Goal: Task Accomplishment & Management: Use online tool/utility

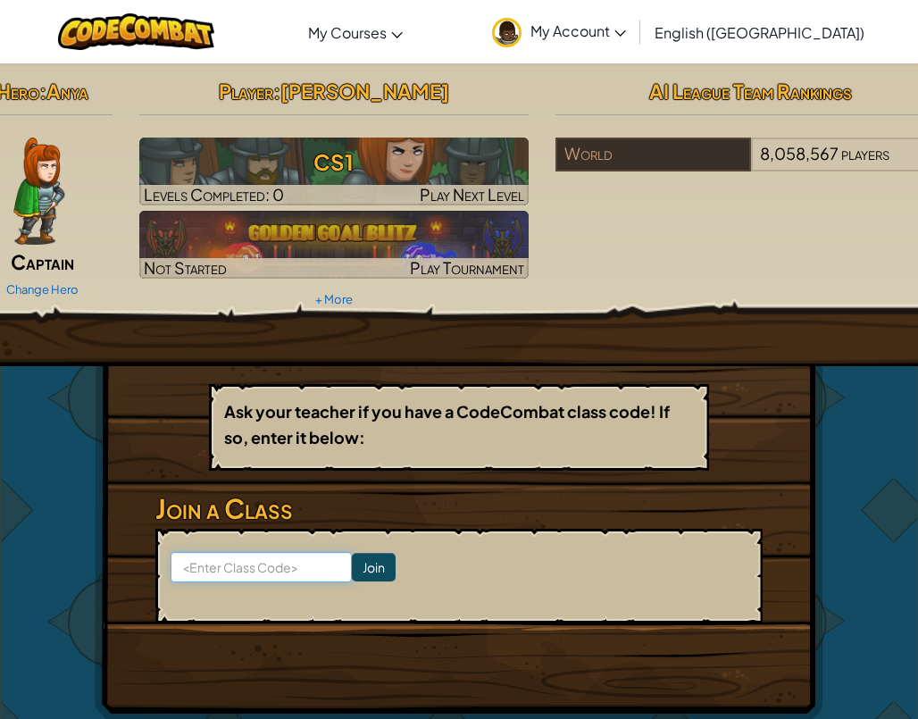
click at [237, 565] on input at bounding box center [260, 567] width 181 height 30
type input "PushArtTooth"
click input "Join" at bounding box center [374, 567] width 44 height 29
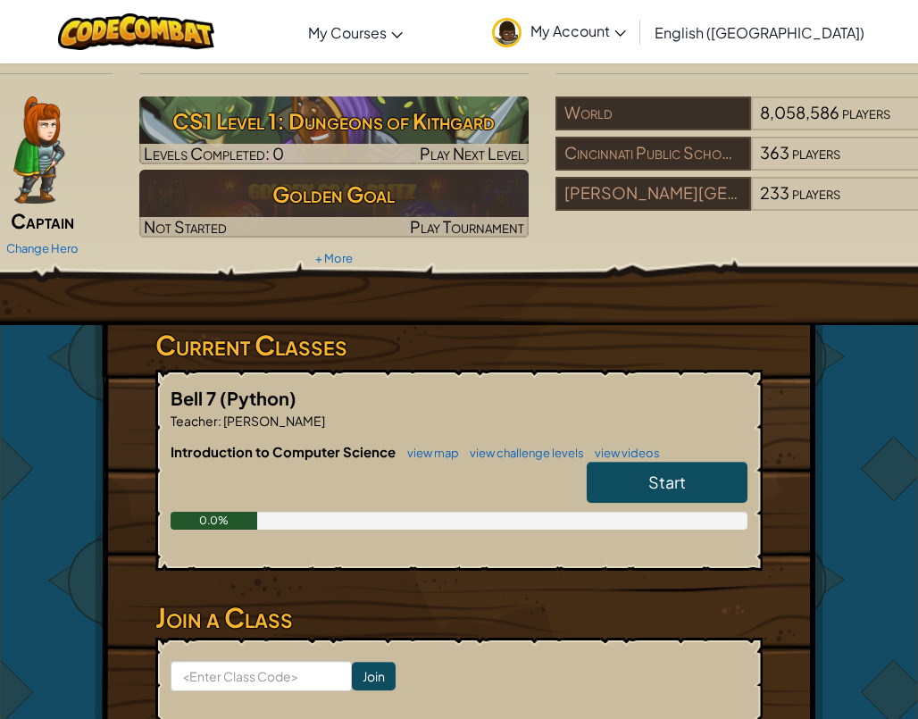
scroll to position [140, 0]
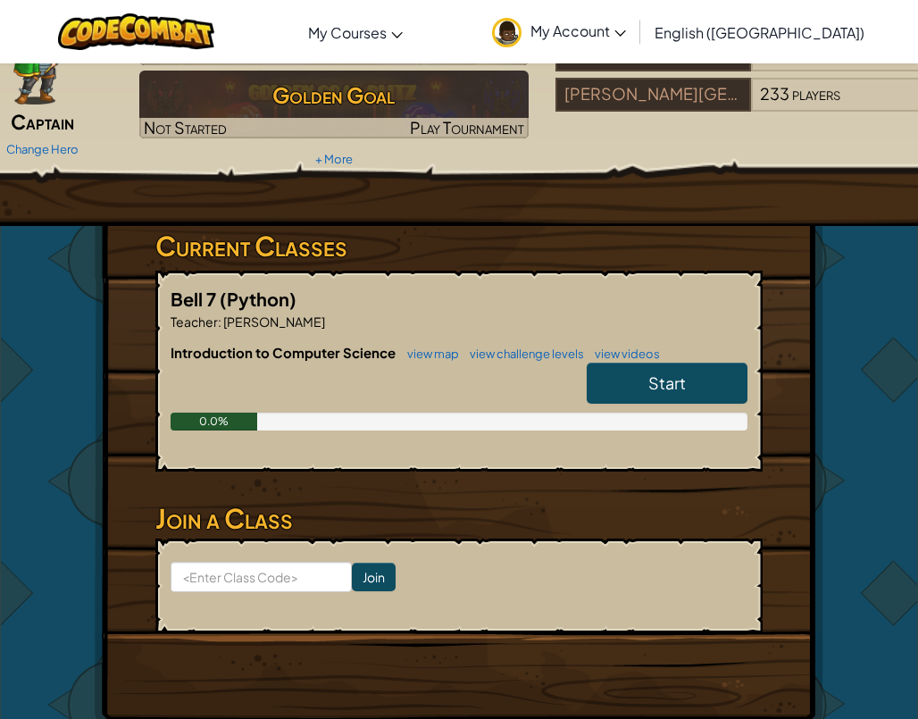
click at [621, 391] on link "Start" at bounding box center [666, 382] width 161 height 41
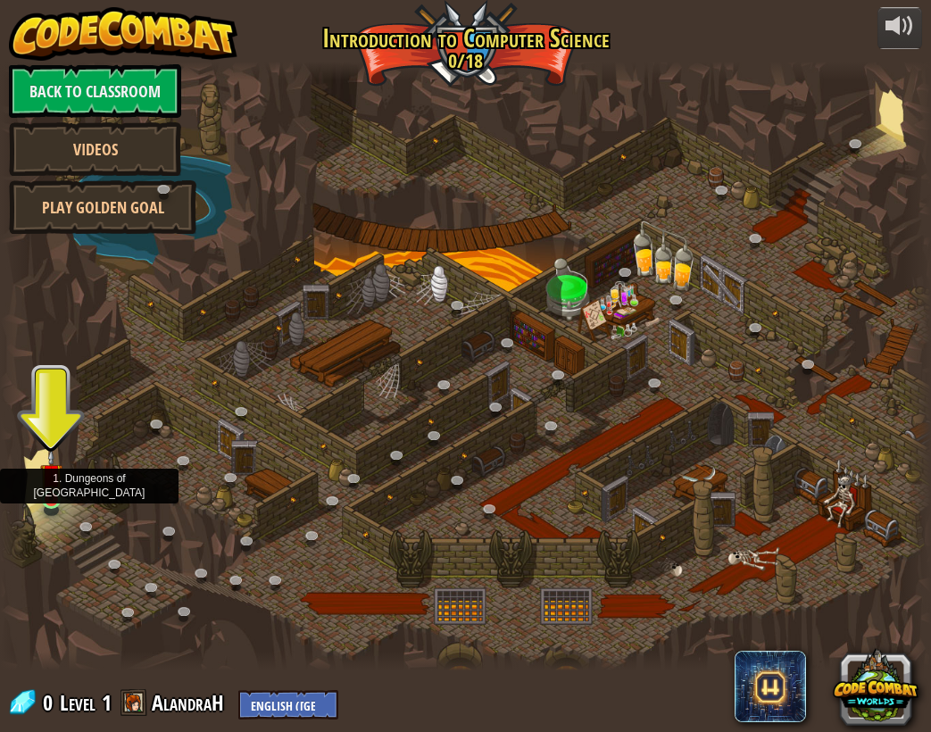
click at [53, 493] on img at bounding box center [51, 475] width 22 height 52
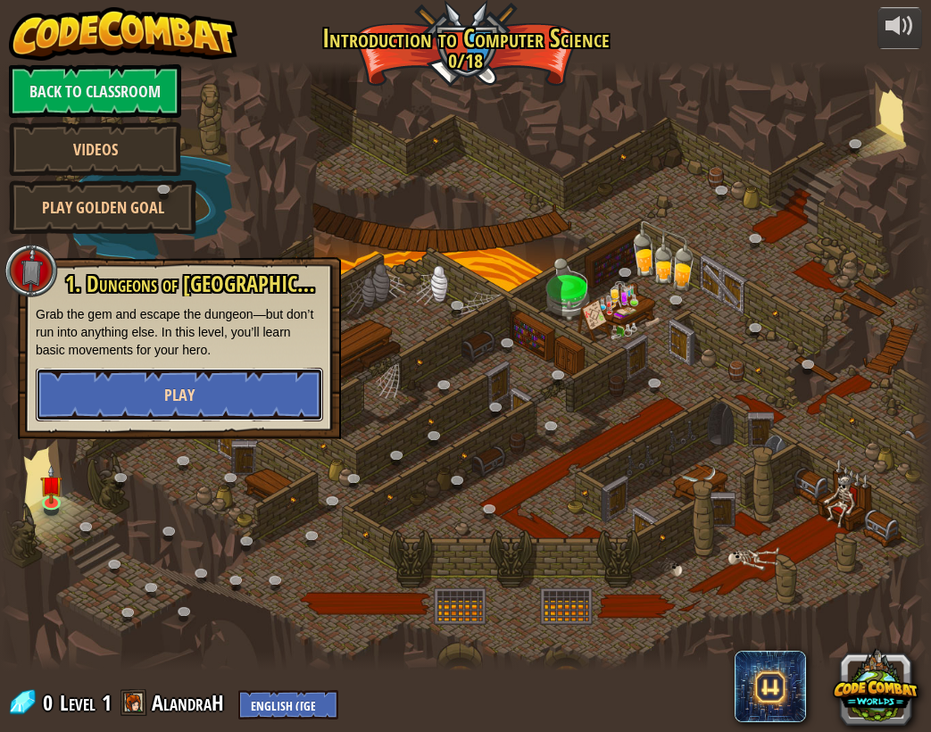
click at [131, 403] on button "Play" at bounding box center [179, 395] width 287 height 54
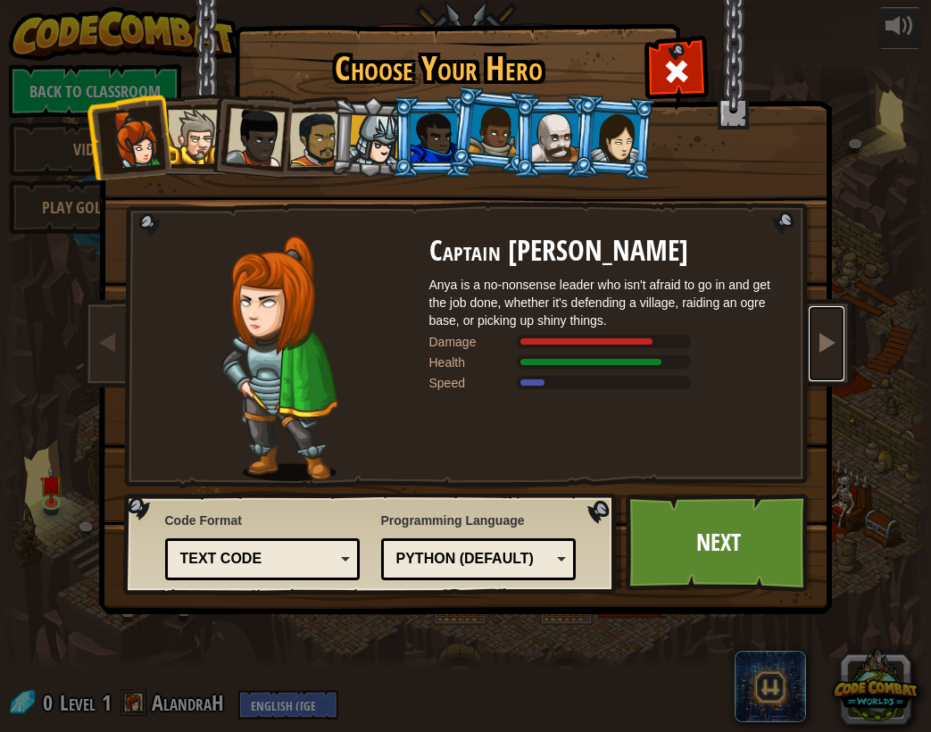
click at [809, 330] on link at bounding box center [827, 343] width 36 height 75
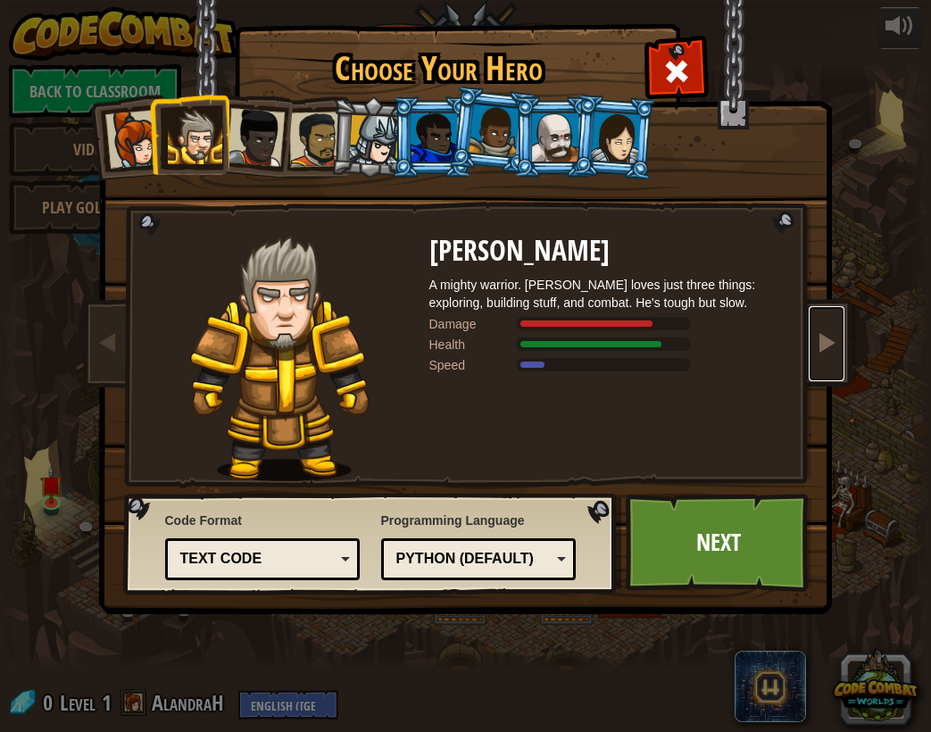
click at [809, 330] on link at bounding box center [827, 343] width 36 height 75
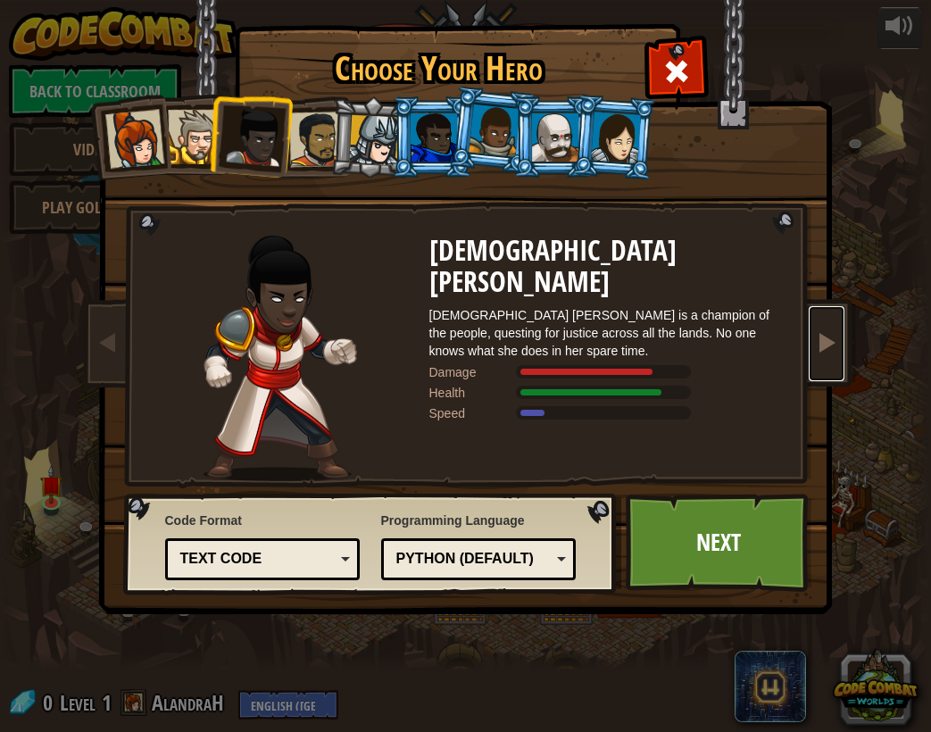
click at [809, 330] on link at bounding box center [827, 343] width 36 height 75
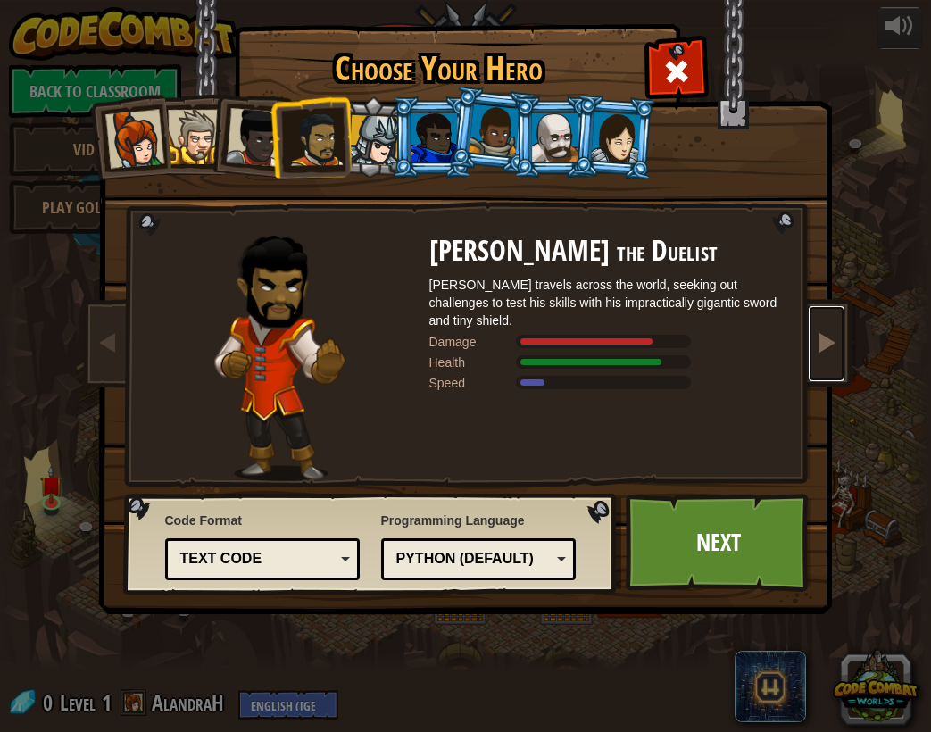
click at [809, 330] on link at bounding box center [827, 343] width 36 height 75
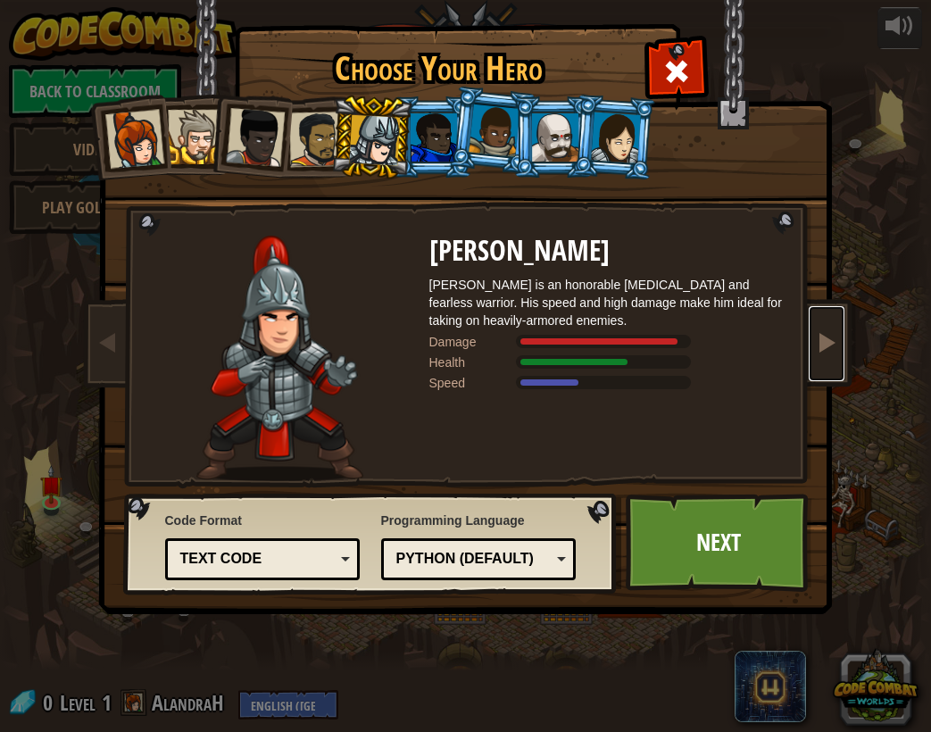
click at [809, 330] on link at bounding box center [827, 343] width 36 height 75
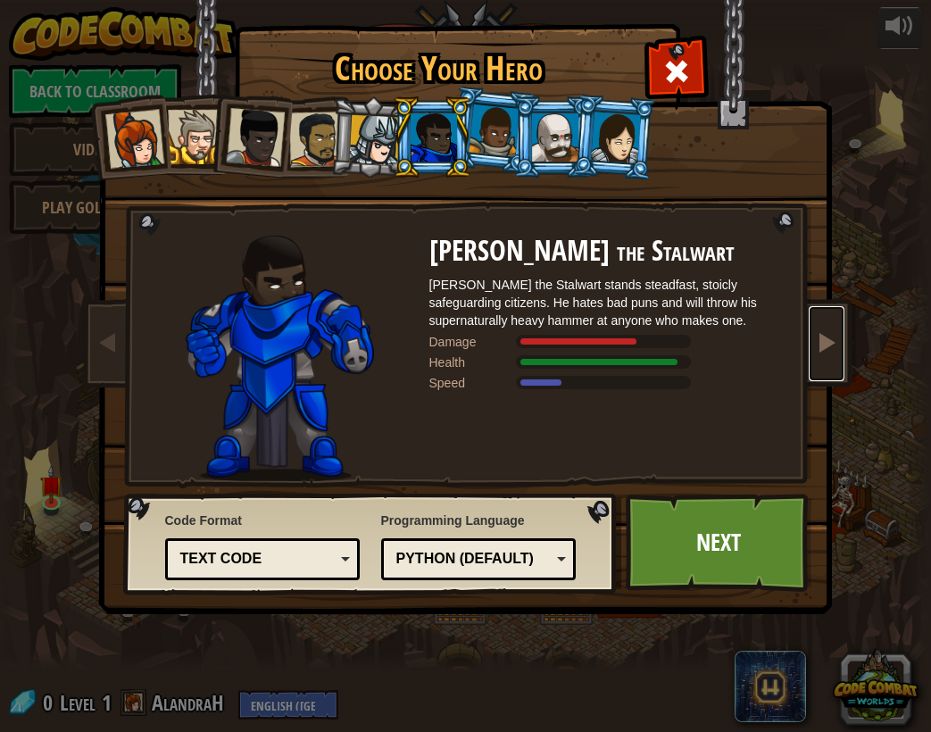
click at [810, 330] on link at bounding box center [827, 343] width 36 height 75
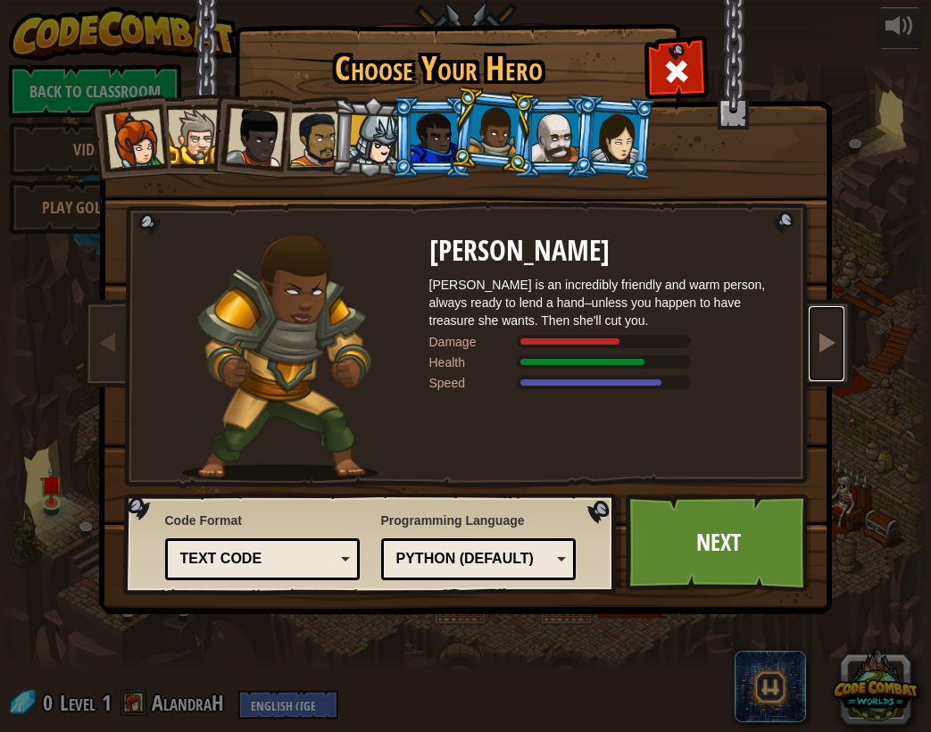
click at [811, 331] on link at bounding box center [827, 343] width 36 height 75
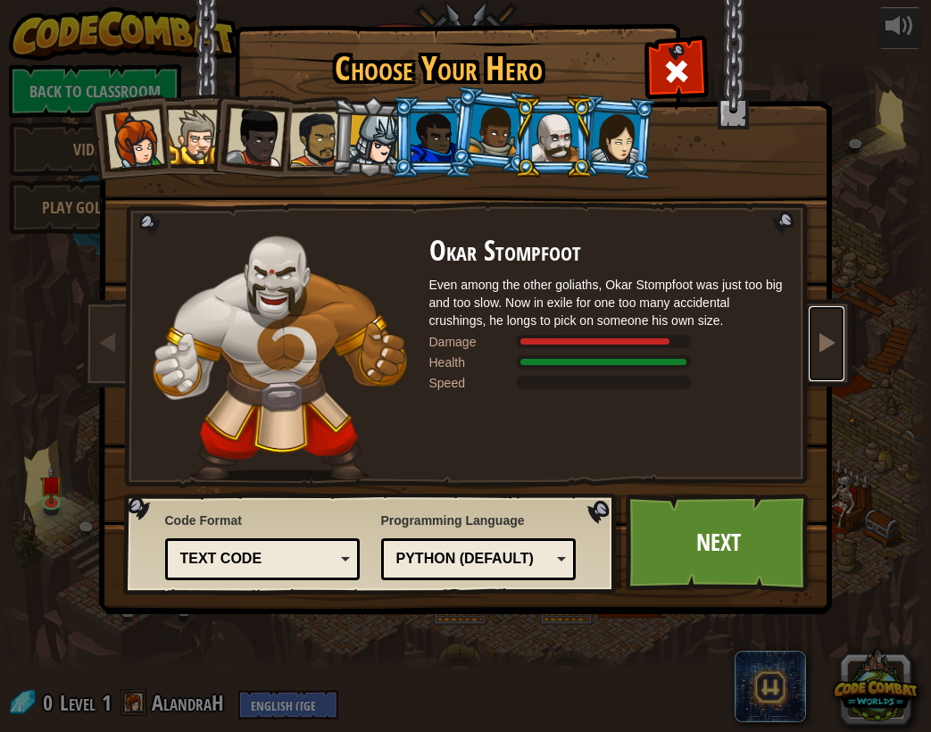
click at [811, 331] on link at bounding box center [827, 343] width 36 height 75
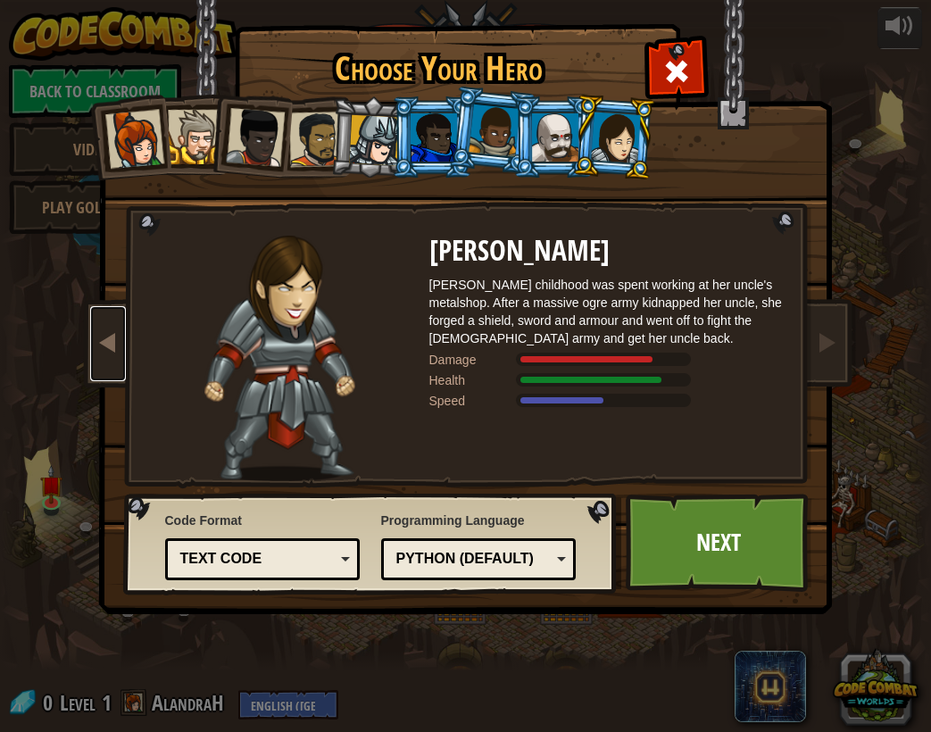
click at [102, 363] on link at bounding box center [108, 343] width 36 height 75
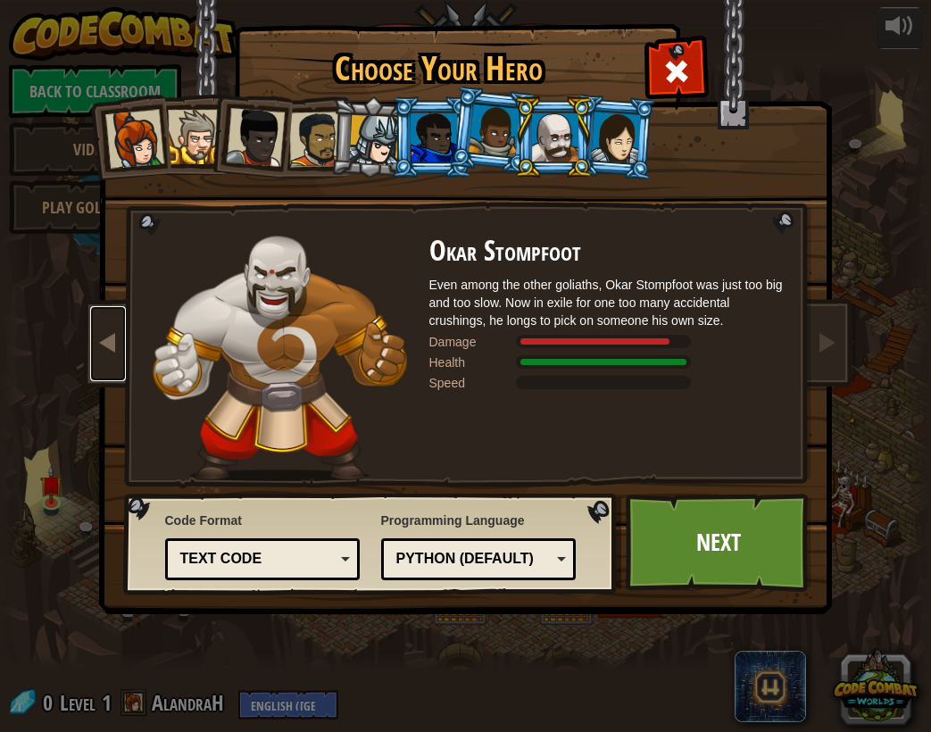
click at [111, 345] on span at bounding box center [107, 341] width 21 height 21
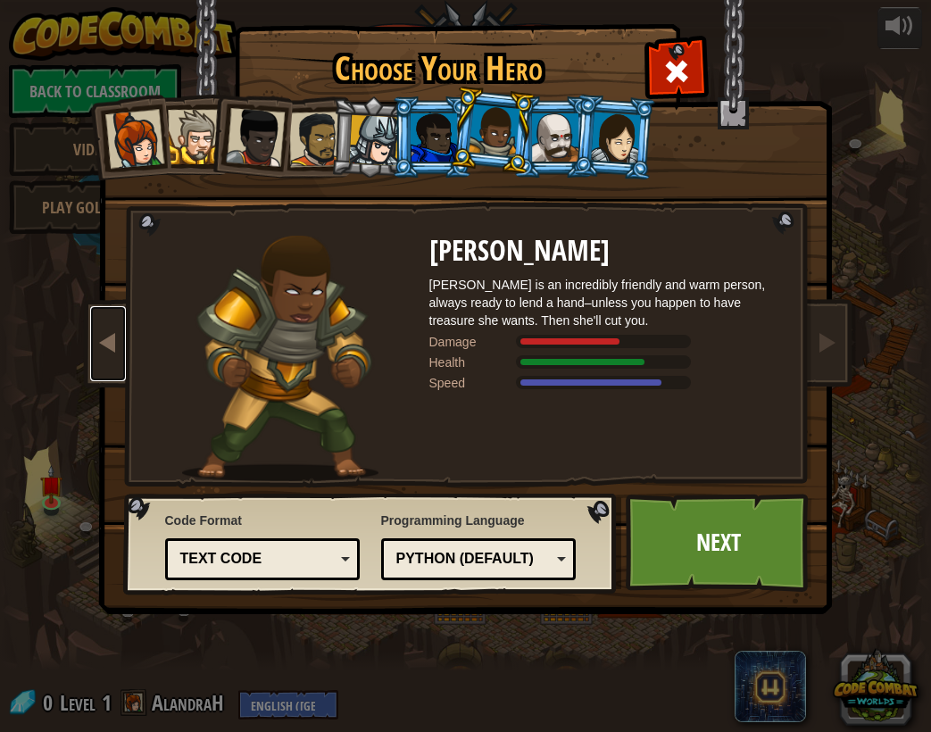
click at [111, 345] on span at bounding box center [107, 341] width 21 height 21
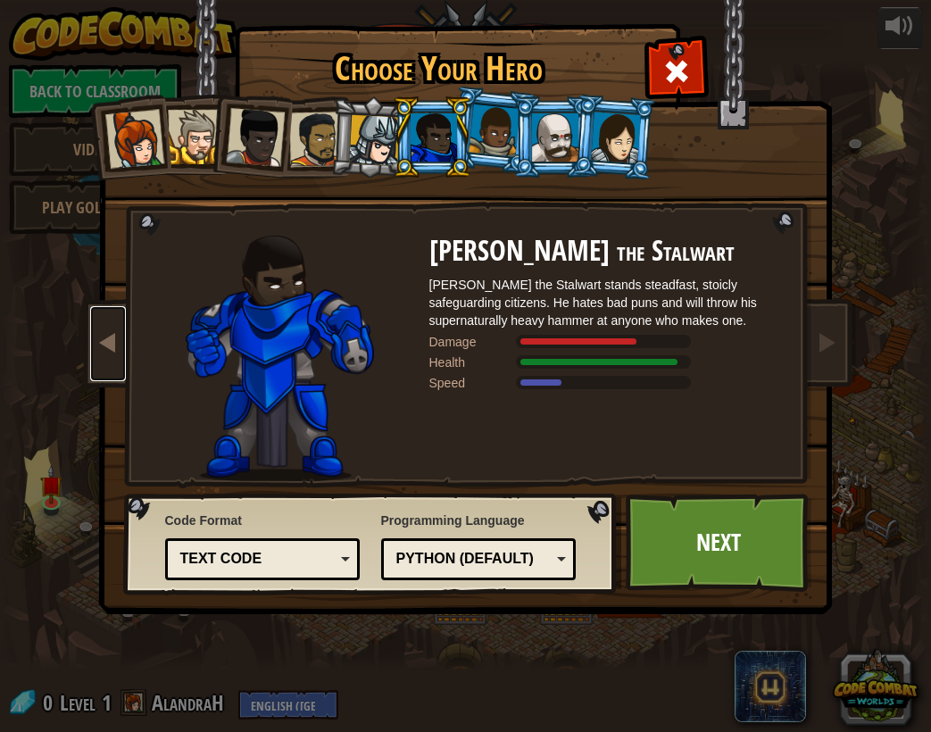
click at [111, 345] on span at bounding box center [107, 341] width 21 height 21
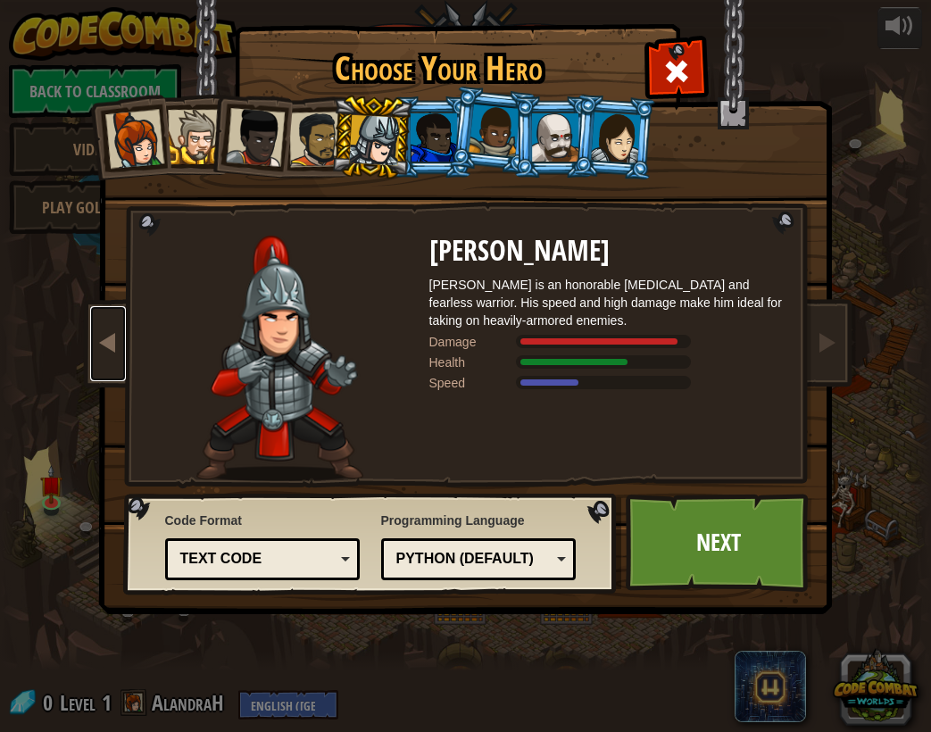
click at [111, 345] on span at bounding box center [107, 341] width 21 height 21
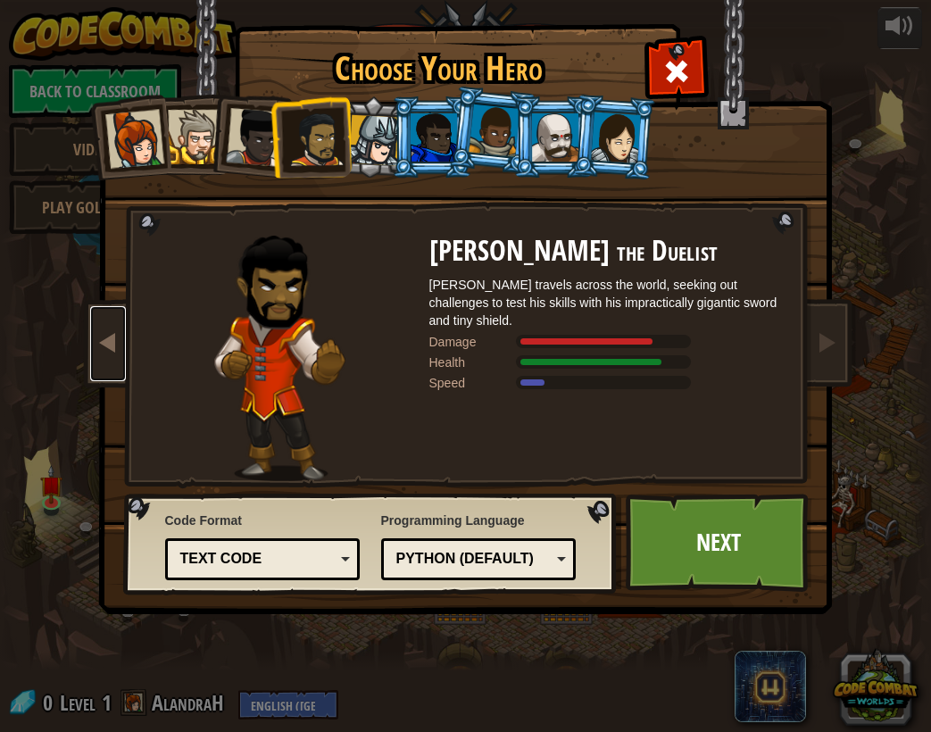
click at [111, 345] on span at bounding box center [107, 341] width 21 height 21
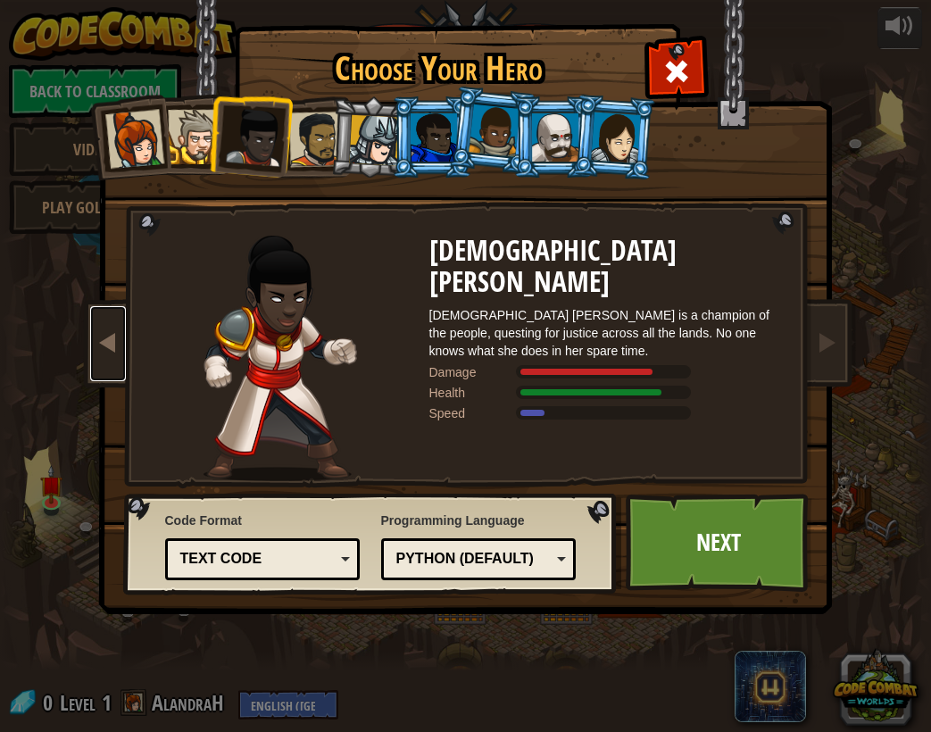
click at [111, 345] on span at bounding box center [107, 341] width 21 height 21
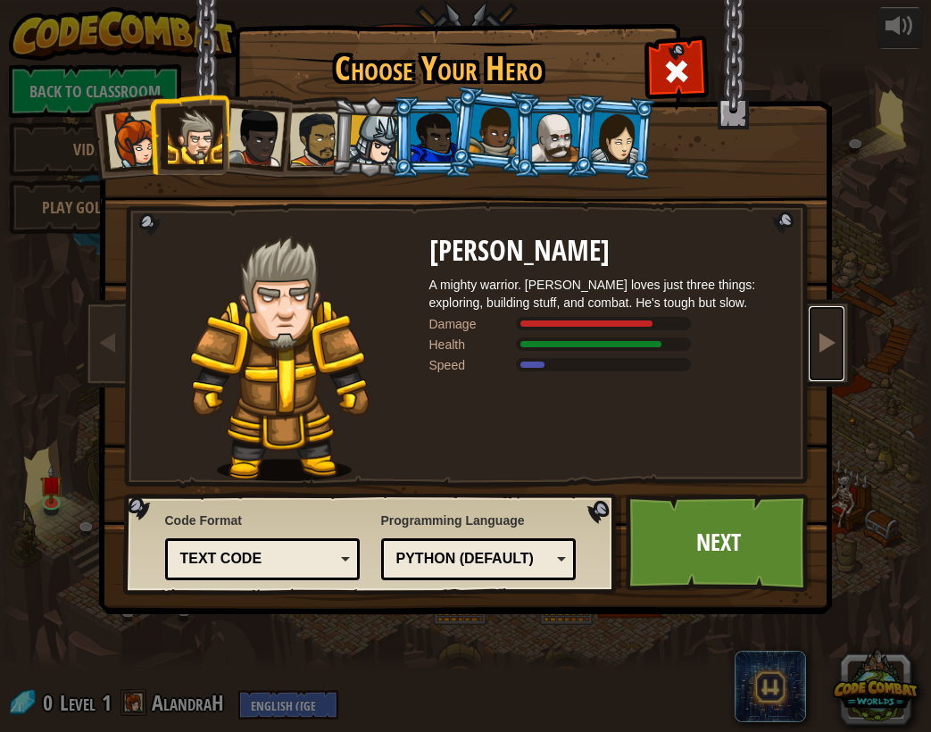
click at [811, 344] on link at bounding box center [827, 343] width 36 height 75
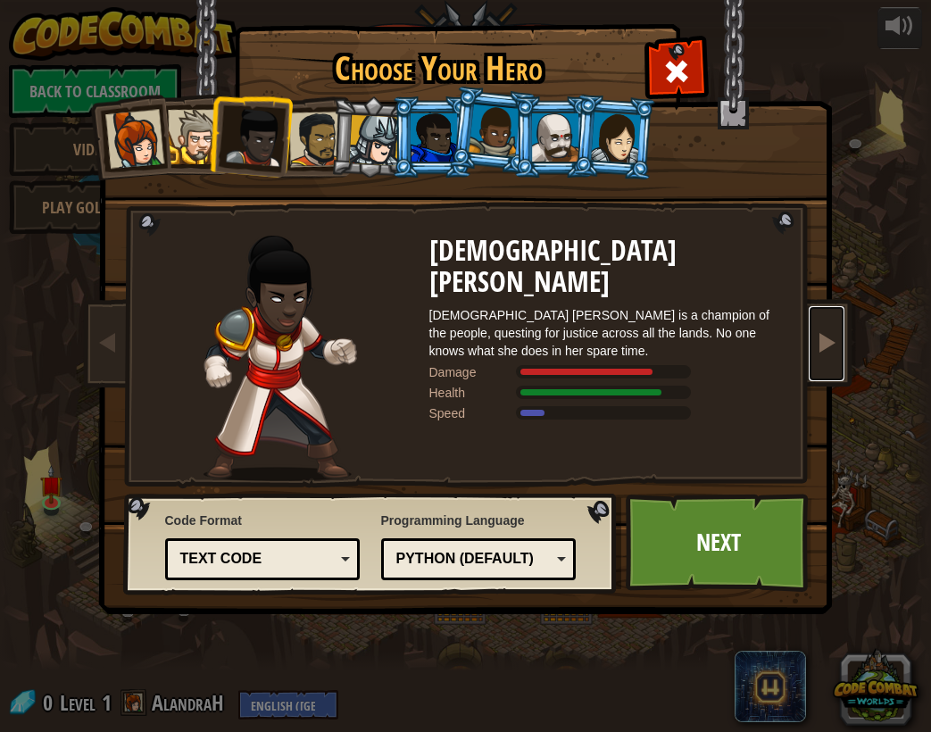
click at [811, 344] on link at bounding box center [827, 343] width 36 height 75
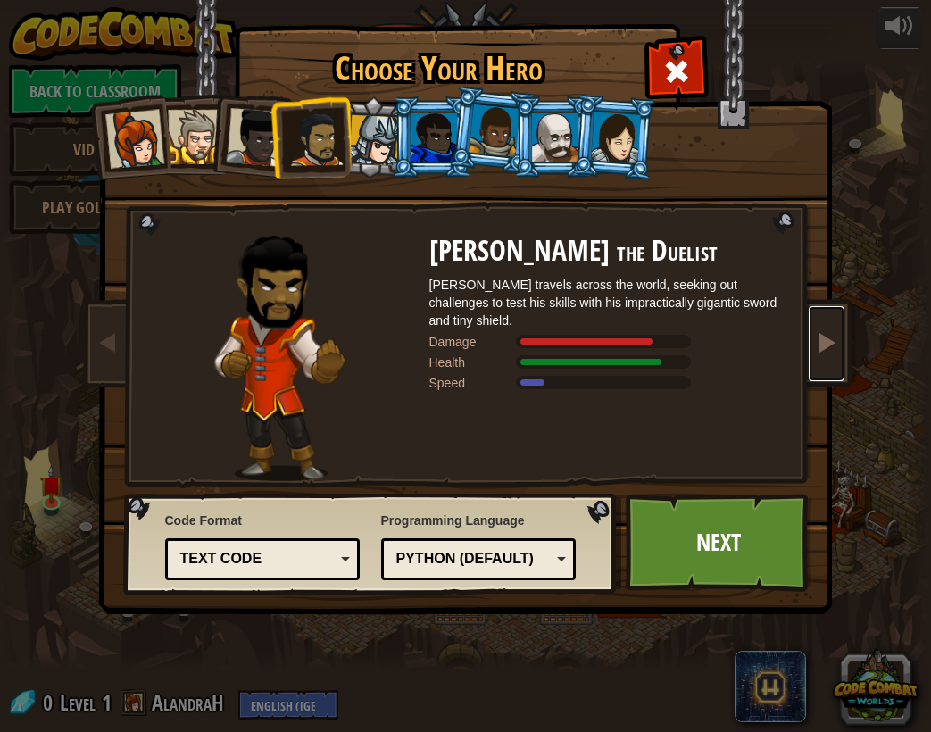
click at [811, 344] on link at bounding box center [827, 343] width 36 height 75
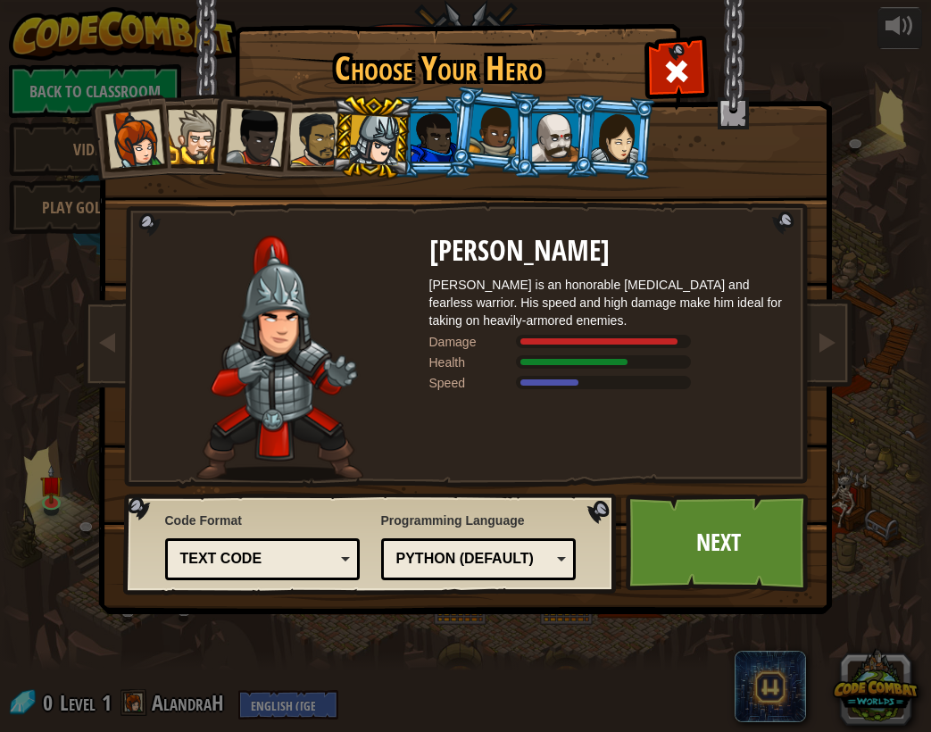
click at [613, 126] on div at bounding box center [616, 137] width 50 height 51
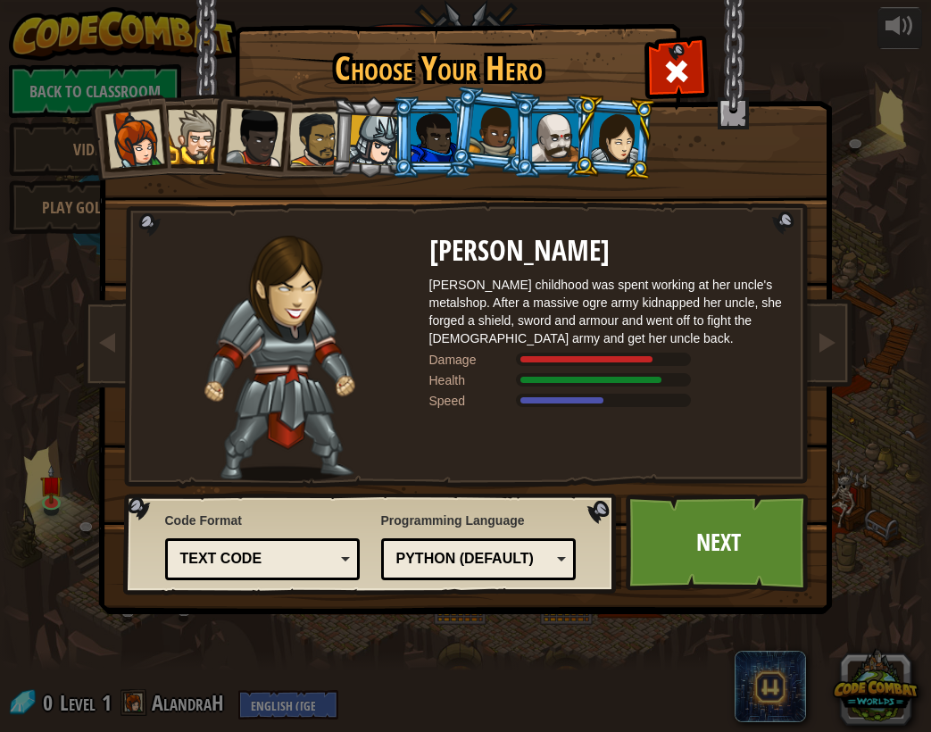
click at [555, 132] on div at bounding box center [555, 137] width 46 height 48
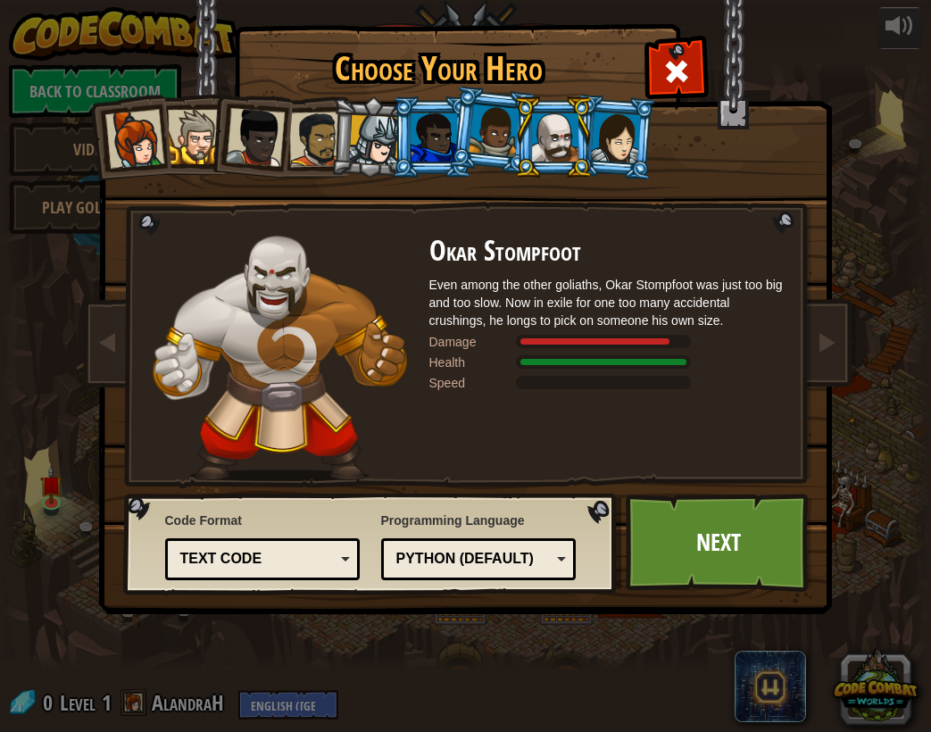
click at [502, 138] on div at bounding box center [494, 130] width 51 height 53
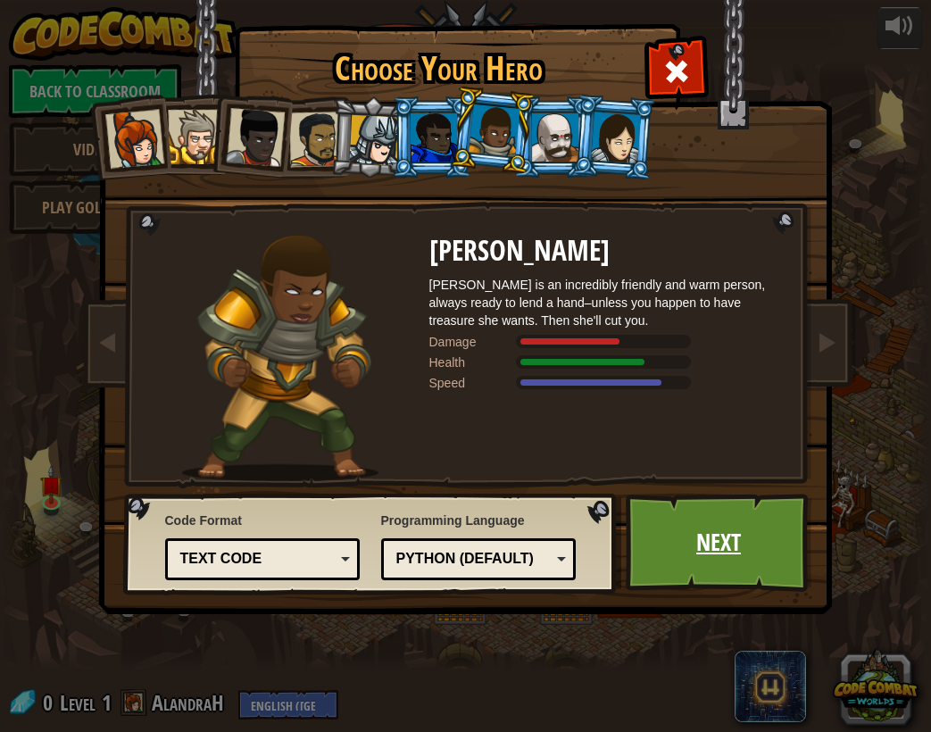
click at [695, 548] on link "Next" at bounding box center [719, 543] width 187 height 98
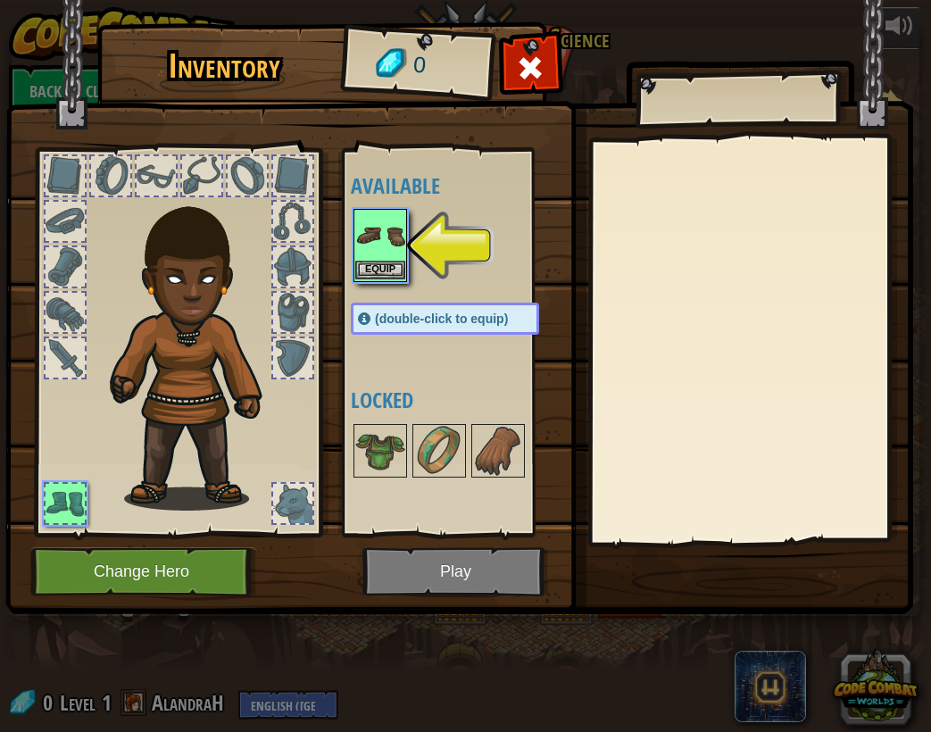
click at [385, 228] on img at bounding box center [380, 236] width 50 height 50
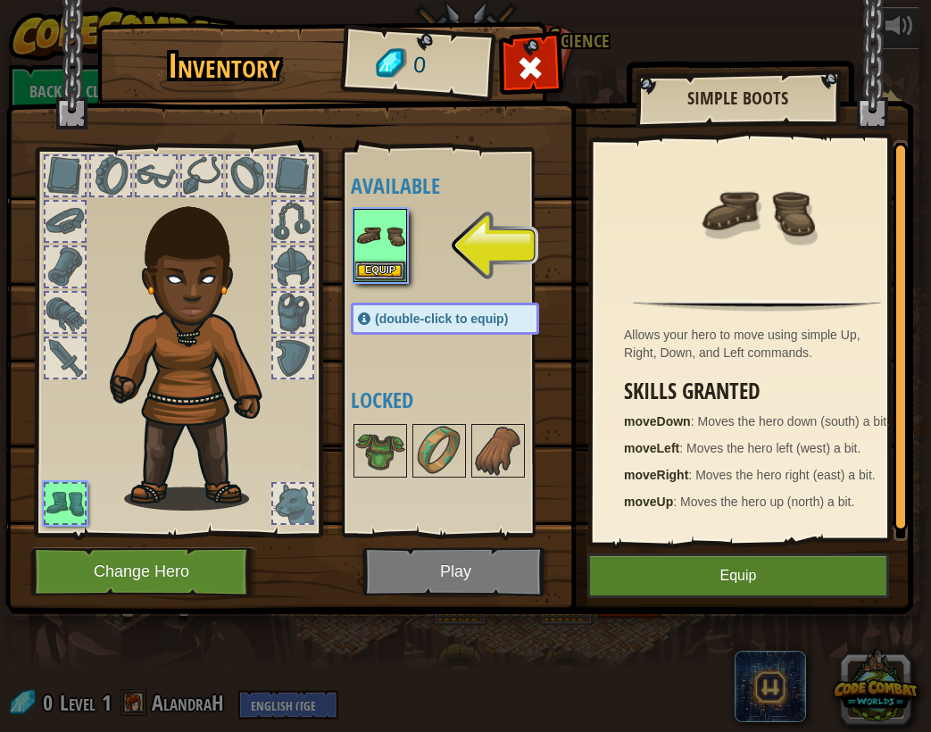
click at [709, 537] on div "Inventory 0 Available Equip (double-click to equip) Locked Simple Boots Allows …" at bounding box center [466, 321] width 908 height 589
click at [710, 574] on button "Equip" at bounding box center [738, 575] width 302 height 45
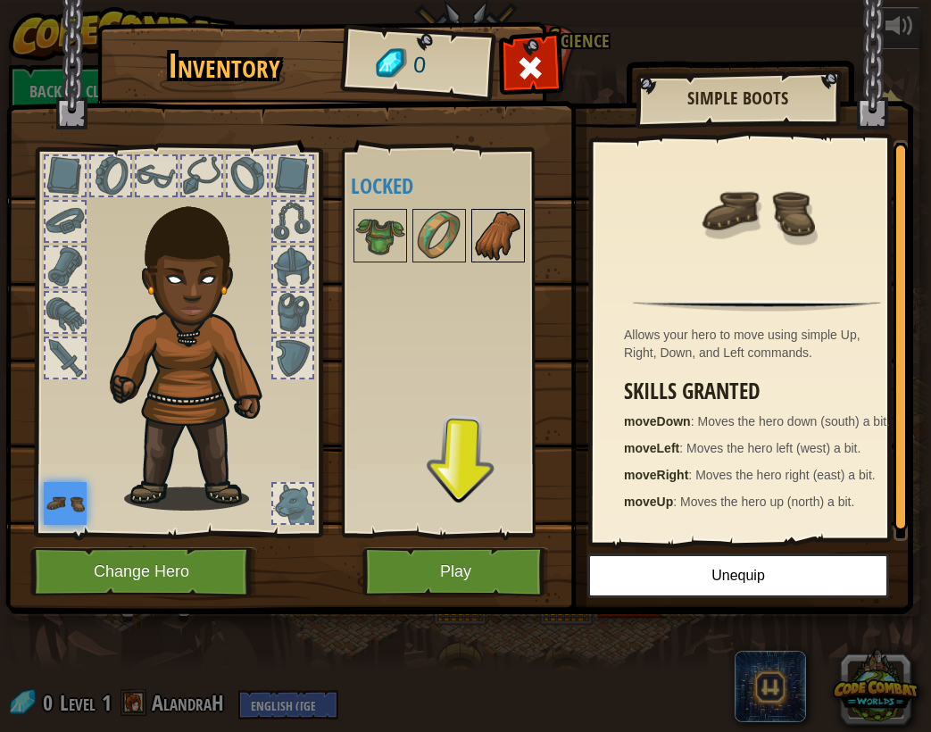
click at [510, 236] on img at bounding box center [498, 236] width 50 height 50
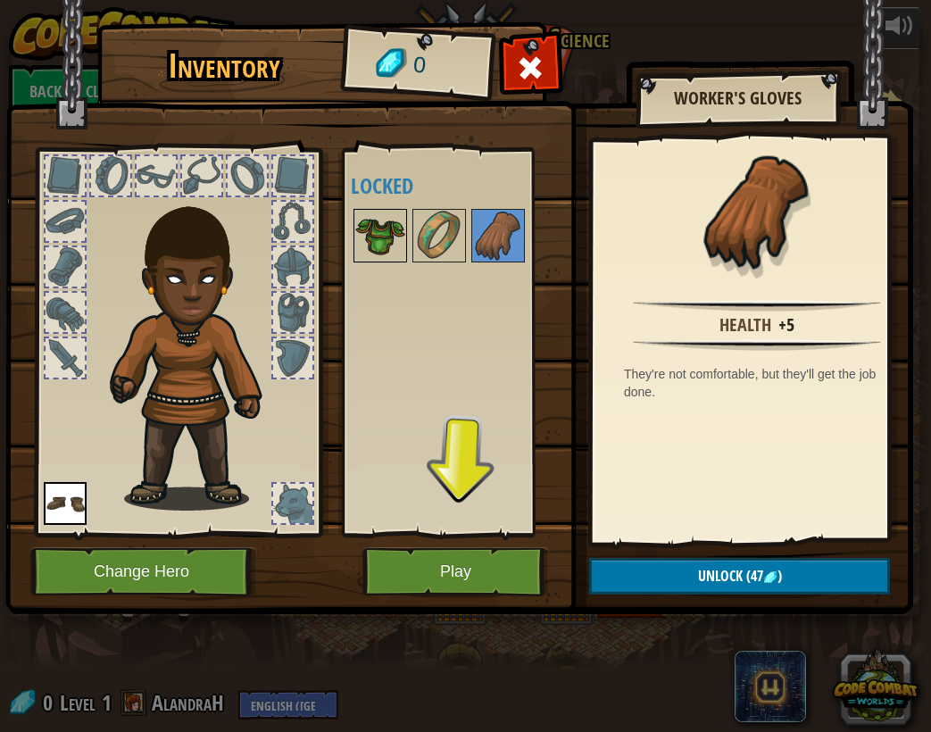
click at [375, 223] on img at bounding box center [380, 236] width 50 height 50
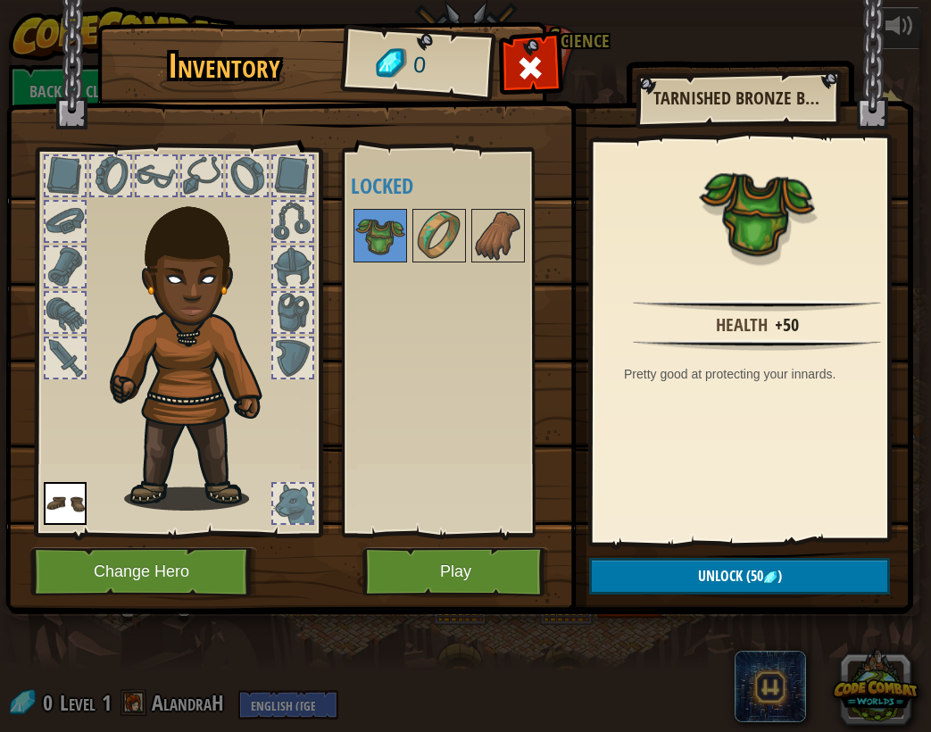
click at [72, 255] on div at bounding box center [65, 266] width 39 height 39
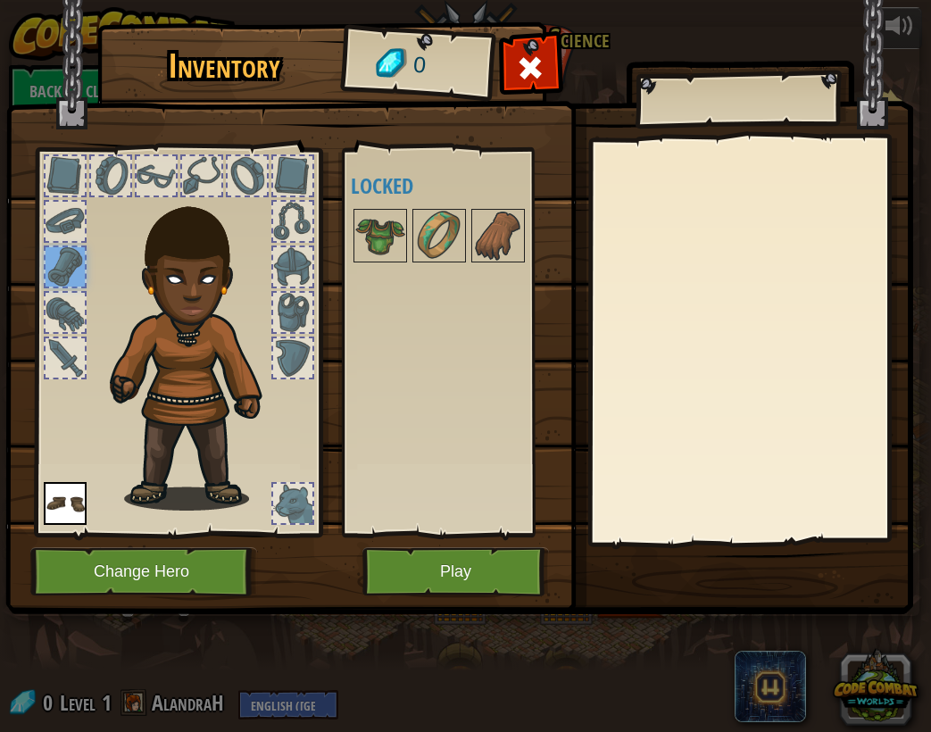
click at [251, 305] on img at bounding box center [198, 346] width 192 height 328
click at [303, 300] on div at bounding box center [292, 312] width 39 height 39
click at [300, 274] on div at bounding box center [292, 266] width 39 height 39
click at [83, 179] on div at bounding box center [65, 175] width 39 height 39
click at [95, 178] on div at bounding box center [110, 175] width 39 height 39
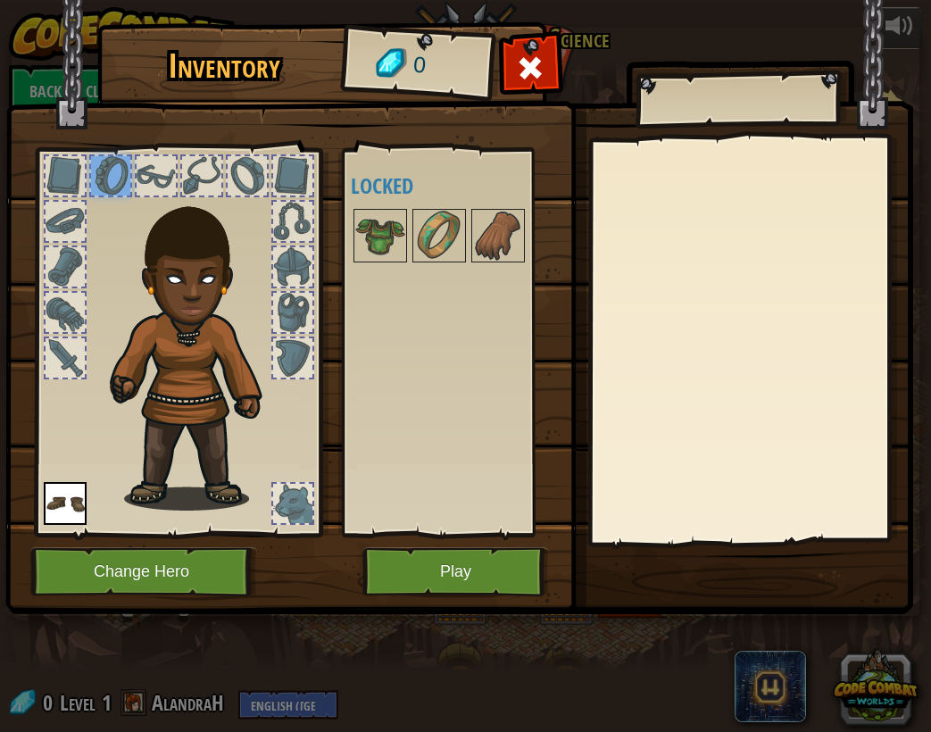
click at [156, 179] on div at bounding box center [156, 175] width 39 height 39
click at [181, 181] on div at bounding box center [201, 175] width 43 height 43
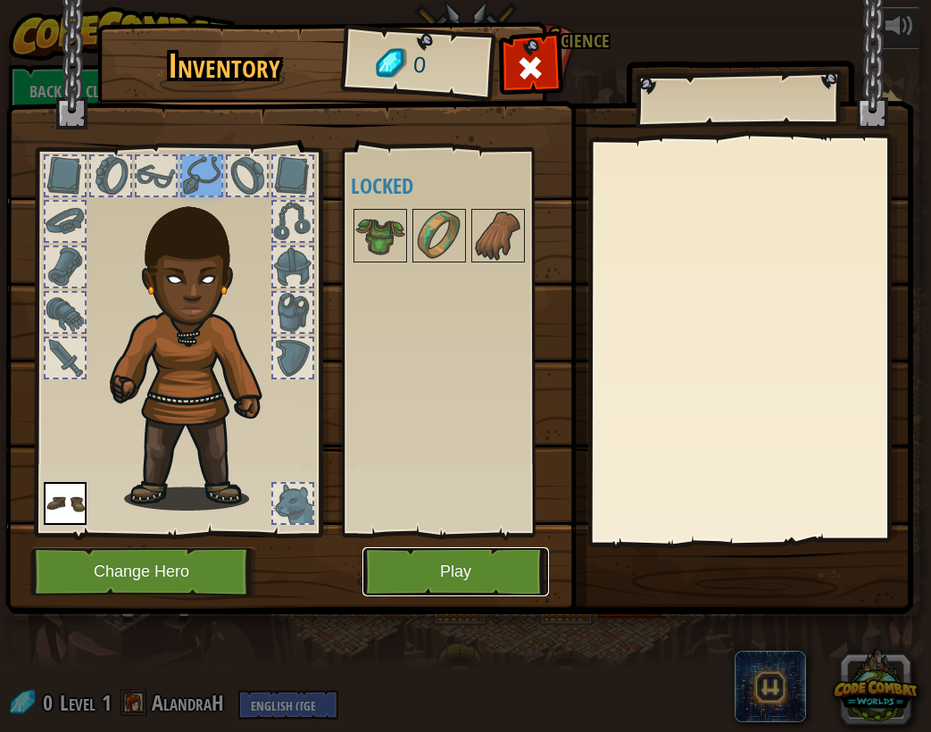
click at [453, 588] on button "Play" at bounding box center [455, 571] width 187 height 49
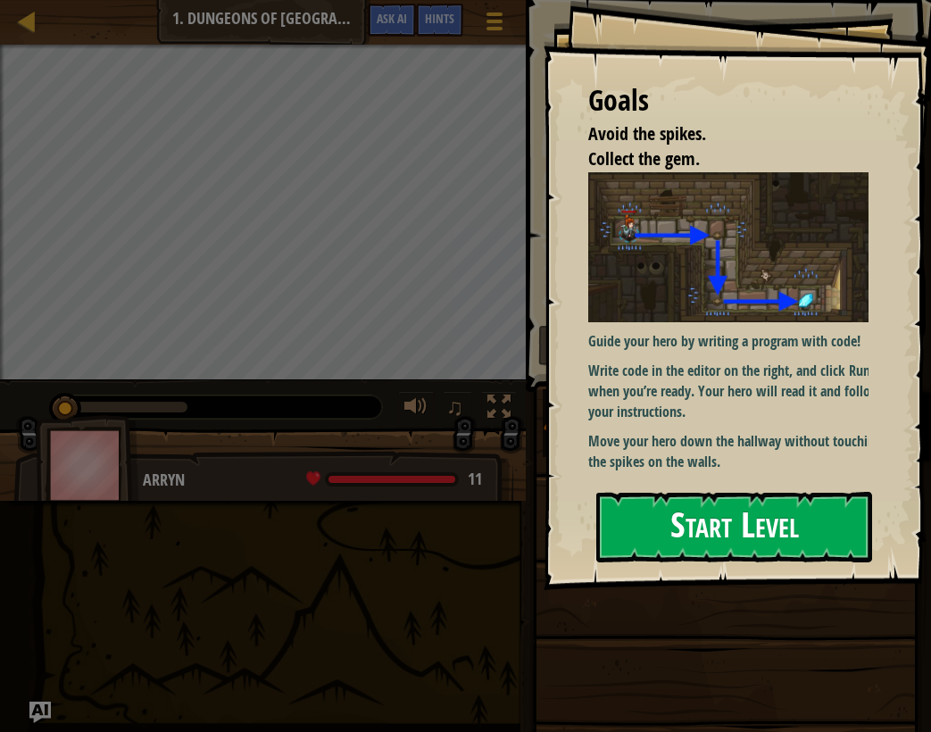
click at [699, 524] on button "Start Level" at bounding box center [734, 527] width 276 height 71
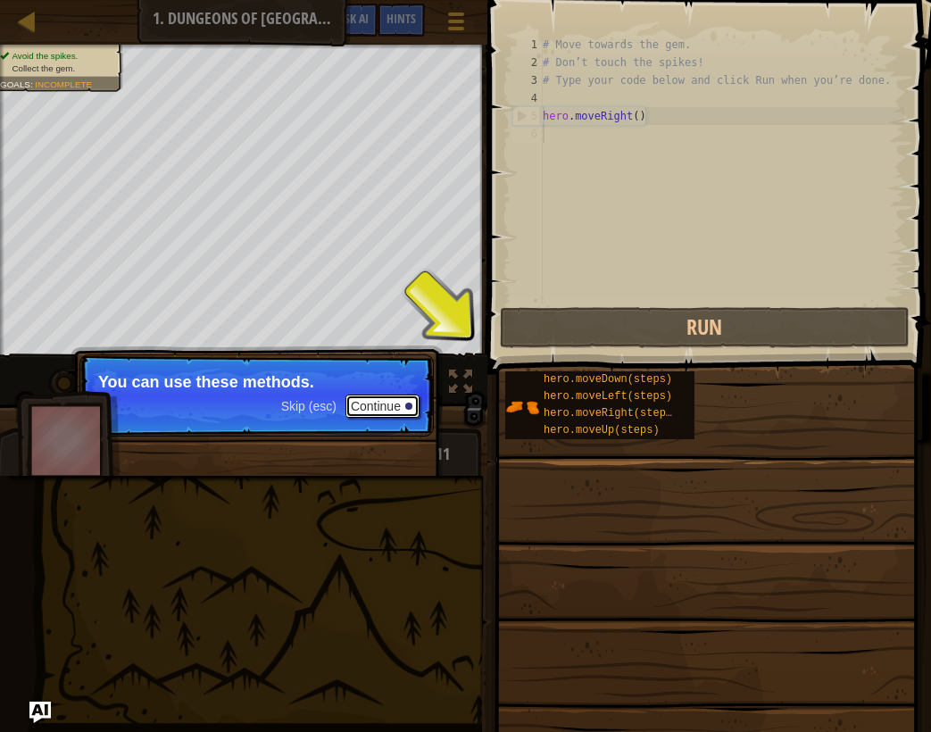
click at [396, 411] on button "Continue" at bounding box center [382, 406] width 74 height 23
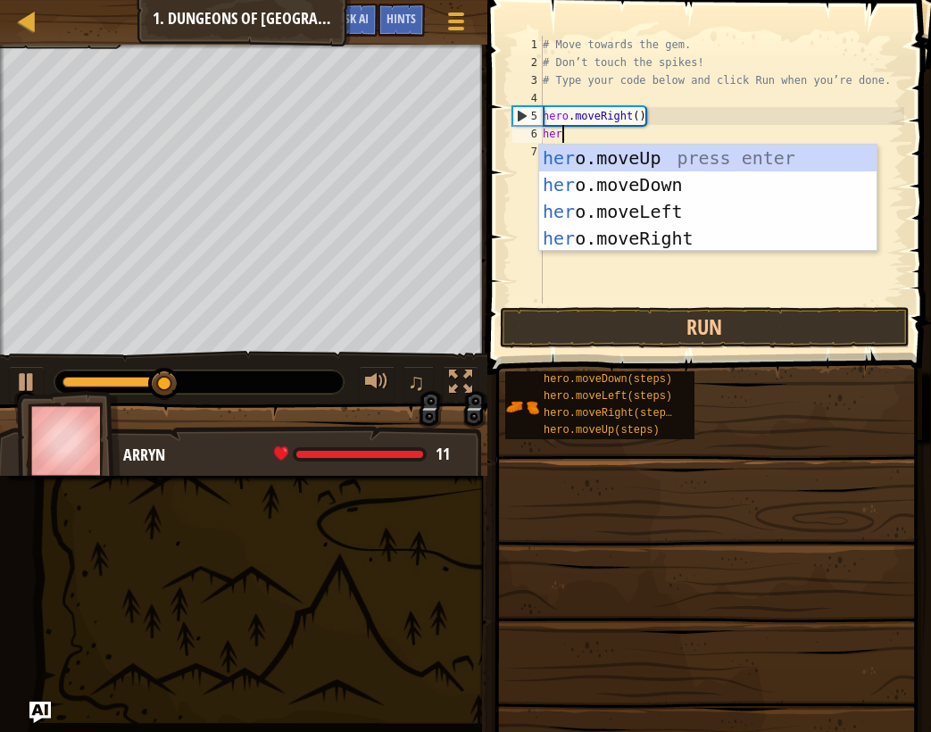
scroll to position [8, 1]
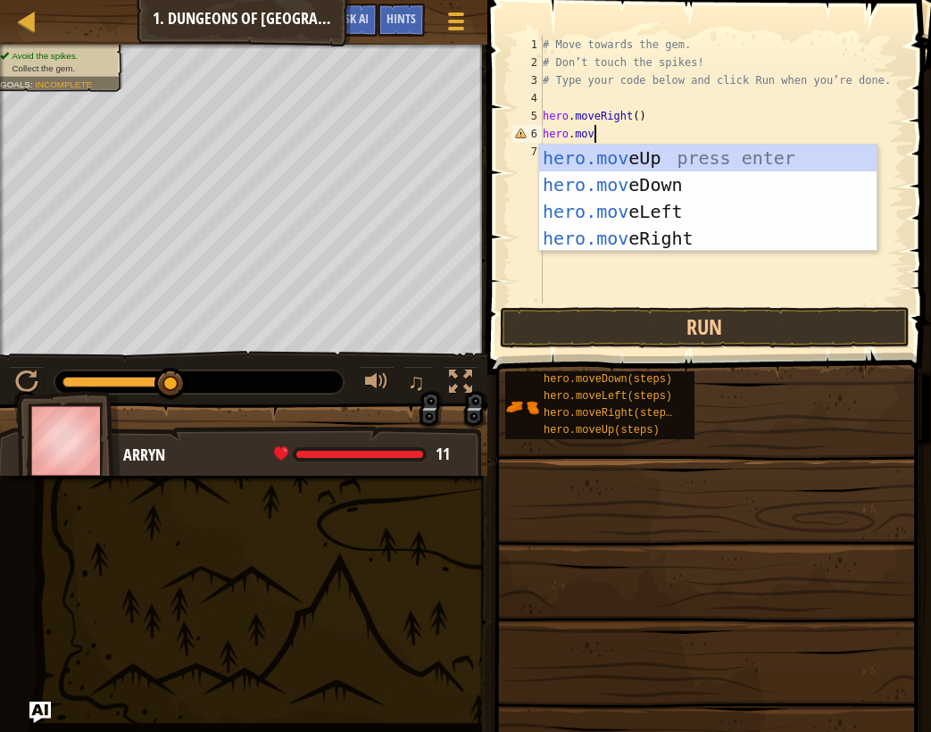
type textarea "hero.move"
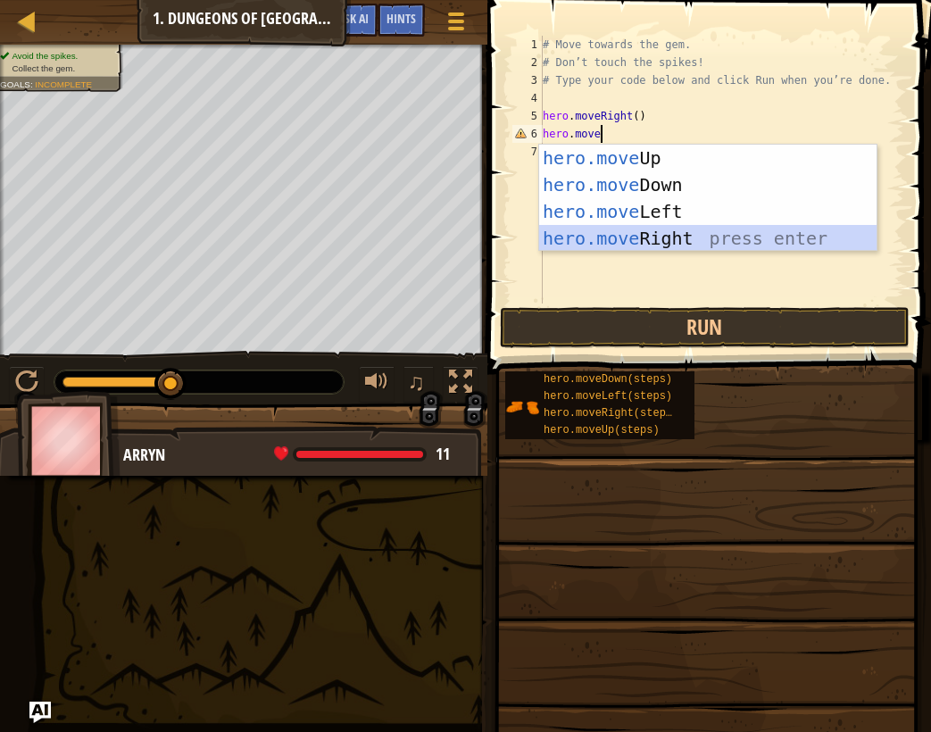
click at [605, 237] on div "hero.move Up press enter hero.move Down press enter hero.move Left press enter …" at bounding box center [707, 225] width 337 height 161
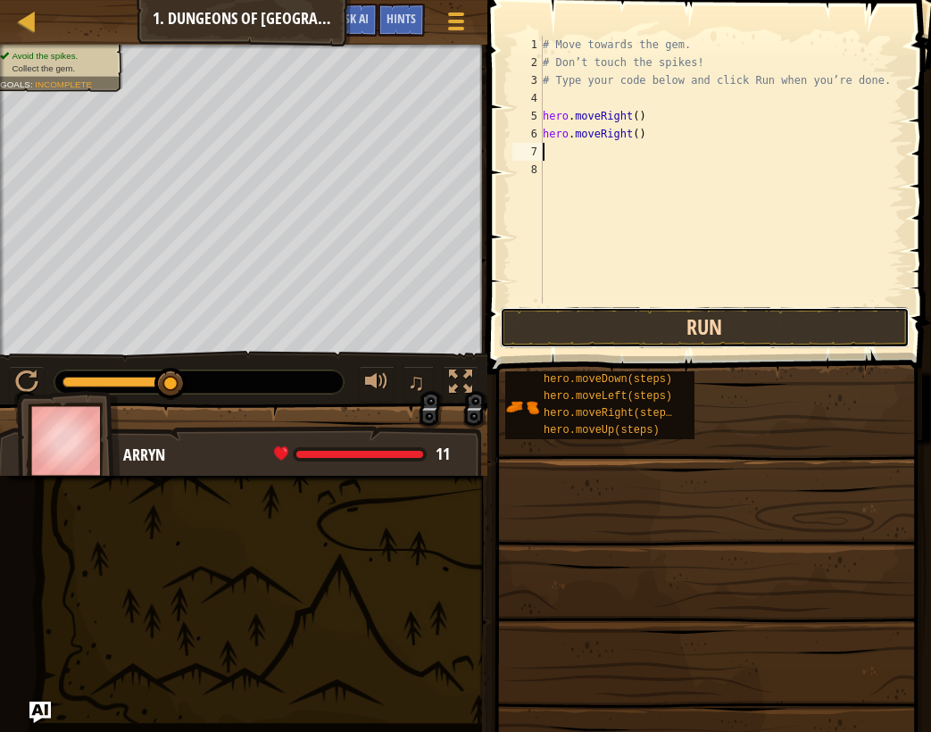
click at [682, 331] on button "Run" at bounding box center [705, 327] width 410 height 41
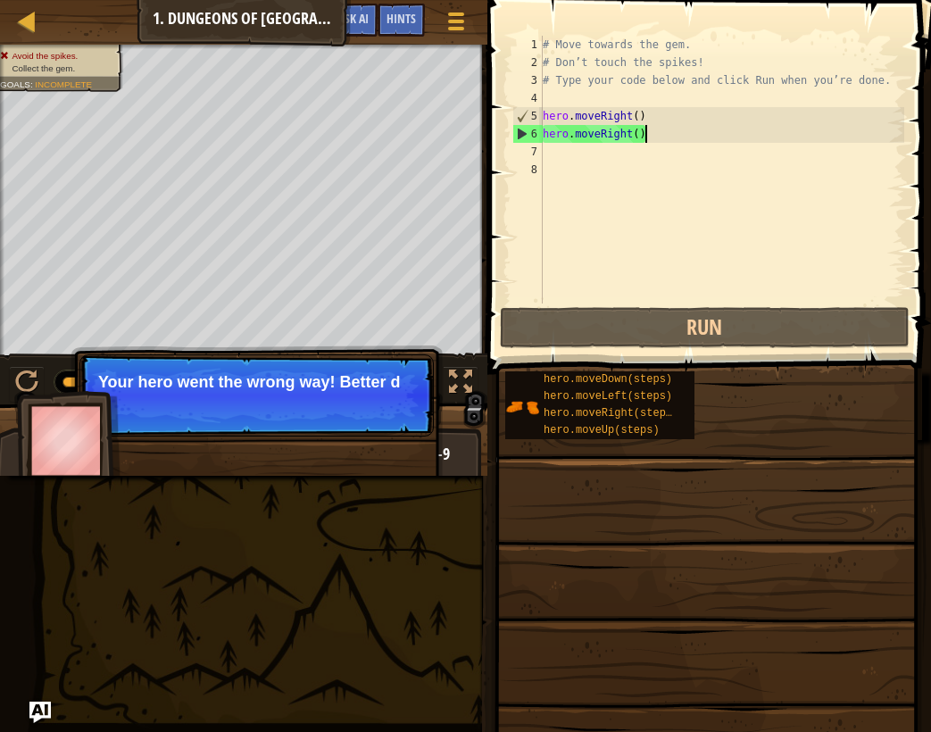
click at [661, 139] on div "# Move towards the gem. # Don’t touch the spikes! # Type your code below and cl…" at bounding box center [721, 187] width 365 height 303
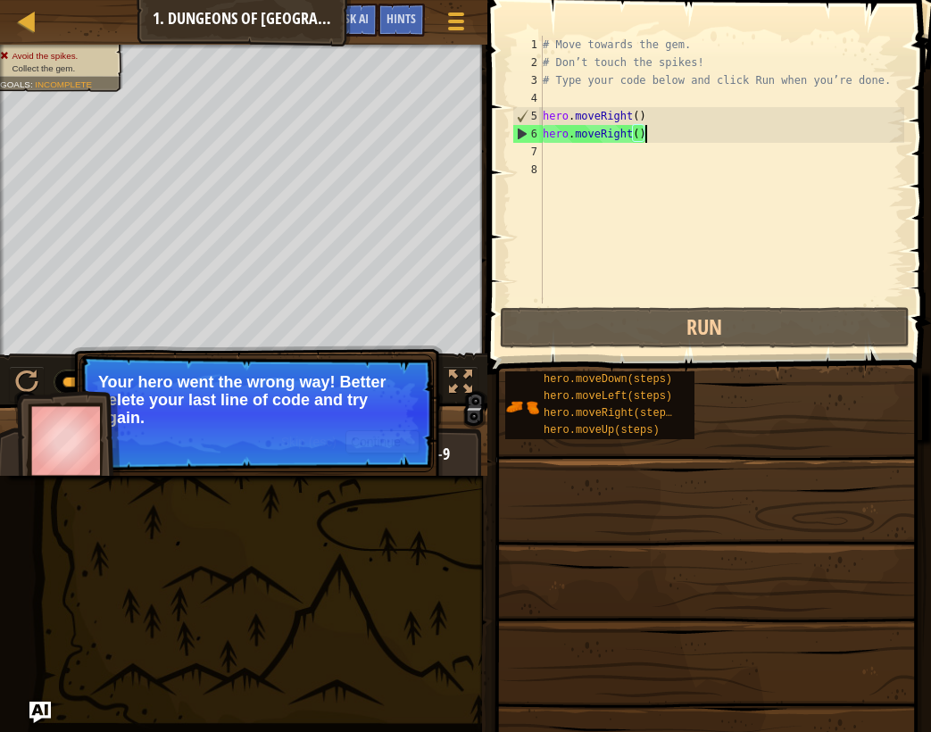
click at [625, 131] on div "# Move towards the gem. # Don’t touch the spikes! # Type your code below and cl…" at bounding box center [721, 187] width 365 height 303
click at [628, 136] on div "# Move towards the gem. # Don’t touch the spikes! # Type your code below and cl…" at bounding box center [721, 187] width 365 height 303
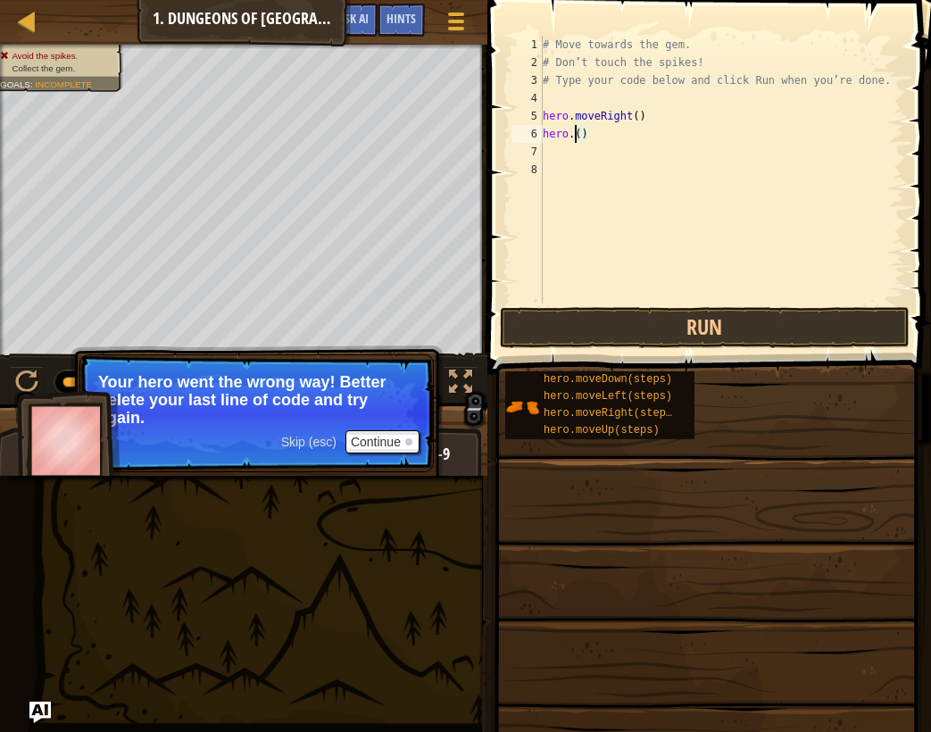
scroll to position [8, 3]
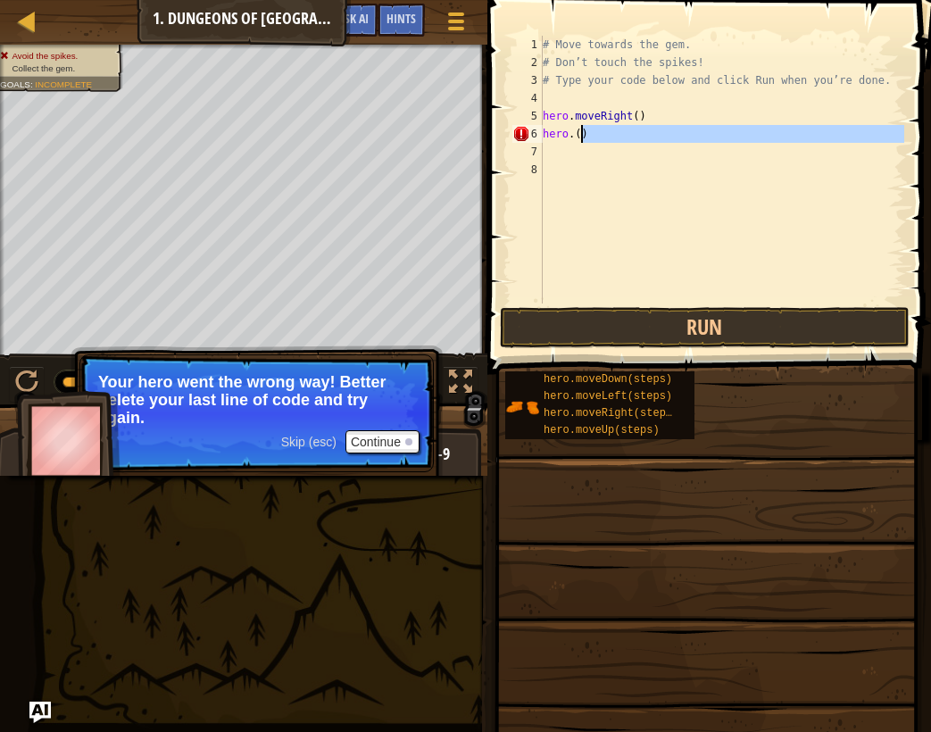
drag, startPoint x: 615, startPoint y: 144, endPoint x: 559, endPoint y: 124, distance: 59.6
click at [559, 124] on div "# Move towards the gem. # Don’t touch the spikes! # Type your code below and cl…" at bounding box center [721, 187] width 365 height 303
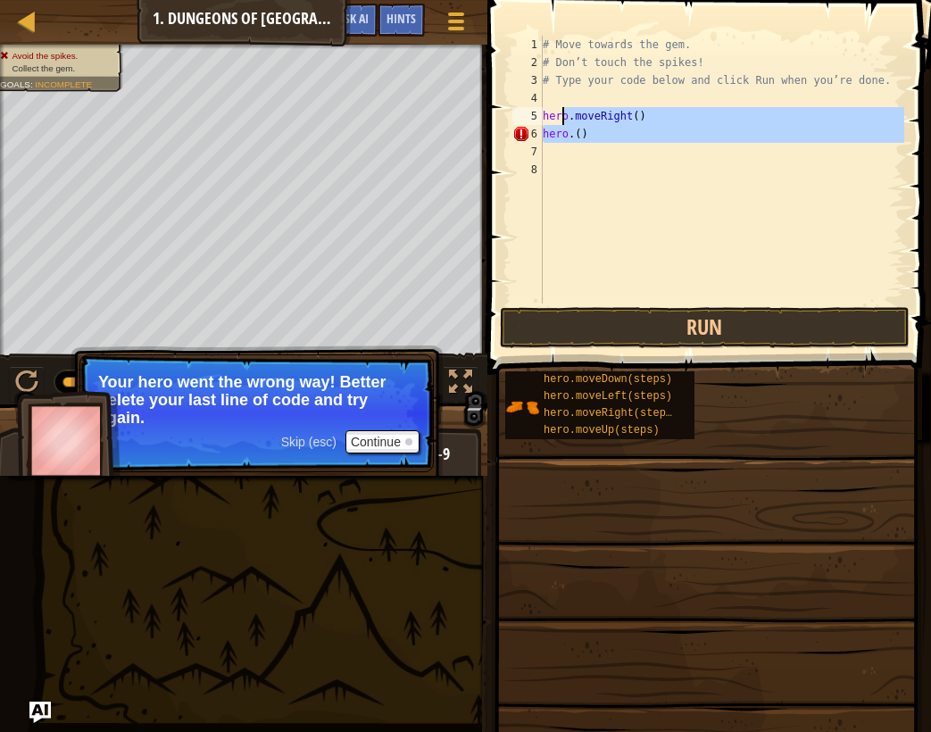
click at [595, 142] on div "# Move towards the gem. # Don’t touch the spikes! # Type your code below and cl…" at bounding box center [721, 187] width 365 height 303
type textarea "hero.()"
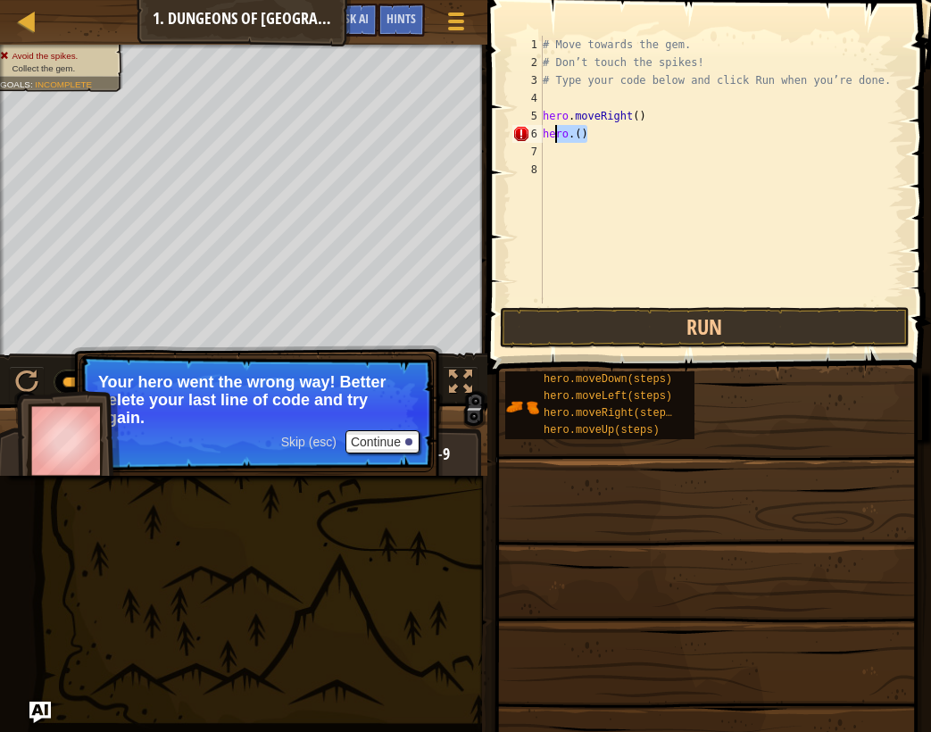
drag, startPoint x: 594, startPoint y: 138, endPoint x: 541, endPoint y: 142, distance: 52.8
click at [541, 142] on div "hero.() 1 2 3 4 5 6 7 8 # Move towards the gem. # Don’t touch the spikes! # Typ…" at bounding box center [706, 170] width 395 height 268
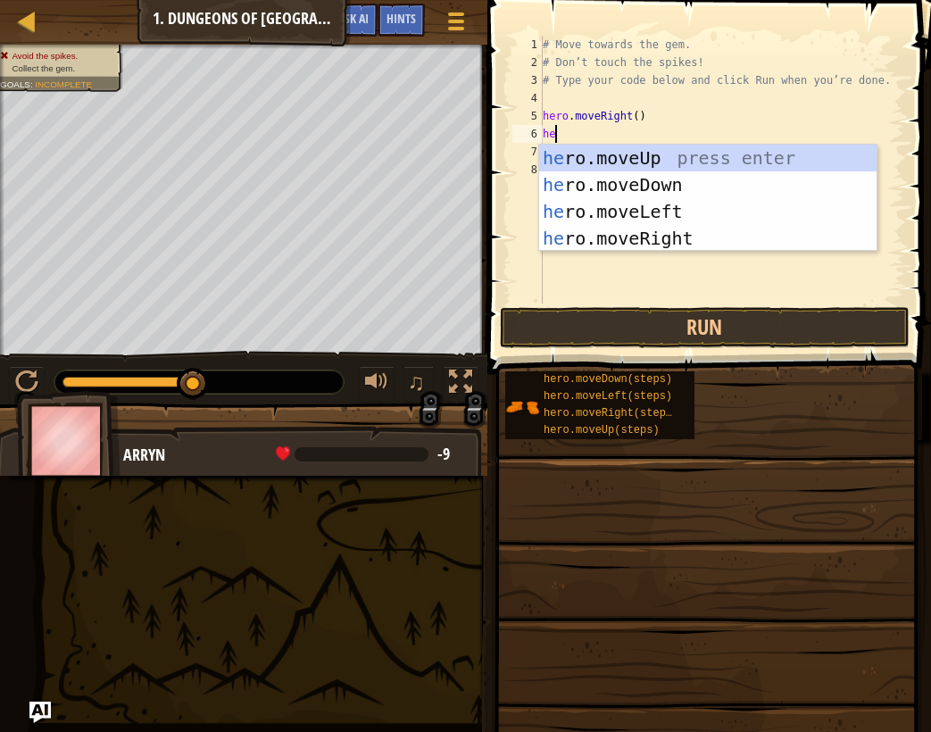
type textarea "her"
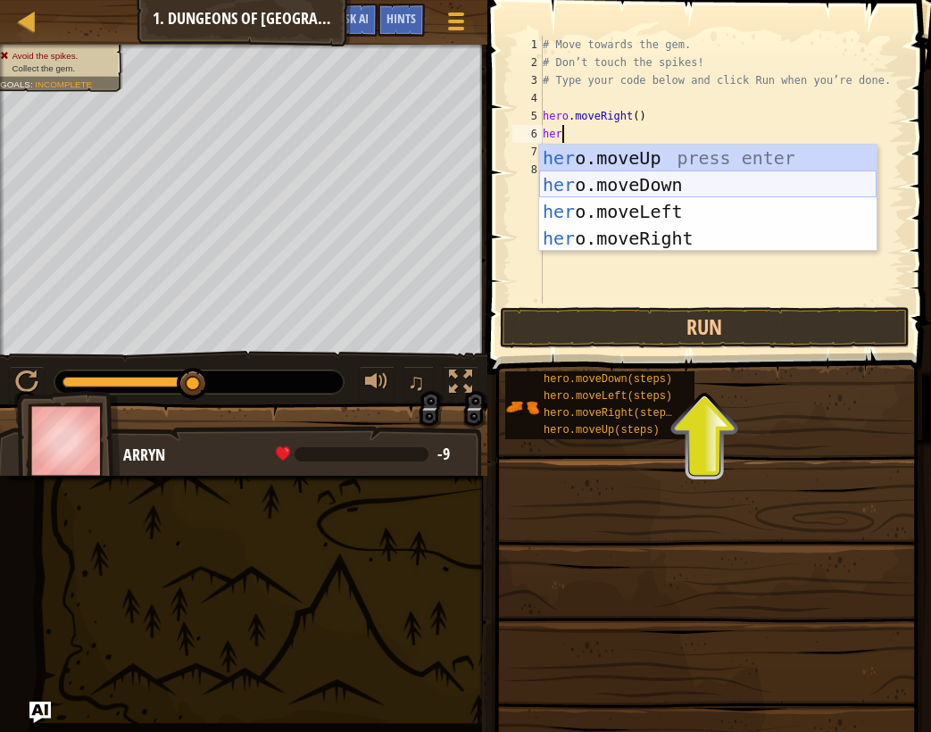
click at [614, 179] on div "her o.moveUp press enter her o.moveDown press enter her o.moveLeft press enter …" at bounding box center [707, 225] width 337 height 161
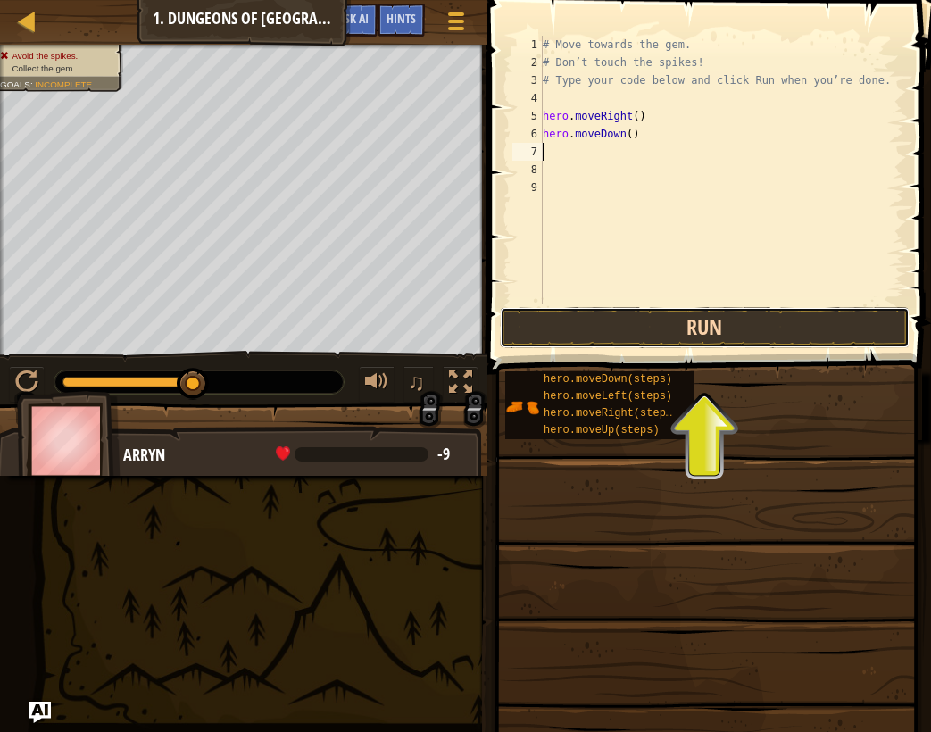
click at [677, 336] on button "Run" at bounding box center [705, 327] width 410 height 41
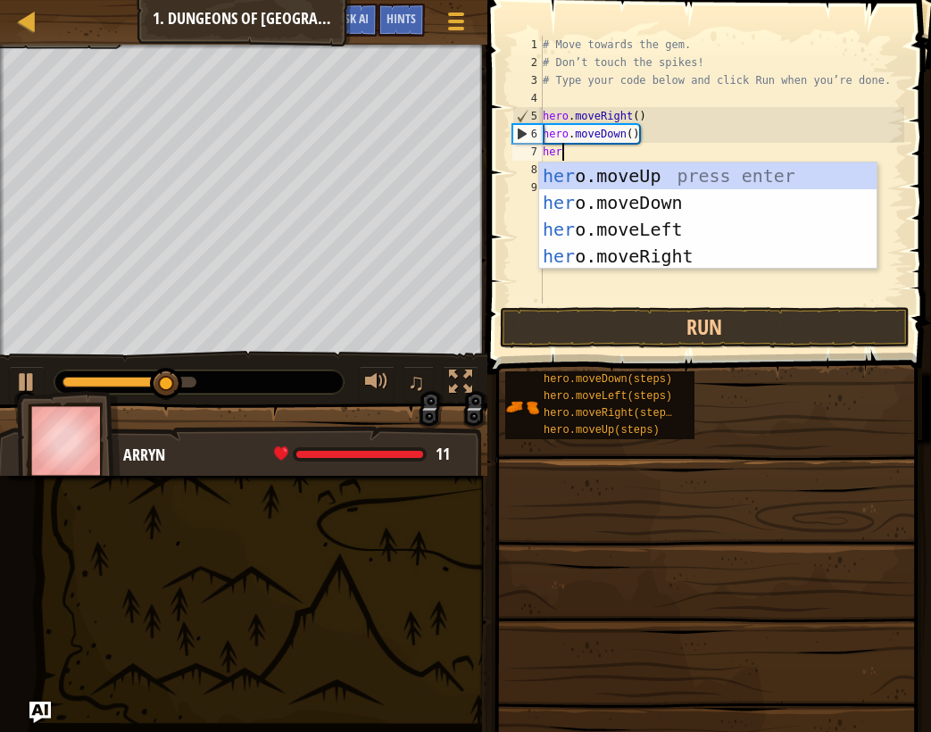
scroll to position [8, 1]
type textarea "hero"
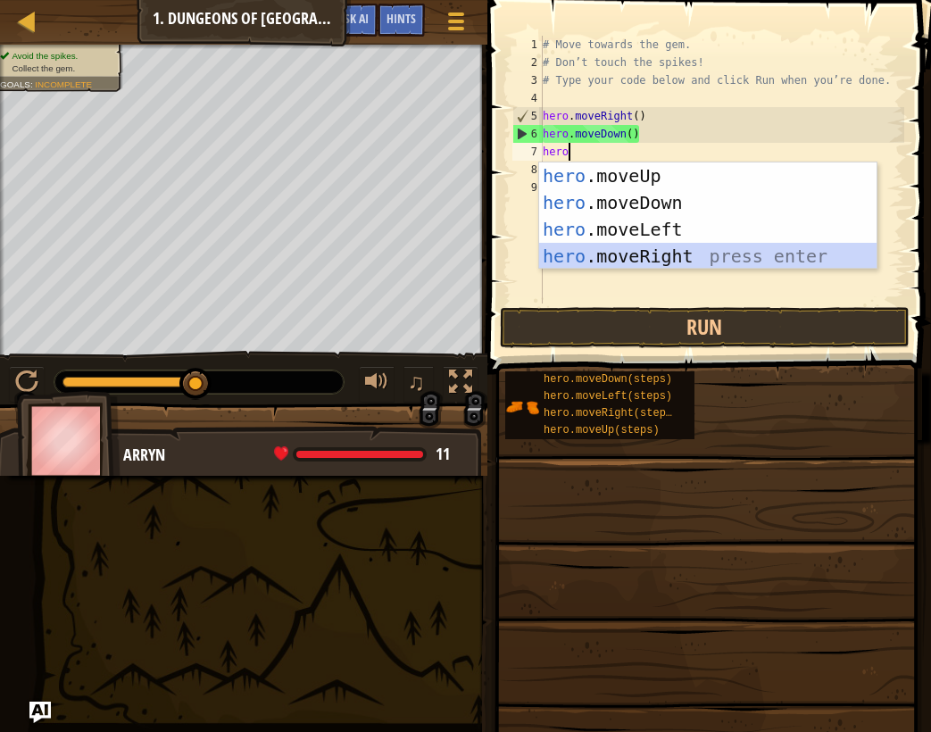
click at [638, 253] on div "hero .moveUp press enter hero .moveDown press enter hero .moveLeft press enter …" at bounding box center [707, 242] width 337 height 161
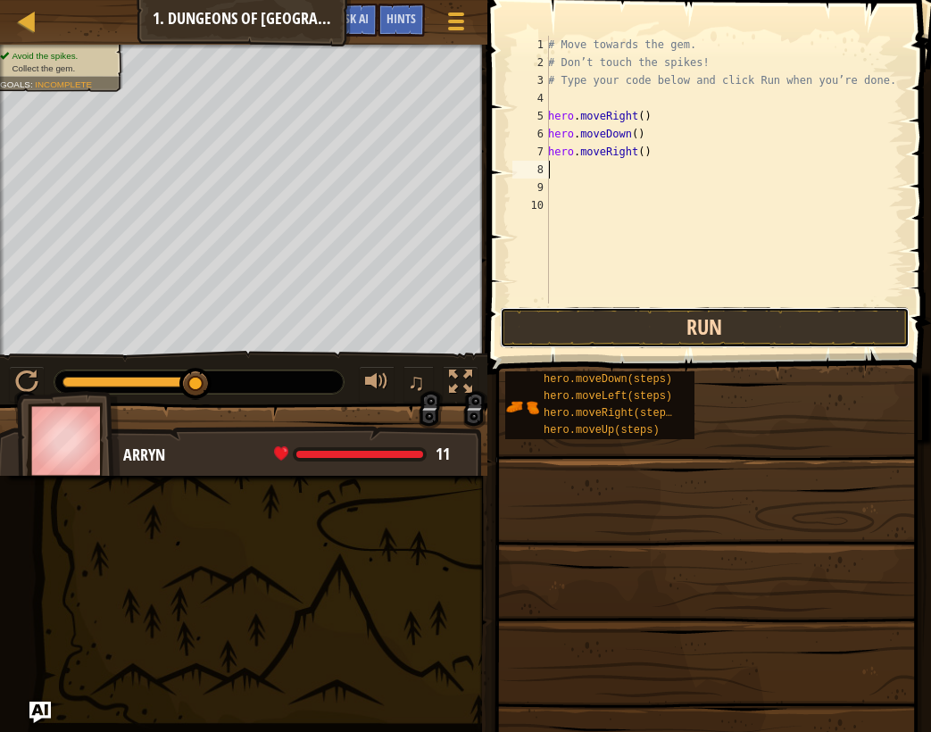
click at [714, 311] on button "Run" at bounding box center [705, 327] width 410 height 41
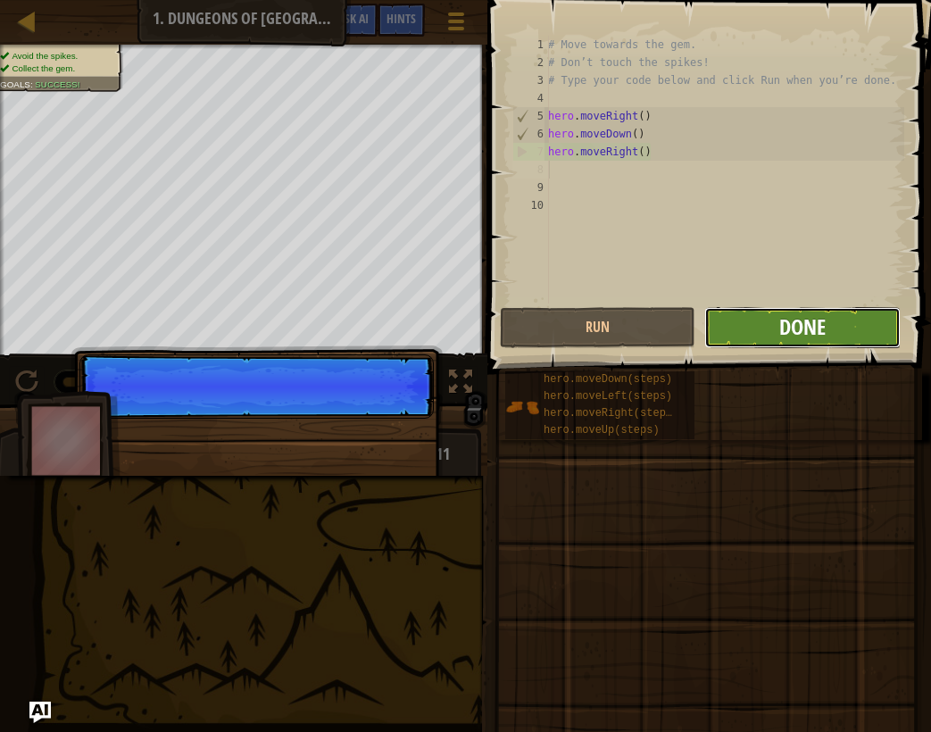
click at [826, 323] on span "Done" at bounding box center [802, 326] width 46 height 29
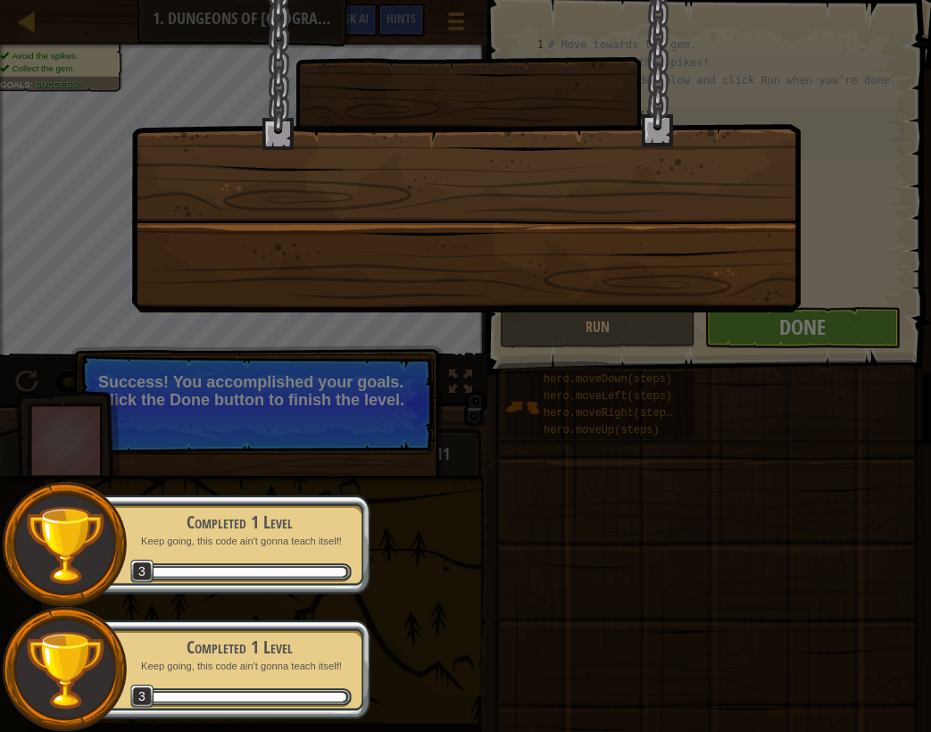
click at [420, 520] on div at bounding box center [465, 366] width 931 height 732
click at [210, 571] on div at bounding box center [247, 572] width 195 height 9
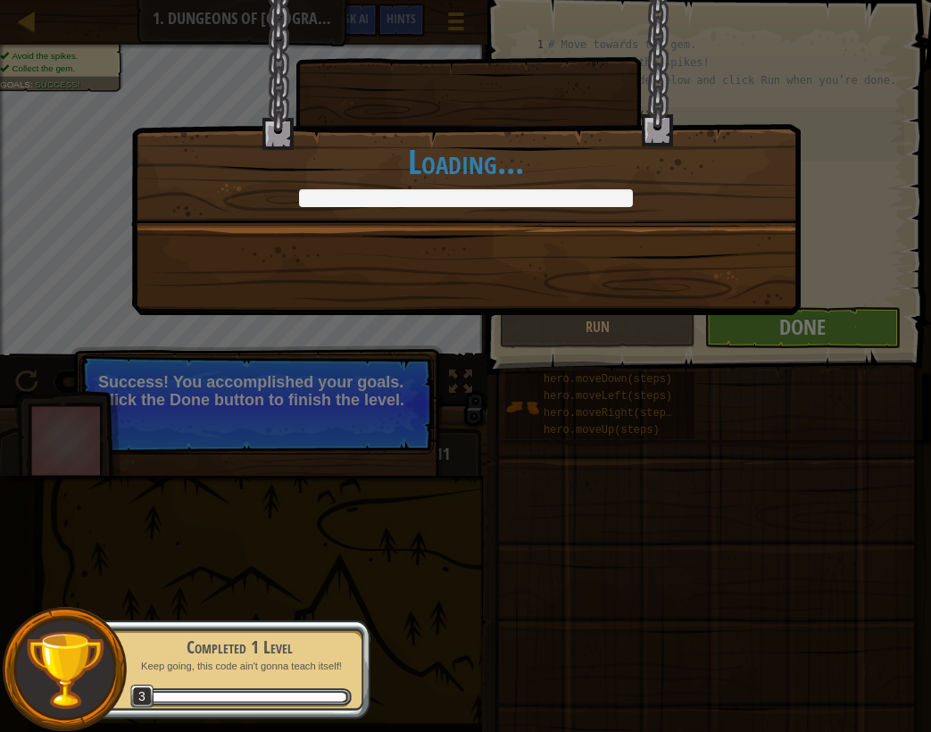
click at [342, 655] on div "Completed 1 Level" at bounding box center [239, 647] width 225 height 25
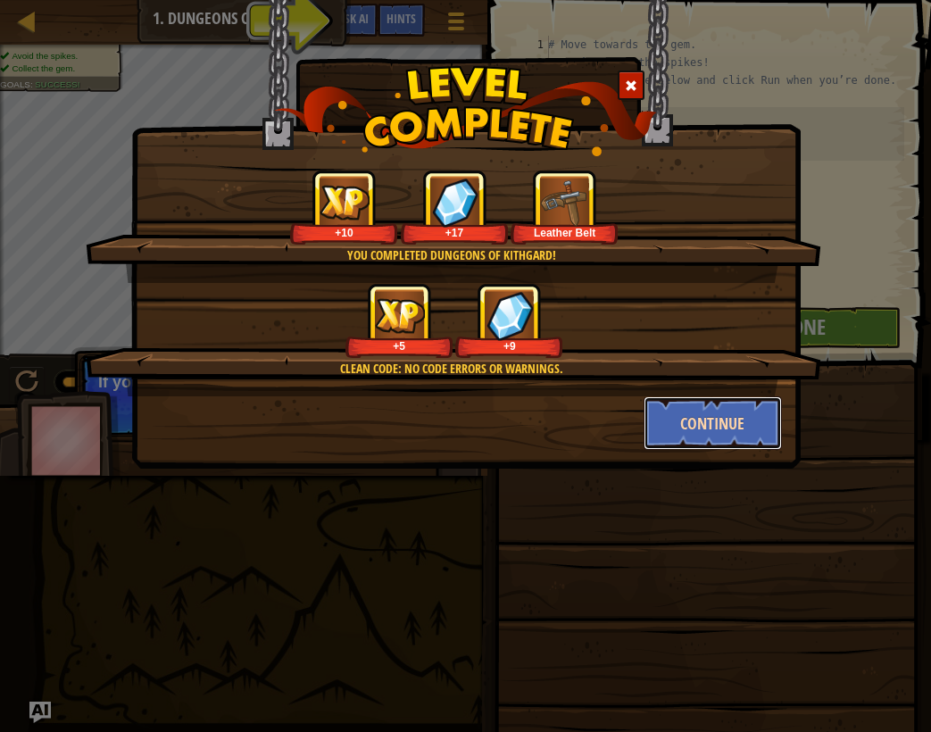
click at [673, 433] on button "Continue" at bounding box center [713, 423] width 138 height 54
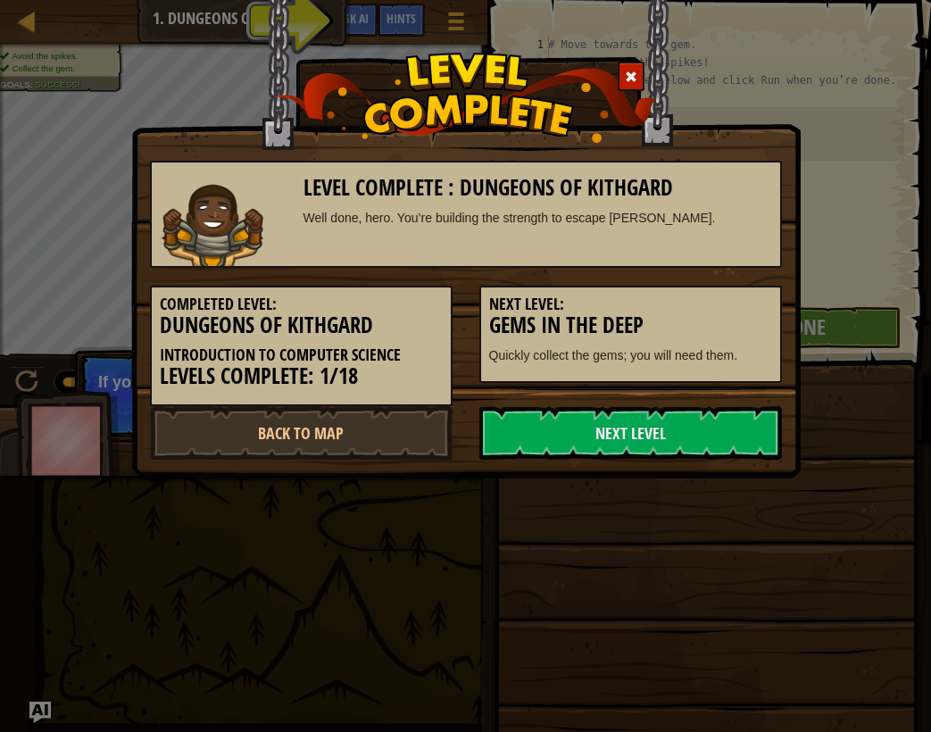
click at [673, 433] on link "Next Level" at bounding box center [630, 433] width 303 height 54
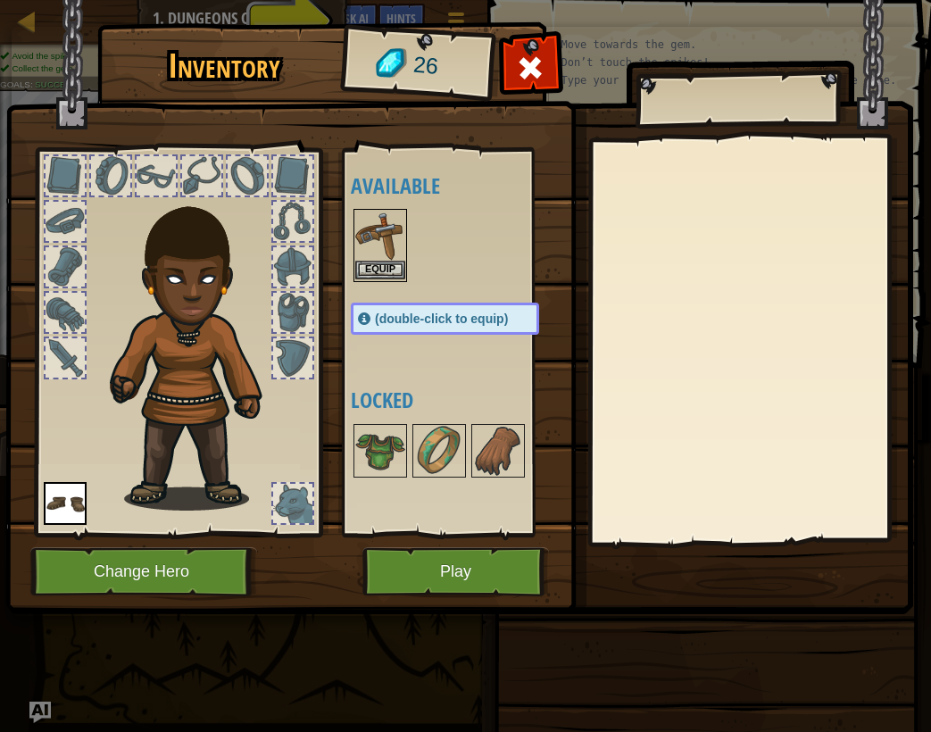
click at [385, 239] on img at bounding box center [380, 236] width 50 height 50
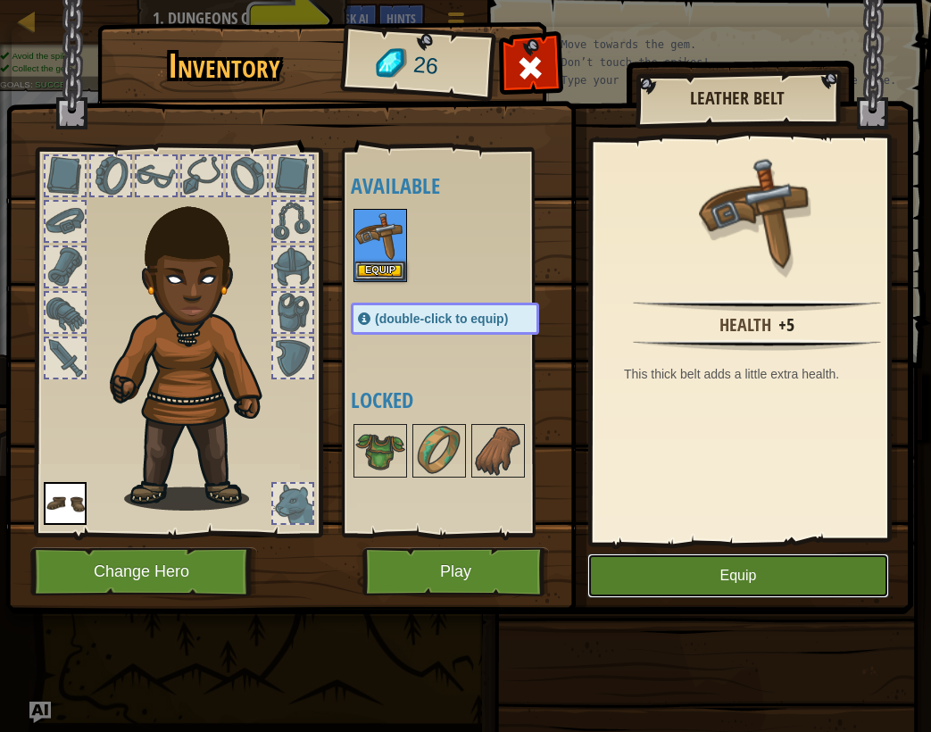
click at [684, 554] on button "Equip" at bounding box center [738, 575] width 302 height 45
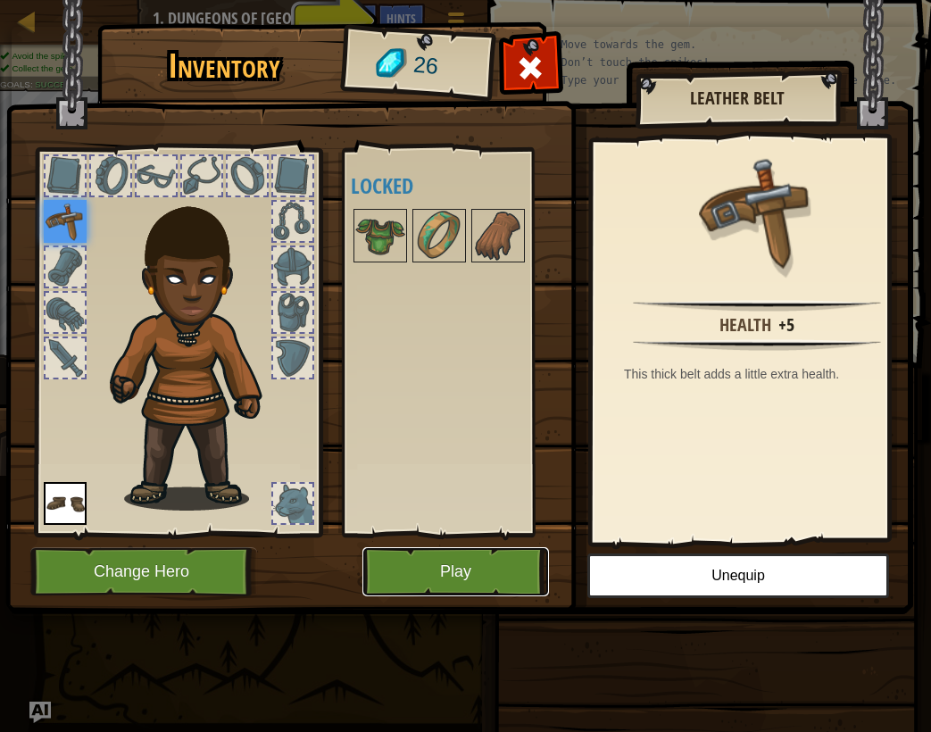
click at [477, 575] on button "Play" at bounding box center [455, 571] width 187 height 49
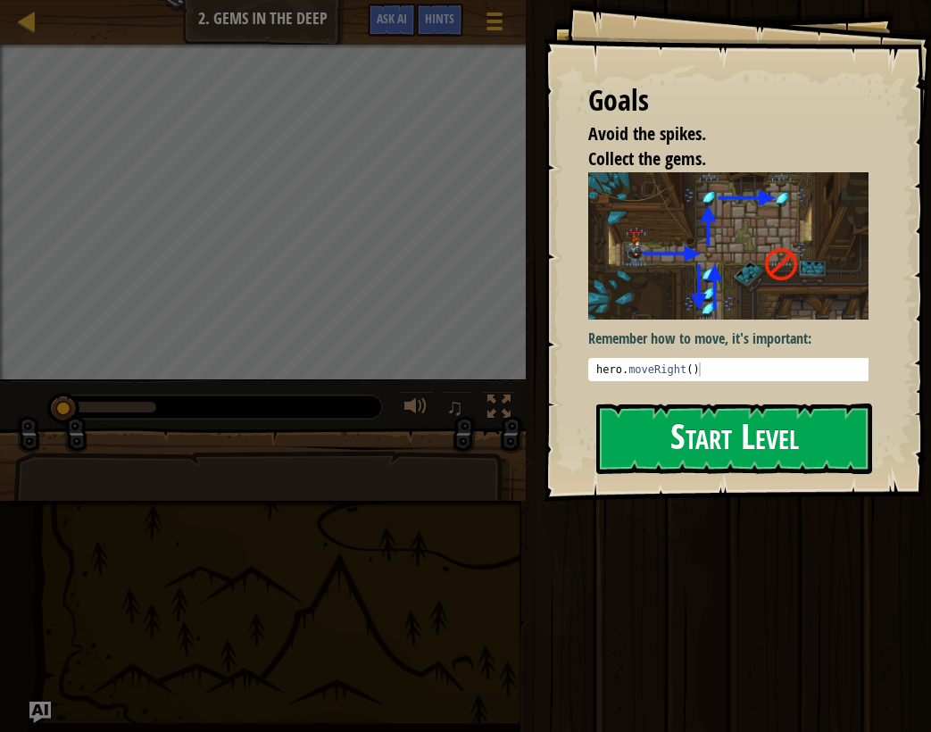
click at [669, 396] on div "Goals Avoid the spikes. Collect the gems. Remember how to move, it's important:…" at bounding box center [737, 251] width 387 height 502
click at [671, 433] on button "Start Level" at bounding box center [734, 438] width 276 height 71
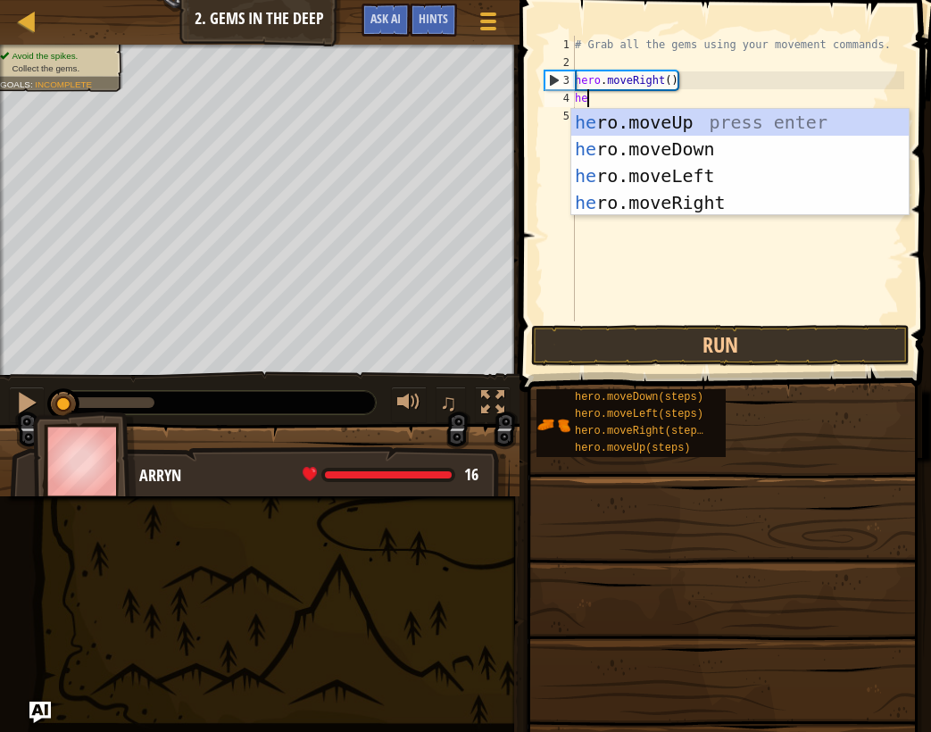
type textarea "her"
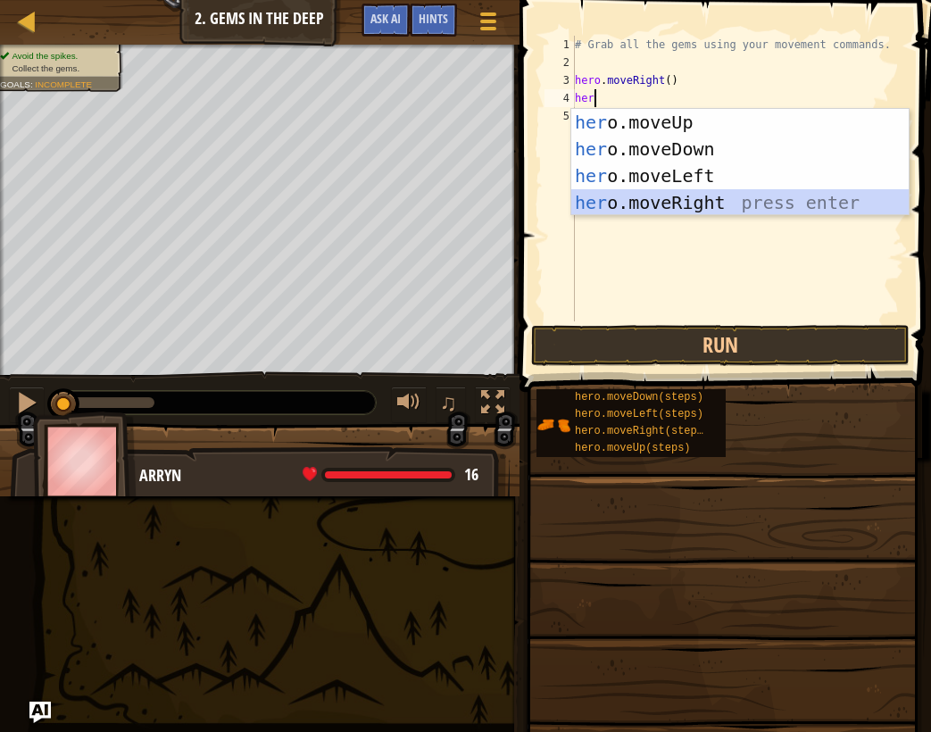
click at [756, 212] on div "her o.moveUp press enter her o.moveDown press enter her o.moveLeft press enter …" at bounding box center [739, 189] width 337 height 161
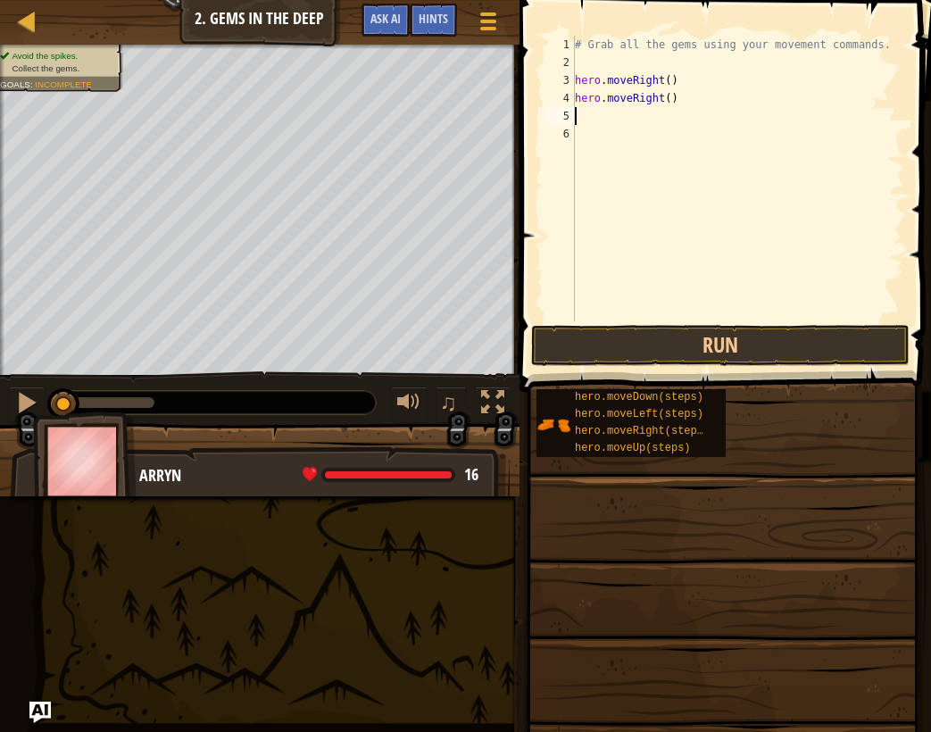
type textarea "m"
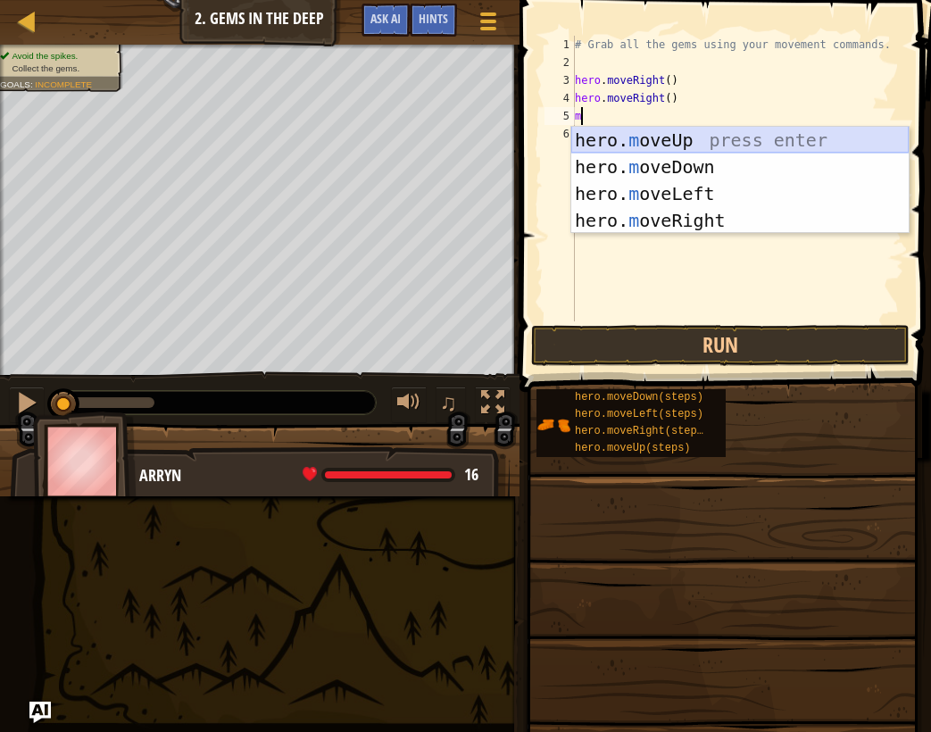
click at [779, 134] on div "hero. m oveUp press enter hero. m oveDown press enter hero. m oveLeft press ent…" at bounding box center [739, 207] width 337 height 161
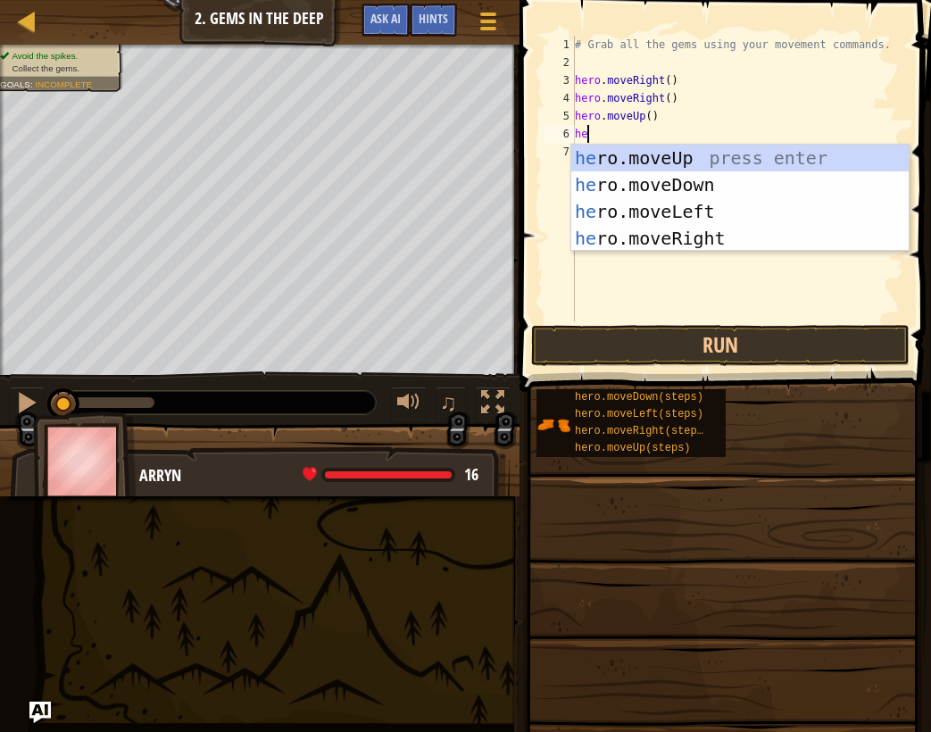
type textarea "her"
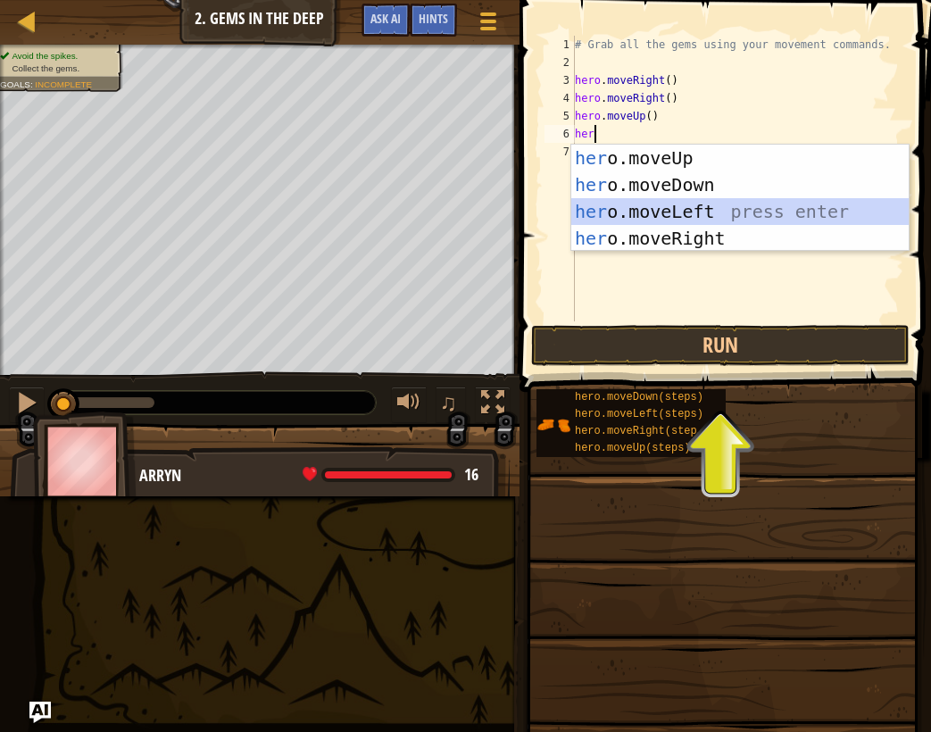
click at [805, 204] on div "her o.moveUp press enter her o.moveDown press enter her o.moveLeft press enter …" at bounding box center [739, 225] width 337 height 161
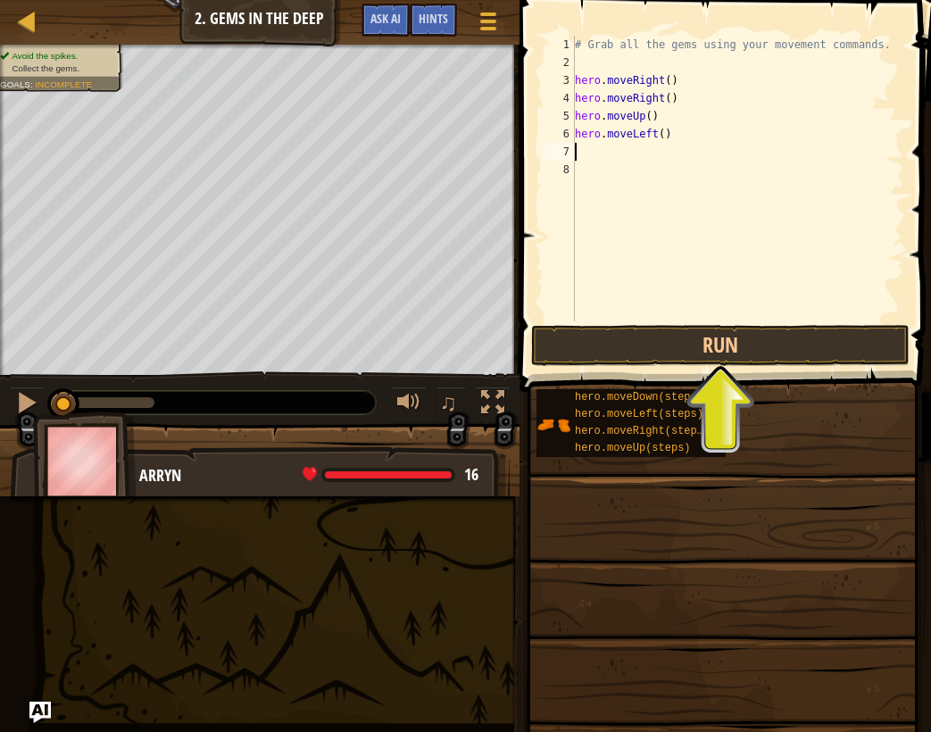
type textarea "m"
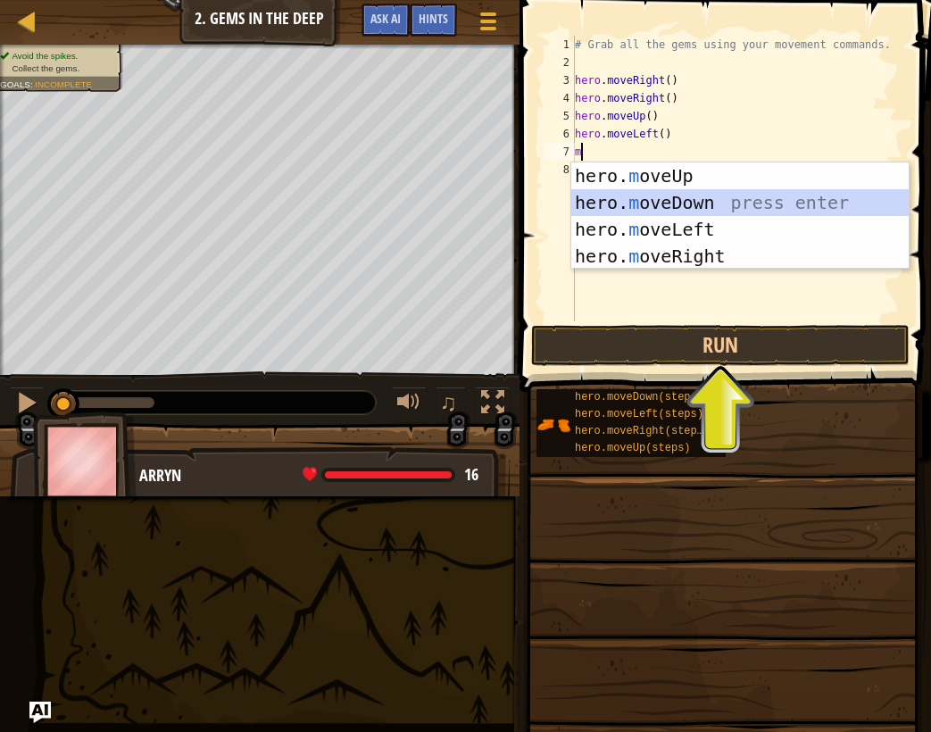
click at [811, 210] on div "hero. m oveUp press enter hero. m oveDown press enter hero. m oveLeft press ent…" at bounding box center [739, 242] width 337 height 161
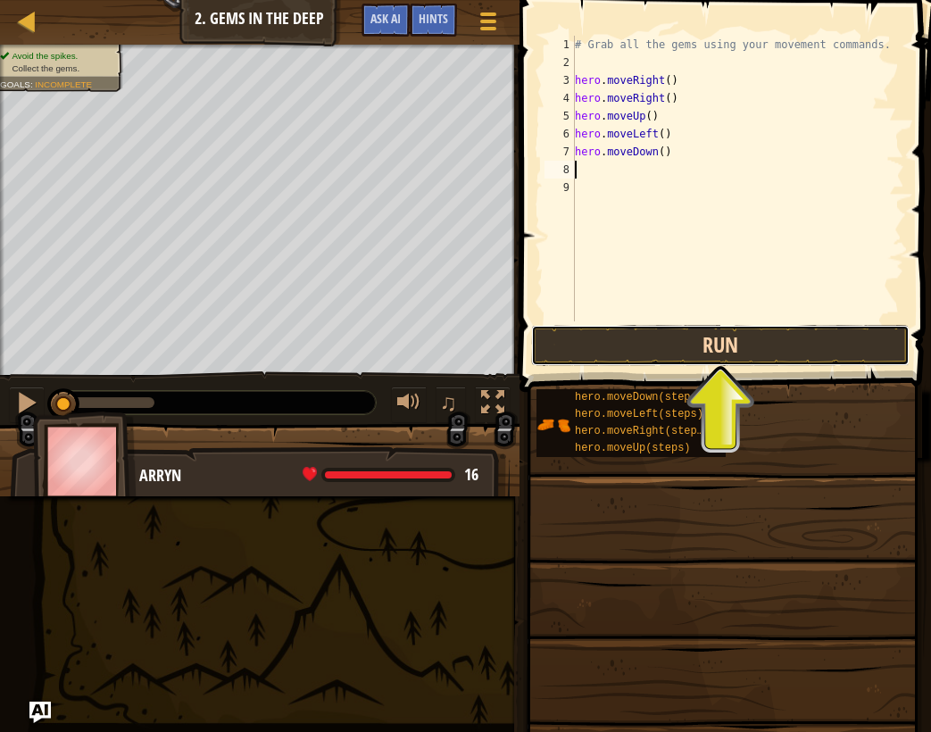
click at [722, 363] on button "Run" at bounding box center [720, 345] width 378 height 41
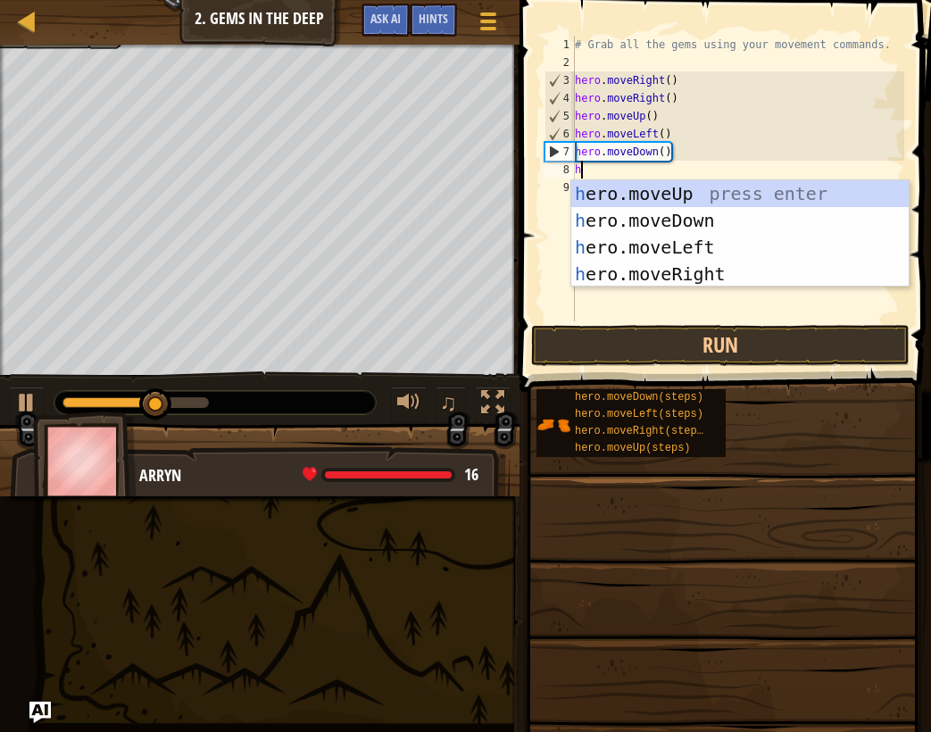
type textarea "her"
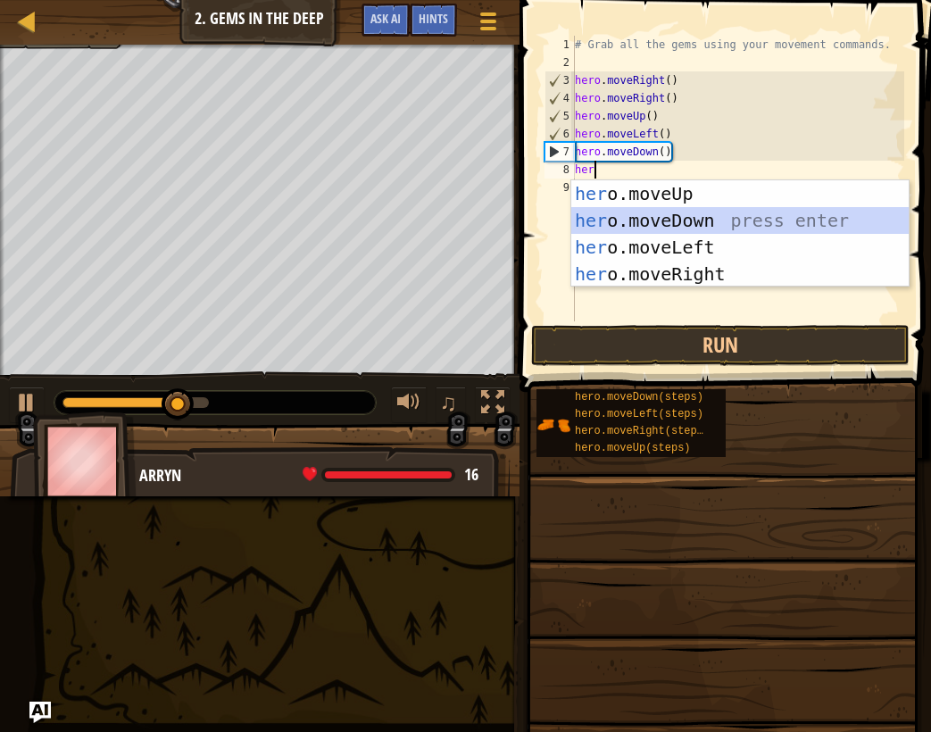
click at [713, 226] on div "her o.moveUp press enter her o.moveDown press enter her o.moveLeft press enter …" at bounding box center [739, 260] width 337 height 161
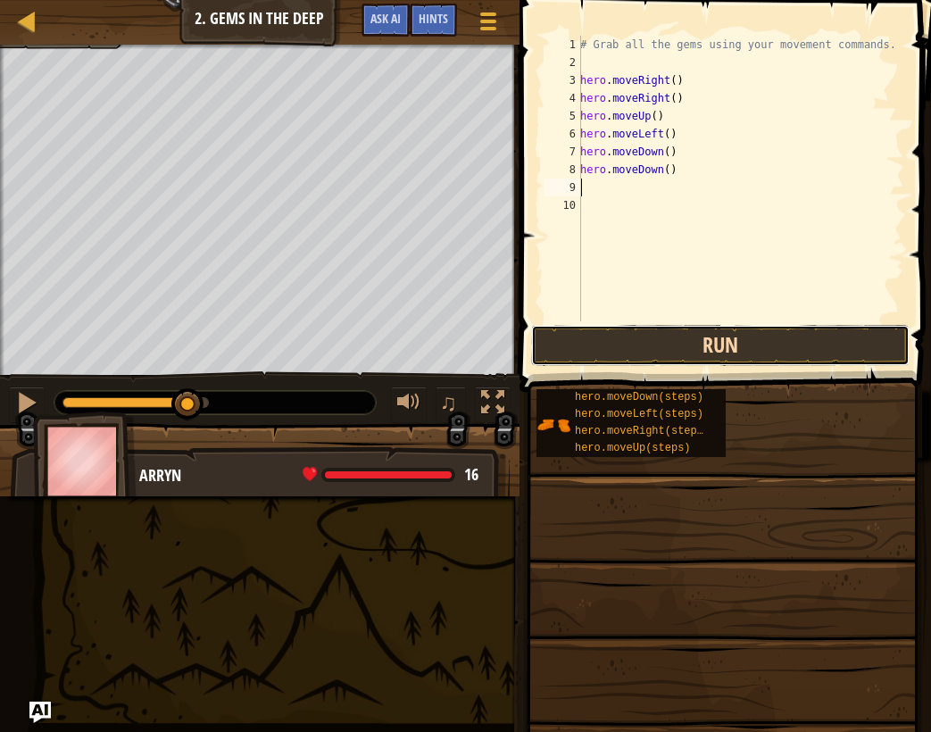
click at [785, 346] on button "Run" at bounding box center [720, 345] width 378 height 41
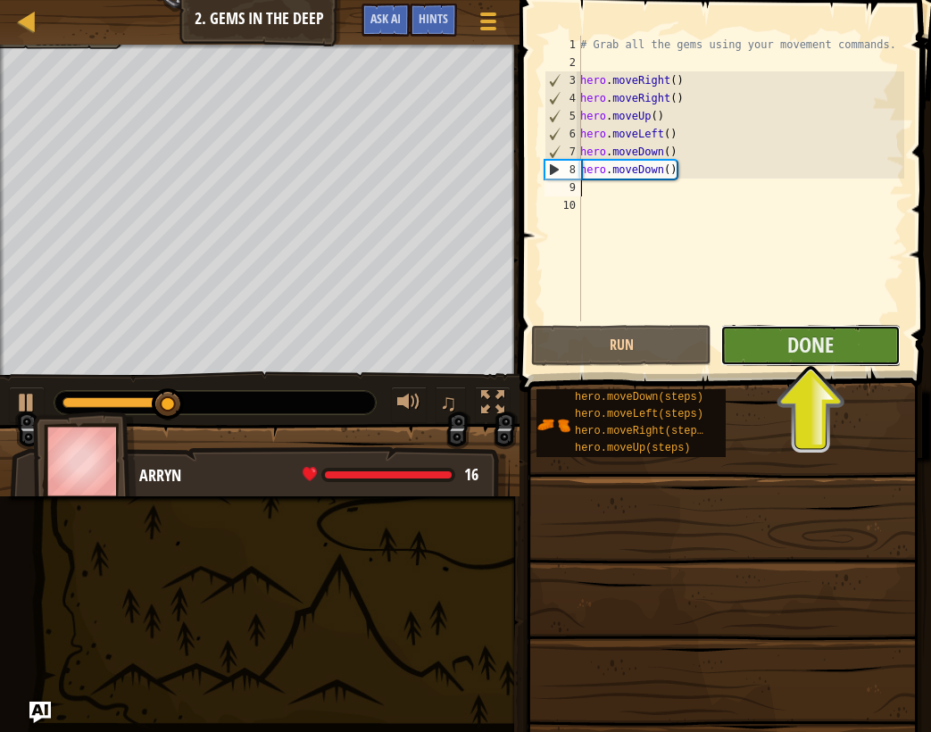
click at [848, 347] on button "Done" at bounding box center [810, 345] width 180 height 41
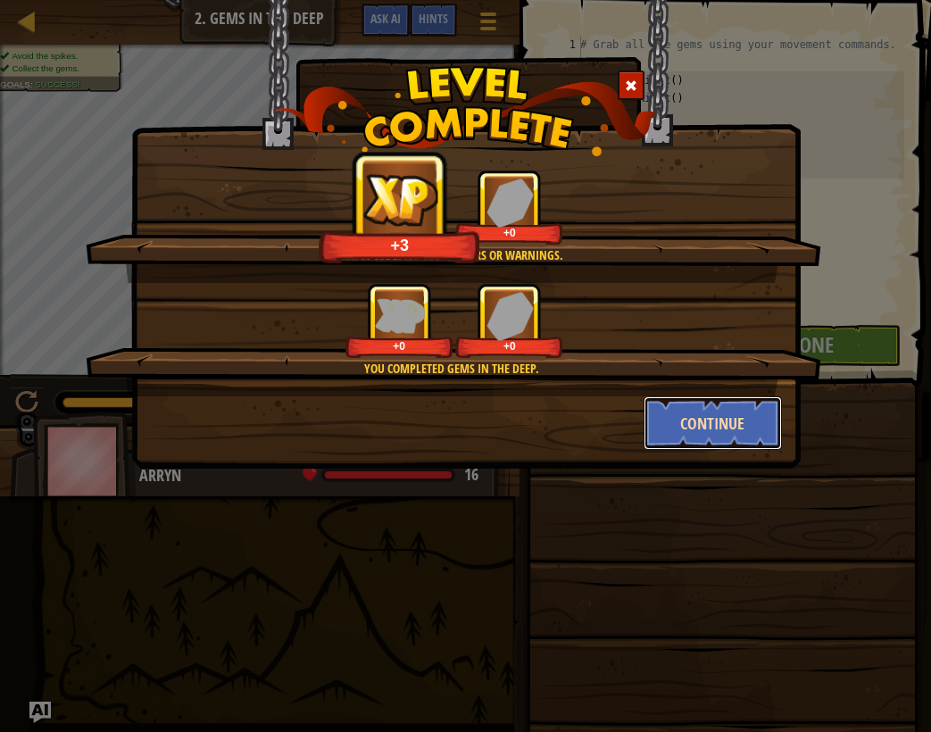
click at [703, 412] on button "Continue" at bounding box center [713, 423] width 138 height 54
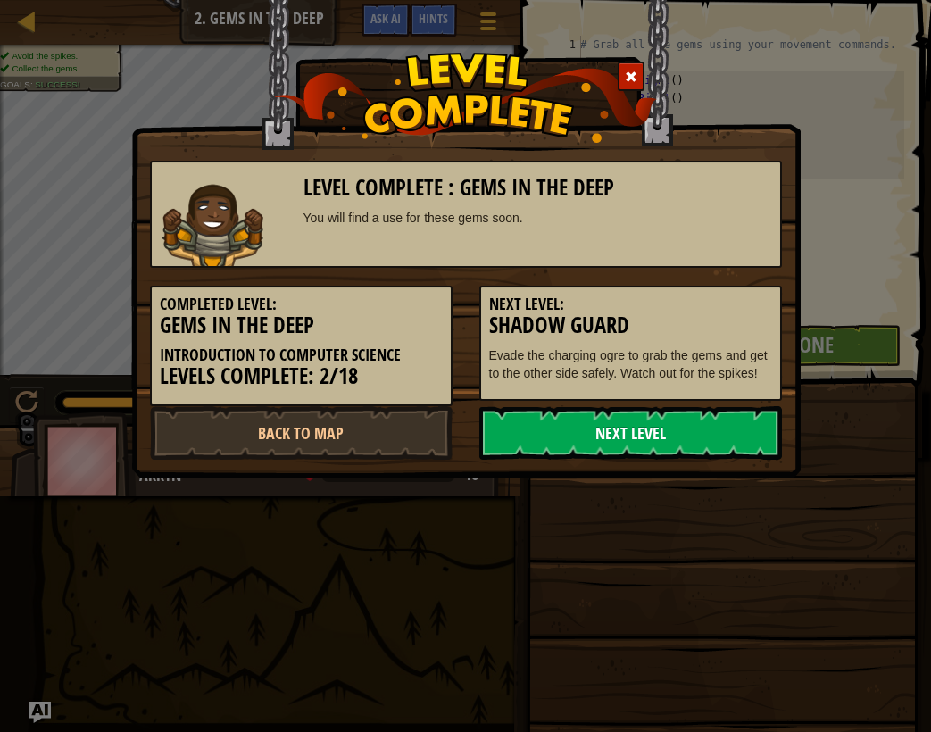
click at [706, 411] on link "Next Level" at bounding box center [630, 433] width 303 height 54
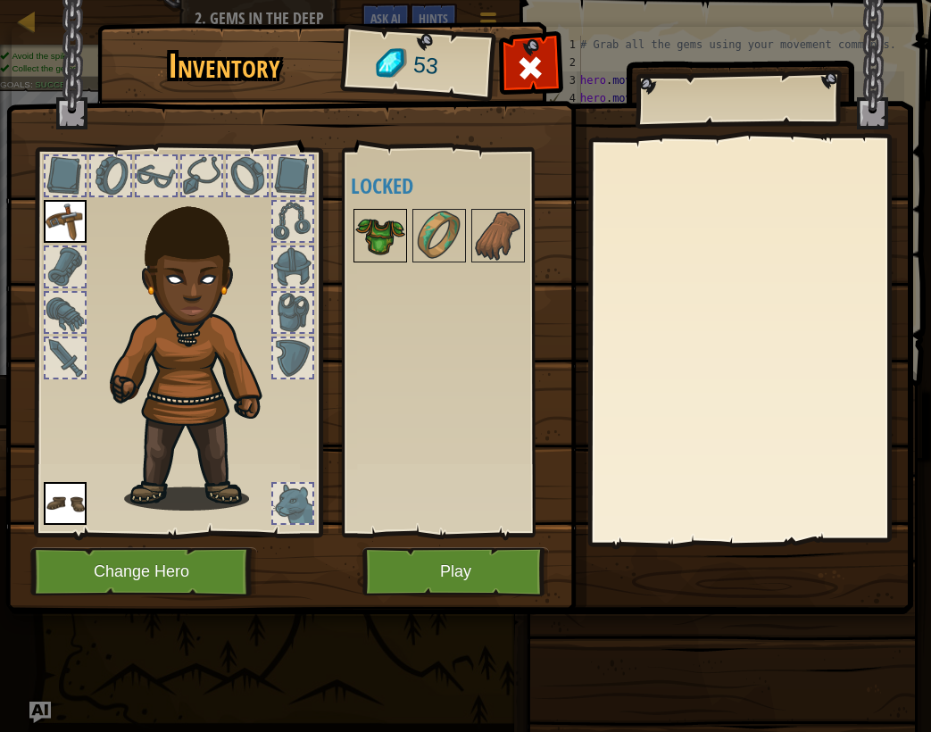
click at [380, 241] on img at bounding box center [380, 236] width 50 height 50
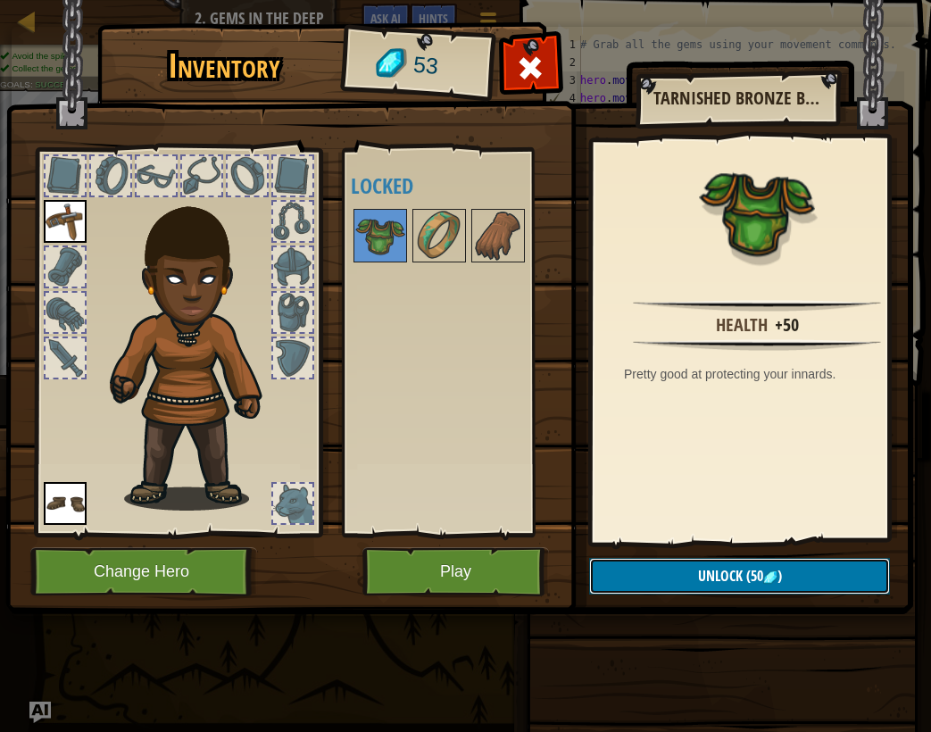
click at [709, 573] on span "Unlock" at bounding box center [720, 576] width 45 height 20
drag, startPoint x: 672, startPoint y: 577, endPoint x: 663, endPoint y: 578, distance: 9.1
click at [671, 577] on button "Confirm" at bounding box center [739, 576] width 301 height 37
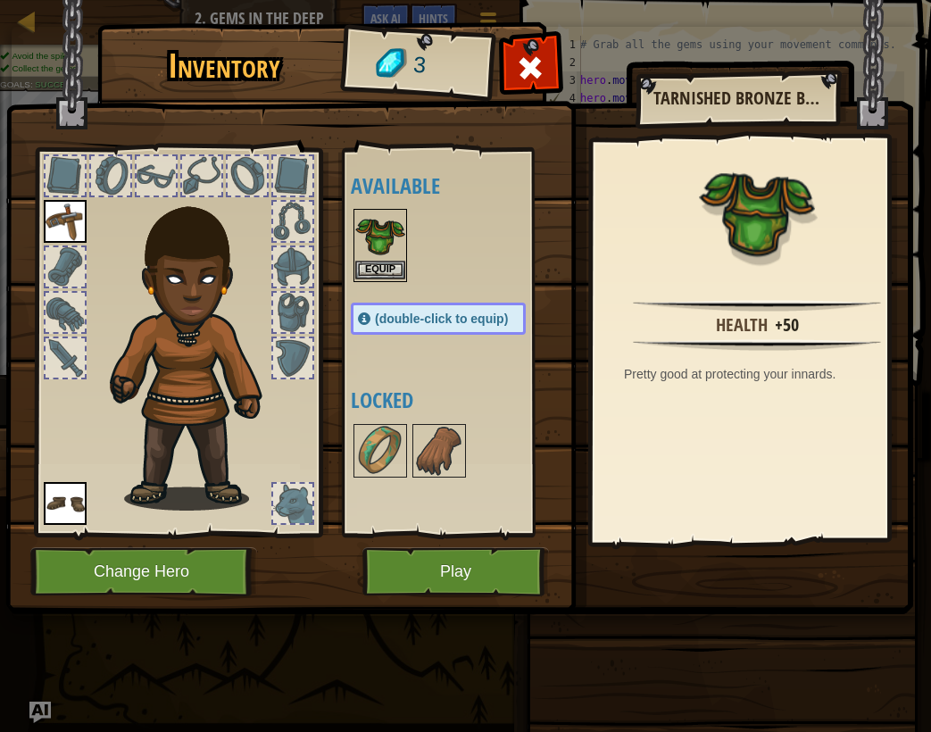
click at [379, 249] on img at bounding box center [380, 236] width 50 height 50
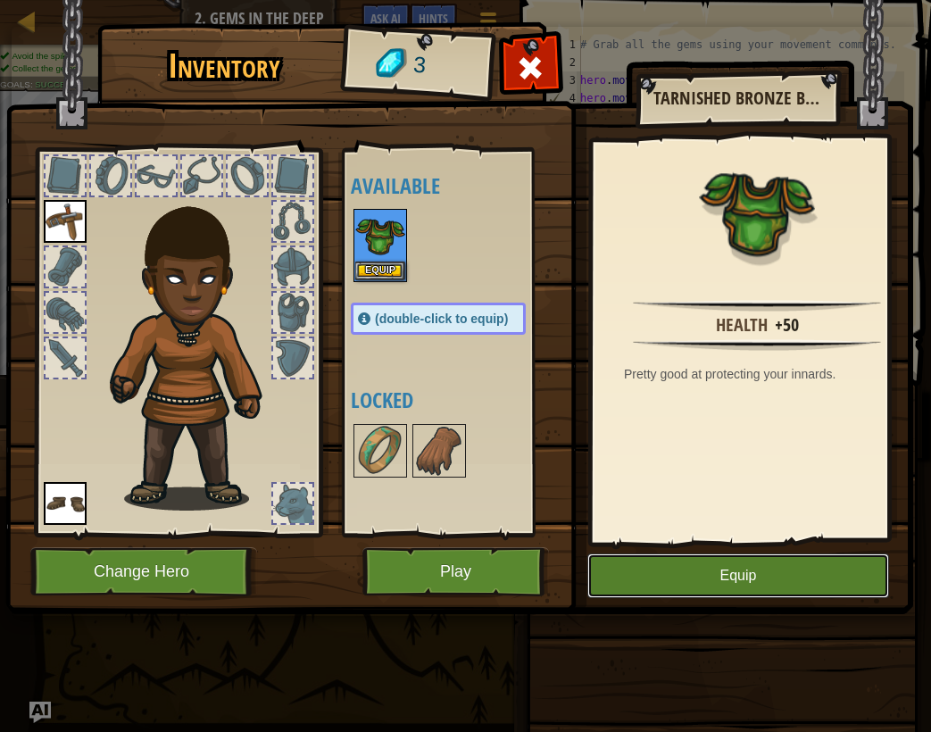
click at [646, 563] on button "Equip" at bounding box center [738, 575] width 302 height 45
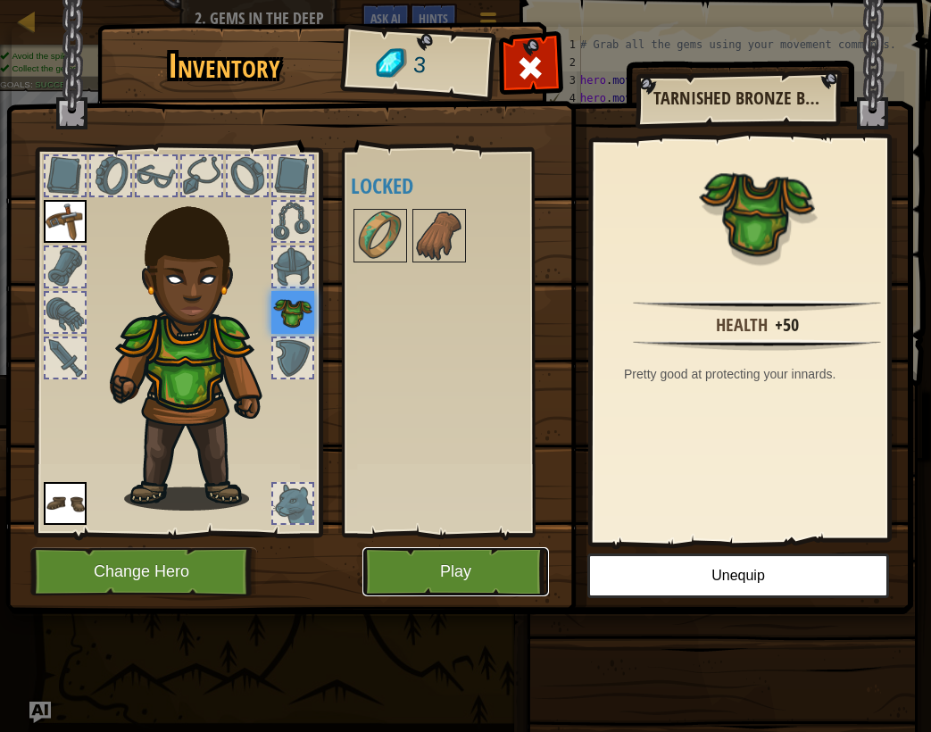
click at [471, 575] on button "Play" at bounding box center [455, 571] width 187 height 49
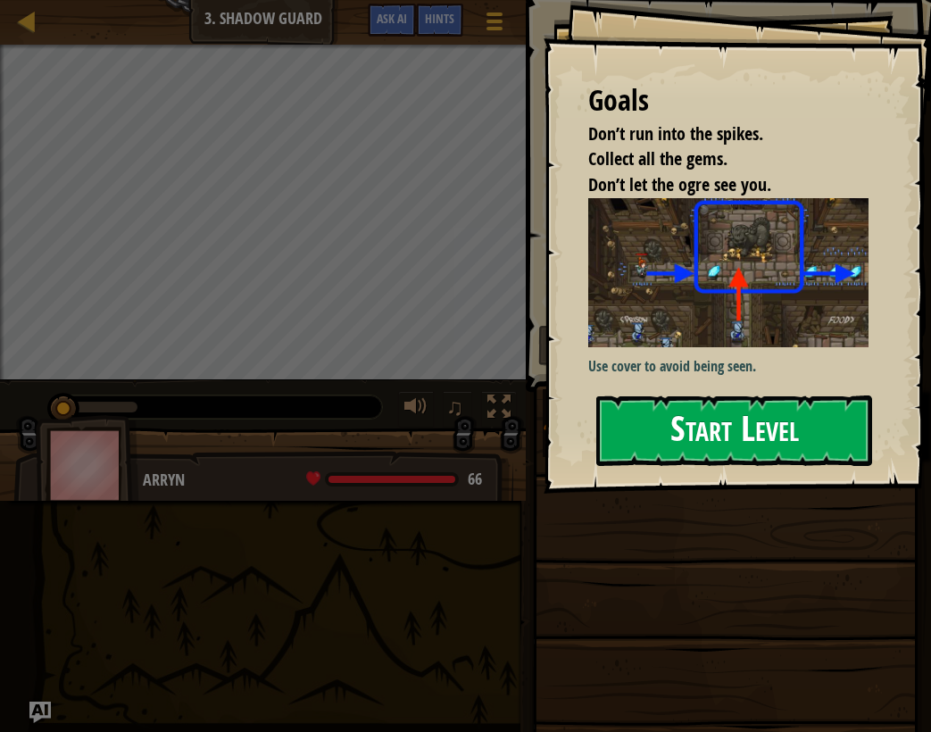
click at [781, 395] on button "Start Level" at bounding box center [734, 430] width 276 height 71
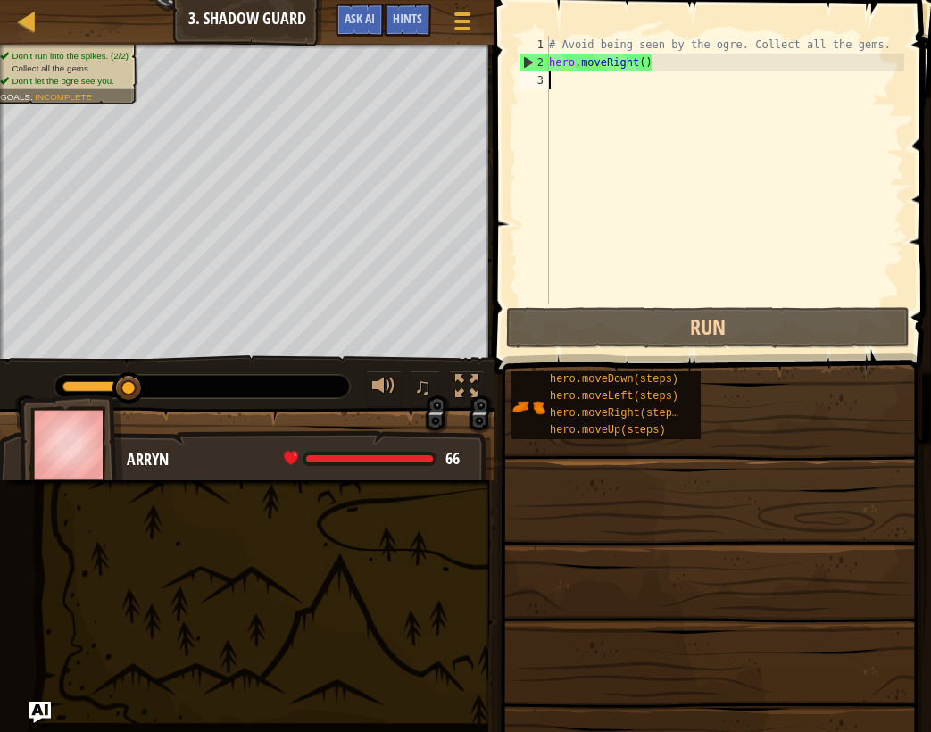
type textarea "m"
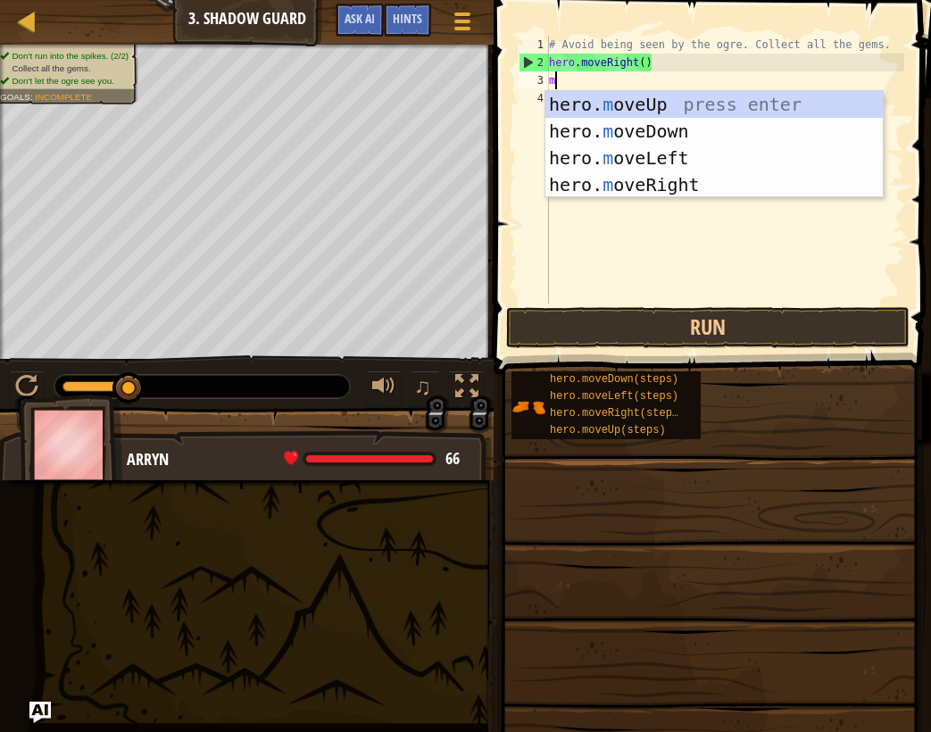
scroll to position [8, 0]
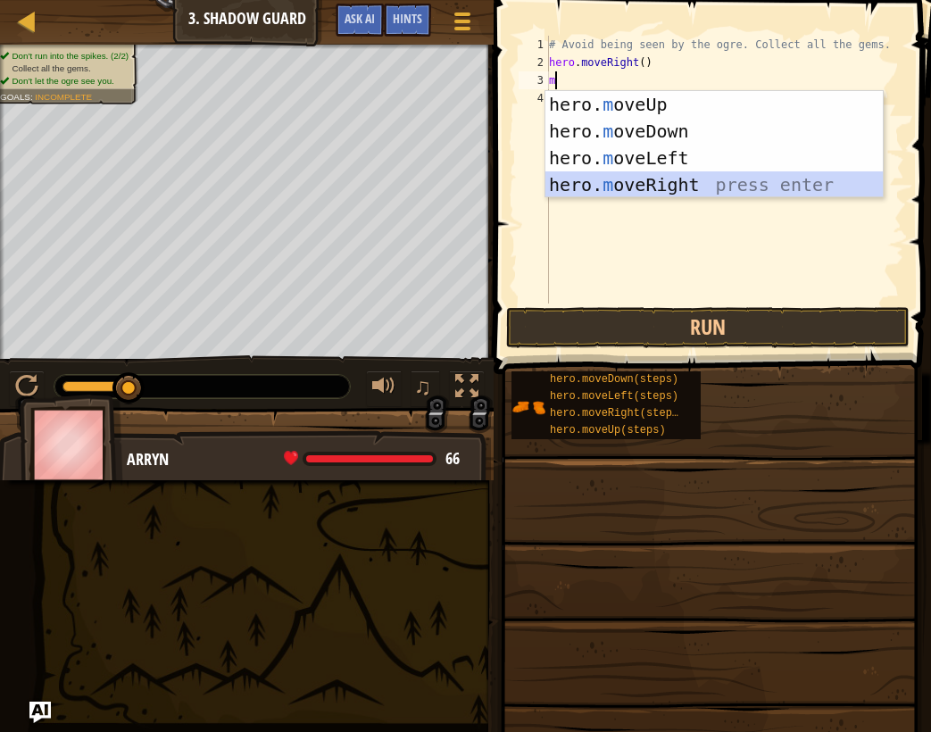
click at [694, 187] on div "hero. m oveUp press enter hero. m oveDown press enter hero. m oveLeft press ent…" at bounding box center [713, 171] width 337 height 161
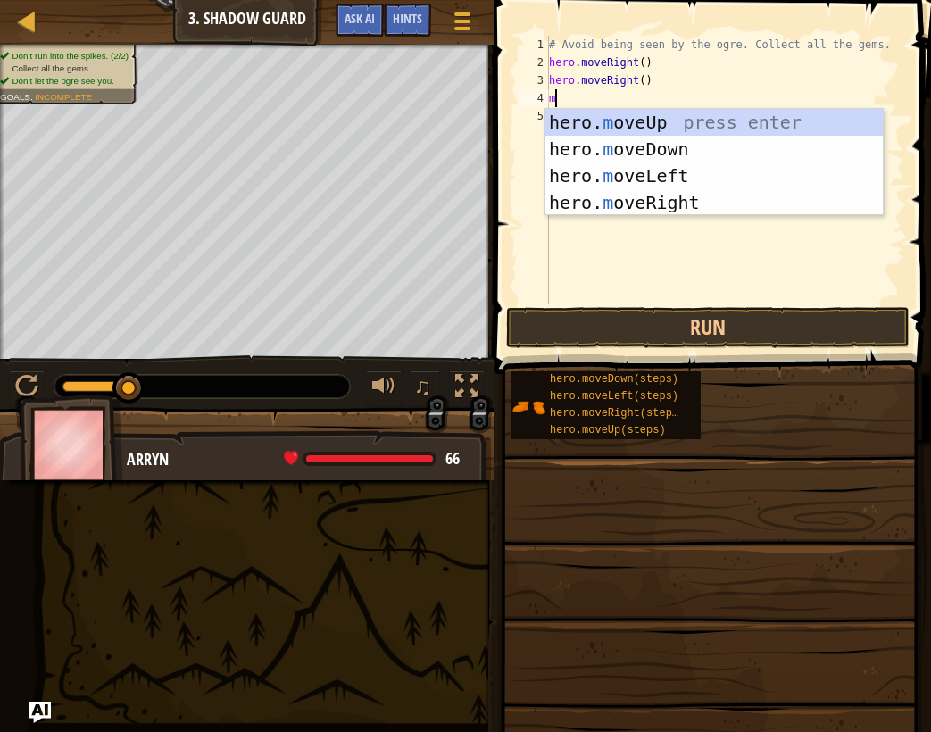
type textarea "mo"
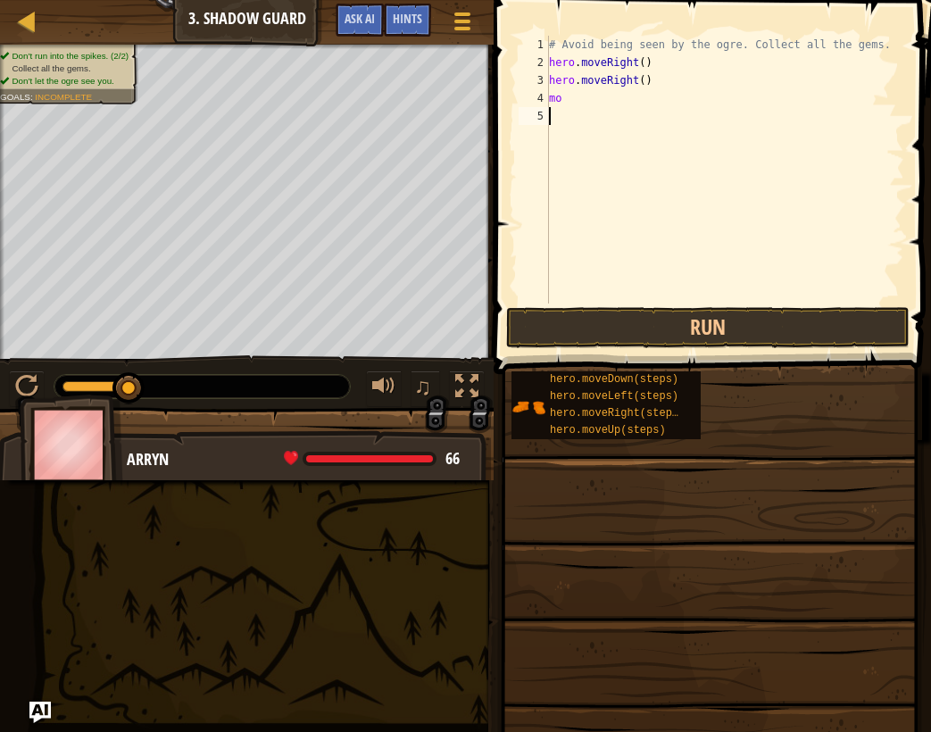
click at [714, 218] on div "# Avoid being seen by the ogre. Collect all the gems. hero . moveRight ( ) hero…" at bounding box center [724, 187] width 359 height 303
click at [656, 95] on div "# Avoid being seen by the ogre. Collect all the gems. hero . moveRight ( ) hero…" at bounding box center [724, 187] width 359 height 303
type textarea "mov"
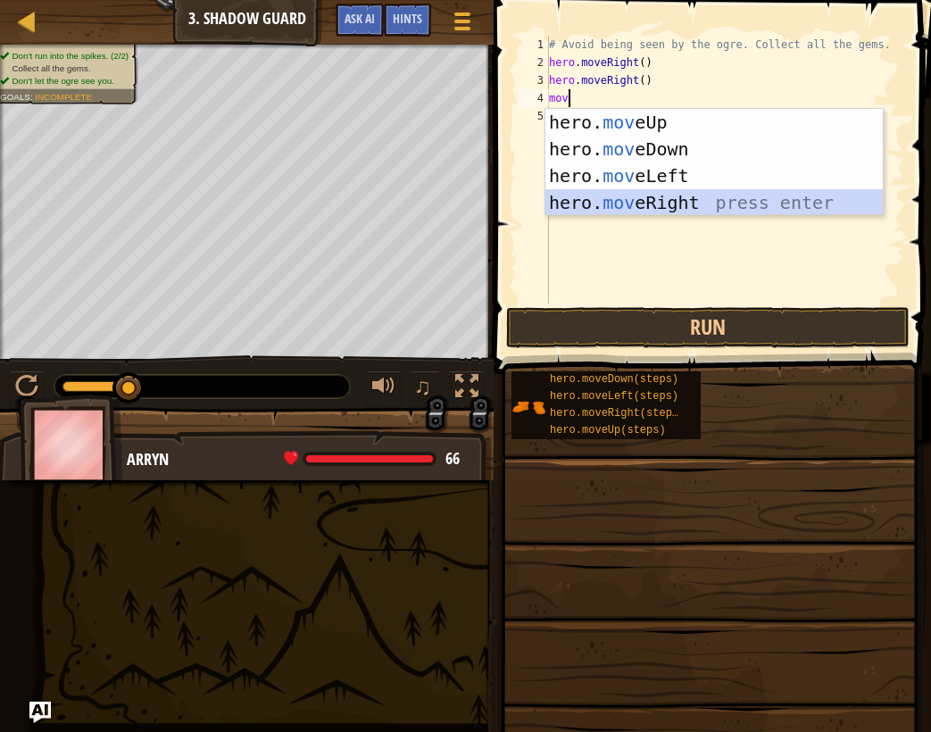
click at [761, 198] on div "hero. mov eUp press enter hero. mov eDown press enter hero. mov eLeft press ent…" at bounding box center [713, 189] width 337 height 161
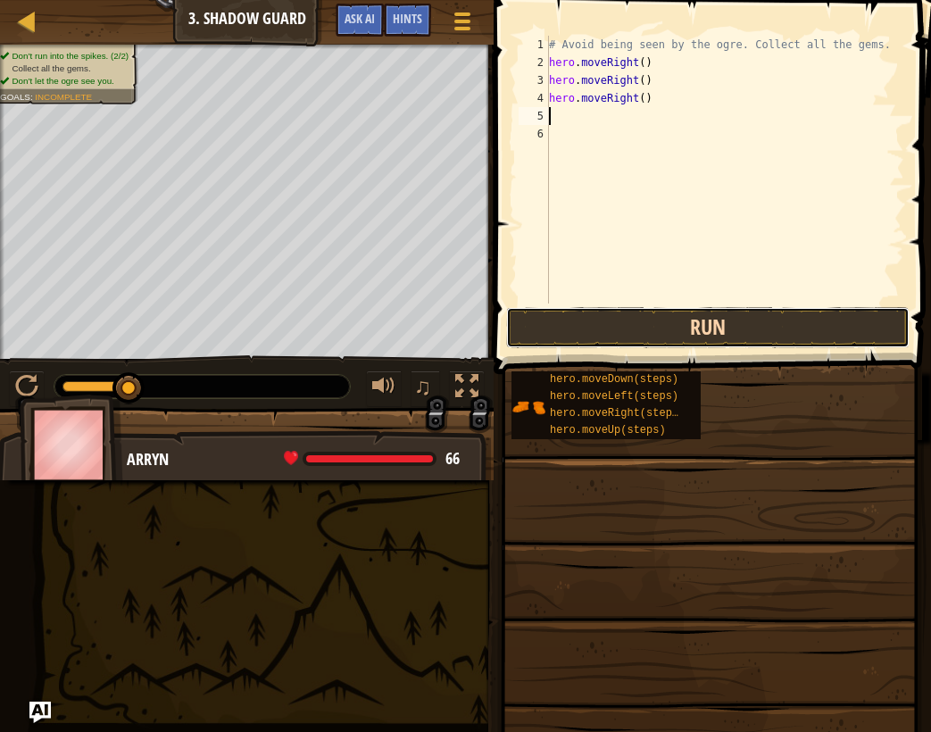
click at [809, 325] on button "Run" at bounding box center [707, 327] width 403 height 41
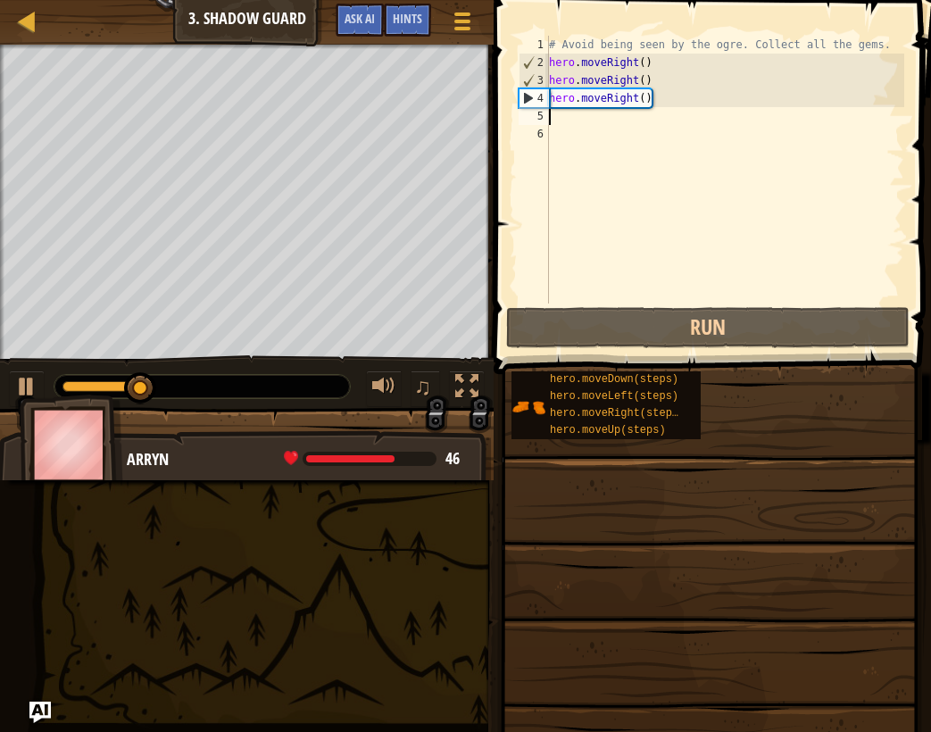
type textarea "m"
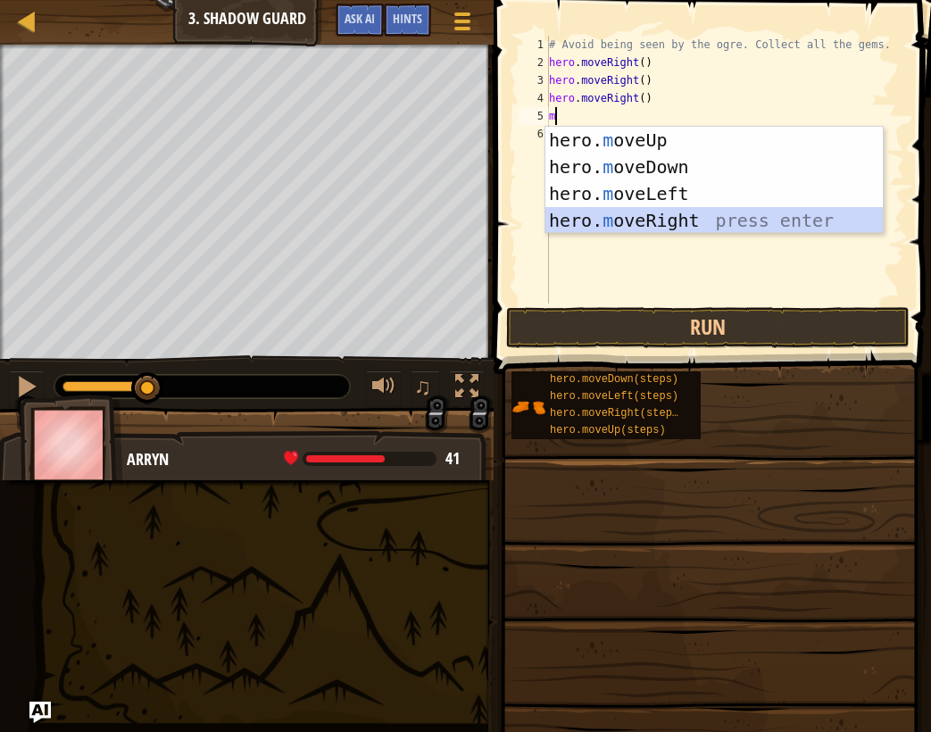
click at [710, 226] on div "hero. m oveUp press enter hero. m oveDown press enter hero. m oveLeft press ent…" at bounding box center [713, 207] width 337 height 161
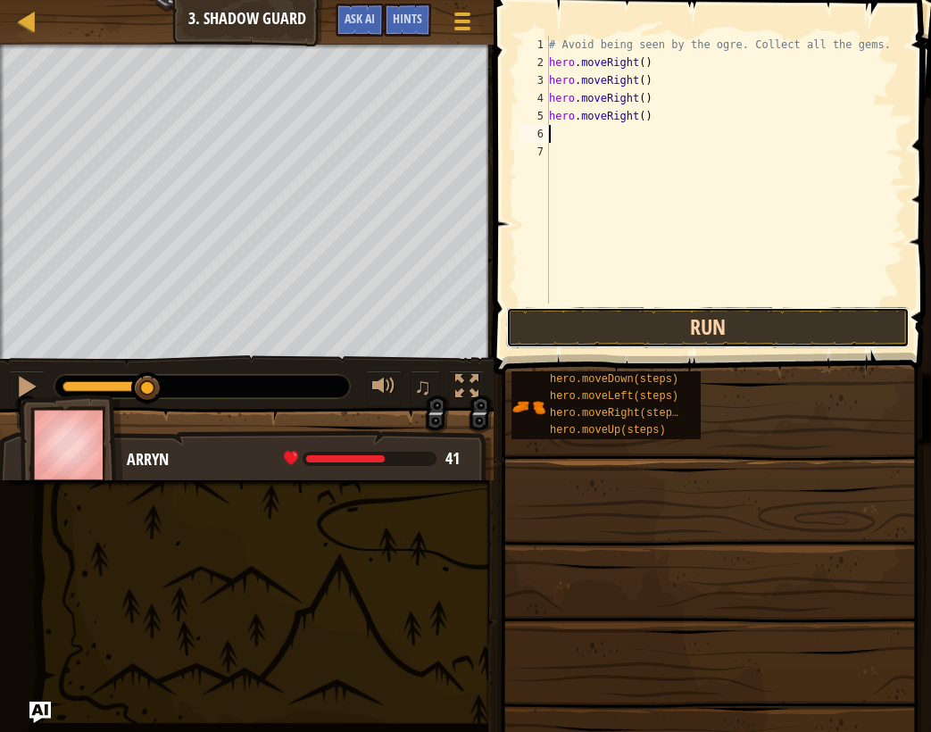
click at [749, 336] on button "Run" at bounding box center [707, 327] width 403 height 41
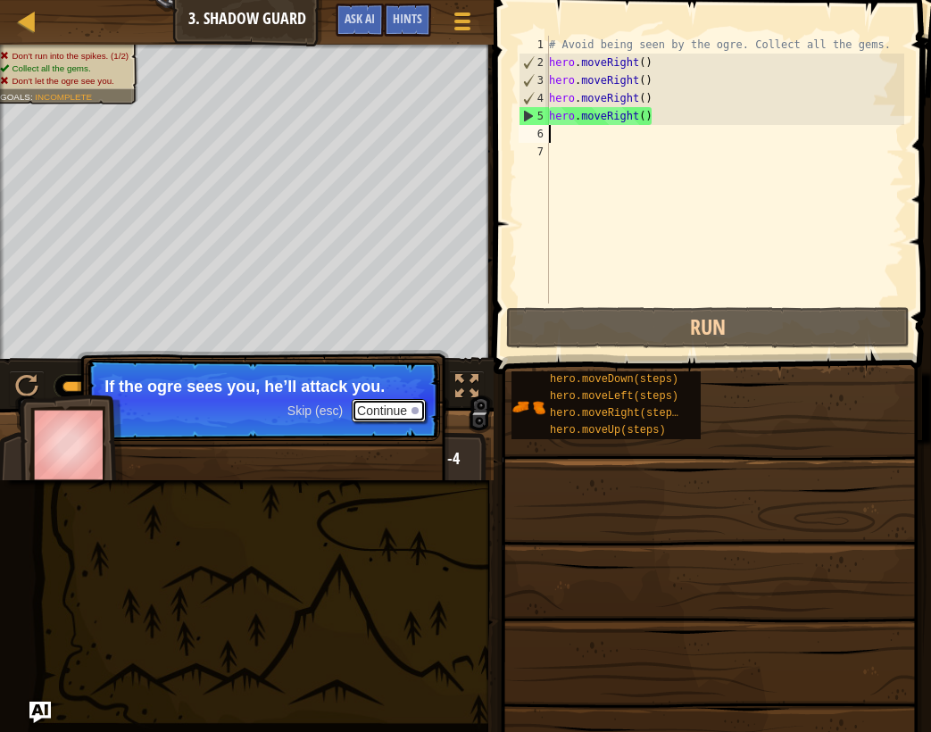
click at [365, 409] on button "Continue" at bounding box center [389, 410] width 74 height 23
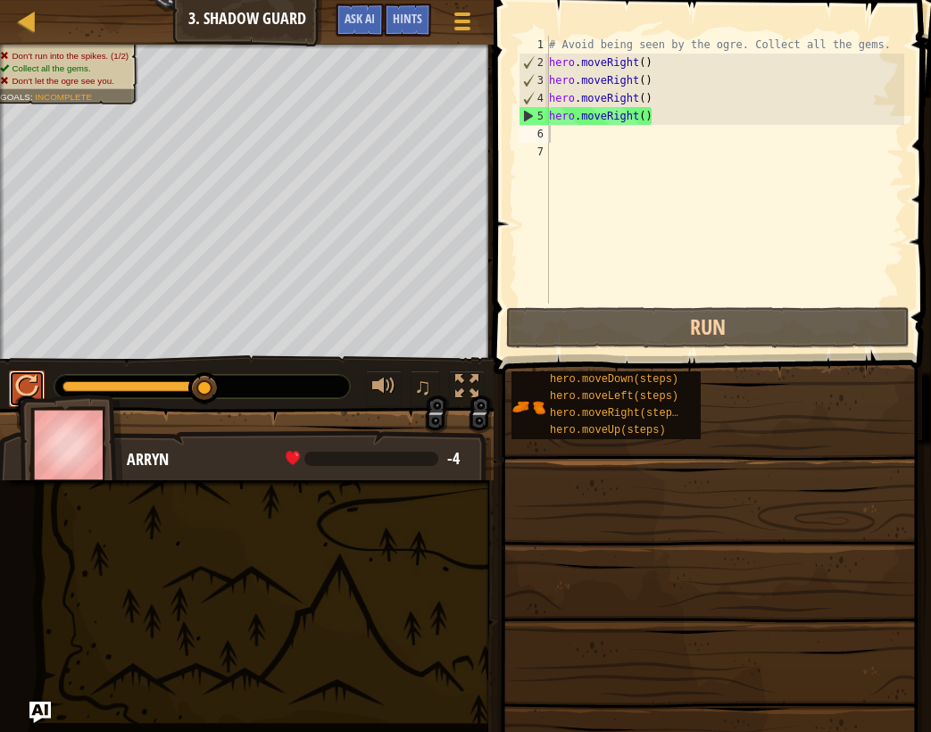
click at [21, 375] on div at bounding box center [26, 386] width 23 height 23
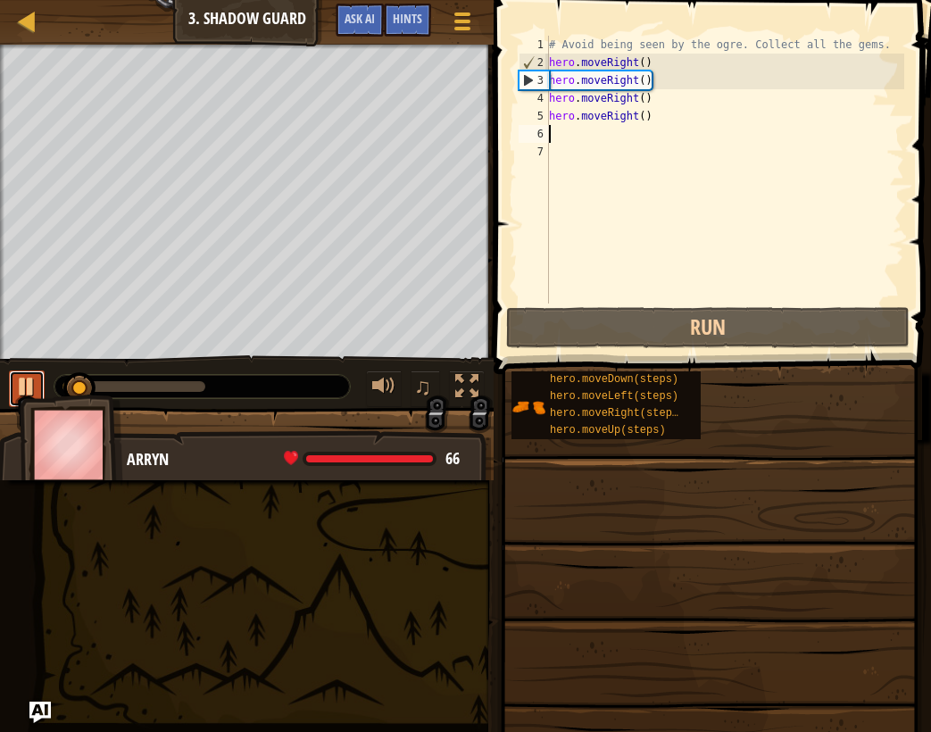
click at [31, 387] on div at bounding box center [26, 386] width 23 height 23
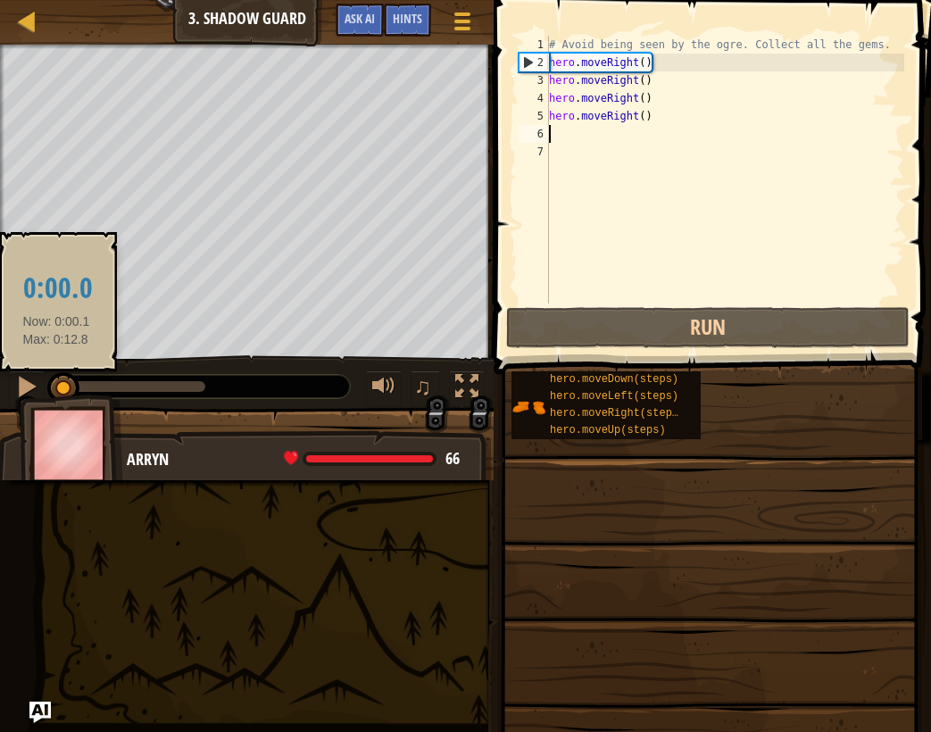
drag, startPoint x: 74, startPoint y: 387, endPoint x: 55, endPoint y: 382, distance: 19.5
click at [55, 382] on div at bounding box center [63, 388] width 32 height 32
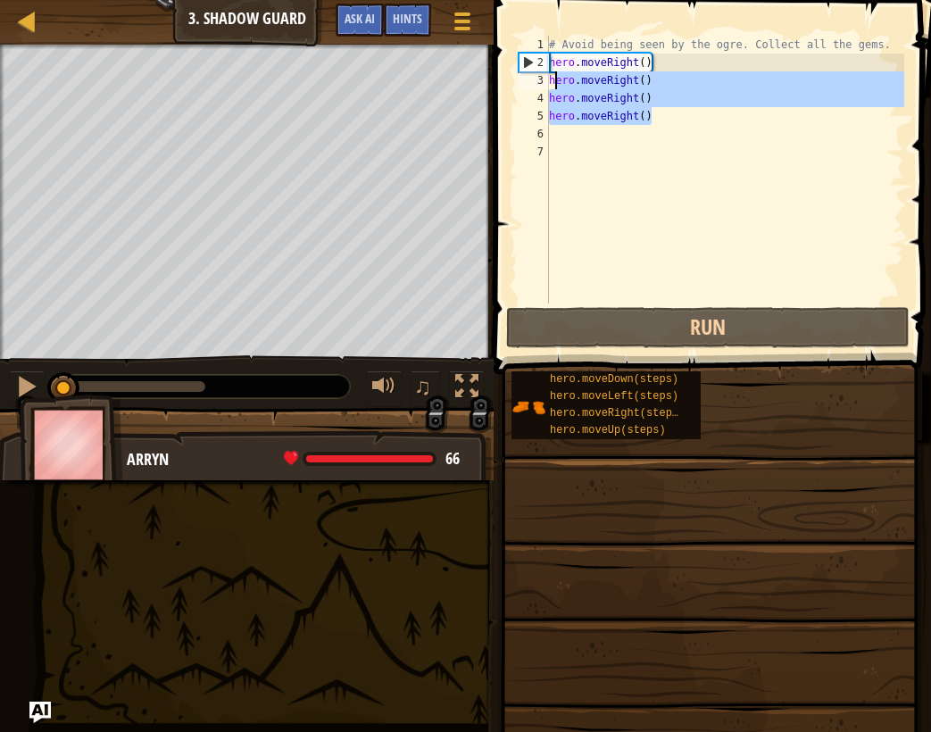
drag, startPoint x: 667, startPoint y: 118, endPoint x: 548, endPoint y: 87, distance: 122.8
click at [548, 87] on div "1 2 3 4 5 6 7 # Avoid being seen by the ogre. Collect all the gems. hero . move…" at bounding box center [709, 170] width 389 height 268
type textarea "hero.moveRight() hero.moveRight()"
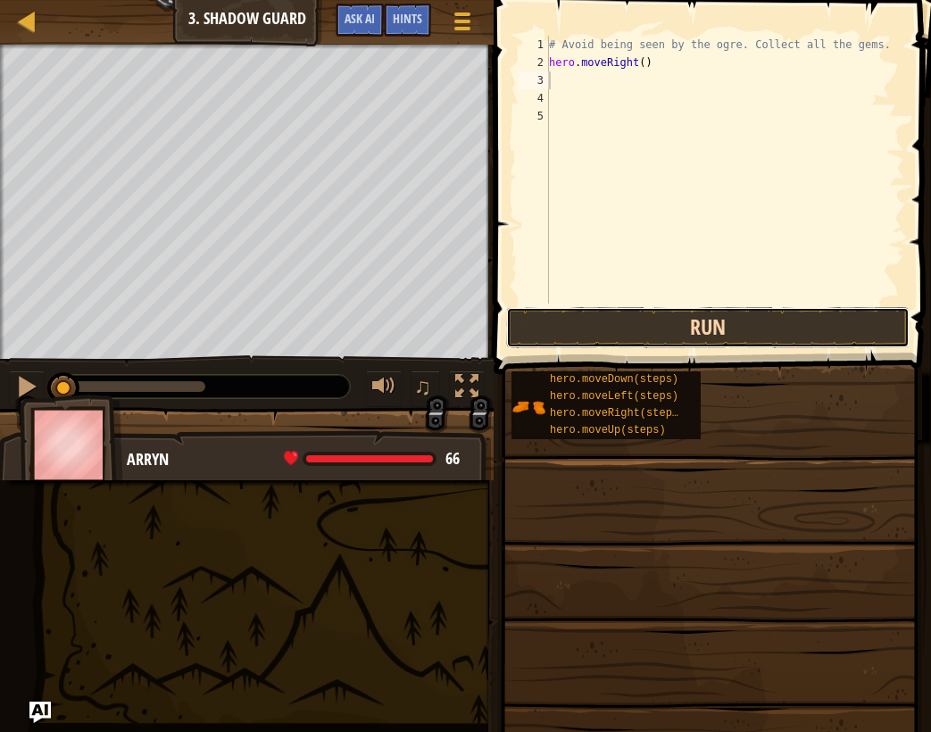
click at [614, 330] on button "Run" at bounding box center [707, 327] width 403 height 41
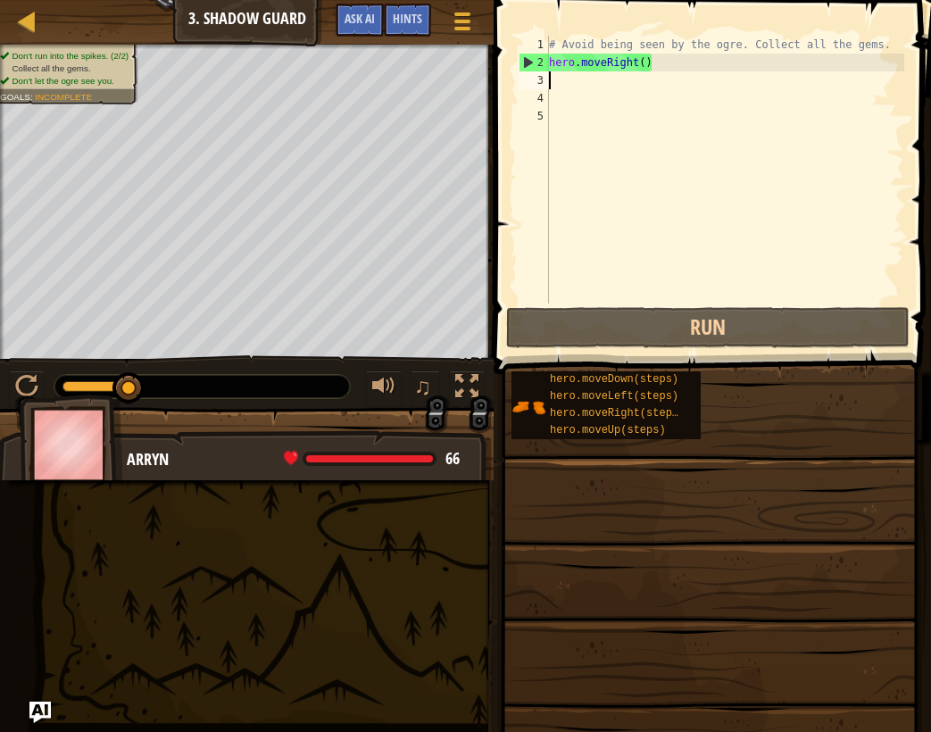
type textarea "m"
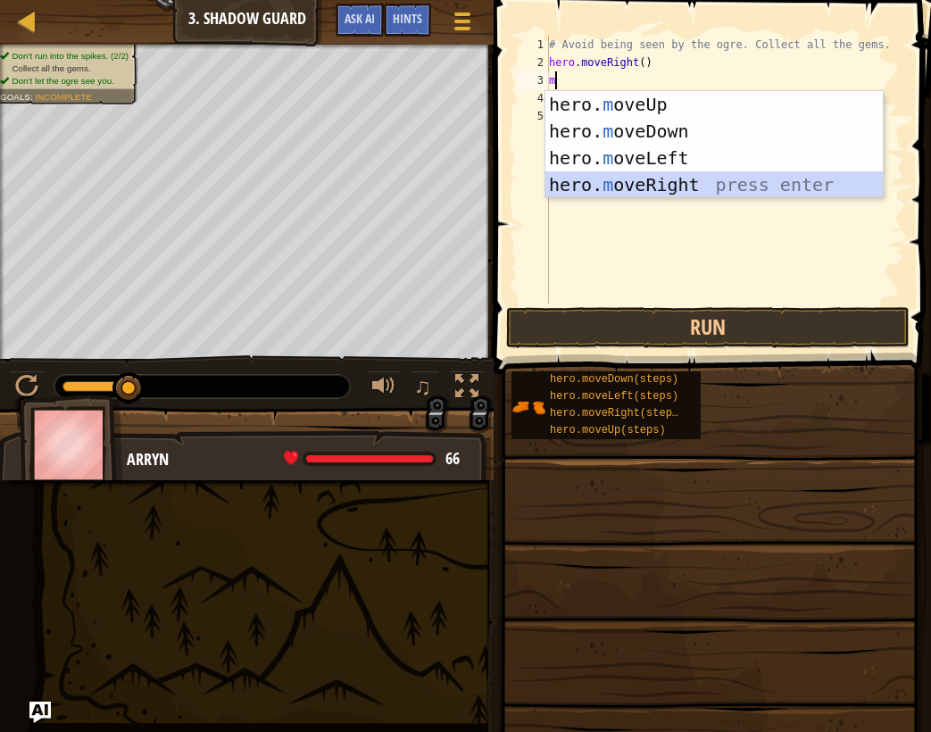
click at [638, 185] on div "hero. m oveUp press enter hero. m oveDown press enter hero. m oveLeft press ent…" at bounding box center [713, 171] width 337 height 161
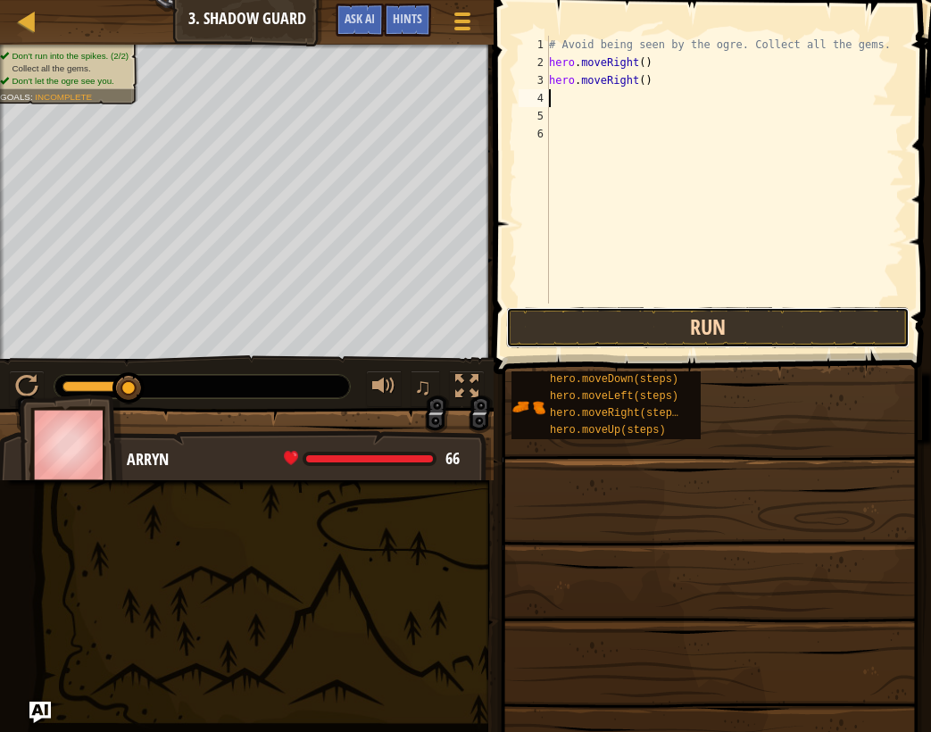
click at [619, 328] on button "Run" at bounding box center [707, 327] width 403 height 41
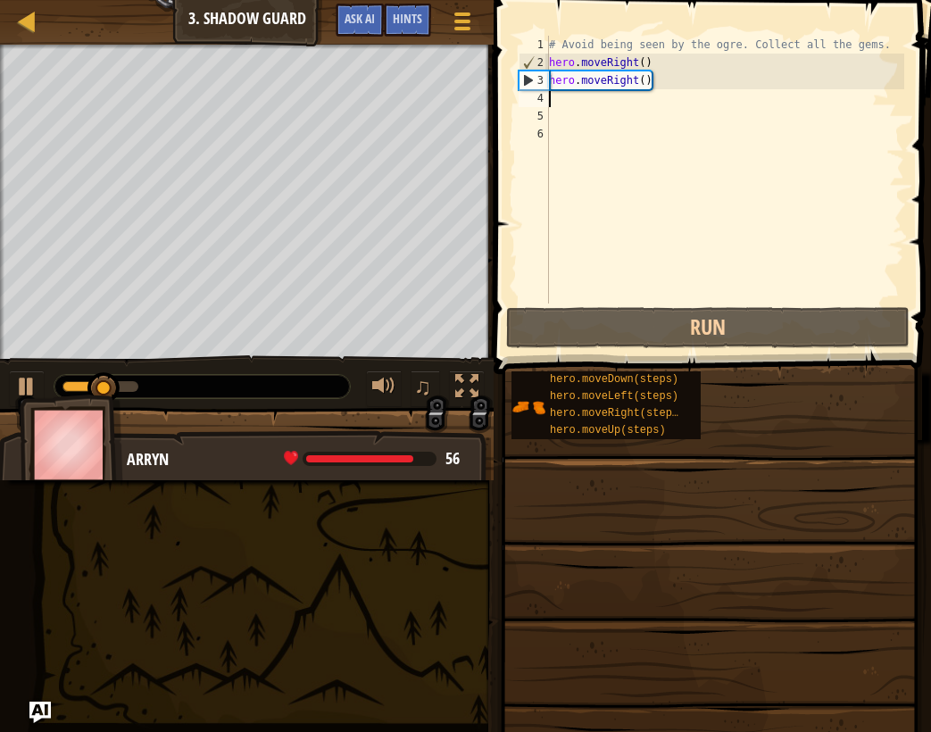
type textarea "m"
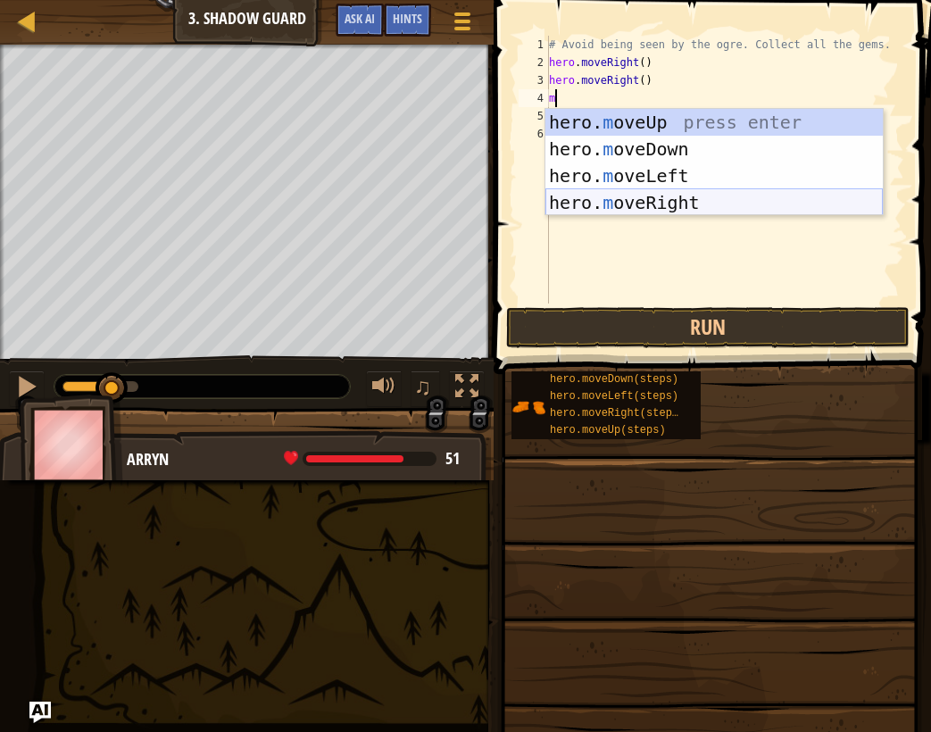
click at [607, 199] on div "hero. m oveUp press enter hero. m oveDown press enter hero. m oveLeft press ent…" at bounding box center [713, 189] width 337 height 161
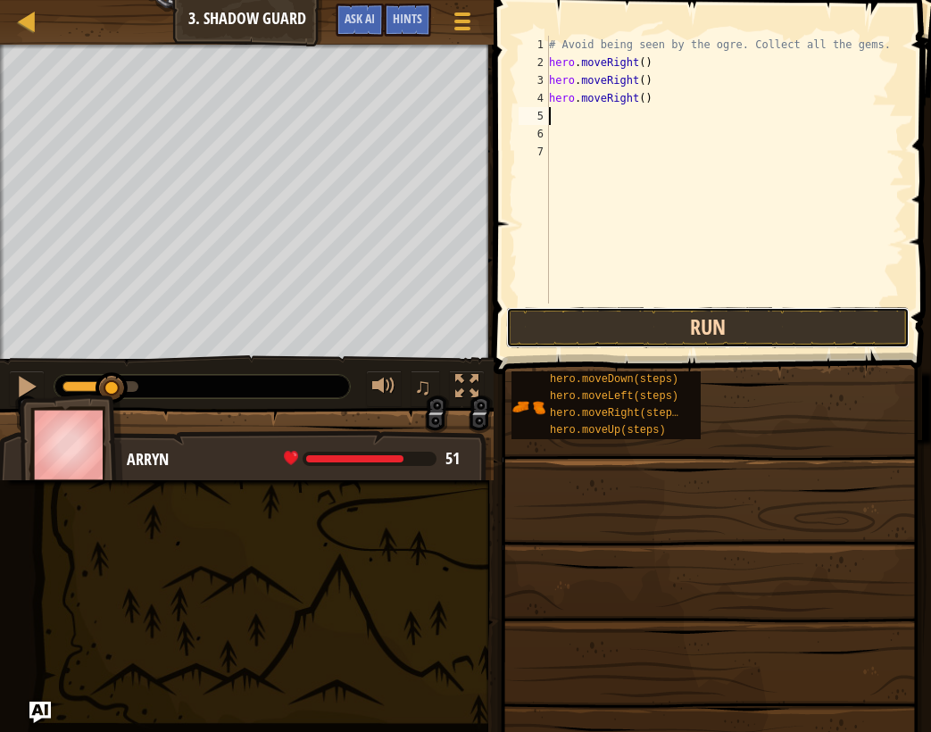
click at [633, 321] on button "Run" at bounding box center [707, 327] width 403 height 41
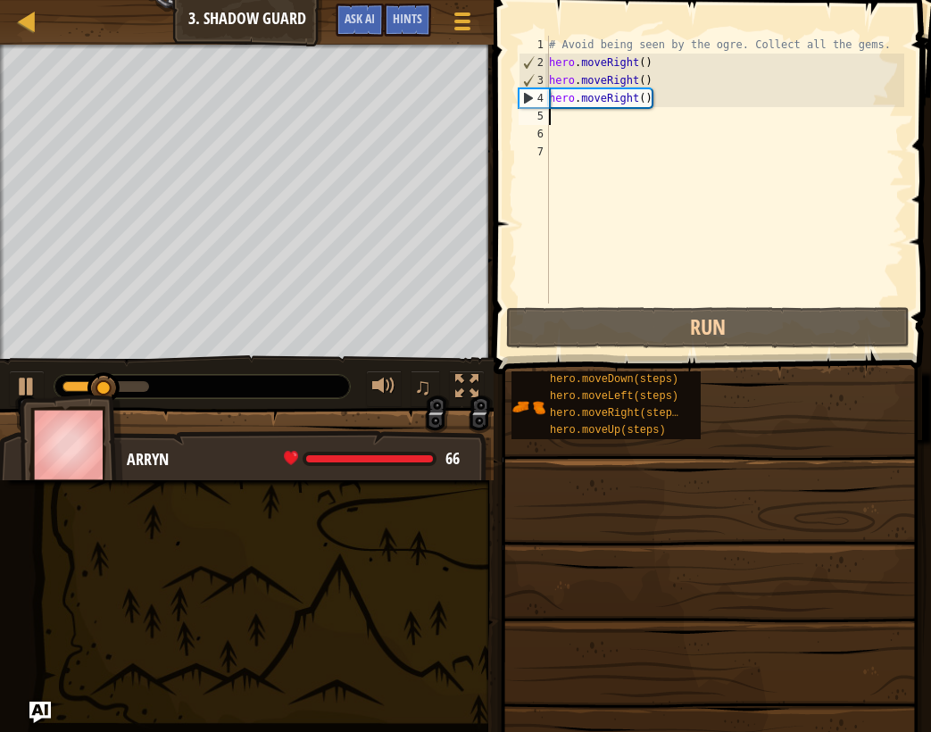
type textarea "m"
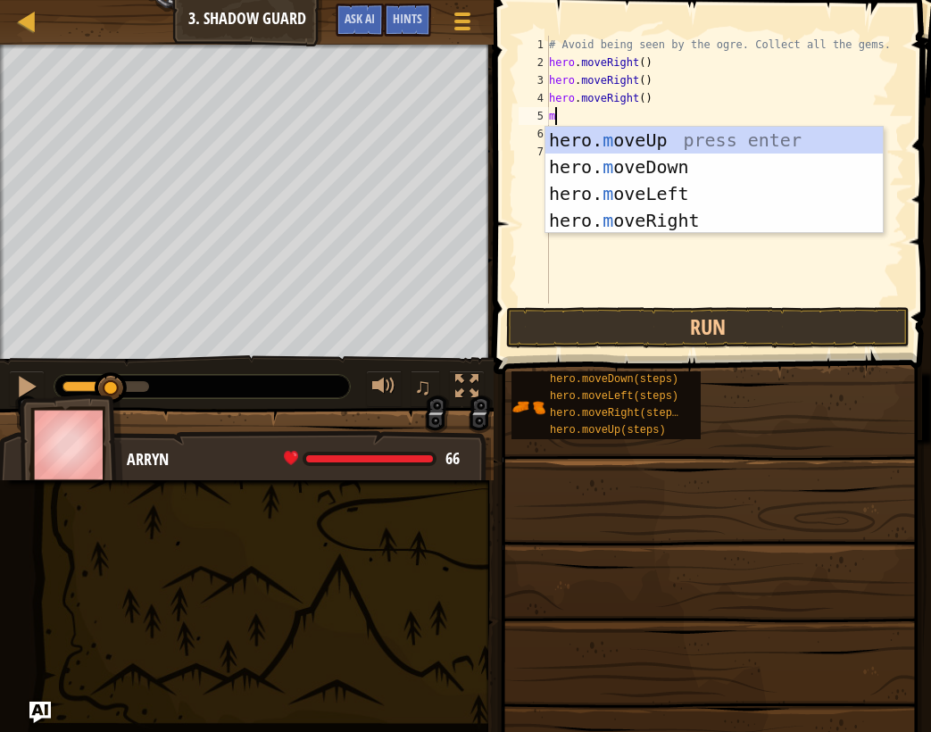
click at [614, 234] on div "# Avoid being seen by the ogre. Collect all the gems. hero . moveRight ( ) hero…" at bounding box center [724, 187] width 359 height 303
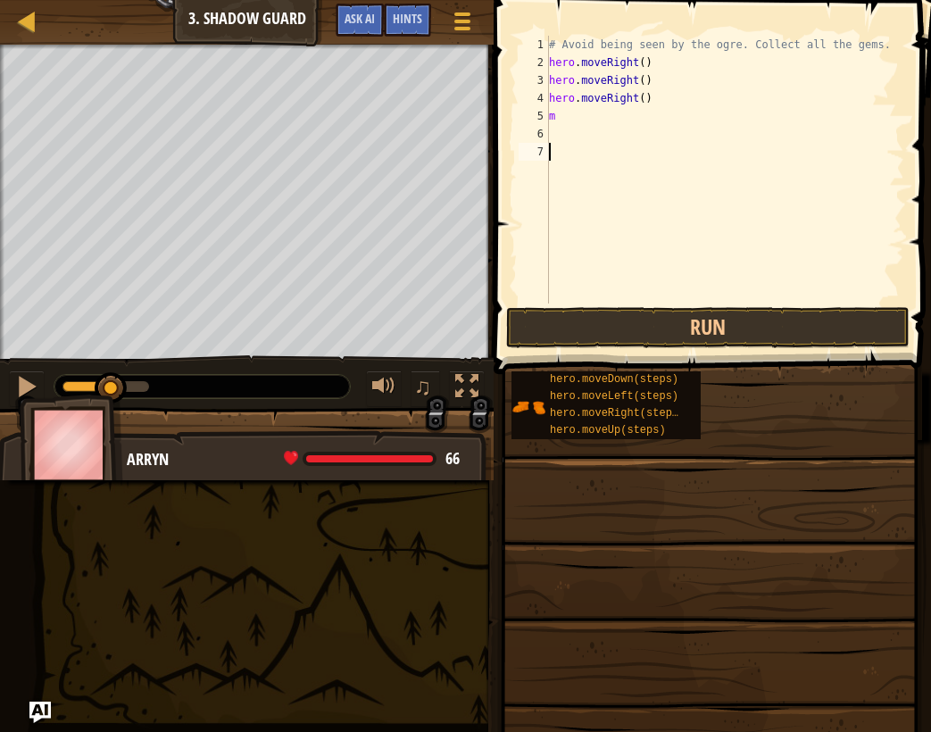
click at [611, 122] on div "# Avoid being seen by the ogre. Collect all the gems. hero . moveRight ( ) hero…" at bounding box center [724, 187] width 359 height 303
type textarea "mo"
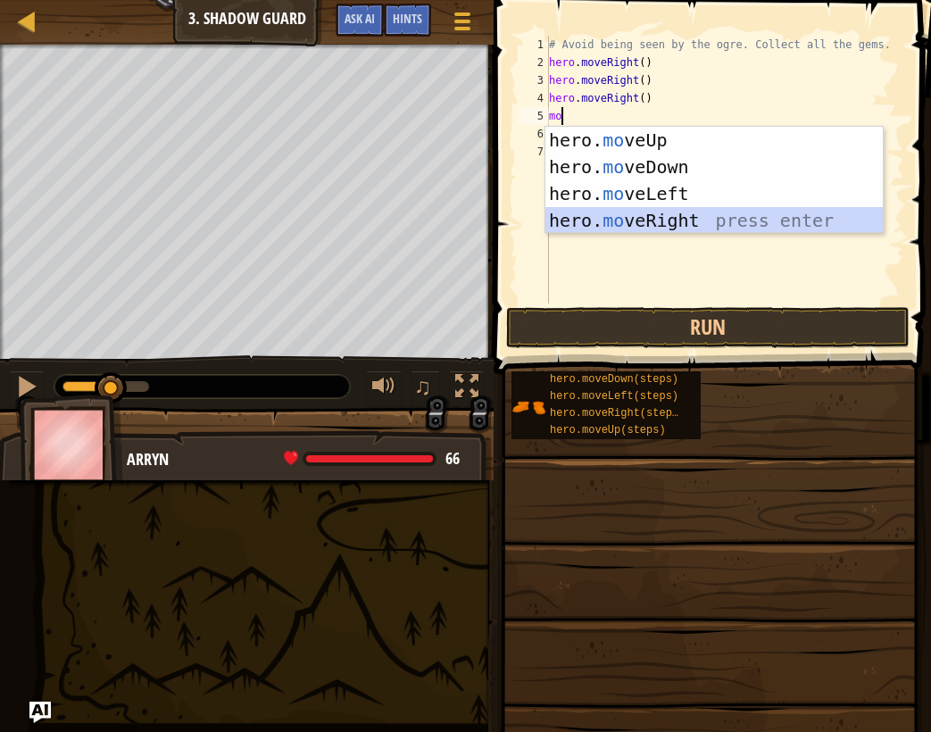
click at [613, 227] on div "hero. mo veUp press enter hero. mo veDown press enter hero. mo veLeft press ent…" at bounding box center [713, 207] width 337 height 161
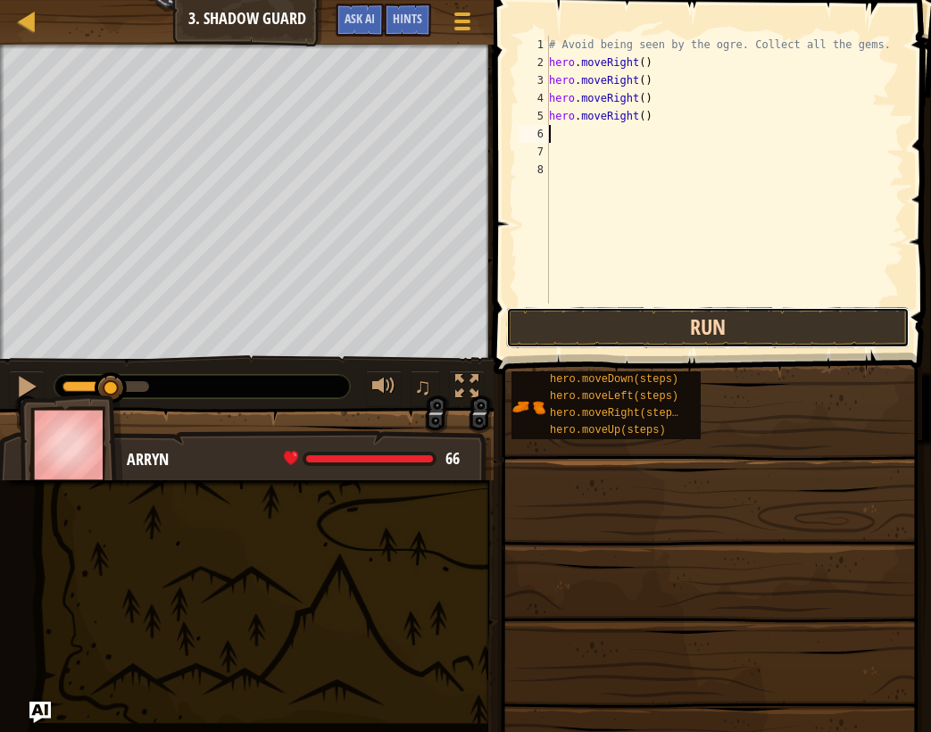
click at [634, 315] on button "Run" at bounding box center [707, 327] width 403 height 41
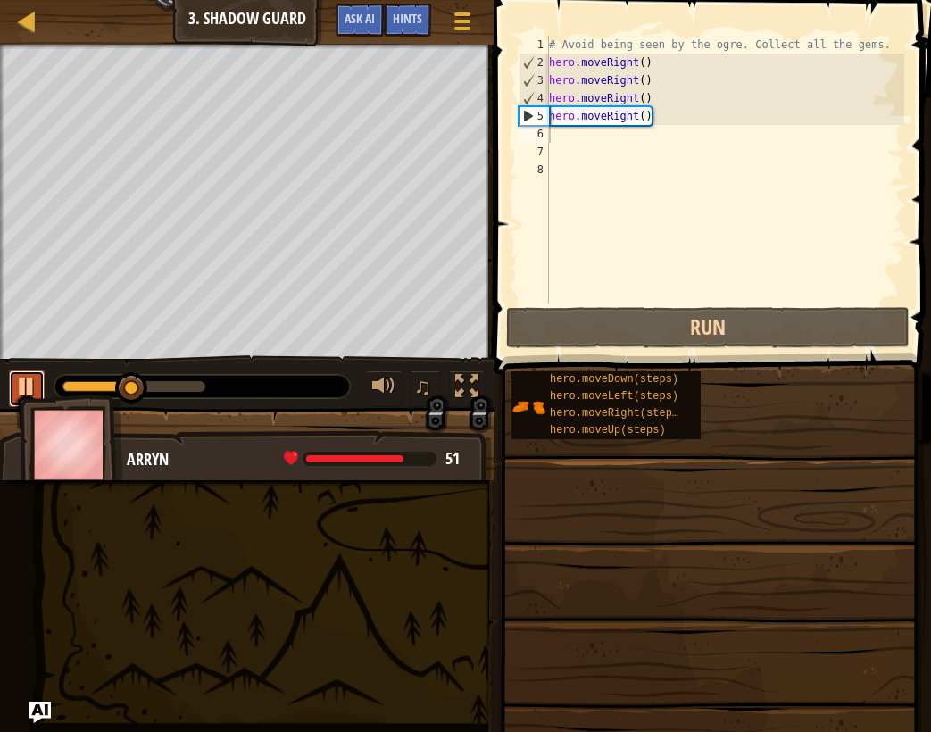
click at [34, 378] on div at bounding box center [26, 386] width 23 height 23
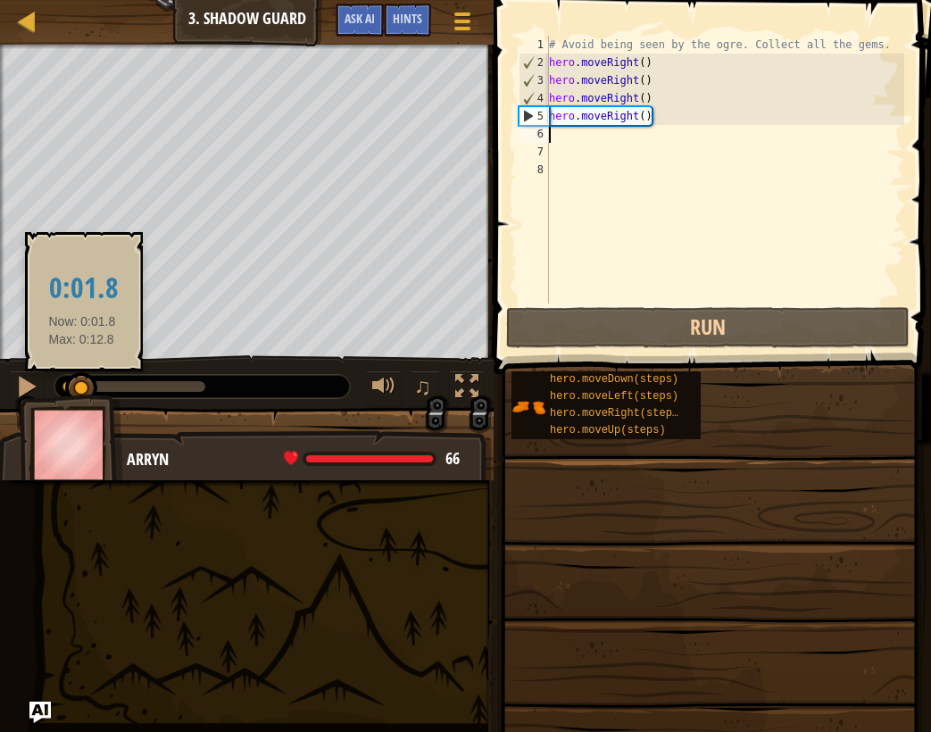
drag, startPoint x: 127, startPoint y: 394, endPoint x: 72, endPoint y: 386, distance: 55.0
click at [72, 386] on div at bounding box center [81, 388] width 32 height 32
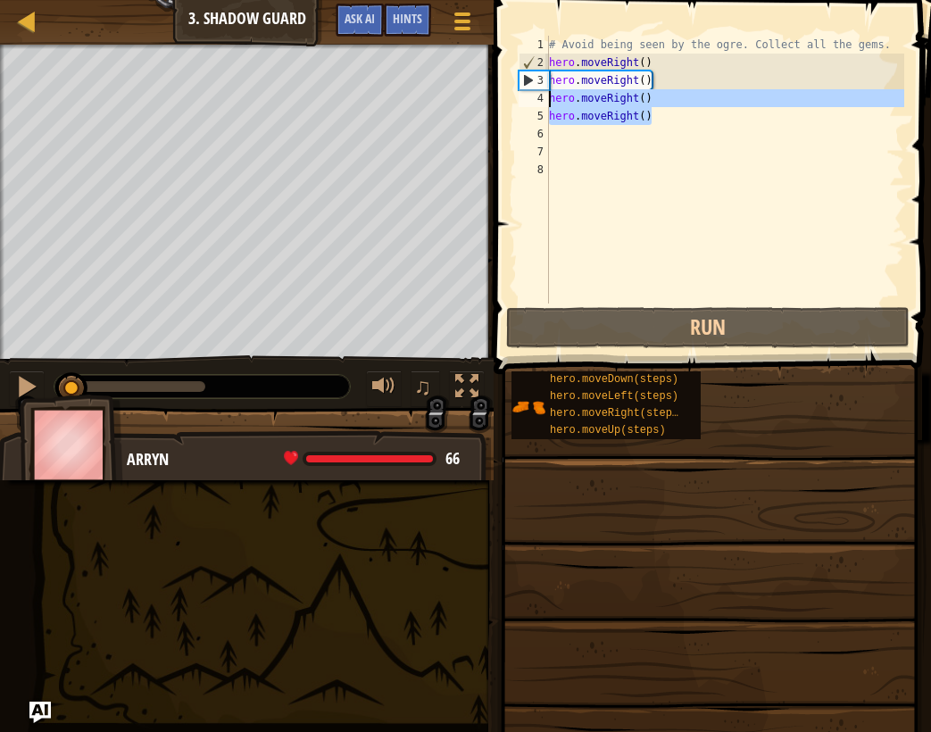
drag, startPoint x: 661, startPoint y: 122, endPoint x: 551, endPoint y: 100, distance: 112.9
click at [551, 100] on div "# Avoid being seen by the ogre. Collect all the gems. hero . moveRight ( ) hero…" at bounding box center [724, 187] width 359 height 303
type textarea "hero.moveRight() hero.moveRight()"
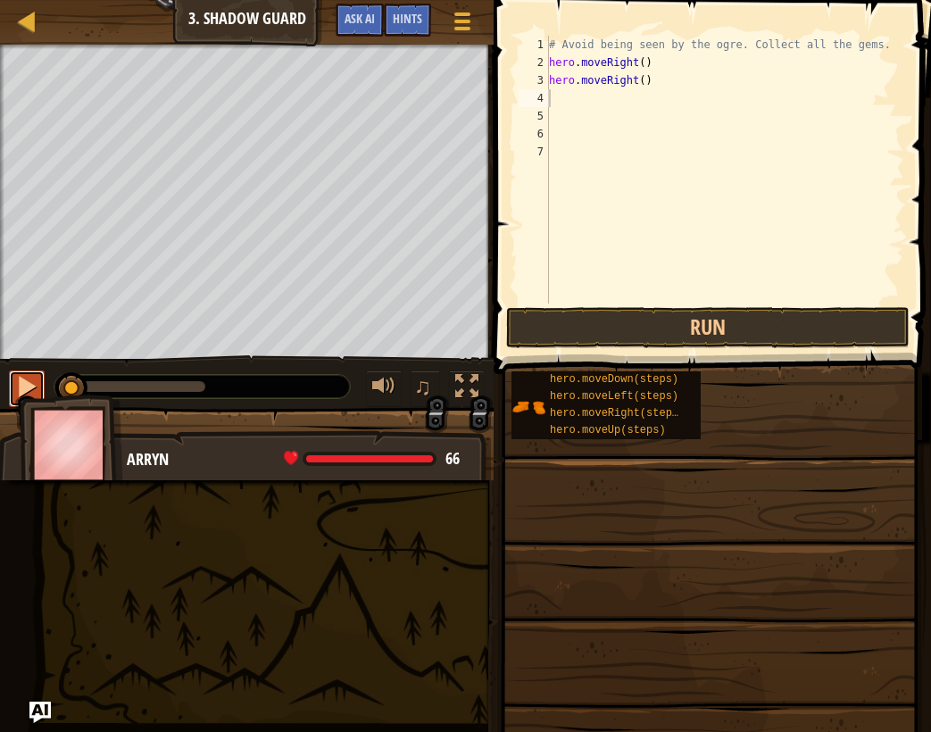
click at [25, 393] on div at bounding box center [26, 386] width 23 height 23
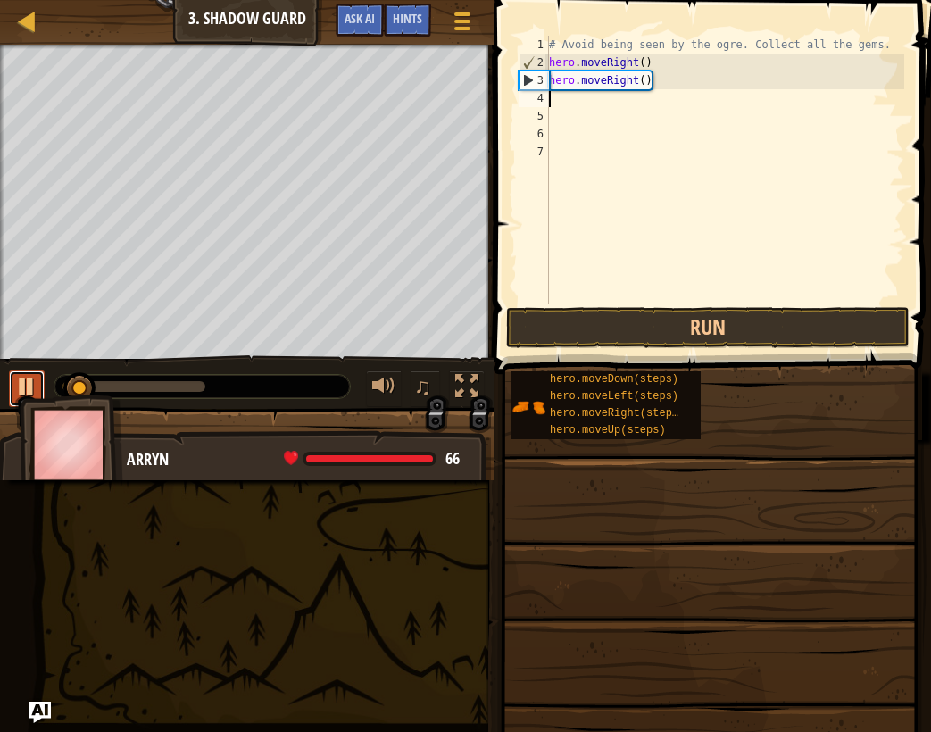
click at [25, 393] on div at bounding box center [26, 386] width 23 height 23
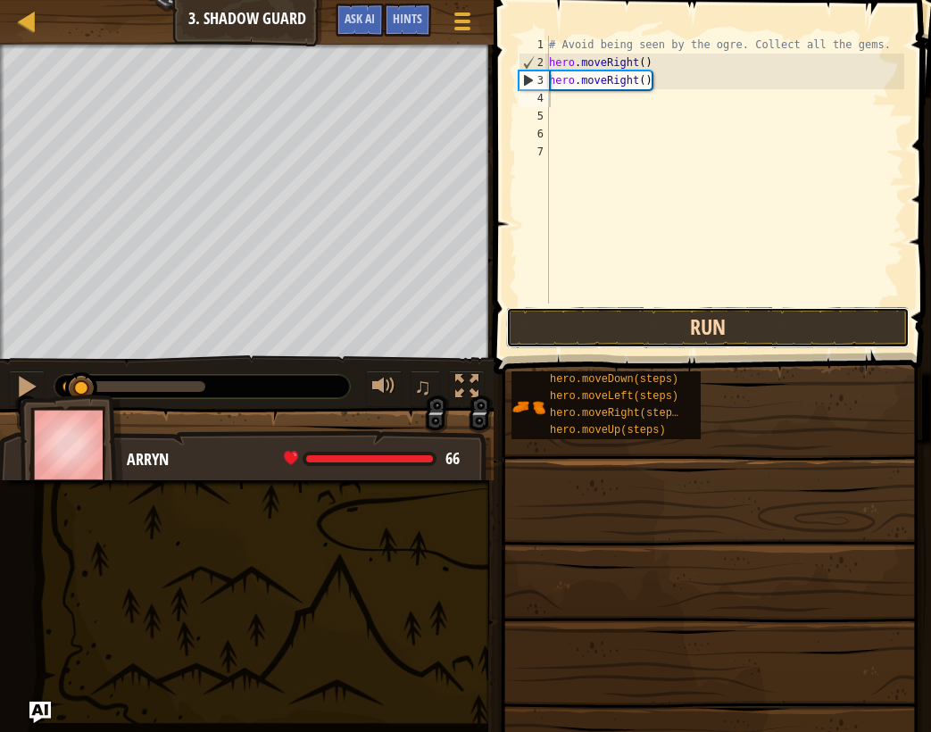
click at [689, 331] on button "Run" at bounding box center [707, 327] width 403 height 41
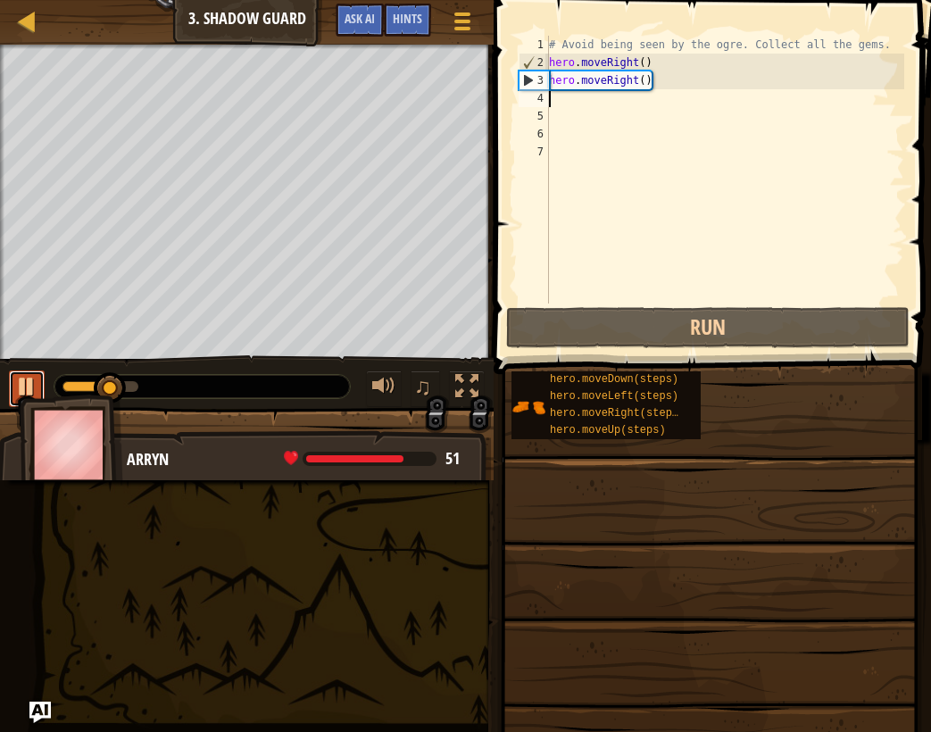
click at [29, 383] on div at bounding box center [26, 386] width 23 height 23
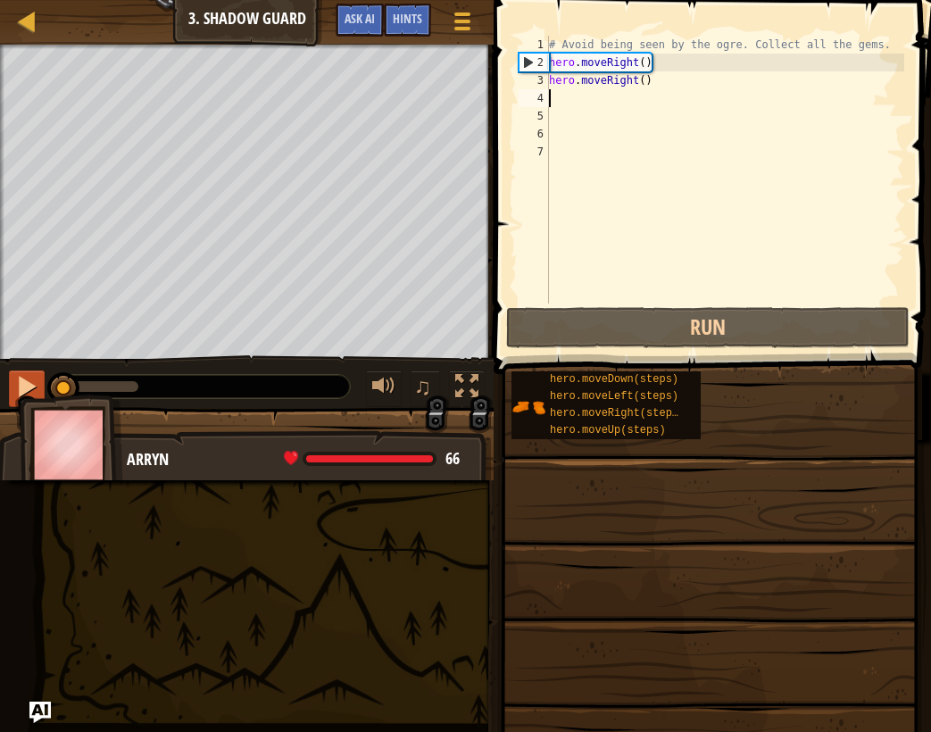
drag, startPoint x: 114, startPoint y: 378, endPoint x: 40, endPoint y: 375, distance: 74.1
click at [40, 375] on div "♫" at bounding box center [247, 382] width 494 height 54
drag, startPoint x: 675, startPoint y: 75, endPoint x: 551, endPoint y: 83, distance: 124.3
click at [551, 83] on div "# Avoid being seen by the ogre. Collect all the gems. hero . moveRight ( ) hero…" at bounding box center [724, 187] width 359 height 303
type textarea "hero.moveRight()"
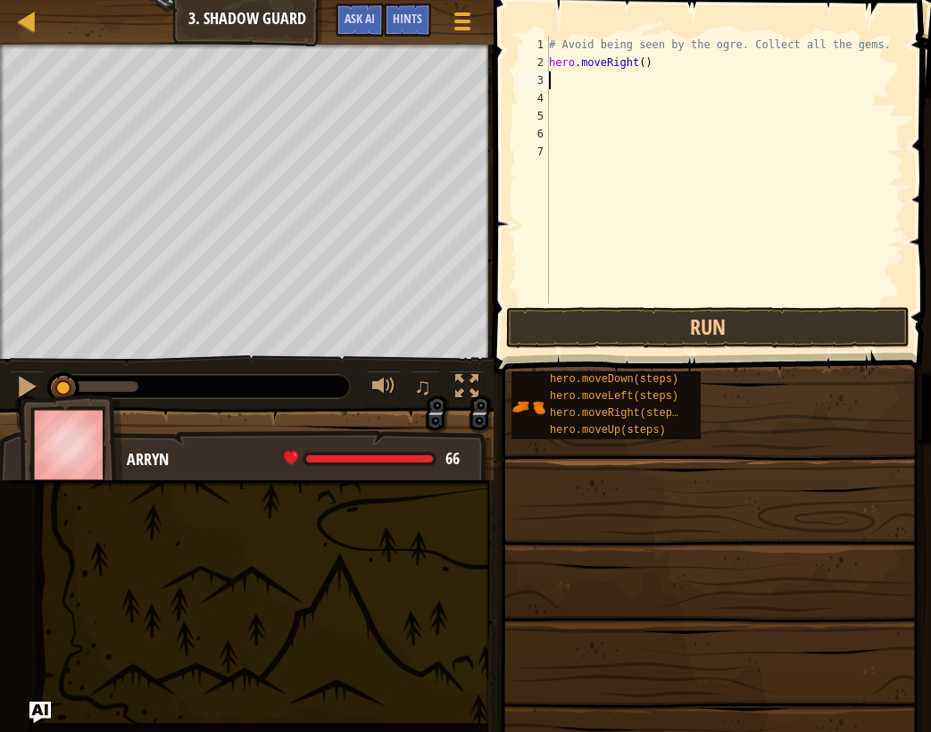
type textarea "h"
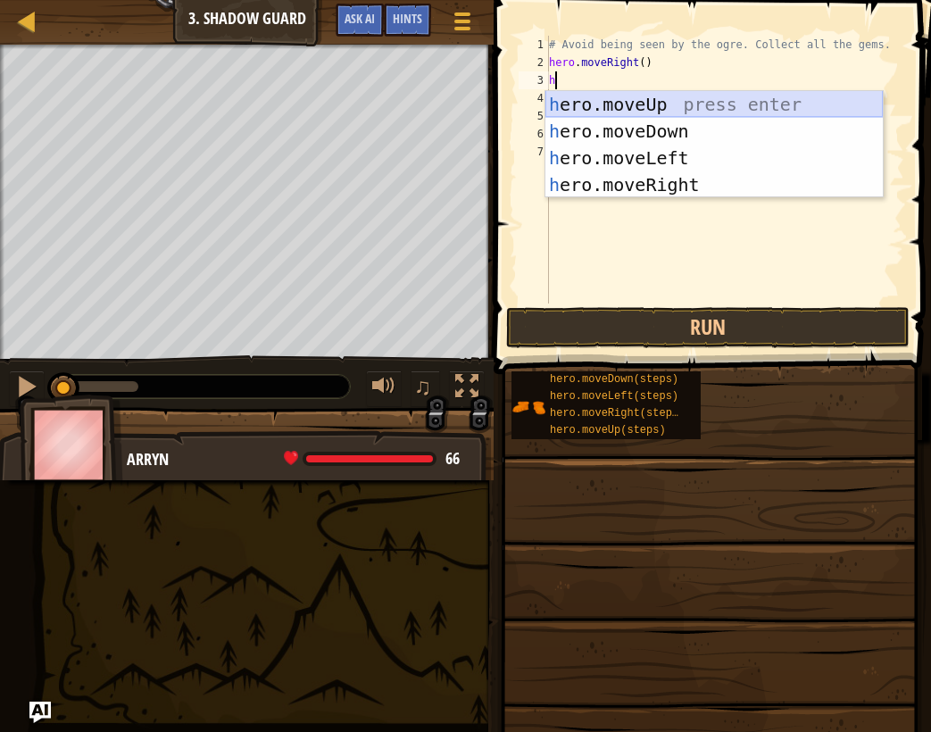
click at [674, 110] on div "h ero.moveUp press enter h ero.moveDown press enter h ero.moveLeft press enter …" at bounding box center [713, 171] width 337 height 161
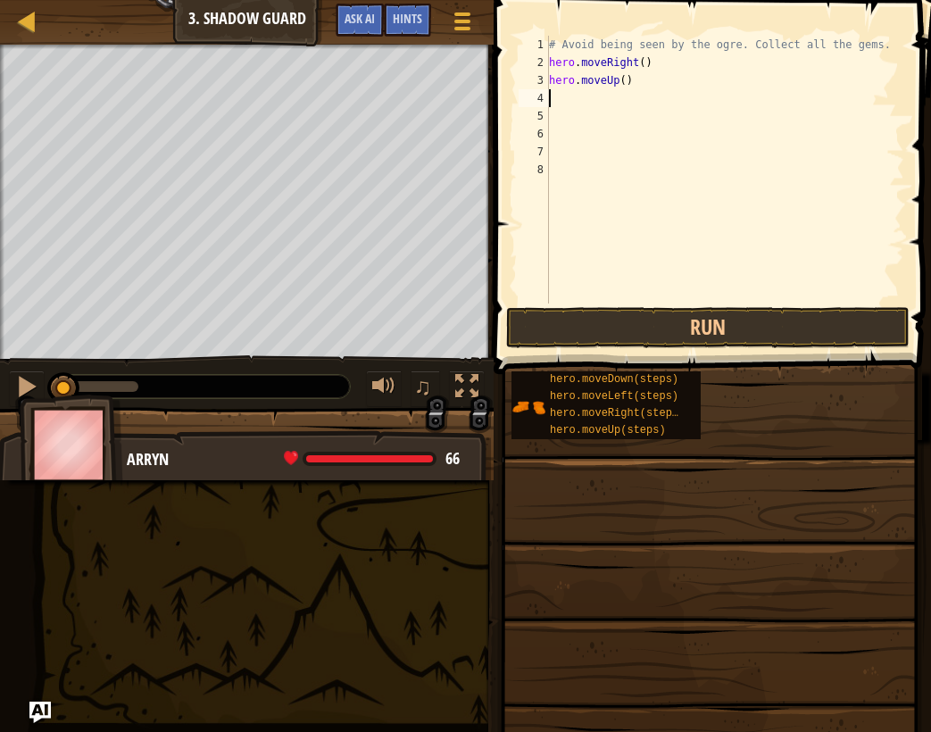
type textarea "h"
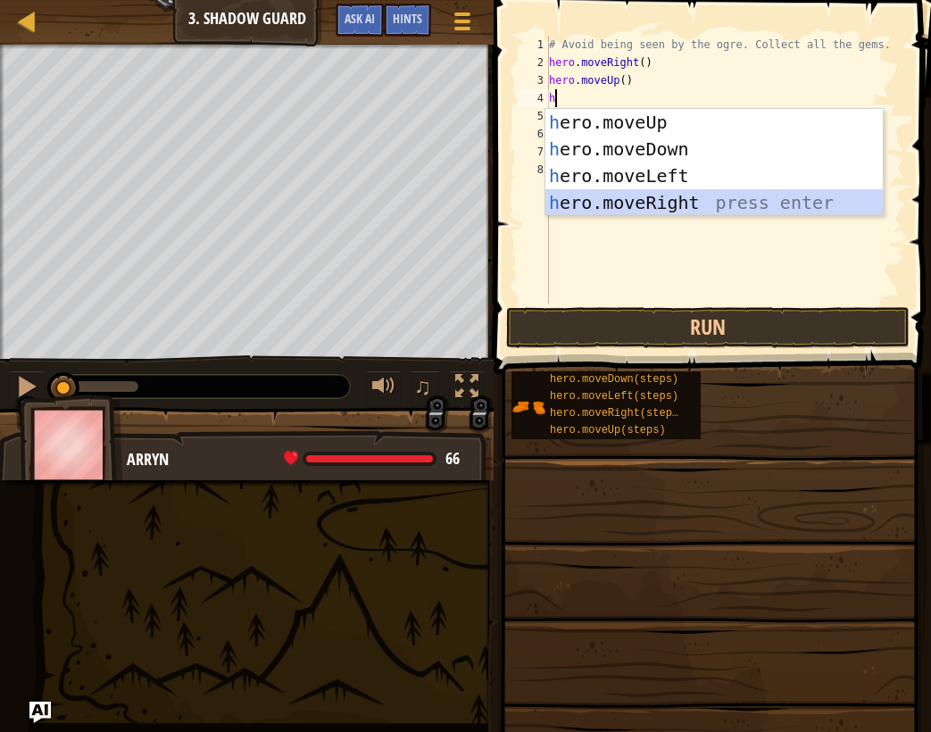
click at [629, 193] on div "h ero.moveUp press enter h ero.moveDown press enter h ero.moveLeft press enter …" at bounding box center [713, 189] width 337 height 161
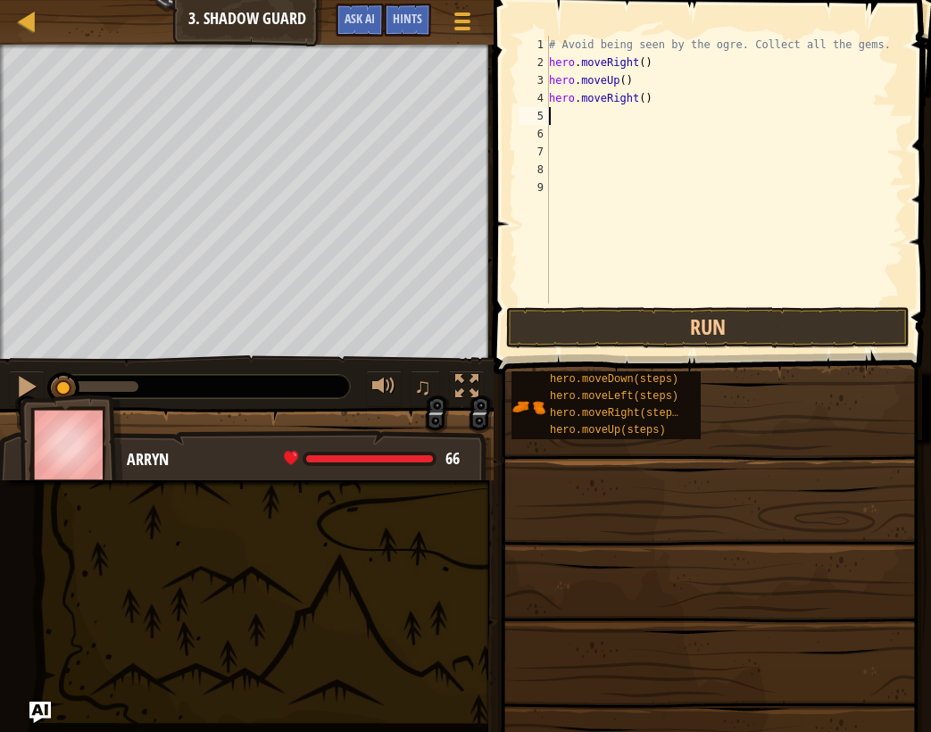
type textarea "h"
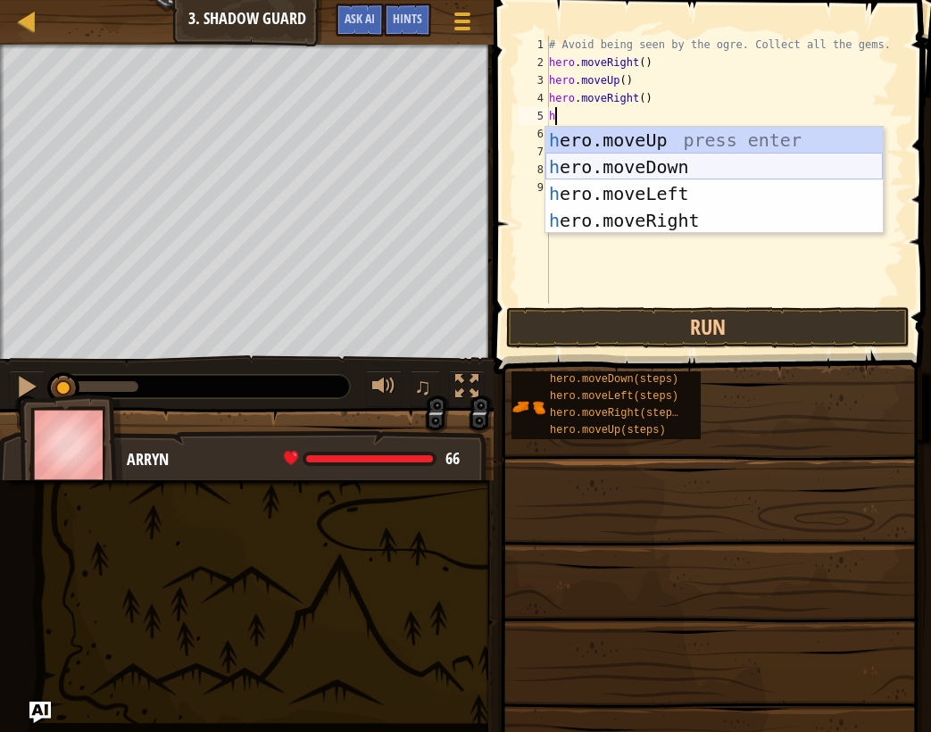
click at [628, 170] on div "h ero.moveUp press enter h ero.moveDown press enter h ero.moveLeft press enter …" at bounding box center [713, 207] width 337 height 161
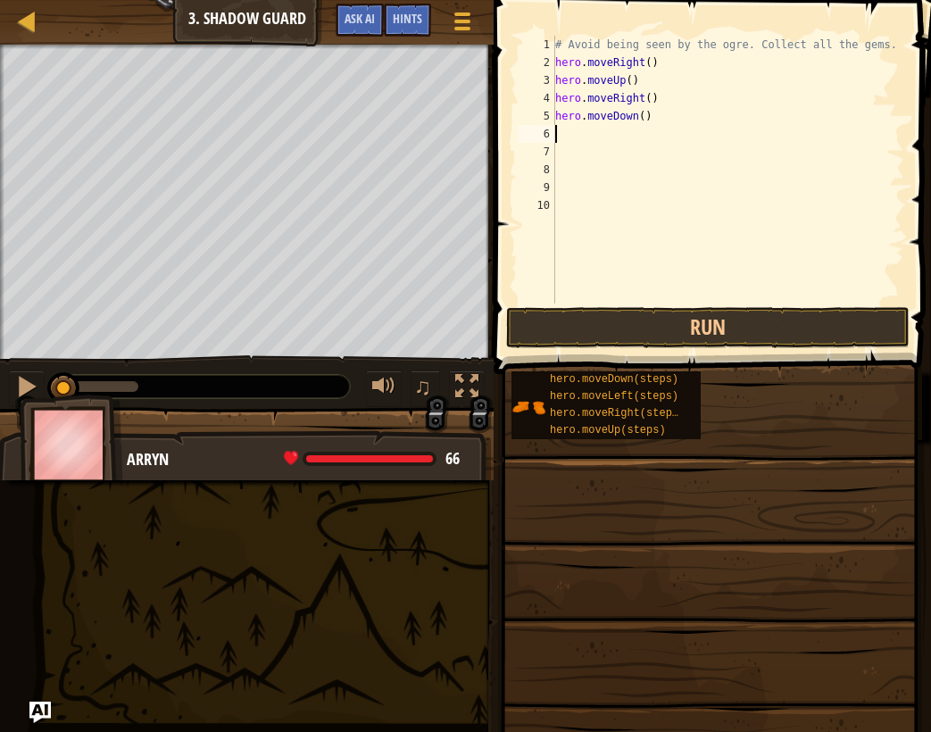
type textarea "h"
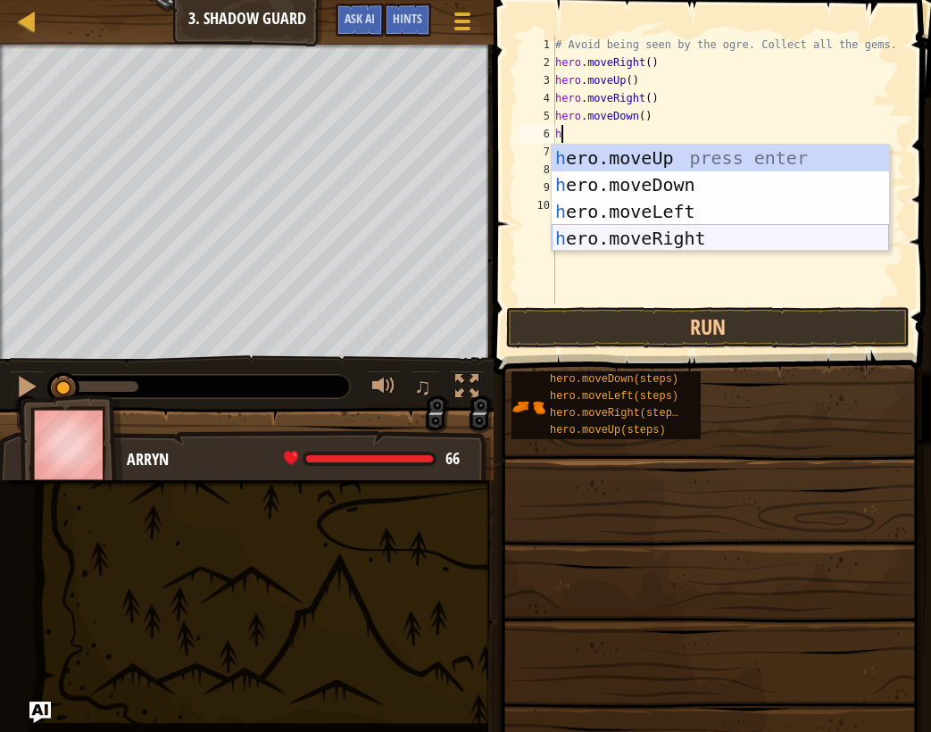
click at [648, 231] on div "h ero.moveUp press enter h ero.moveDown press enter h ero.moveLeft press enter …" at bounding box center [720, 225] width 337 height 161
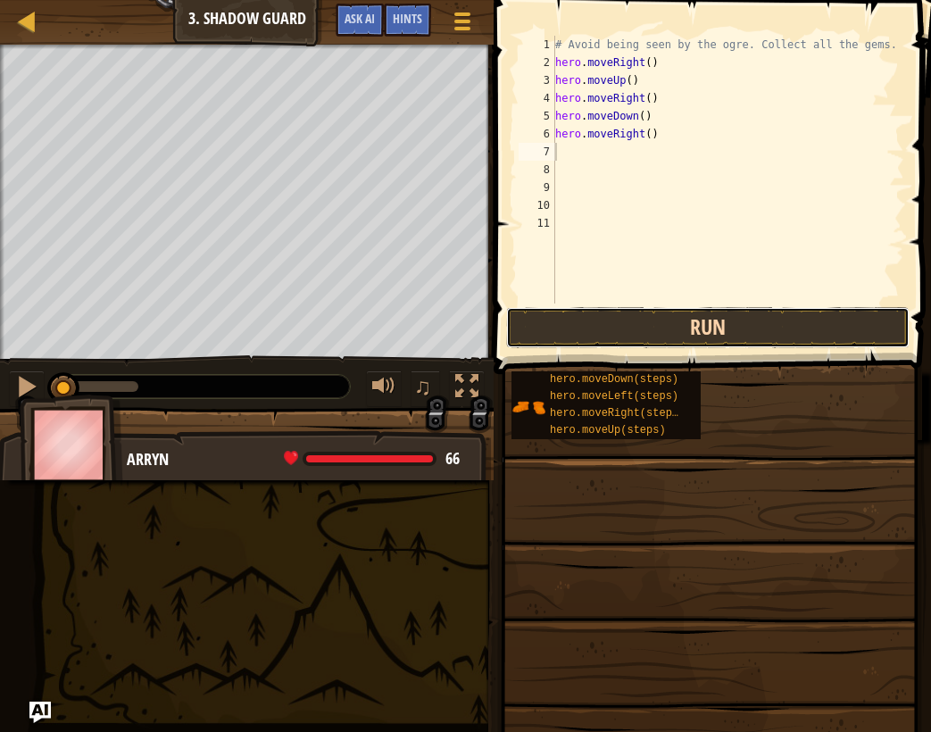
click at [661, 331] on button "Run" at bounding box center [707, 327] width 403 height 41
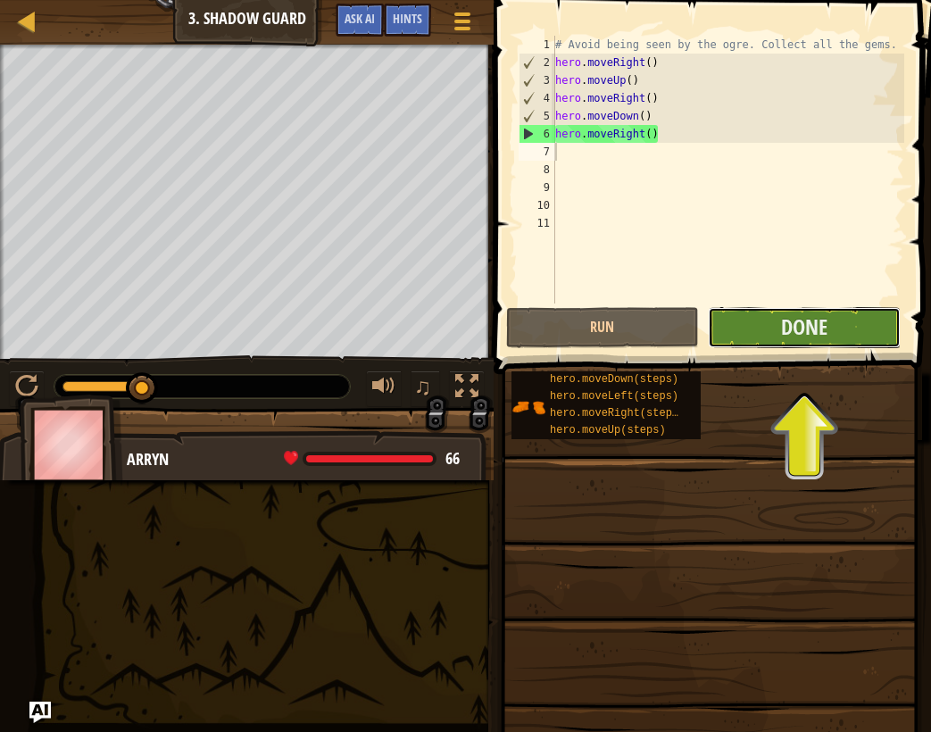
click at [846, 322] on button "Done" at bounding box center [804, 327] width 193 height 41
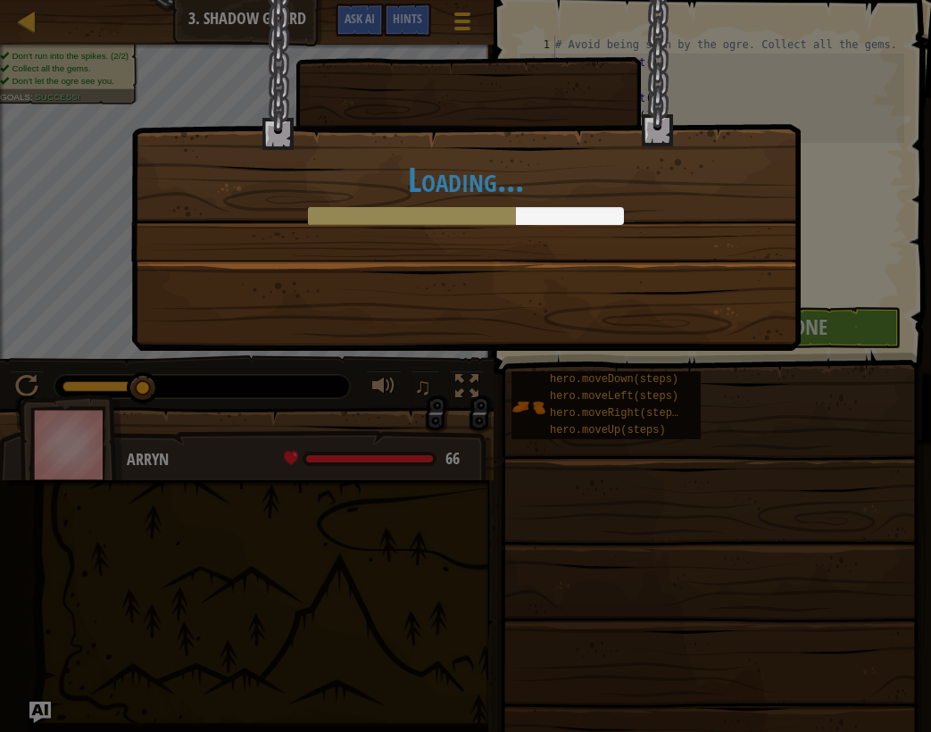
click at [483, 378] on div "Loading..." at bounding box center [465, 366] width 931 height 732
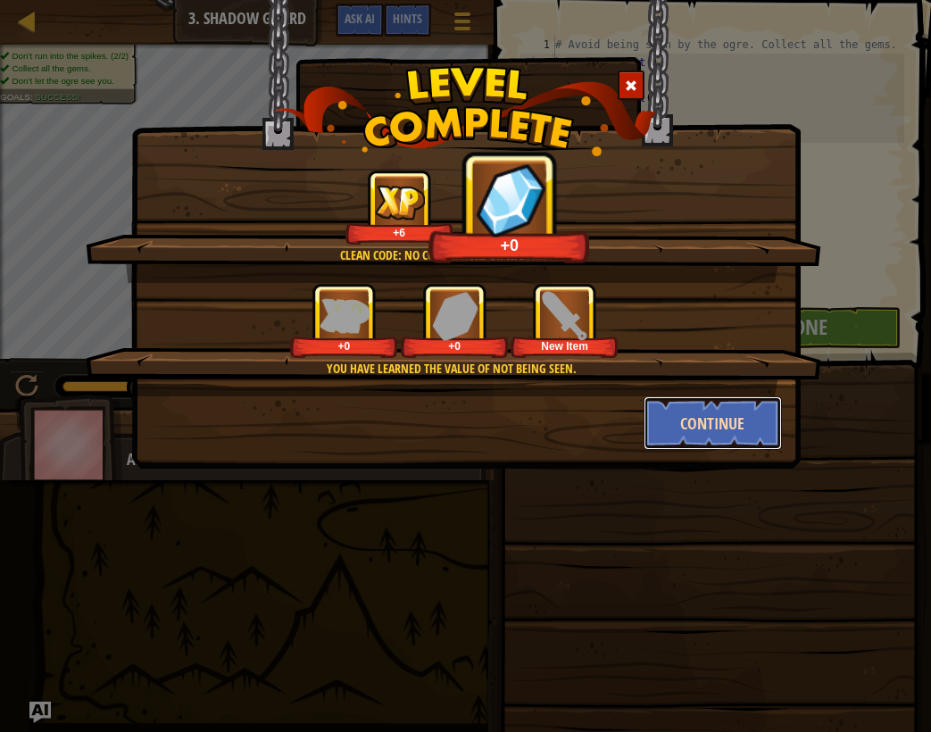
click at [682, 409] on button "Continue" at bounding box center [713, 423] width 138 height 54
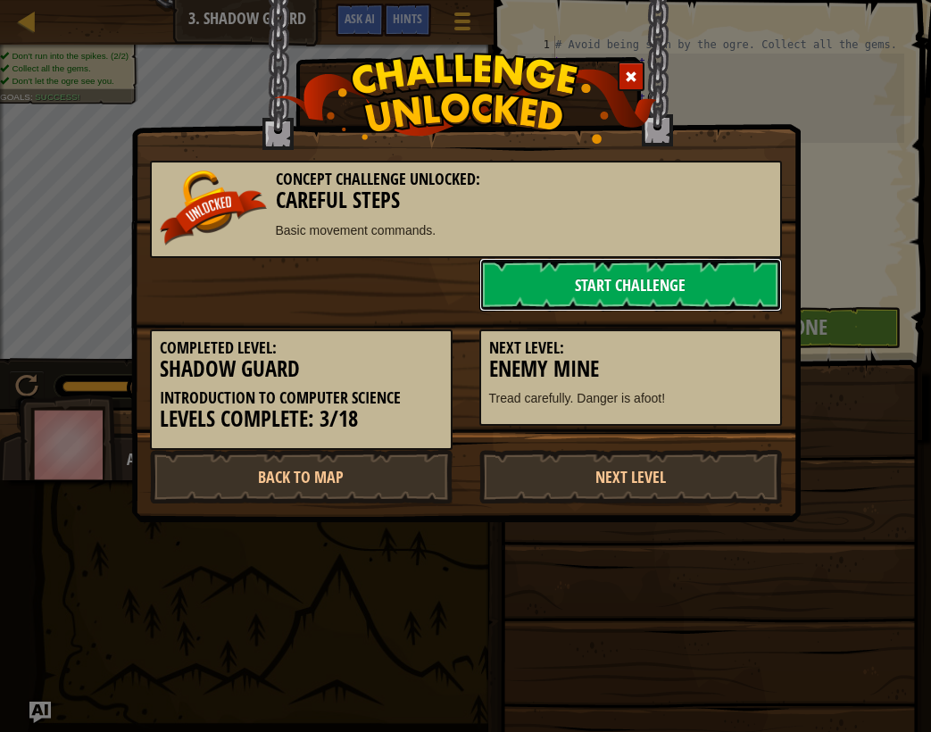
click at [604, 286] on link "Start Challenge" at bounding box center [630, 285] width 303 height 54
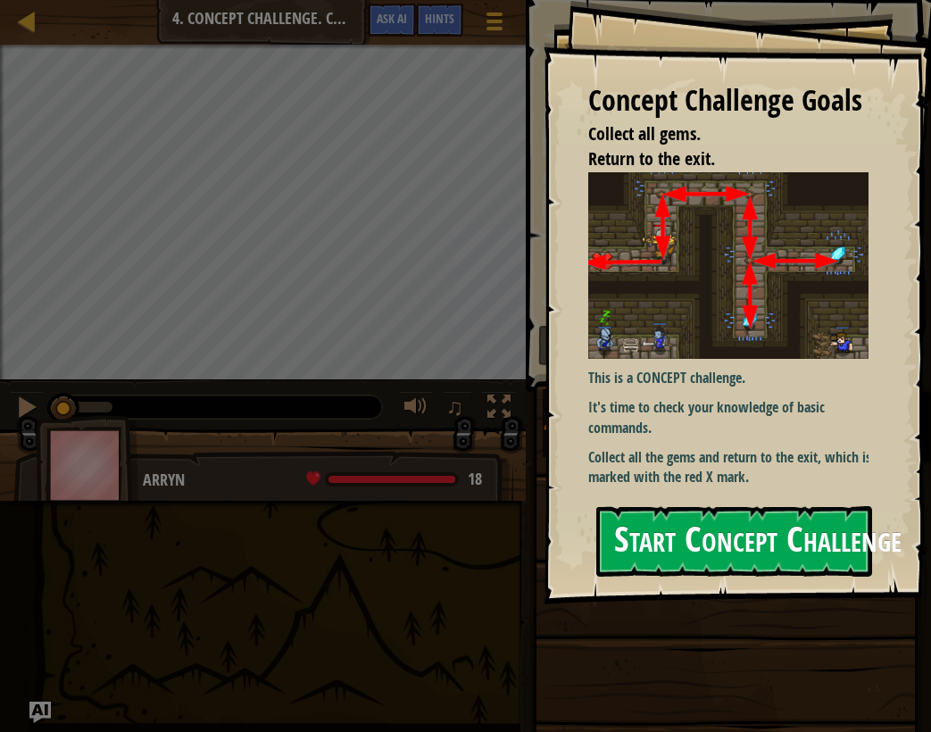
click at [701, 528] on button "Start Concept Challenge" at bounding box center [734, 541] width 276 height 71
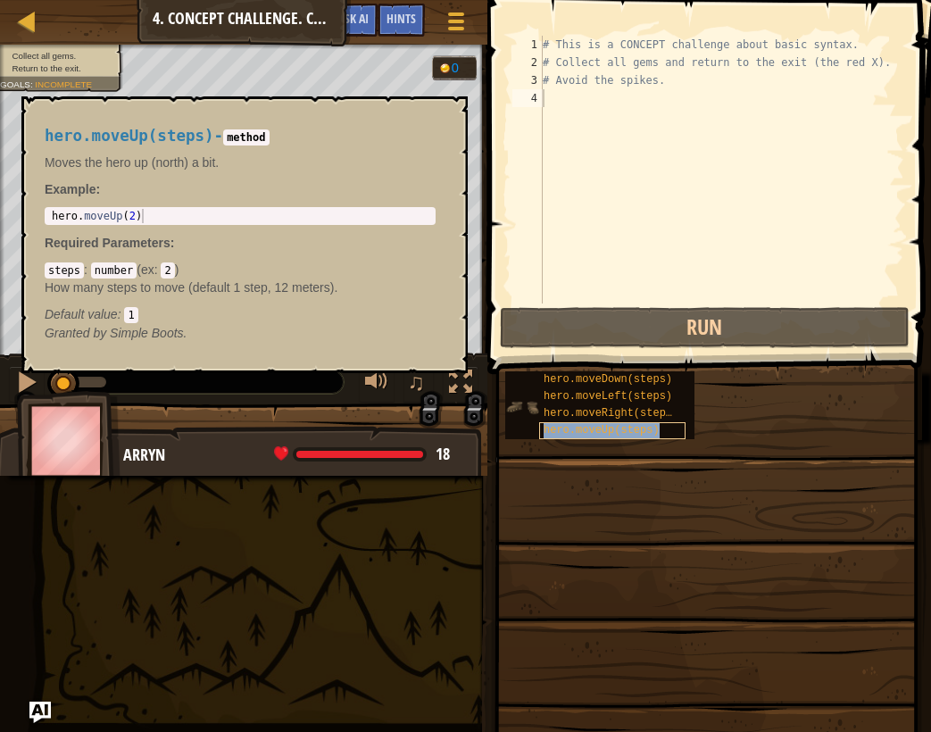
click at [659, 426] on span "hero.moveUp(steps)" at bounding box center [602, 430] width 116 height 12
click at [659, 425] on span "hero.moveUp(steps)" at bounding box center [602, 430] width 116 height 12
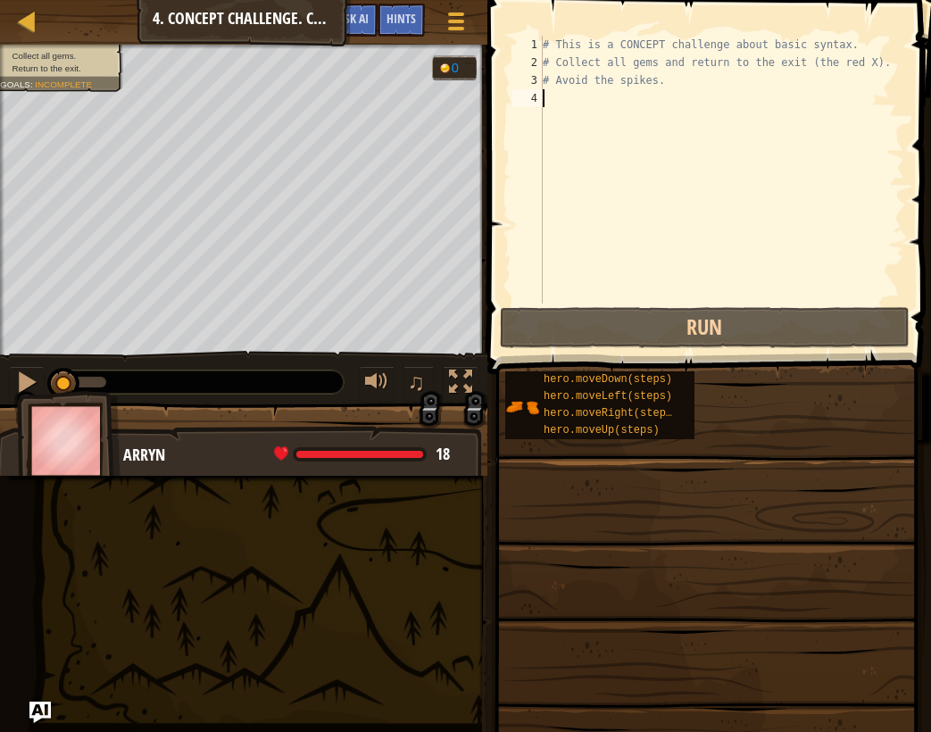
click at [557, 100] on div "# This is a CONCEPT challenge about basic syntax. # Collect all gems and return…" at bounding box center [721, 187] width 365 height 303
type textarea "h"
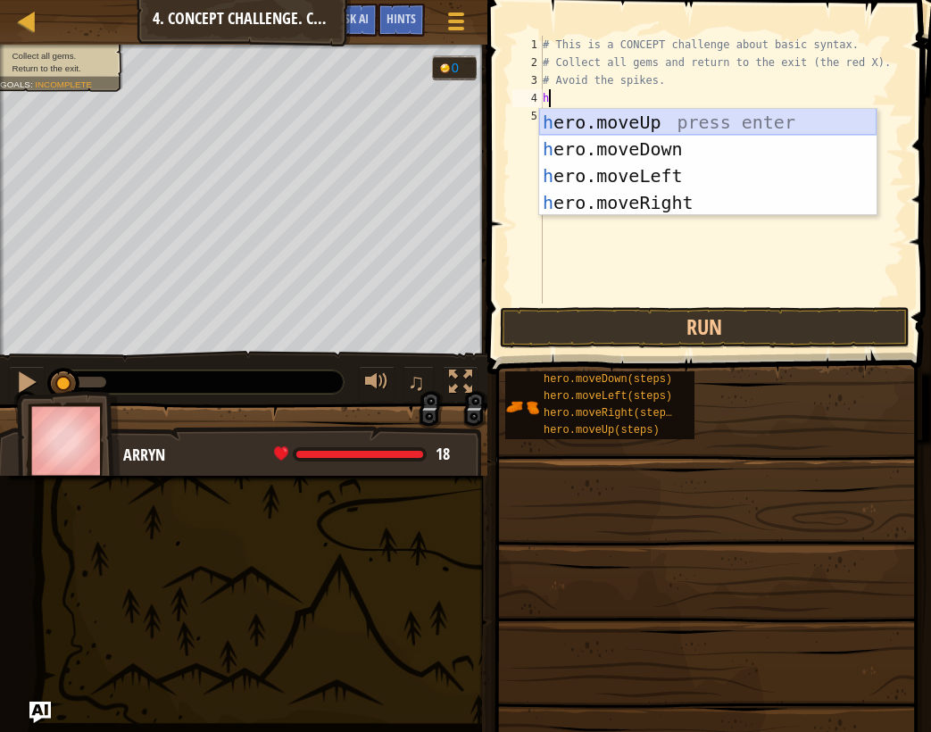
click at [653, 125] on div "h ero.moveUp press enter h ero.moveDown press enter h ero.moveLeft press enter …" at bounding box center [707, 189] width 337 height 161
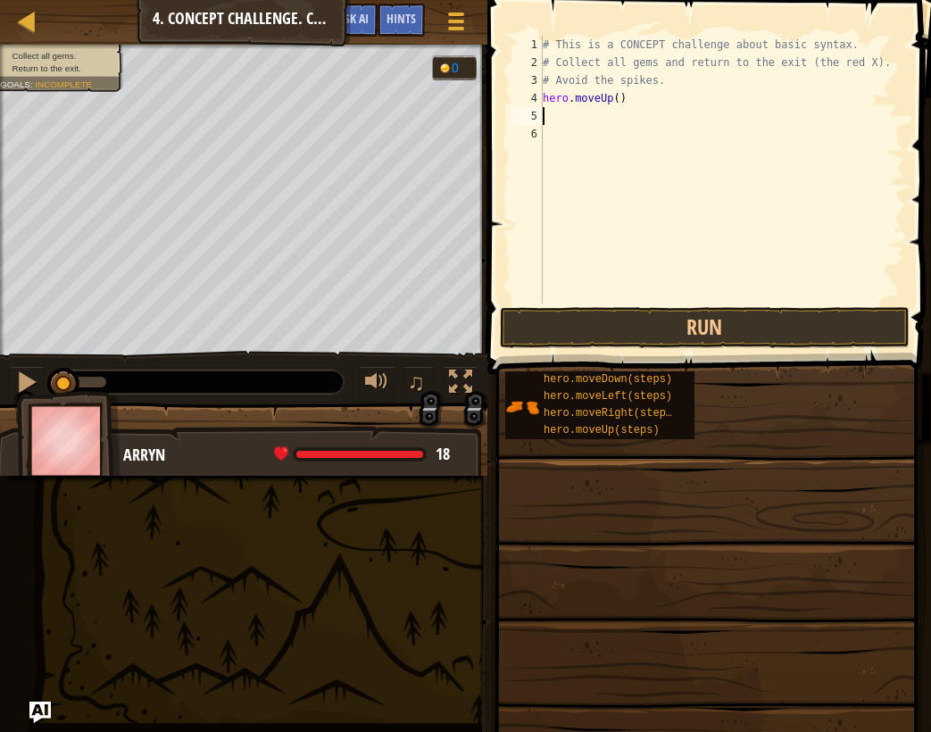
type textarea "h"
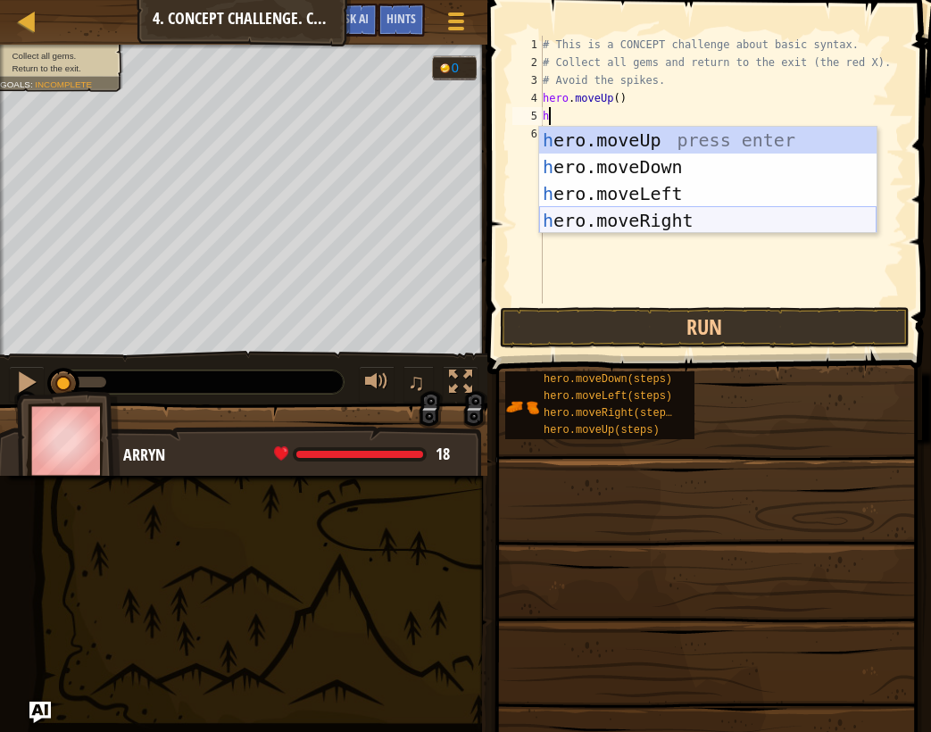
click at [649, 215] on div "h ero.moveUp press enter h ero.moveDown press enter h ero.moveLeft press enter …" at bounding box center [707, 207] width 337 height 161
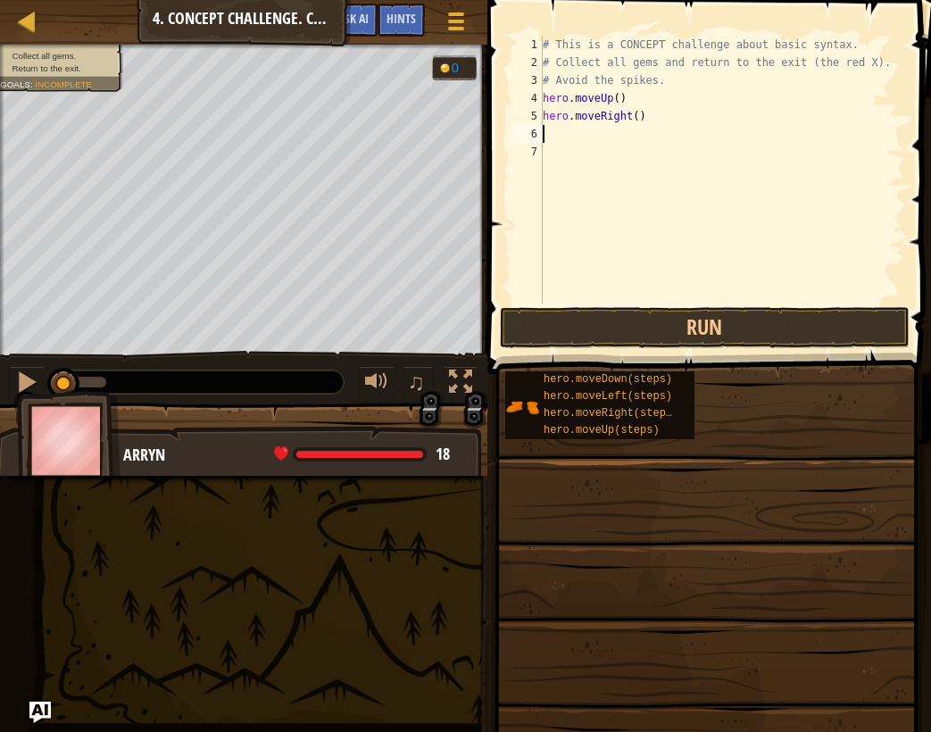
type textarea "h"
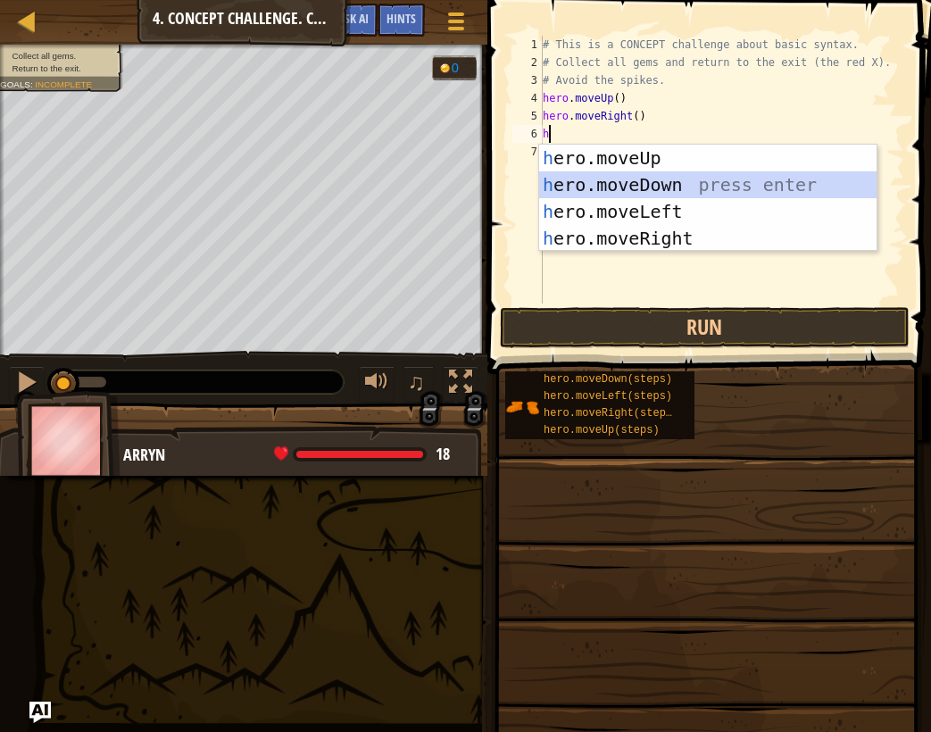
click at [654, 187] on div "h ero.moveUp press enter h ero.moveDown press enter h ero.moveLeft press enter …" at bounding box center [707, 225] width 337 height 161
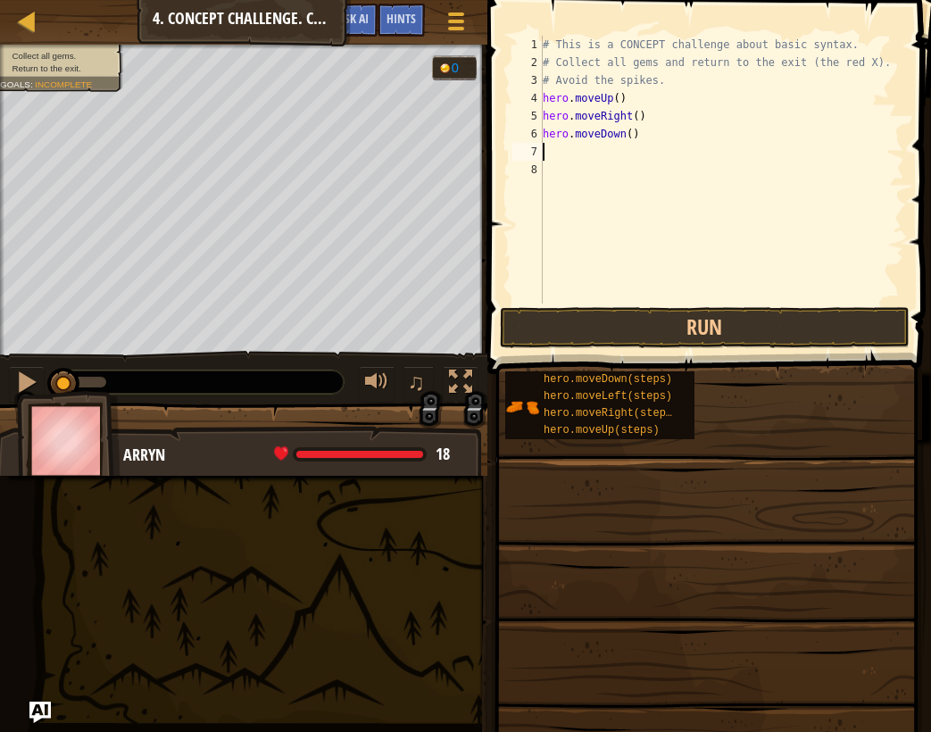
type textarea "h"
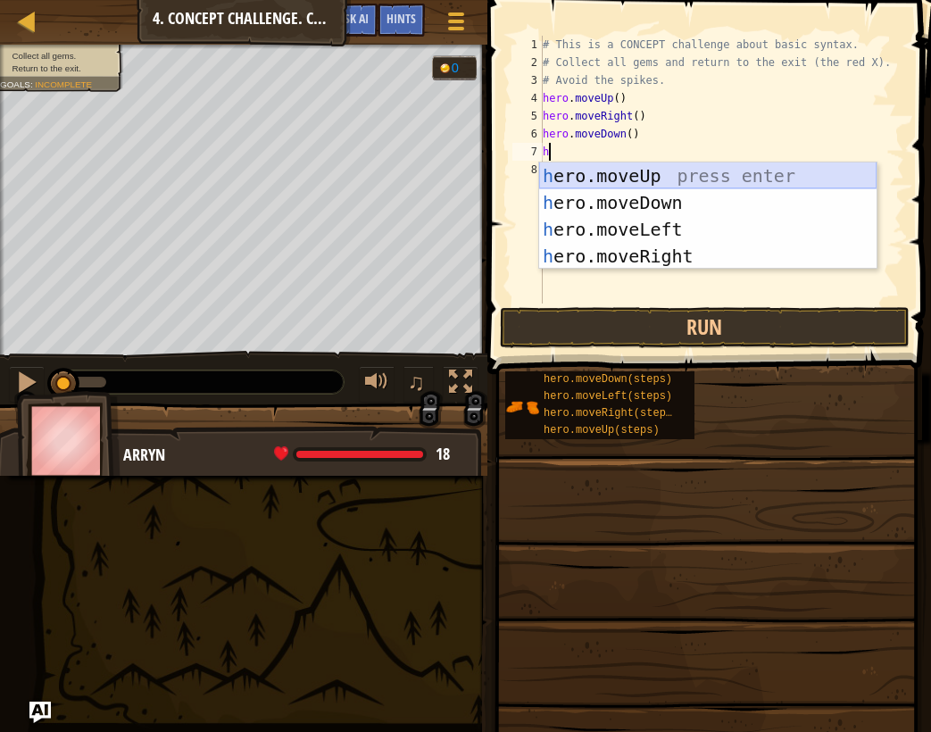
click at [663, 169] on div "h ero.moveUp press enter h ero.moveDown press enter h ero.moveLeft press enter …" at bounding box center [707, 242] width 337 height 161
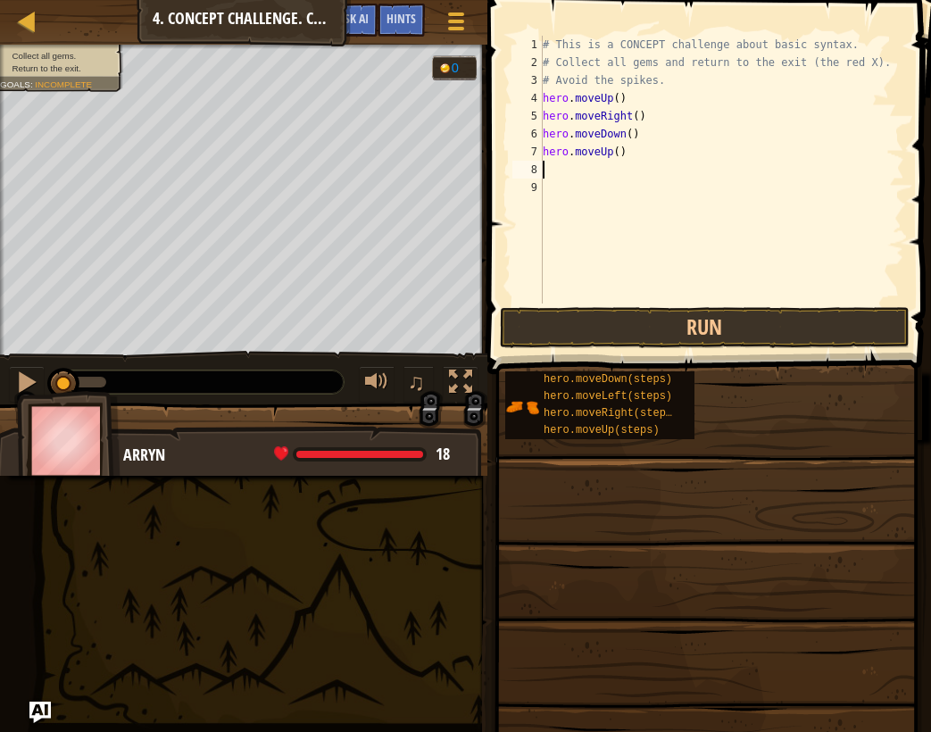
type textarea "h"
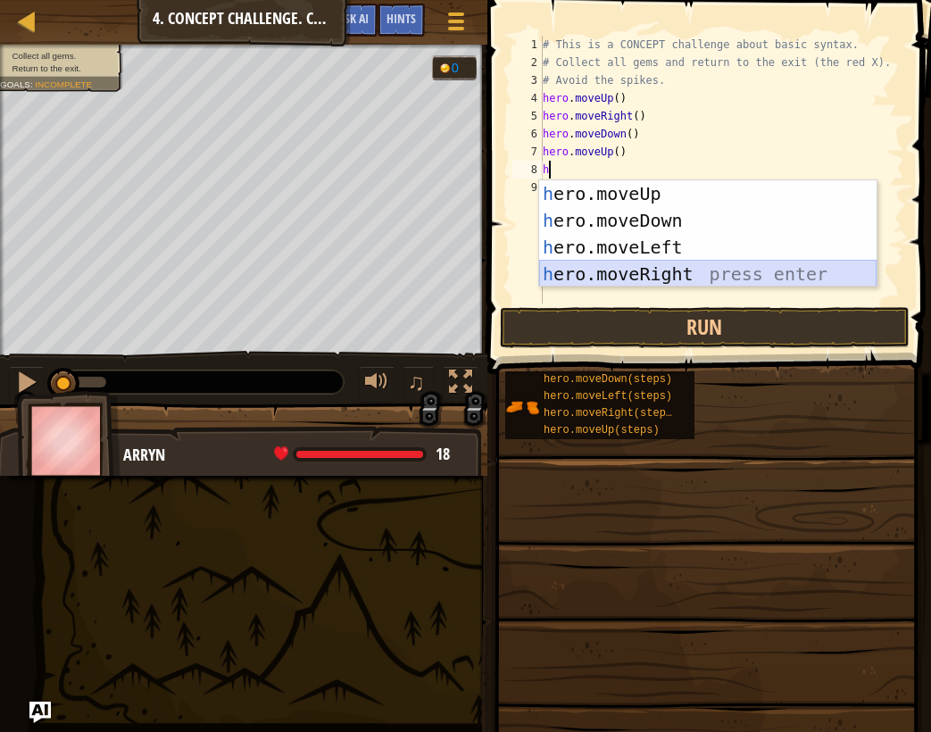
click at [669, 266] on div "h ero.moveUp press enter h ero.moveDown press enter h ero.moveLeft press enter …" at bounding box center [707, 260] width 337 height 161
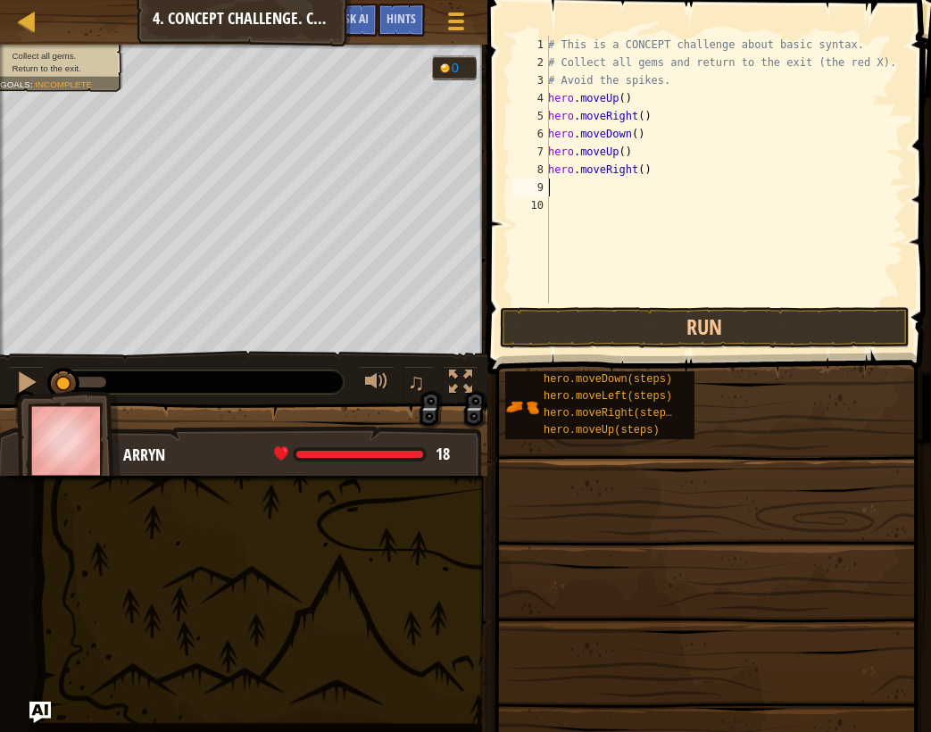
type textarea "h"
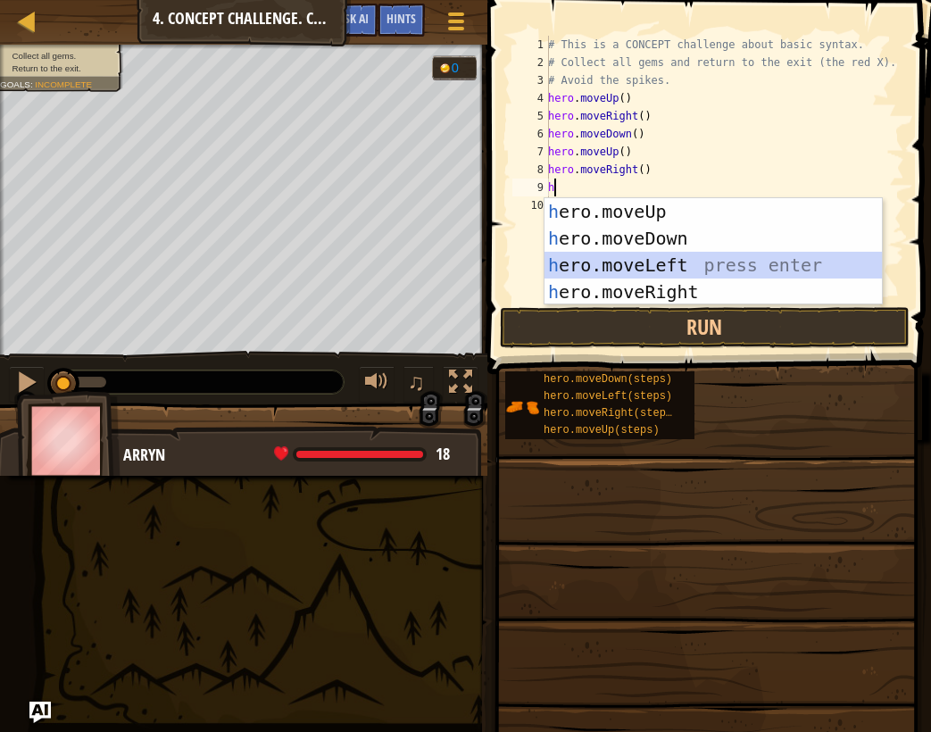
click at [643, 259] on div "h ero.moveUp press enter h ero.moveDown press enter h ero.moveLeft press enter …" at bounding box center [713, 278] width 337 height 161
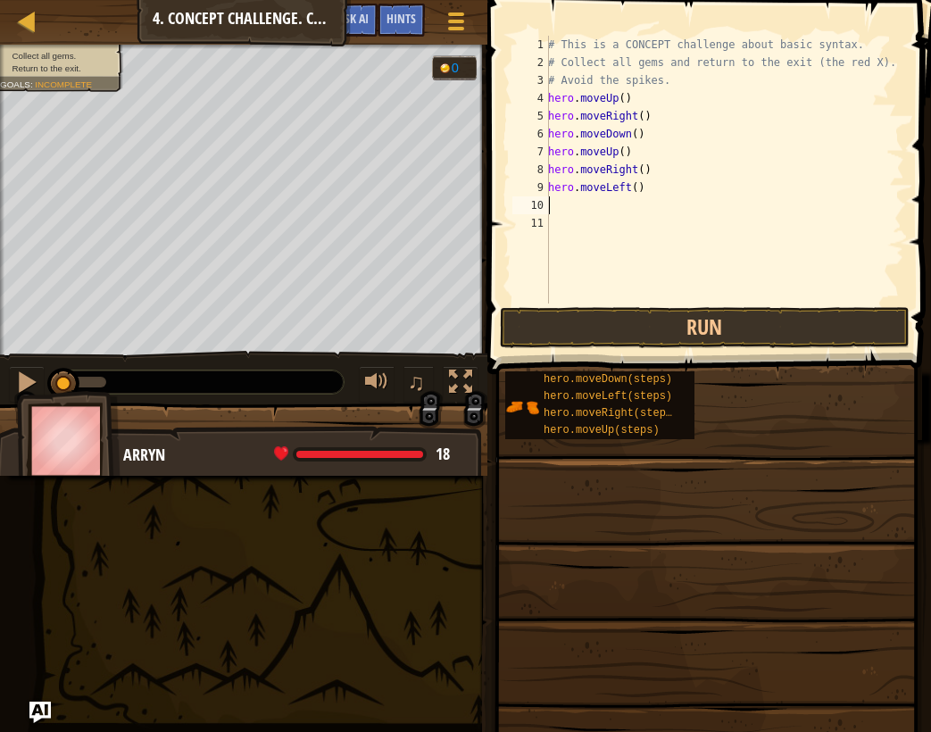
type textarea "h"
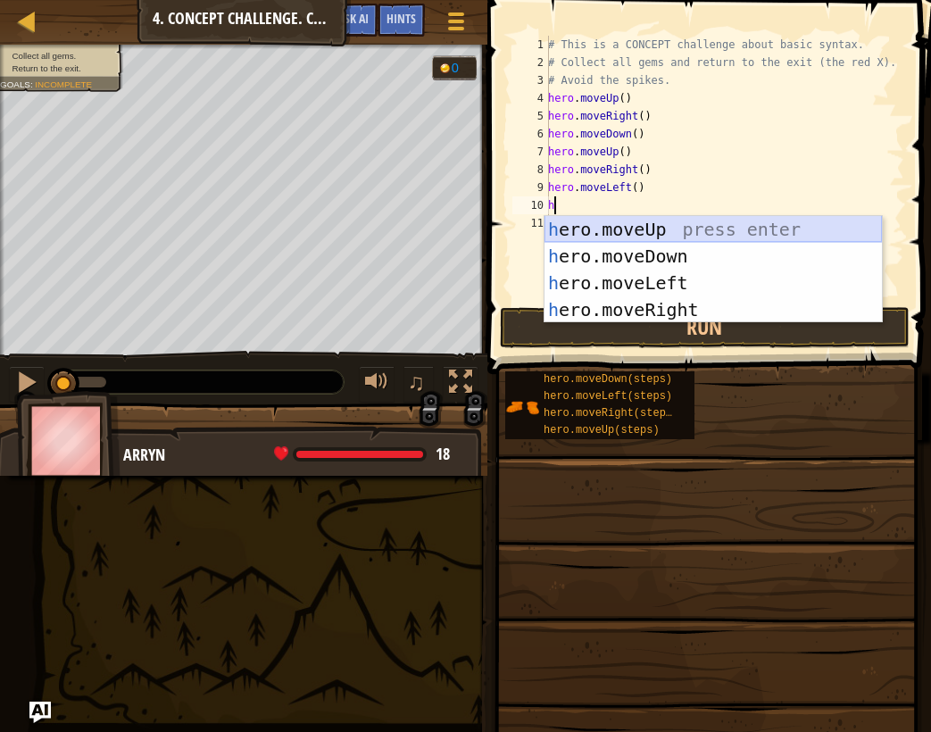
click at [635, 232] on div "h ero.moveUp press enter h ero.moveDown press enter h ero.moveLeft press enter …" at bounding box center [713, 296] width 337 height 161
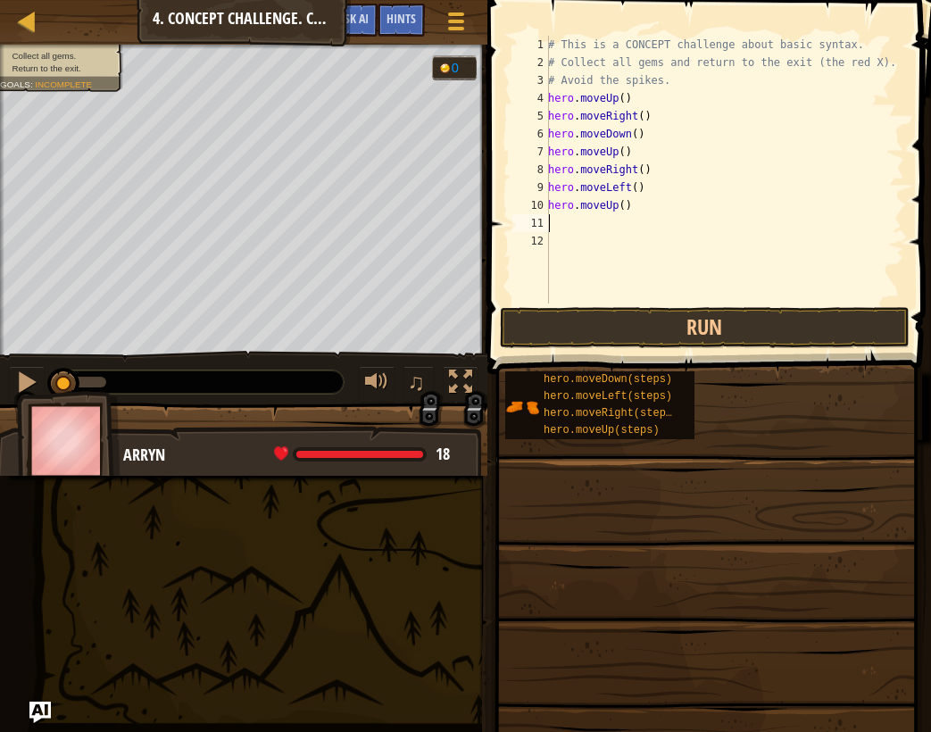
type textarea "h"
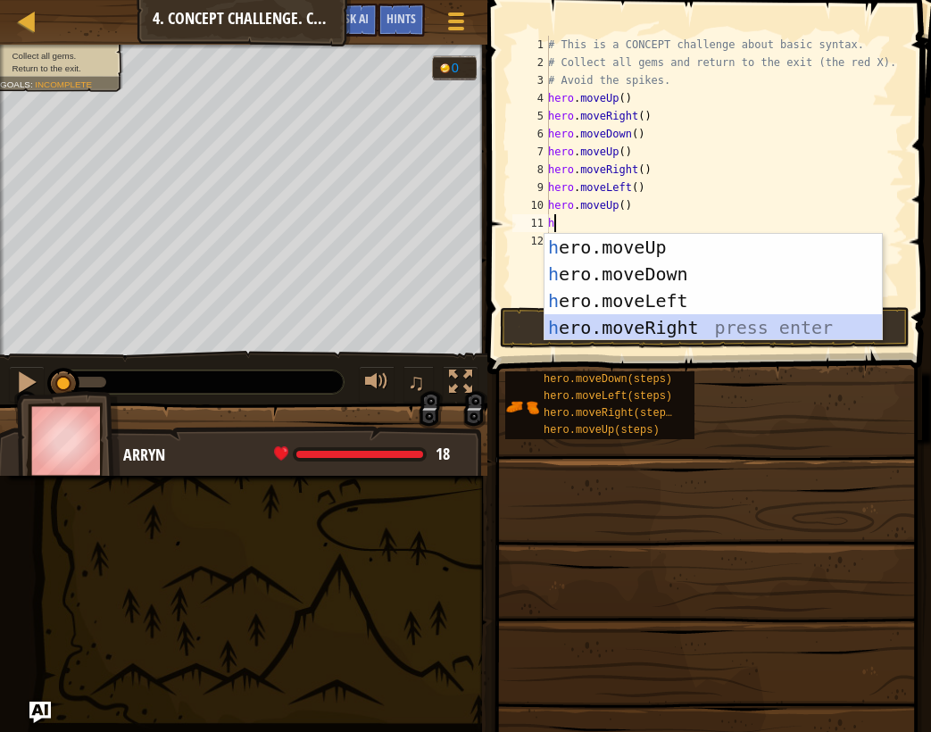
click at [679, 319] on div "h ero.moveUp press enter h ero.moveDown press enter h ero.moveLeft press enter …" at bounding box center [713, 314] width 337 height 161
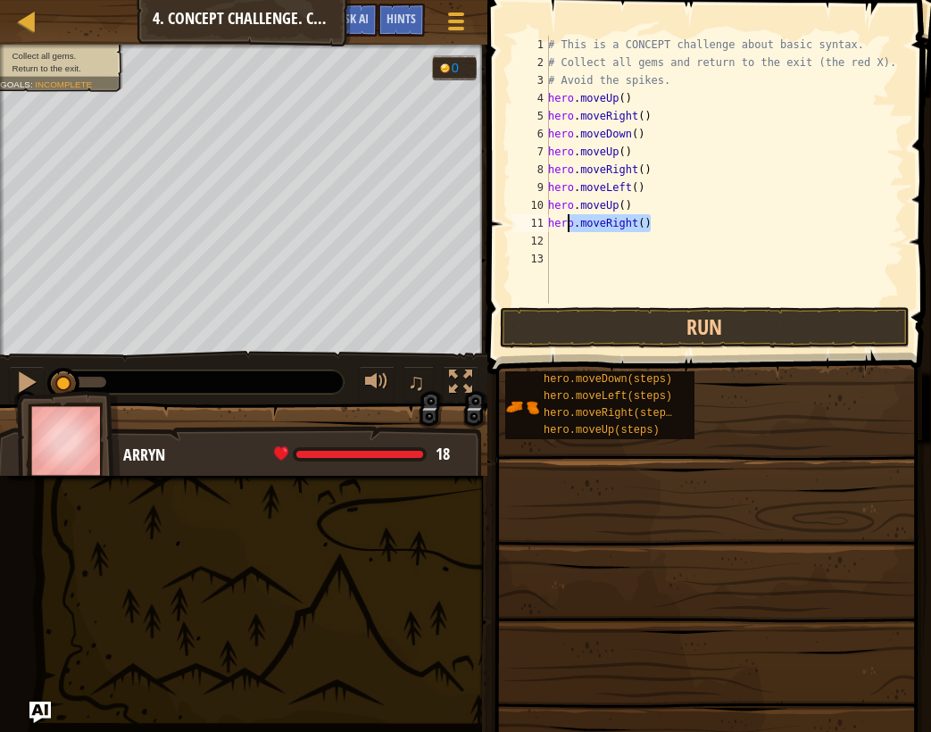
drag, startPoint x: 660, startPoint y: 219, endPoint x: 564, endPoint y: 224, distance: 95.7
click at [564, 224] on div "# This is a CONCEPT challenge about basic syntax. # Collect all gems and return…" at bounding box center [725, 187] width 360 height 303
type textarea "h"
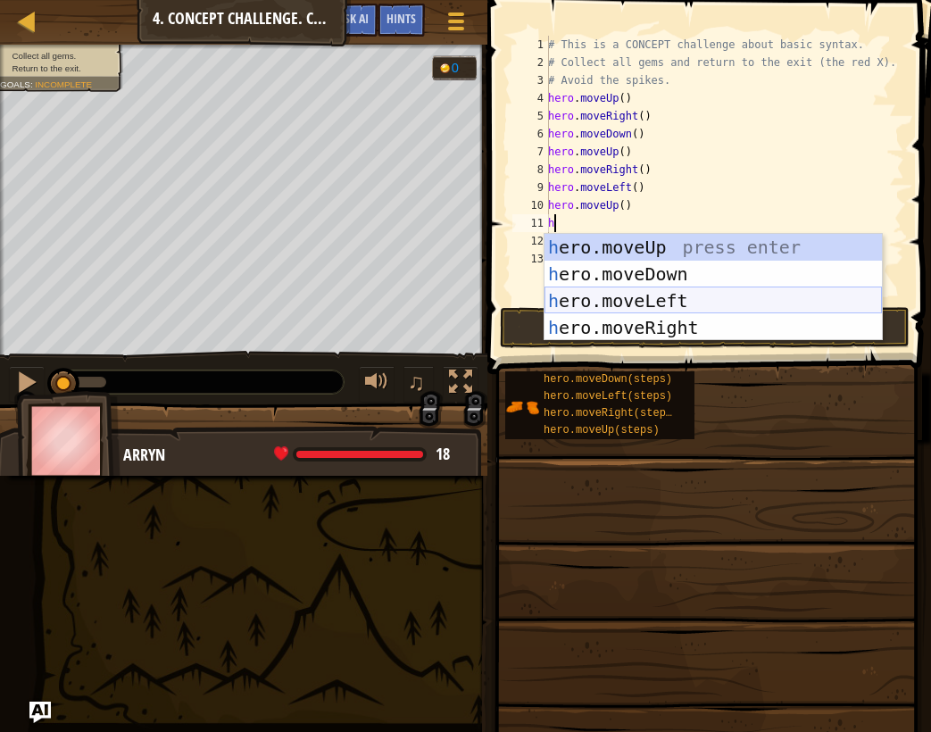
click at [708, 307] on div "h ero.moveUp press enter h ero.moveDown press enter h ero.moveLeft press enter …" at bounding box center [713, 314] width 337 height 161
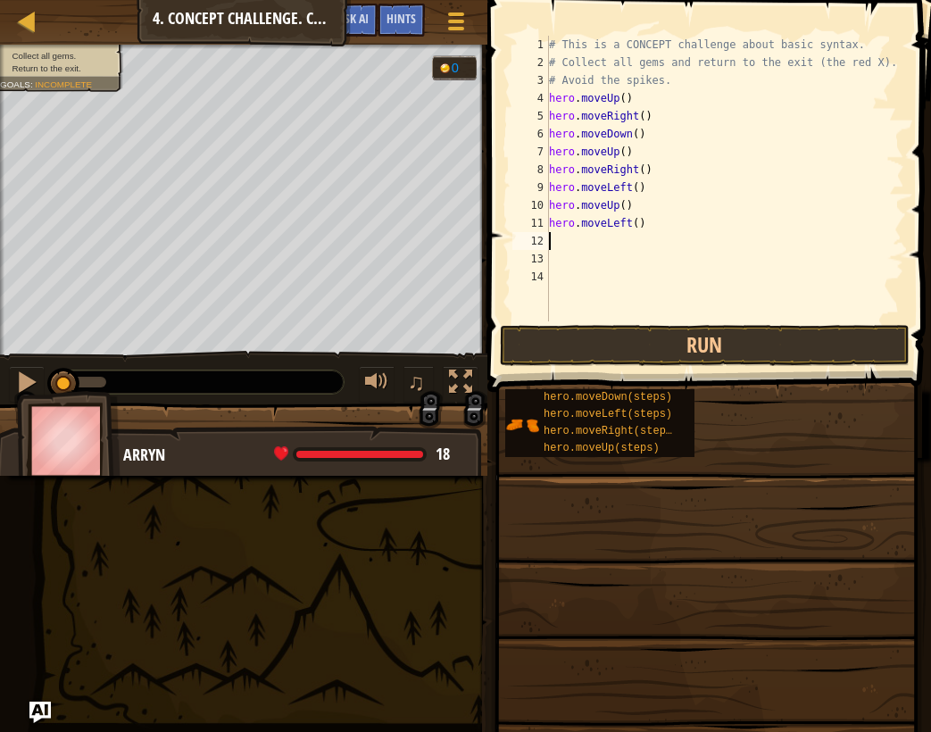
type textarea "h"
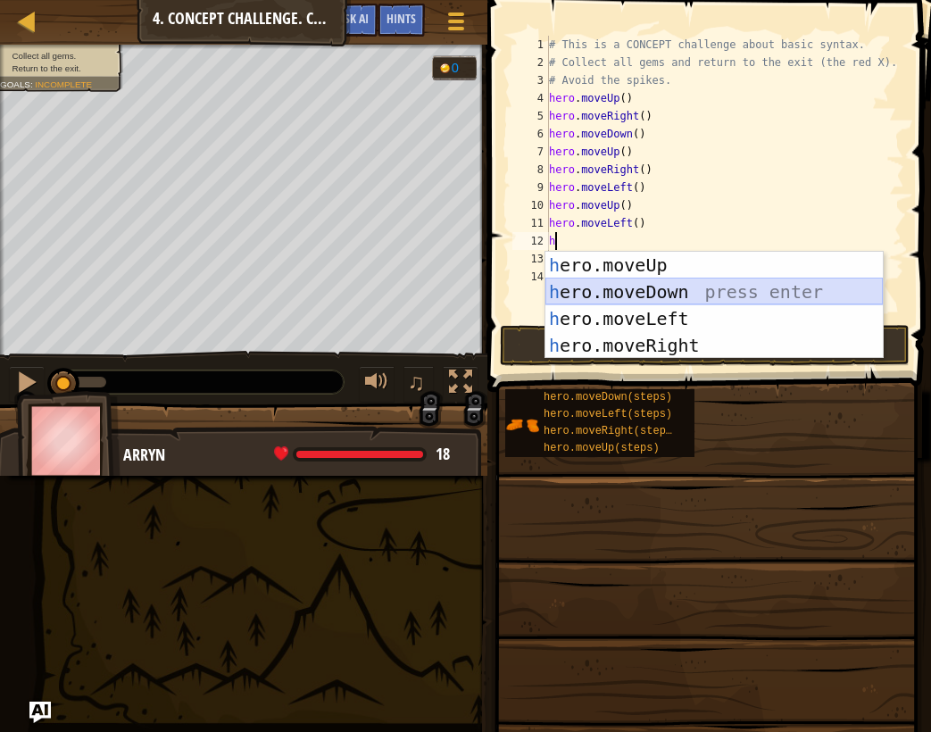
click at [665, 297] on div "h ero.moveUp press enter h ero.moveDown press enter h ero.moveLeft press enter …" at bounding box center [713, 332] width 337 height 161
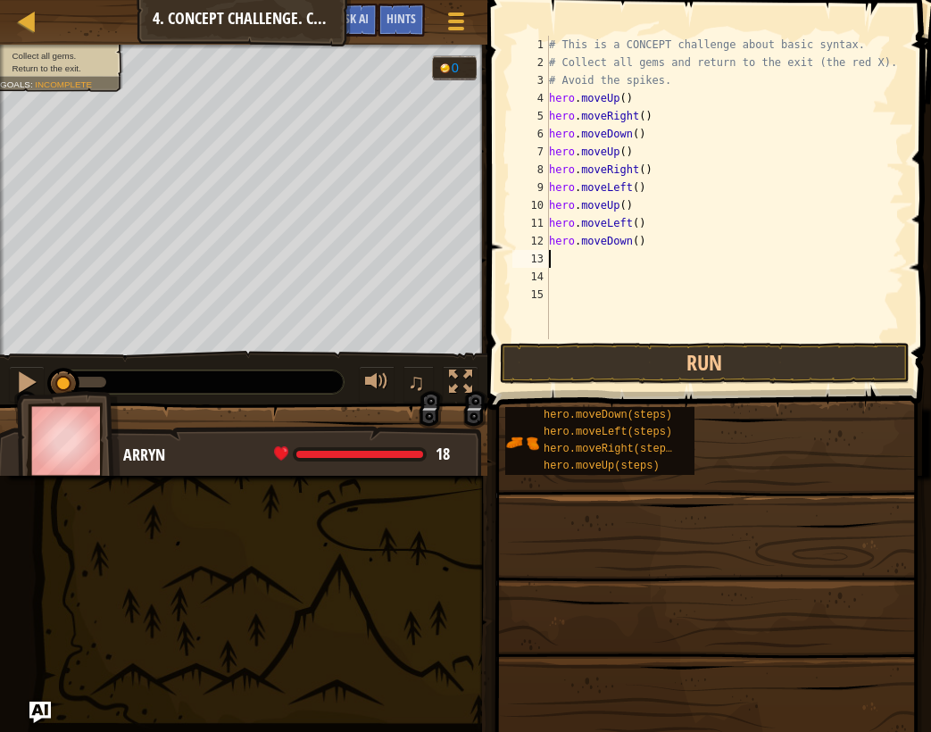
type textarea "h"
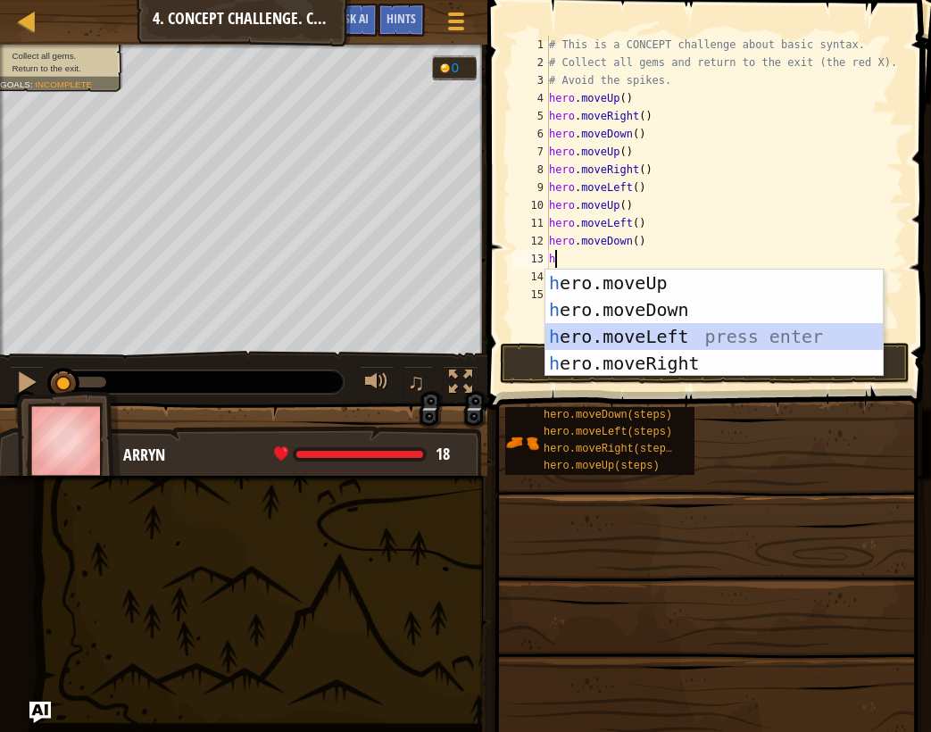
click at [676, 328] on div "h ero.moveUp press enter h ero.moveDown press enter h ero.moveLeft press enter …" at bounding box center [713, 350] width 337 height 161
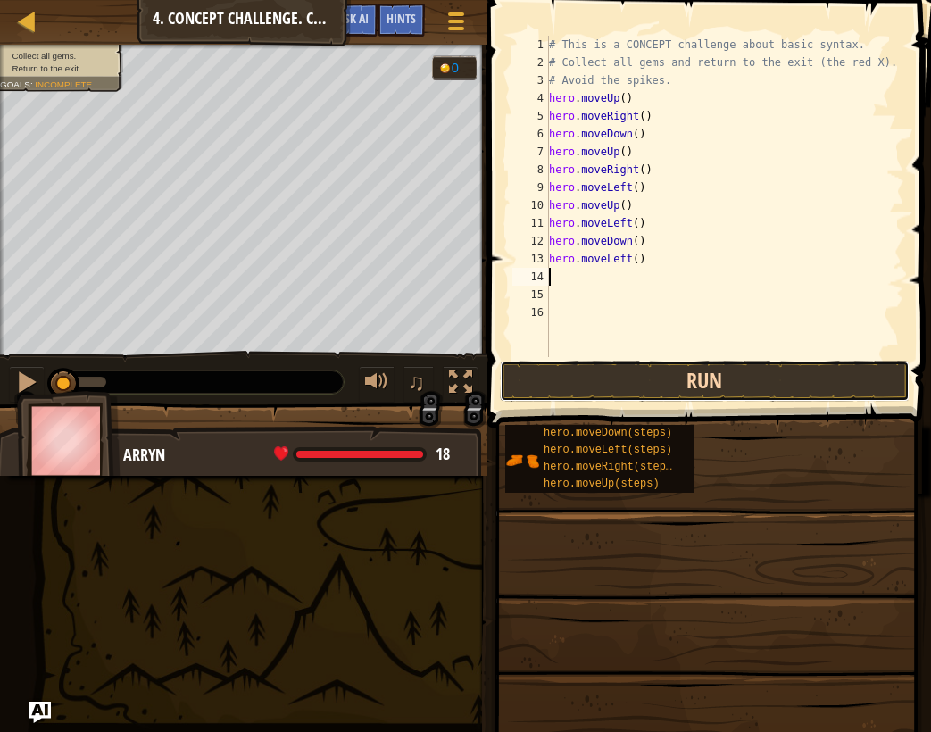
click at [712, 392] on button "Run" at bounding box center [705, 381] width 410 height 41
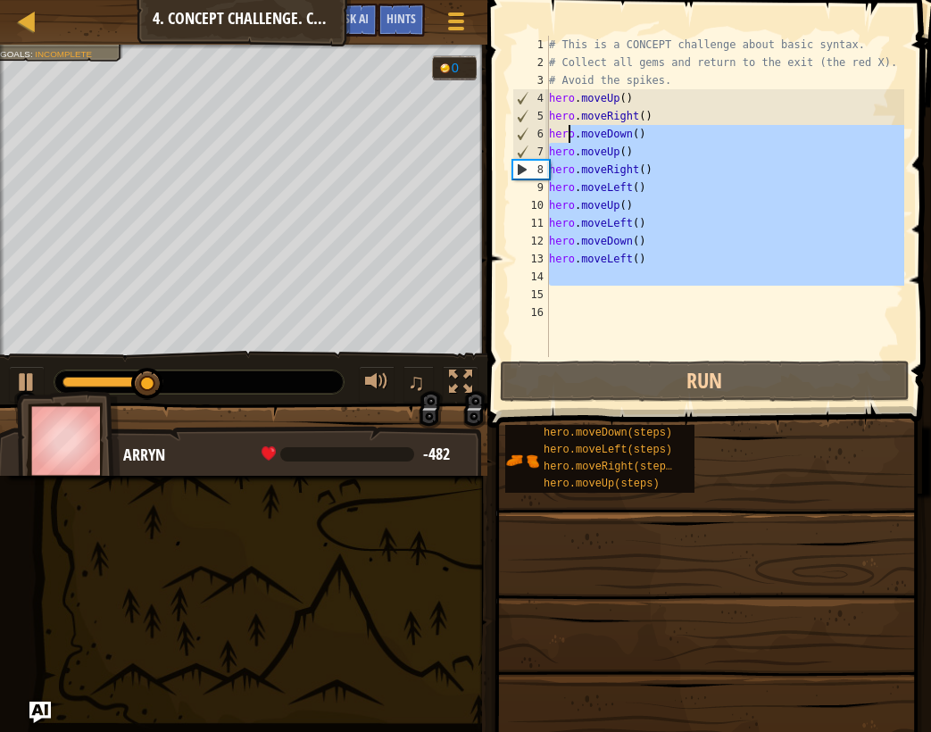
drag, startPoint x: 717, startPoint y: 298, endPoint x: 568, endPoint y: 138, distance: 218.5
click at [568, 138] on div "# This is a CONCEPT challenge about basic syntax. # Collect all gems and return…" at bounding box center [724, 214] width 359 height 357
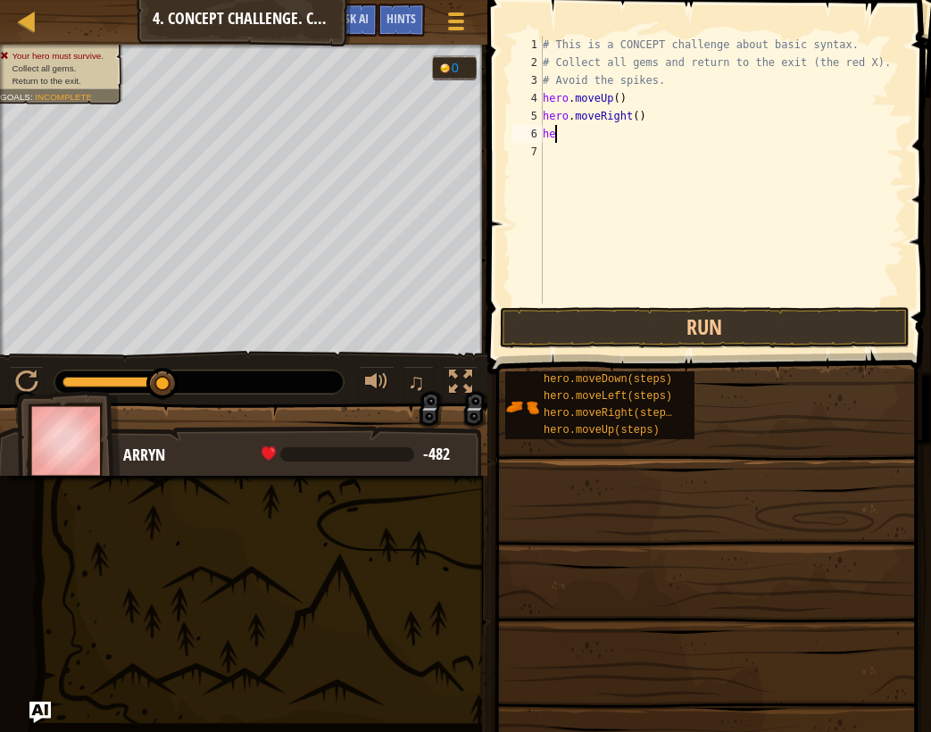
type textarea "h"
drag, startPoint x: 650, startPoint y: 111, endPoint x: 531, endPoint y: 112, distance: 118.7
click at [531, 112] on div "hero.moveRight( 1 2 3 4 5 6 # This is a CONCEPT challenge about basic syntax. #…" at bounding box center [706, 170] width 395 height 268
click at [659, 110] on div "# This is a CONCEPT challenge about basic syntax. # Collect all gems and return…" at bounding box center [721, 187] width 365 height 303
type textarea "h"
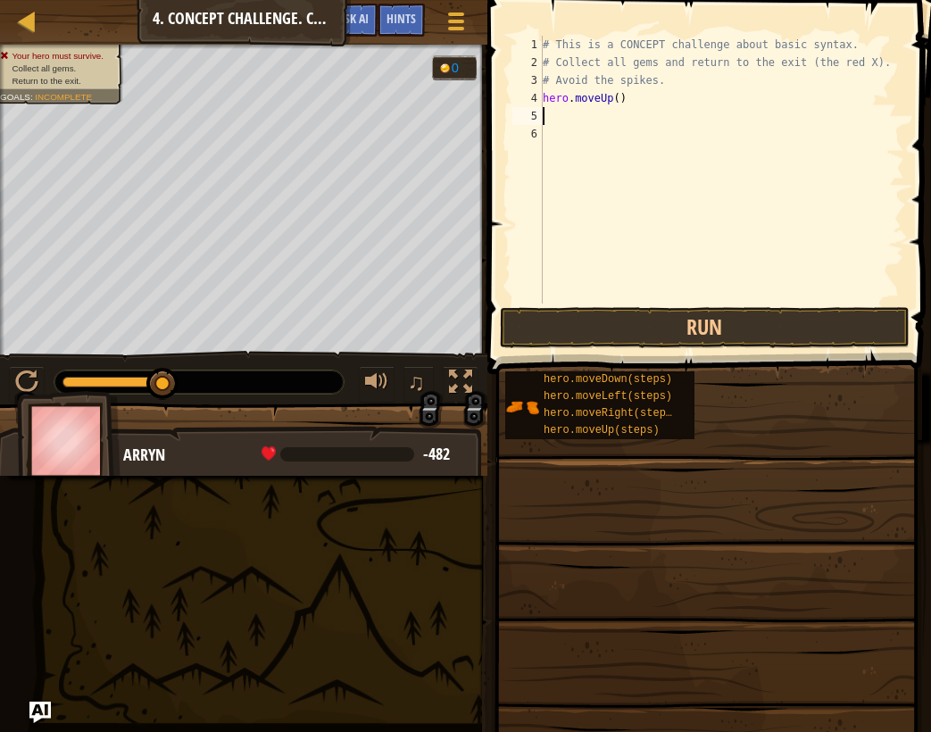
type textarea "h"
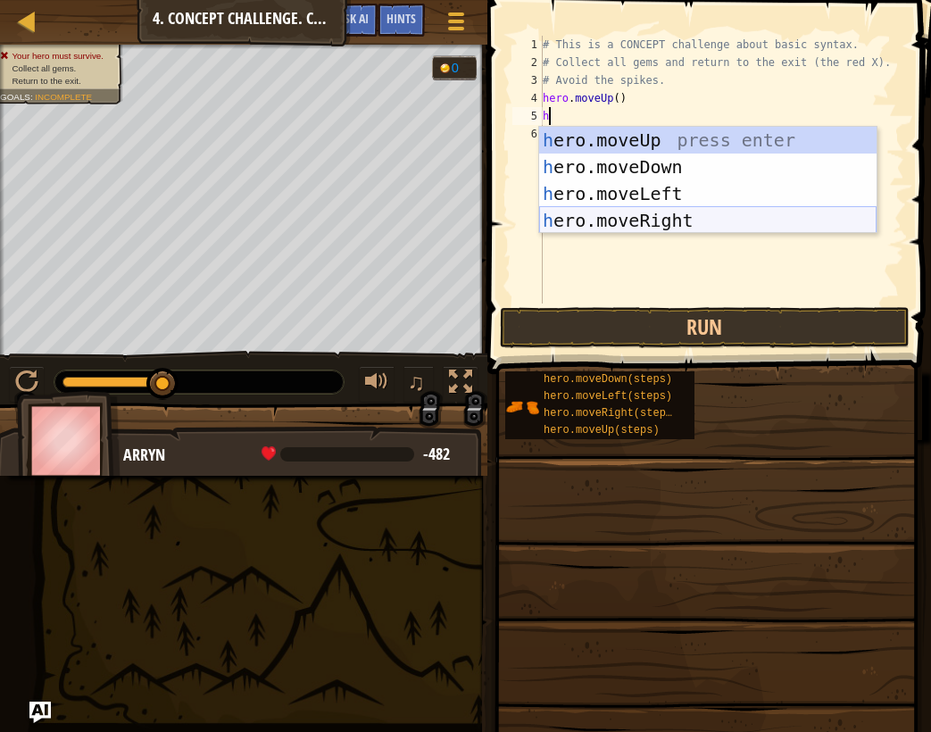
click at [730, 222] on div "h ero.moveUp press enter h ero.moveDown press enter h ero.moveLeft press enter …" at bounding box center [707, 207] width 337 height 161
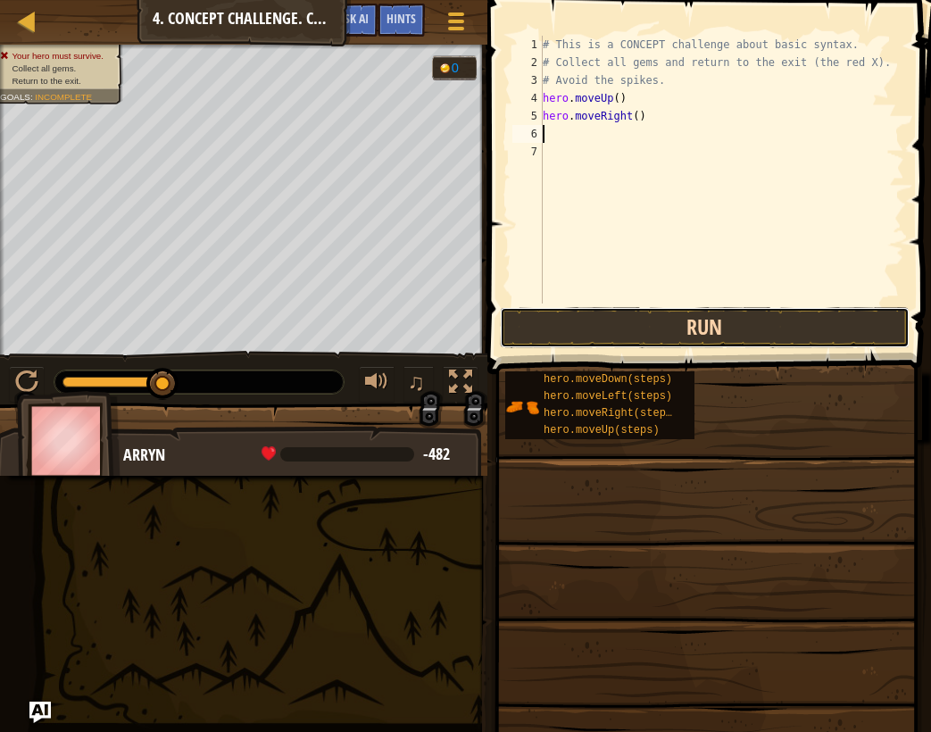
click at [794, 311] on button "Run" at bounding box center [705, 327] width 410 height 41
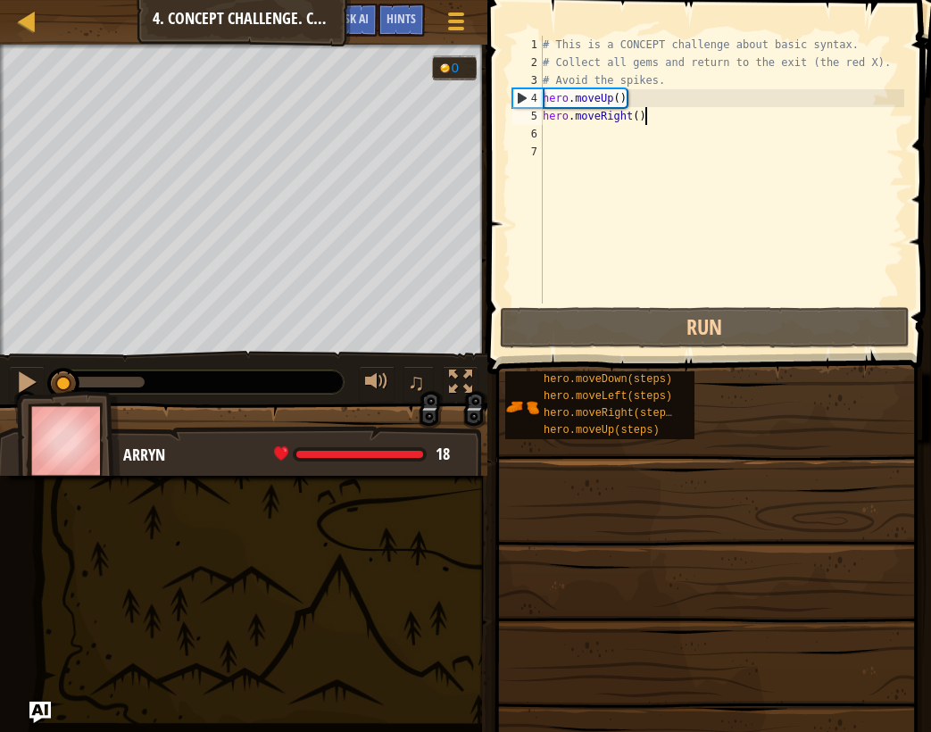
click at [668, 120] on div "# This is a CONCEPT challenge about basic syntax. # Collect all gems and return…" at bounding box center [721, 187] width 365 height 303
click at [525, 100] on div "4" at bounding box center [527, 98] width 29 height 18
type textarea "hero.moveUp()"
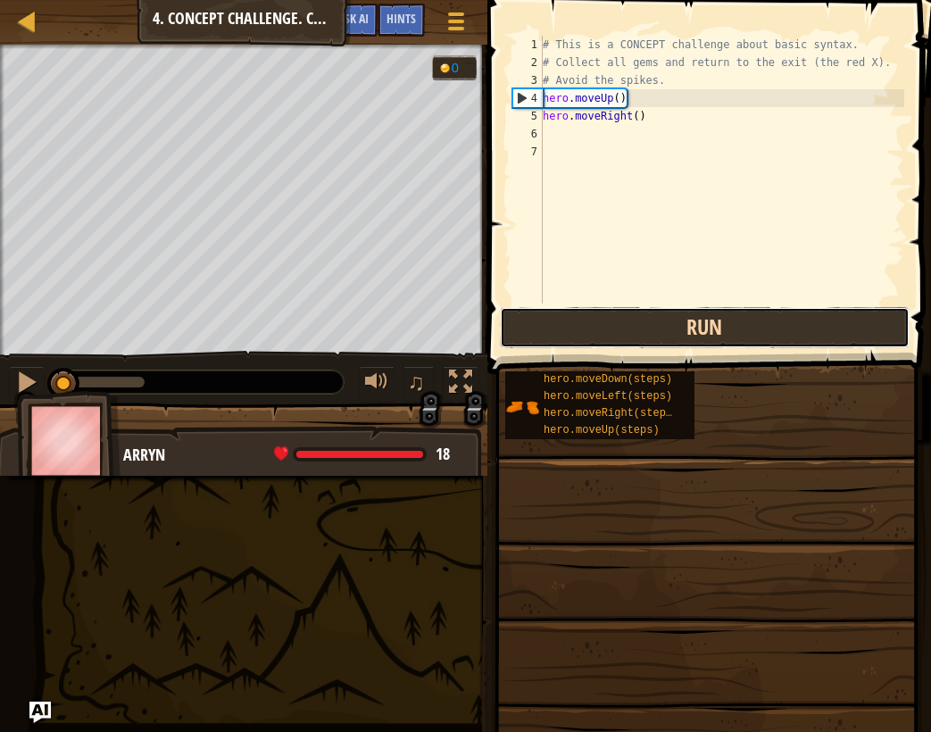
click at [650, 307] on button "Run" at bounding box center [705, 327] width 410 height 41
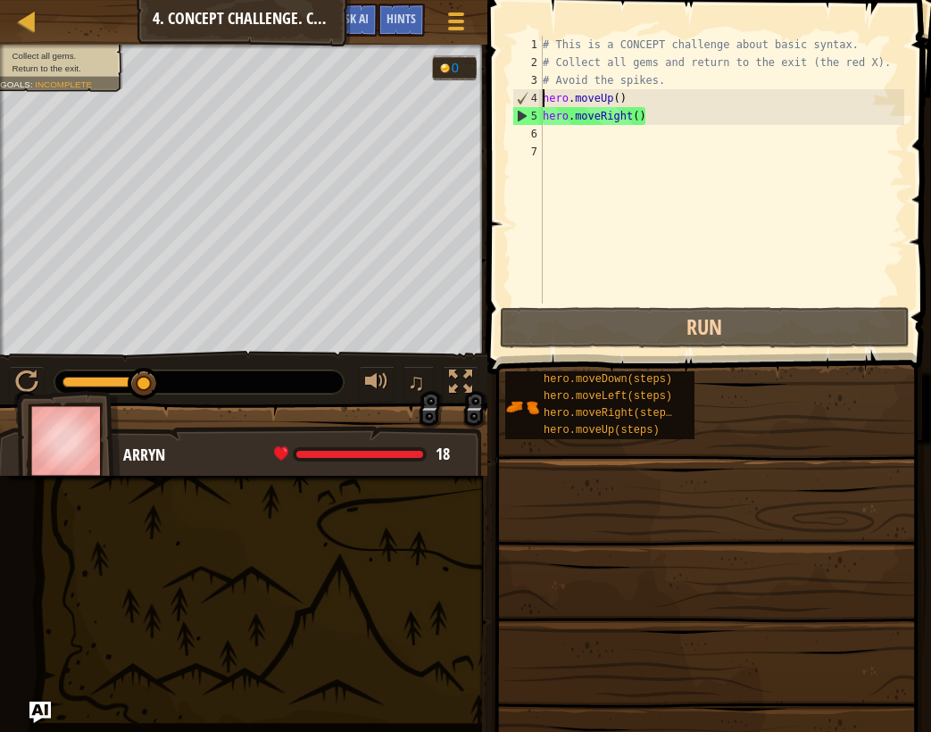
click at [707, 138] on div "# This is a CONCEPT challenge about basic syntax. # Collect all gems and return…" at bounding box center [721, 187] width 365 height 303
type textarea "h"
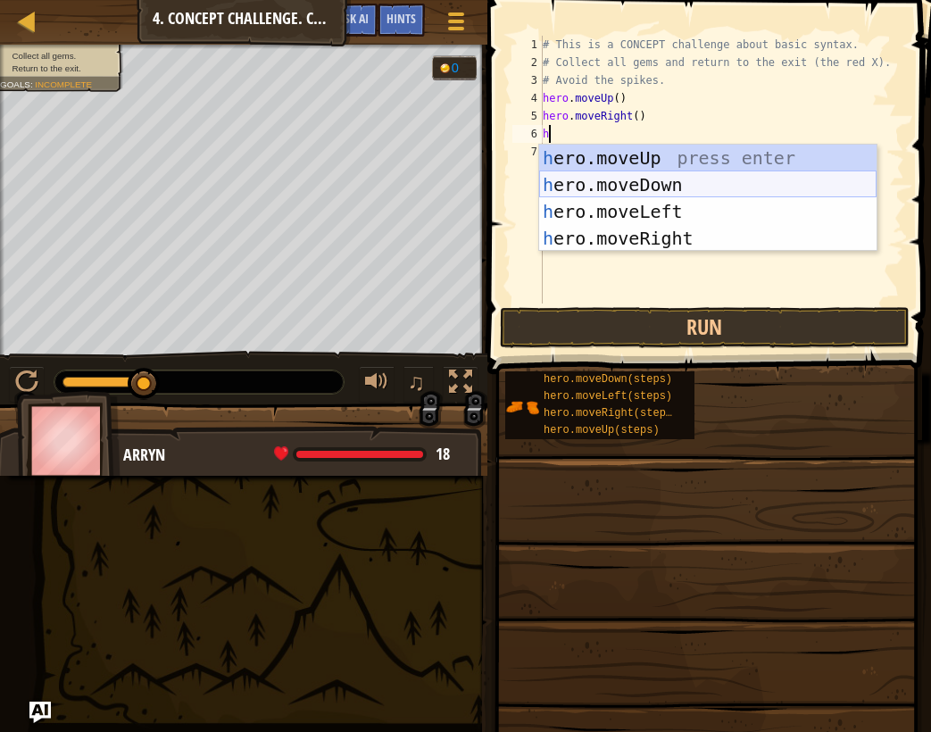
click at [625, 185] on div "h ero.moveUp press enter h ero.moveDown press enter h ero.moveLeft press enter …" at bounding box center [707, 225] width 337 height 161
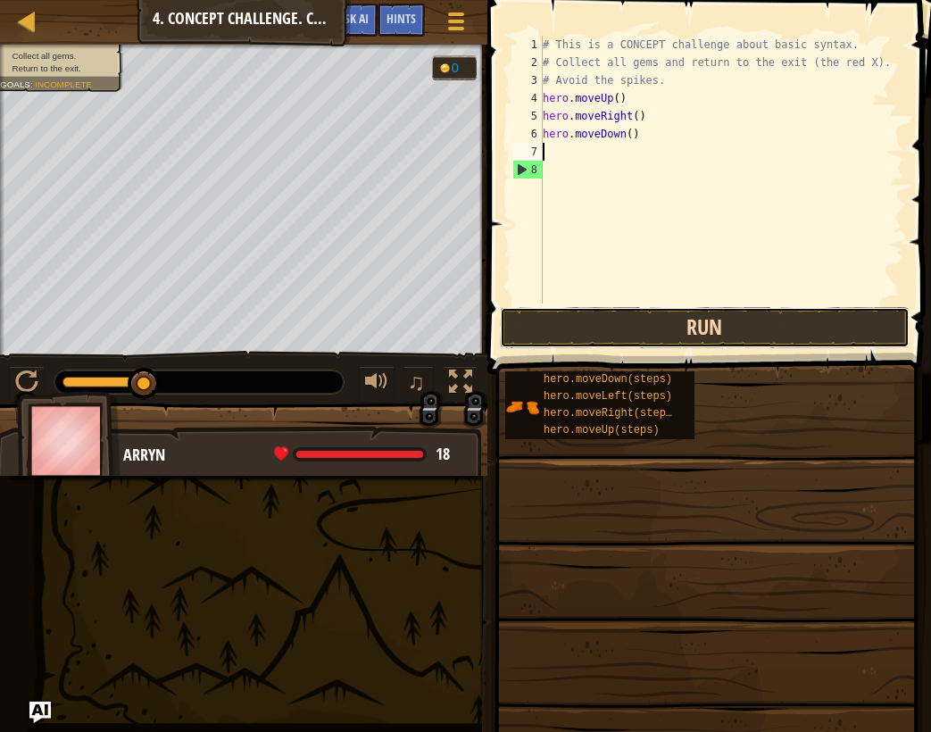
click at [701, 326] on button "Run" at bounding box center [705, 327] width 410 height 41
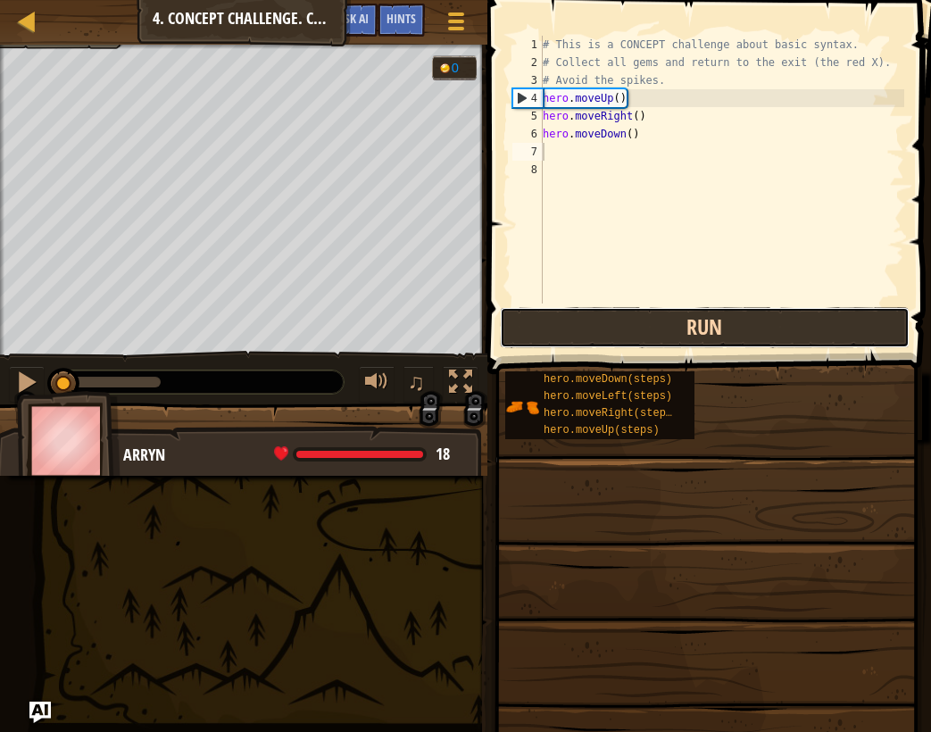
click at [657, 317] on button "Run" at bounding box center [705, 327] width 410 height 41
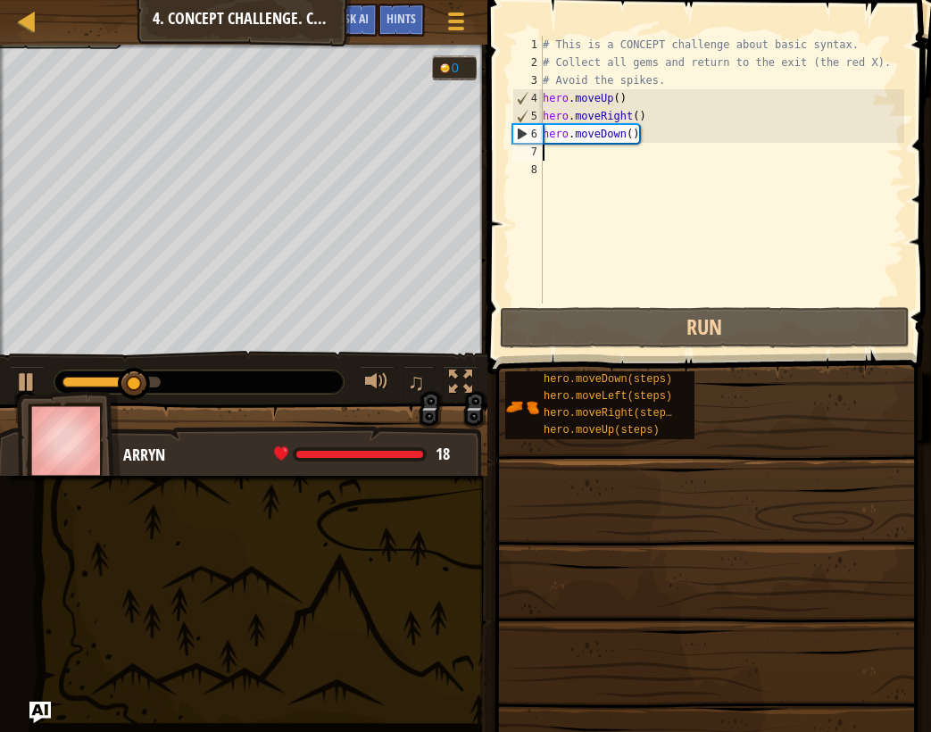
type textarea "m"
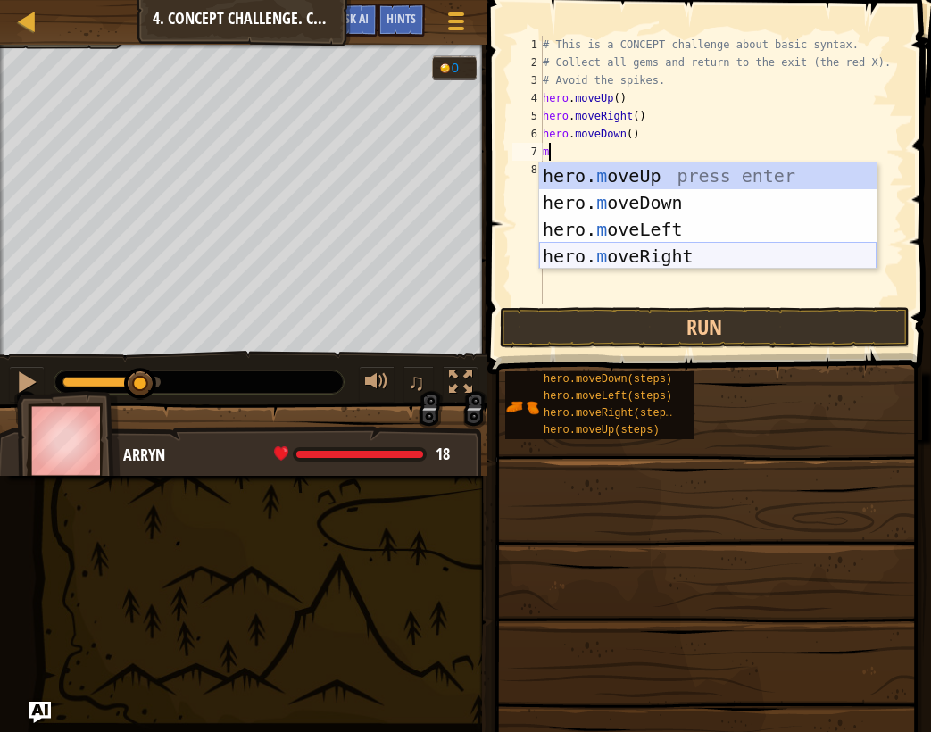
click at [615, 250] on div "hero. m oveUp press enter hero. m oveDown press enter hero. m oveLeft press ent…" at bounding box center [707, 242] width 337 height 161
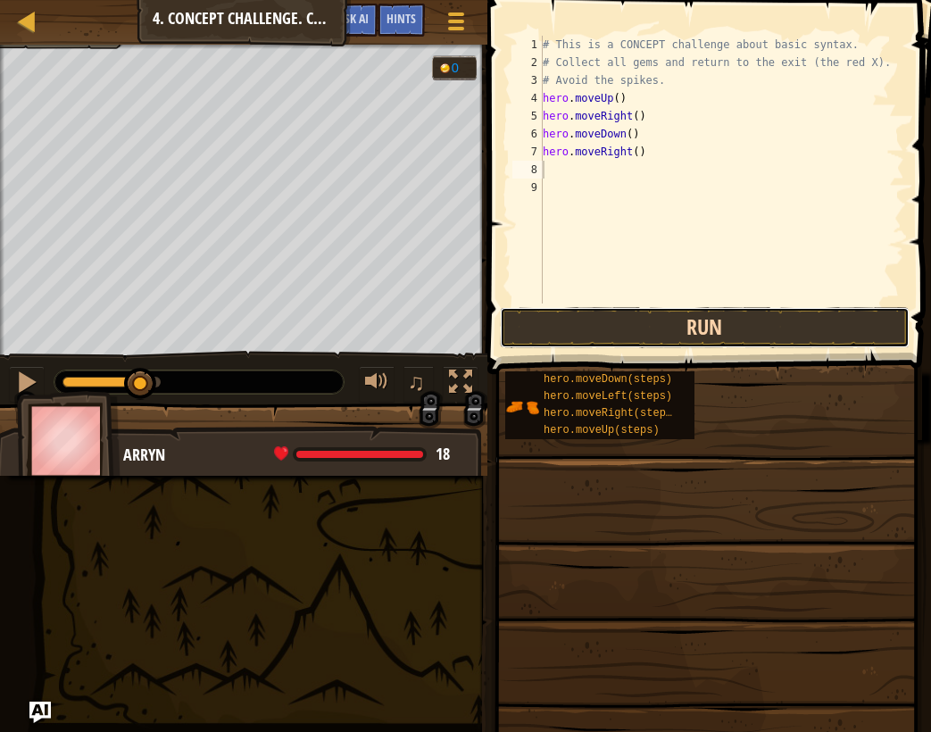
click at [672, 336] on button "Run" at bounding box center [705, 327] width 410 height 41
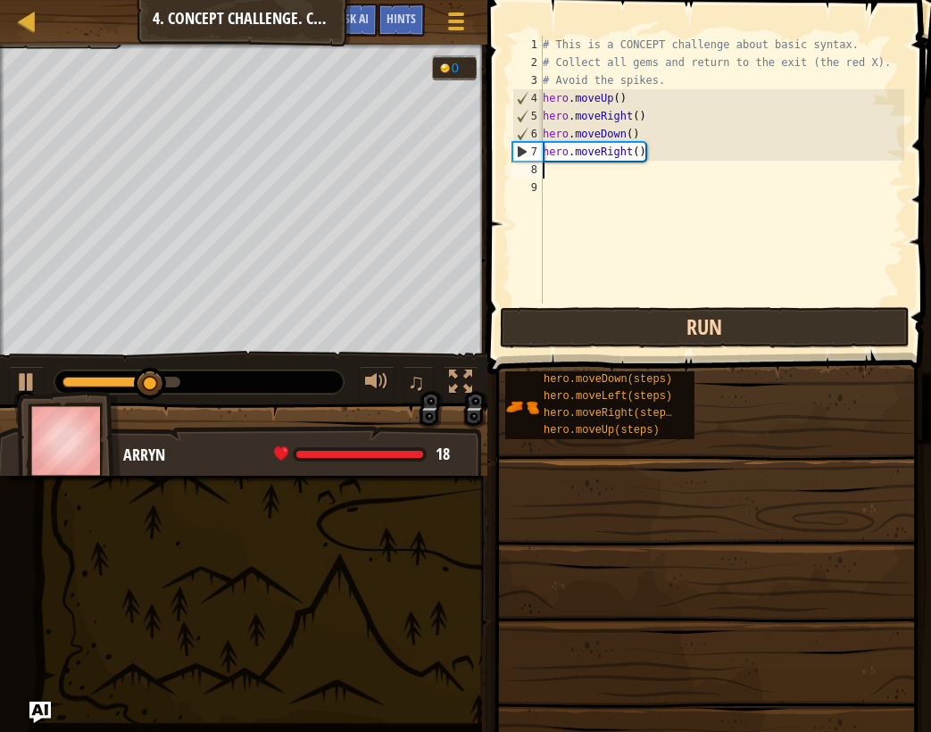
type textarea "m"
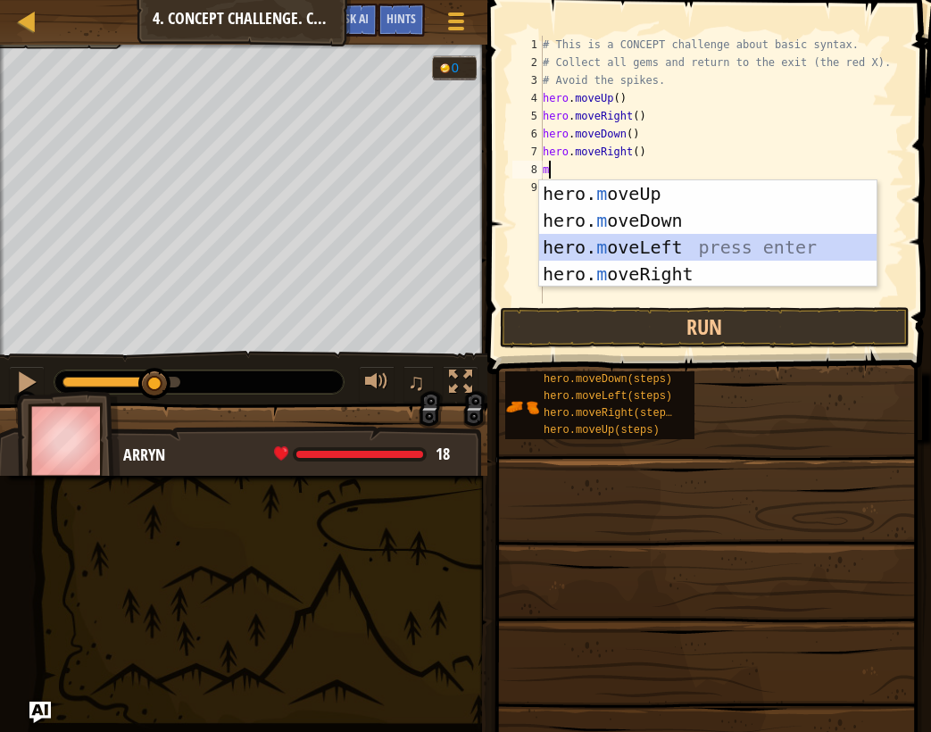
click at [628, 254] on div "hero. m oveUp press enter hero. m oveDown press enter hero. m oveLeft press ent…" at bounding box center [707, 260] width 337 height 161
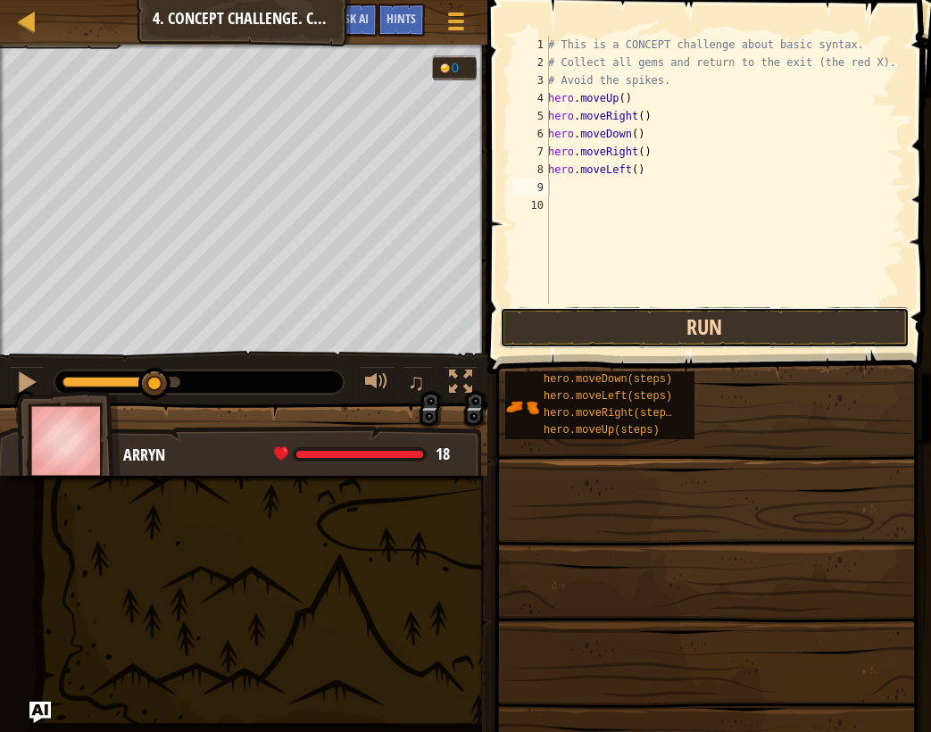
click at [643, 328] on button "Run" at bounding box center [705, 327] width 410 height 41
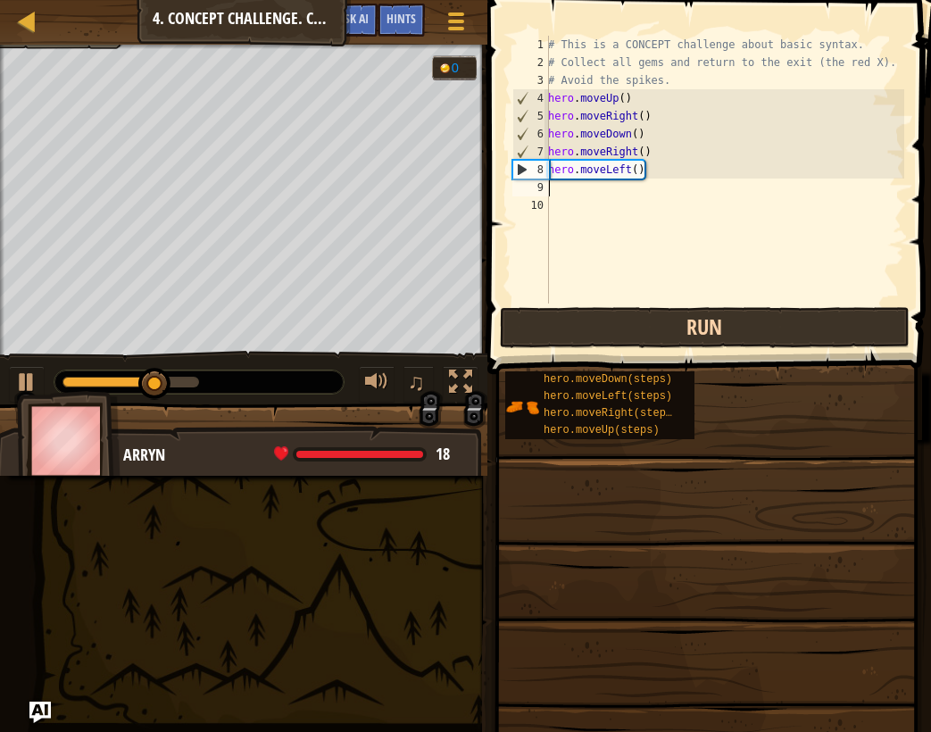
type textarea "m"
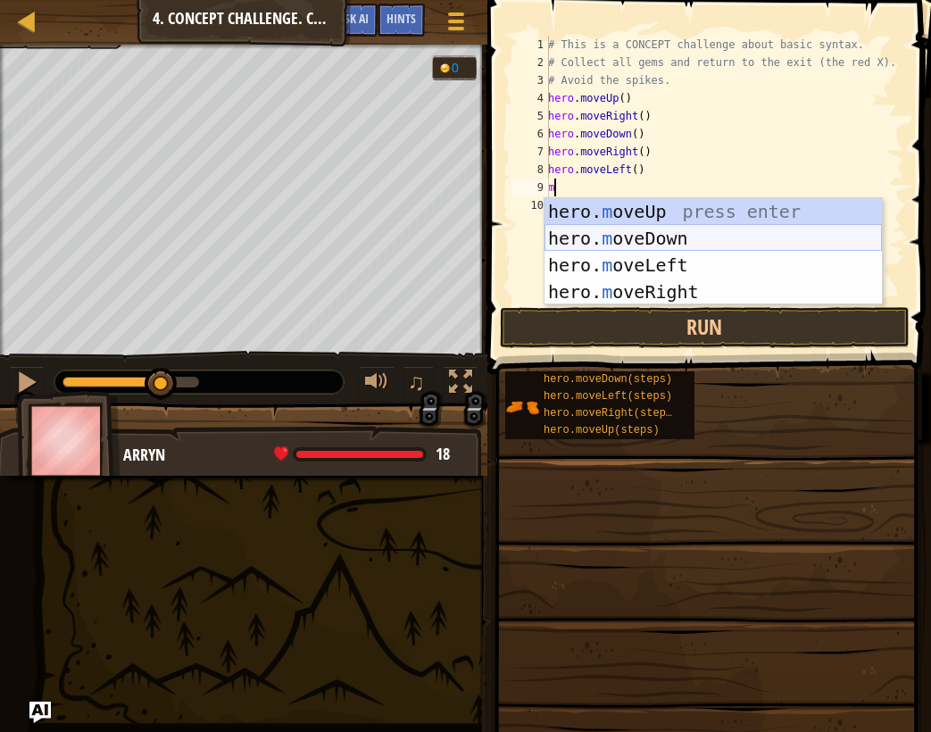
click at [617, 248] on div "hero. m oveUp press enter hero. m oveDown press enter hero. m oveLeft press ent…" at bounding box center [713, 278] width 337 height 161
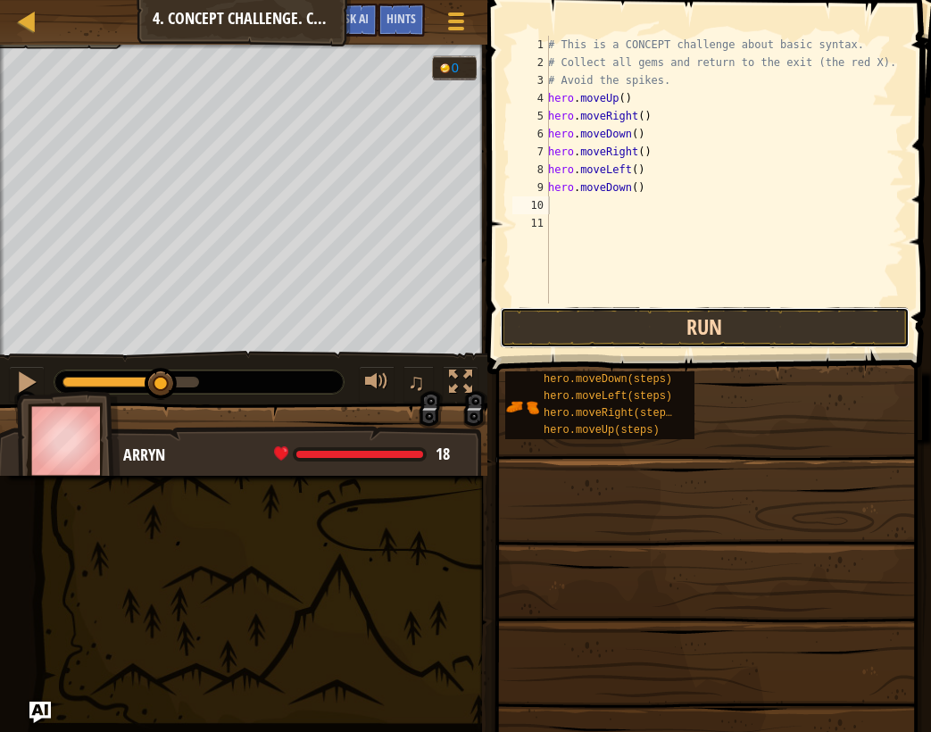
click at [651, 341] on button "Run" at bounding box center [705, 327] width 410 height 41
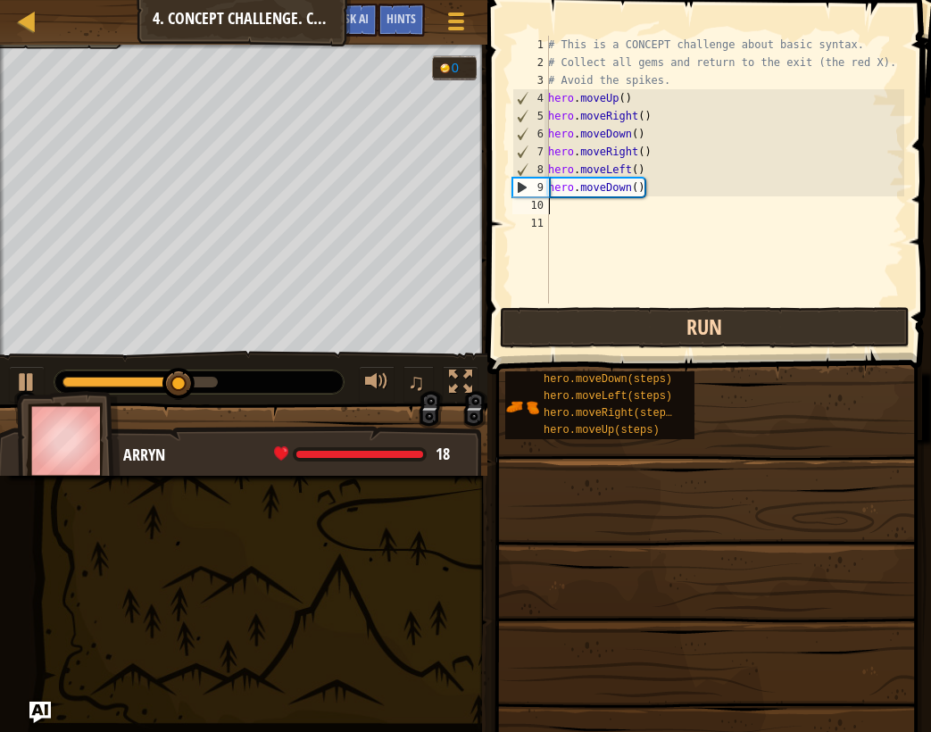
type textarea "m"
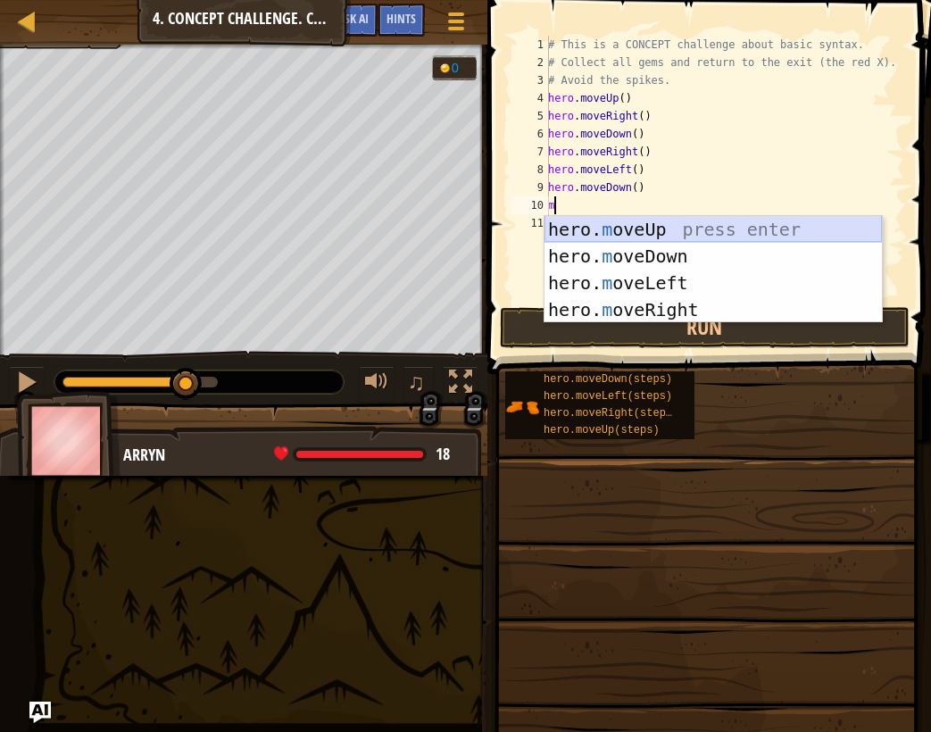
click at [619, 225] on div "hero. m oveUp press enter hero. m oveDown press enter hero. m oveLeft press ent…" at bounding box center [713, 296] width 337 height 161
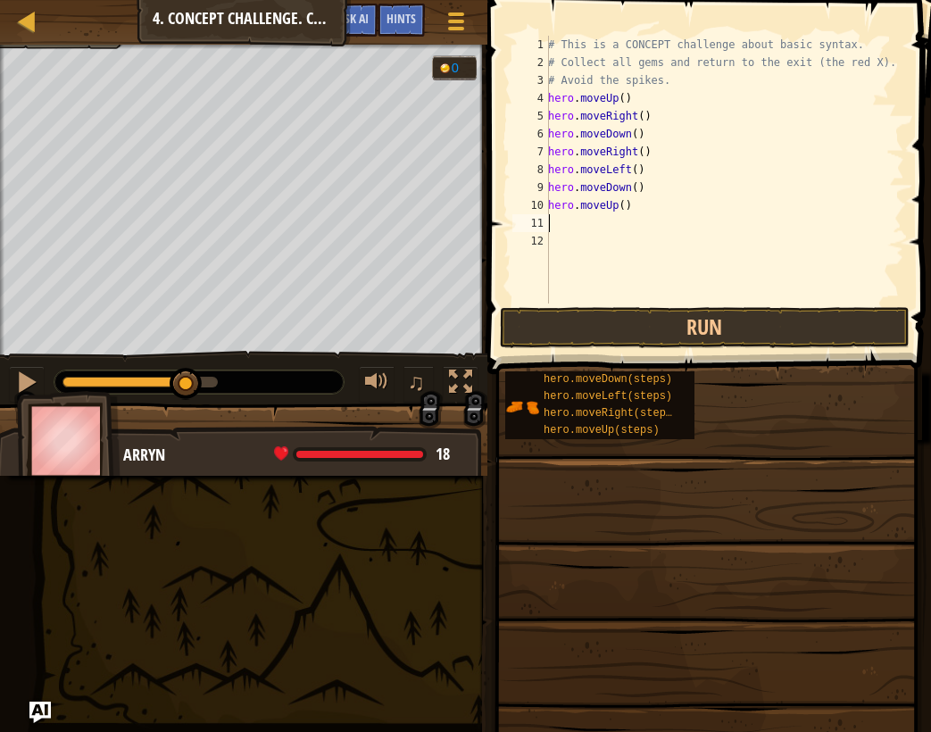
type textarea "m"
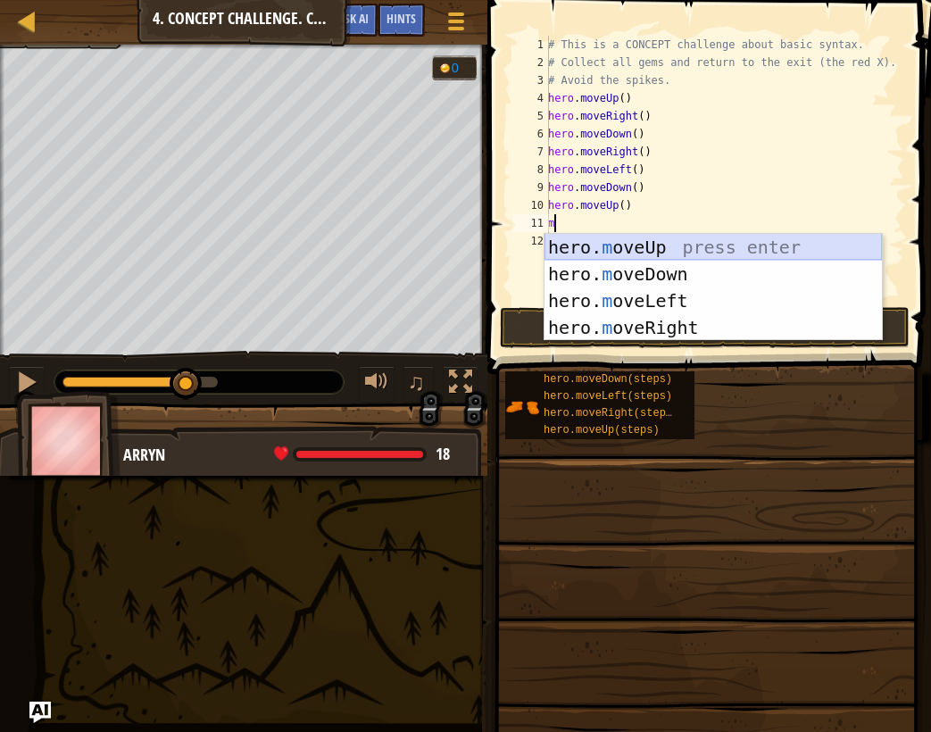
click at [622, 250] on div "hero. m oveUp press enter hero. m oveDown press enter hero. m oveLeft press ent…" at bounding box center [713, 314] width 337 height 161
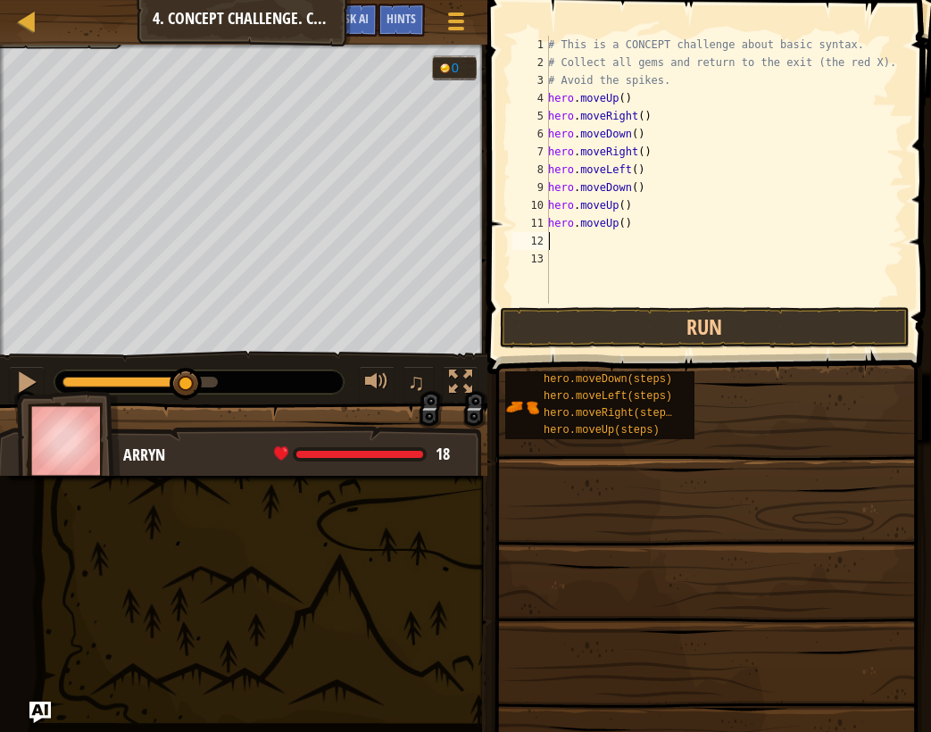
type textarea "m"
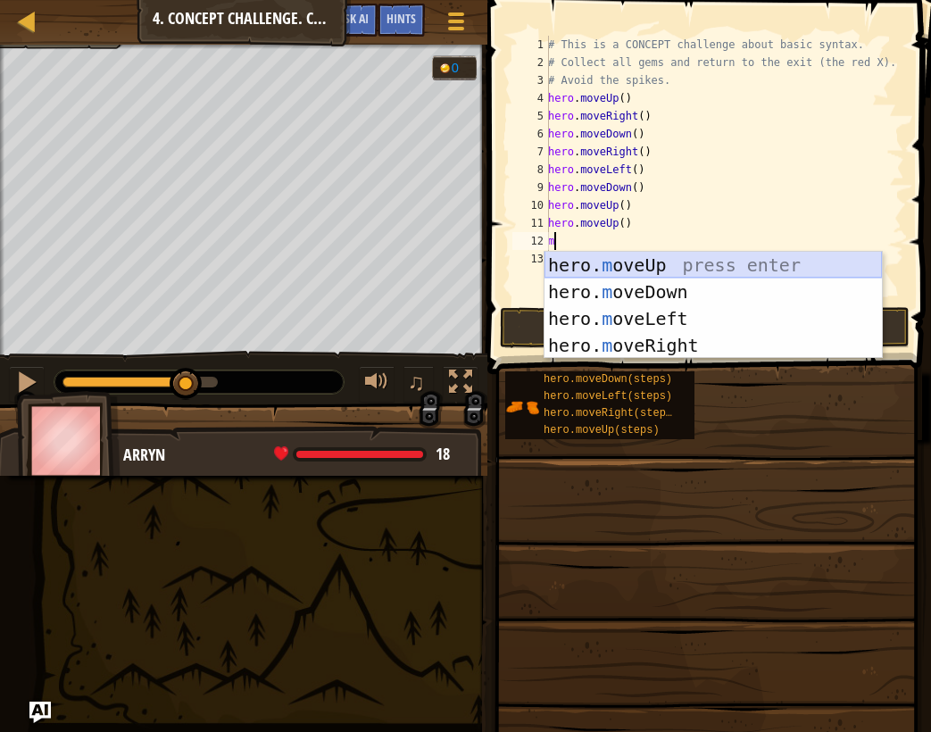
click at [623, 267] on div "hero. m oveUp press enter hero. m oveDown press enter hero. m oveLeft press ent…" at bounding box center [713, 332] width 337 height 161
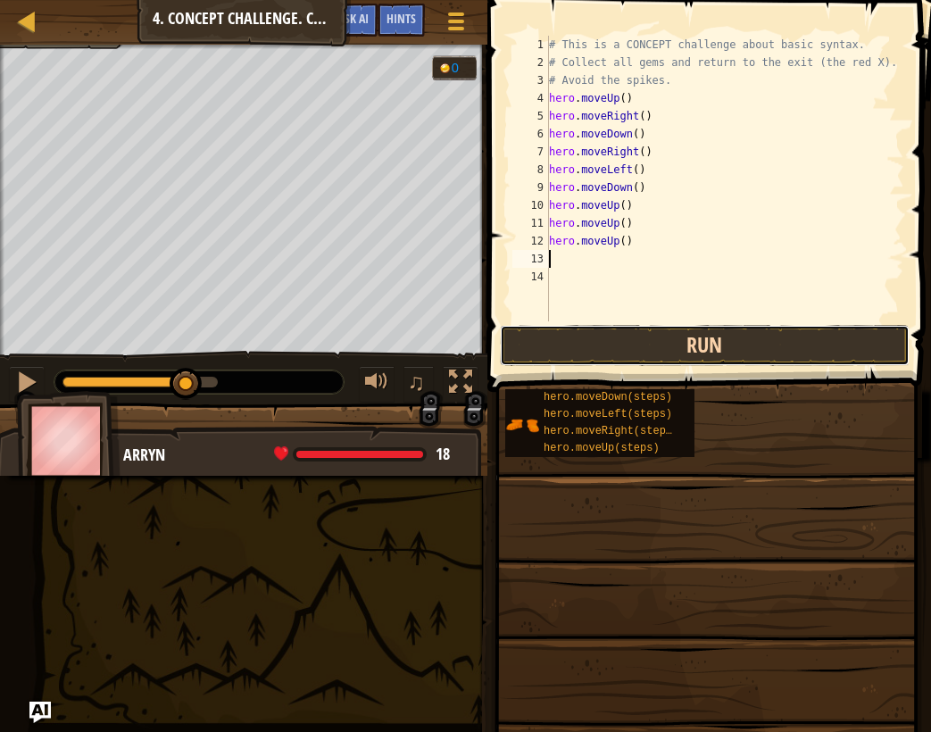
click at [653, 354] on button "Run" at bounding box center [705, 345] width 410 height 41
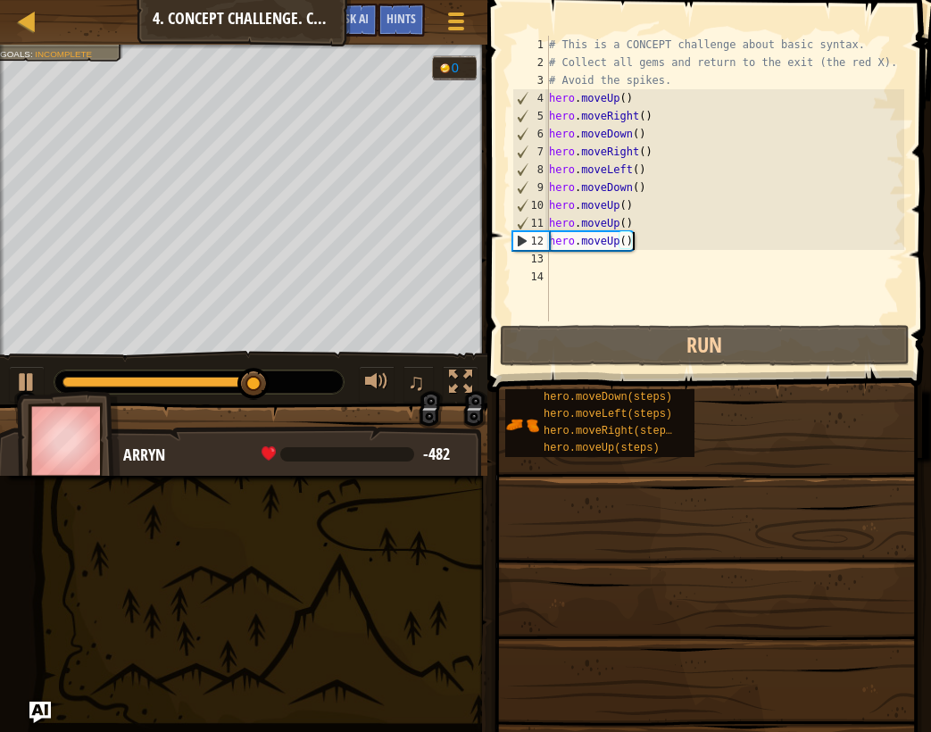
click at [681, 248] on div "# This is a CONCEPT challenge about basic syntax. # Collect all gems and return…" at bounding box center [724, 196] width 359 height 321
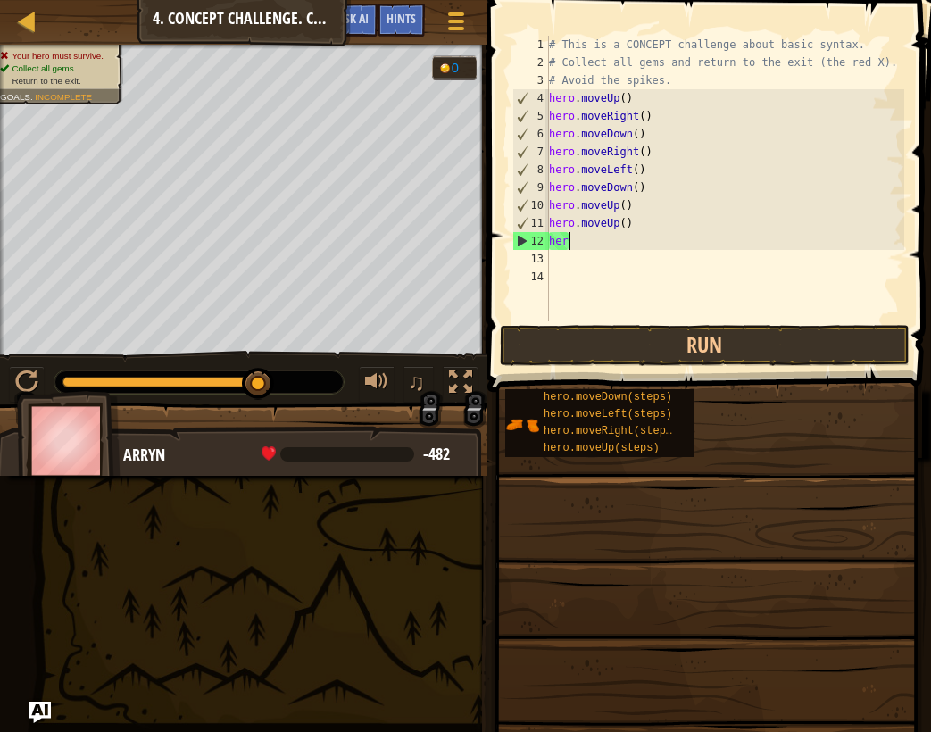
type textarea "h"
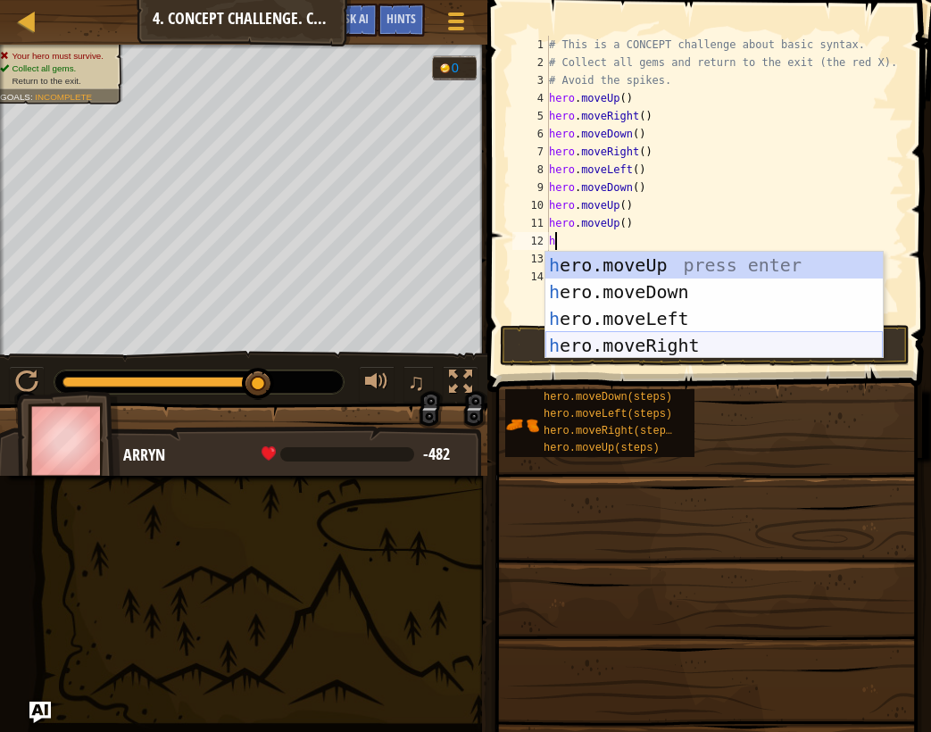
click at [648, 346] on div "h ero.moveUp press enter h ero.moveDown press enter h ero.moveLeft press enter …" at bounding box center [713, 332] width 337 height 161
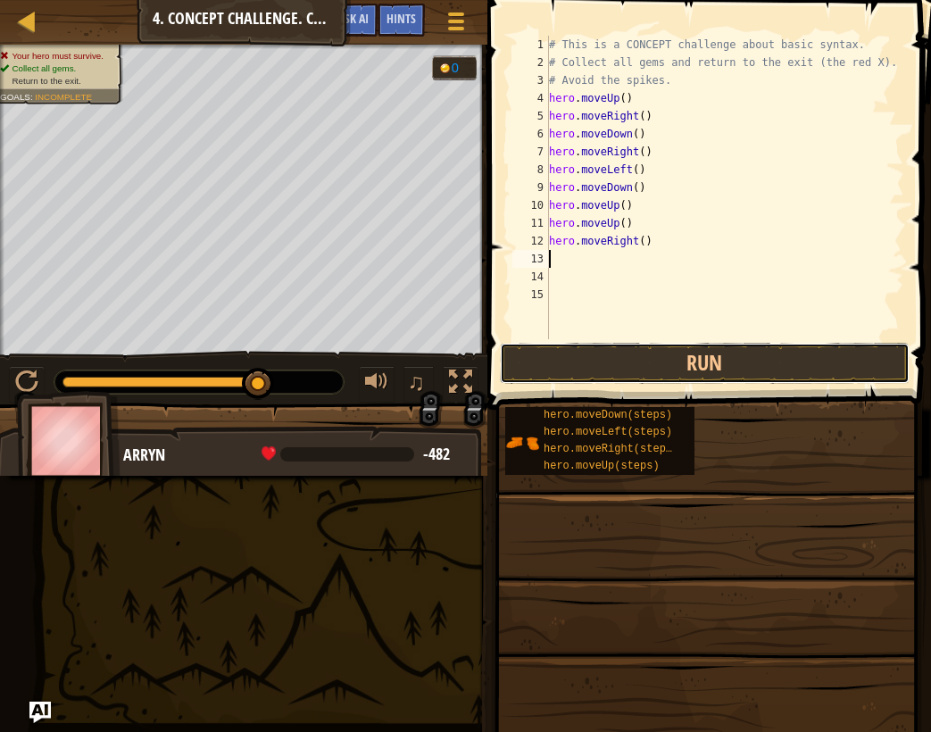
click at [648, 346] on button "Run" at bounding box center [705, 363] width 410 height 41
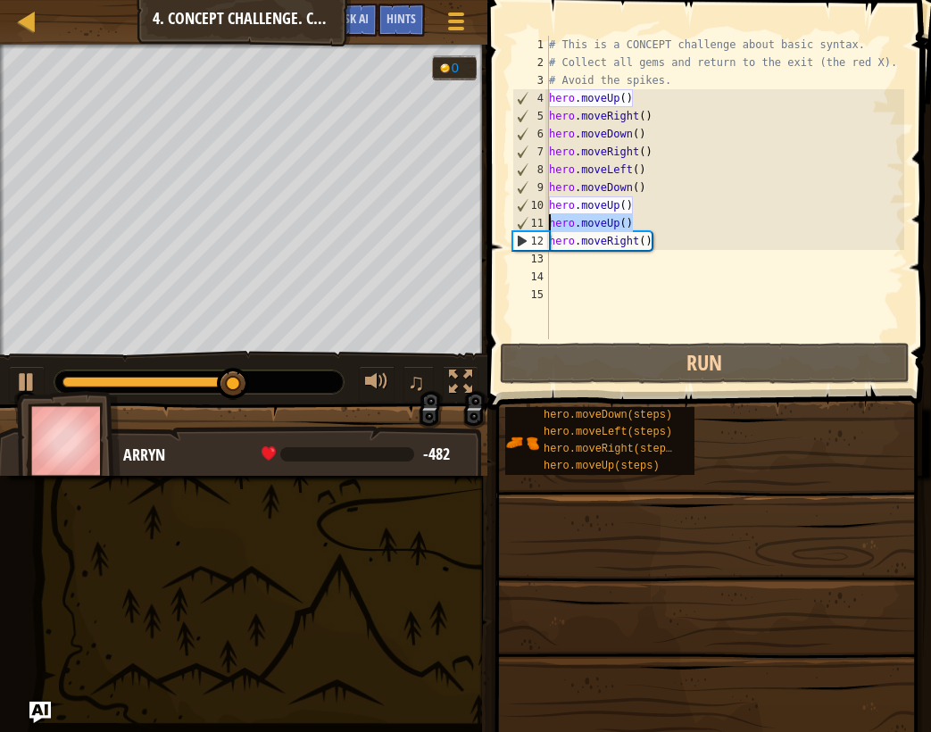
drag, startPoint x: 645, startPoint y: 219, endPoint x: 543, endPoint y: 225, distance: 102.8
click at [543, 225] on div "1 2 3 4 5 6 7 8 9 10 11 12 13 14 15 # This is a CONCEPT challenge about basic s…" at bounding box center [706, 187] width 395 height 303
type textarea "hero.moveUp()"
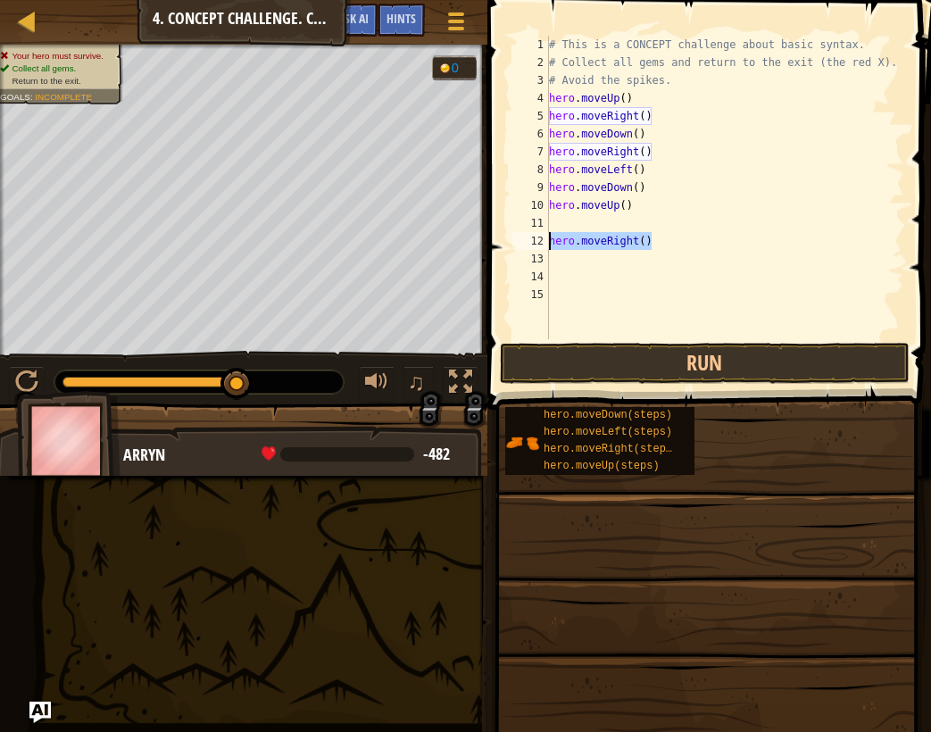
drag, startPoint x: 659, startPoint y: 241, endPoint x: 538, endPoint y: 239, distance: 120.5
click at [538, 239] on div "1 2 3 4 5 6 7 8 9 10 11 12 13 14 15 # This is a CONCEPT challenge about basic s…" at bounding box center [706, 187] width 395 height 303
type textarea "hero.moveRight()"
click at [570, 224] on div "# This is a CONCEPT challenge about basic syntax. # Collect all gems and return…" at bounding box center [724, 205] width 359 height 339
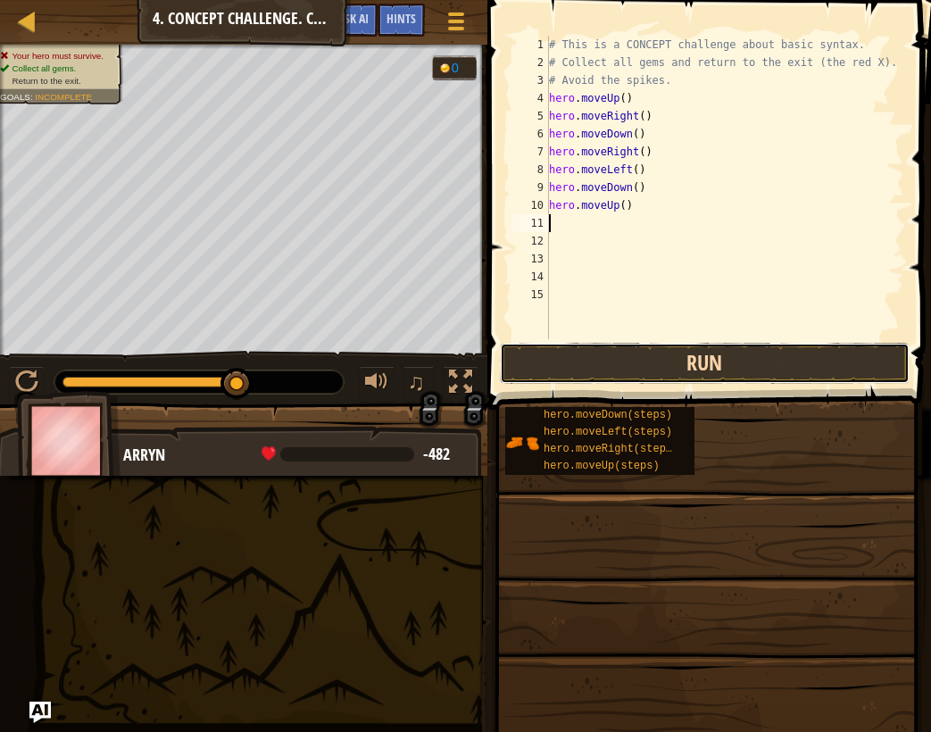
click at [603, 359] on button "Run" at bounding box center [705, 363] width 410 height 41
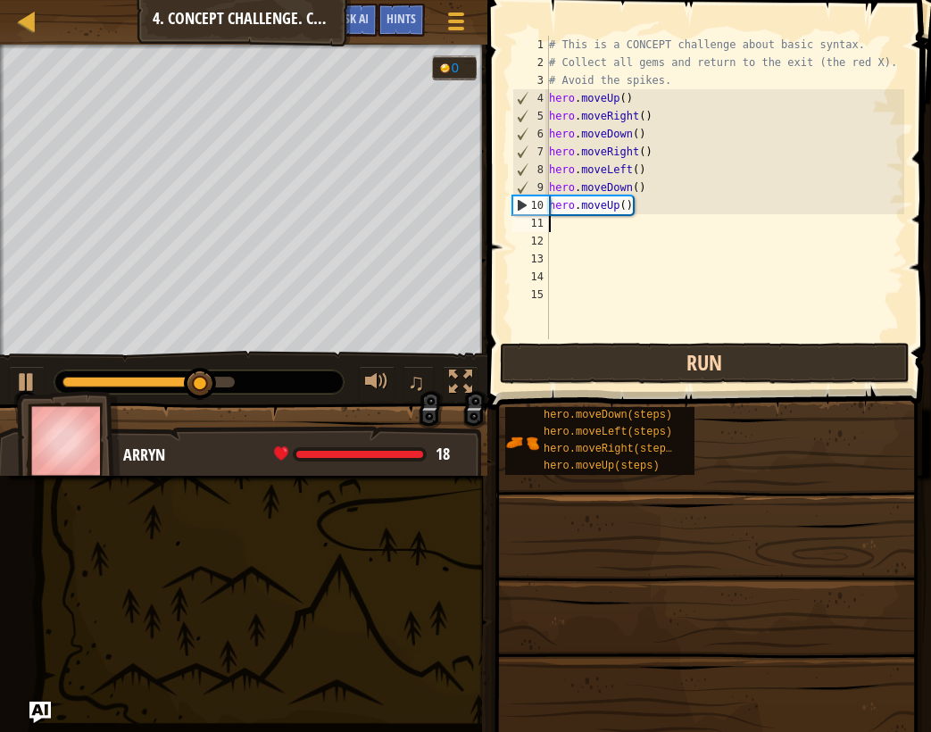
type textarea "m"
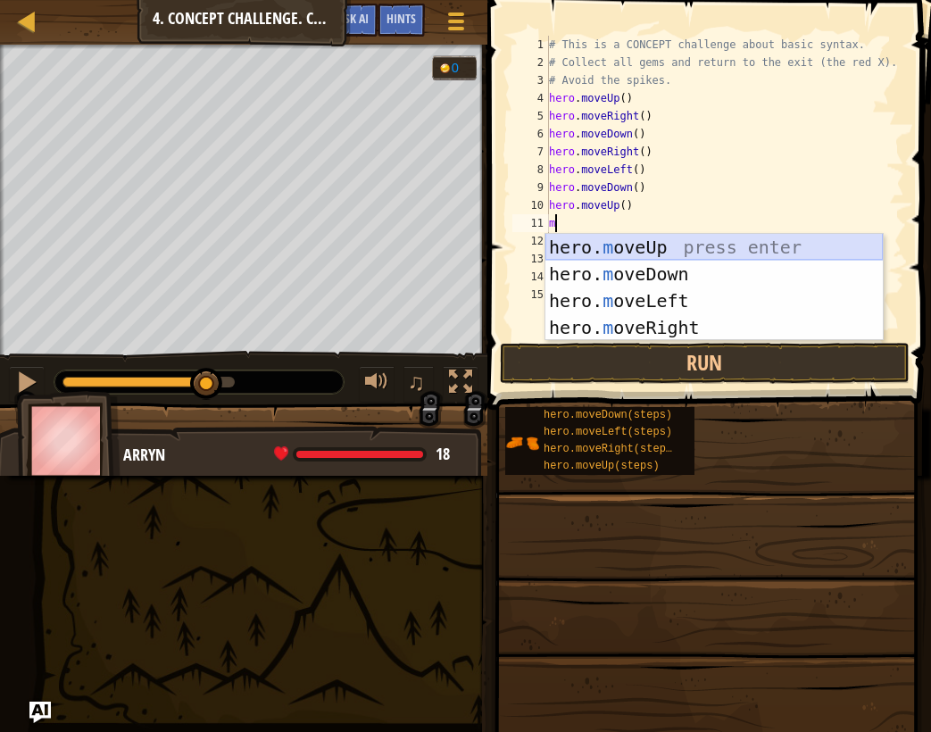
click at [625, 247] on div "hero. m oveUp press enter hero. m oveDown press enter hero. m oveLeft press ent…" at bounding box center [713, 314] width 337 height 161
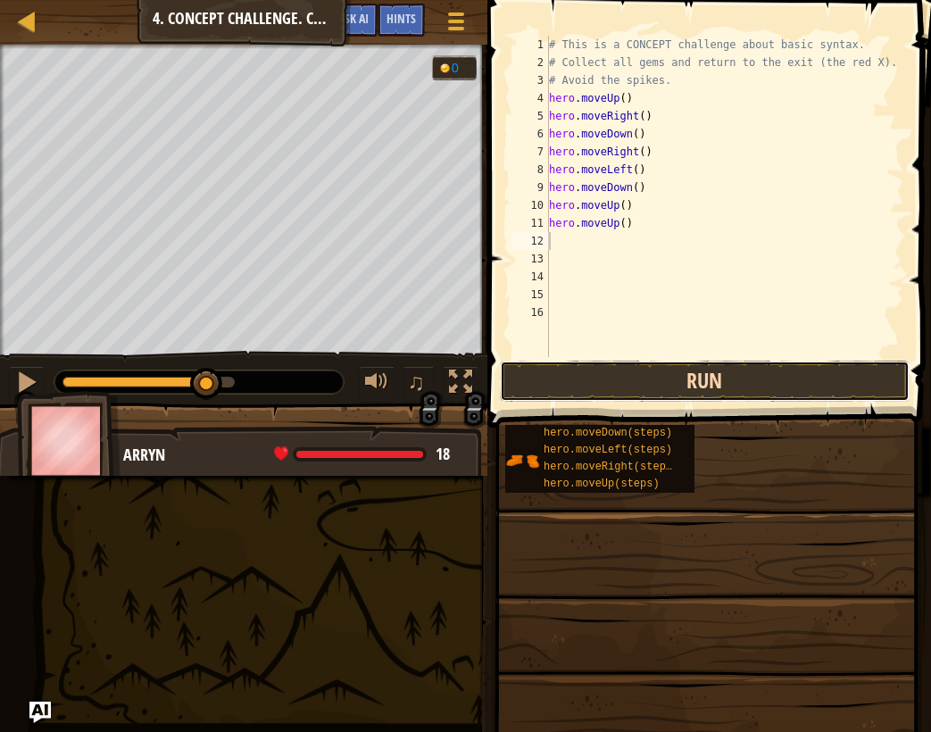
click at [644, 382] on button "Run" at bounding box center [705, 381] width 410 height 41
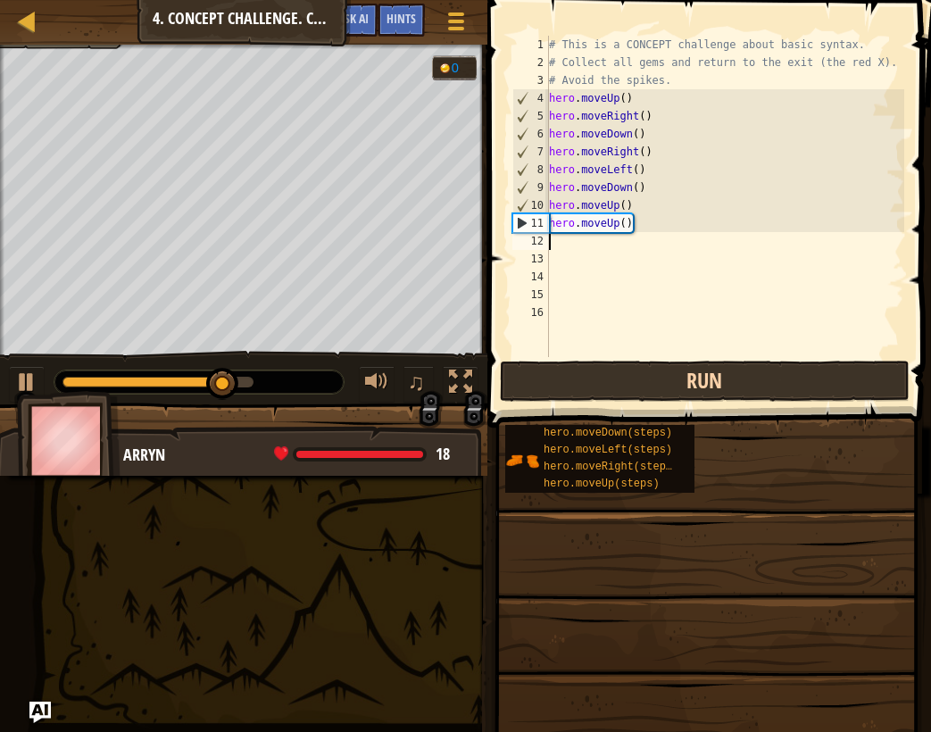
type textarea "m"
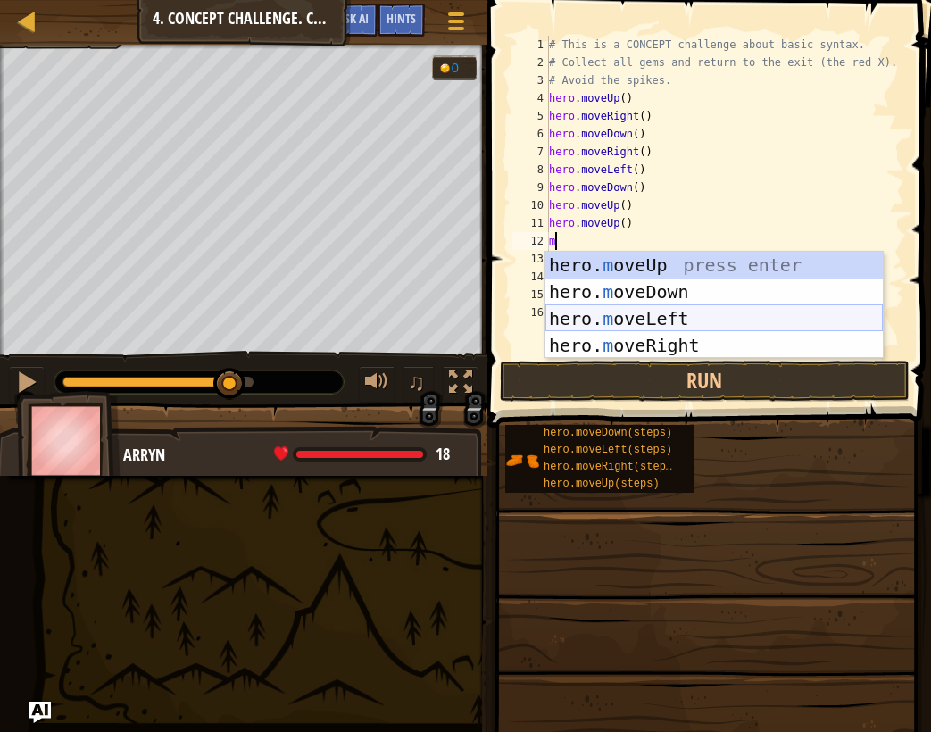
click at [637, 324] on div "hero. m oveUp press enter hero. m oveDown press enter hero. m oveLeft press ent…" at bounding box center [713, 332] width 337 height 161
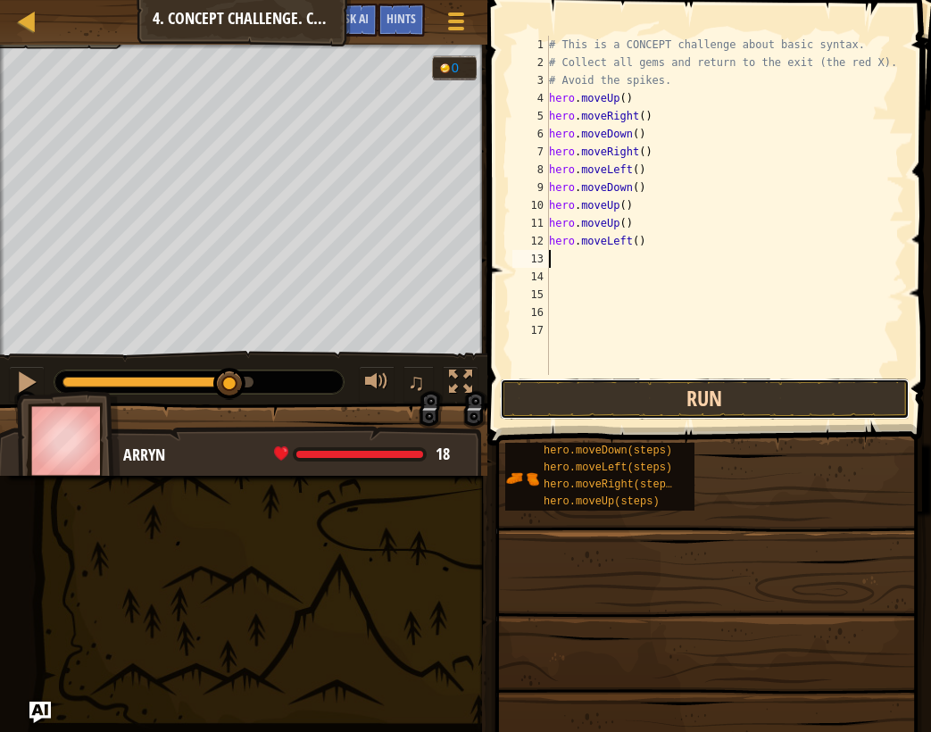
click at [644, 384] on button "Run" at bounding box center [705, 398] width 410 height 41
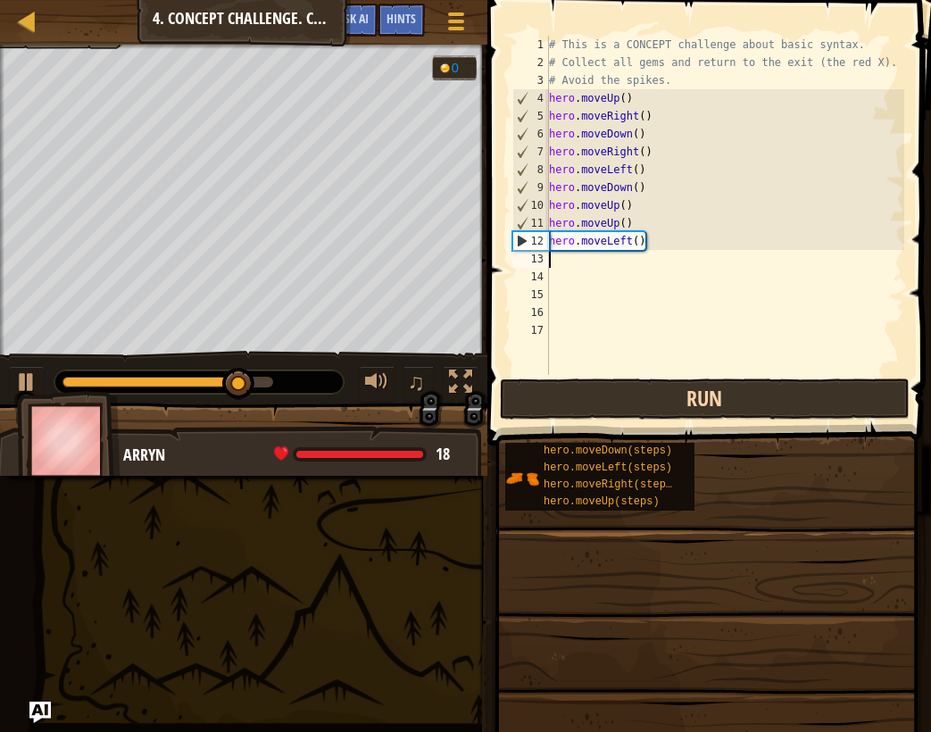
type textarea "m"
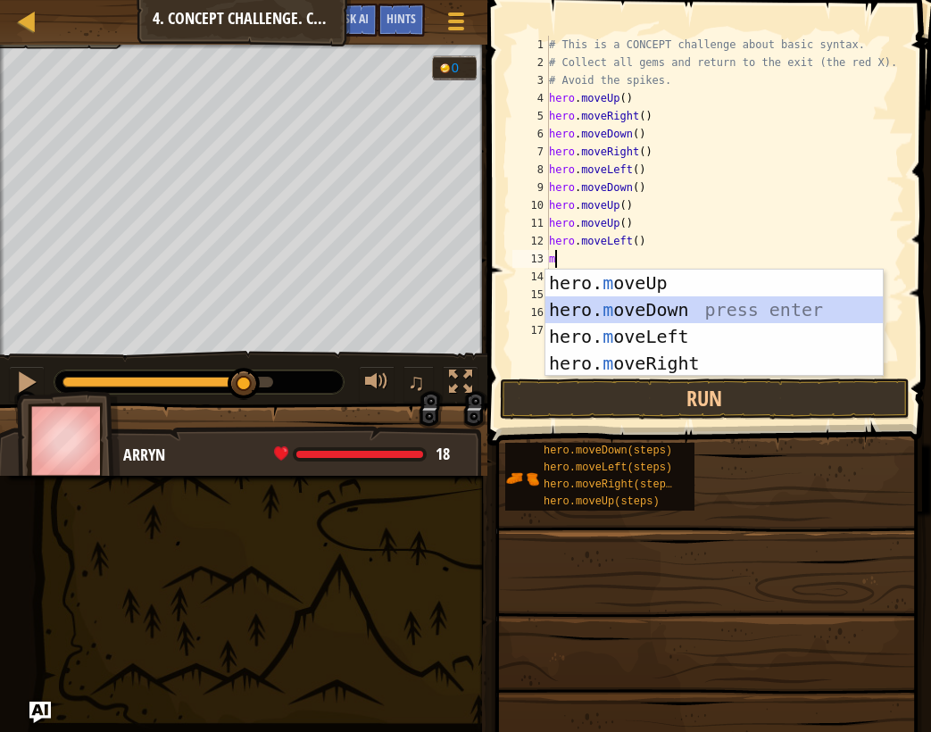
click at [636, 321] on div "hero. m oveUp press enter hero. m oveDown press enter hero. m oveLeft press ent…" at bounding box center [713, 350] width 337 height 161
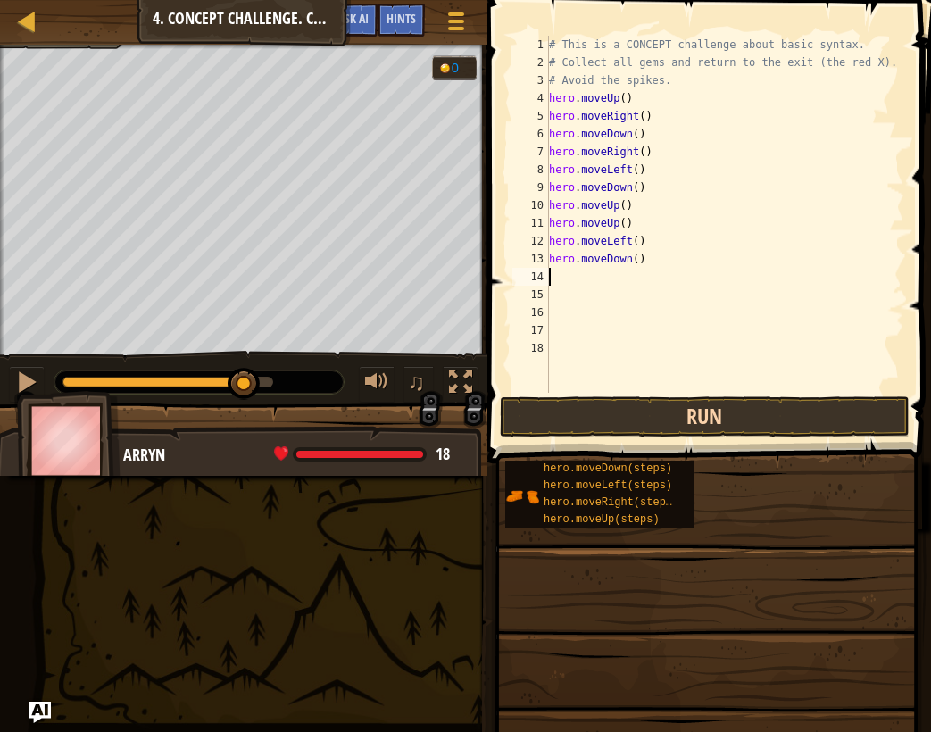
type textarea "m"
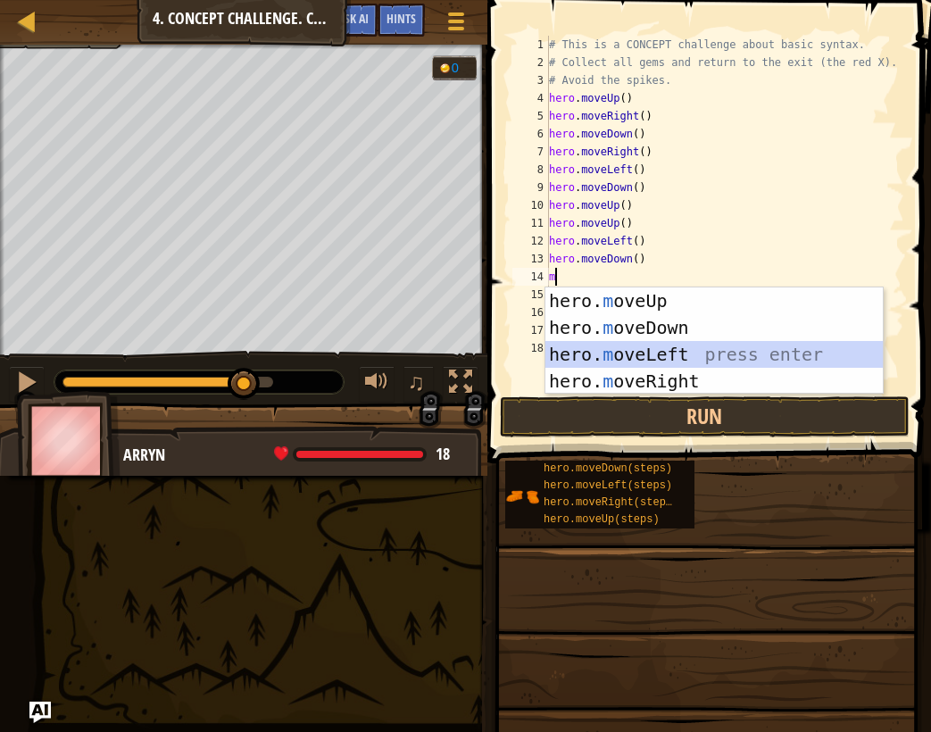
click at [617, 349] on div "hero. m oveUp press enter hero. m oveDown press enter hero. m oveLeft press ent…" at bounding box center [713, 367] width 337 height 161
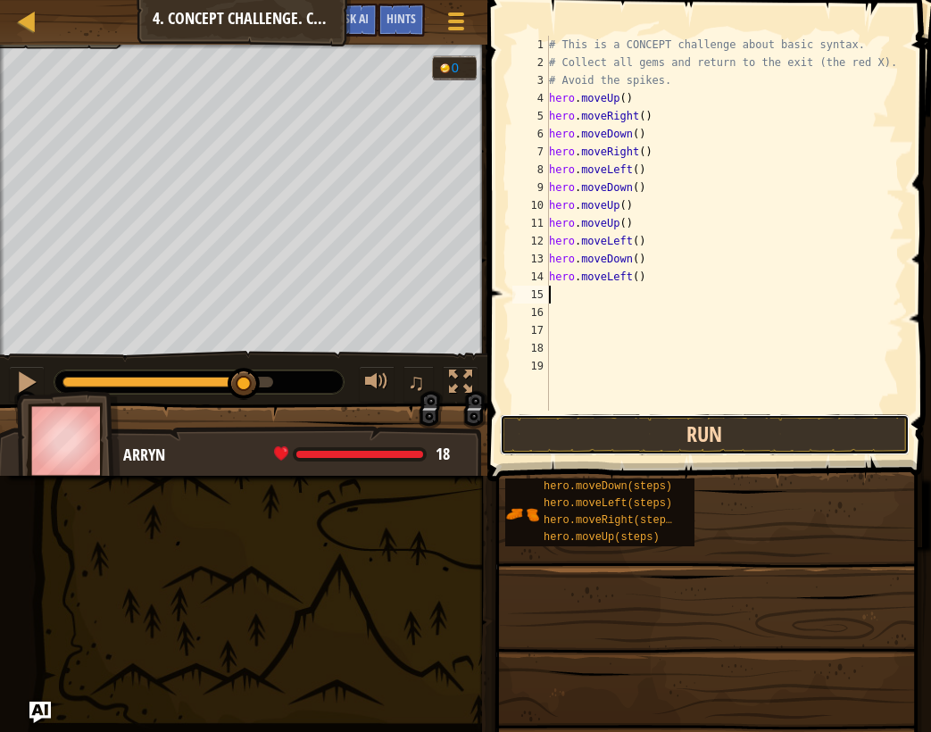
click at [644, 432] on button "Run" at bounding box center [705, 434] width 410 height 41
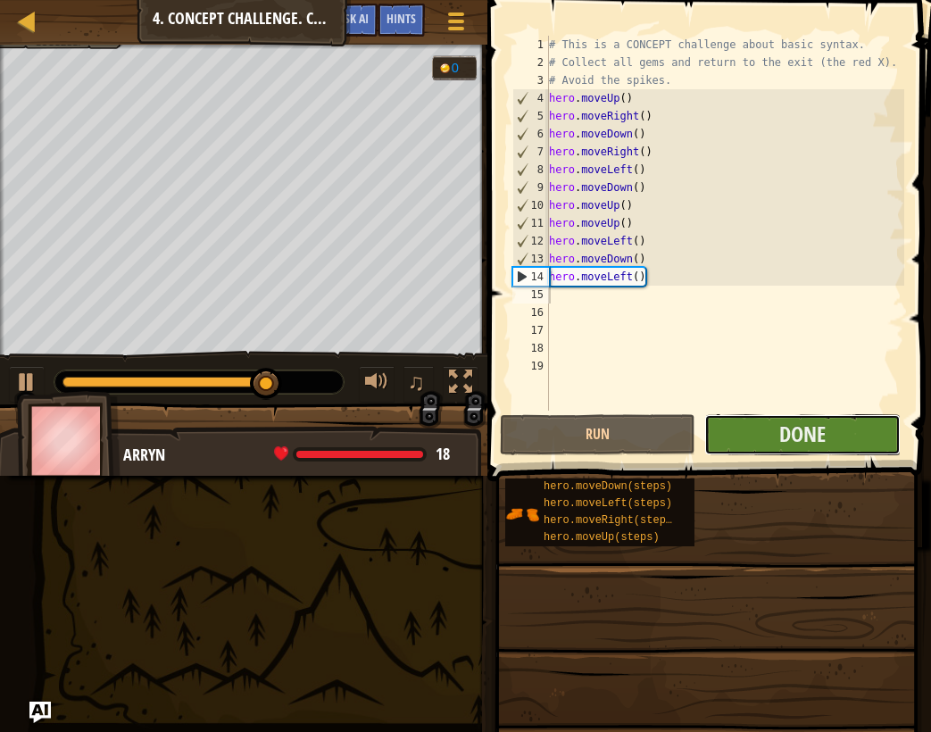
click at [711, 444] on button "Done" at bounding box center [801, 434] width 195 height 41
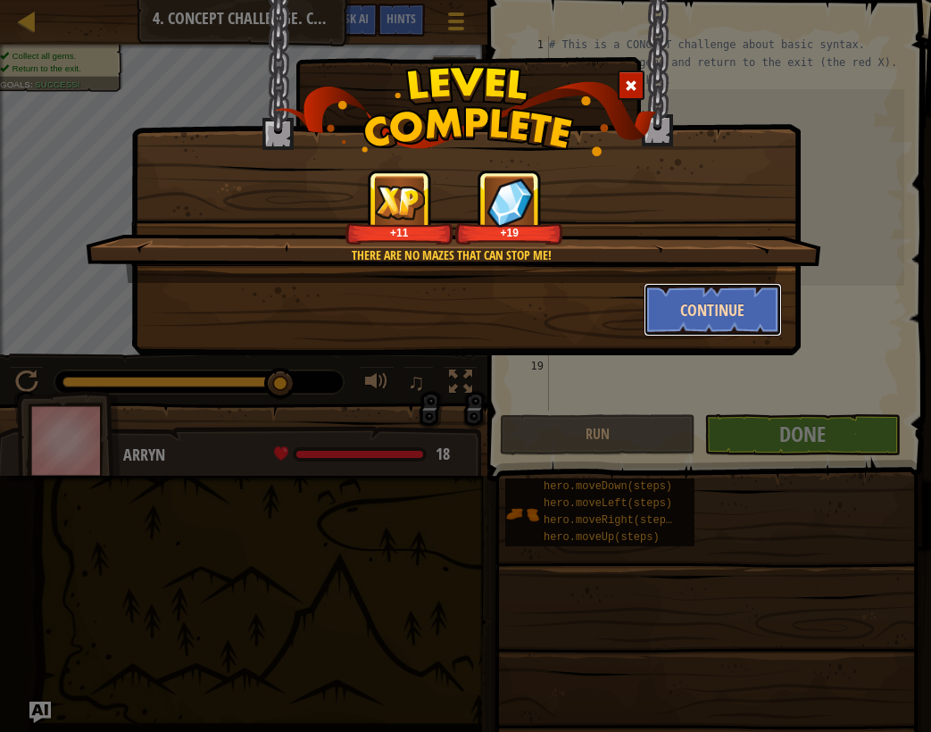
click at [721, 306] on button "Continue" at bounding box center [713, 310] width 138 height 54
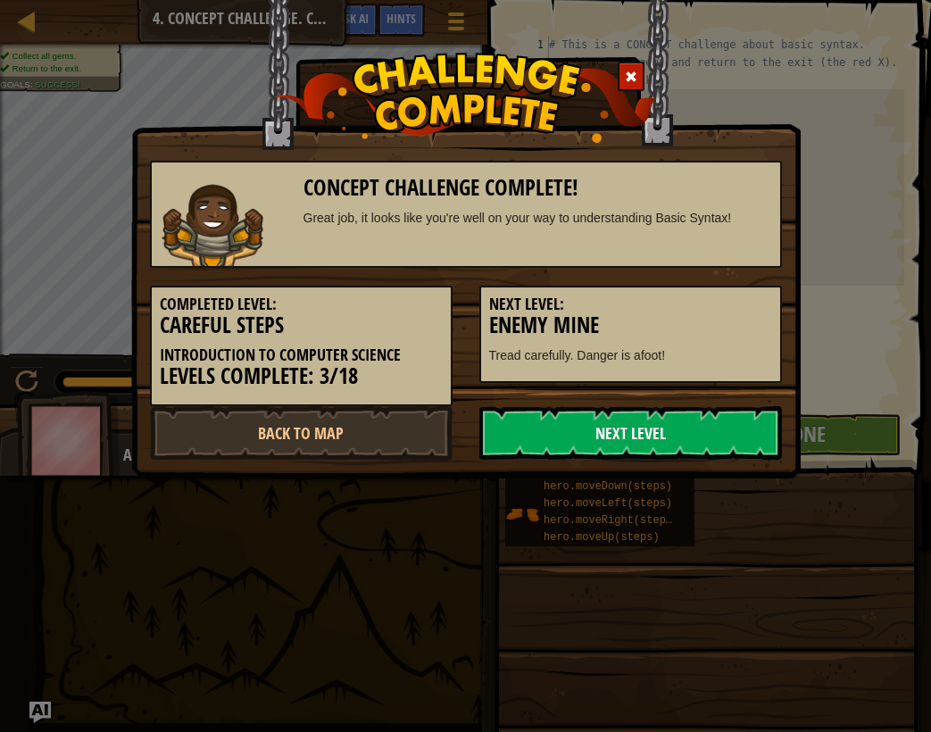
click at [689, 442] on link "Next Level" at bounding box center [630, 433] width 303 height 54
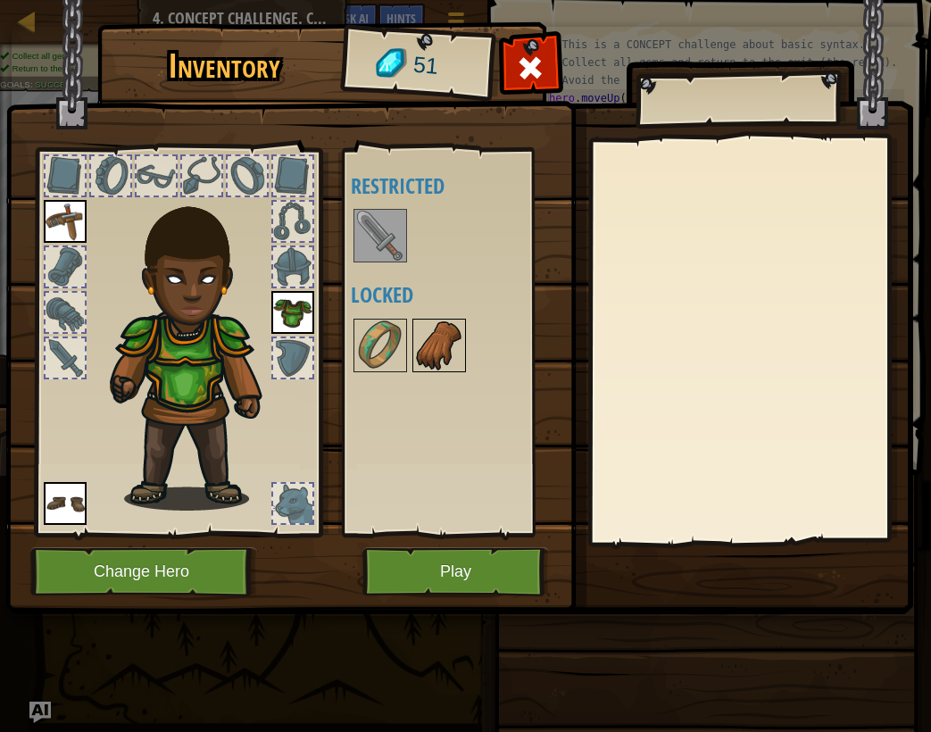
click at [422, 338] on img at bounding box center [439, 345] width 50 height 50
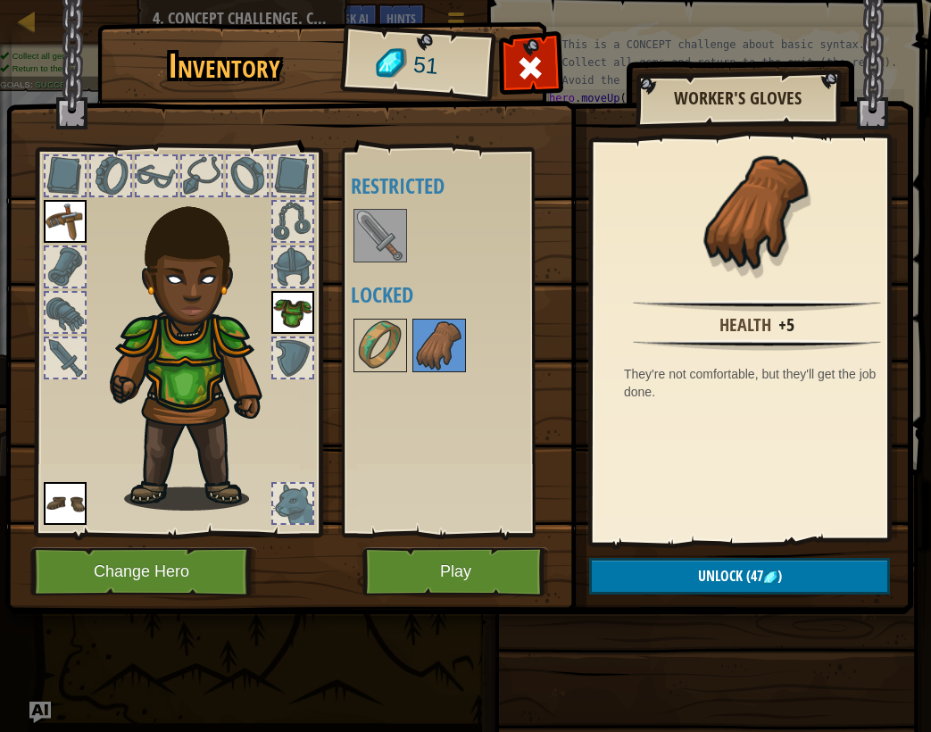
click at [370, 383] on div "Available Equip Equip Equip (double-click to equip) Restricted Locked" at bounding box center [463, 342] width 224 height 372
click at [366, 376] on div "Available Equip Equip Equip (double-click to equip) Restricted Locked" at bounding box center [463, 342] width 224 height 372
click at [372, 330] on img at bounding box center [380, 345] width 50 height 50
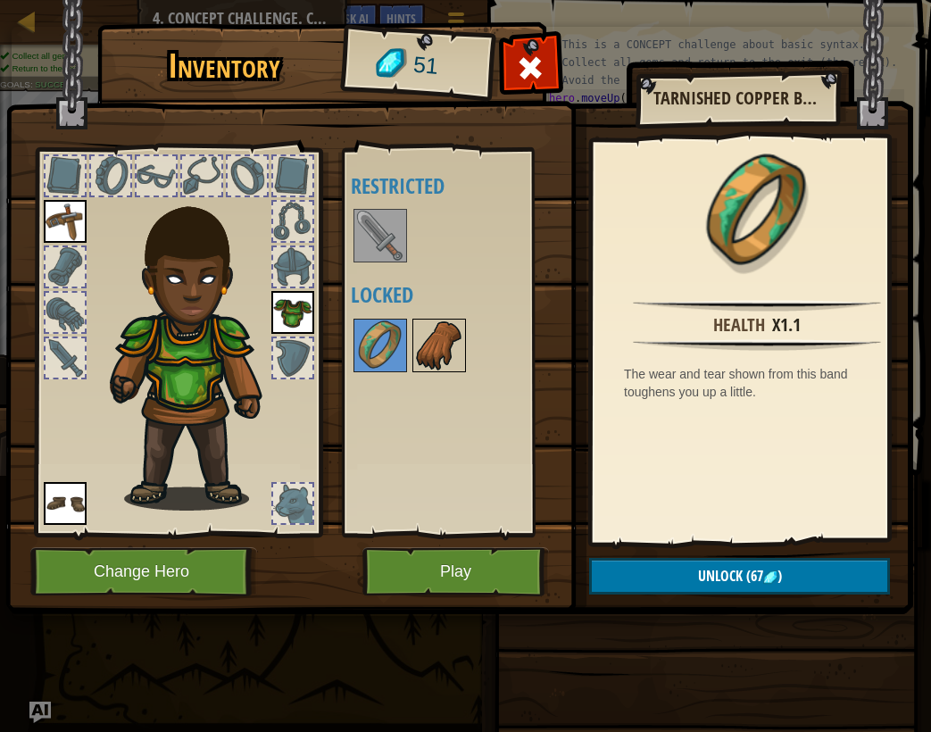
click at [425, 347] on img at bounding box center [439, 345] width 50 height 50
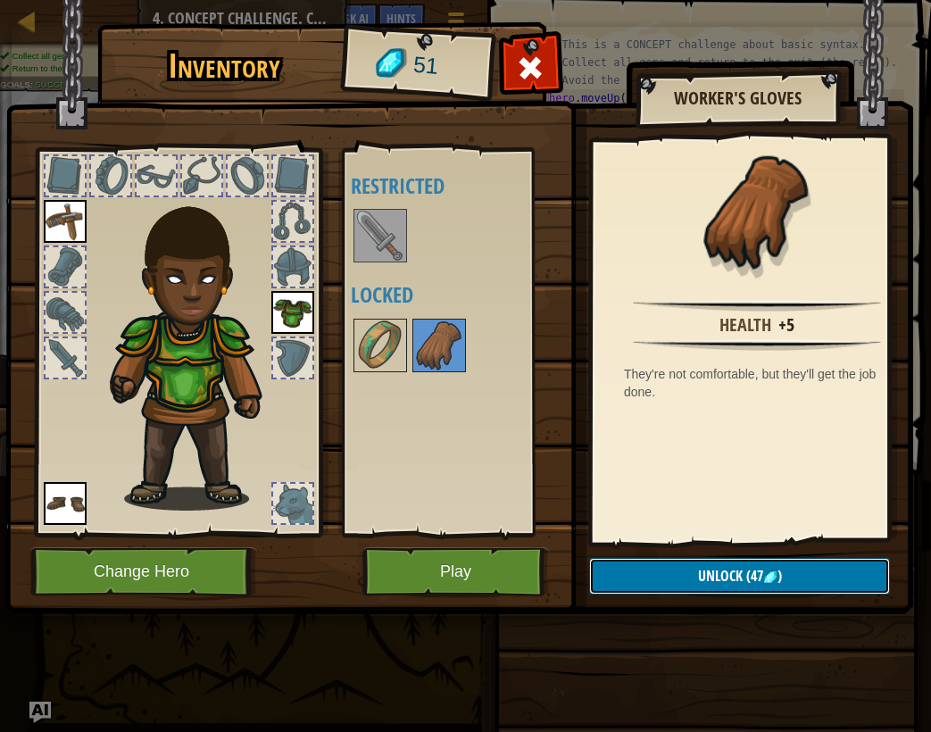
click at [696, 581] on button "Unlock (47 )" at bounding box center [739, 576] width 301 height 37
click at [635, 570] on button "Confirm" at bounding box center [739, 576] width 301 height 37
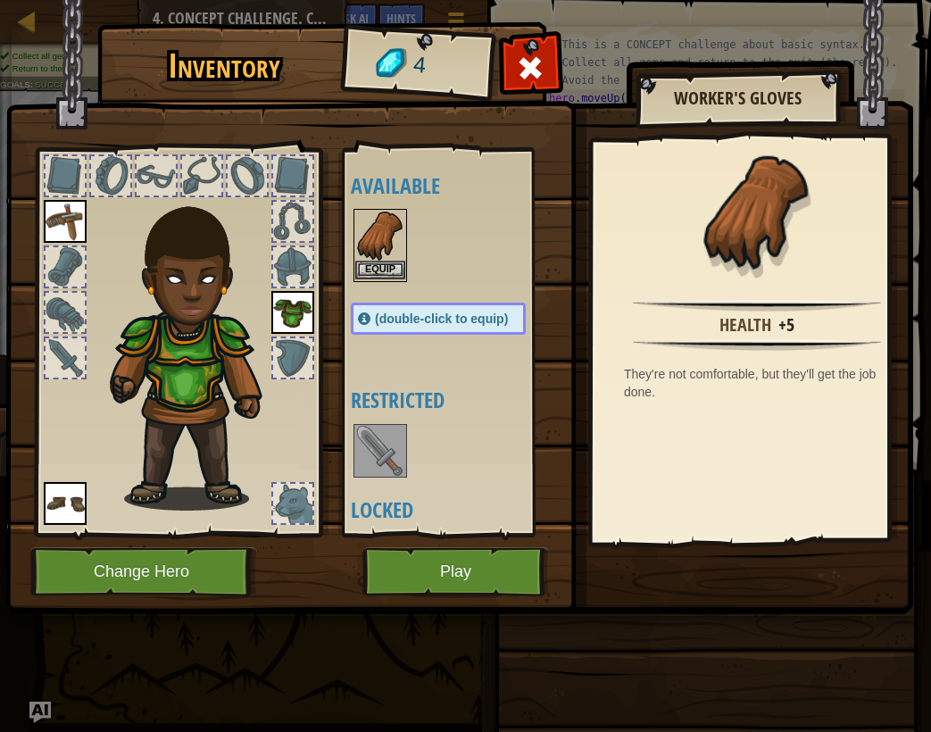
click at [374, 257] on img at bounding box center [380, 236] width 50 height 50
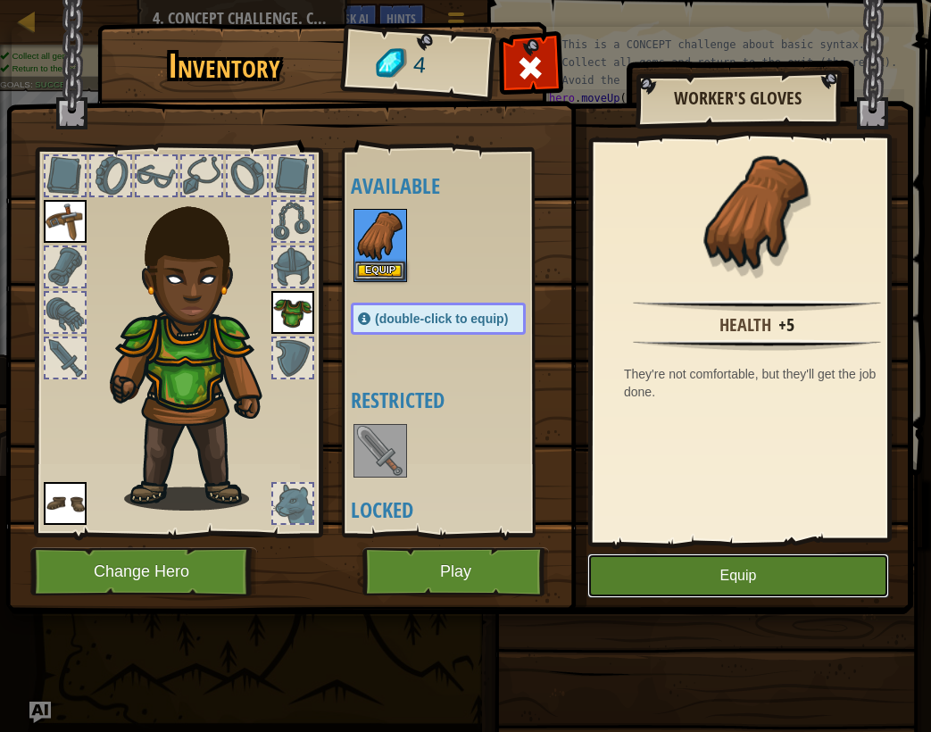
click at [699, 566] on button "Equip" at bounding box center [738, 575] width 302 height 45
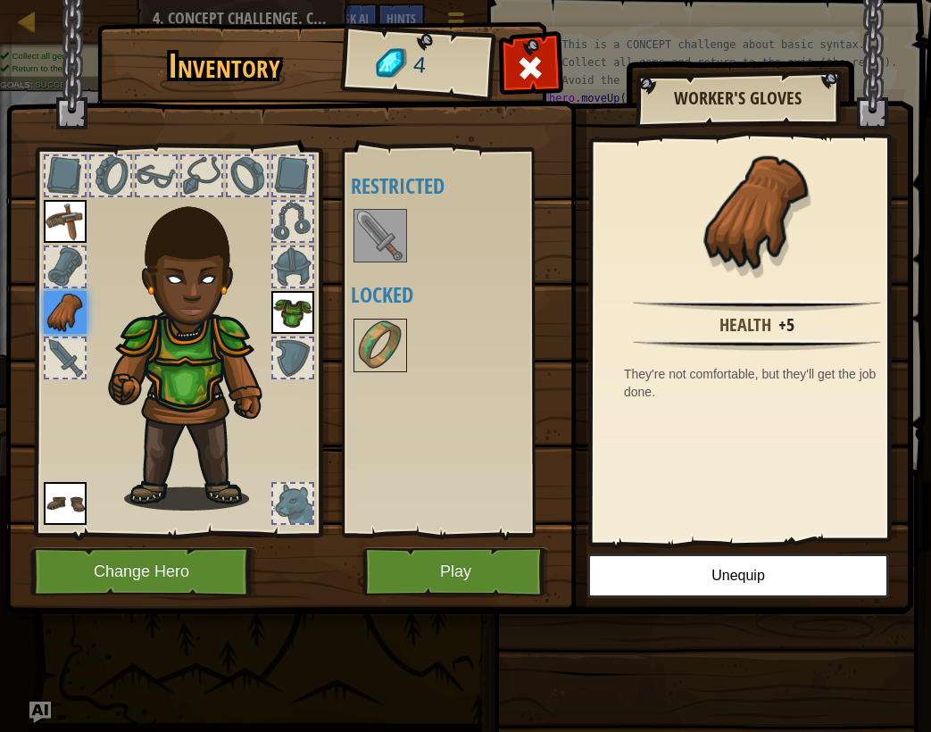
click at [73, 519] on img at bounding box center [65, 503] width 43 height 43
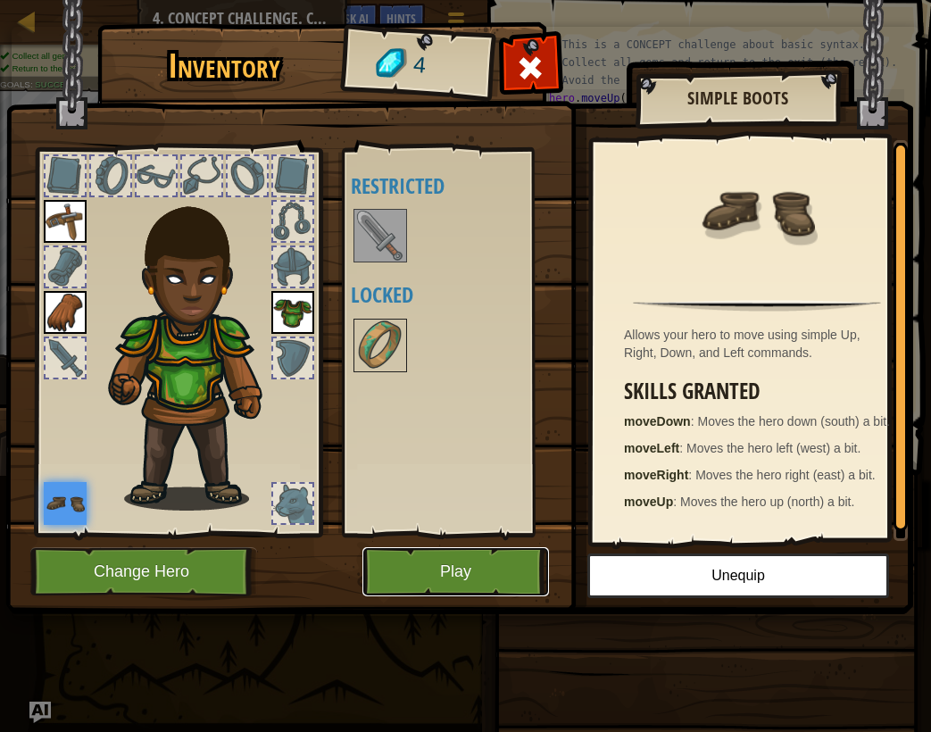
click at [406, 575] on button "Play" at bounding box center [455, 571] width 187 height 49
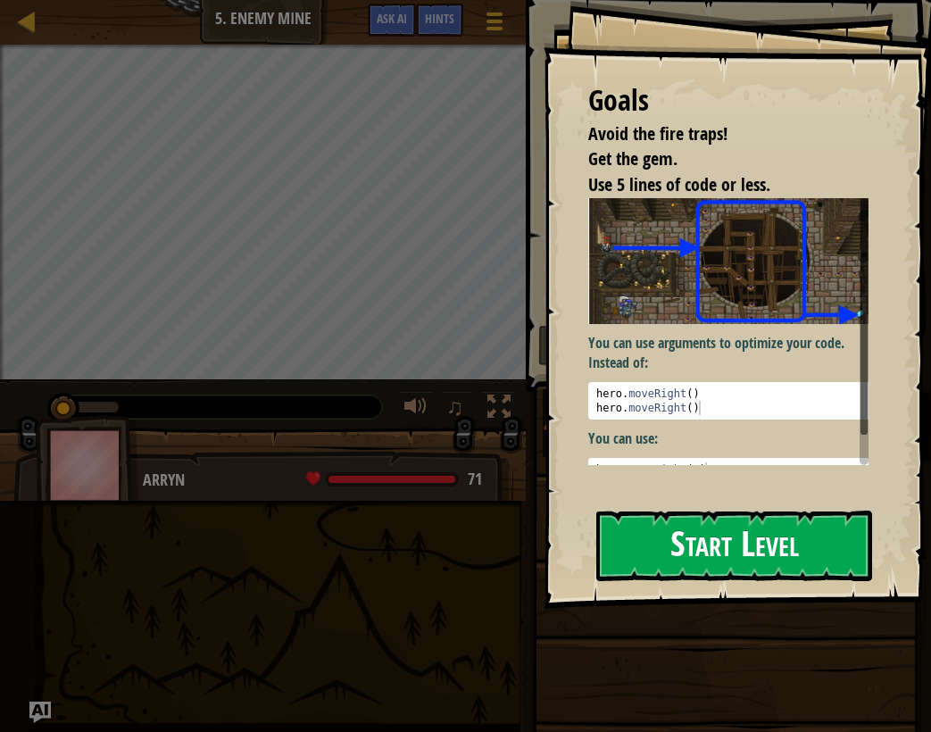
click at [690, 536] on button "Start Level" at bounding box center [734, 546] width 276 height 71
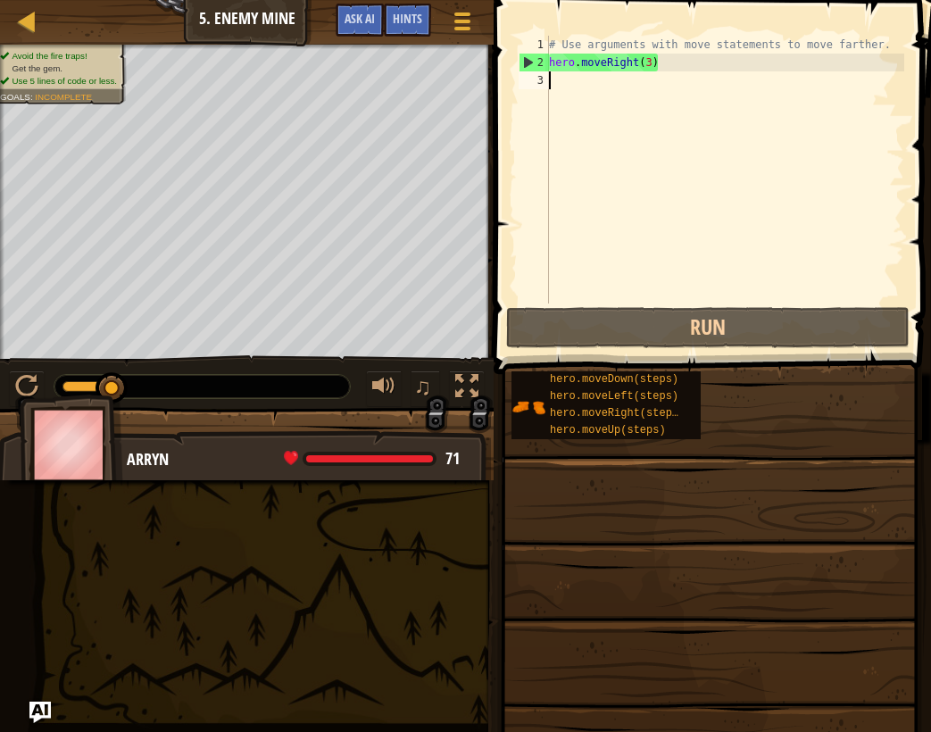
scroll to position [8, 0]
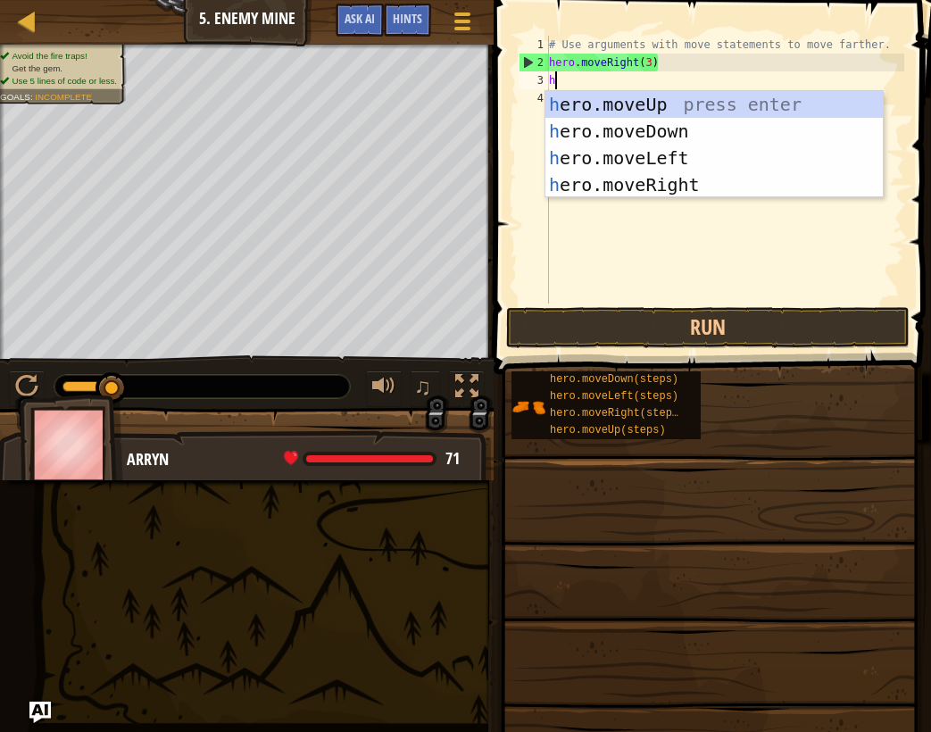
type textarea "her"
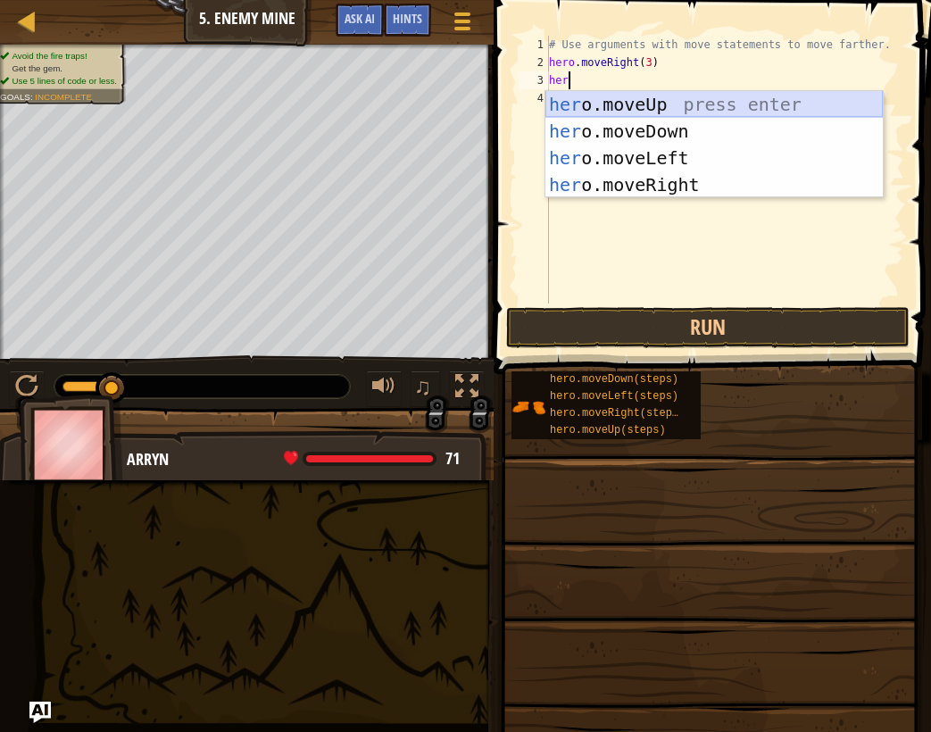
click at [580, 112] on div "her o.moveUp press enter her o.moveDown press enter her o.moveLeft press enter …" at bounding box center [713, 171] width 337 height 161
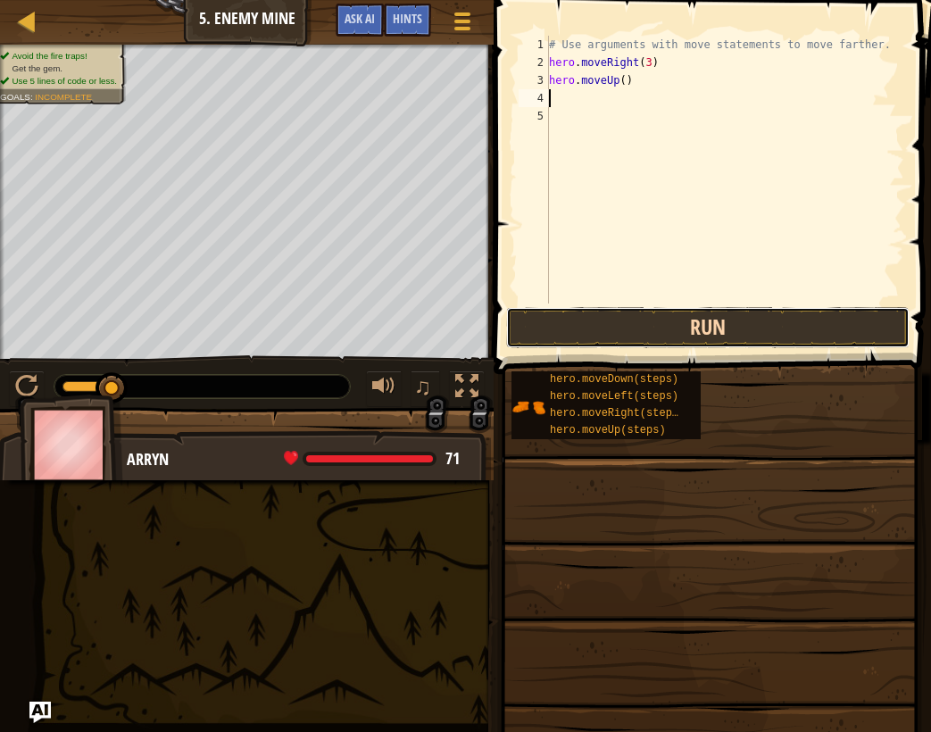
click at [631, 342] on button "Run" at bounding box center [707, 327] width 403 height 41
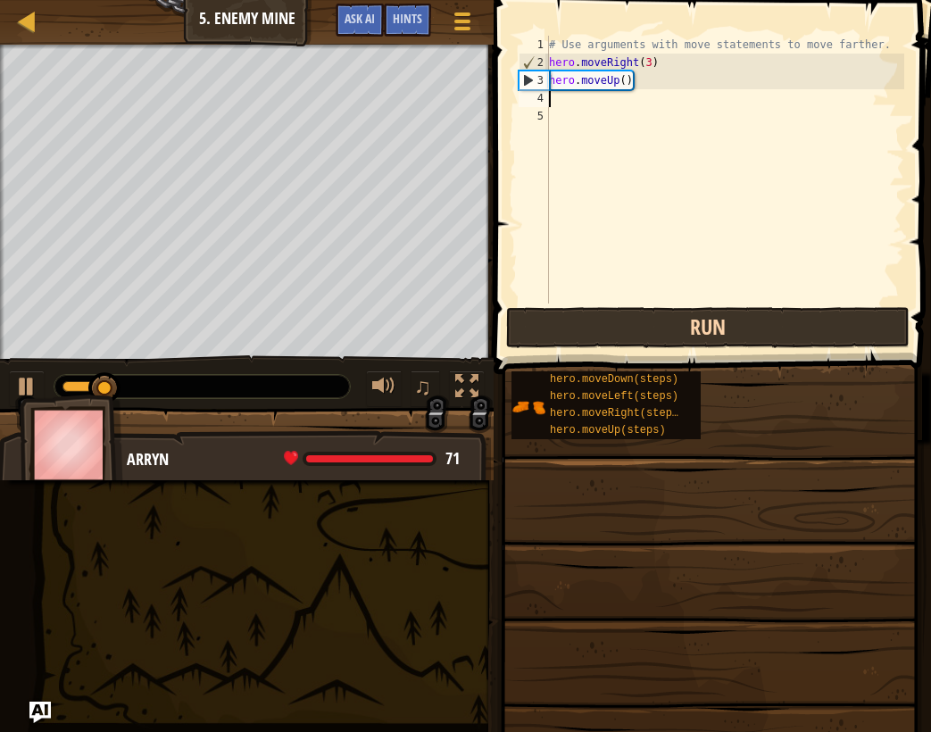
type textarea "h"
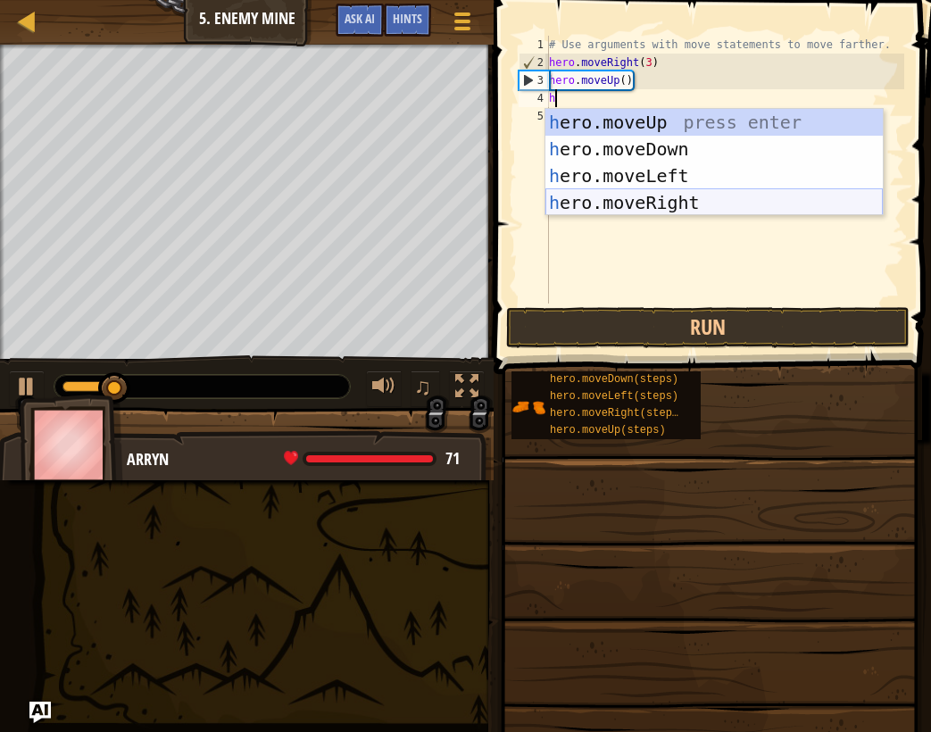
click at [687, 195] on div "h ero.moveUp press enter h ero.moveDown press enter h ero.moveLeft press enter …" at bounding box center [713, 189] width 337 height 161
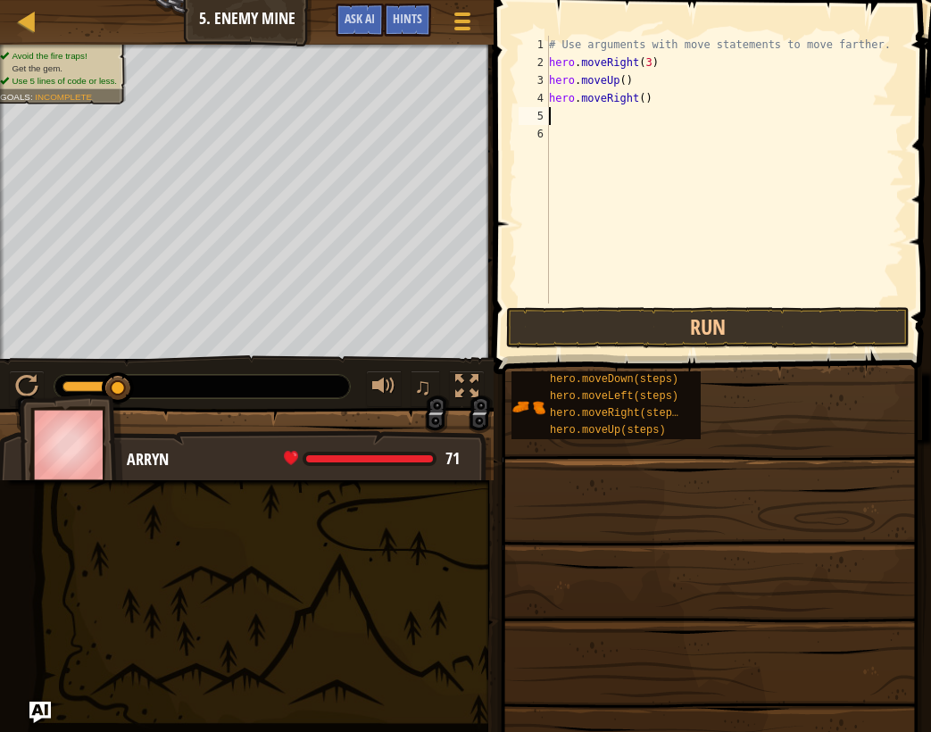
type textarea "h"
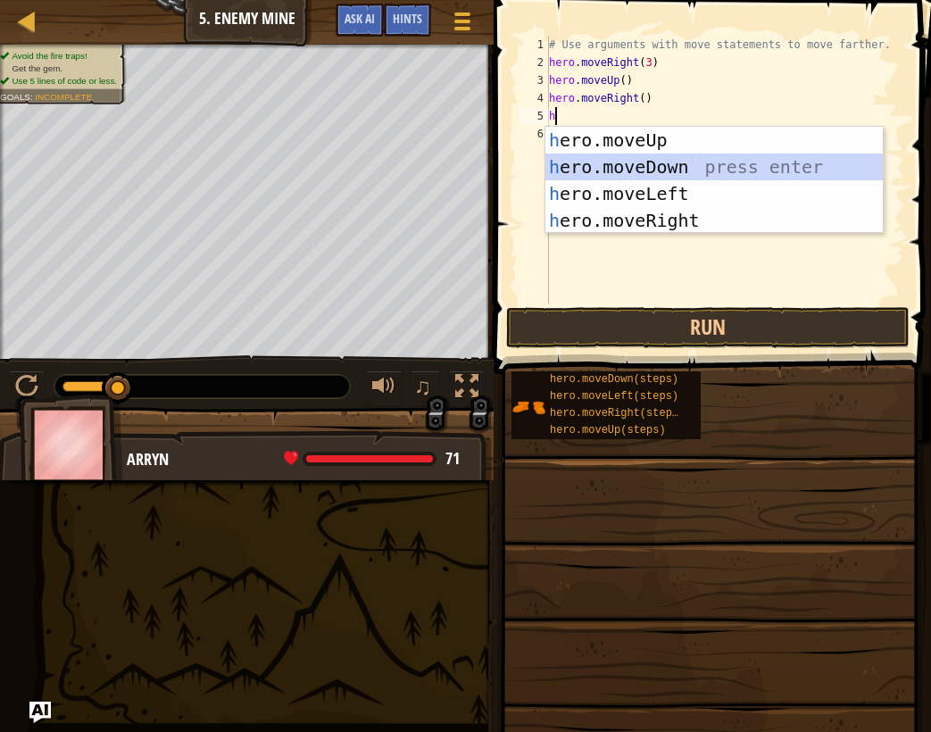
click at [682, 175] on div "h ero.moveUp press enter h ero.moveDown press enter h ero.moveLeft press enter …" at bounding box center [713, 207] width 337 height 161
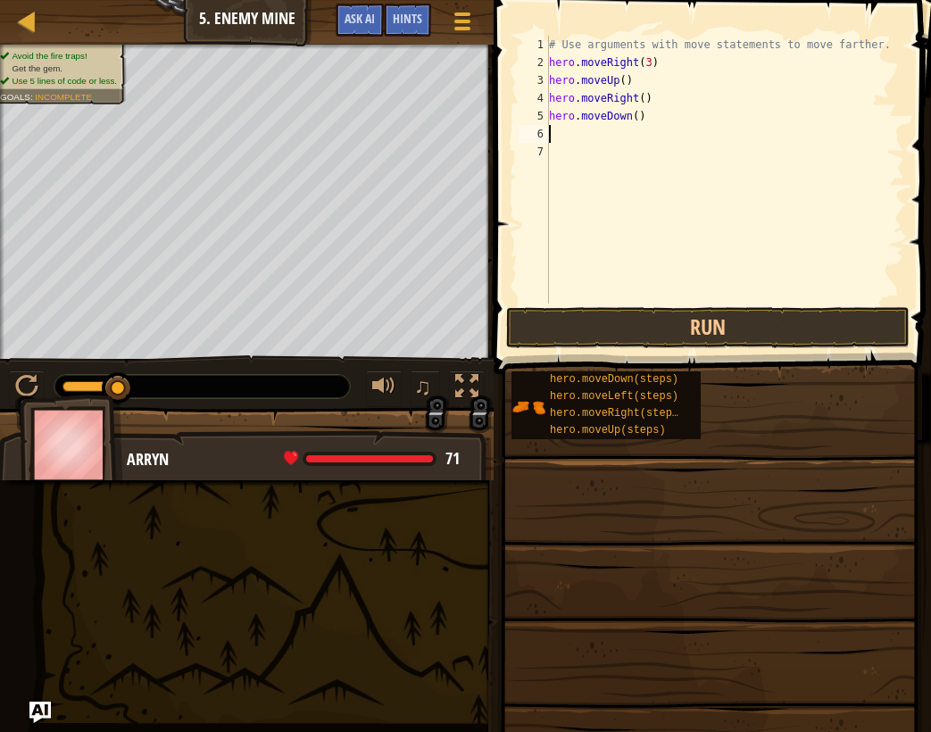
type textarea "h"
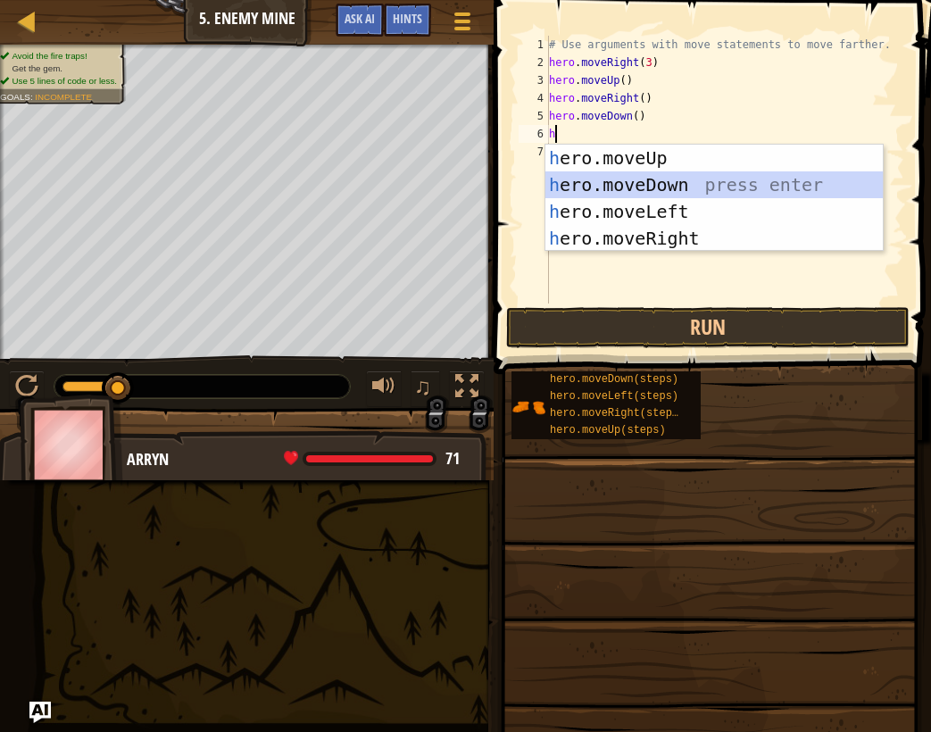
click at [669, 189] on div "h ero.moveUp press enter h ero.moveDown press enter h ero.moveLeft press enter …" at bounding box center [713, 225] width 337 height 161
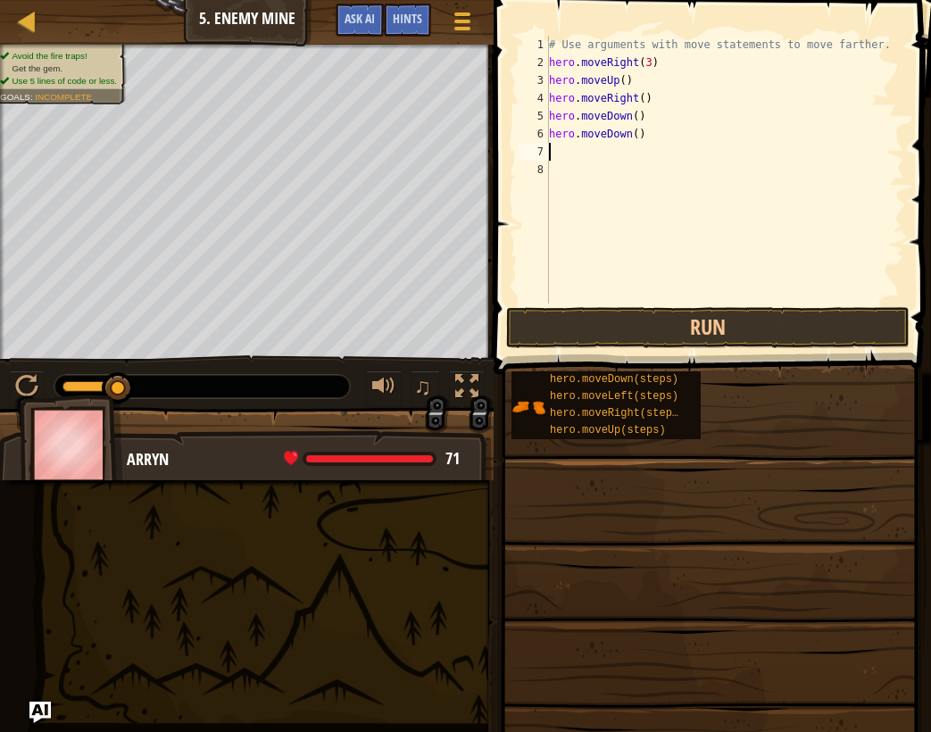
type textarea "h"
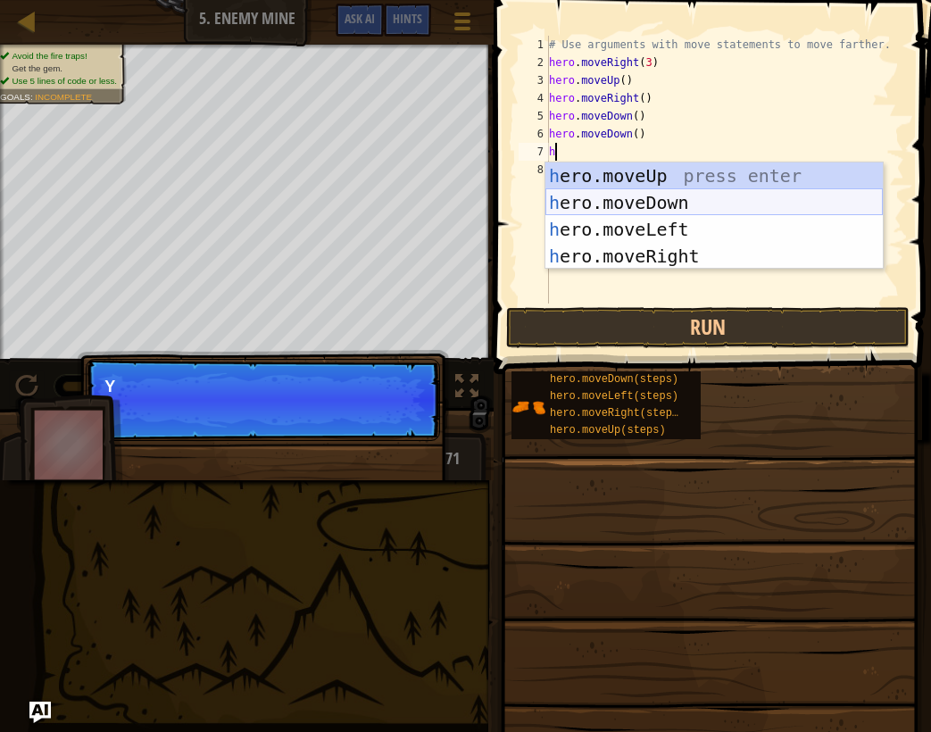
click at [668, 195] on div "h ero.moveUp press enter h ero.moveDown press enter h ero.moveLeft press enter …" at bounding box center [713, 242] width 337 height 161
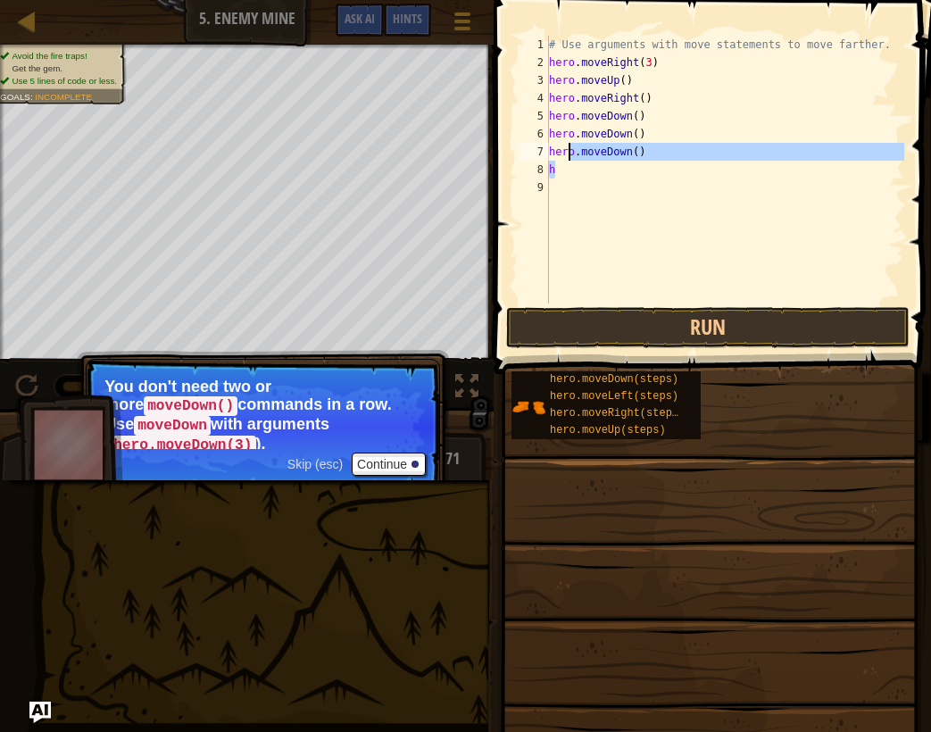
drag, startPoint x: 605, startPoint y: 175, endPoint x: 567, endPoint y: 136, distance: 54.9
click at [567, 136] on div "# Use arguments with move statements to move farther. hero . moveRight ( 3 ) he…" at bounding box center [724, 187] width 359 height 303
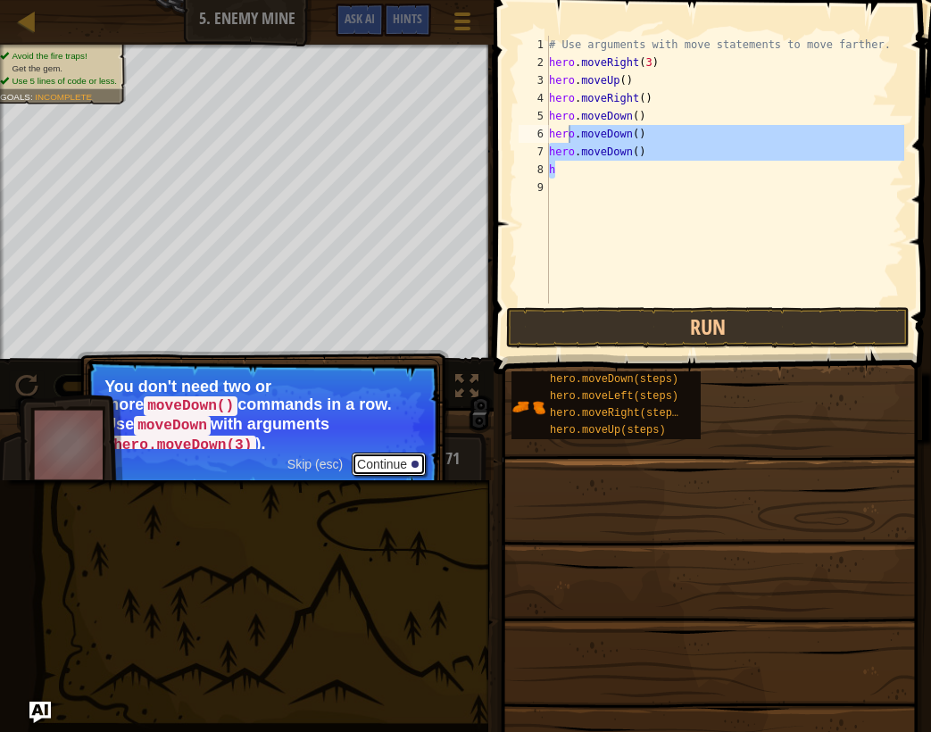
click at [406, 453] on button "Continue" at bounding box center [389, 464] width 74 height 23
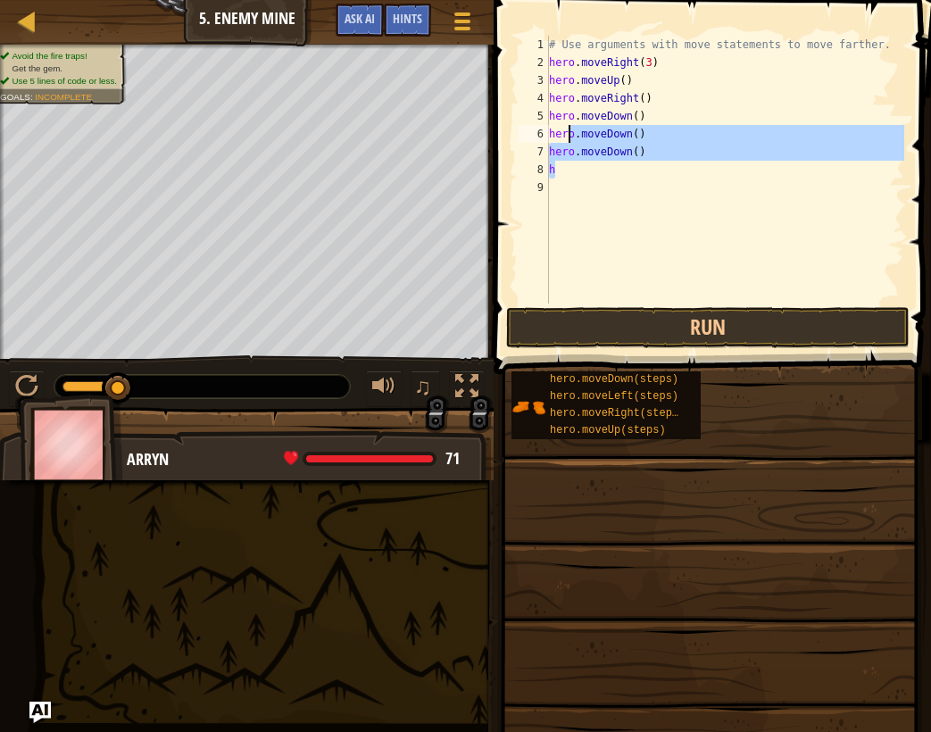
type textarea "hero.moveDown()"
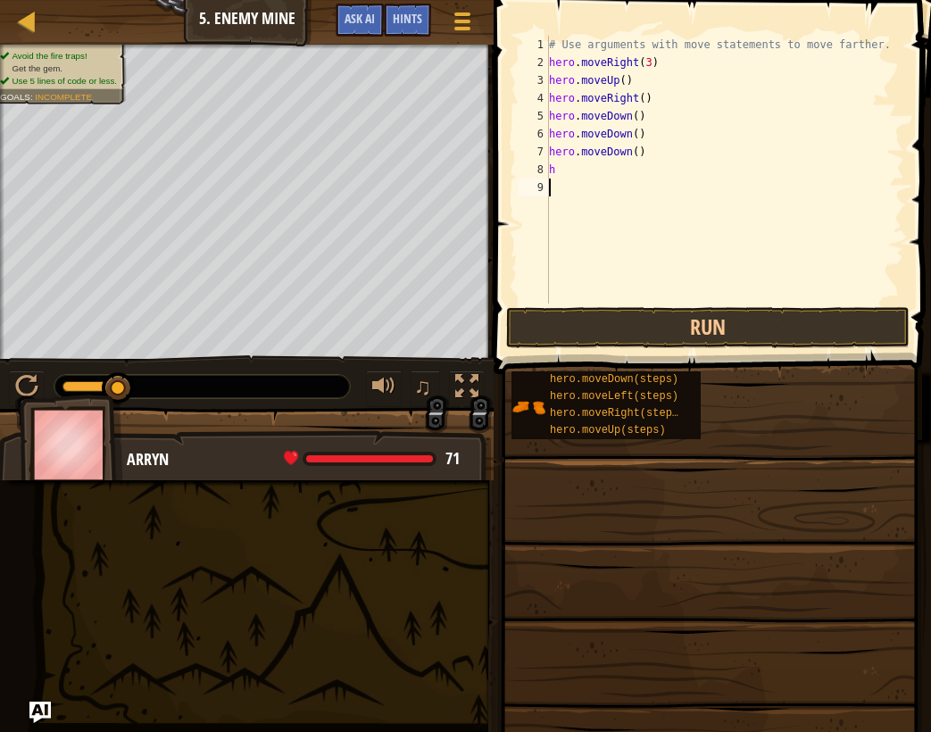
click at [587, 180] on div "# Use arguments with move statements to move farther. hero . moveRight ( 3 ) he…" at bounding box center [724, 187] width 359 height 303
drag, startPoint x: 686, startPoint y: 167, endPoint x: 641, endPoint y: 151, distance: 47.4
click at [641, 151] on div "# Use arguments with move statements to move farther. hero . moveRight ( 3 ) he…" at bounding box center [724, 187] width 359 height 303
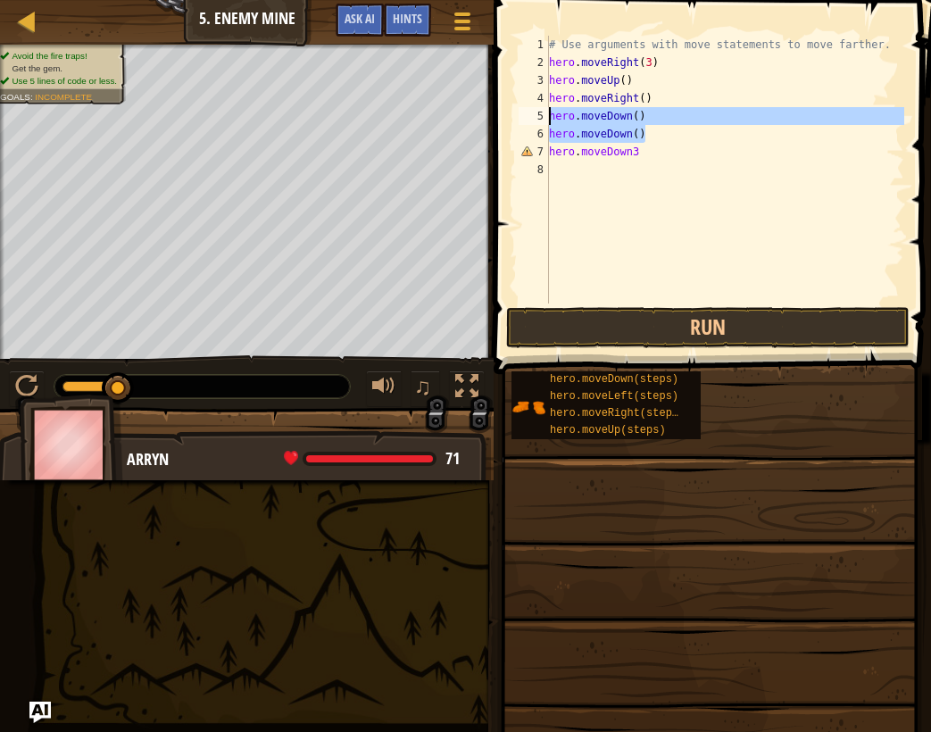
drag, startPoint x: 680, startPoint y: 137, endPoint x: 549, endPoint y: 119, distance: 132.4
click at [549, 119] on div "# Use arguments with move statements to move farther. hero . moveRight ( 3 ) he…" at bounding box center [724, 187] width 359 height 303
type textarea "hero.moveDown() hero.moveDown()"
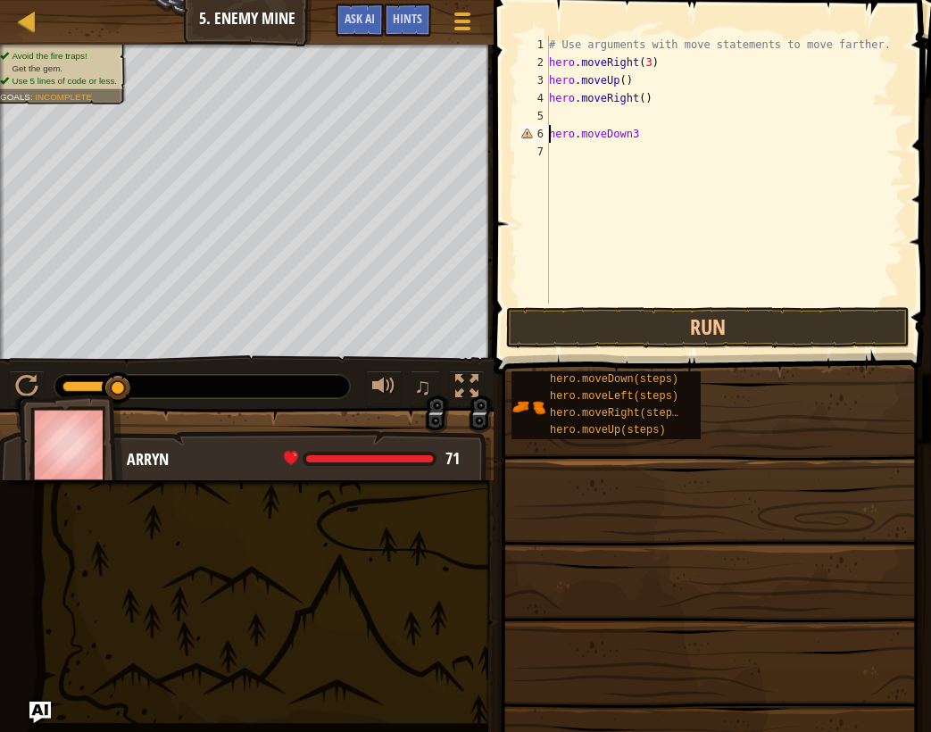
click at [549, 134] on div "# Use arguments with move statements to move farther. hero . moveRight ( 3 ) he…" at bounding box center [724, 187] width 359 height 303
type textarea "hero.moveDown3"
click at [571, 132] on div "# Use arguments with move statements to move farther. hero . moveRight ( 3 ) he…" at bounding box center [724, 187] width 359 height 303
type textarea "h"
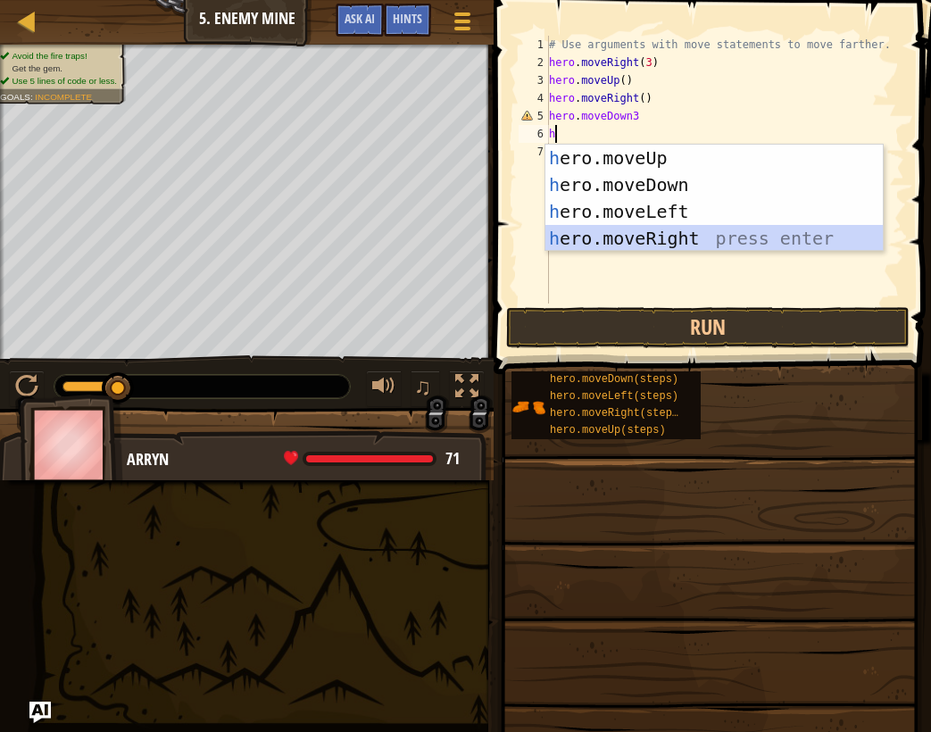
click at [637, 230] on div "h ero.moveUp press enter h ero.moveDown press enter h ero.moveLeft press enter …" at bounding box center [713, 225] width 337 height 161
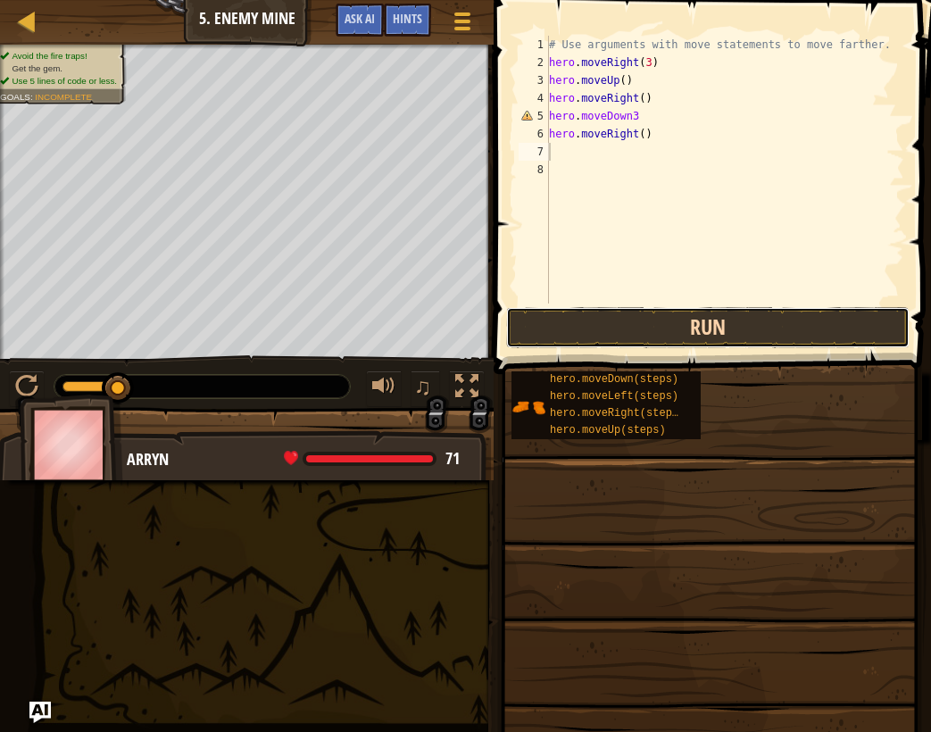
click at [692, 328] on button "Run" at bounding box center [707, 327] width 403 height 41
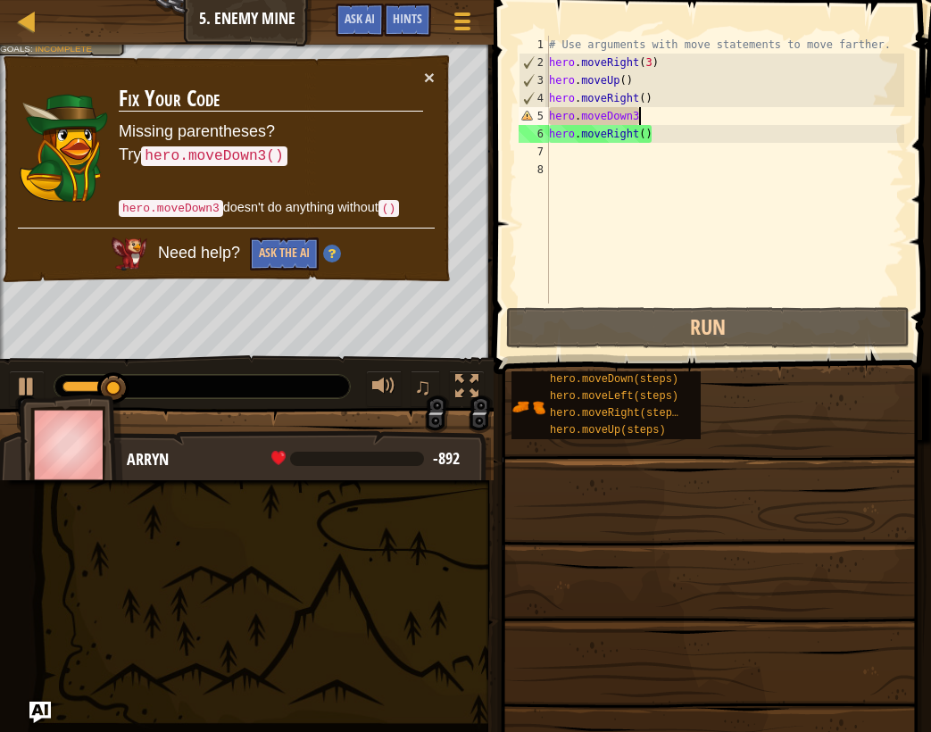
click at [672, 119] on div "# Use arguments with move statements to move farther. hero . moveRight ( 3 ) he…" at bounding box center [724, 187] width 359 height 303
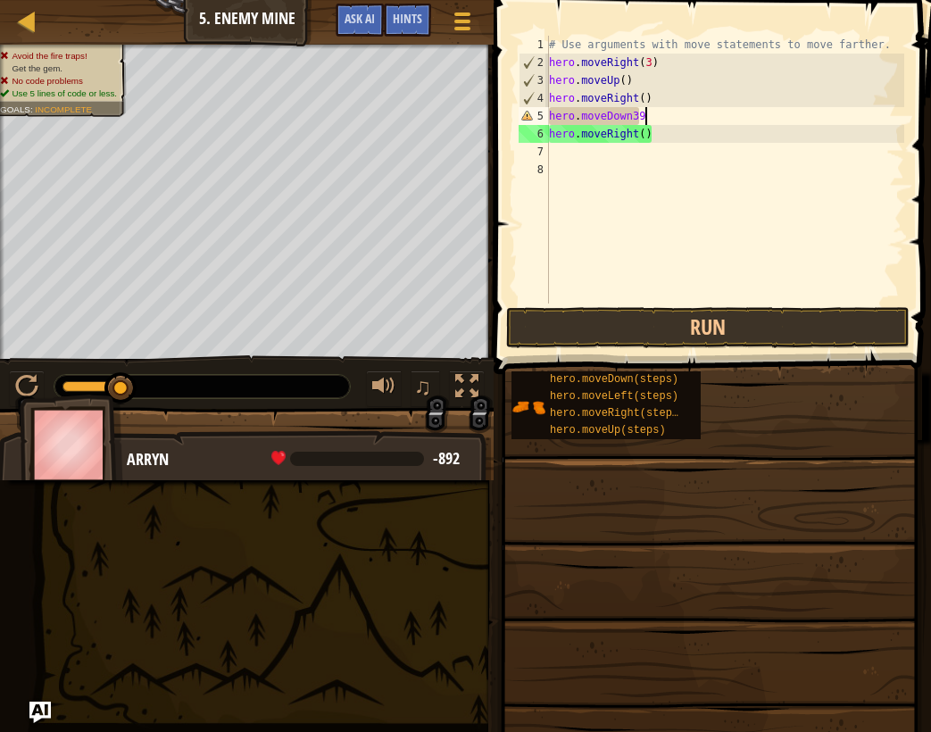
scroll to position [8, 7]
type textarea "hero.moveDown3()"
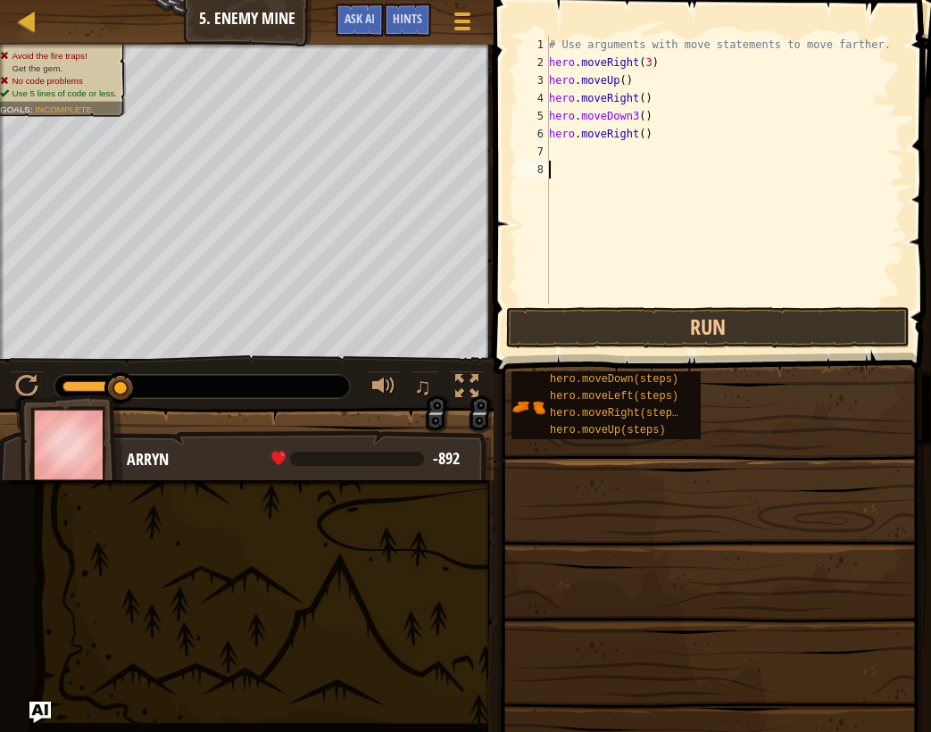
click at [691, 301] on div "# Use arguments with move statements to move farther. hero . moveRight ( 3 ) he…" at bounding box center [724, 187] width 359 height 303
click at [690, 320] on button "Run" at bounding box center [707, 327] width 403 height 41
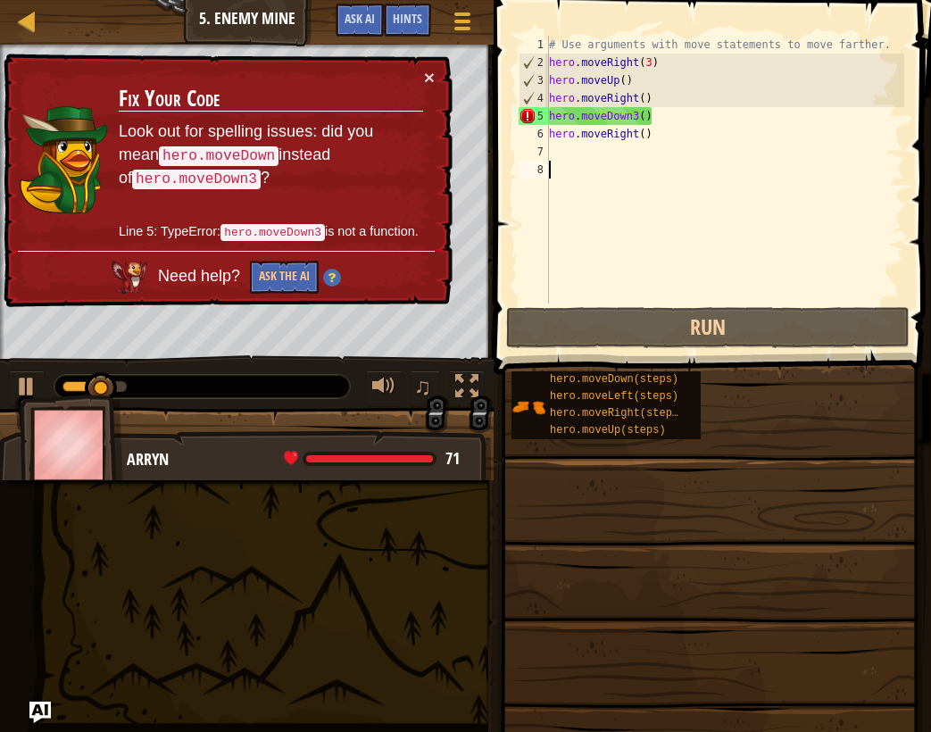
click at [210, 181] on code "hero.moveDown3" at bounding box center [196, 180] width 129 height 20
click at [694, 124] on div "# Use arguments with move statements to move farther. hero . moveRight ( 3 ) he…" at bounding box center [724, 187] width 359 height 303
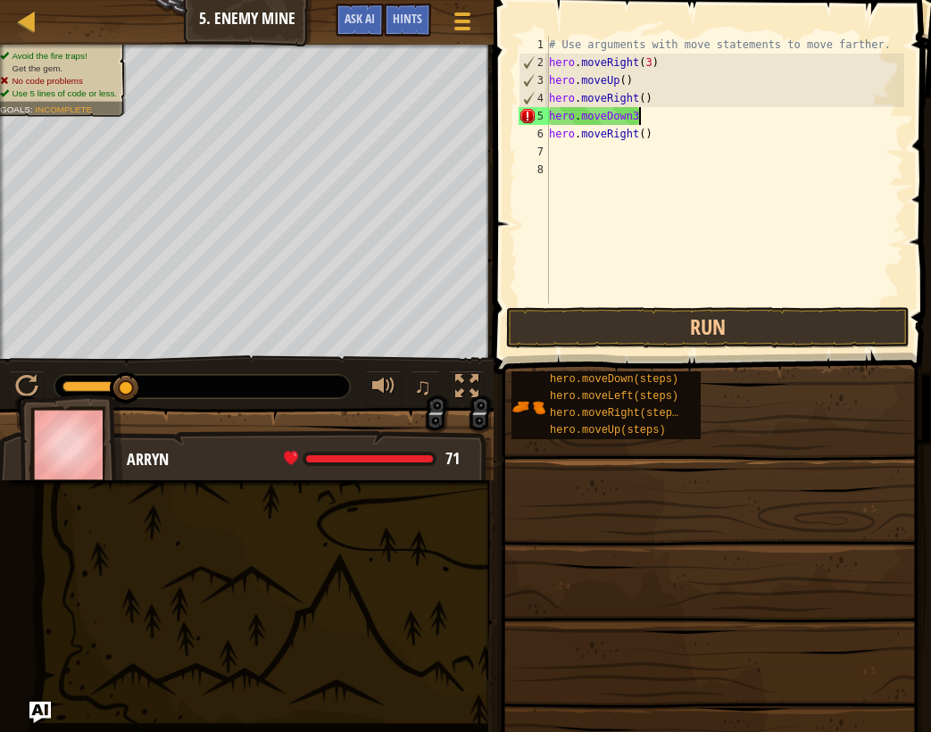
type textarea "hero.moveDown"
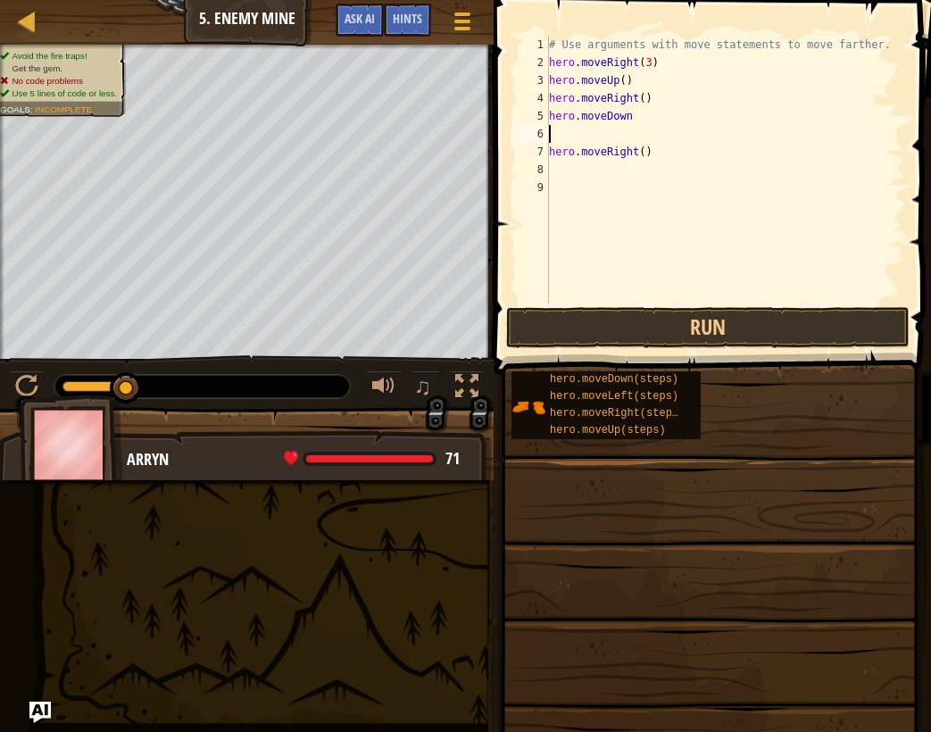
type textarea "h"
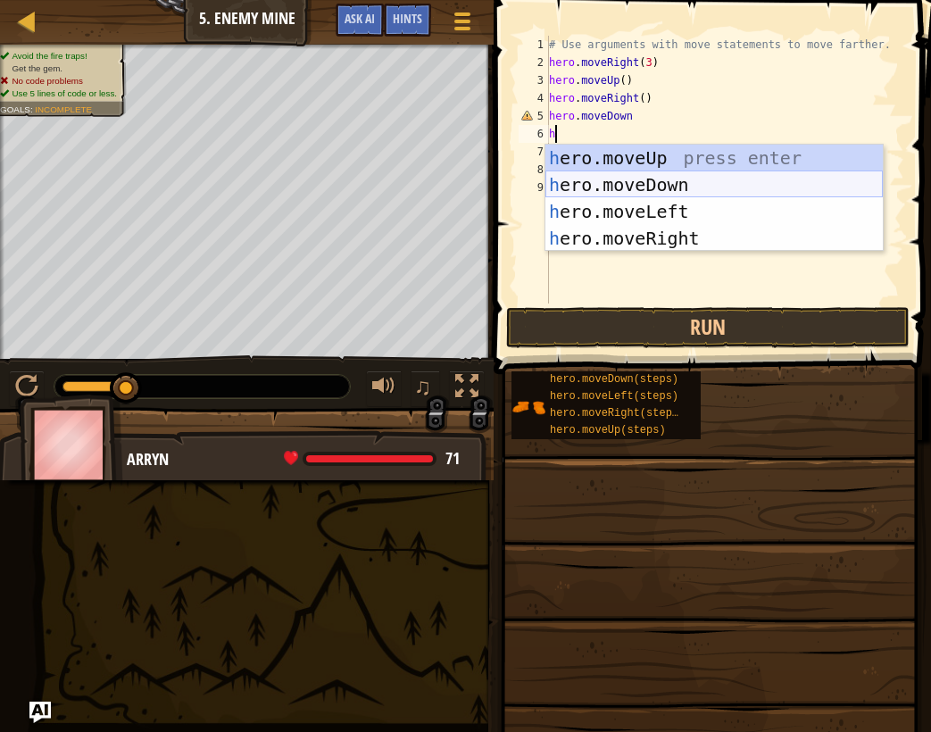
click at [751, 187] on div "h ero.moveUp press enter h ero.moveDown press enter h ero.moveLeft press enter …" at bounding box center [713, 225] width 337 height 161
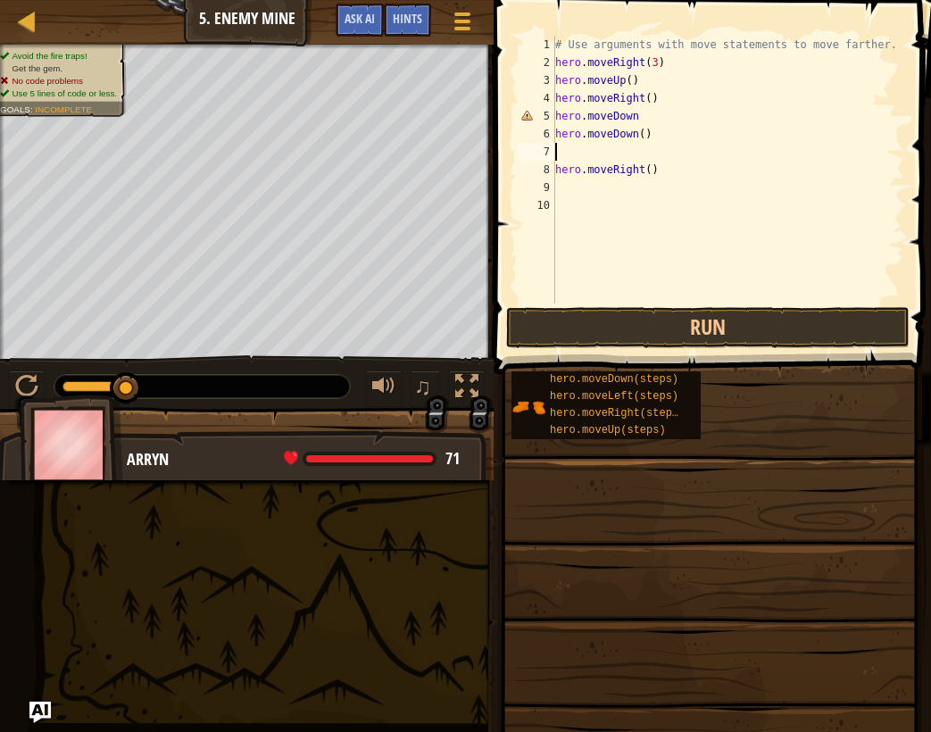
type textarea "h"
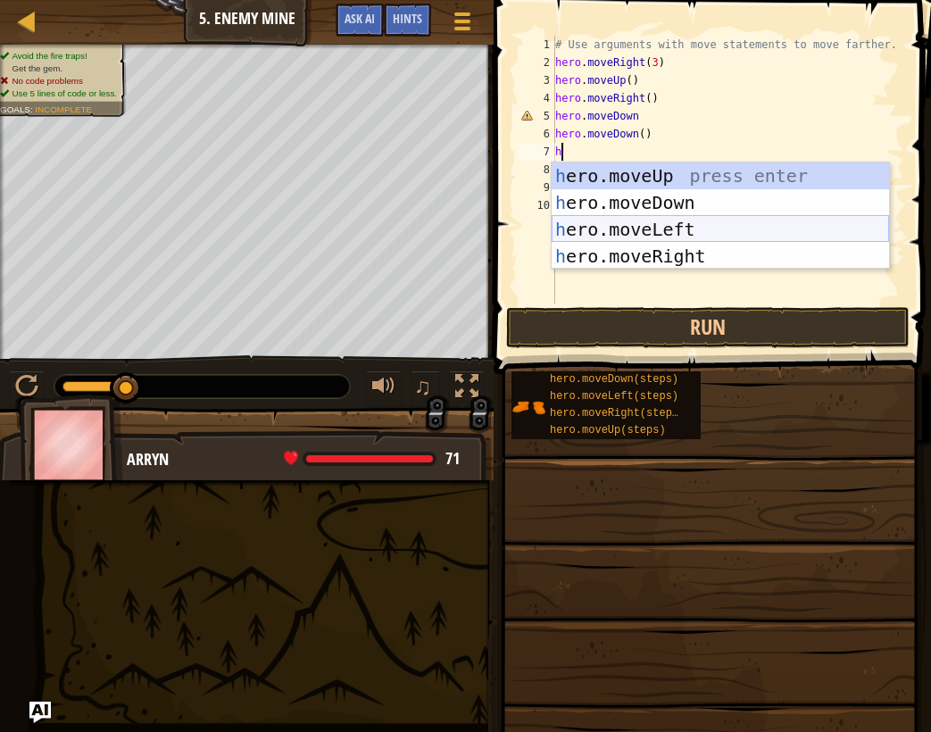
click at [639, 208] on div "h ero.moveUp press enter h ero.moveDown press enter h ero.moveLeft press enter …" at bounding box center [720, 242] width 337 height 161
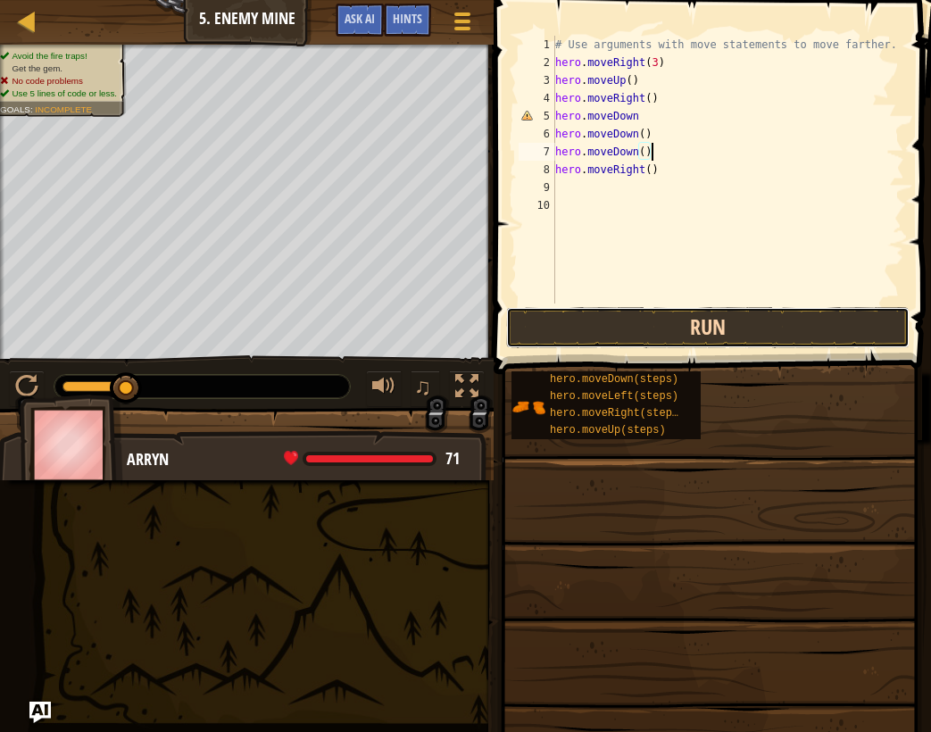
click at [660, 328] on button "Run" at bounding box center [707, 327] width 403 height 41
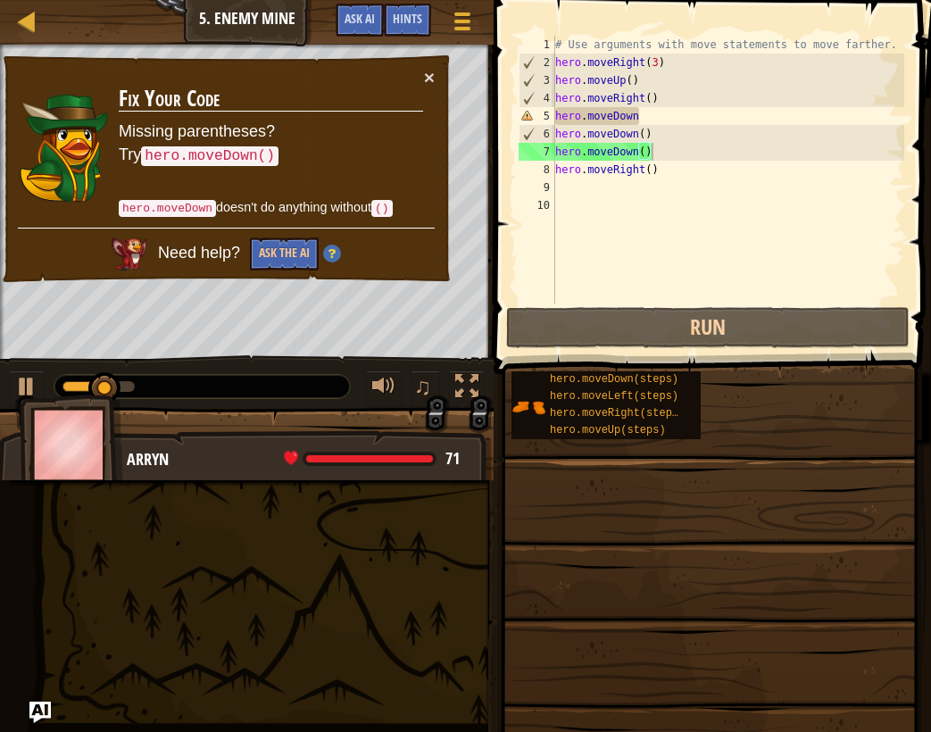
click at [417, 79] on td "Fix Your Code Missing parentheses? Try hero.moveDown() hero.moveDown doesn't do…" at bounding box center [271, 148] width 306 height 160
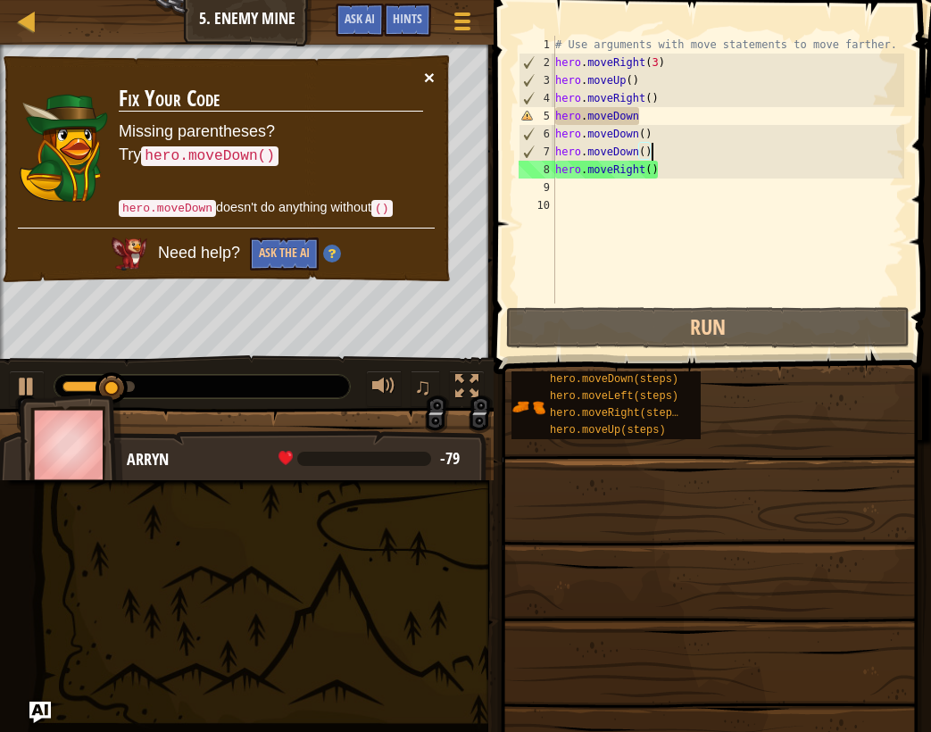
click at [431, 76] on button "×" at bounding box center [429, 77] width 11 height 19
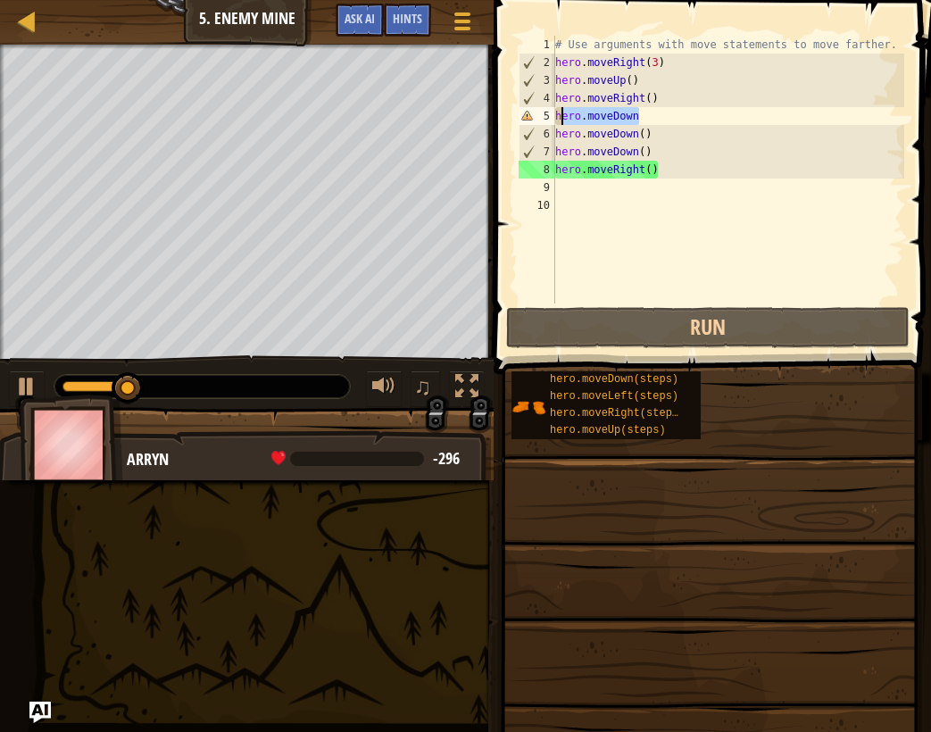
drag, startPoint x: 644, startPoint y: 115, endPoint x: 557, endPoint y: 116, distance: 87.5
click at [557, 116] on div "# Use arguments with move statements to move farther. hero . moveRight ( 3 ) he…" at bounding box center [728, 187] width 353 height 303
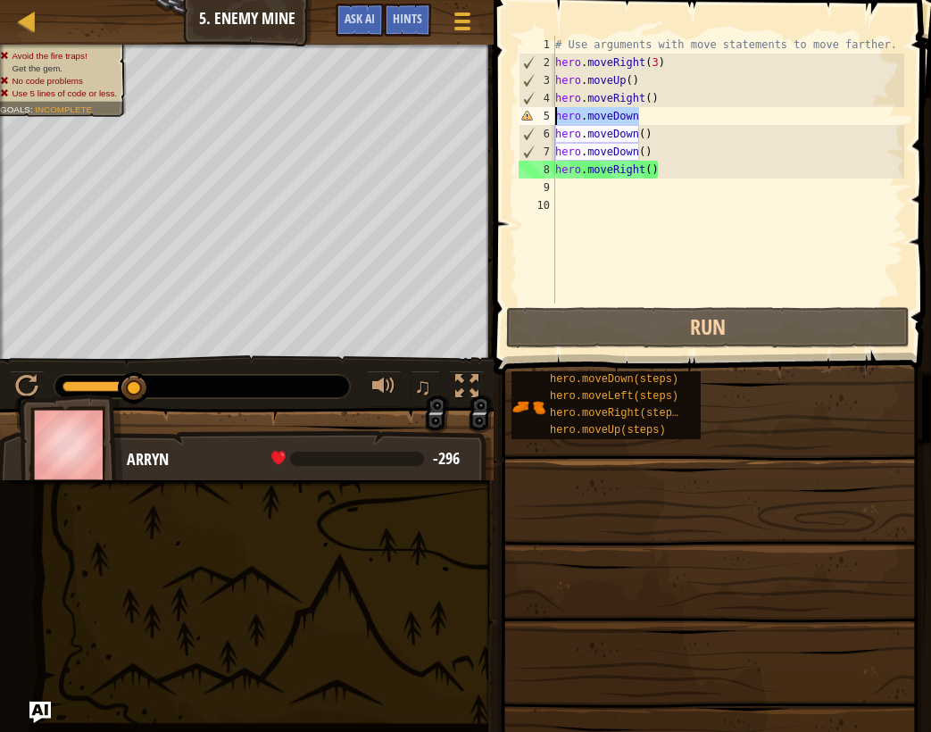
type textarea "h"
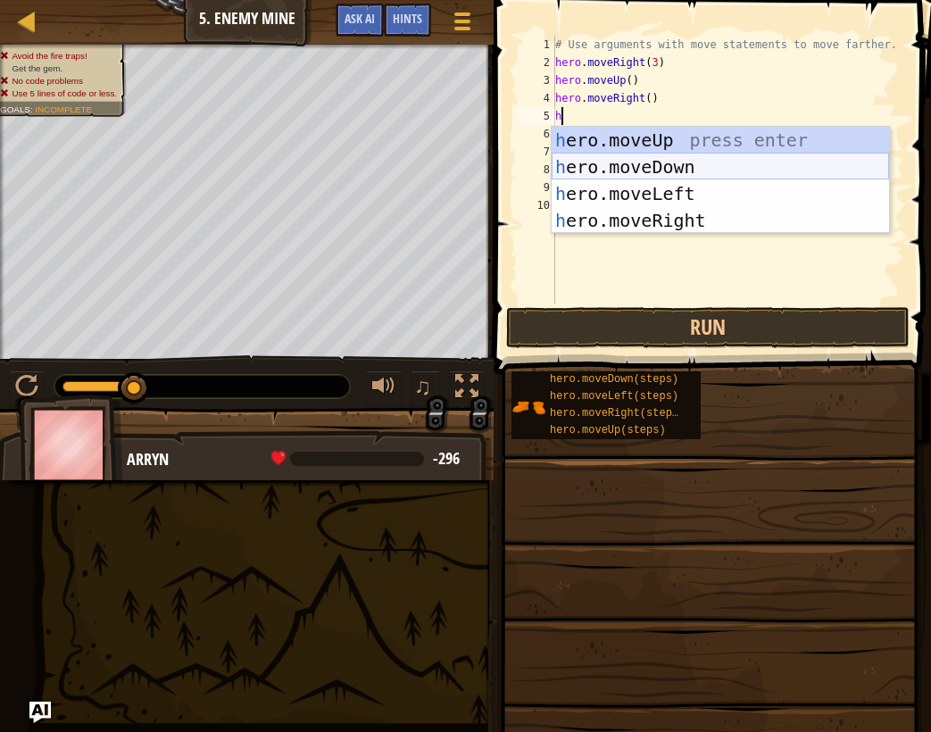
click at [638, 168] on div "h ero.moveUp press enter h ero.moveDown press enter h ero.moveLeft press enter …" at bounding box center [720, 207] width 337 height 161
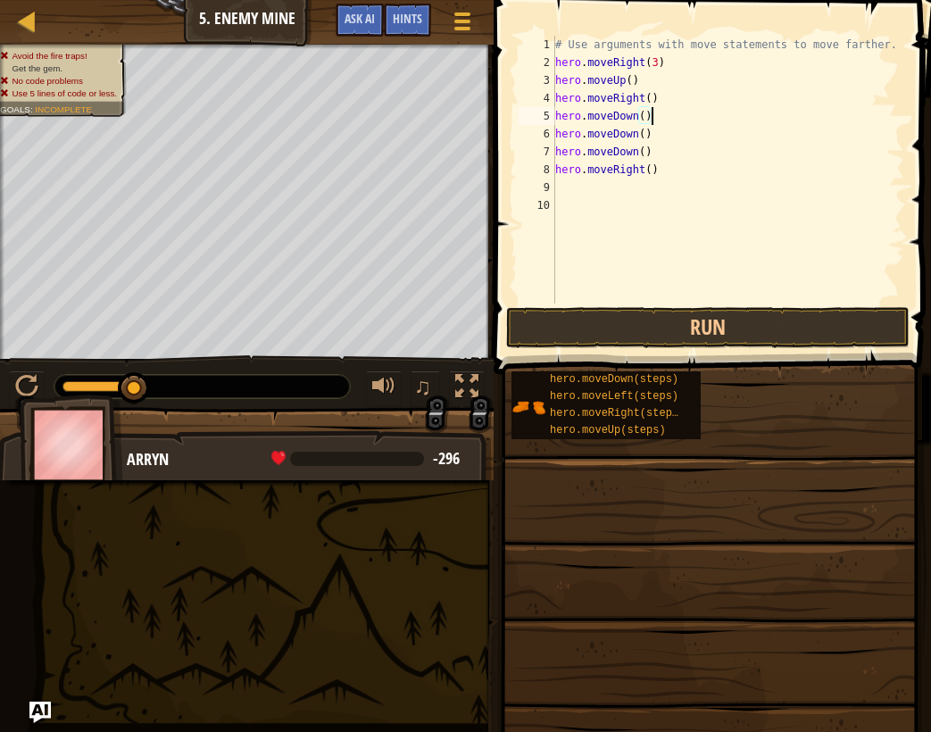
type textarea "hero.moveDown()"
click at [673, 350] on span at bounding box center [714, 161] width 452 height 427
click at [671, 338] on button "Run" at bounding box center [707, 327] width 403 height 41
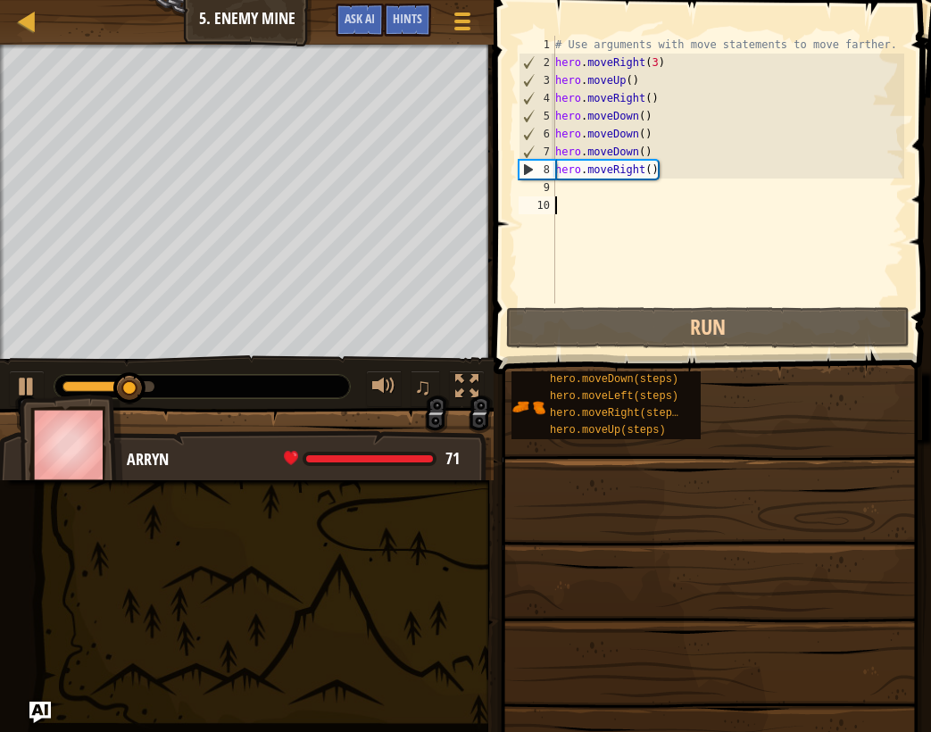
click at [603, 199] on div "# Use arguments with move statements to move farther. hero . moveRight ( 3 ) he…" at bounding box center [728, 187] width 353 height 303
click at [595, 179] on div "# Use arguments with move statements to move farther. hero . moveRight ( 3 ) he…" at bounding box center [728, 187] width 353 height 303
type textarea "h"
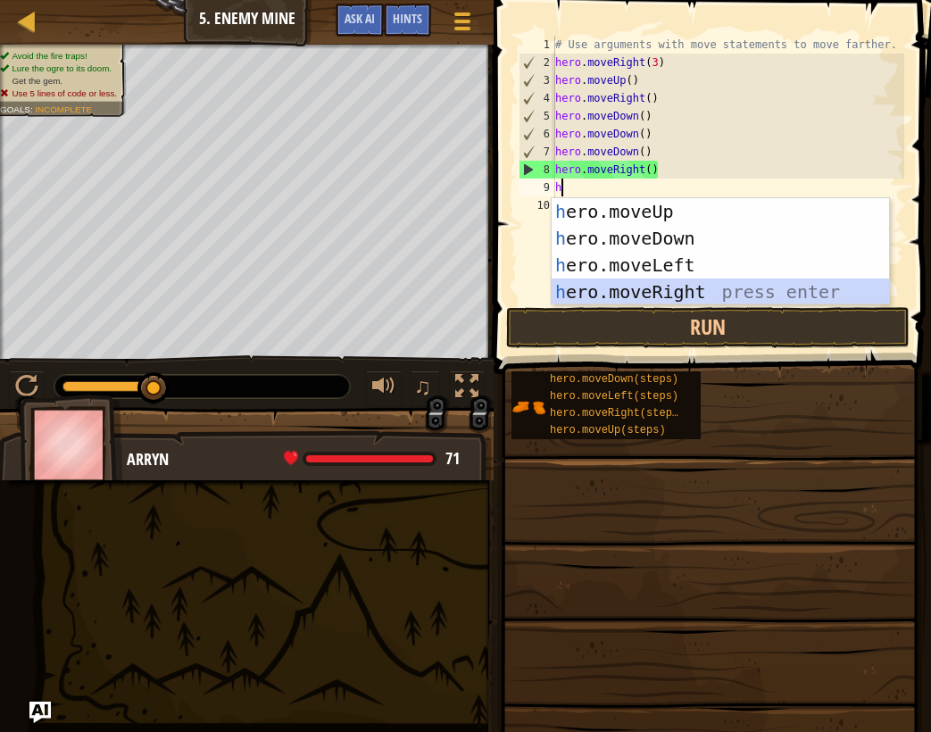
click at [646, 290] on div "h ero.moveUp press enter h ero.moveDown press enter h ero.moveLeft press enter …" at bounding box center [720, 278] width 337 height 161
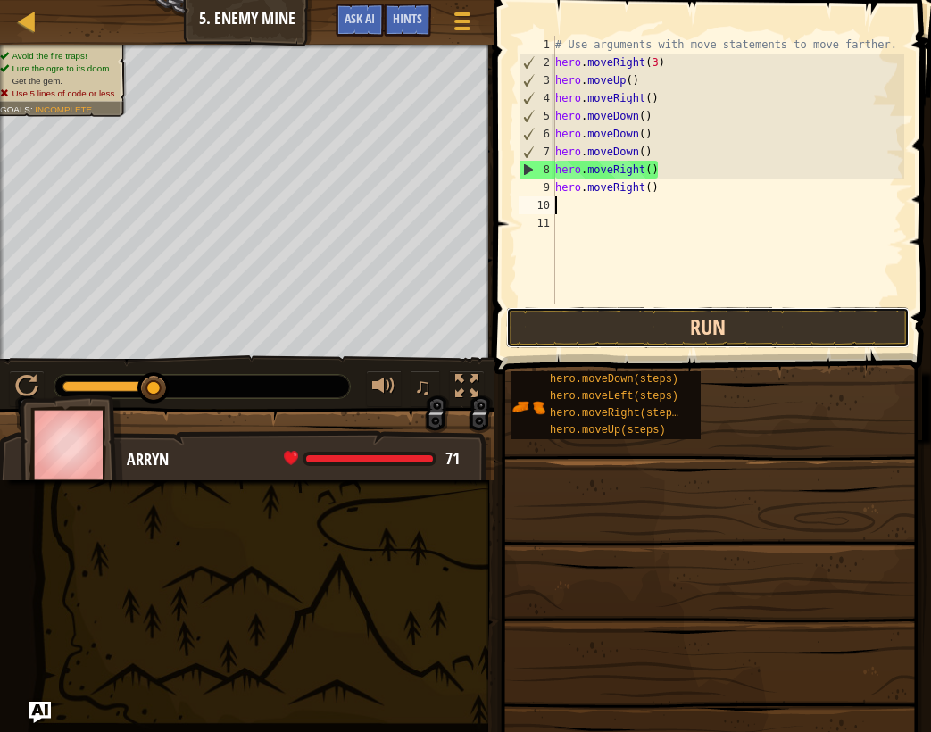
click at [654, 345] on button "Run" at bounding box center [707, 327] width 403 height 41
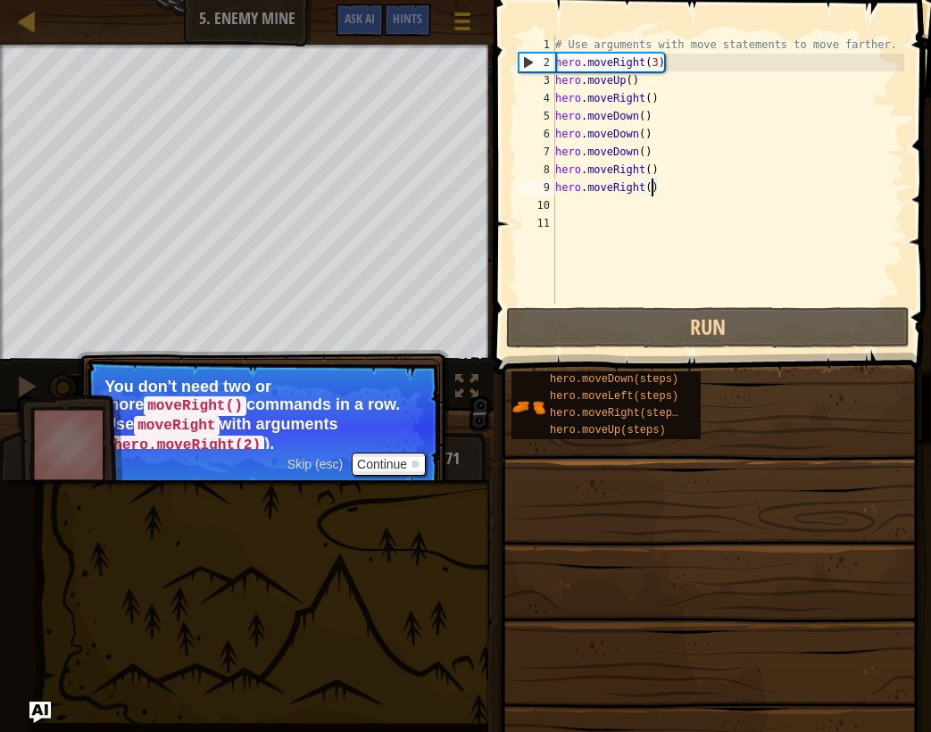
click at [652, 193] on div "# Use arguments with move statements to move farther. hero . moveRight ( 3 ) he…" at bounding box center [728, 187] width 353 height 303
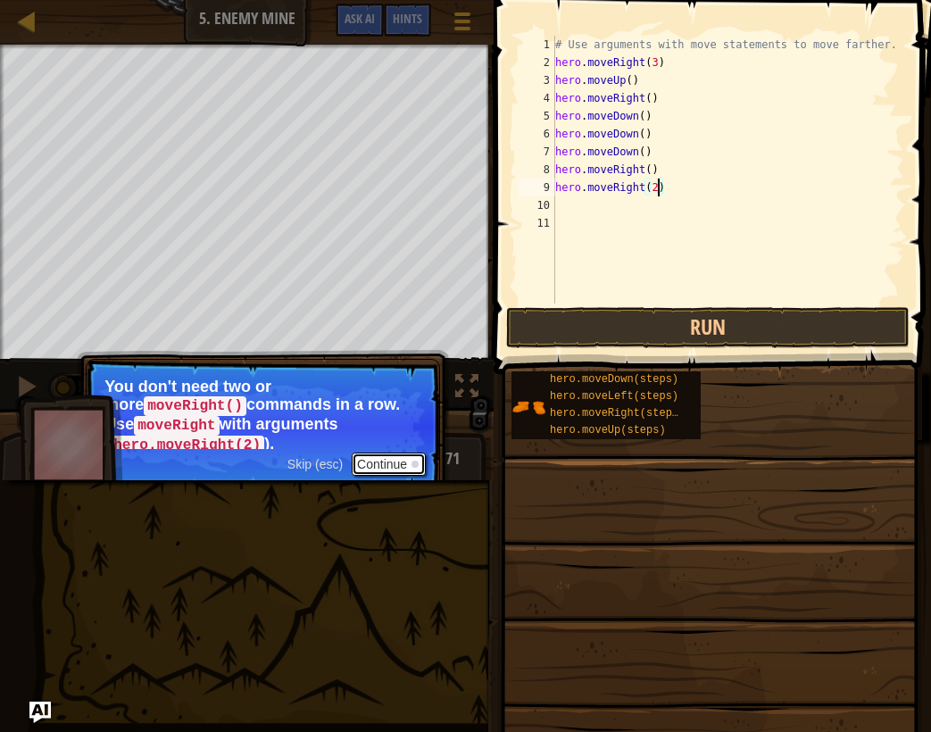
click at [390, 458] on button "Continue" at bounding box center [389, 464] width 74 height 23
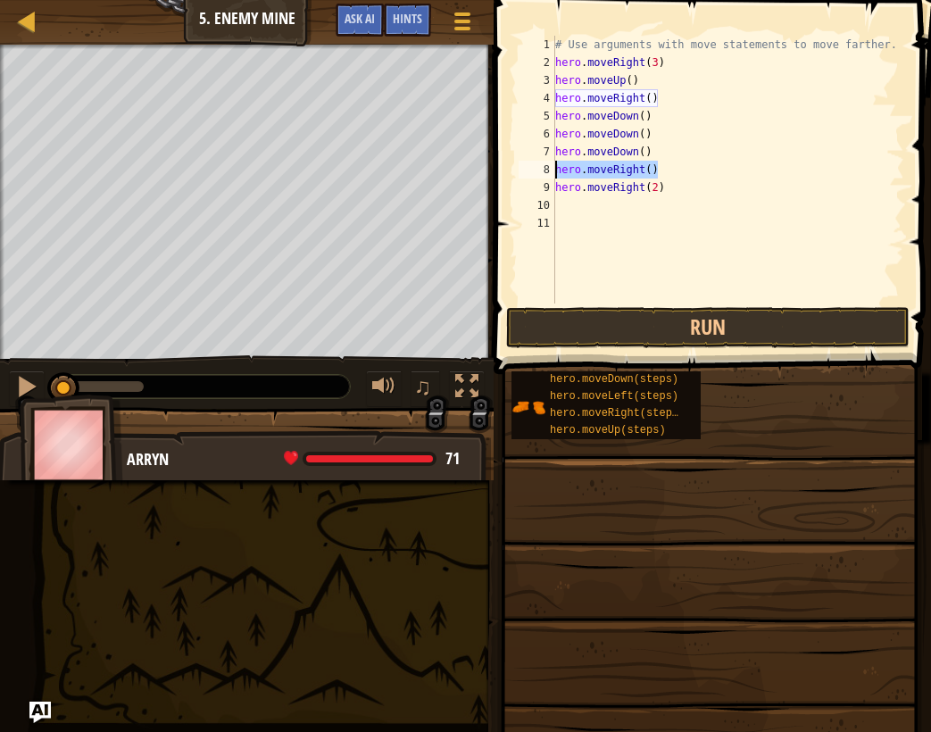
drag, startPoint x: 663, startPoint y: 163, endPoint x: 551, endPoint y: 176, distance: 113.2
click at [551, 176] on div "hero.moveRight(2) 1 2 3 4 5 6 7 8 9 10 11 # Use arguments with move statements …" at bounding box center [709, 170] width 389 height 268
type textarea "hero.moveRight()"
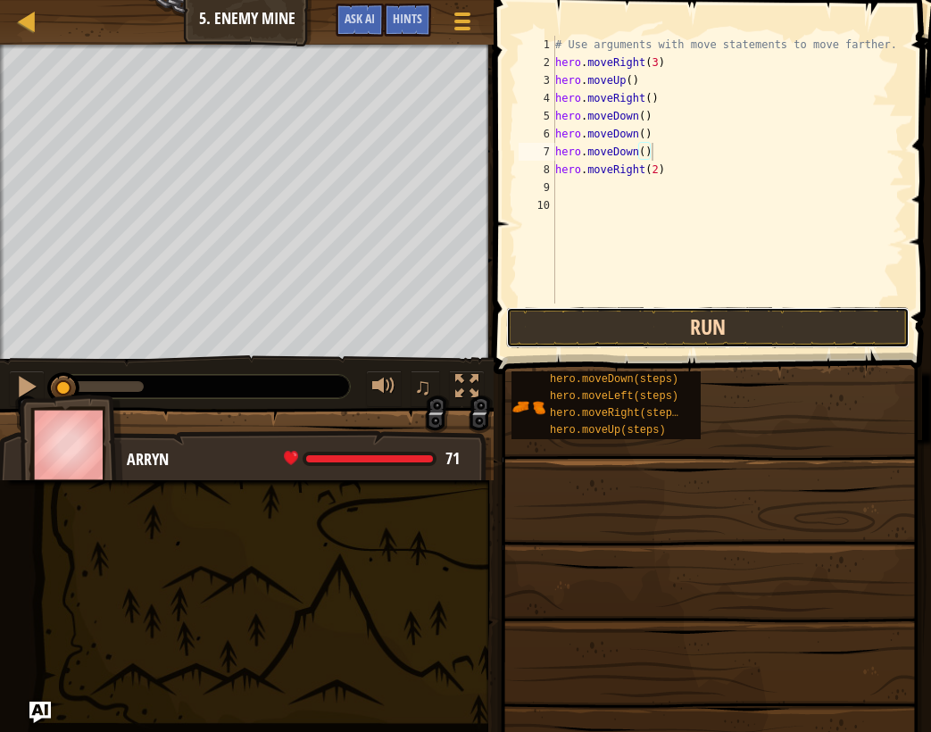
click at [714, 334] on button "Run" at bounding box center [707, 327] width 403 height 41
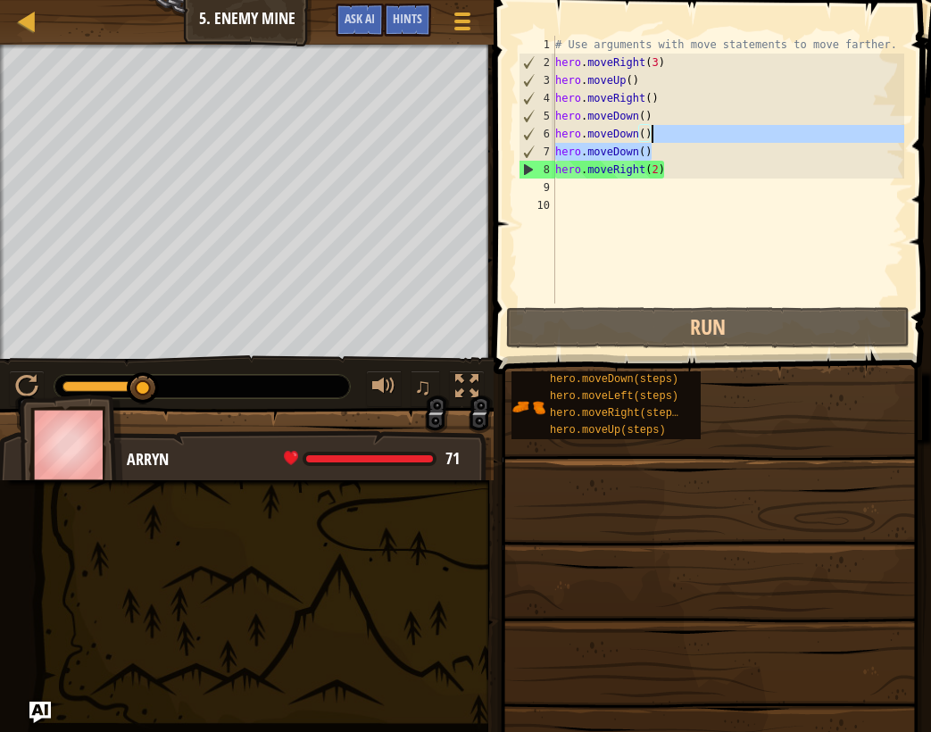
drag, startPoint x: 654, startPoint y: 155, endPoint x: 644, endPoint y: 127, distance: 30.2
click at [646, 129] on div "# Use arguments with move statements to move farther. hero . moveRight ( 3 ) he…" at bounding box center [728, 187] width 353 height 303
click at [643, 122] on div "# Use arguments with move statements to move farther. hero . moveRight ( 3 ) he…" at bounding box center [728, 187] width 353 height 303
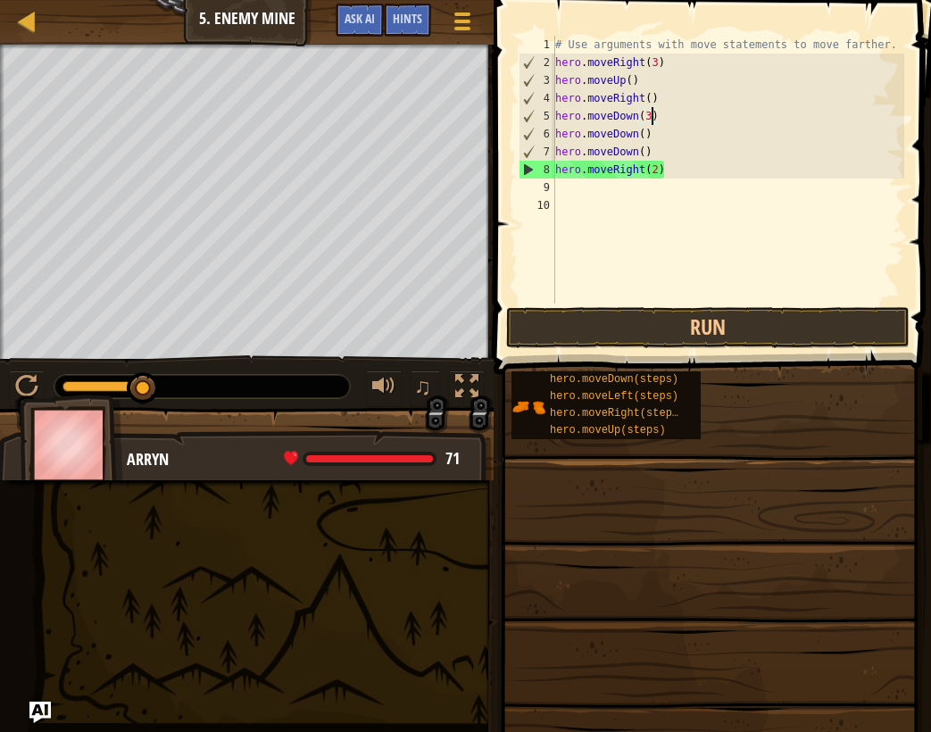
scroll to position [8, 7]
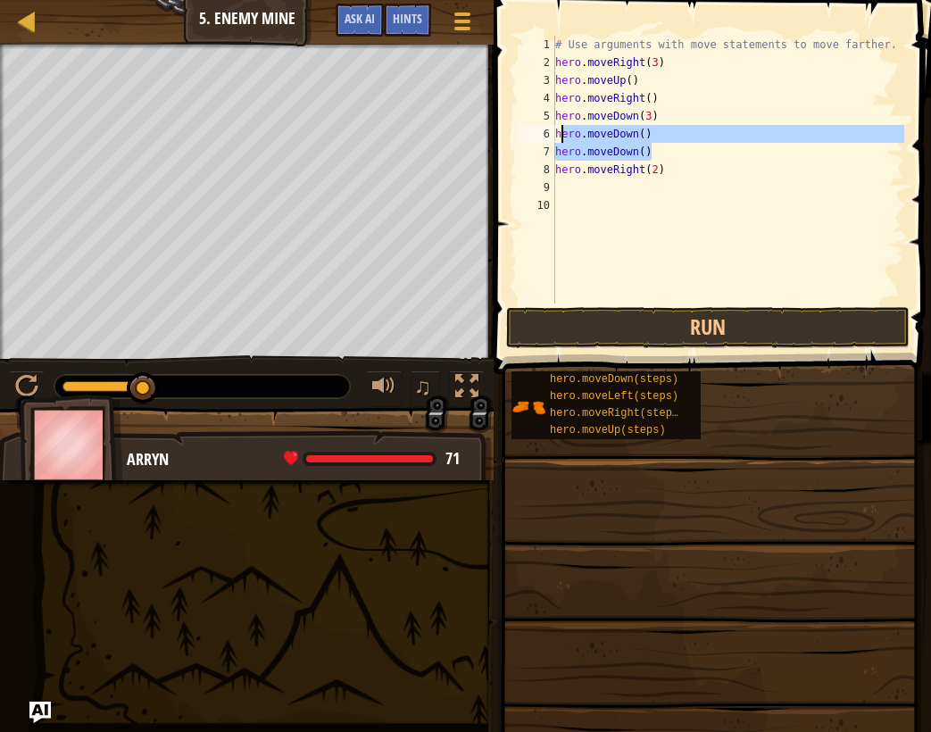
drag, startPoint x: 670, startPoint y: 155, endPoint x: 559, endPoint y: 136, distance: 113.3
click at [559, 136] on div "# Use arguments with move statements to move farther. hero . moveRight ( 3 ) he…" at bounding box center [728, 187] width 353 height 303
type textarea "h"
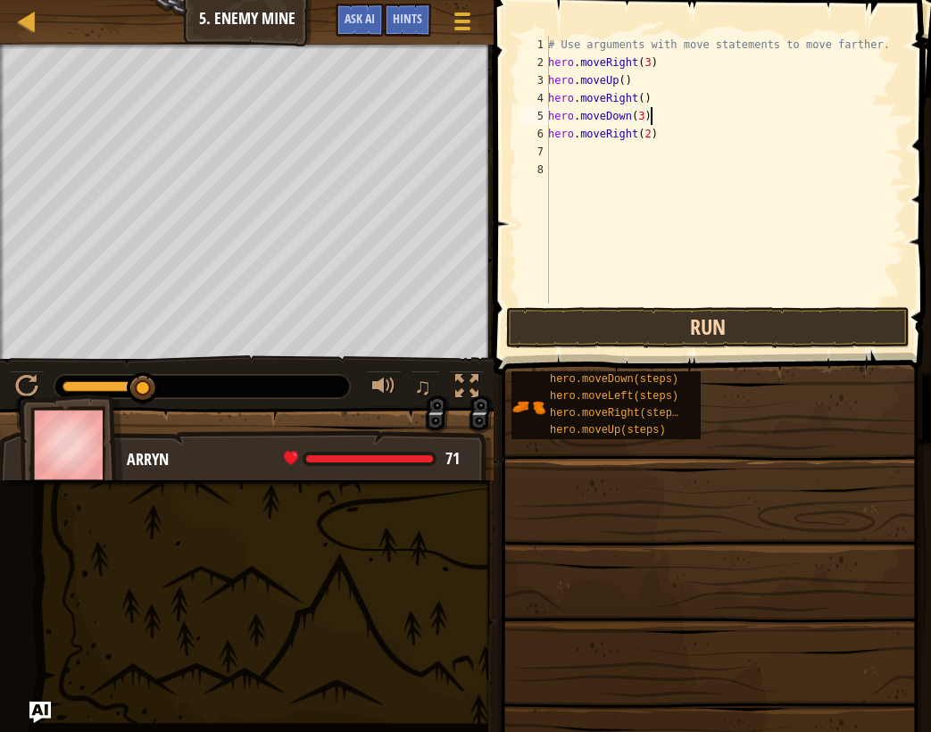
type textarea "hero.moveDown(3)"
click at [632, 346] on button "Run" at bounding box center [707, 327] width 403 height 41
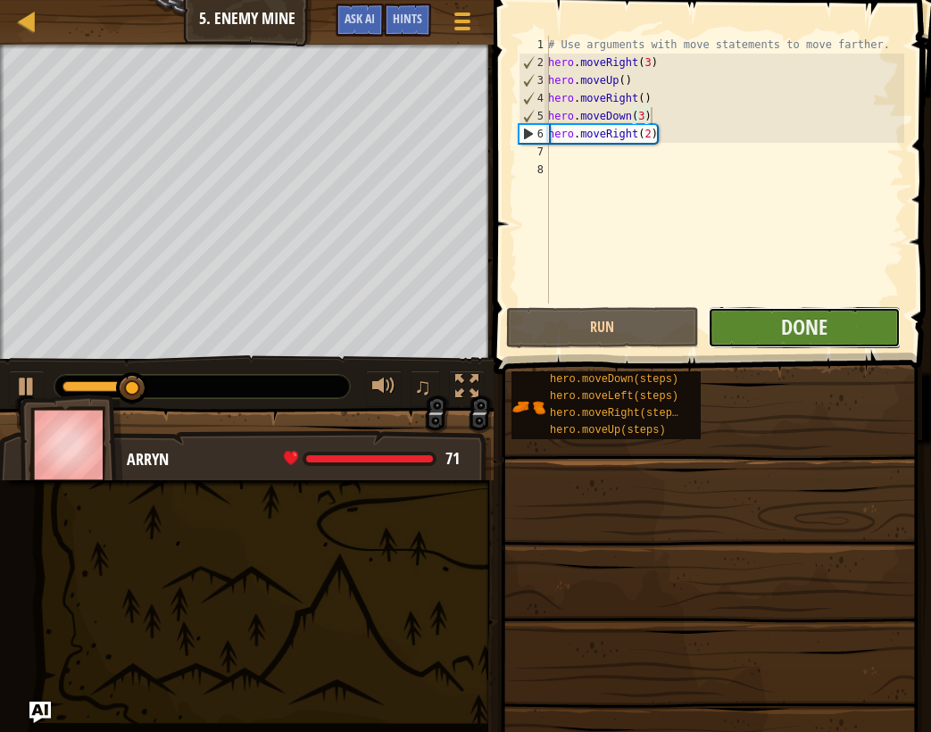
click at [777, 328] on button "Done" at bounding box center [804, 327] width 193 height 41
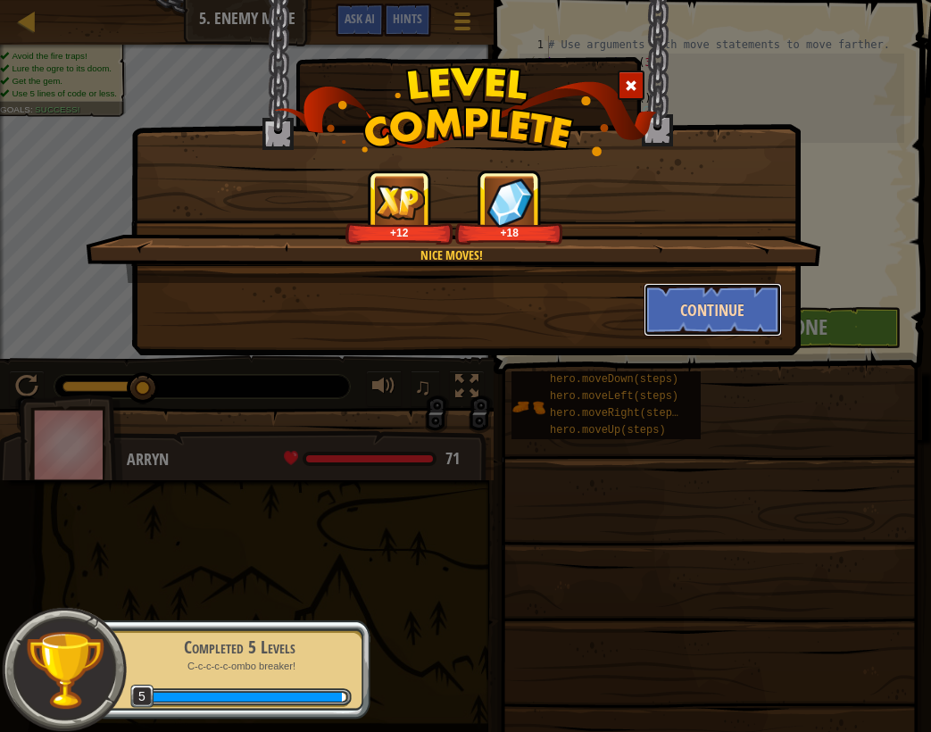
click at [673, 307] on button "Continue" at bounding box center [713, 310] width 138 height 54
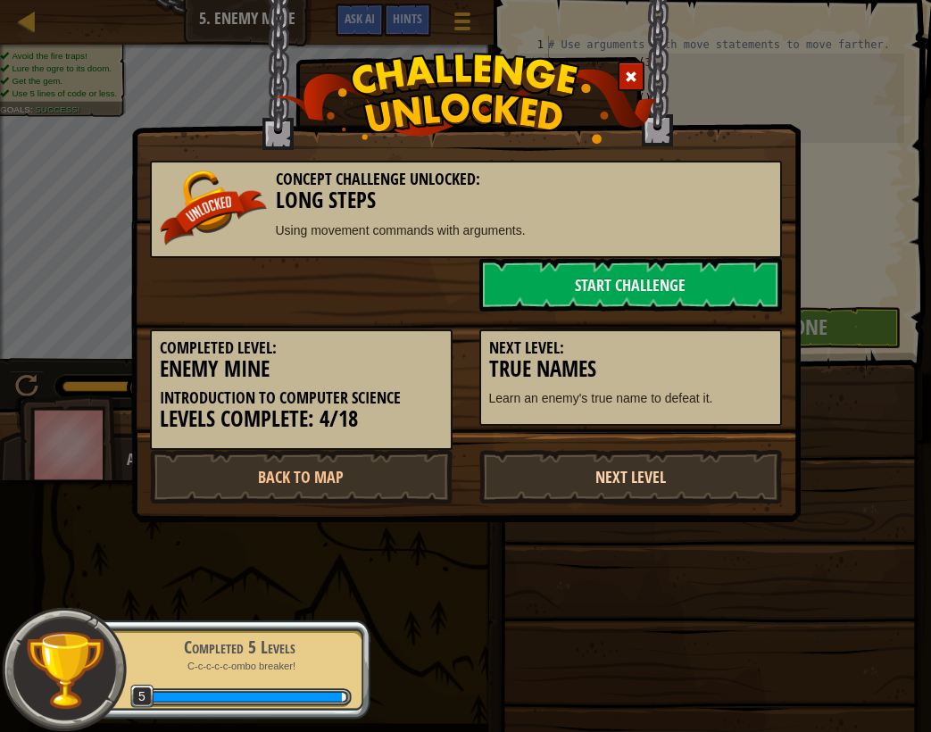
click at [559, 481] on link "Next Level" at bounding box center [630, 477] width 303 height 54
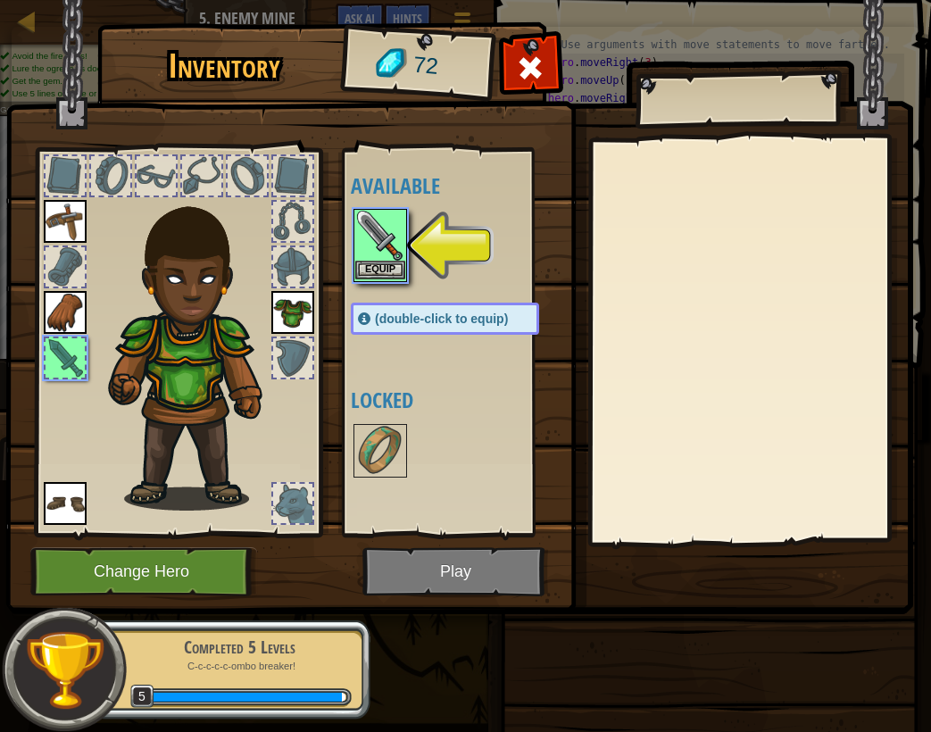
click at [372, 237] on img at bounding box center [380, 236] width 50 height 50
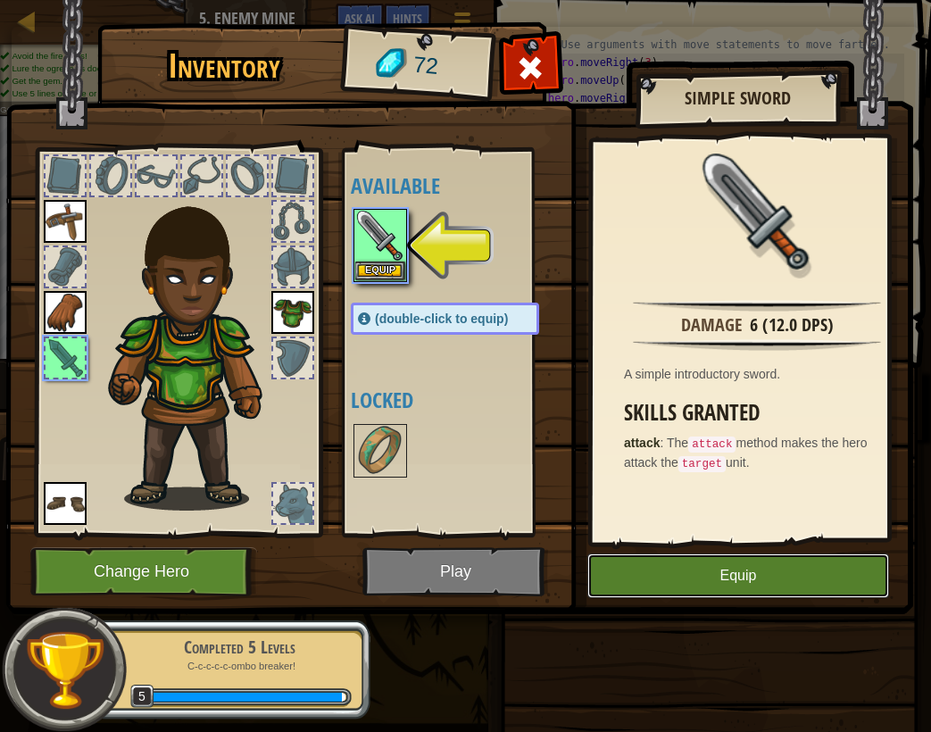
click at [743, 597] on button "Equip" at bounding box center [738, 575] width 302 height 45
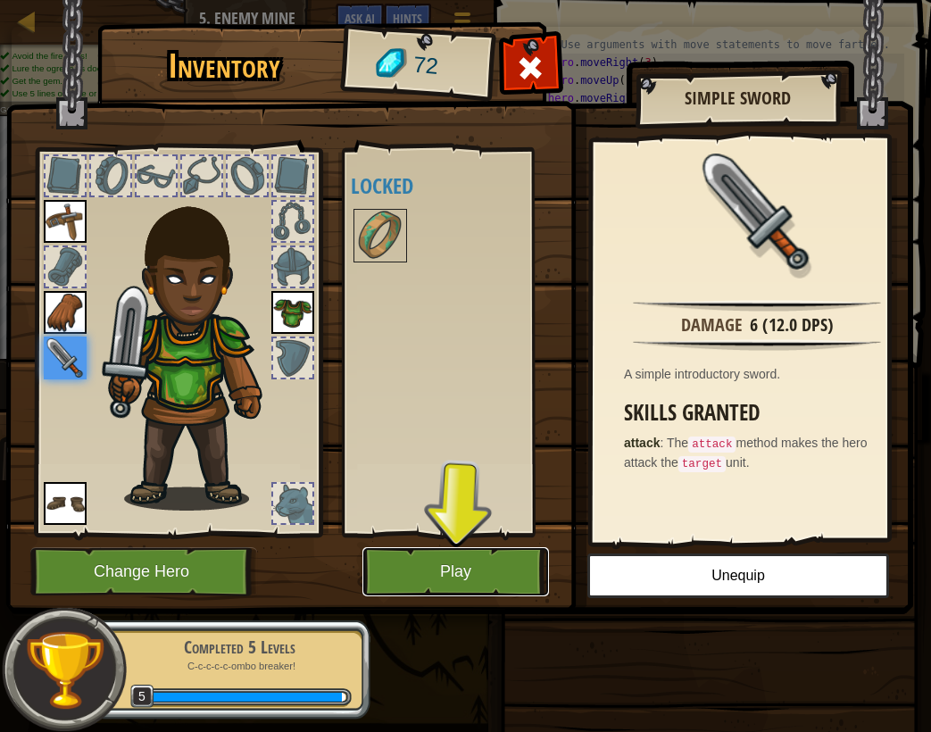
click at [518, 570] on button "Play" at bounding box center [455, 571] width 187 height 49
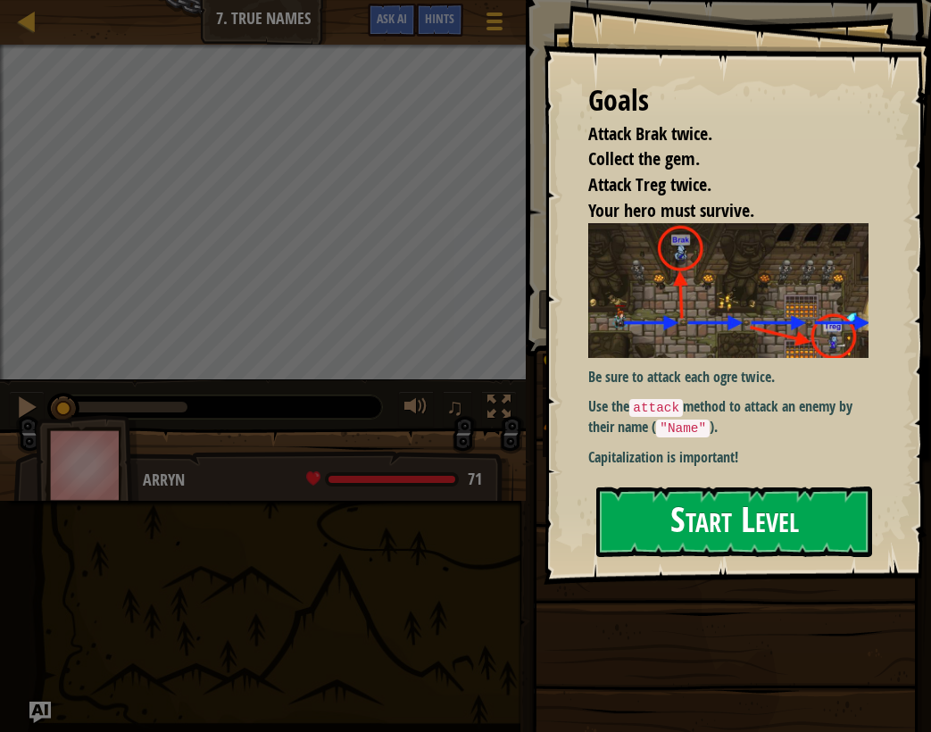
click at [772, 513] on button "Start Level" at bounding box center [734, 521] width 276 height 71
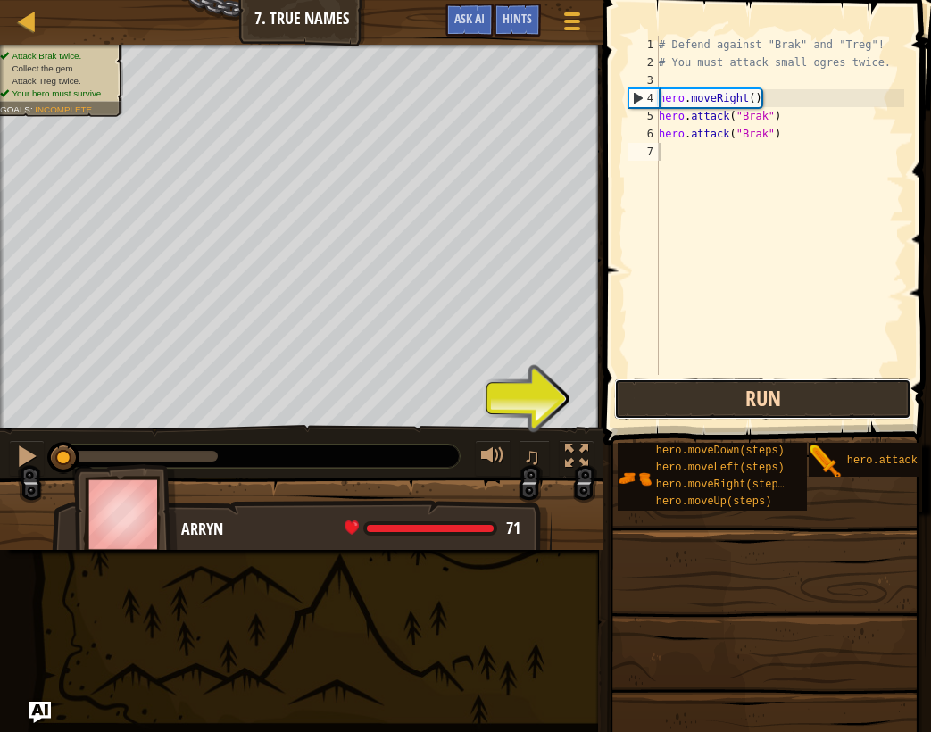
click at [736, 380] on button "Run" at bounding box center [762, 398] width 297 height 41
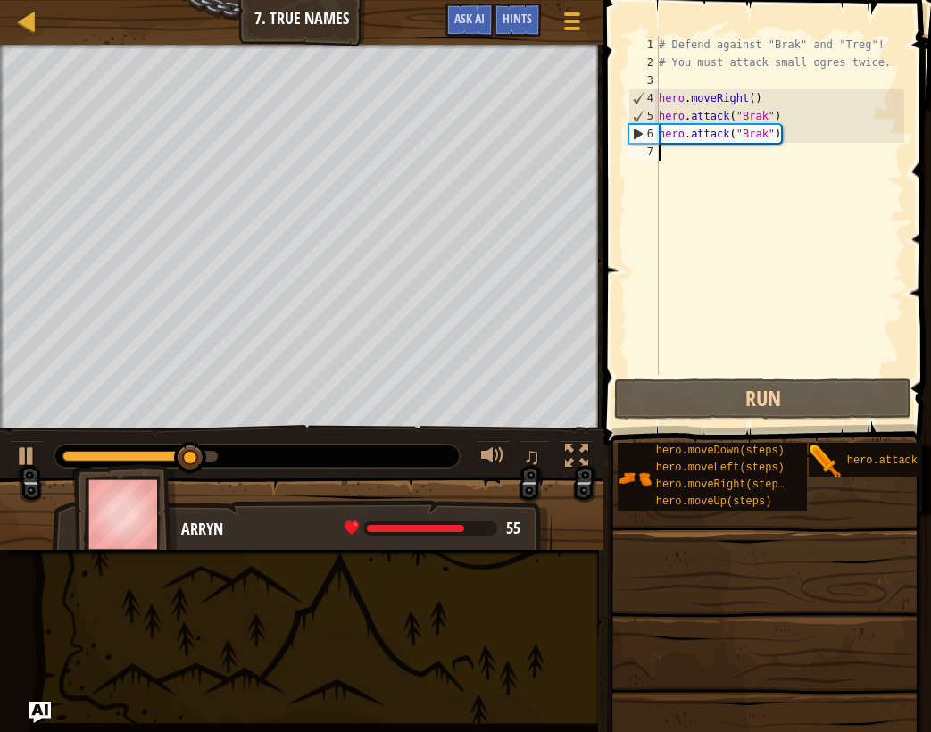
type textarea "h"
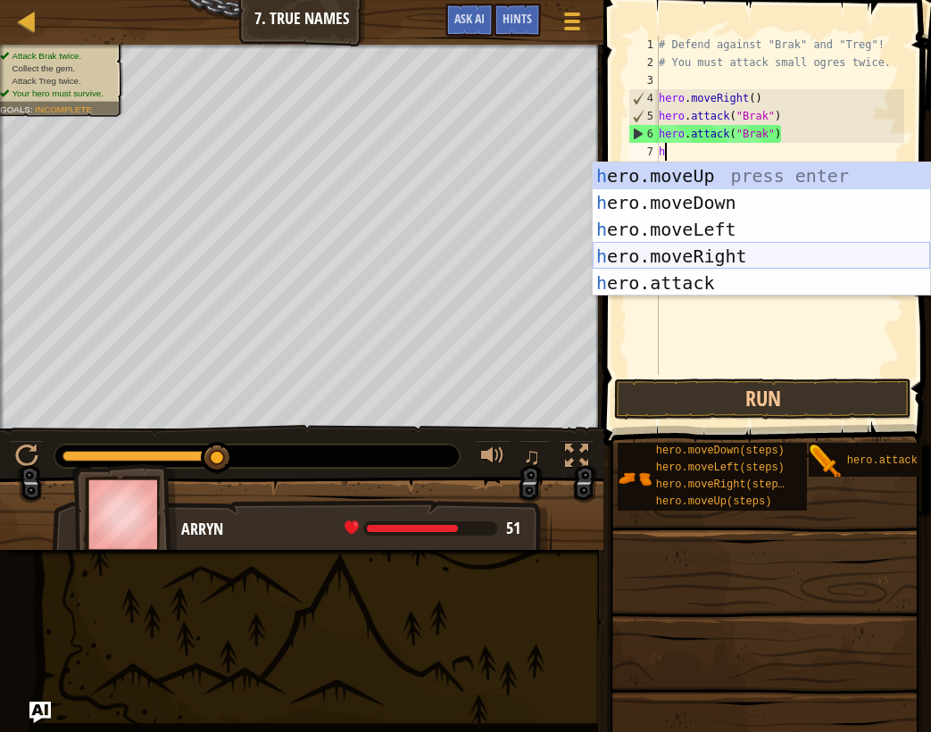
click at [722, 264] on div "h ero.moveUp press enter h ero.moveDown press enter h ero.moveLeft press enter …" at bounding box center [761, 255] width 337 height 187
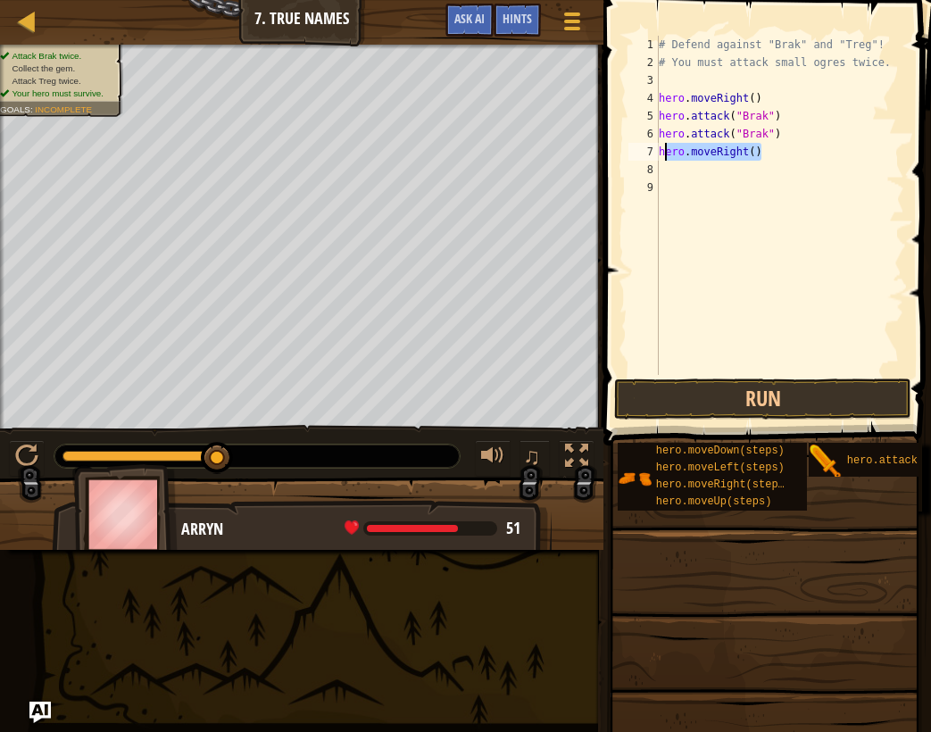
drag, startPoint x: 790, startPoint y: 152, endPoint x: 627, endPoint y: 157, distance: 163.4
click at [627, 157] on div "1 2 3 4 5 6 7 8 9 # Defend against "Brak" and "Treg"! # You must attack small o…" at bounding box center [764, 205] width 279 height 339
type textarea "hero.moveRight()"
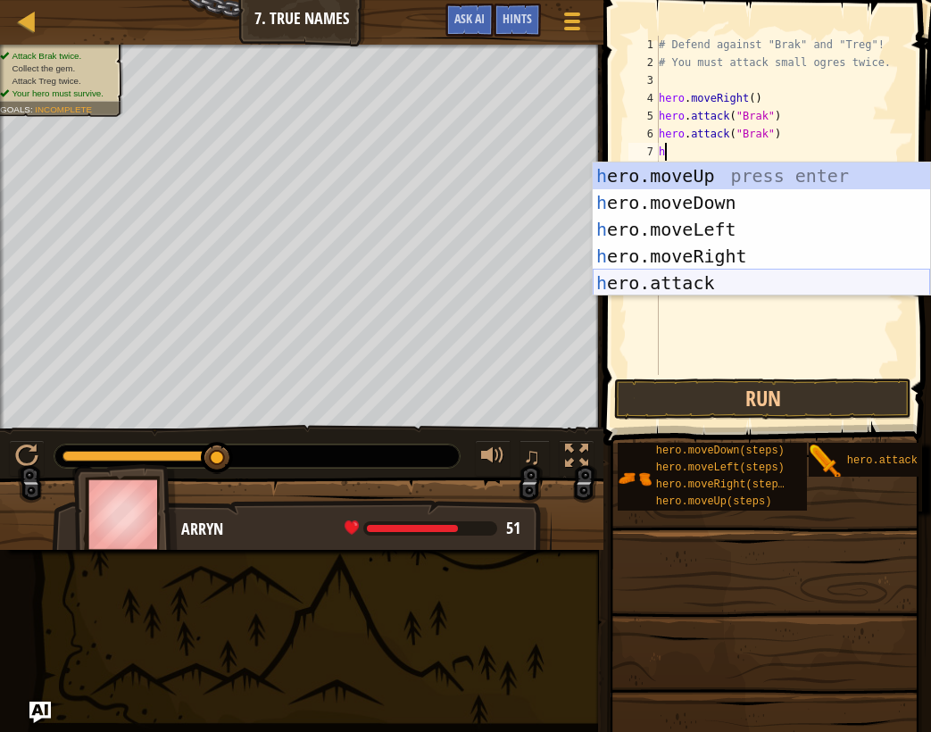
click at [742, 280] on div "h ero.moveUp press enter h ero.moveDown press enter h ero.moveLeft press enter …" at bounding box center [761, 255] width 337 height 187
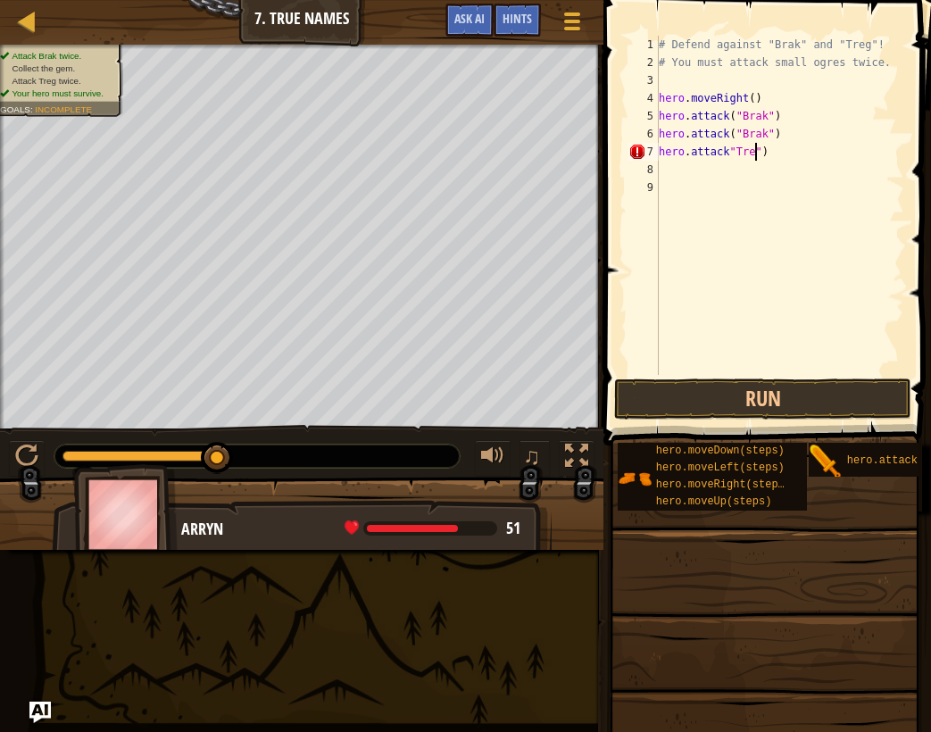
scroll to position [8, 8]
type textarea "hero.attack"Treg")"
click at [746, 166] on div "# Defend against "Brak" and "Treg"! # You must attack small ogres twice. hero .…" at bounding box center [779, 223] width 249 height 375
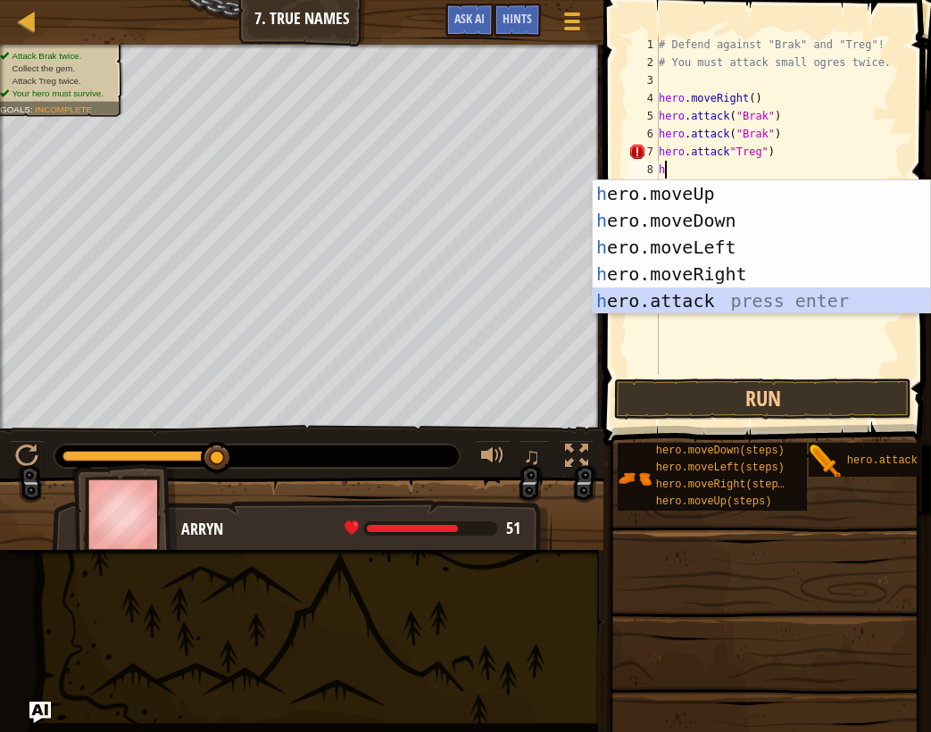
click at [765, 301] on div "h ero.moveUp press enter h ero.moveDown press enter h ero.moveLeft press enter …" at bounding box center [761, 273] width 337 height 187
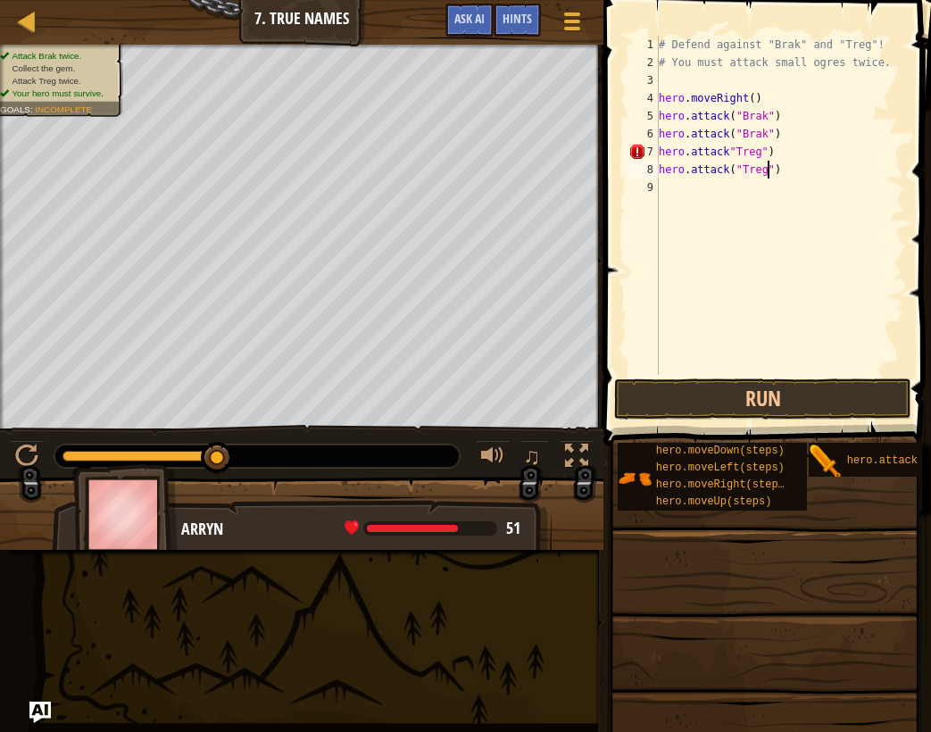
scroll to position [8, 9]
click at [816, 389] on button "Run" at bounding box center [762, 398] width 297 height 41
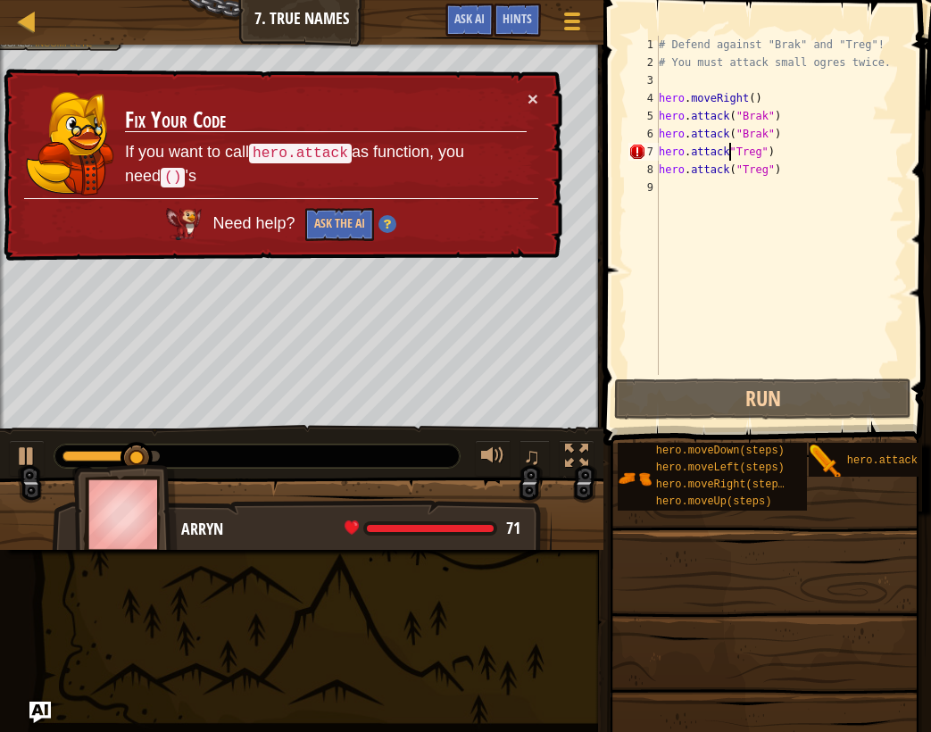
click at [729, 155] on div "# Defend against "Brak" and "Treg"! # You must attack small ogres twice. hero .…" at bounding box center [779, 223] width 249 height 375
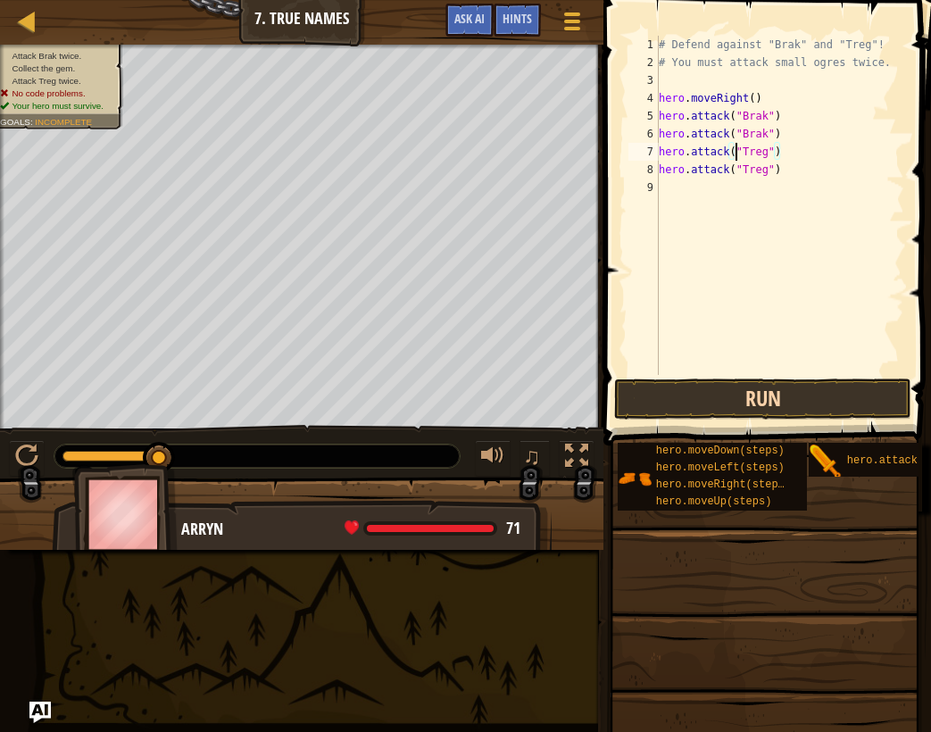
type textarea "hero.attack("Treg")"
click at [828, 410] on button "Run" at bounding box center [762, 398] width 297 height 41
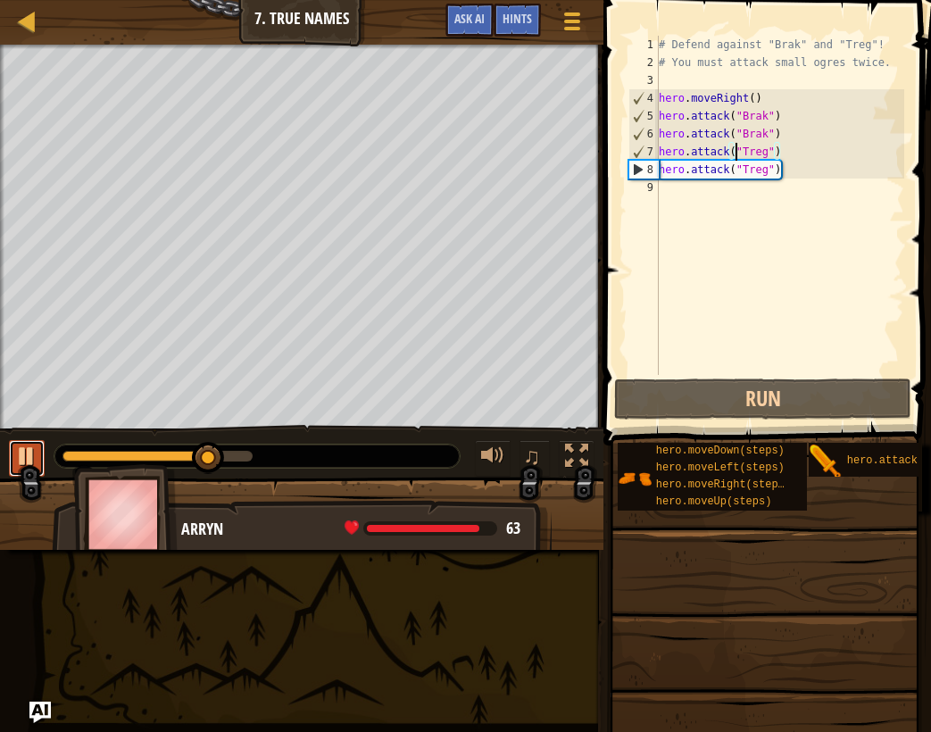
click at [18, 458] on div at bounding box center [26, 456] width 23 height 23
click at [765, 188] on div "# Defend against "Brak" and "Treg"! # You must attack small ogres twice. hero .…" at bounding box center [779, 223] width 249 height 375
type textarea "r"
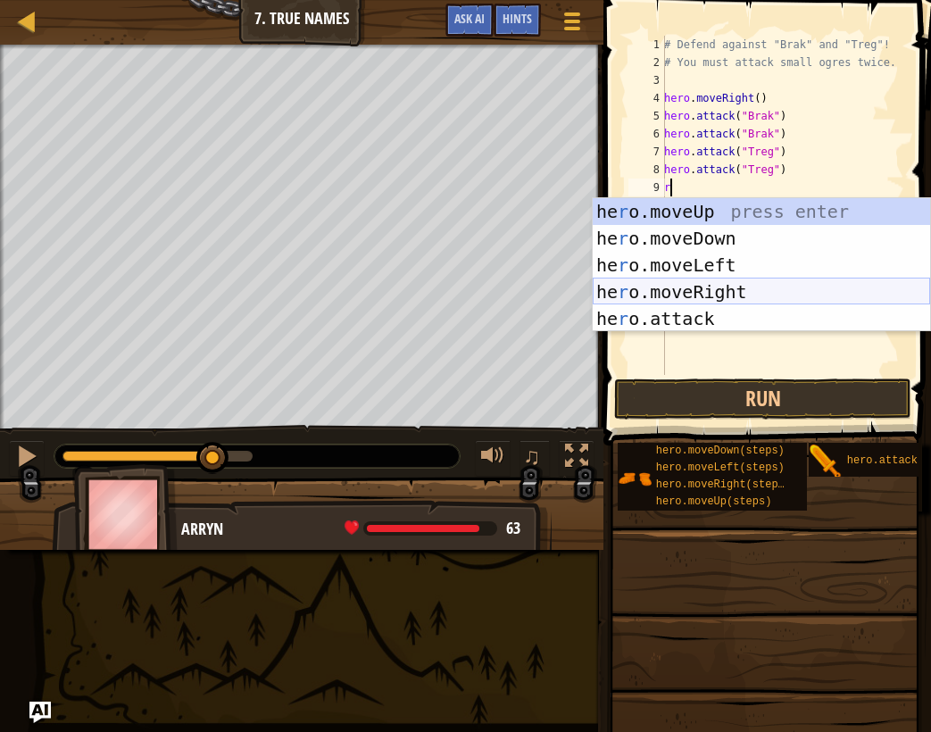
click at [732, 288] on div "he r o.moveUp press enter he r o.moveDown press enter he r o.moveLeft press ent…" at bounding box center [761, 291] width 337 height 187
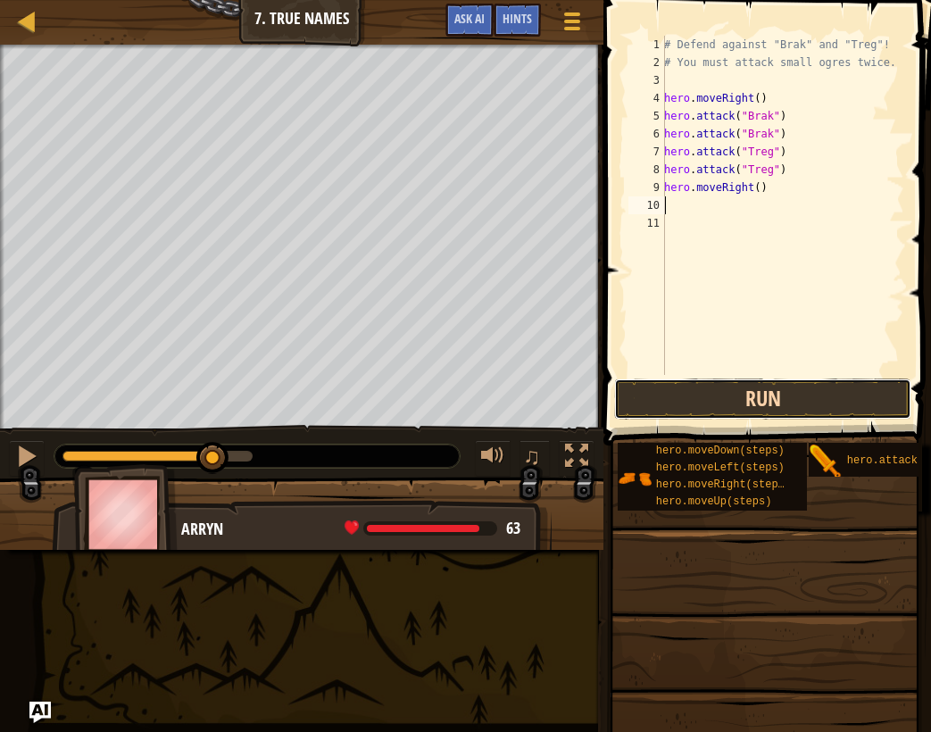
click at [758, 395] on button "Run" at bounding box center [762, 398] width 297 height 41
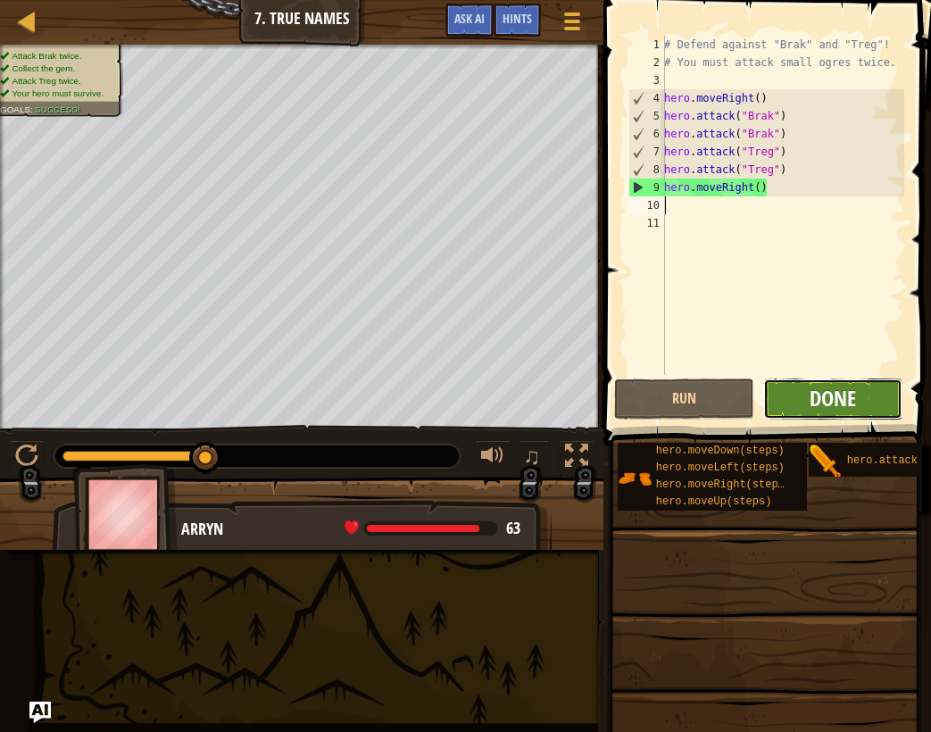
click at [816, 406] on span "Done" at bounding box center [833, 398] width 46 height 29
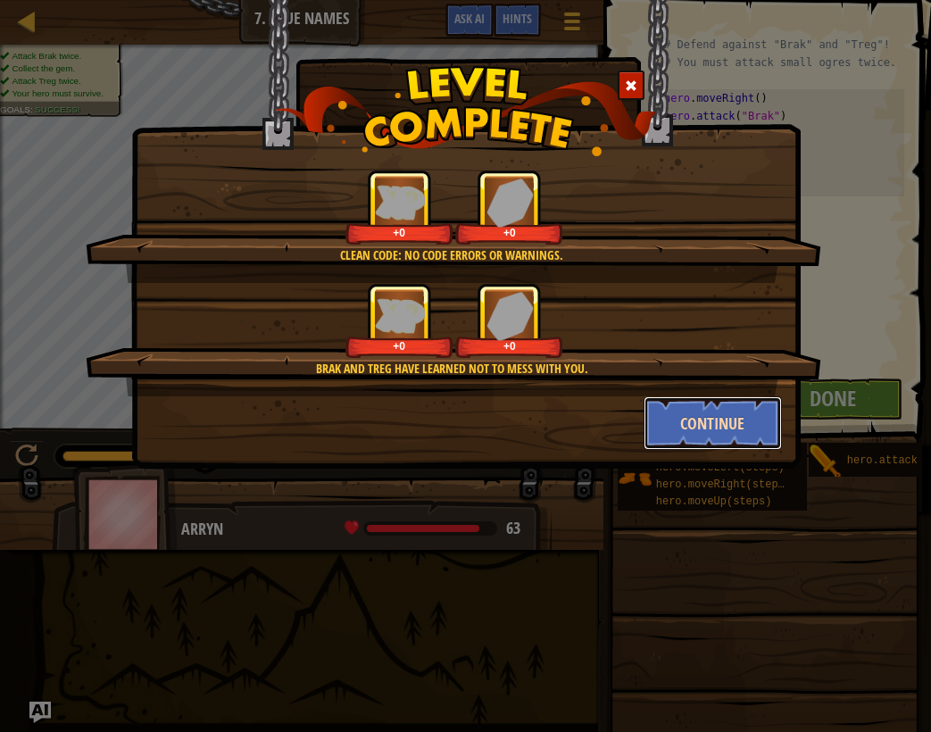
click at [721, 406] on button "Continue" at bounding box center [713, 423] width 138 height 54
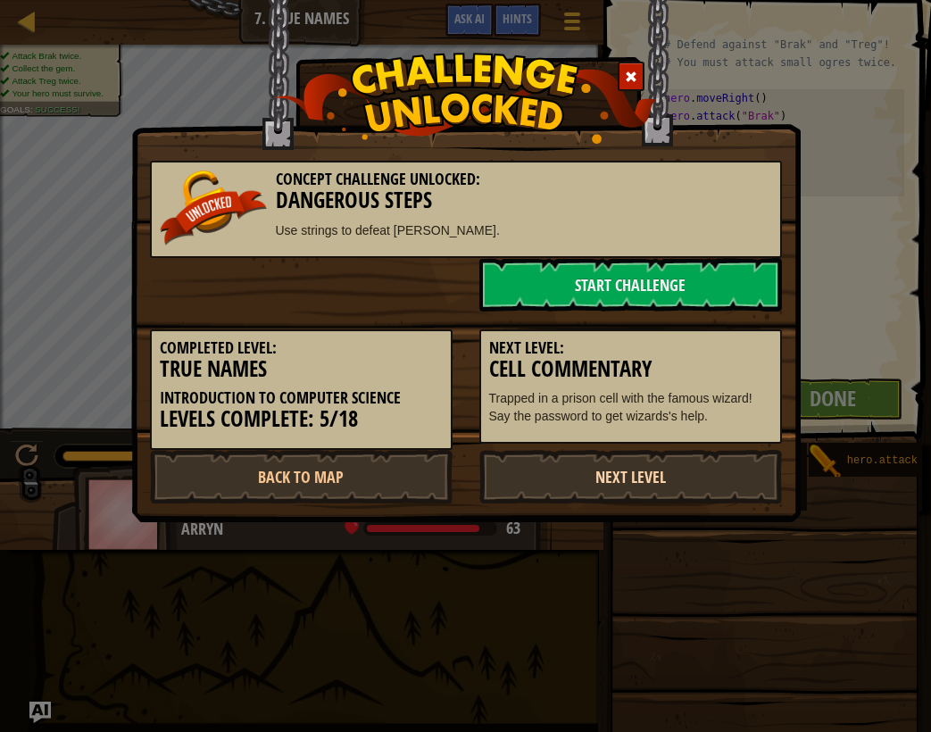
click at [659, 474] on link "Next Level" at bounding box center [630, 477] width 303 height 54
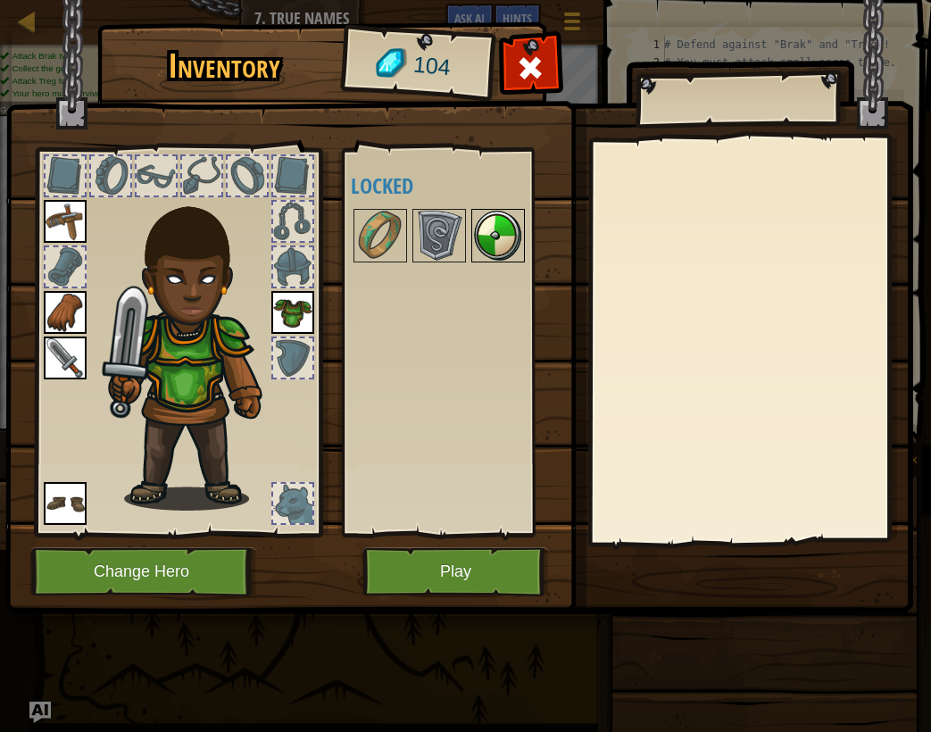
click at [512, 217] on img at bounding box center [498, 236] width 50 height 50
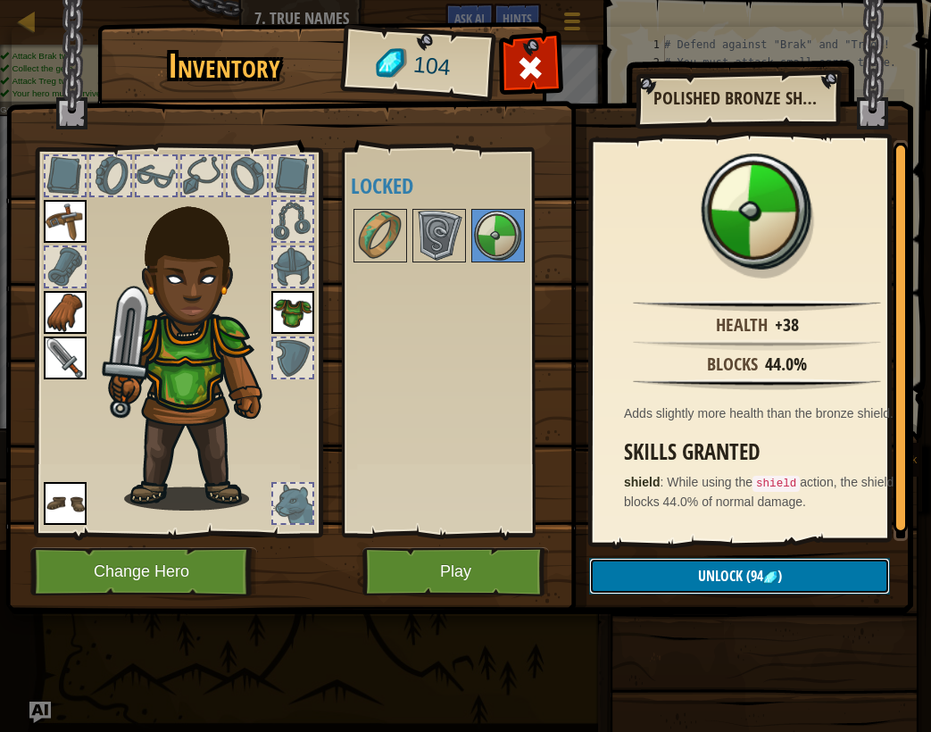
click at [692, 577] on button "Unlock (94 )" at bounding box center [739, 576] width 301 height 37
click at [650, 574] on button "Confirm" at bounding box center [739, 576] width 301 height 37
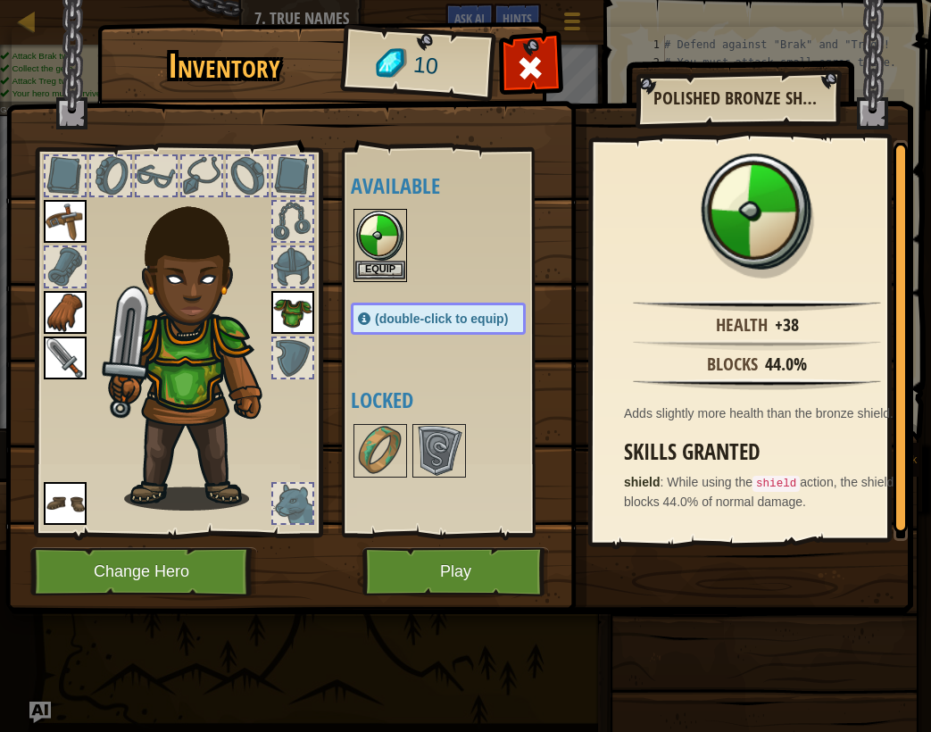
click at [388, 242] on img at bounding box center [380, 236] width 50 height 50
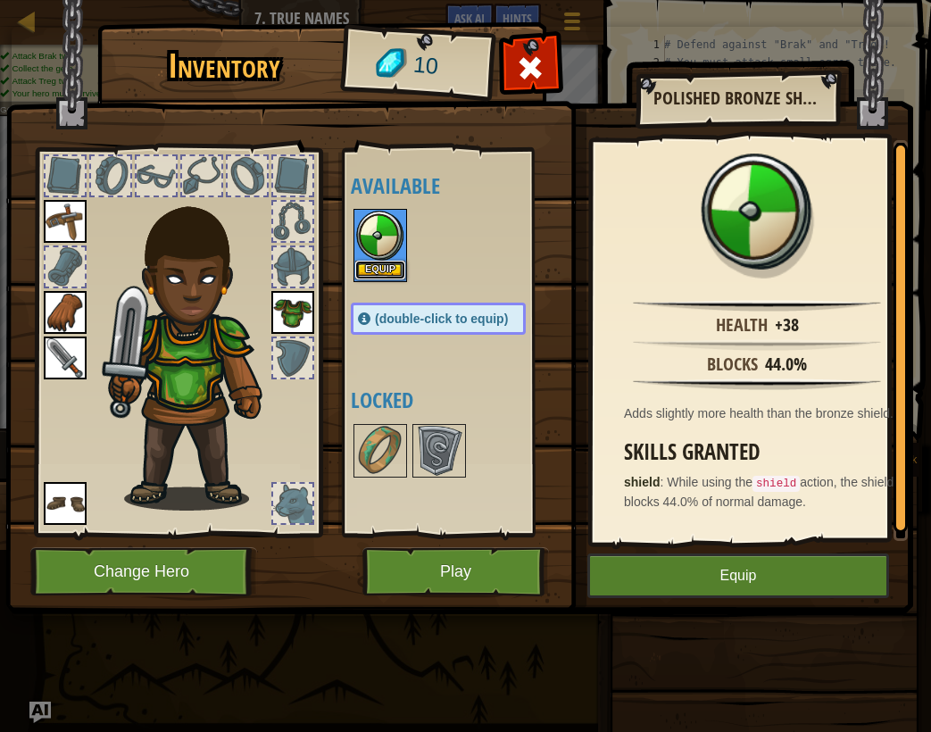
click at [387, 274] on button "Equip" at bounding box center [380, 270] width 50 height 19
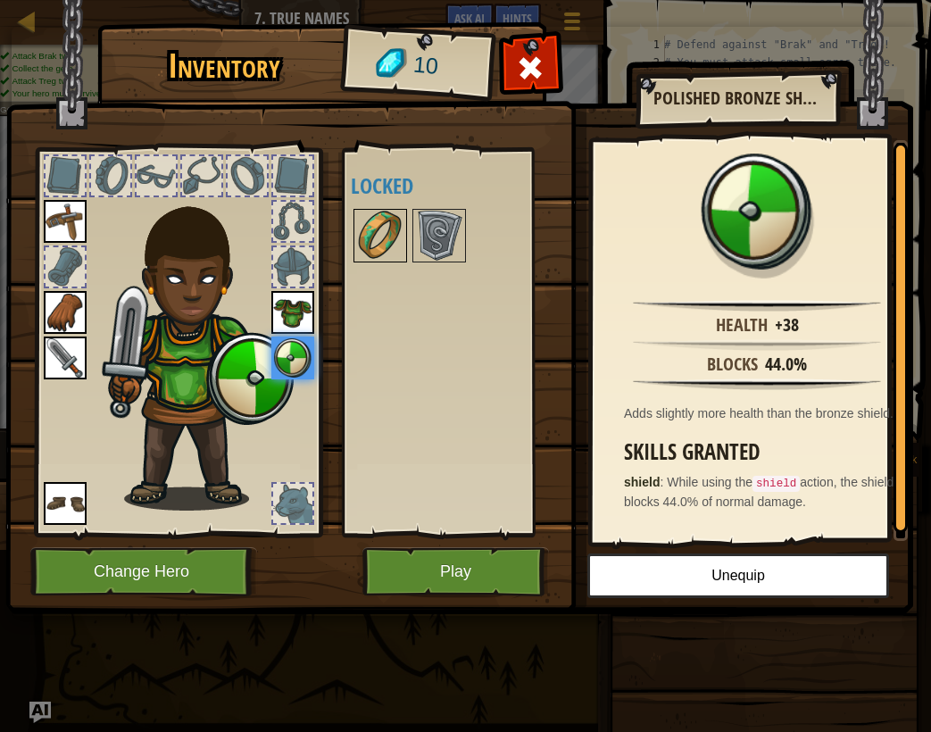
click at [383, 221] on img at bounding box center [380, 236] width 50 height 50
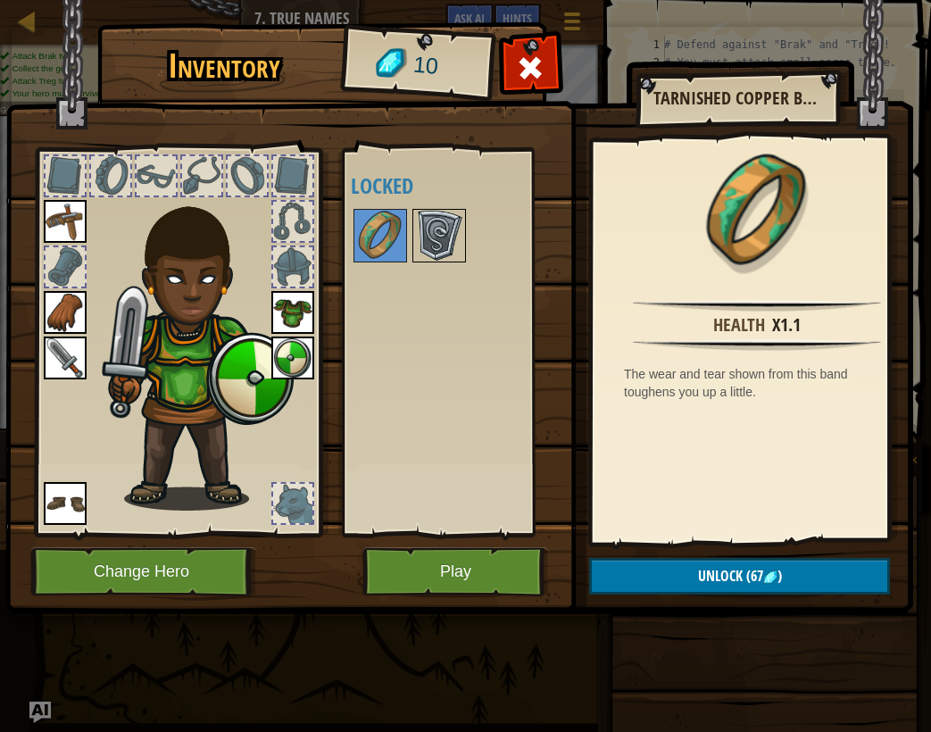
click at [438, 220] on img at bounding box center [439, 236] width 50 height 50
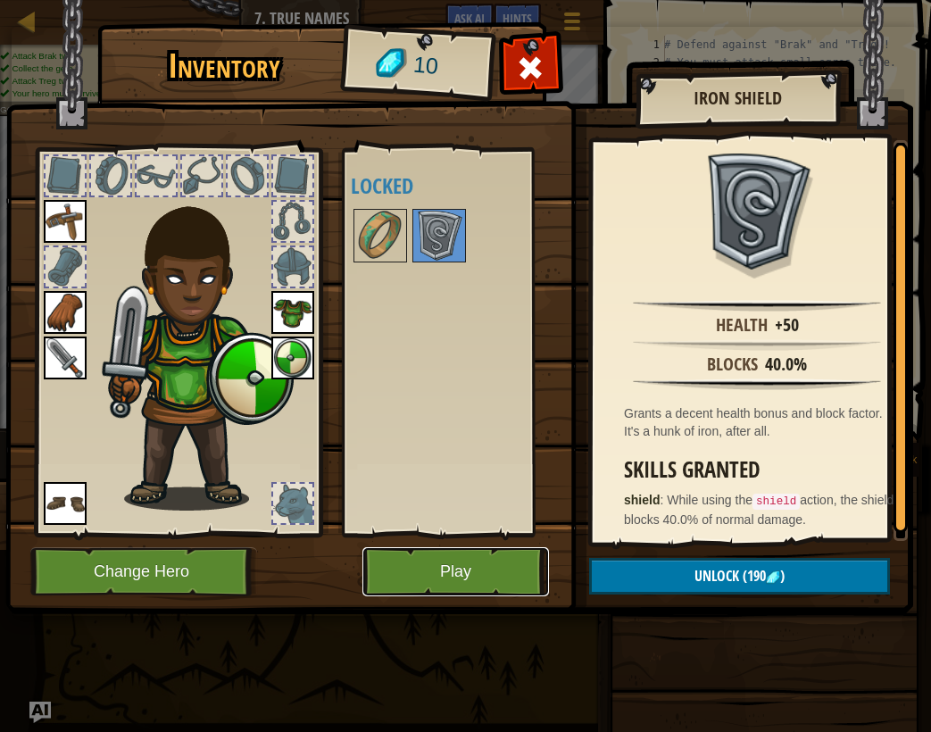
click at [477, 583] on button "Play" at bounding box center [455, 571] width 187 height 49
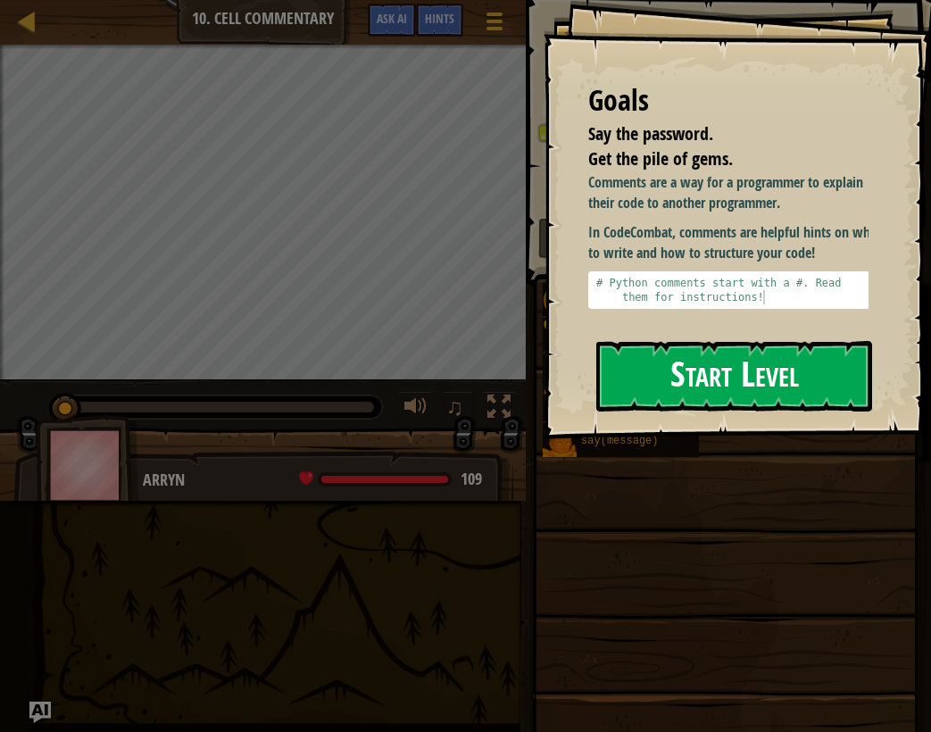
click at [771, 355] on button "Start Level" at bounding box center [734, 376] width 276 height 71
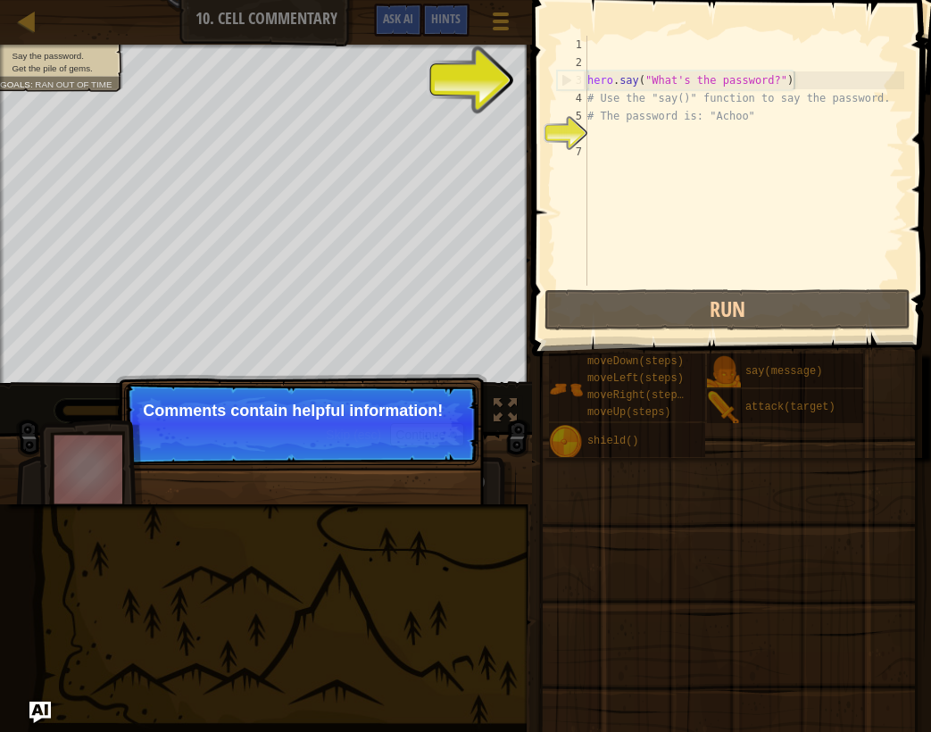
click at [833, 78] on div "hero . say ( "What's the password?" ) # Use the "say()" function to say the pas…" at bounding box center [744, 179] width 320 height 286
type textarea "hero.say("What's the password?")"
click at [703, 141] on div "hero . say ( "What's the password?" ) # Use the "say()" function to say the pas…" at bounding box center [744, 179] width 320 height 286
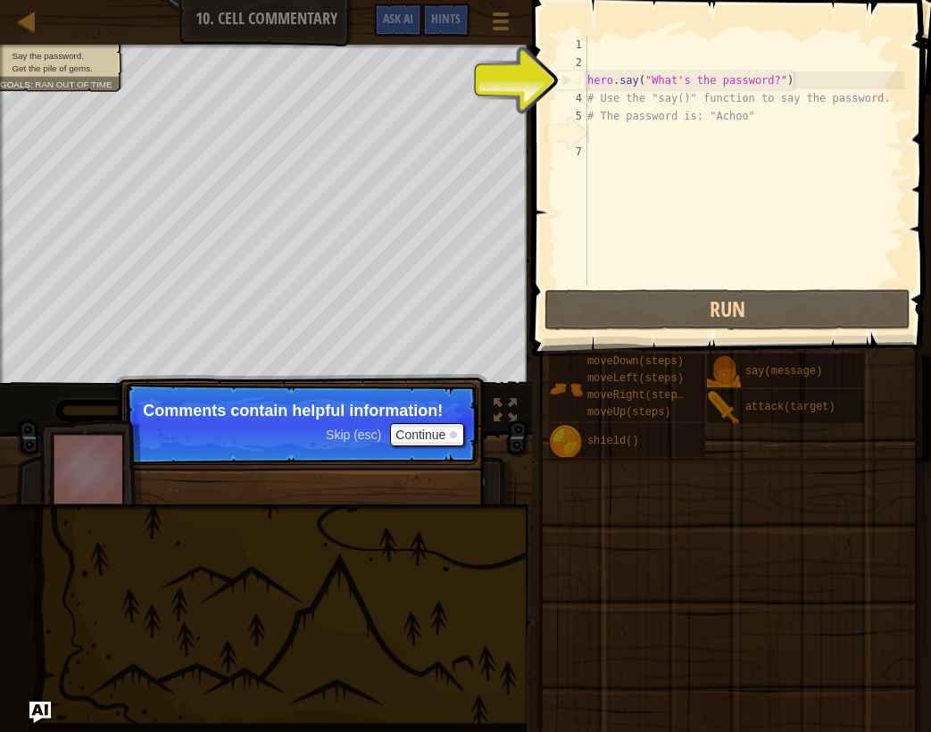
click at [686, 131] on div "hero . say ( "What's the password?" ) # Use the "say()" function to say the pas…" at bounding box center [744, 179] width 320 height 286
click at [681, 88] on div "hero . say ( "What's the password?" ) # Use the "say()" function to say the pas…" at bounding box center [744, 179] width 320 height 286
type textarea "hero.say("What's the password?")"
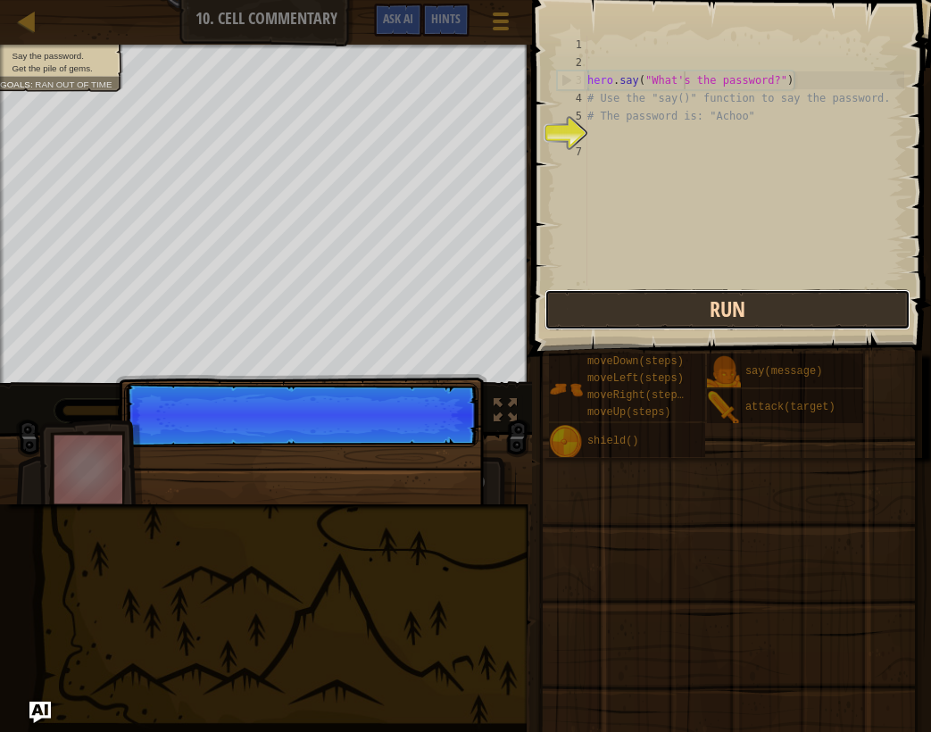
click at [747, 306] on button "Run" at bounding box center [728, 309] width 366 height 41
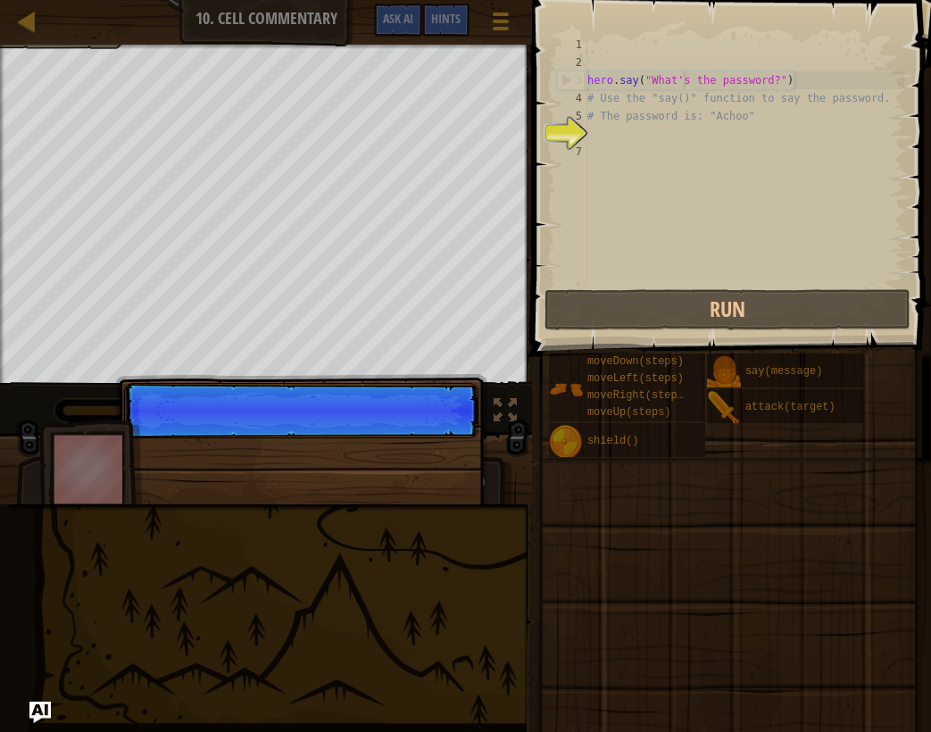
scroll to position [8, 8]
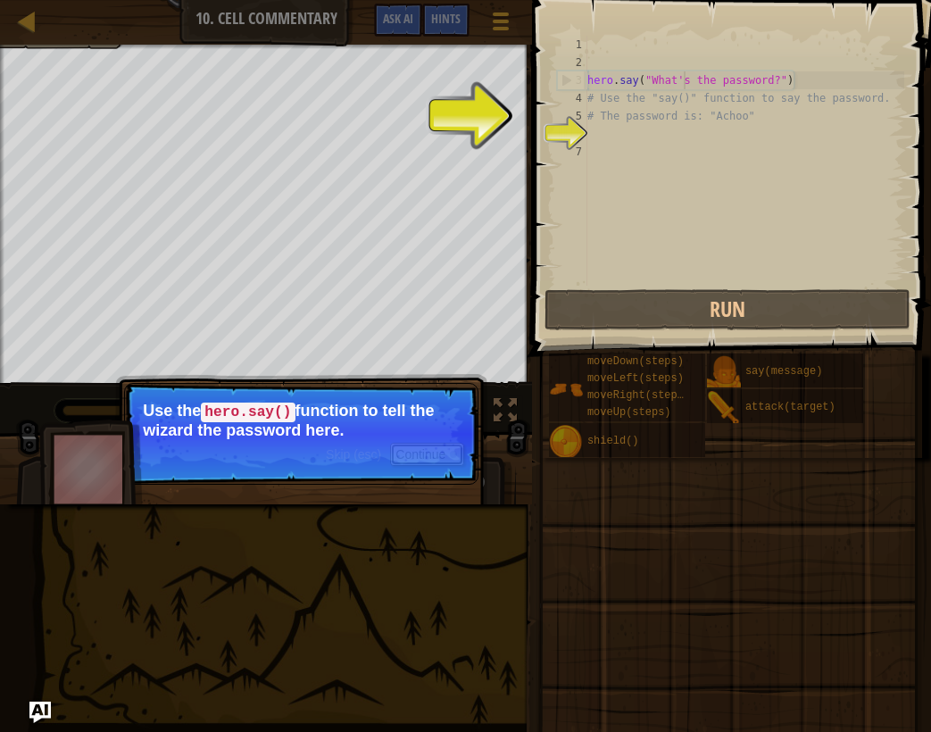
click at [425, 451] on button "Continue" at bounding box center [427, 454] width 74 height 23
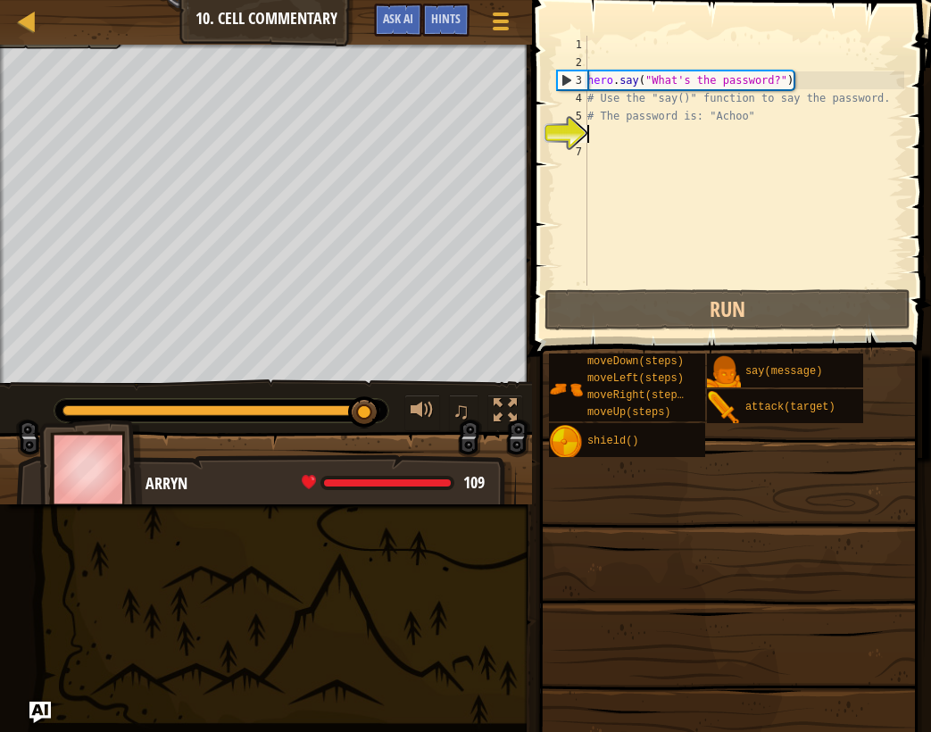
click at [678, 137] on div "hero . say ( "What's the password?" ) # Use the "say()" function to say the pas…" at bounding box center [744, 179] width 320 height 286
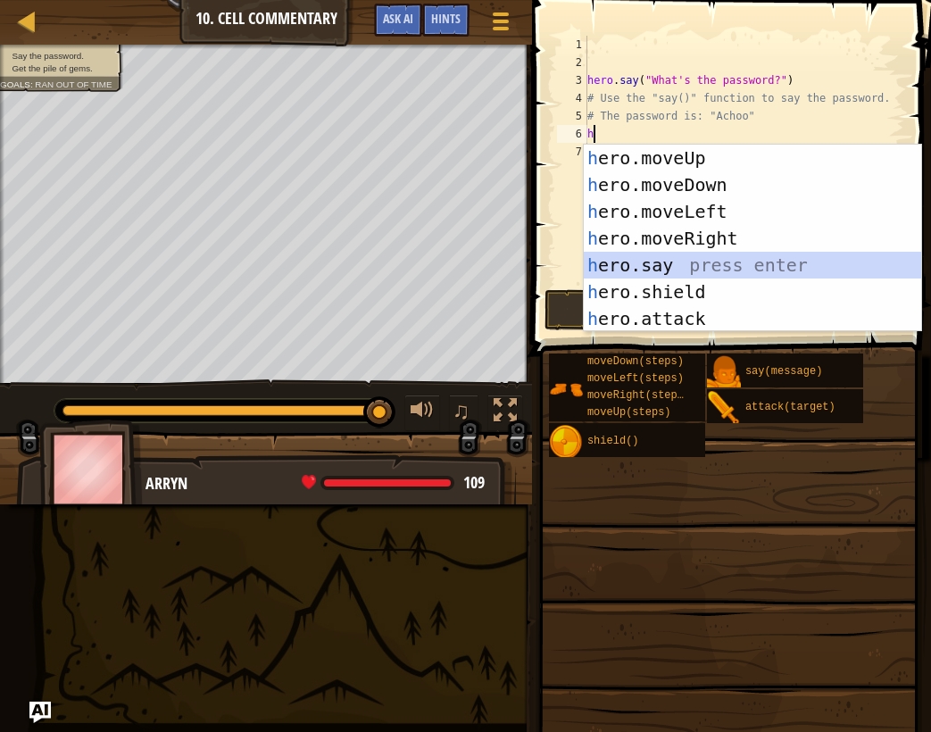
click at [675, 270] on div "h ero.moveUp press enter h ero.moveDown press enter h ero.moveLeft press enter …" at bounding box center [752, 265] width 337 height 241
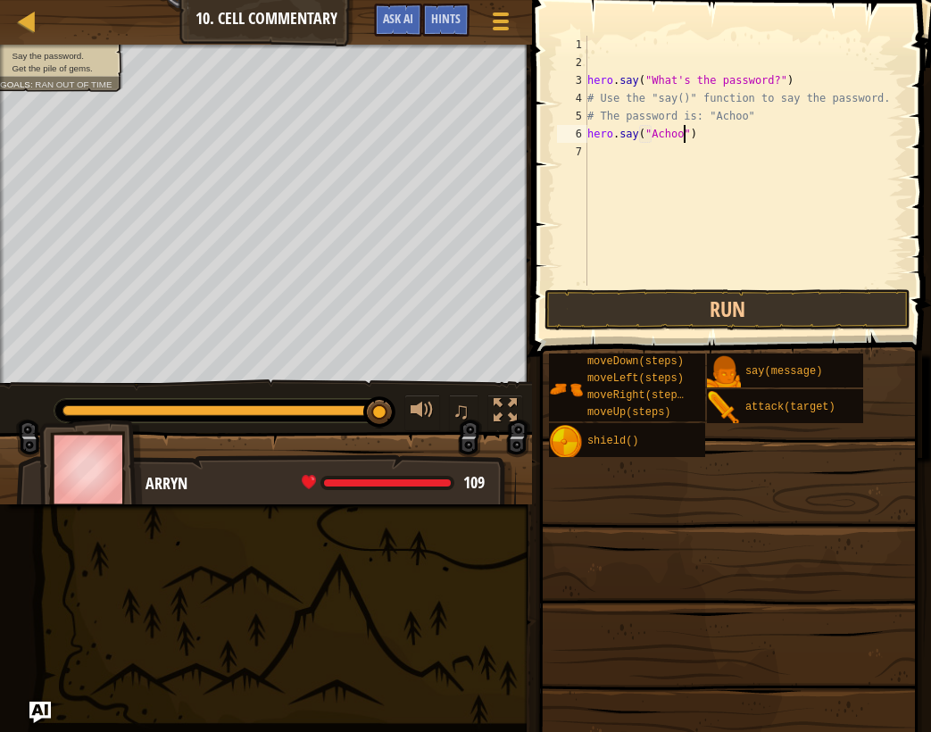
scroll to position [8, 7]
type textarea "hero.say("Achoo")"
click at [826, 296] on button "Run" at bounding box center [728, 309] width 366 height 41
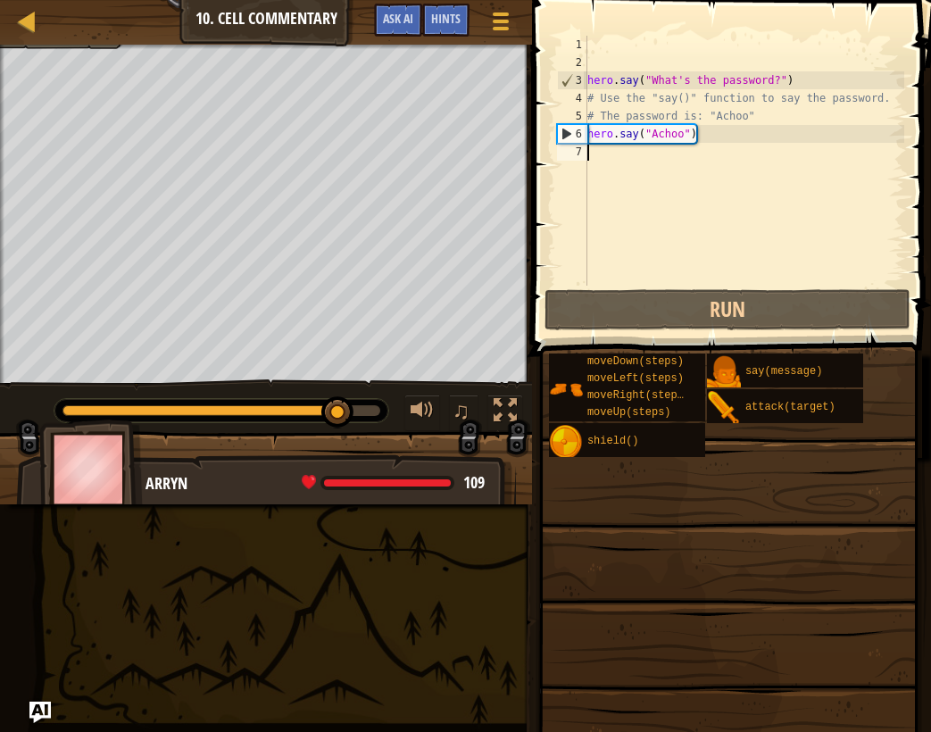
click at [694, 176] on div "hero . say ( "What's the password?" ) # Use the "say()" function to say the pas…" at bounding box center [744, 179] width 320 height 286
type textarea "u"
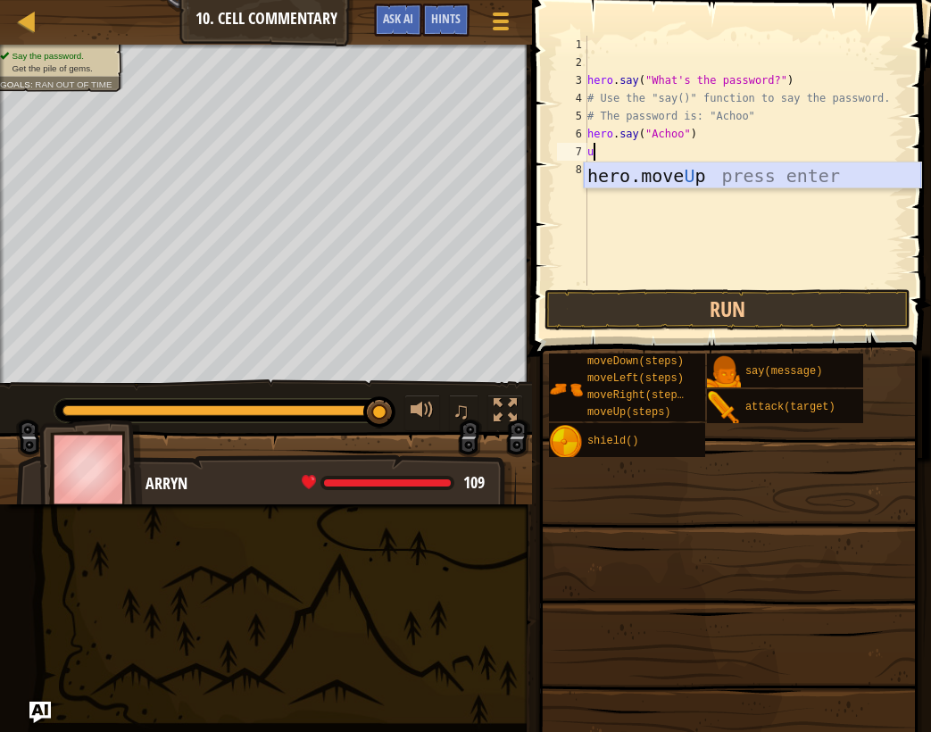
click at [750, 169] on div "hero.move U p press enter" at bounding box center [752, 202] width 337 height 80
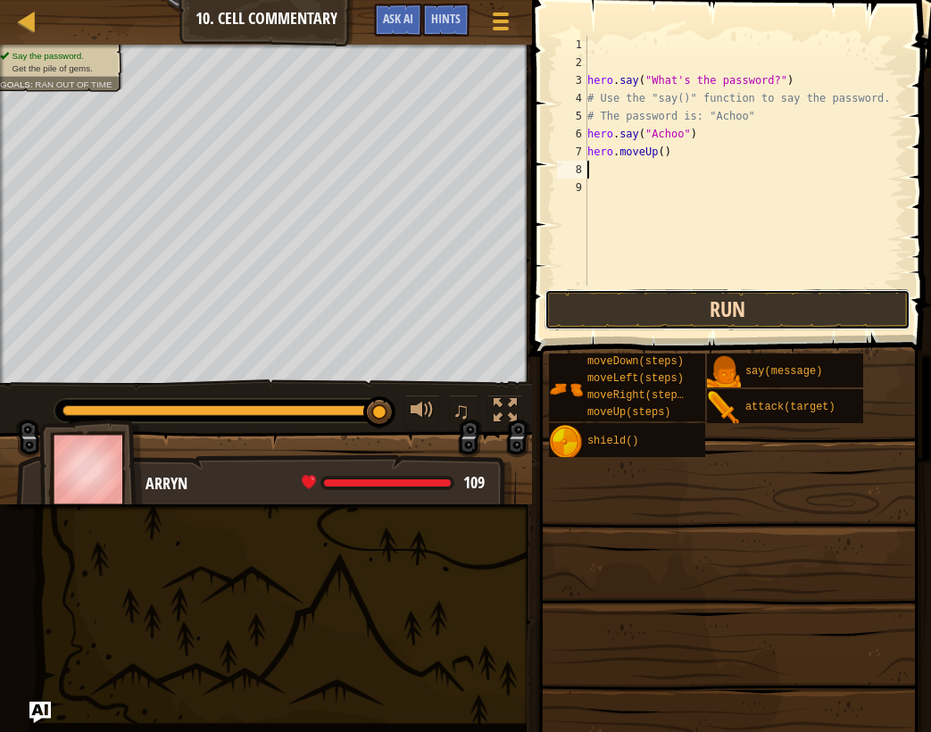
click at [792, 328] on button "Run" at bounding box center [728, 309] width 366 height 41
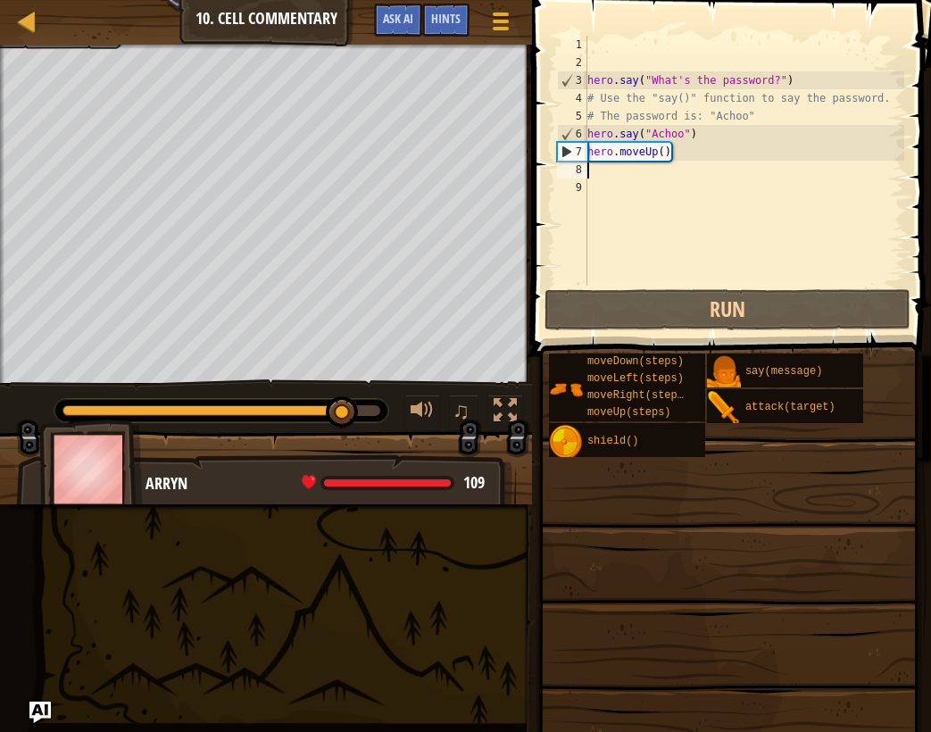
type textarea "h"
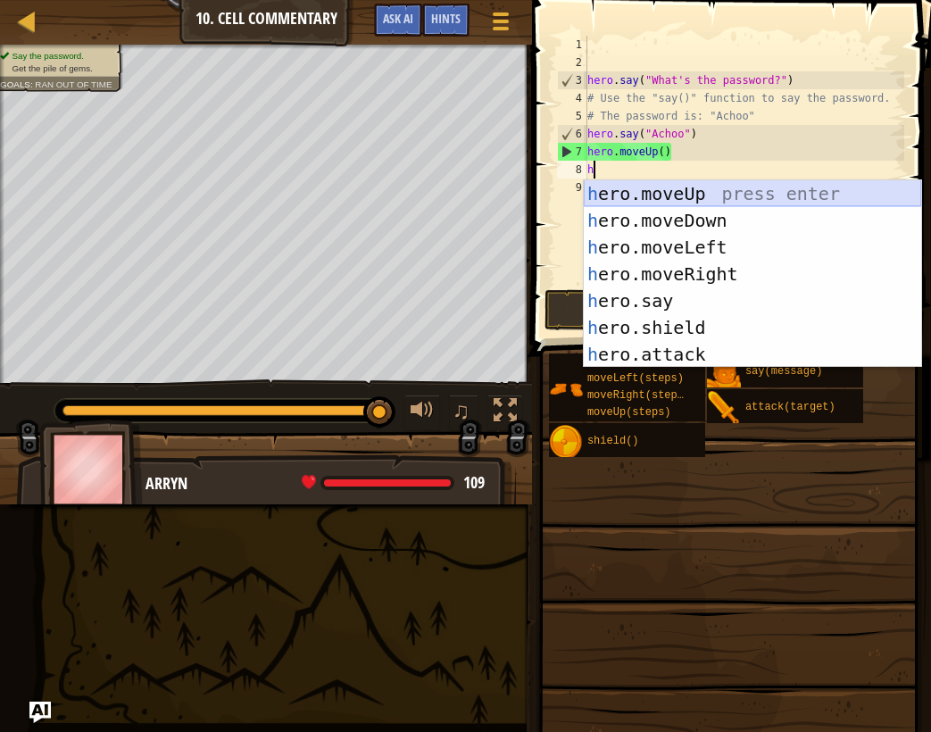
click at [722, 202] on div "h ero.moveUp press enter h ero.moveDown press enter h ero.moveLeft press enter …" at bounding box center [752, 300] width 337 height 241
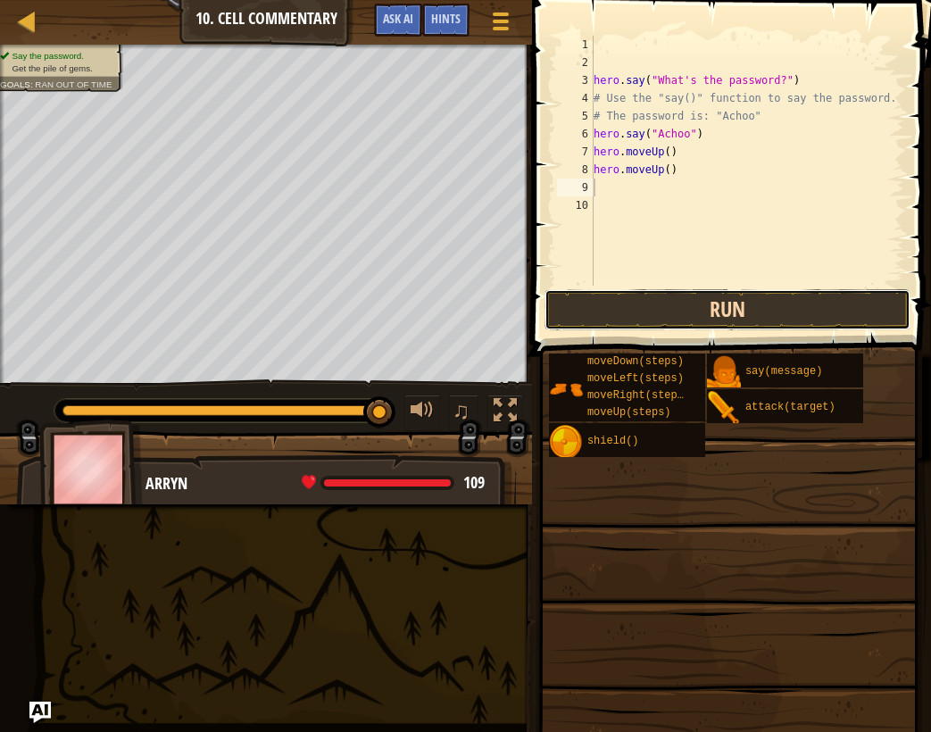
click at [737, 320] on button "Run" at bounding box center [728, 309] width 366 height 41
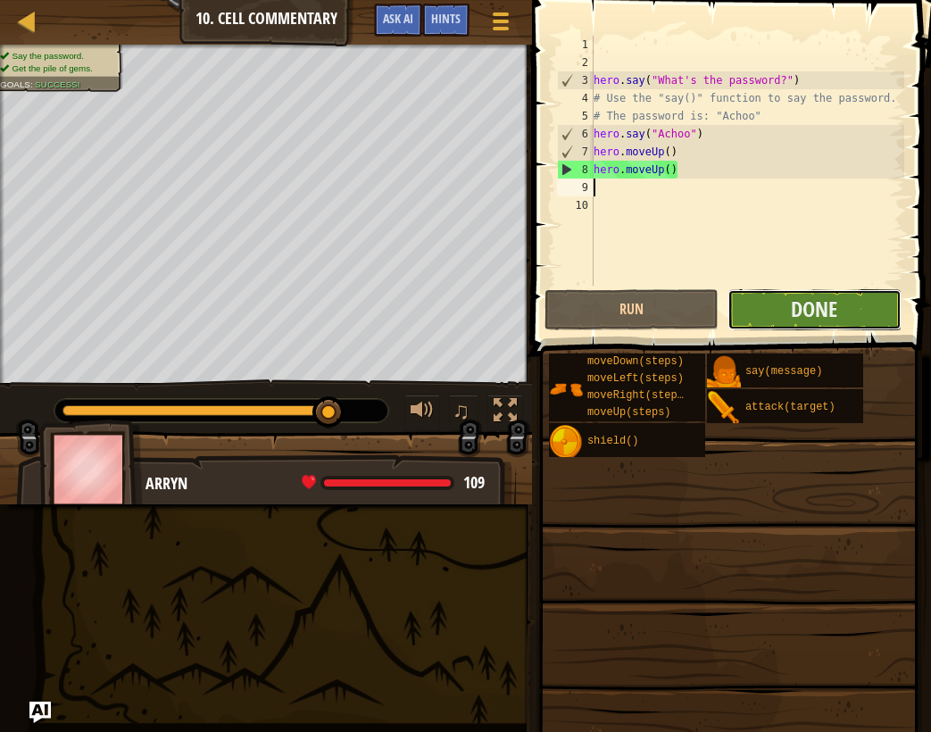
click at [780, 298] on button "Done" at bounding box center [815, 309] width 174 height 41
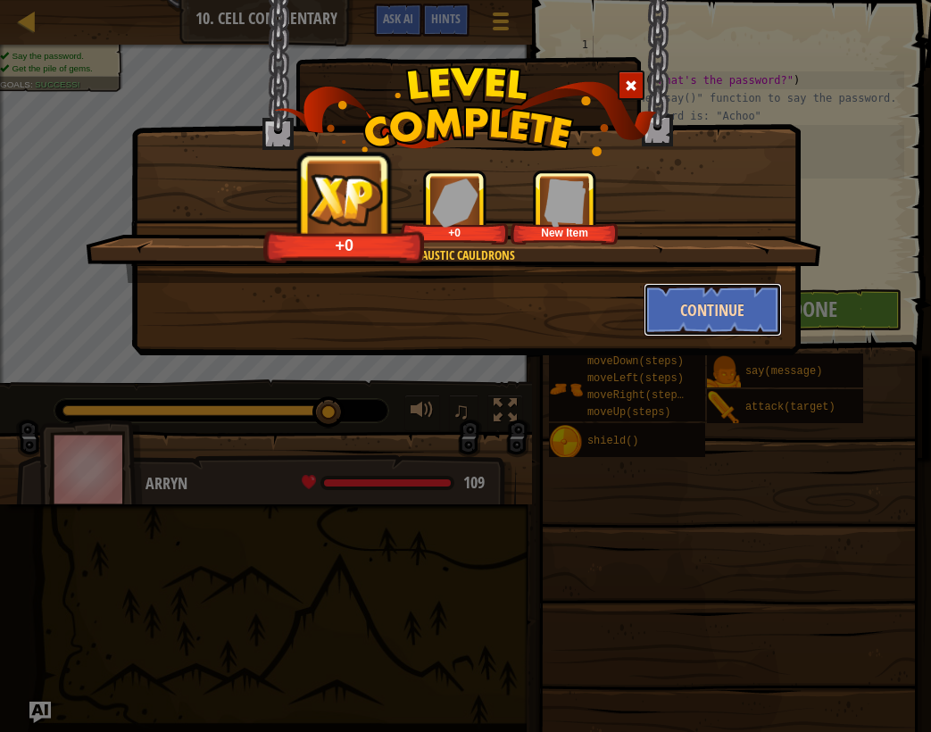
click at [678, 313] on button "Continue" at bounding box center [713, 310] width 138 height 54
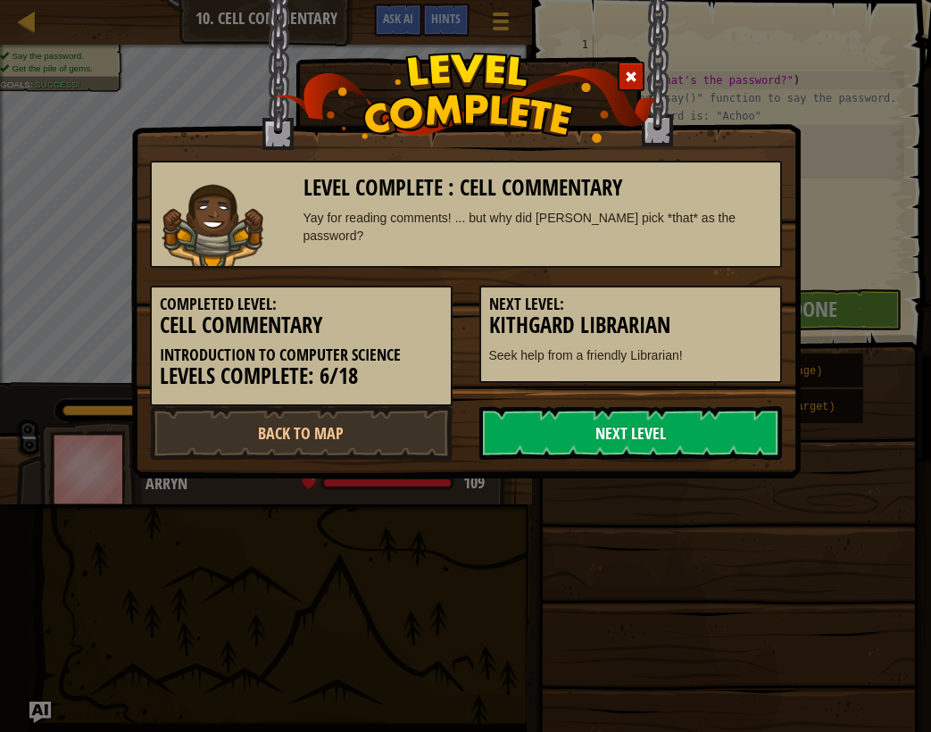
click at [668, 425] on link "Next Level" at bounding box center [630, 433] width 303 height 54
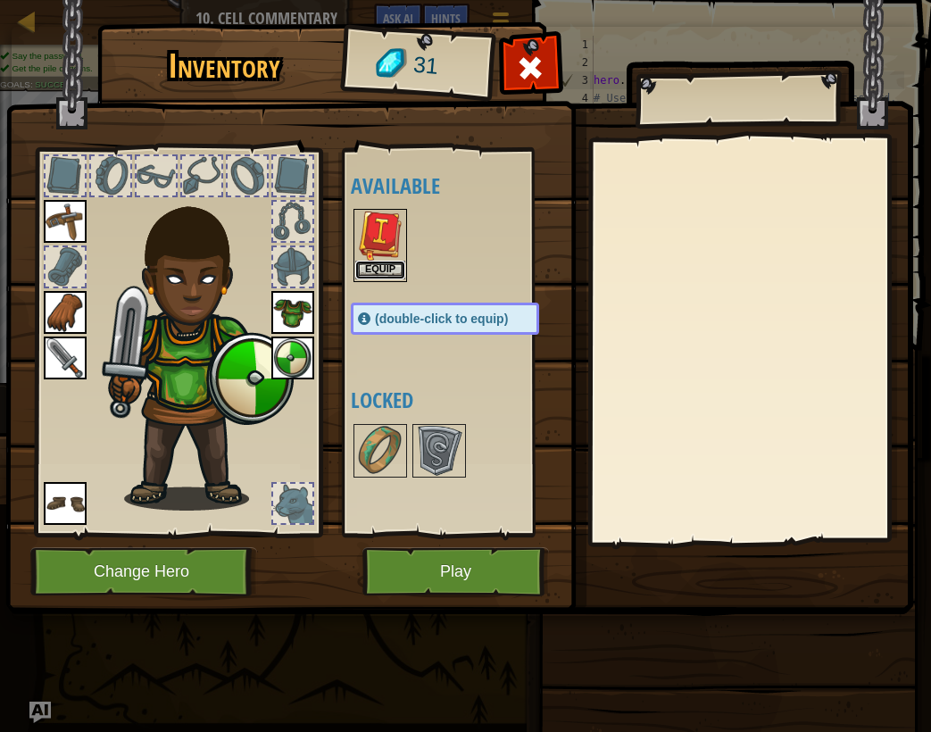
click at [392, 267] on button "Equip" at bounding box center [380, 270] width 50 height 19
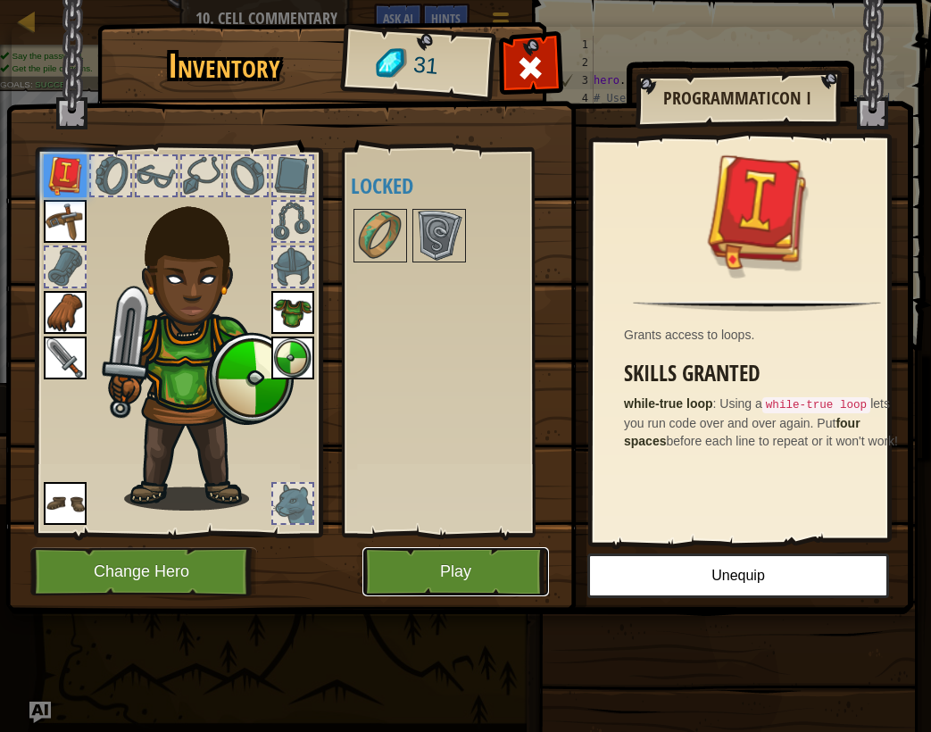
click at [494, 555] on button "Play" at bounding box center [455, 571] width 187 height 49
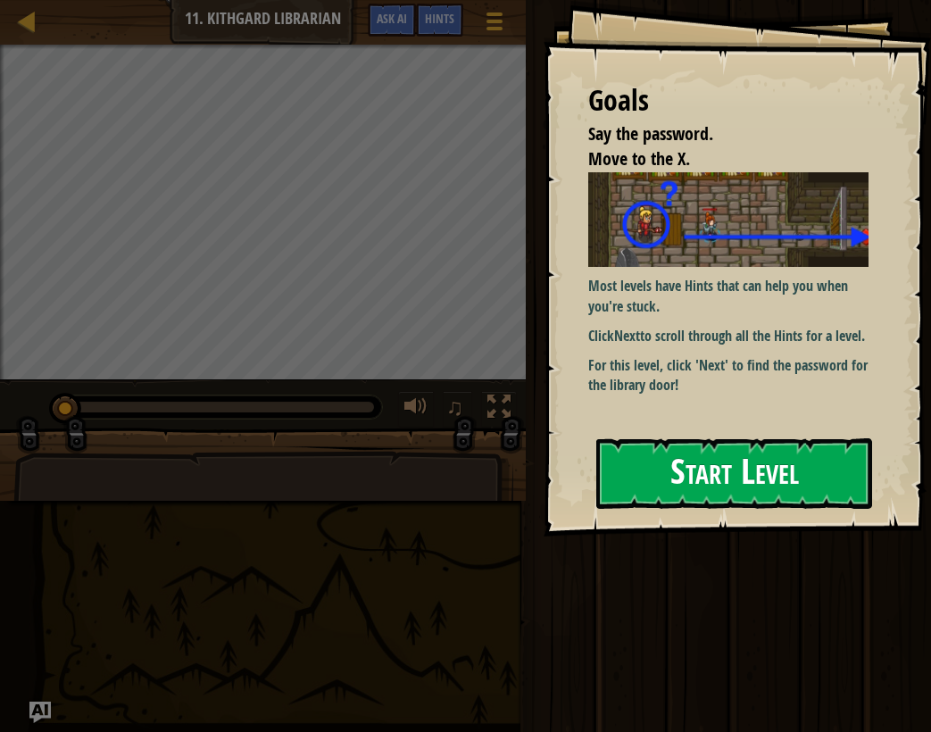
click at [655, 477] on button "Start Level" at bounding box center [734, 473] width 276 height 71
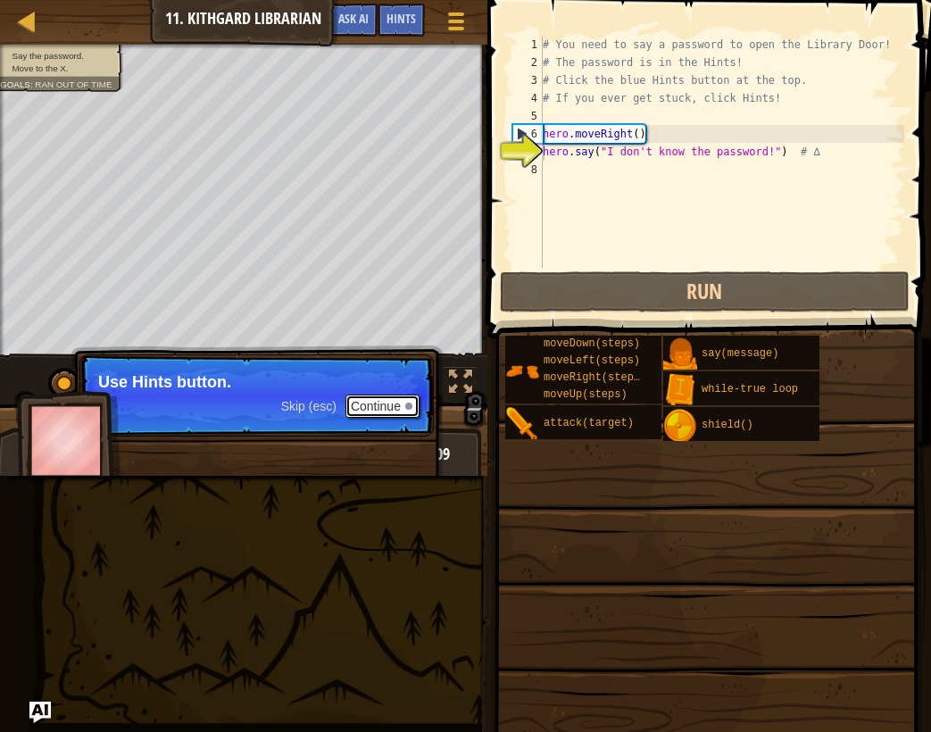
click at [388, 406] on button "Continue" at bounding box center [382, 406] width 74 height 23
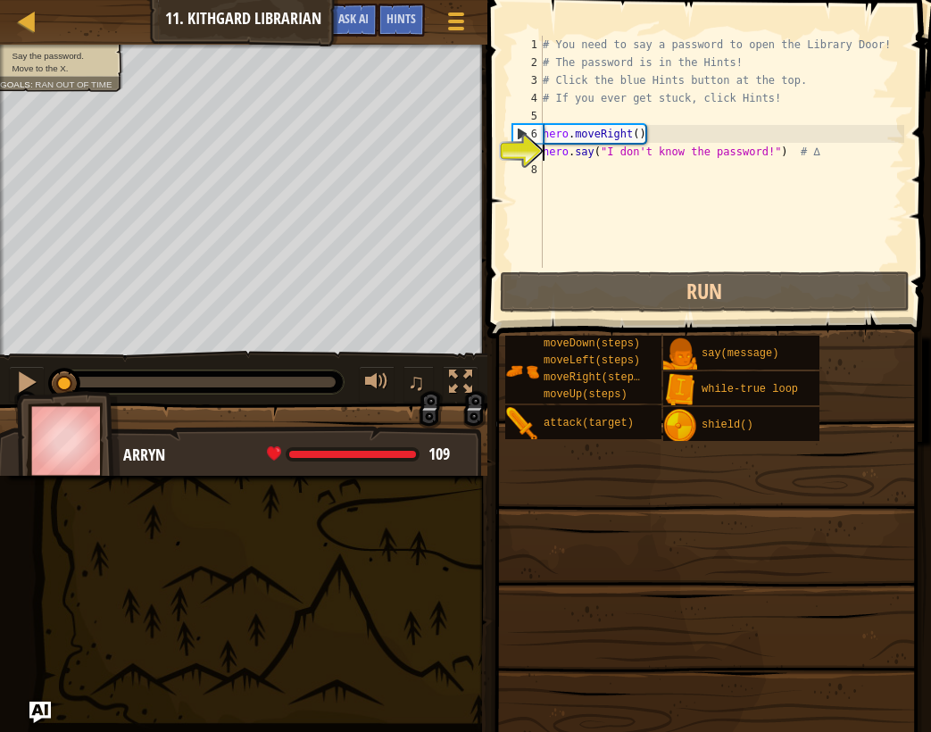
click at [700, 163] on div "# You need to say a password to open the Library Door! # The password is in the…" at bounding box center [721, 170] width 365 height 268
click at [404, 31] on div "Hints" at bounding box center [401, 20] width 47 height 33
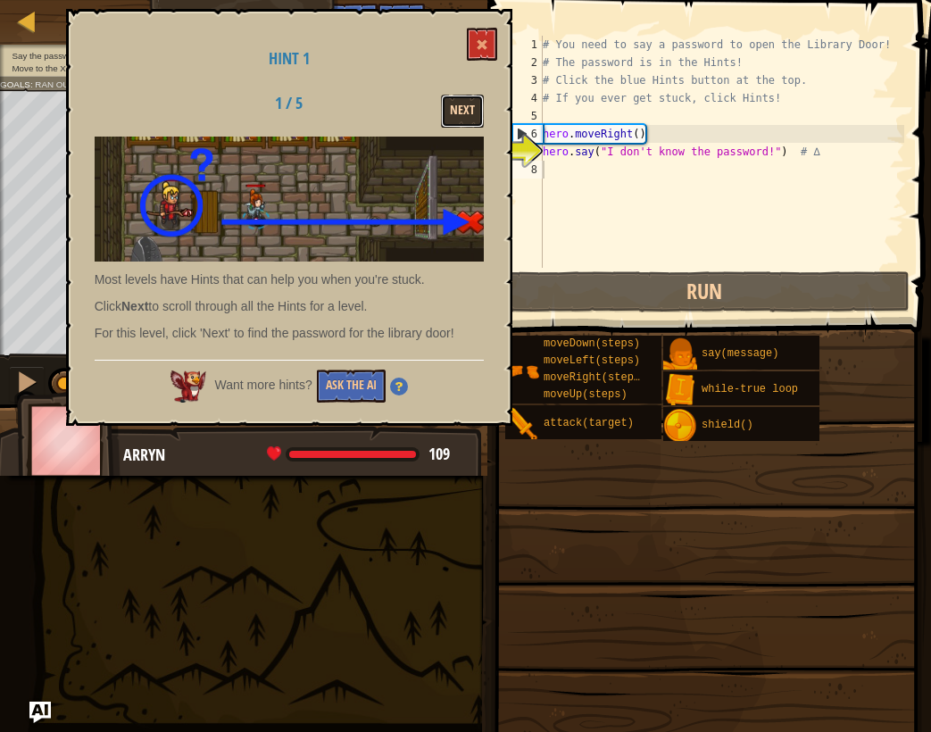
click at [460, 125] on button "Next" at bounding box center [462, 111] width 43 height 33
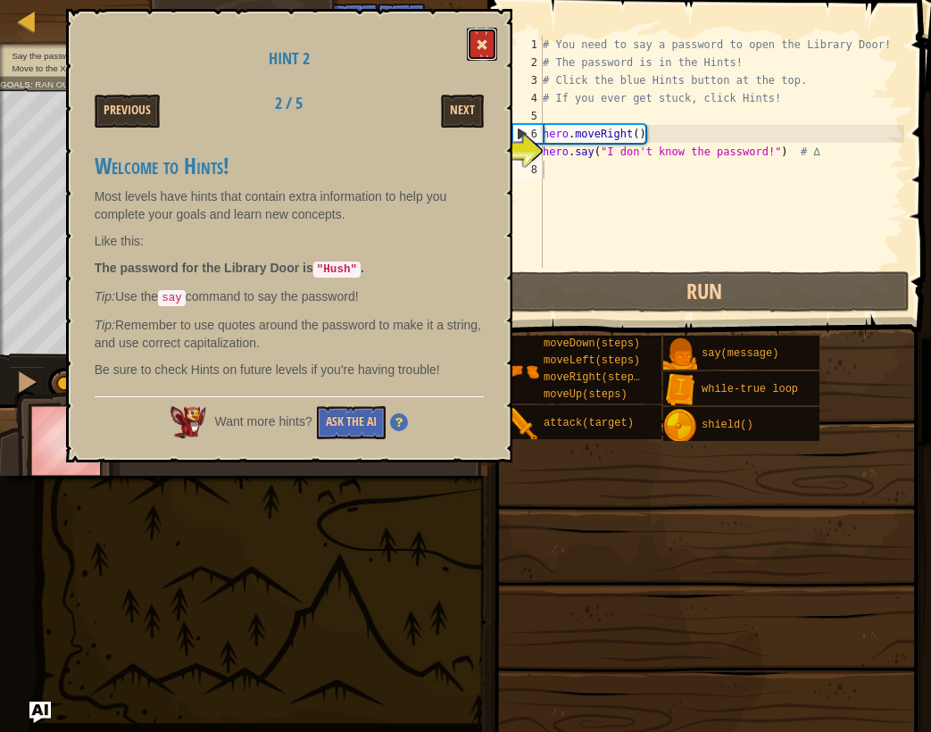
click at [483, 41] on span at bounding box center [482, 44] width 12 height 12
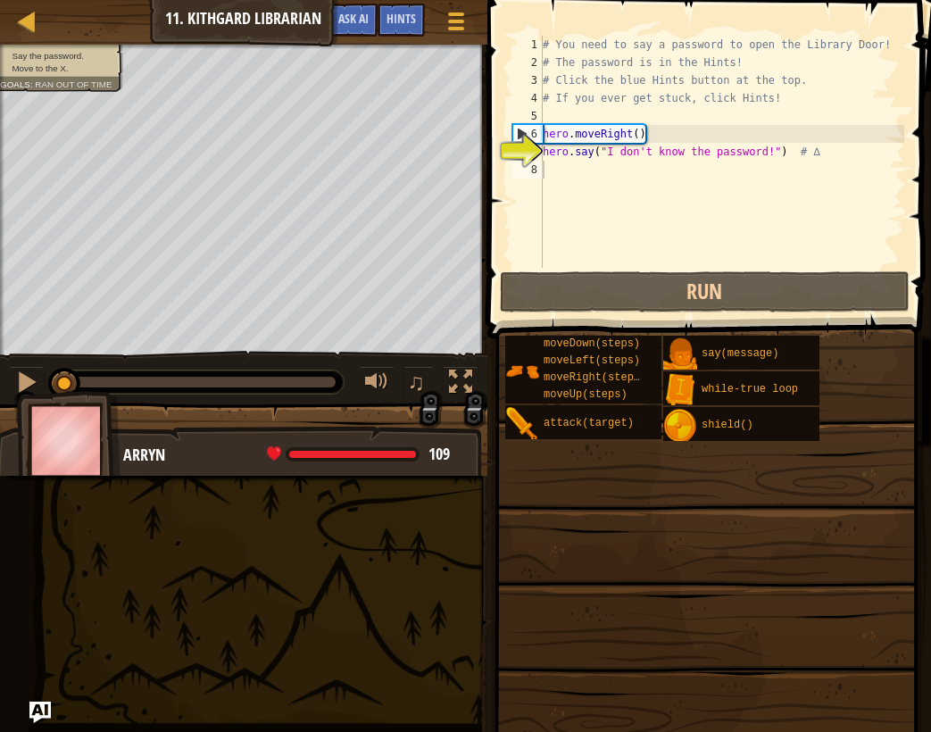
click at [614, 173] on div "# You need to say a password to open the Library Door! # The password is in the…" at bounding box center [721, 170] width 365 height 268
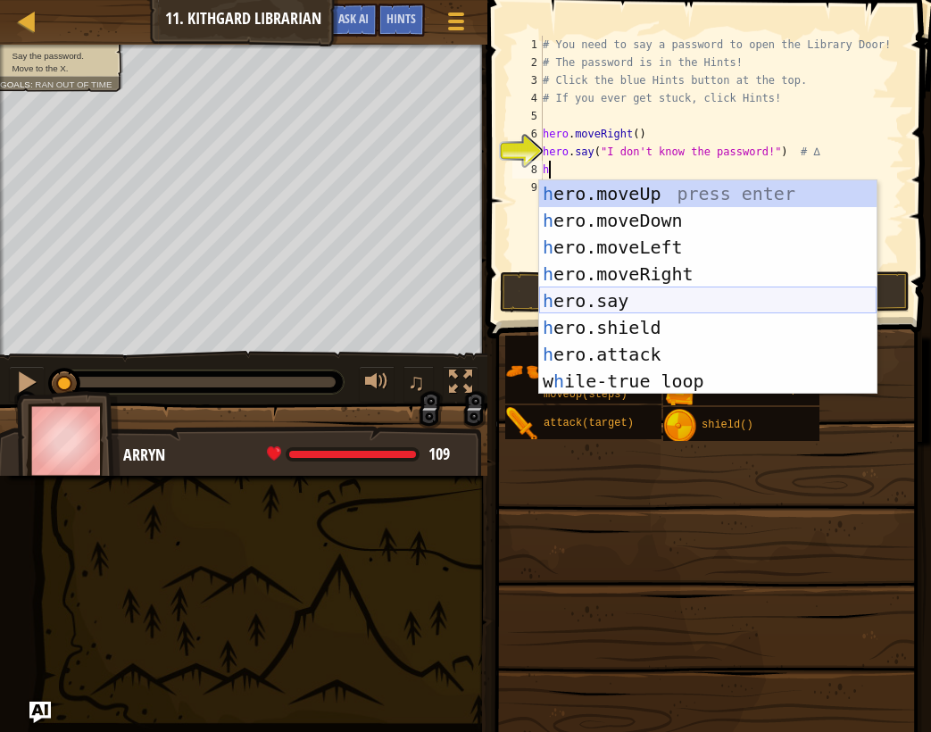
click at [612, 299] on div "h ero.moveUp press enter h ero.moveDown press enter h ero.moveLeft press enter …" at bounding box center [707, 314] width 337 height 268
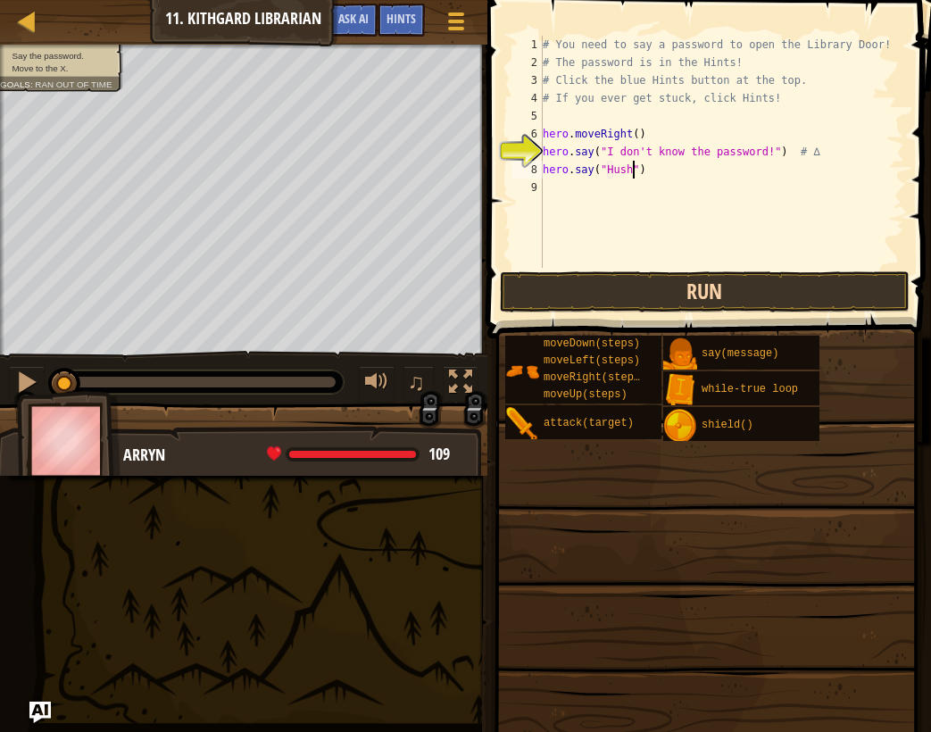
scroll to position [8, 7]
type textarea "hero.say("Hush")"
click at [700, 305] on button "Run" at bounding box center [705, 291] width 410 height 41
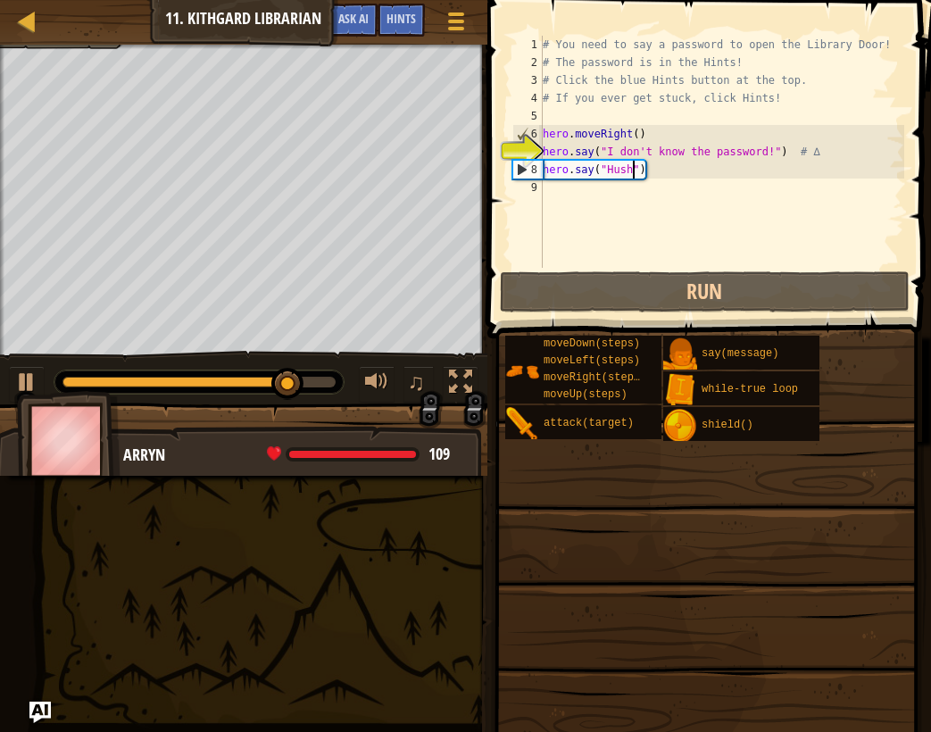
click at [586, 204] on div "# You need to say a password to open the Library Door! # The password is in the…" at bounding box center [721, 170] width 365 height 268
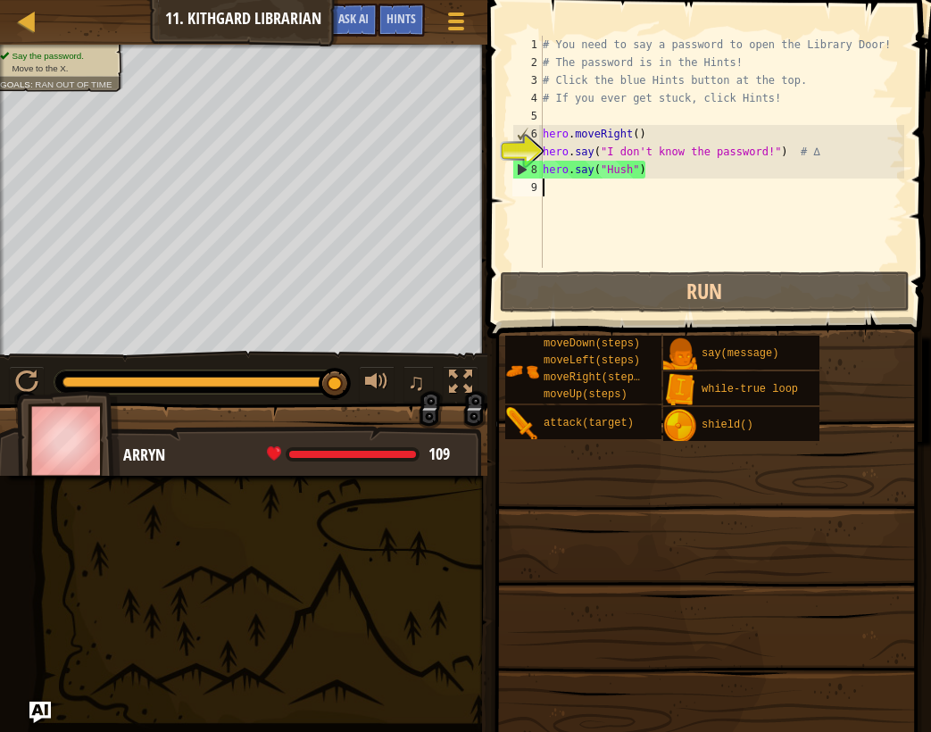
type textarea "m"
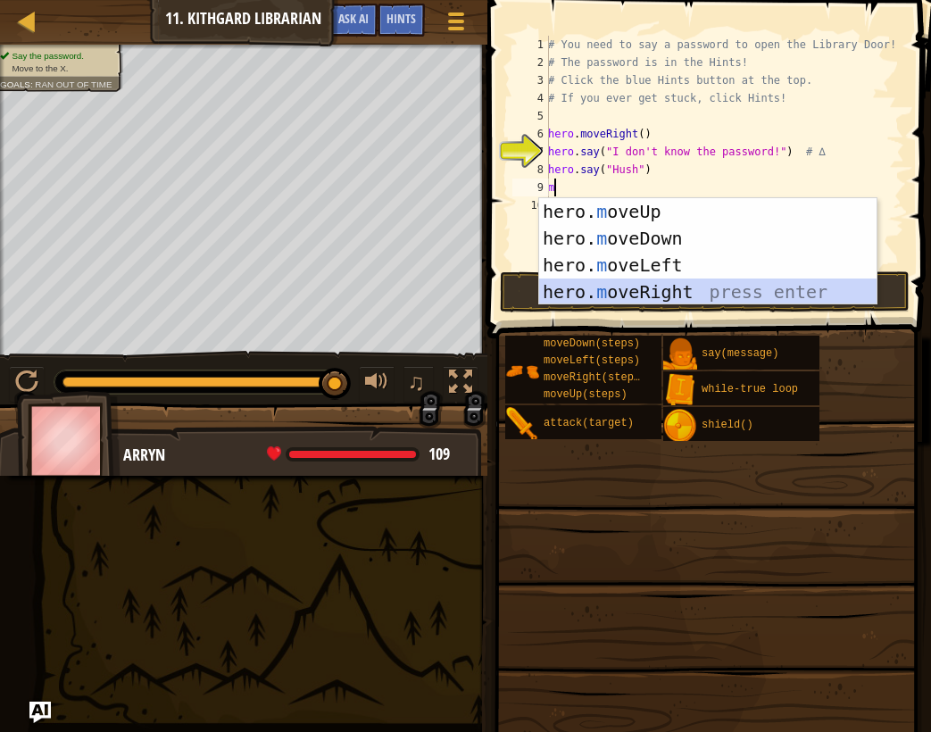
click at [686, 283] on div "hero. m oveUp press enter hero. m oveDown press enter hero. m oveLeft press ent…" at bounding box center [707, 278] width 337 height 161
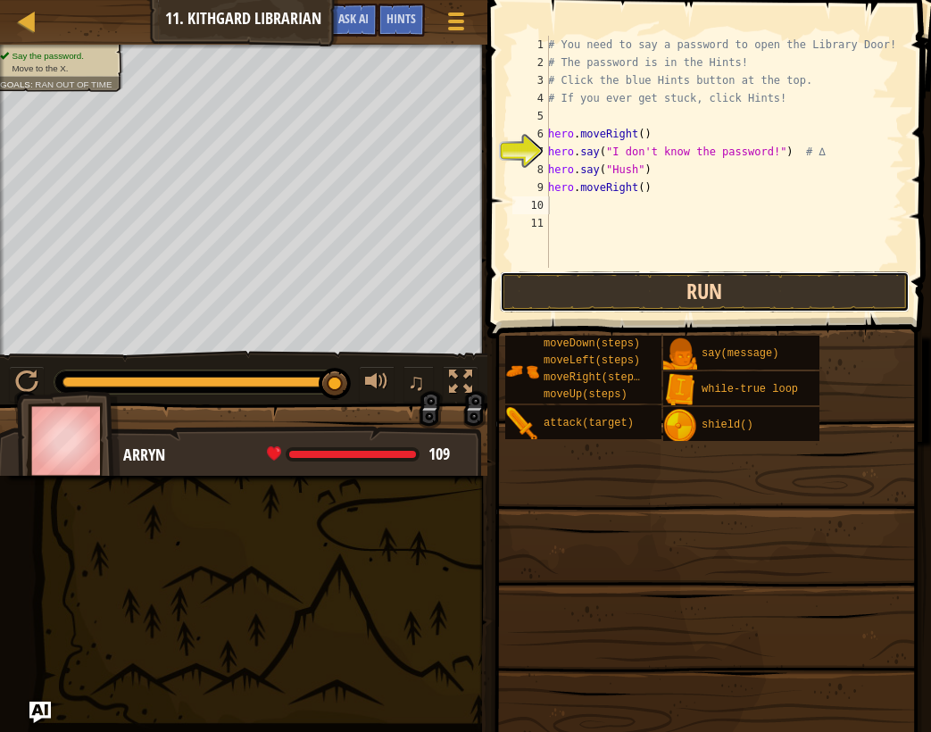
click at [670, 287] on button "Run" at bounding box center [705, 291] width 410 height 41
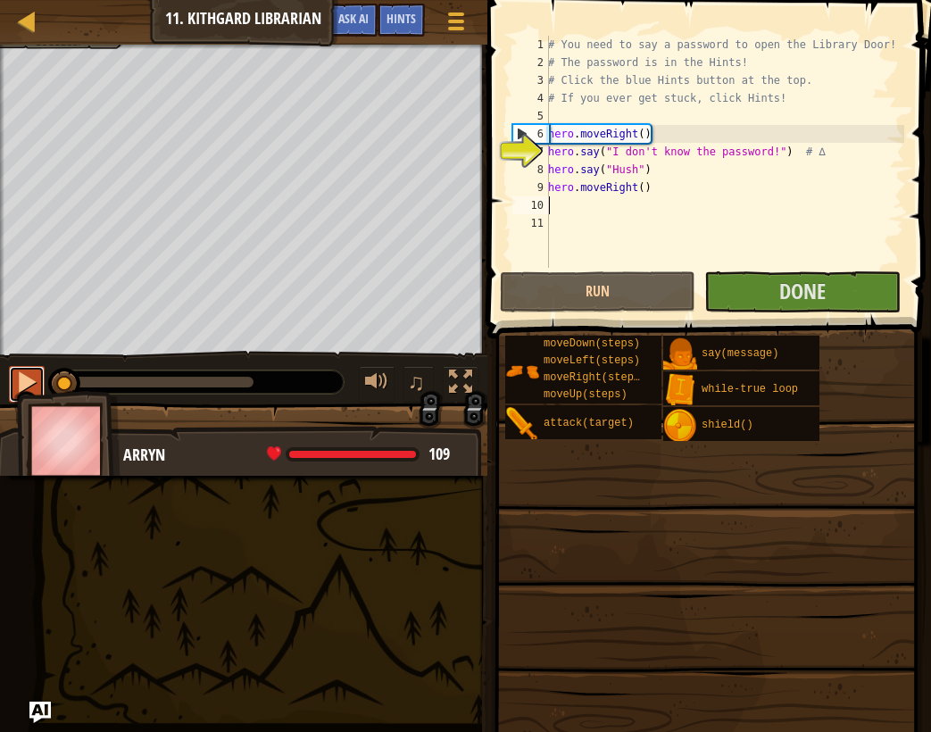
click at [31, 382] on div at bounding box center [26, 381] width 23 height 23
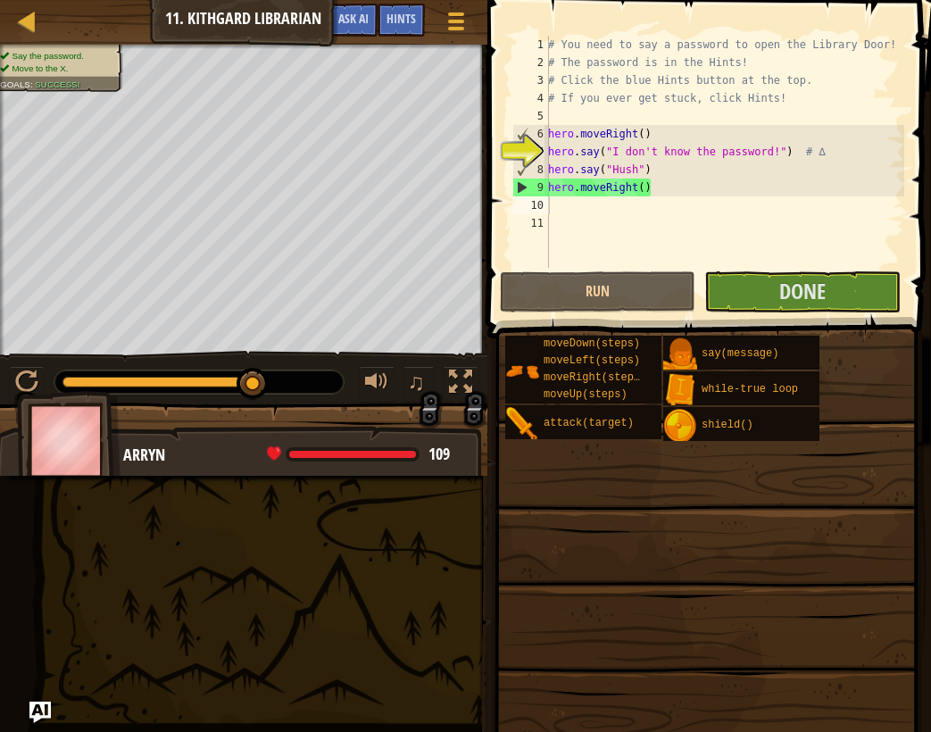
click at [809, 327] on span at bounding box center [706, 581] width 431 height 528
click at [803, 314] on span at bounding box center [711, 143] width 458 height 391
click at [797, 303] on span "Done" at bounding box center [802, 291] width 46 height 29
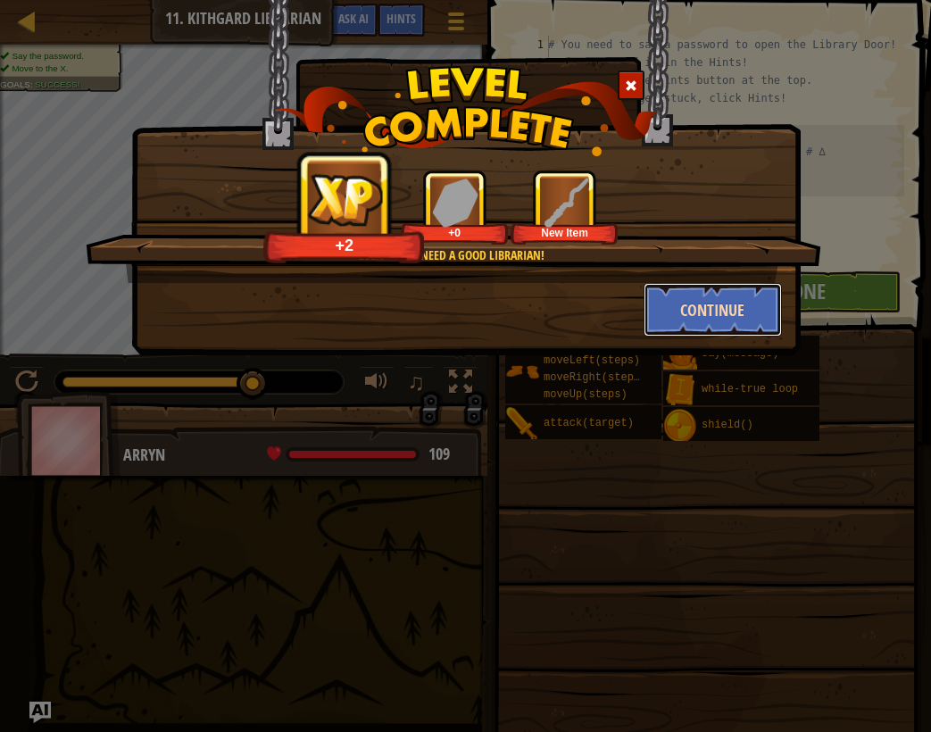
click at [711, 305] on button "Continue" at bounding box center [713, 310] width 138 height 54
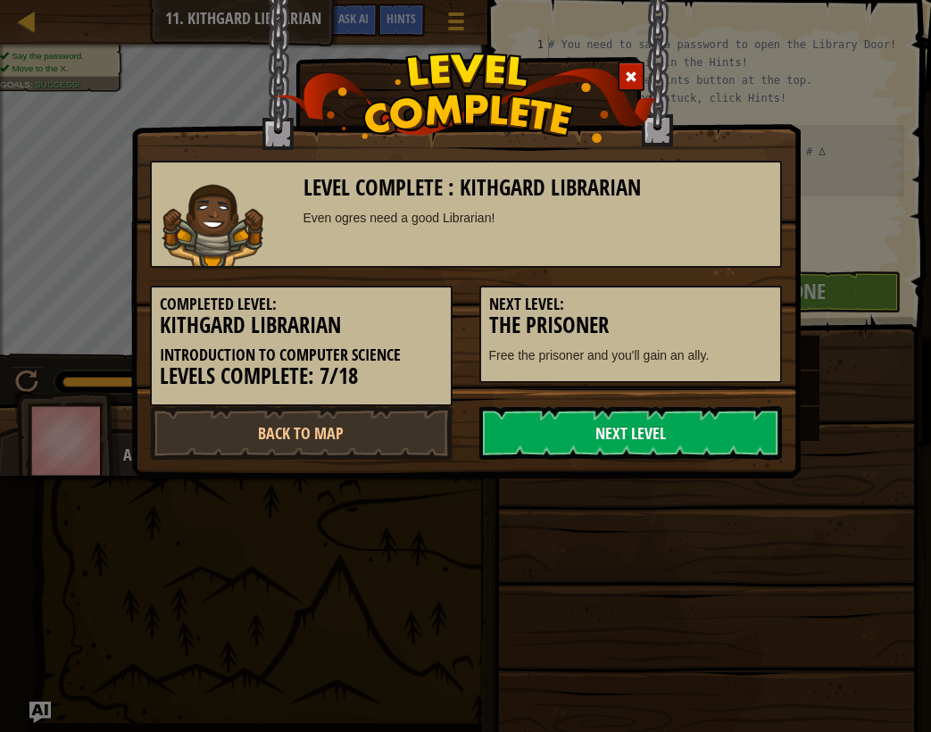
click at [717, 449] on link "Next Level" at bounding box center [630, 433] width 303 height 54
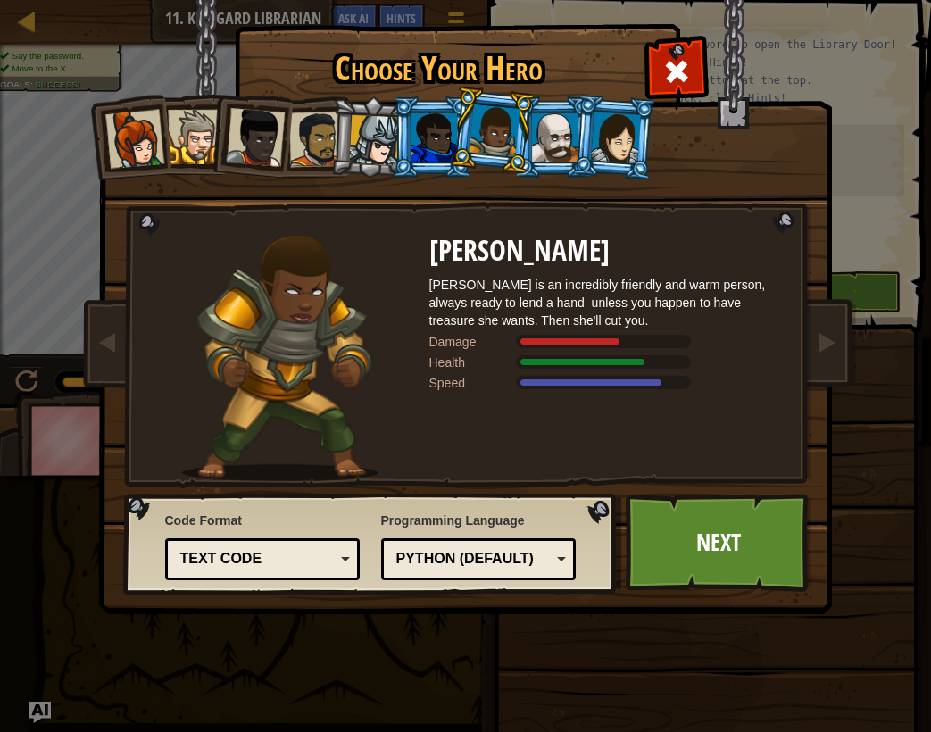
click at [262, 121] on div at bounding box center [255, 137] width 59 height 59
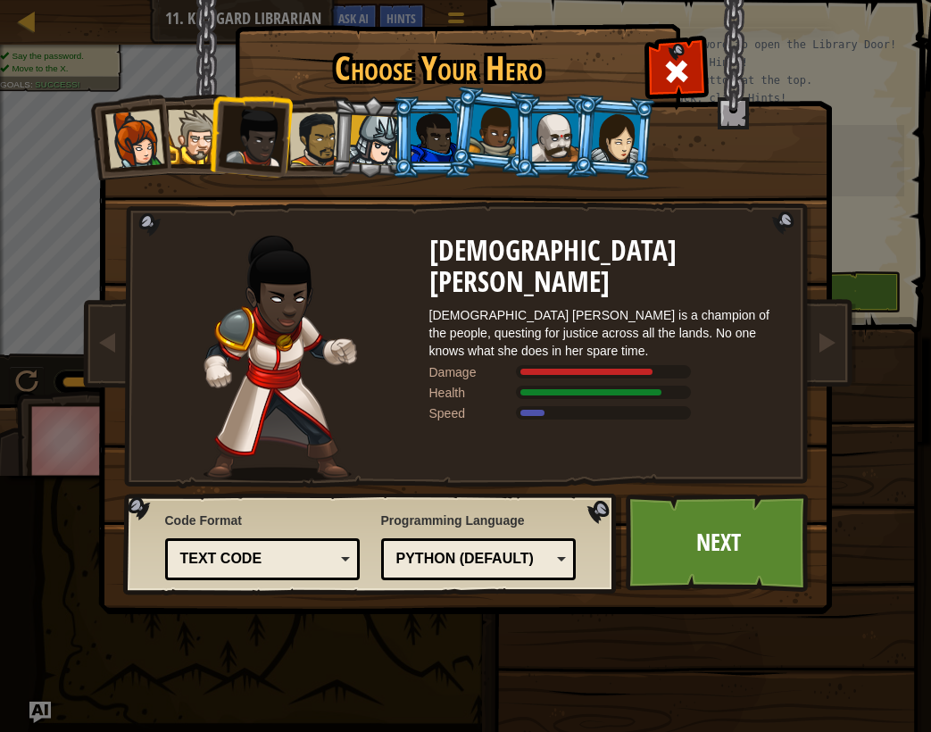
click at [213, 128] on li at bounding box center [249, 133] width 87 height 87
click at [146, 132] on div at bounding box center [133, 139] width 59 height 59
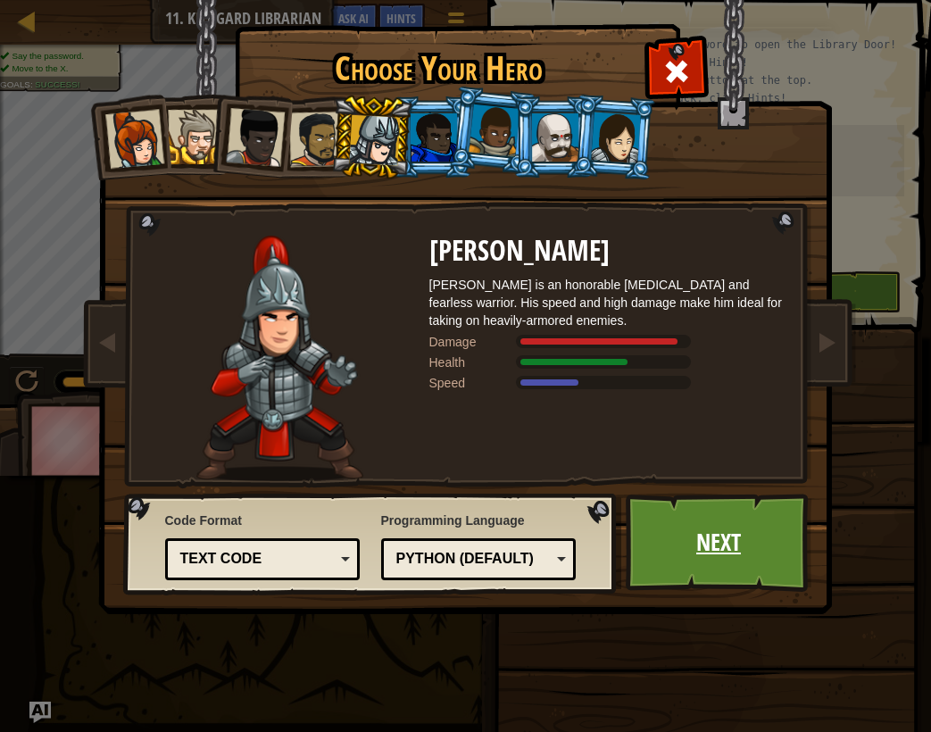
click at [733, 510] on link "Next" at bounding box center [719, 543] width 187 height 98
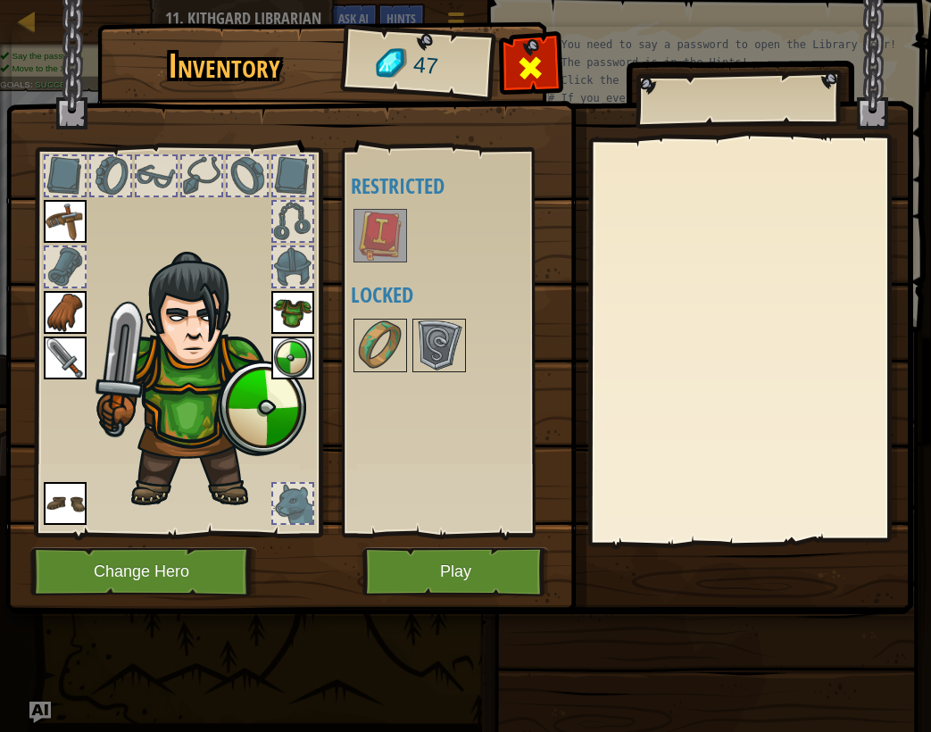
click at [542, 54] on span at bounding box center [531, 68] width 29 height 29
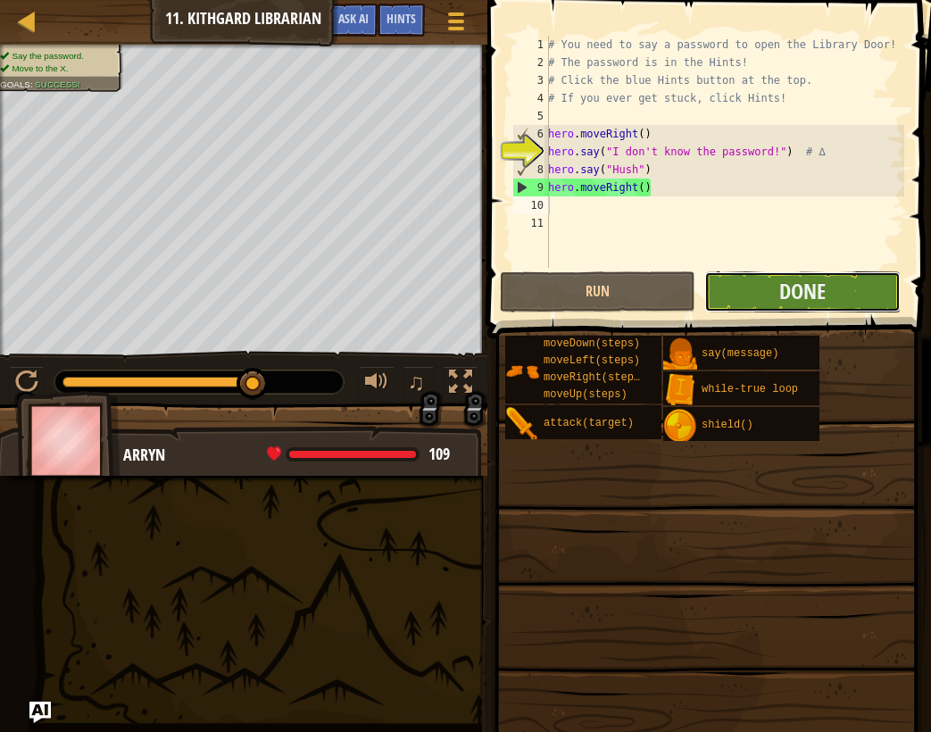
click at [705, 284] on button "Done" at bounding box center [801, 291] width 195 height 41
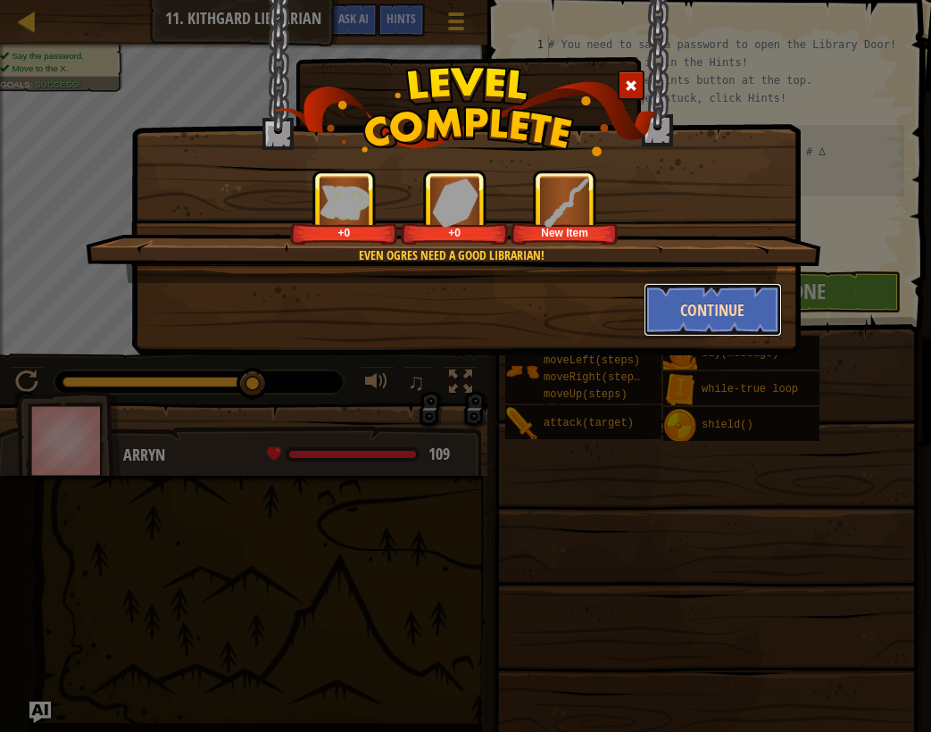
click at [711, 329] on button "Continue" at bounding box center [713, 310] width 138 height 54
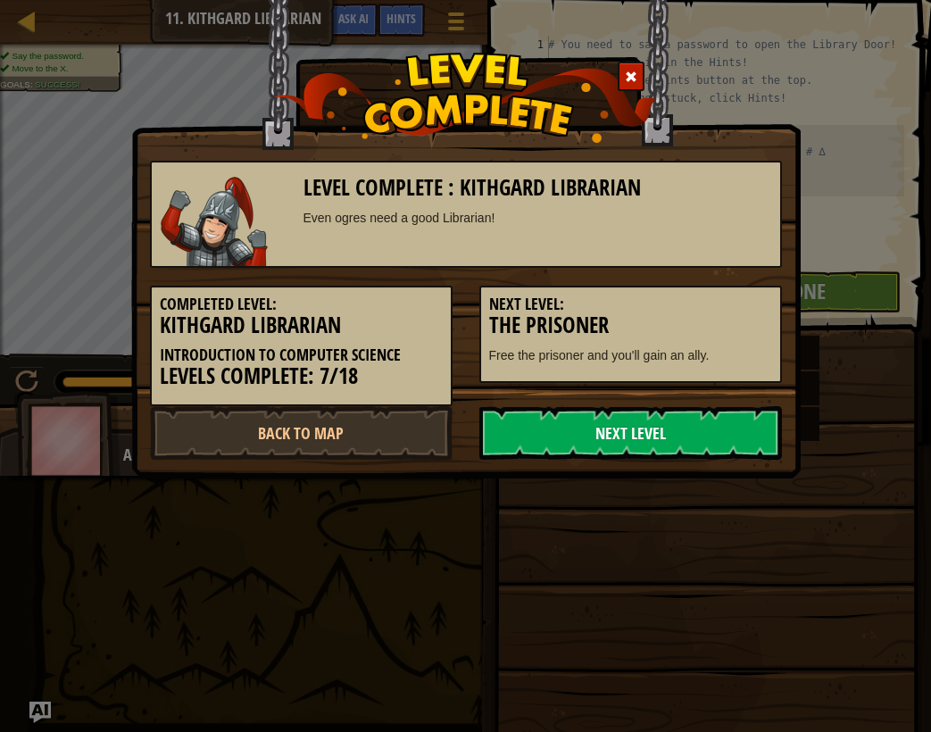
click at [586, 447] on link "Next Level" at bounding box center [630, 433] width 303 height 54
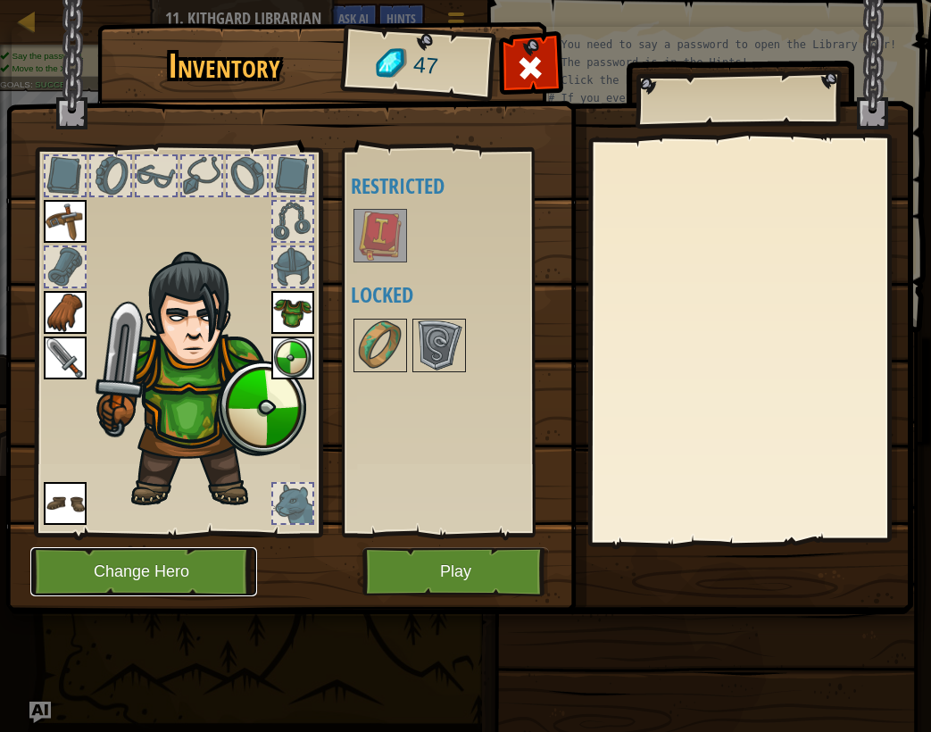
click at [212, 548] on button "Change Hero" at bounding box center [143, 571] width 227 height 49
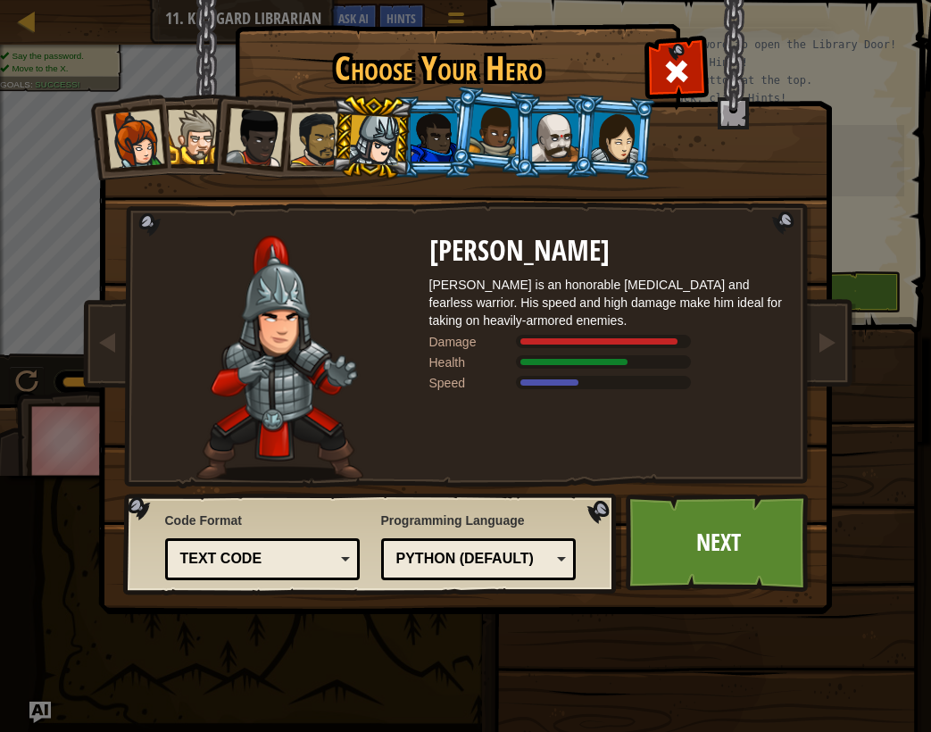
click at [490, 122] on div at bounding box center [494, 130] width 51 height 53
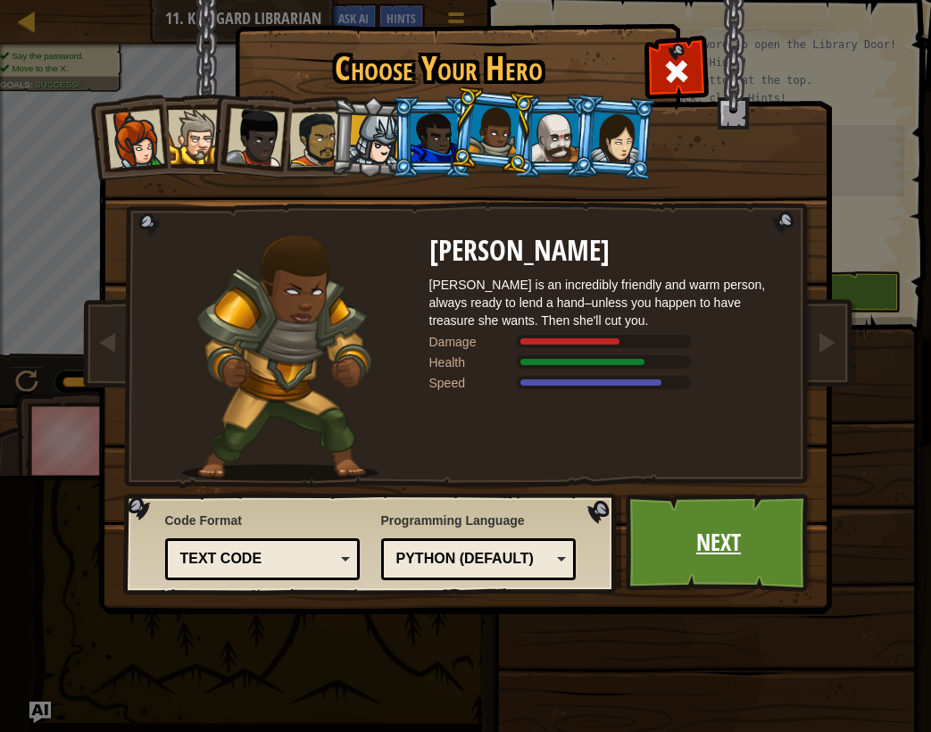
click at [690, 536] on link "Next" at bounding box center [719, 543] width 187 height 98
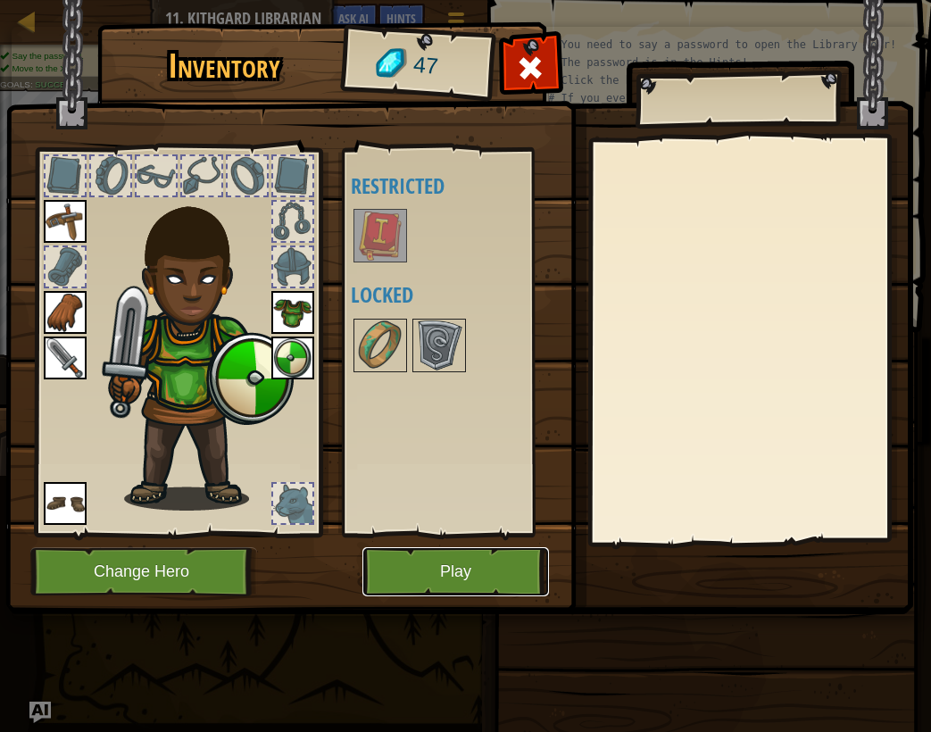
click at [479, 586] on button "Play" at bounding box center [455, 571] width 187 height 49
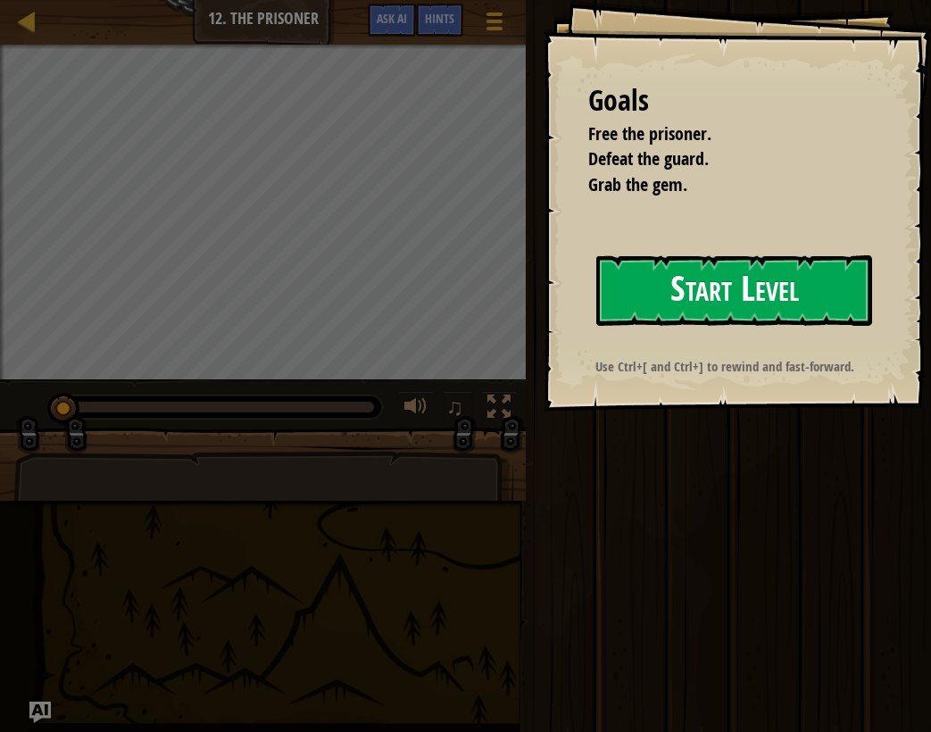
click at [661, 318] on button "Start Level" at bounding box center [734, 290] width 276 height 71
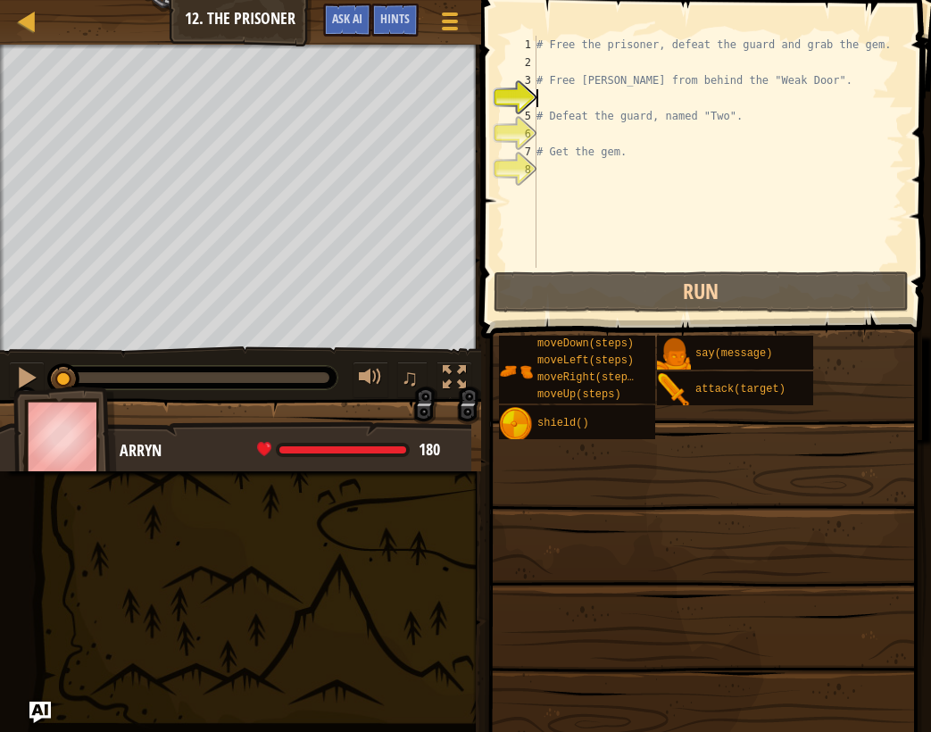
type textarea "o"
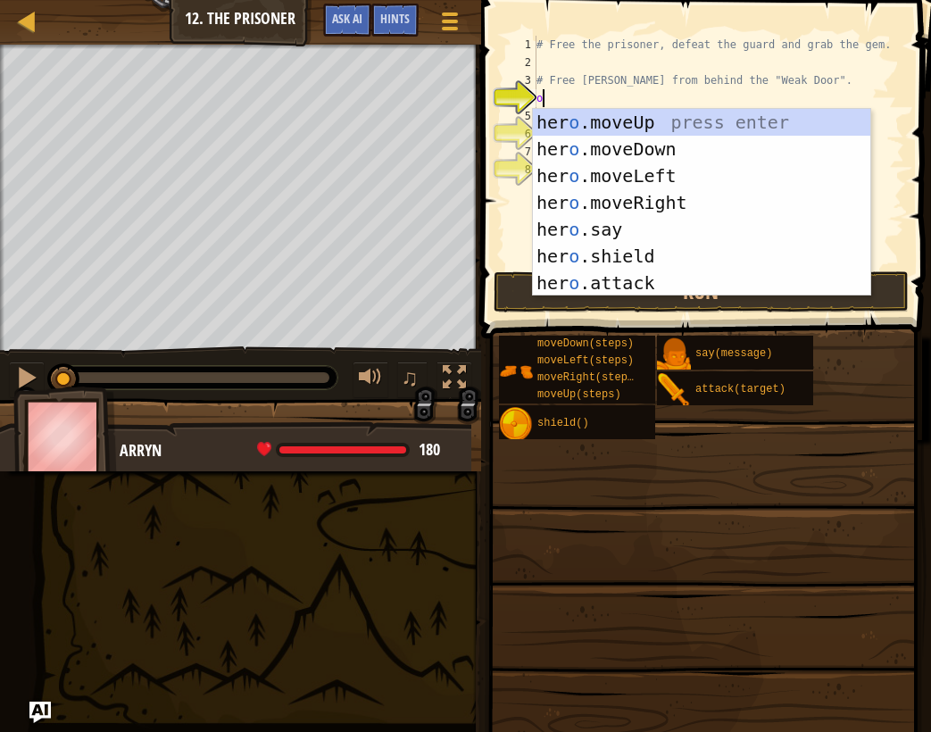
scroll to position [8, 0]
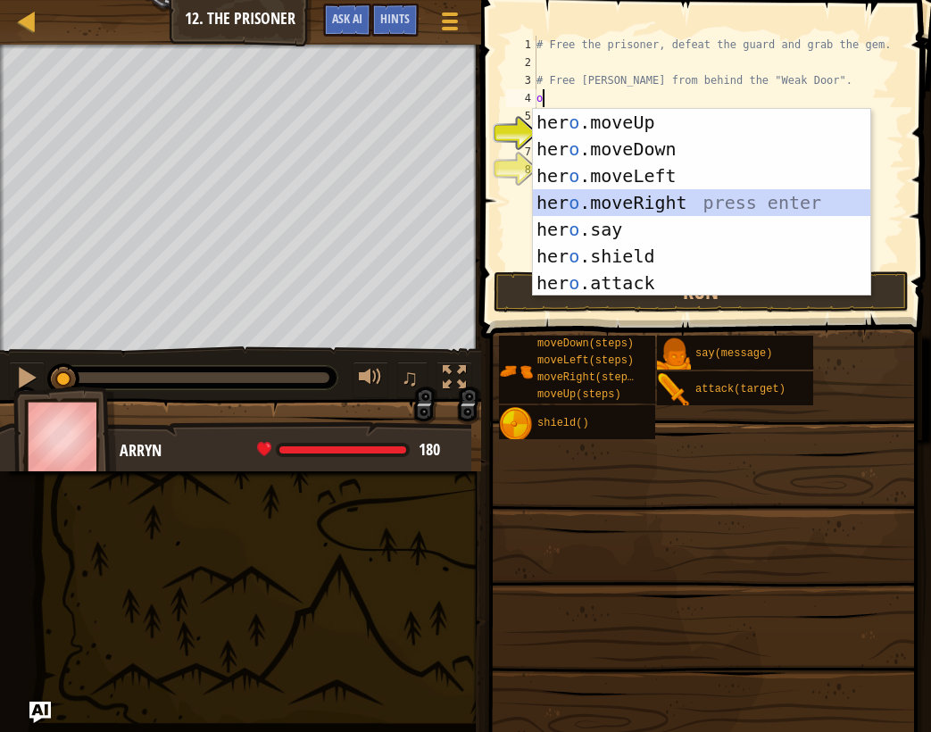
click at [662, 193] on div "her o .moveUp press enter her o .moveDown press enter her o .moveLeft press ent…" at bounding box center [701, 229] width 337 height 241
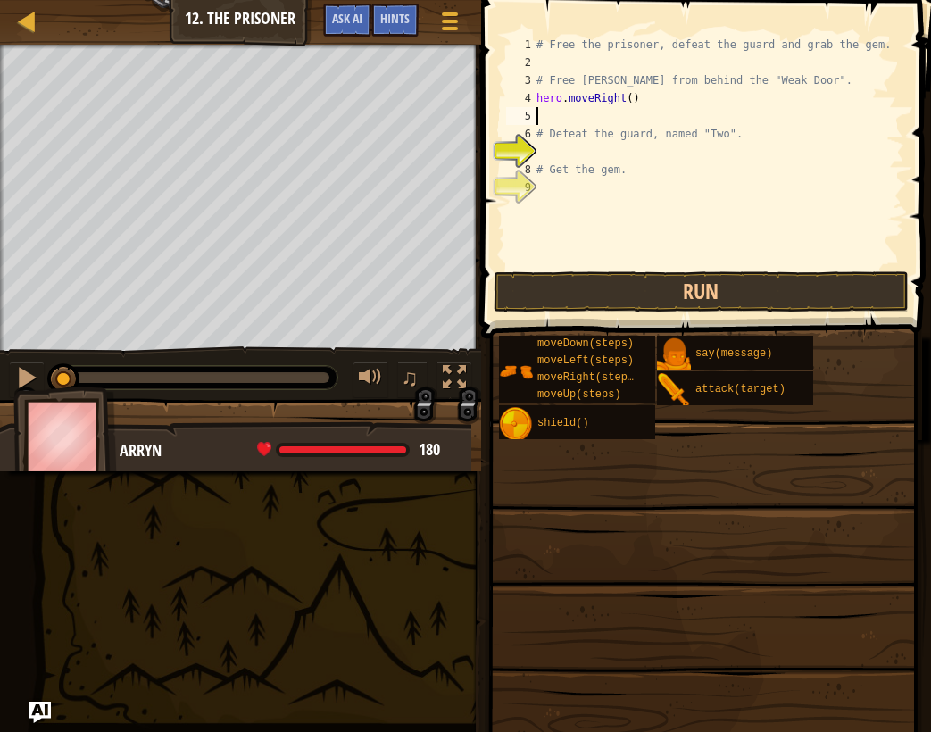
type textarea "h"
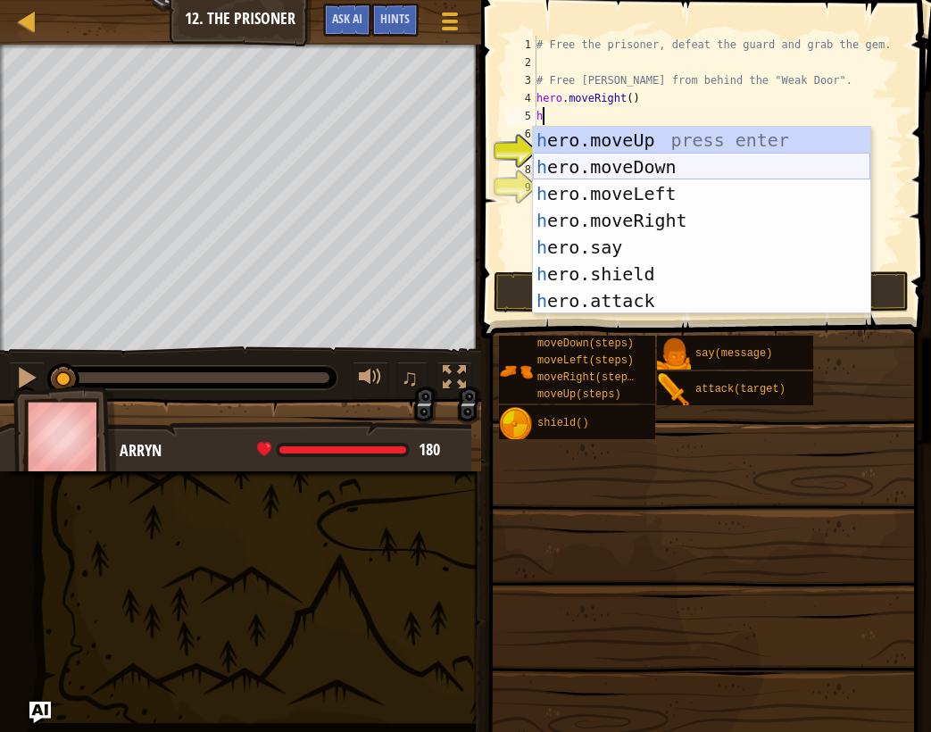
click at [645, 164] on div "h ero.moveUp press enter h ero.moveDown press enter h ero.moveLeft press enter …" at bounding box center [701, 247] width 337 height 241
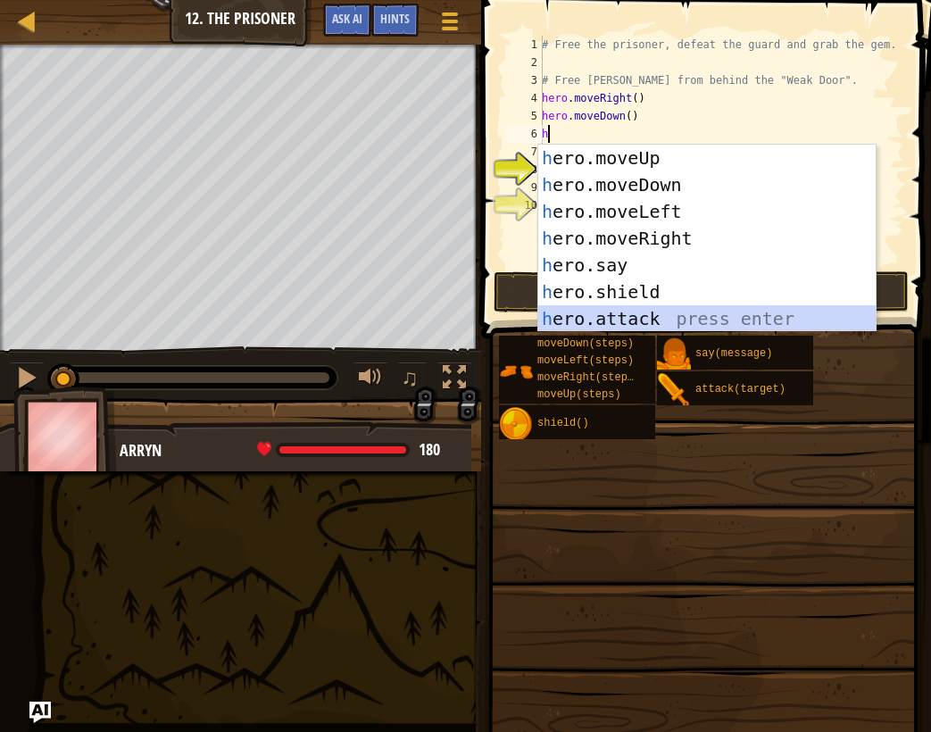
click at [656, 311] on div "h ero.moveUp press enter h ero.moveDown press enter h ero.moveLeft press enter …" at bounding box center [706, 265] width 337 height 241
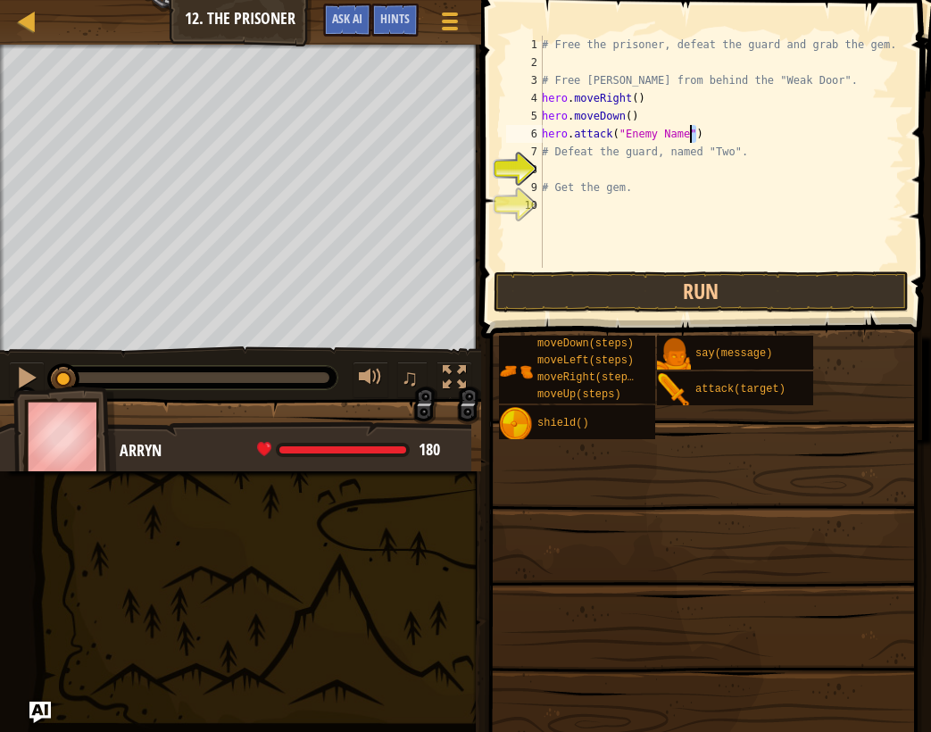
click at [686, 135] on div "# Free the prisoner, defeat the guard and grab the gem. # Free [PERSON_NAME] fr…" at bounding box center [721, 170] width 366 height 268
click at [686, 135] on div "# Free the prisoner, defeat the guard and grab the gem. # Free [PERSON_NAME] fr…" at bounding box center [721, 152] width 366 height 232
drag, startPoint x: 689, startPoint y: 132, endPoint x: 625, endPoint y: 132, distance: 64.3
click at [625, 132] on div "# Free the prisoner, defeat the guard and grab the gem. # Free [PERSON_NAME] fr…" at bounding box center [721, 170] width 366 height 268
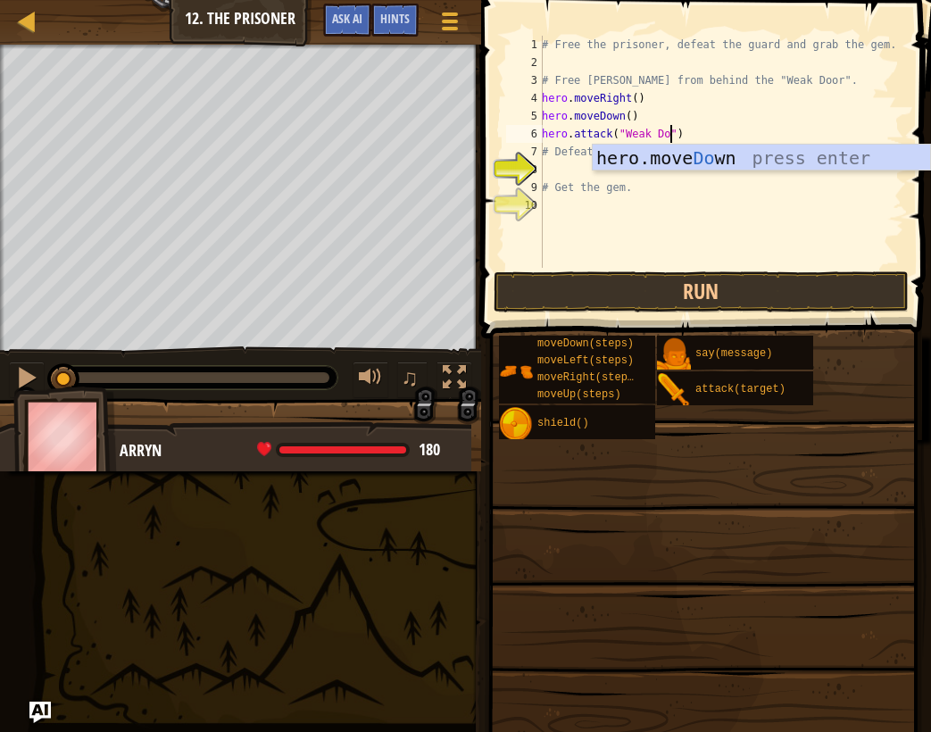
type textarea "hero.attack("Weak Door")"
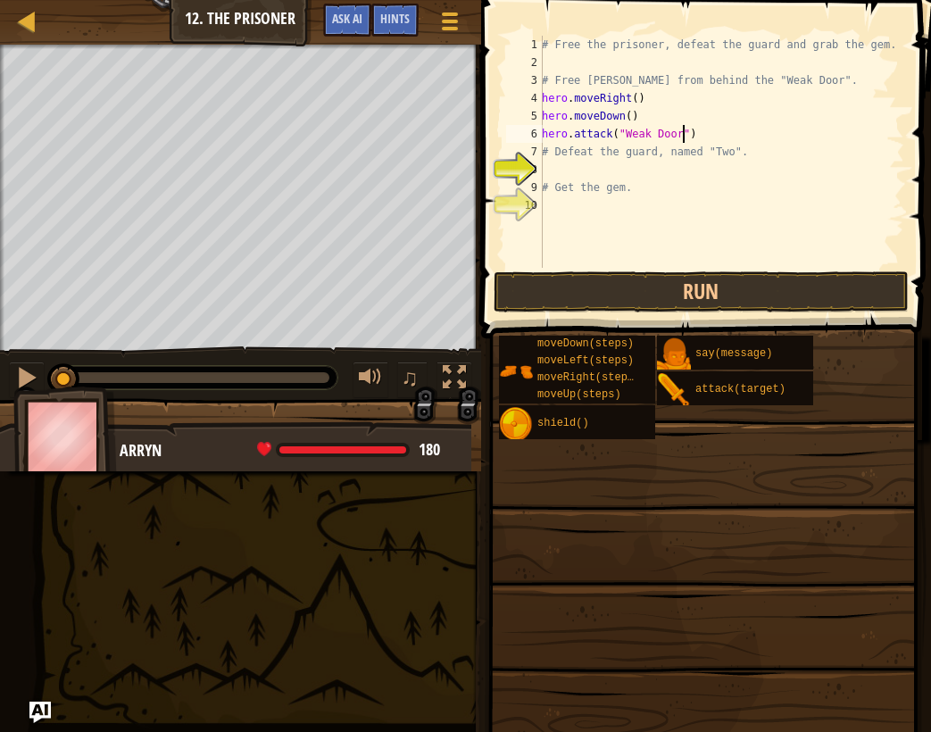
scroll to position [8, 12]
click at [678, 166] on div "# Free the prisoner, defeat the guard and grab the gem. # Free [PERSON_NAME] fr…" at bounding box center [721, 170] width 366 height 268
click at [731, 297] on button "Run" at bounding box center [702, 291] width 416 height 41
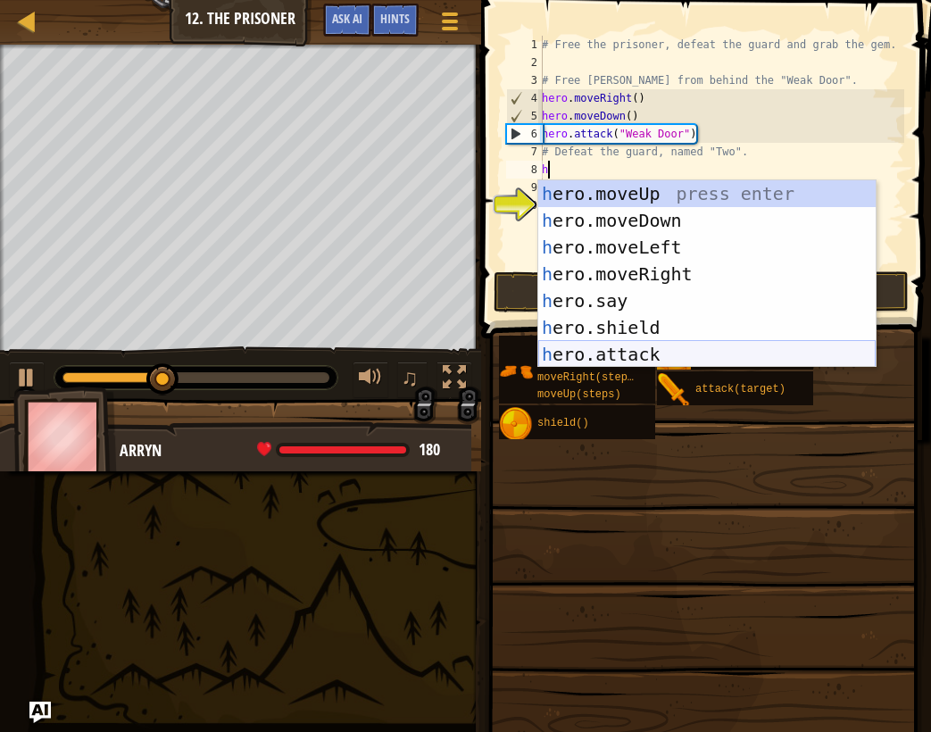
click at [673, 348] on div "h ero.moveUp press enter h ero.moveDown press enter h ero.moveLeft press enter …" at bounding box center [706, 300] width 337 height 241
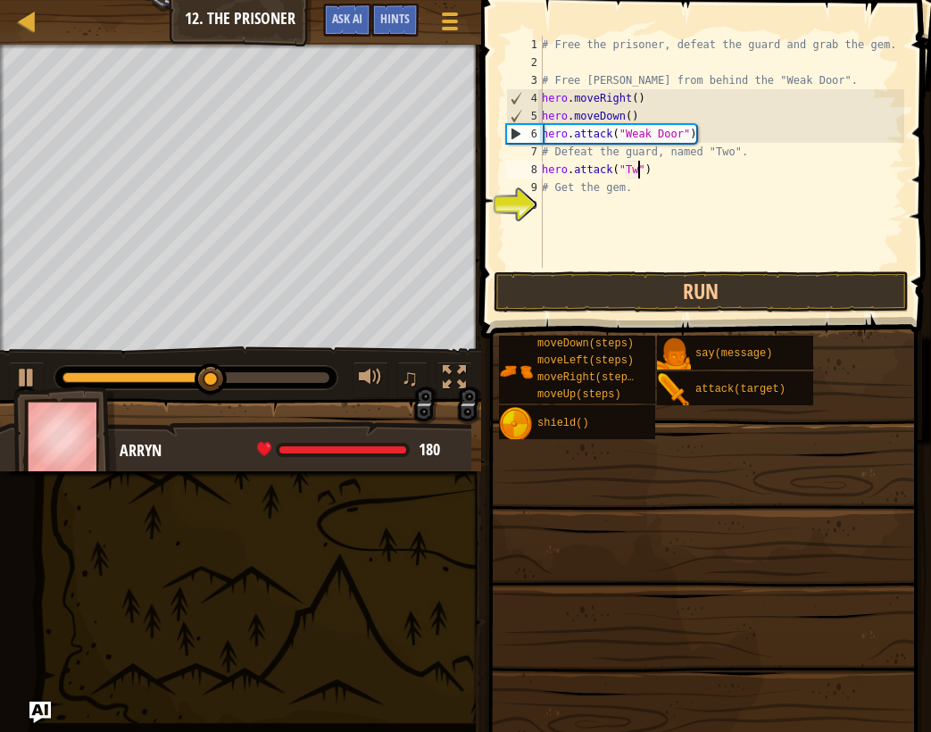
type textarea "hero.attack("Two")"
click at [789, 173] on div "# Free the prisoner, defeat the guard and grab the gem. # Free [PERSON_NAME] fr…" at bounding box center [721, 170] width 366 height 268
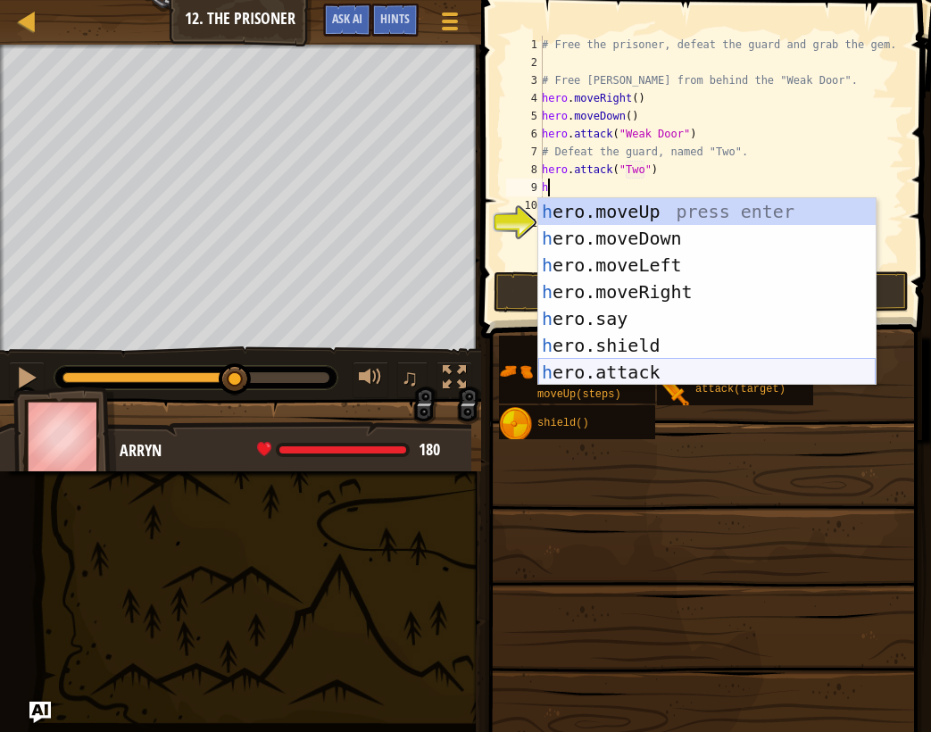
click at [691, 370] on div "h ero.moveUp press enter h ero.moveDown press enter h ero.moveLeft press enter …" at bounding box center [706, 318] width 337 height 241
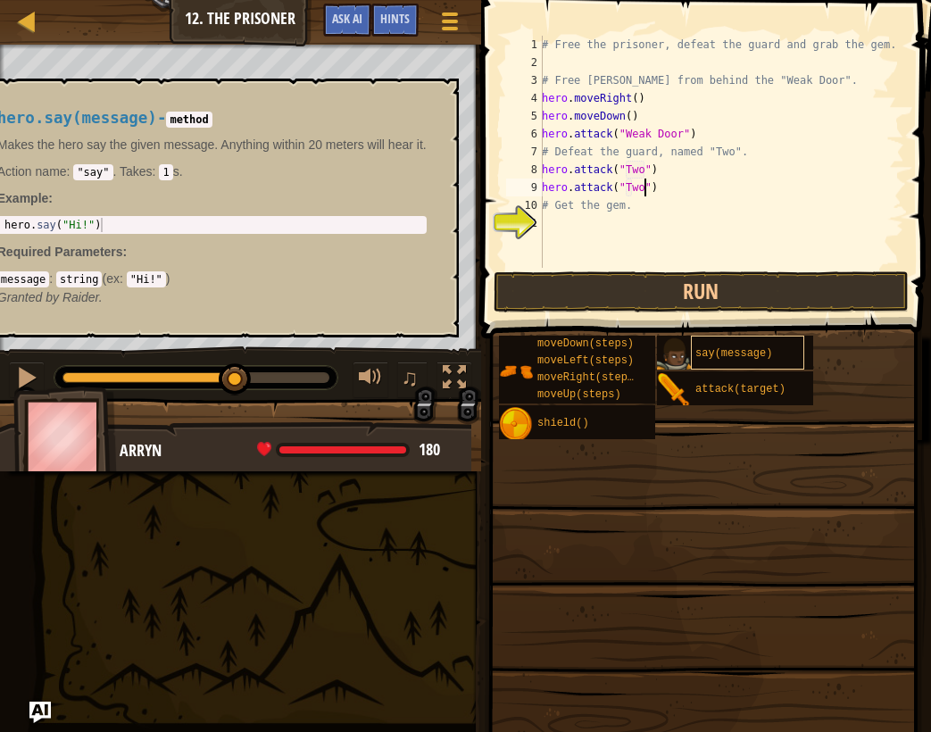
scroll to position [8, 8]
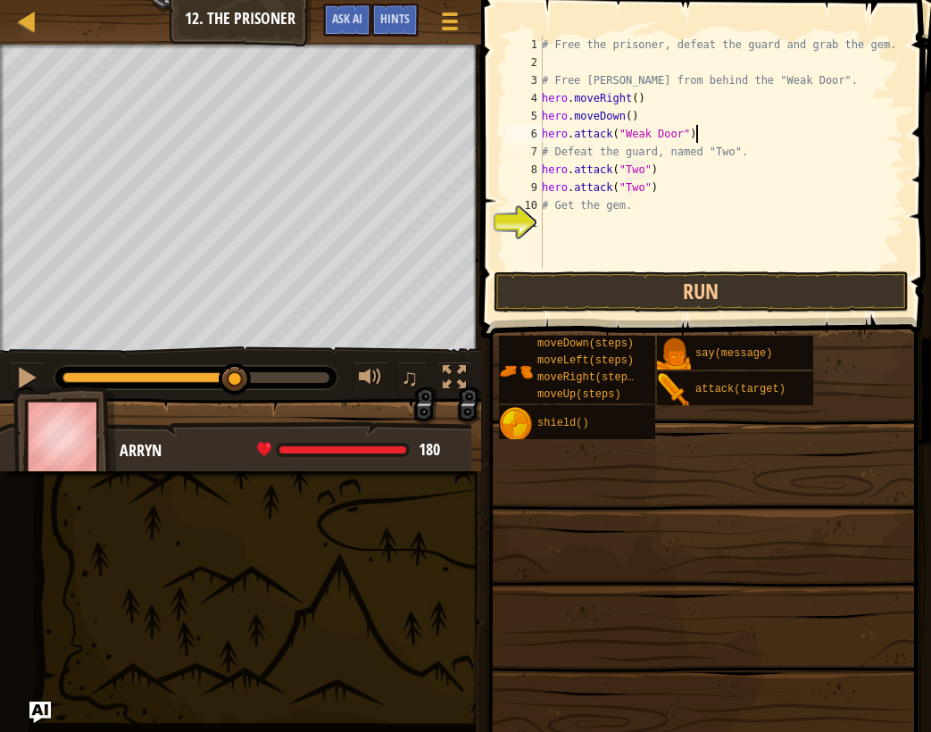
click at [728, 138] on div "# Free the prisoner, defeat the guard and grab the gem. # Free [PERSON_NAME] fr…" at bounding box center [721, 170] width 366 height 268
type textarea "hero.attack("Weak Door")"
click at [732, 142] on div "# Free the prisoner, defeat the guard and grab the gem. # Free [PERSON_NAME] fr…" at bounding box center [721, 170] width 366 height 268
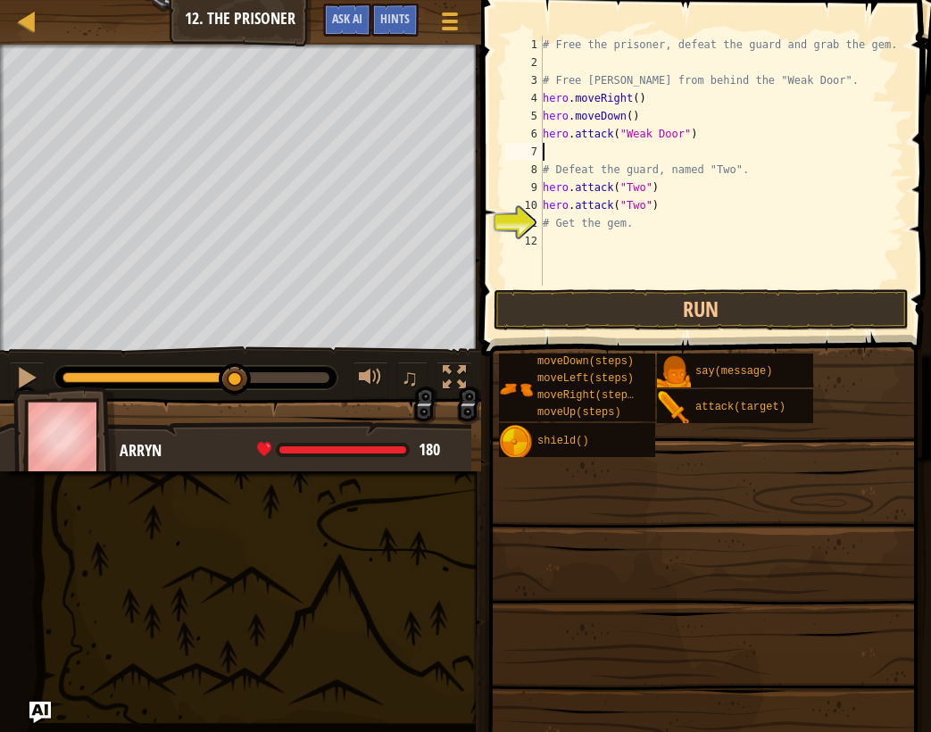
scroll to position [8, 0]
type textarea "h"
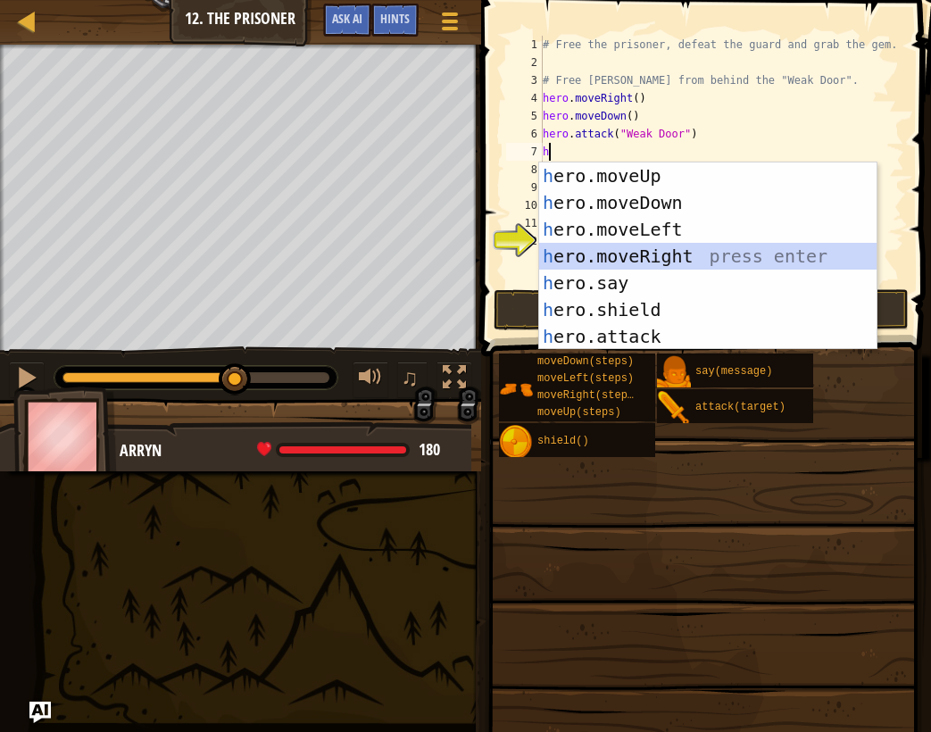
click at [691, 254] on div "h ero.moveUp press enter h ero.moveDown press enter h ero.moveLeft press enter …" at bounding box center [707, 282] width 337 height 241
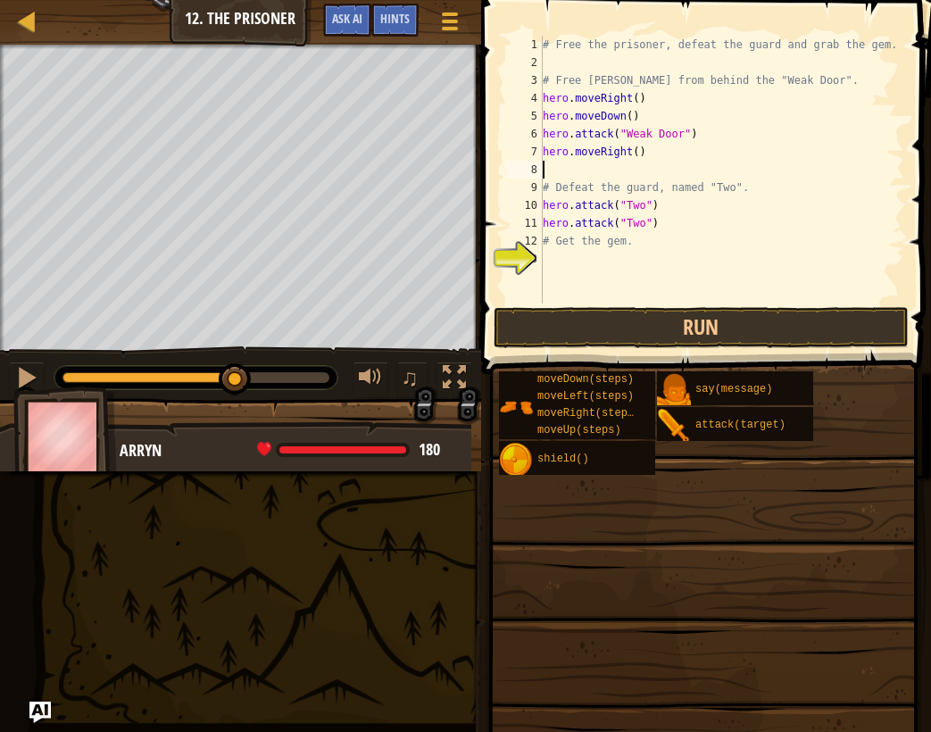
type textarea "r"
type textarea "m"
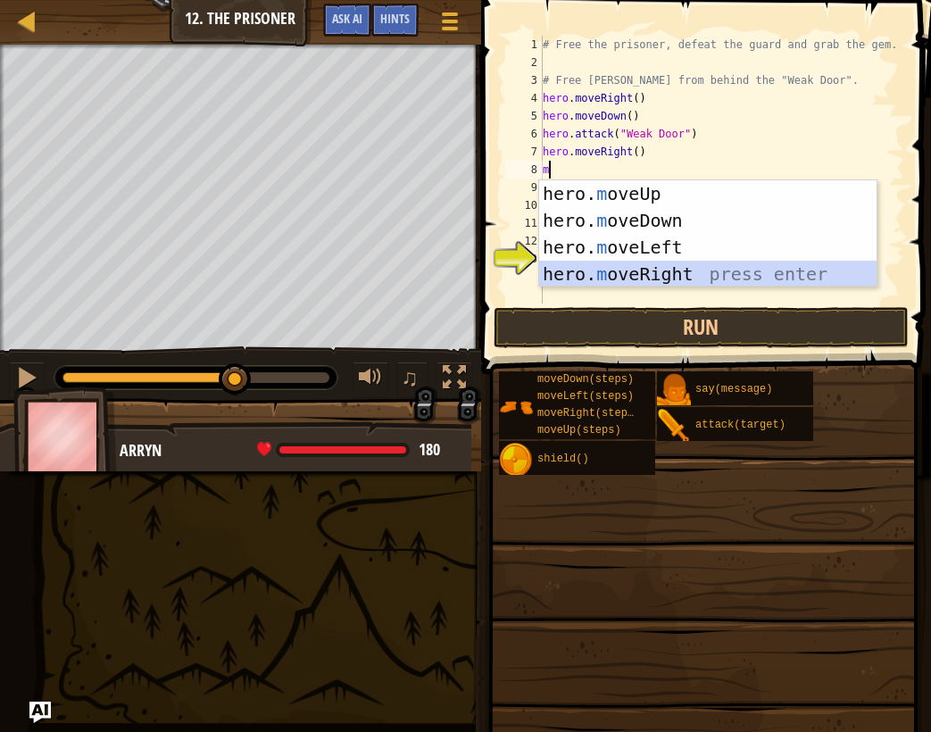
drag, startPoint x: 651, startPoint y: 267, endPoint x: 645, endPoint y: 240, distance: 27.3
click at [651, 267] on div "hero. m oveUp press enter hero. m oveDown press enter hero. m oveLeft press ent…" at bounding box center [707, 260] width 337 height 161
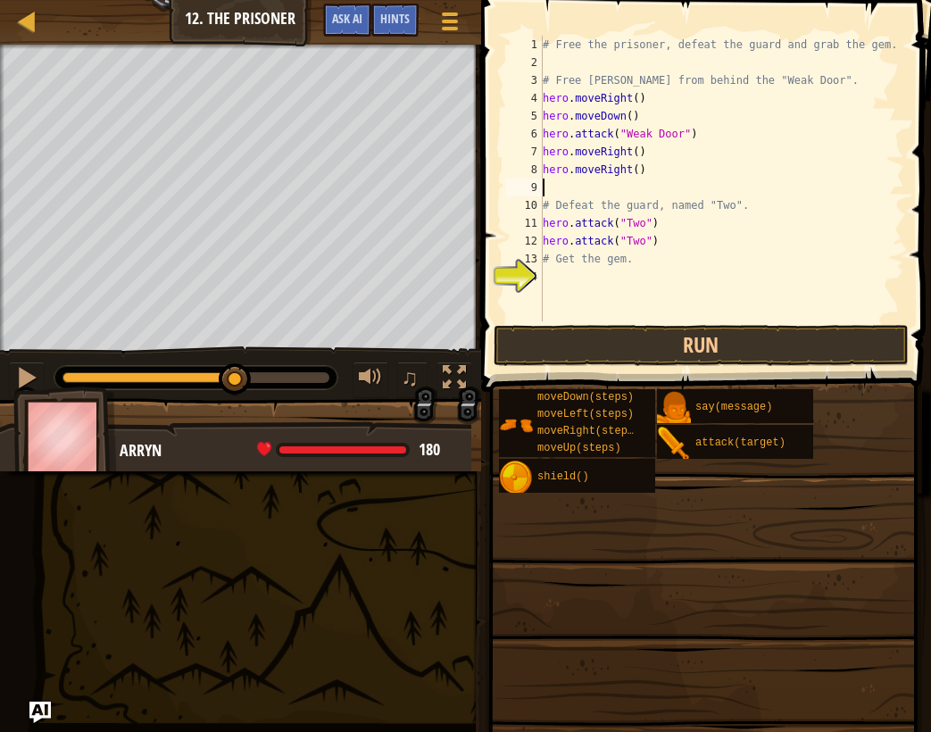
type textarea "m"
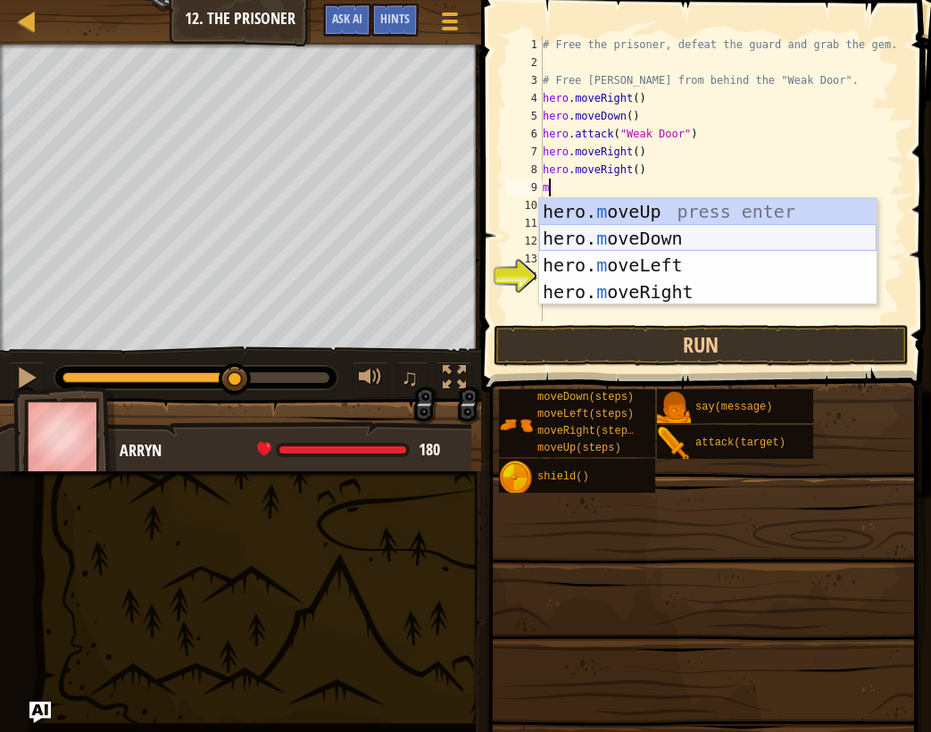
click at [634, 246] on div "hero. m oveUp press enter hero. m oveDown press enter hero. m oveLeft press ent…" at bounding box center [707, 278] width 337 height 161
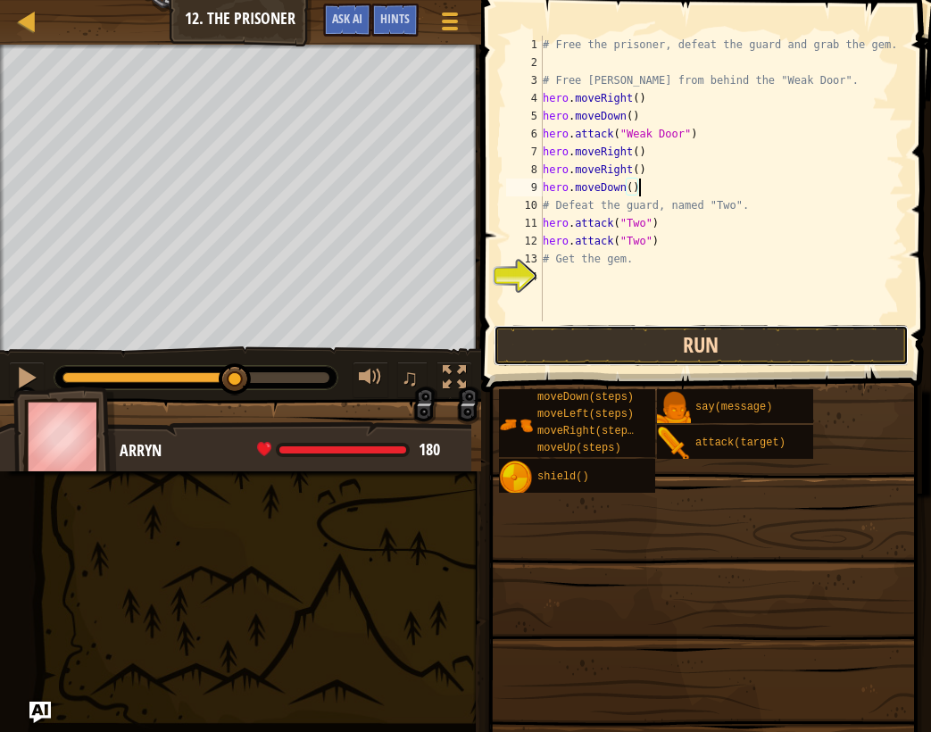
click at [644, 339] on button "Run" at bounding box center [702, 345] width 416 height 41
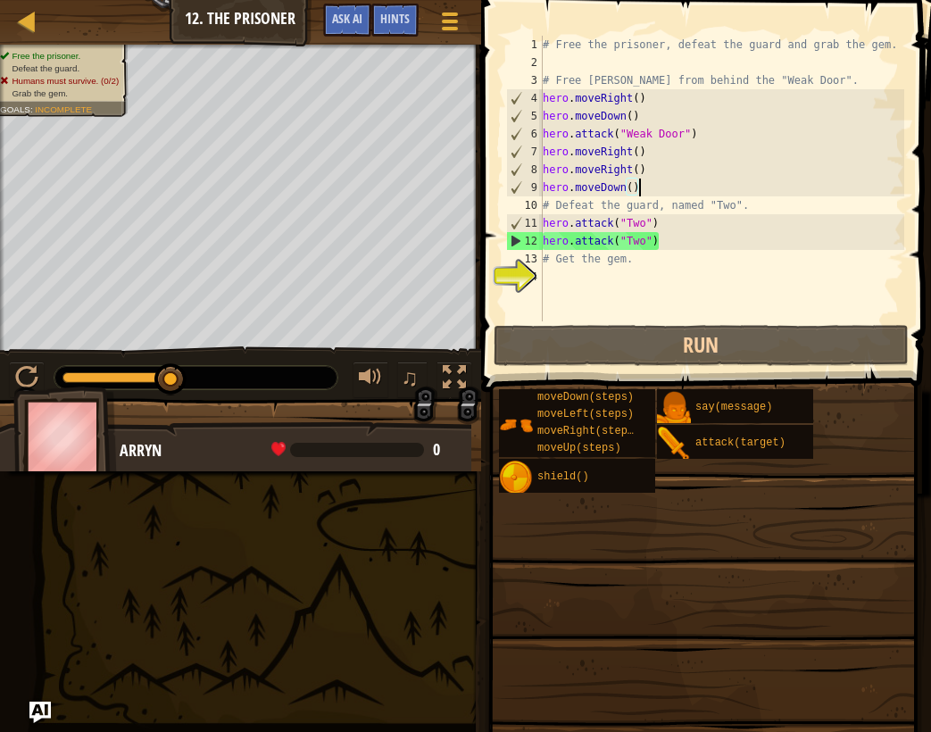
click at [676, 240] on div "# Free the prisoner, defeat the guard and grab the gem. # Free [PERSON_NAME] fr…" at bounding box center [721, 196] width 365 height 321
type textarea "hero.attack("Two")"
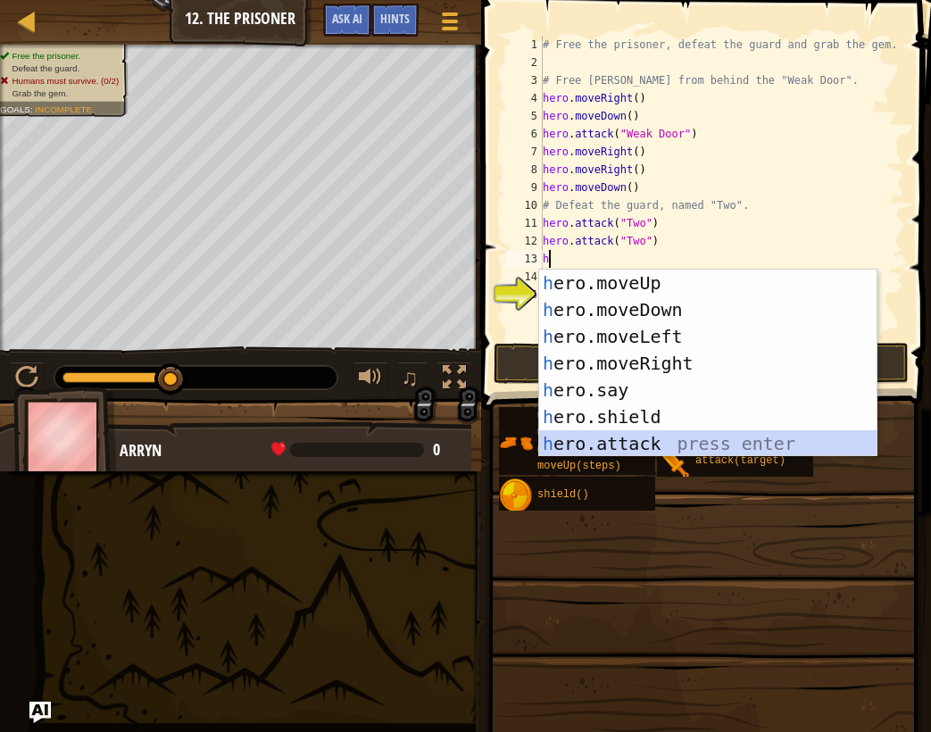
click at [662, 442] on div "h ero.moveUp press enter h ero.moveDown press enter h ero.moveLeft press enter …" at bounding box center [707, 390] width 337 height 241
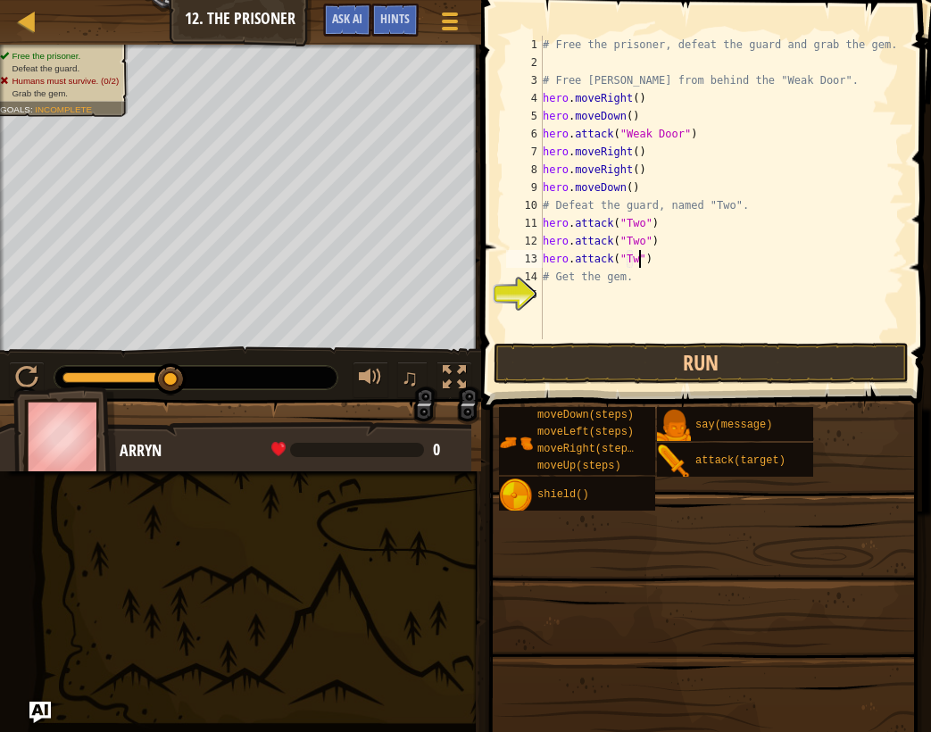
scroll to position [8, 8]
click at [726, 277] on div "# Free the prisoner, defeat the guard and grab the gem. # Free [PERSON_NAME] fr…" at bounding box center [721, 205] width 365 height 339
click at [724, 253] on div "# Free the prisoner, defeat the guard and grab the gem. # Free [PERSON_NAME] fr…" at bounding box center [721, 205] width 365 height 339
type textarea "hero.attack("Two")"
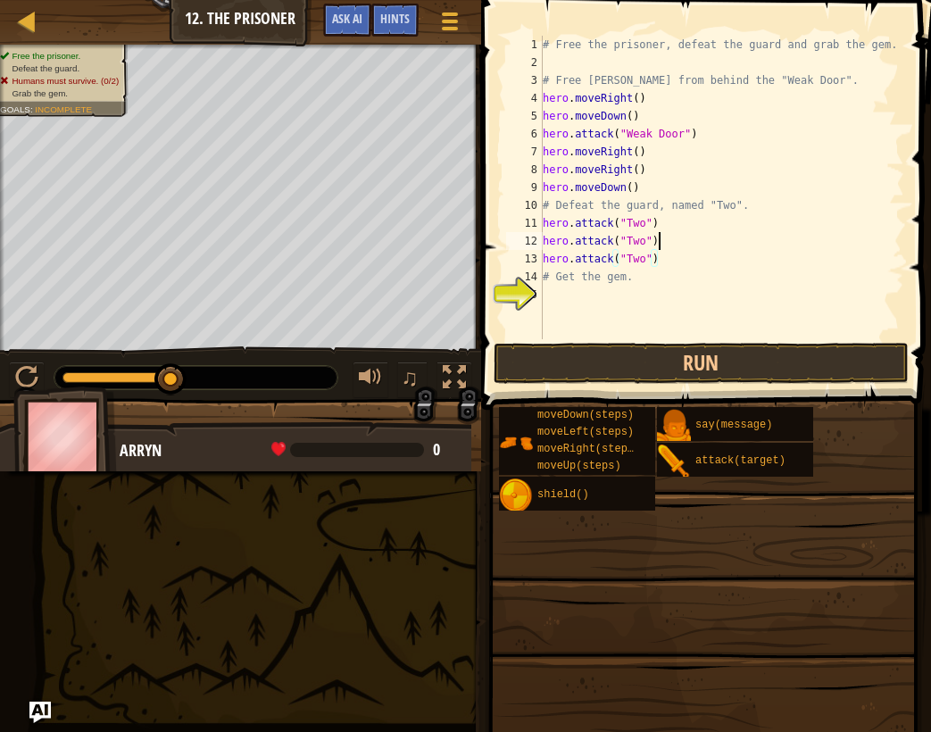
click at [672, 233] on div "# Free the prisoner, defeat the guard and grab the gem. # Free [PERSON_NAME] fr…" at bounding box center [721, 205] width 365 height 339
click at [678, 226] on div "# Free the prisoner, defeat the guard and grab the gem. # Free [PERSON_NAME] fr…" at bounding box center [721, 205] width 365 height 339
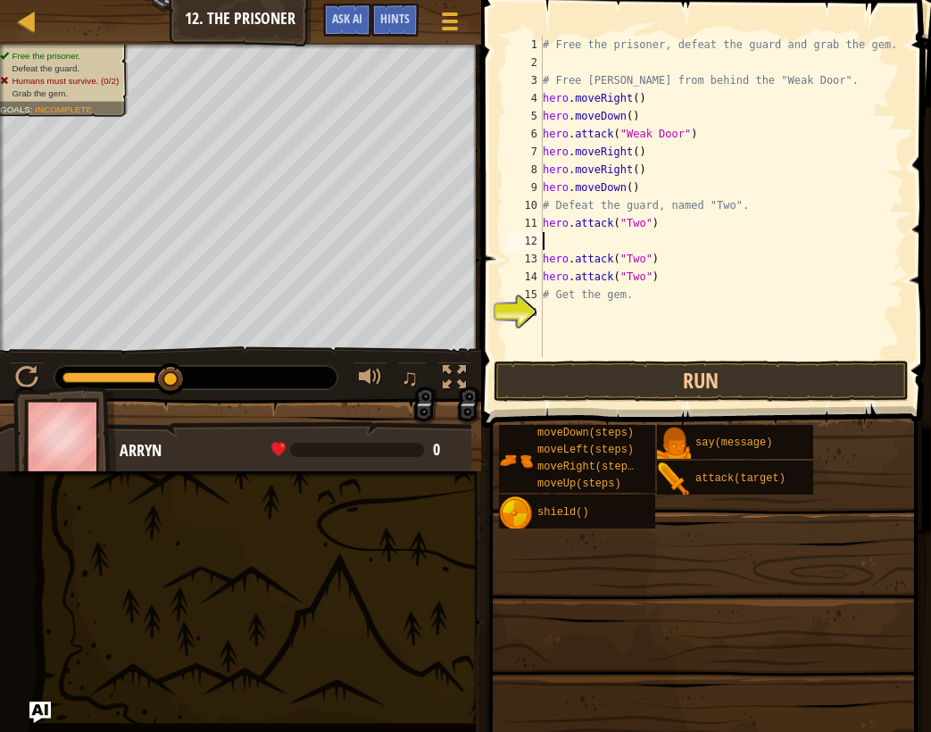
type textarea "h"
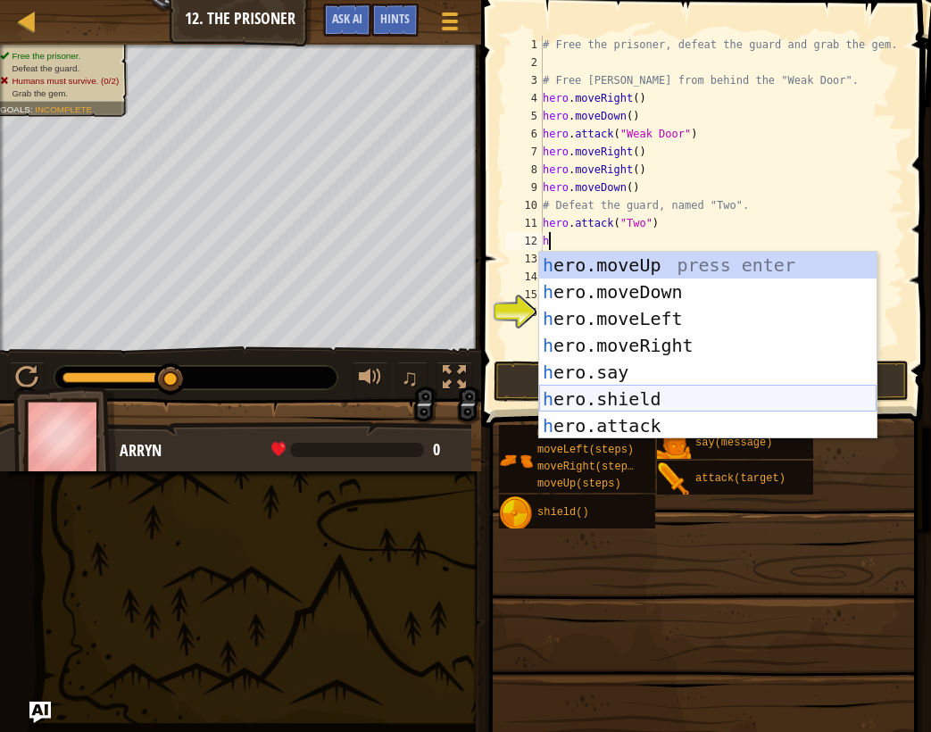
click at [683, 409] on div "h ero.moveUp press enter h ero.moveDown press enter h ero.moveLeft press enter …" at bounding box center [707, 372] width 337 height 241
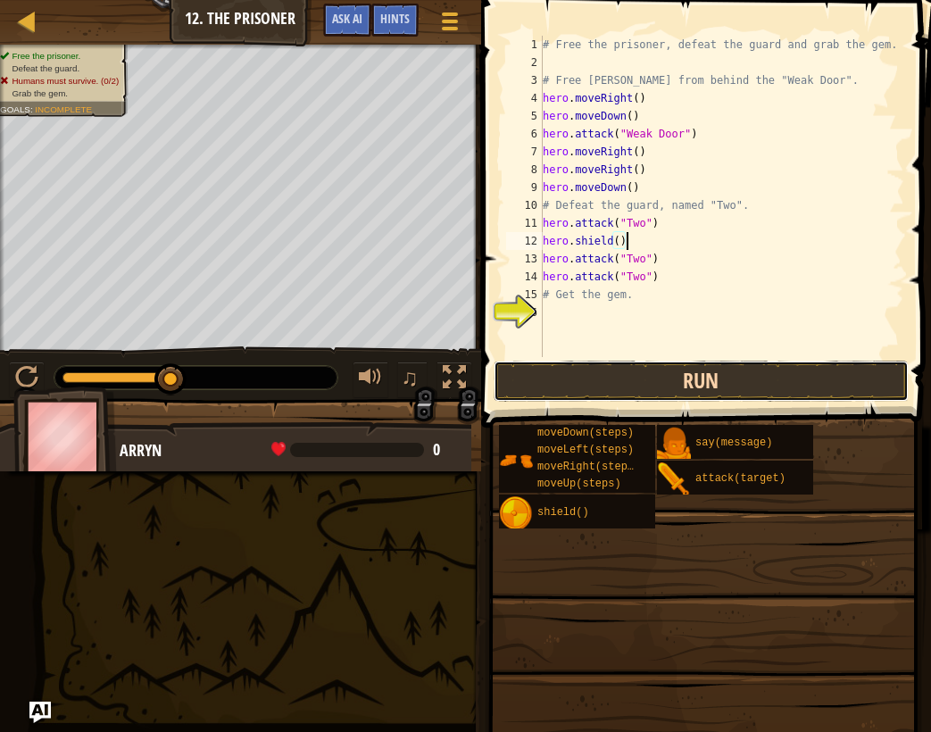
click at [669, 366] on button "Run" at bounding box center [702, 381] width 416 height 41
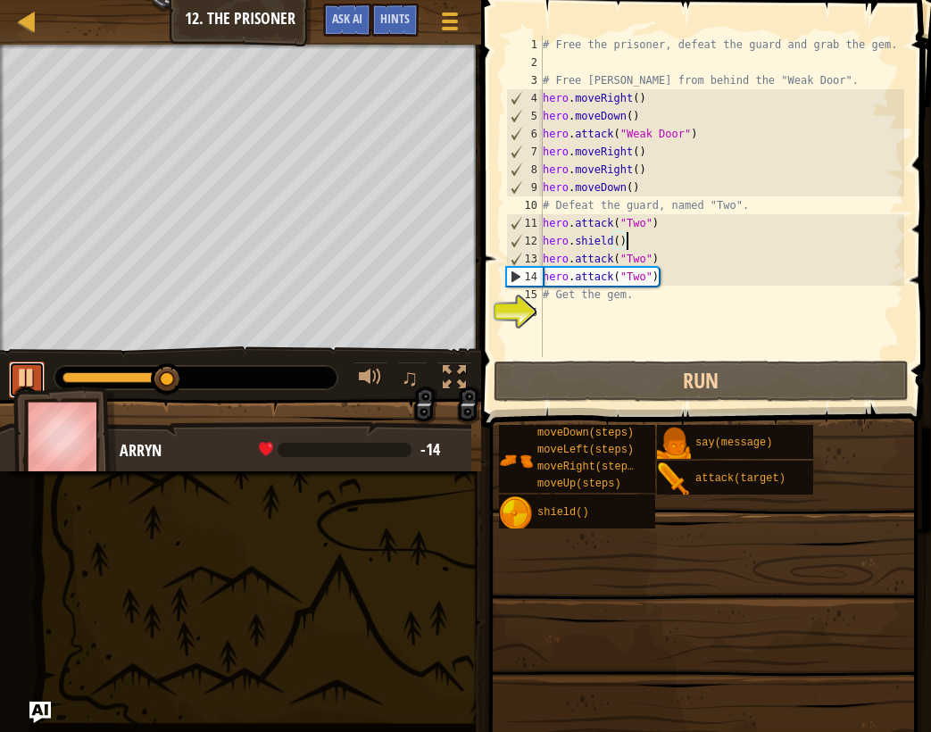
click at [31, 362] on button at bounding box center [27, 380] width 36 height 37
click at [756, 285] on div "# Free the prisoner, defeat the guard and grab the gem. # Free [PERSON_NAME] fr…" at bounding box center [721, 214] width 365 height 357
type textarea "hero.attack("Two")"
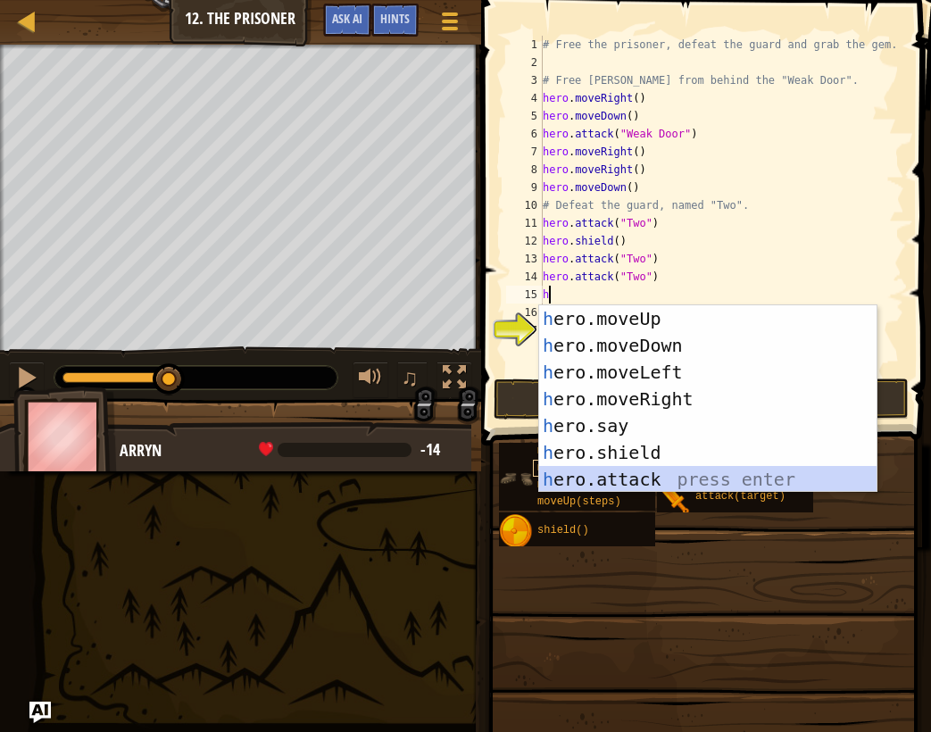
click at [644, 471] on div "h ero.moveUp press enter h ero.moveDown press enter h ero.moveLeft press enter …" at bounding box center [707, 425] width 337 height 241
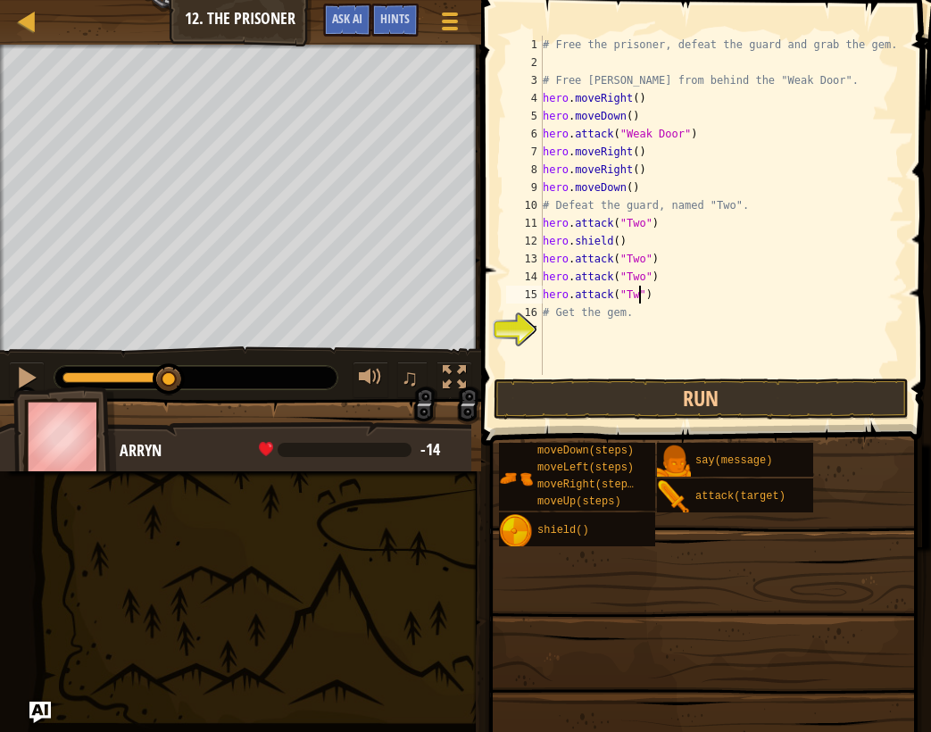
scroll to position [8, 8]
click at [728, 304] on div "# Free the prisoner, defeat the guard and grab the gem. # Free [PERSON_NAME] fr…" at bounding box center [721, 223] width 365 height 375
click at [718, 287] on div "# Free the prisoner, defeat the guard and grab the gem. # Free [PERSON_NAME] fr…" at bounding box center [721, 223] width 365 height 375
type textarea "hero.attack("Two")"
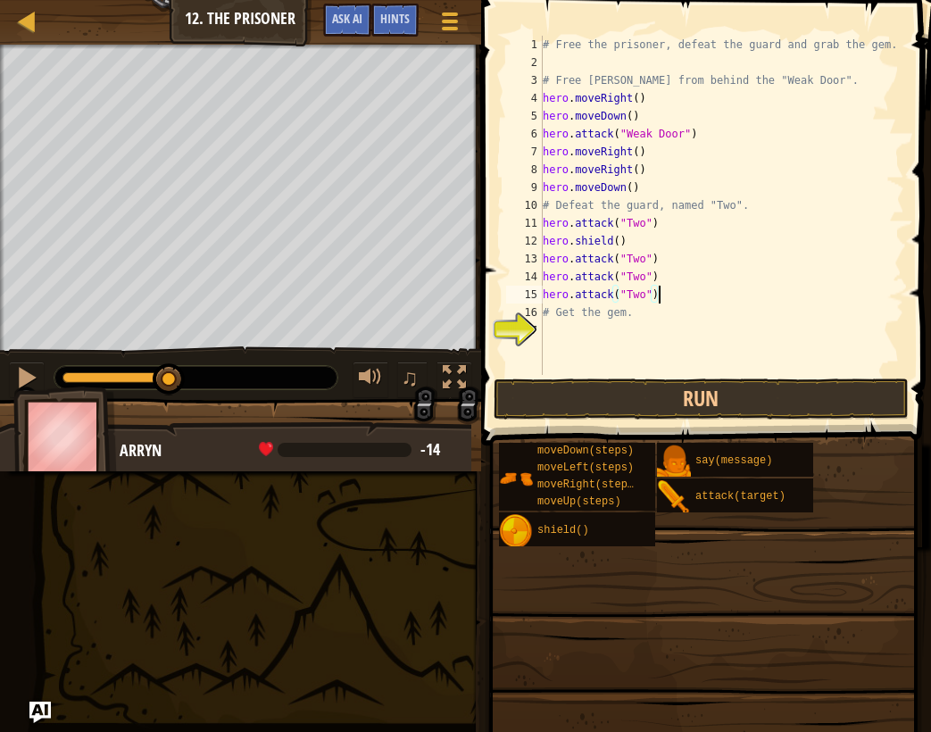
scroll to position [8, 0]
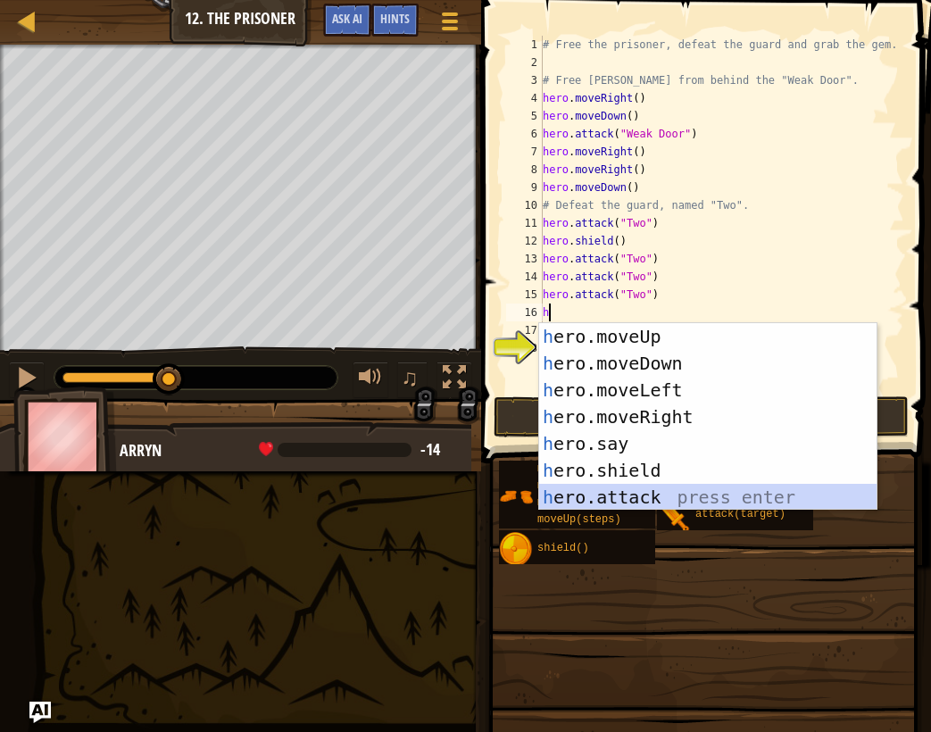
click at [625, 489] on div "h ero.moveUp press enter h ero.moveDown press enter h ero.moveLeft press enter …" at bounding box center [707, 443] width 337 height 241
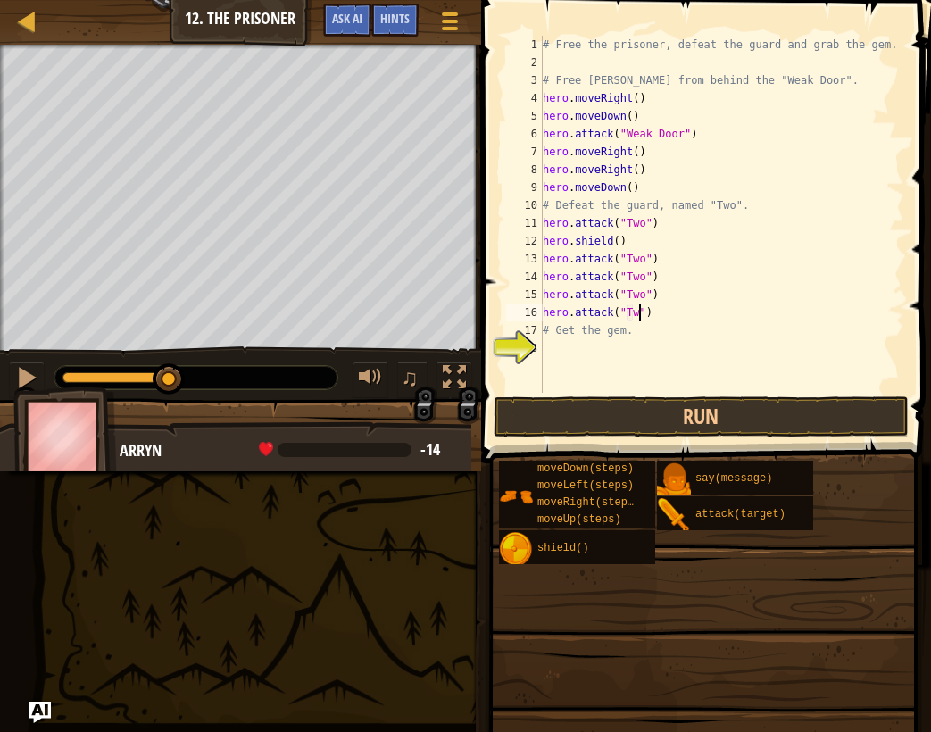
type textarea "hero.attack("Two")"
click at [672, 261] on div "# Free the prisoner, defeat the guard and grab the gem. # Free [PERSON_NAME] fr…" at bounding box center [721, 232] width 365 height 393
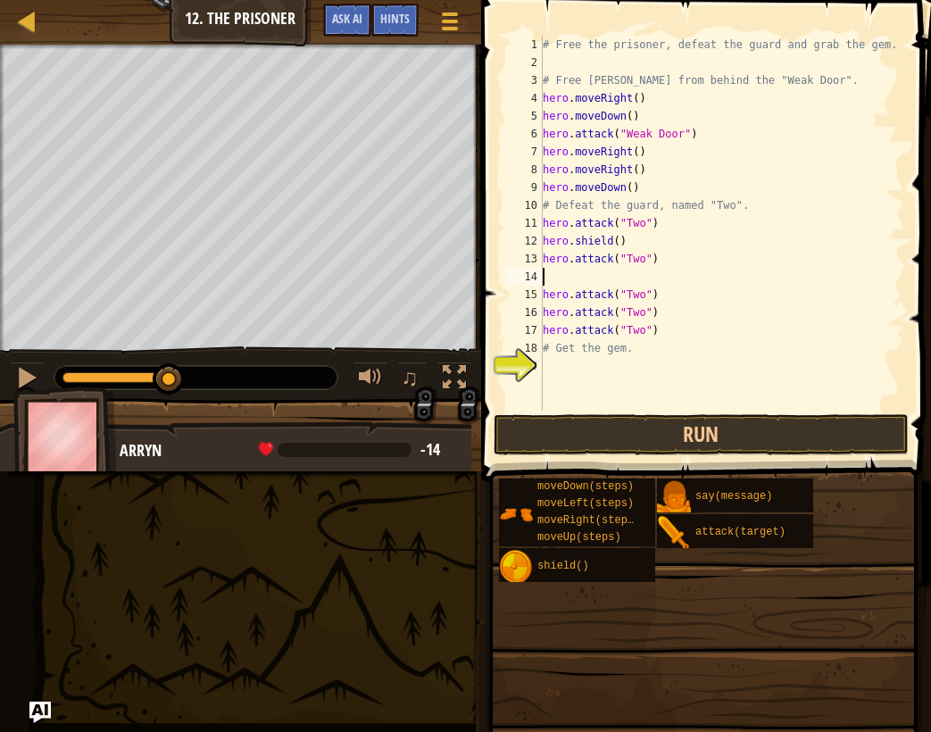
type textarea "h"
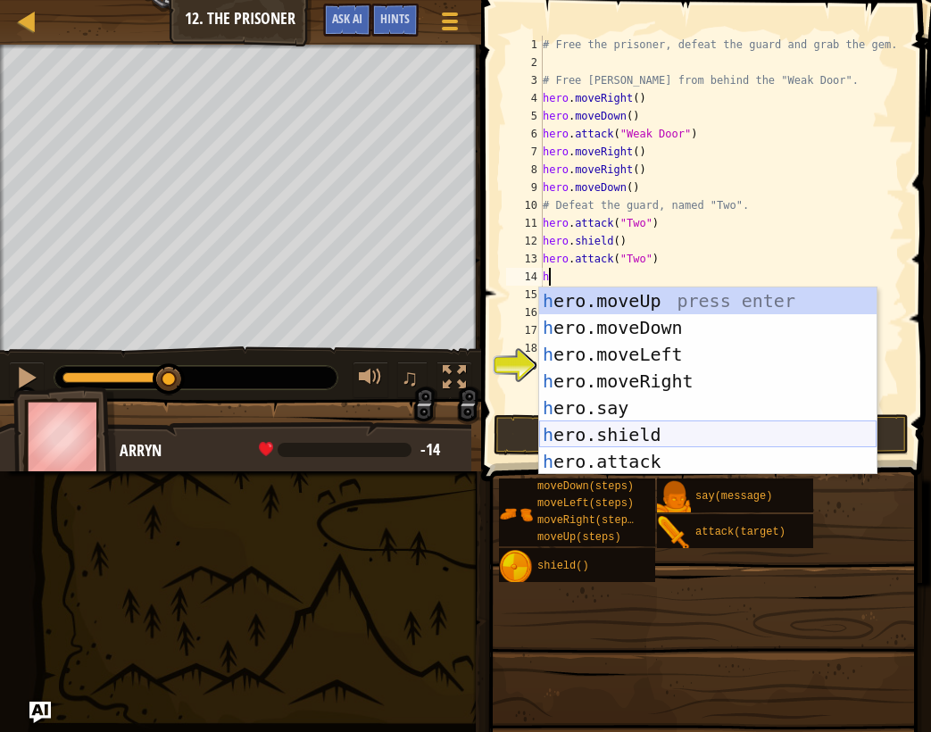
click at [744, 438] on div "h ero.moveUp press enter h ero.moveDown press enter h ero.moveLeft press enter …" at bounding box center [707, 407] width 337 height 241
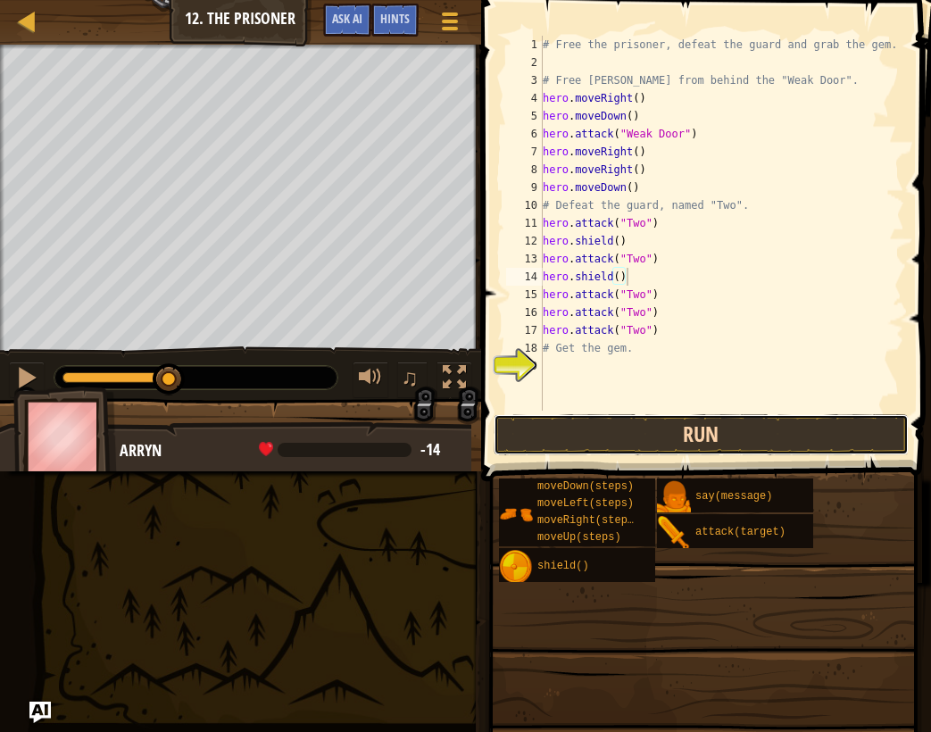
click at [633, 445] on button "Run" at bounding box center [702, 434] width 416 height 41
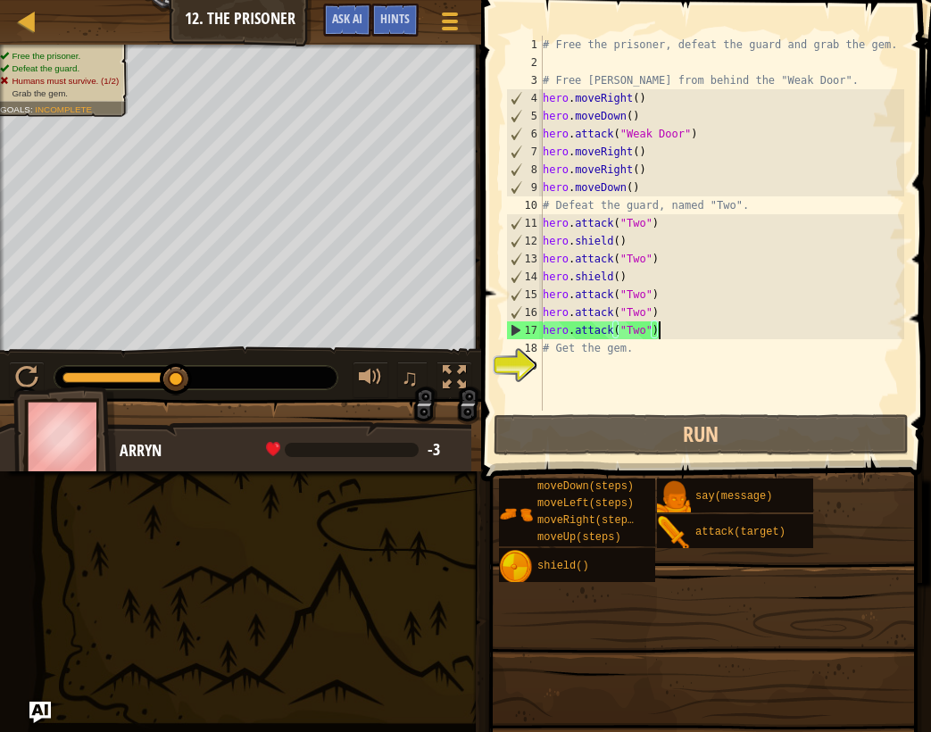
click at [692, 328] on div "# Free the prisoner, defeat the guard and grab the gem. # Free [PERSON_NAME] fr…" at bounding box center [721, 241] width 365 height 411
type textarea "hero.attack("Two")"
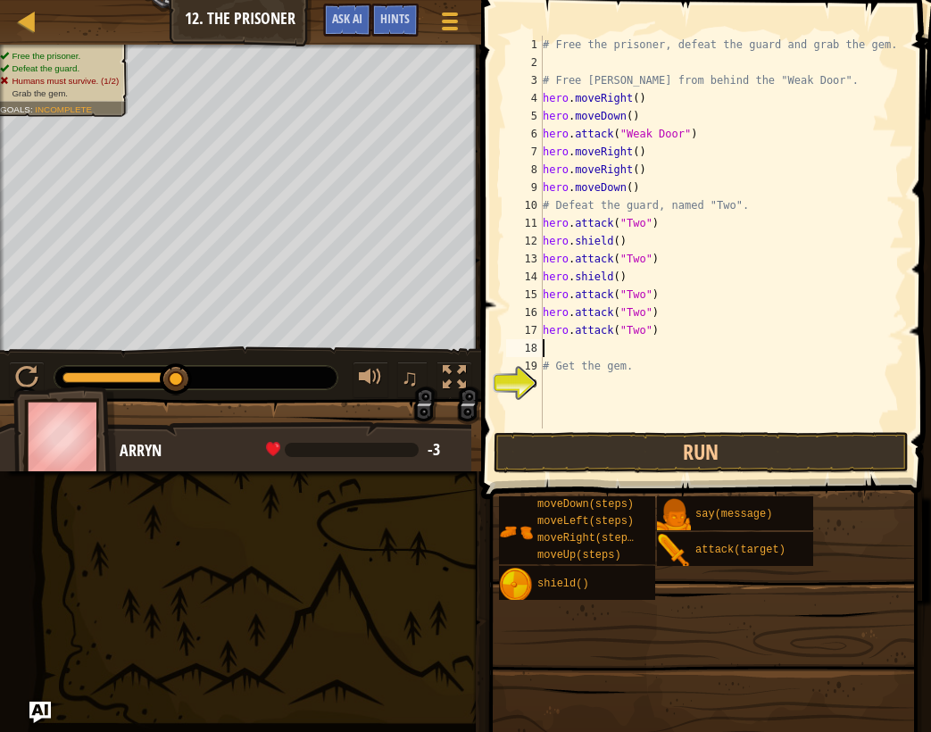
type textarea "@"
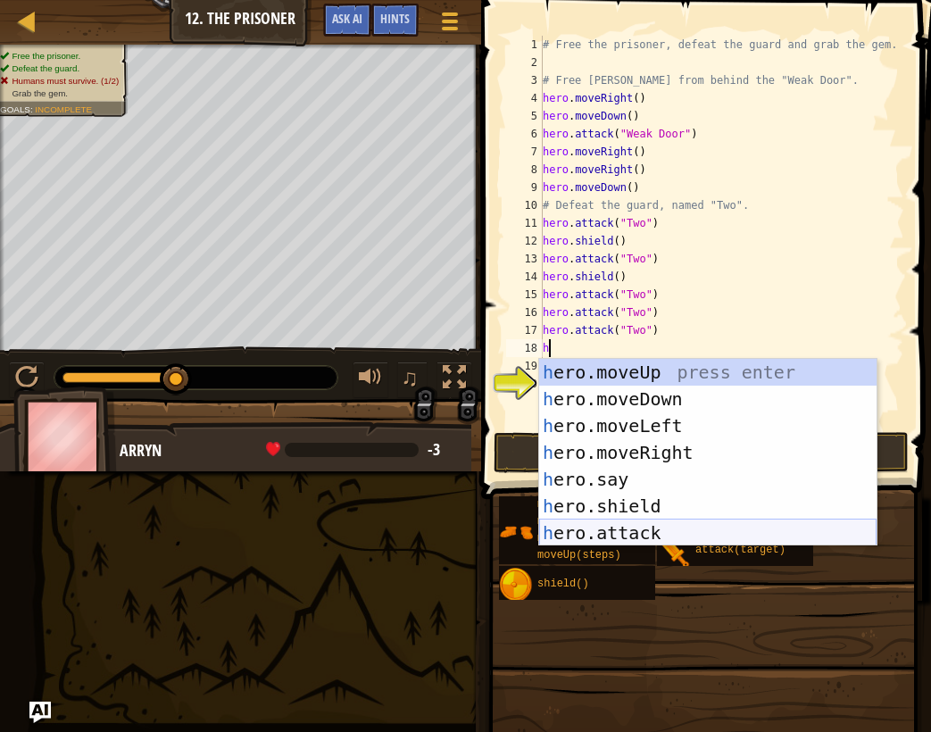
click at [692, 531] on div "h ero.moveUp press enter h ero.moveDown press enter h ero.moveLeft press enter …" at bounding box center [707, 479] width 337 height 241
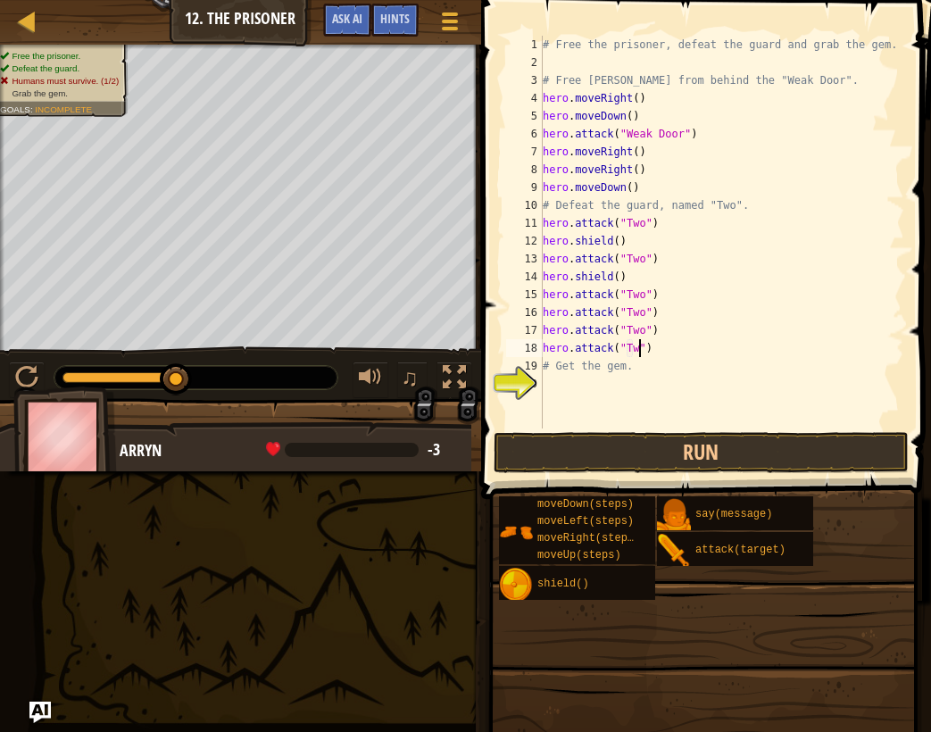
type textarea "hero.attack("Two")"
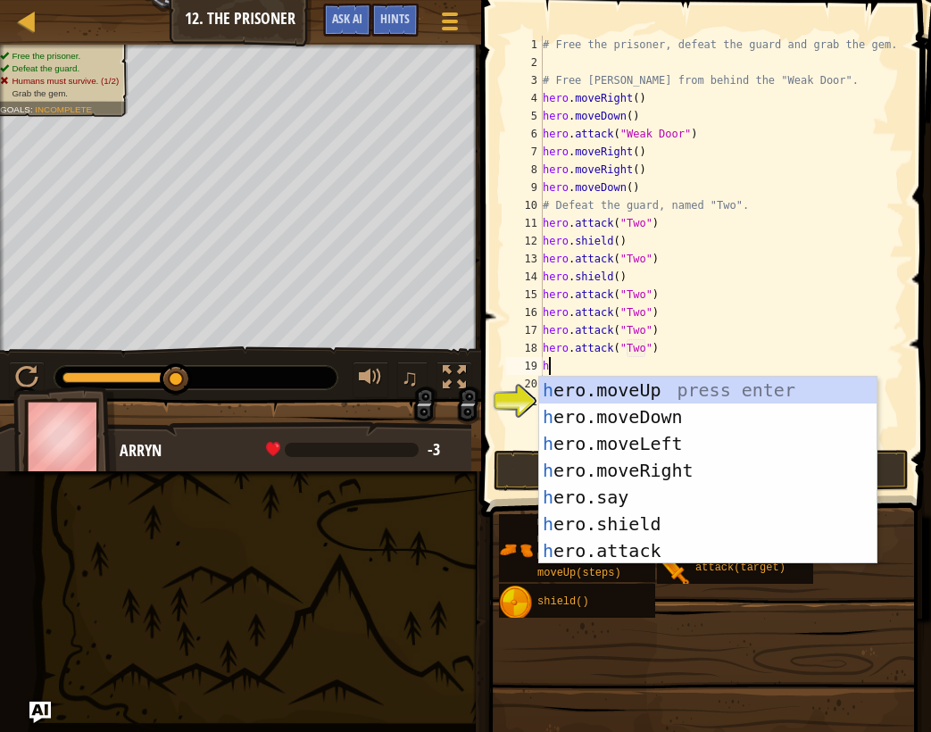
type textarea "he"
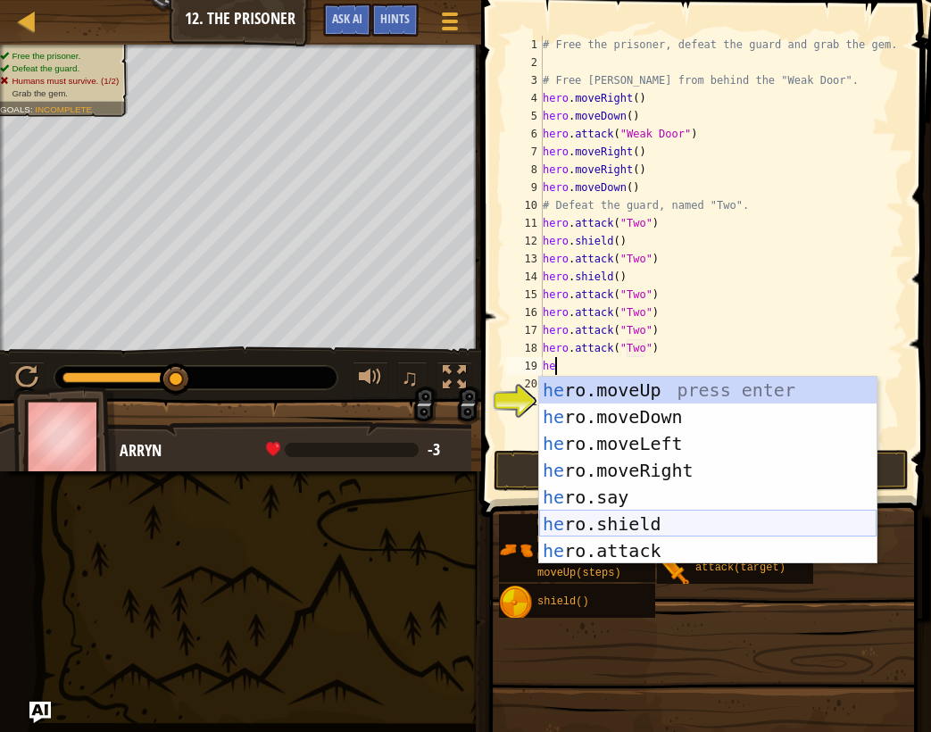
click at [659, 515] on div "he ro.moveUp press enter he ro.moveDown press enter he ro.moveLeft press enter …" at bounding box center [707, 497] width 337 height 241
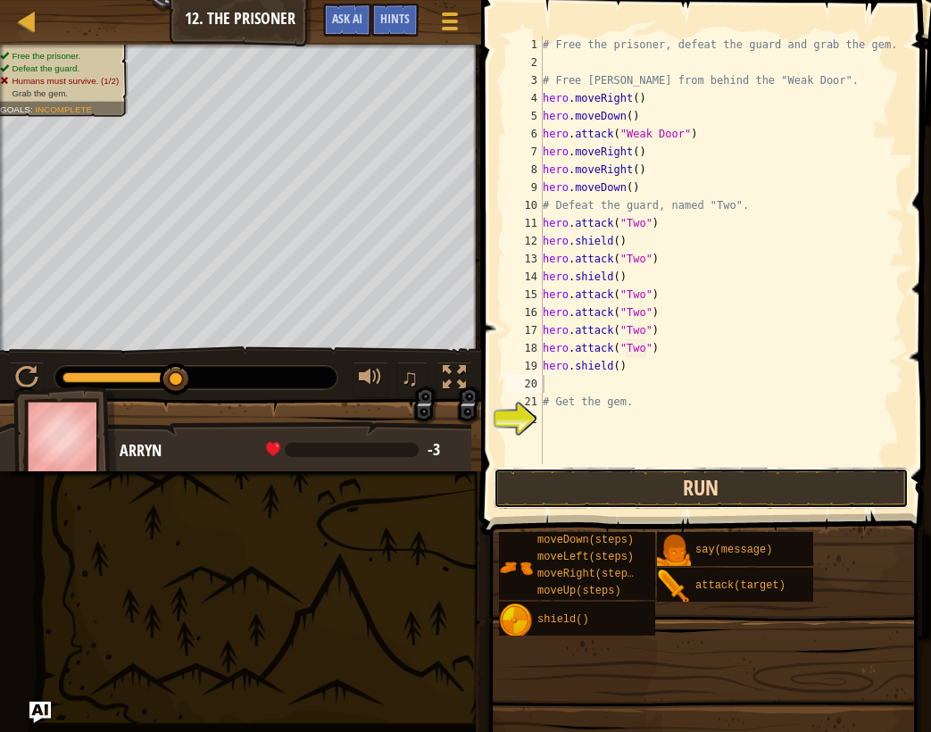
click at [650, 478] on button "Run" at bounding box center [702, 488] width 416 height 41
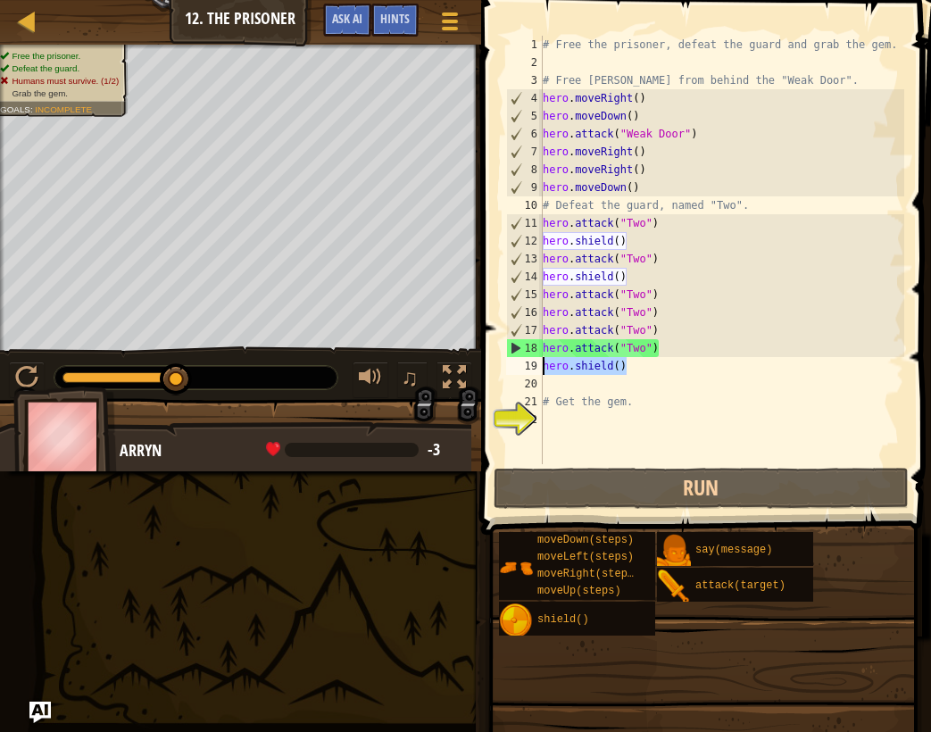
drag, startPoint x: 647, startPoint y: 370, endPoint x: 519, endPoint y: 363, distance: 128.7
click at [519, 363] on div "1 2 3 4 5 6 7 8 9 10 11 12 13 14 15 16 17 18 19 20 21 22 # Free the prisoner, d…" at bounding box center [704, 250] width 402 height 428
type textarea "hero.shield()"
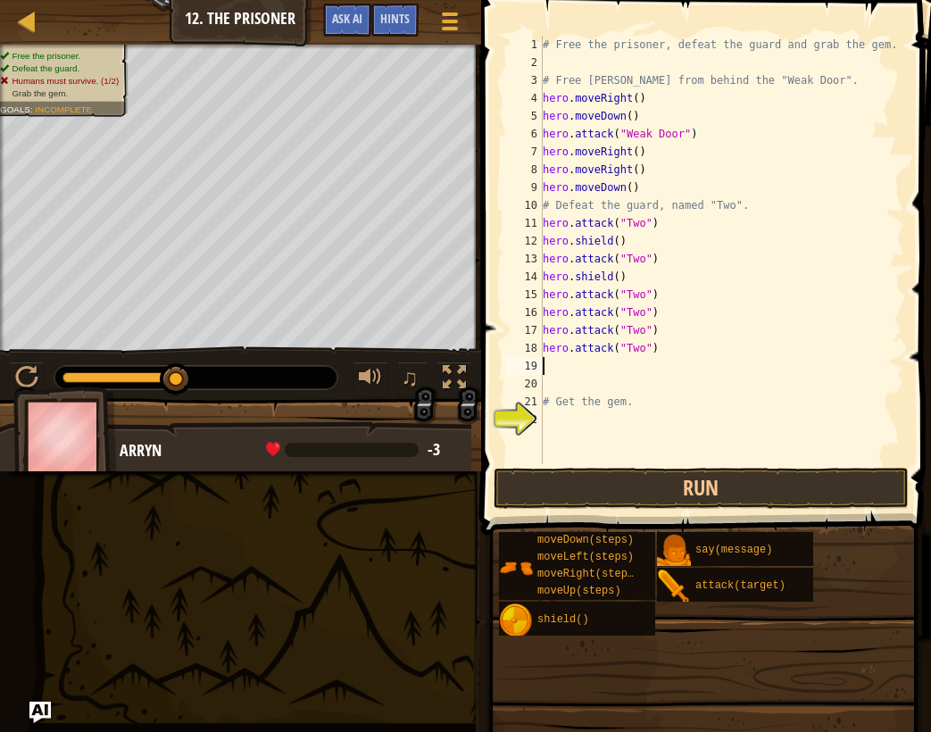
type textarea "hero.attack("Two")"
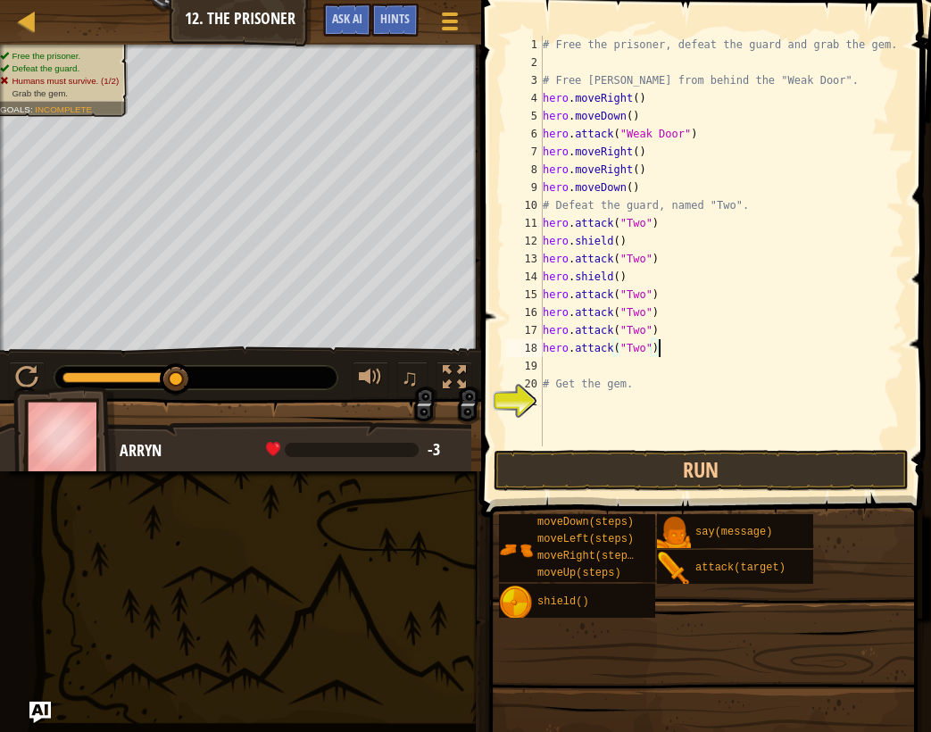
click at [671, 344] on div "# Free the prisoner, defeat the guard and grab the gem. # Free [PERSON_NAME] fr…" at bounding box center [721, 259] width 365 height 446
click at [662, 327] on div "# Free the prisoner, defeat the guard and grab the gem. # Free [PERSON_NAME] fr…" at bounding box center [721, 259] width 365 height 446
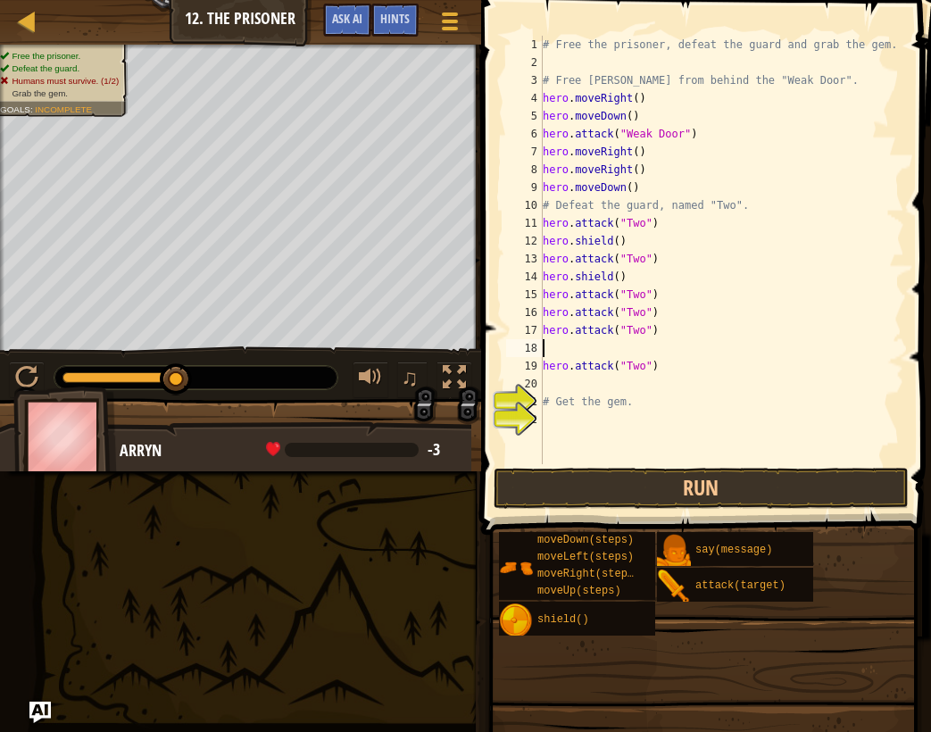
type textarea "h"
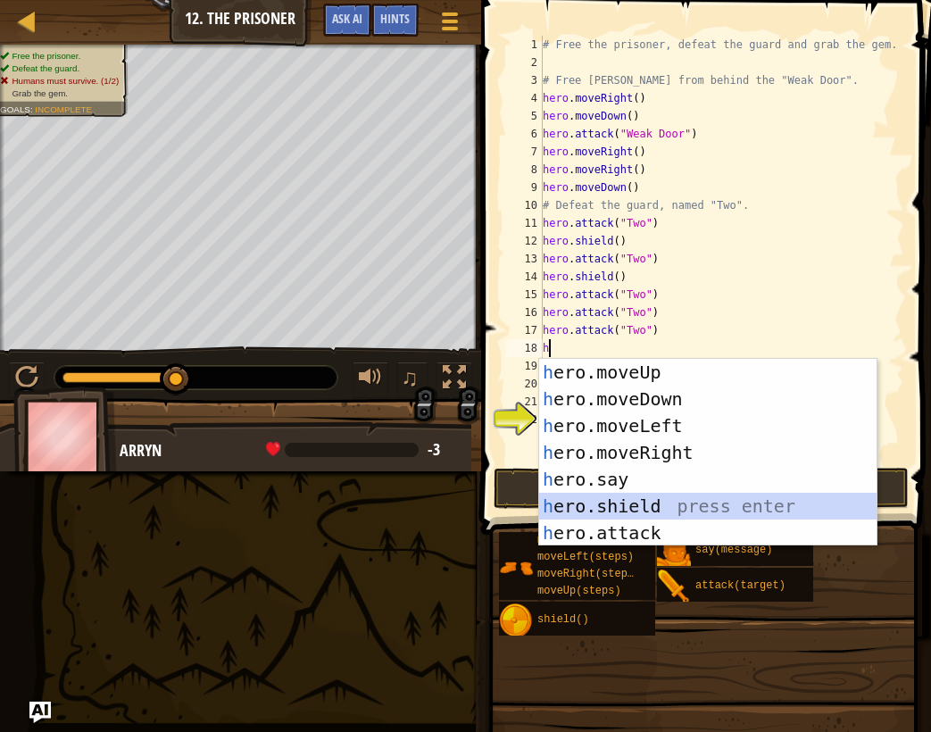
click at [672, 497] on div "h ero.moveUp press enter h ero.moveDown press enter h ero.moveLeft press enter …" at bounding box center [707, 479] width 337 height 241
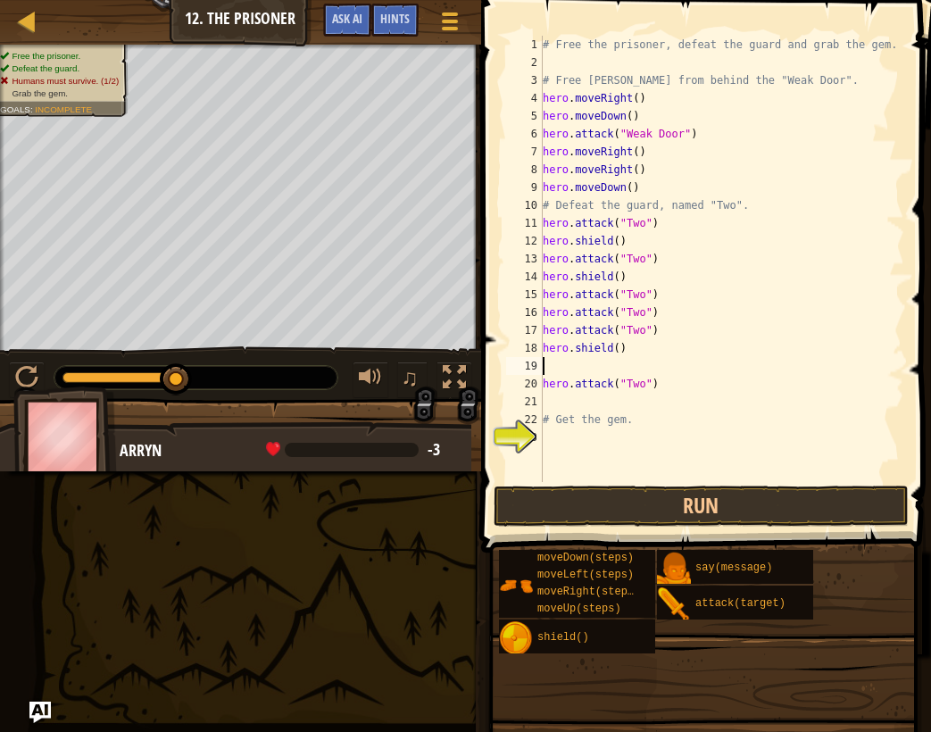
type textarea "h"
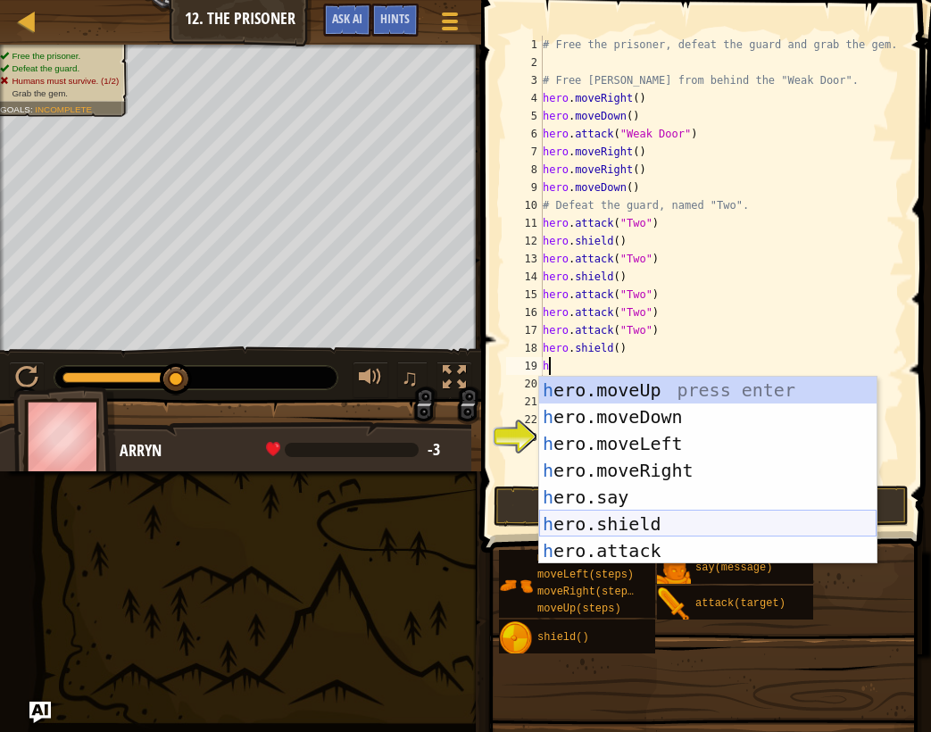
click at [635, 513] on div "h ero.moveUp press enter h ero.moveDown press enter h ero.moveLeft press enter …" at bounding box center [707, 497] width 337 height 241
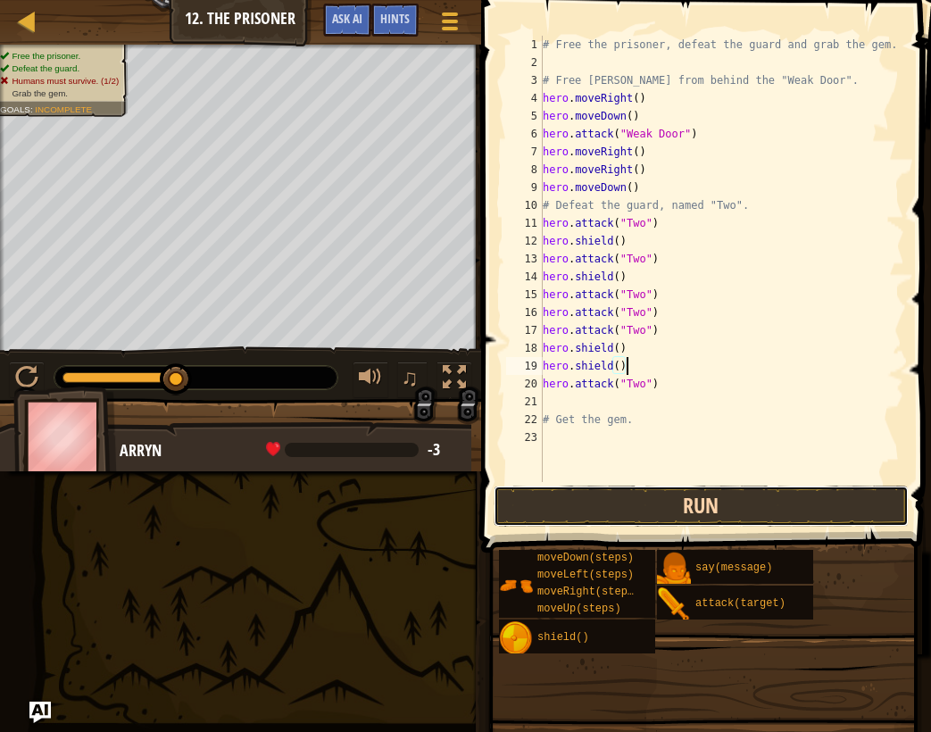
click at [631, 503] on button "Run" at bounding box center [702, 506] width 416 height 41
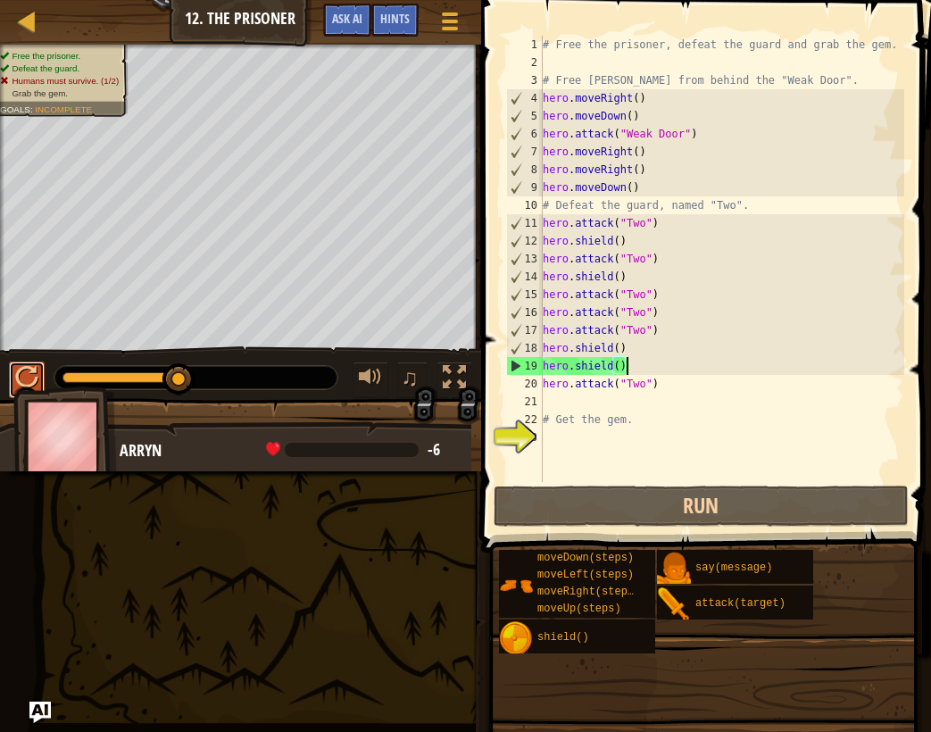
click at [28, 372] on div at bounding box center [26, 377] width 23 height 23
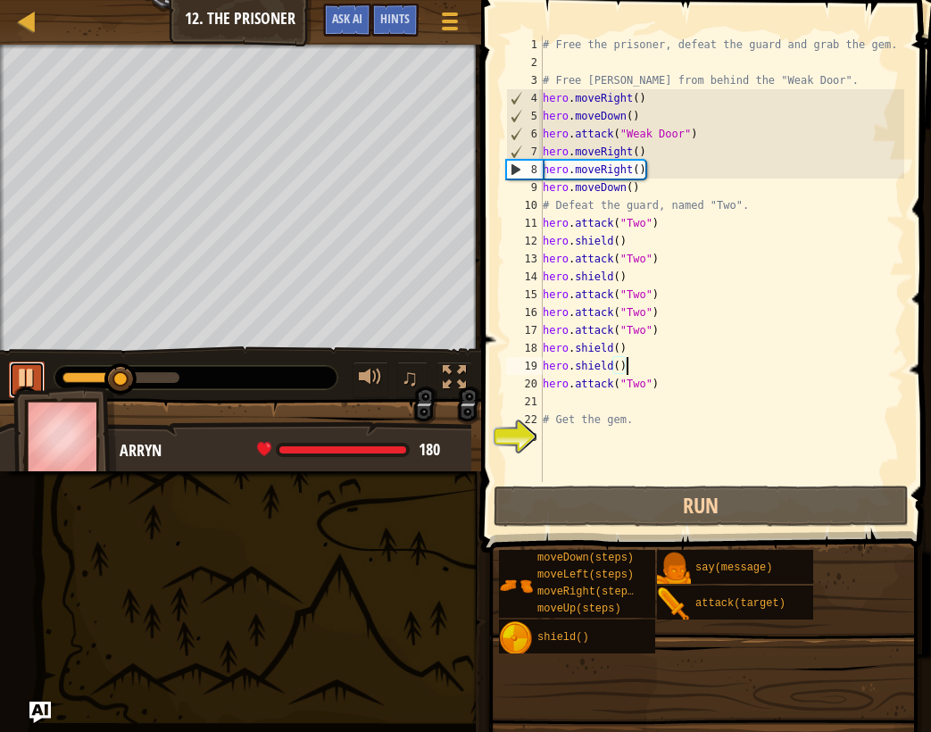
click at [26, 370] on div at bounding box center [26, 377] width 23 height 23
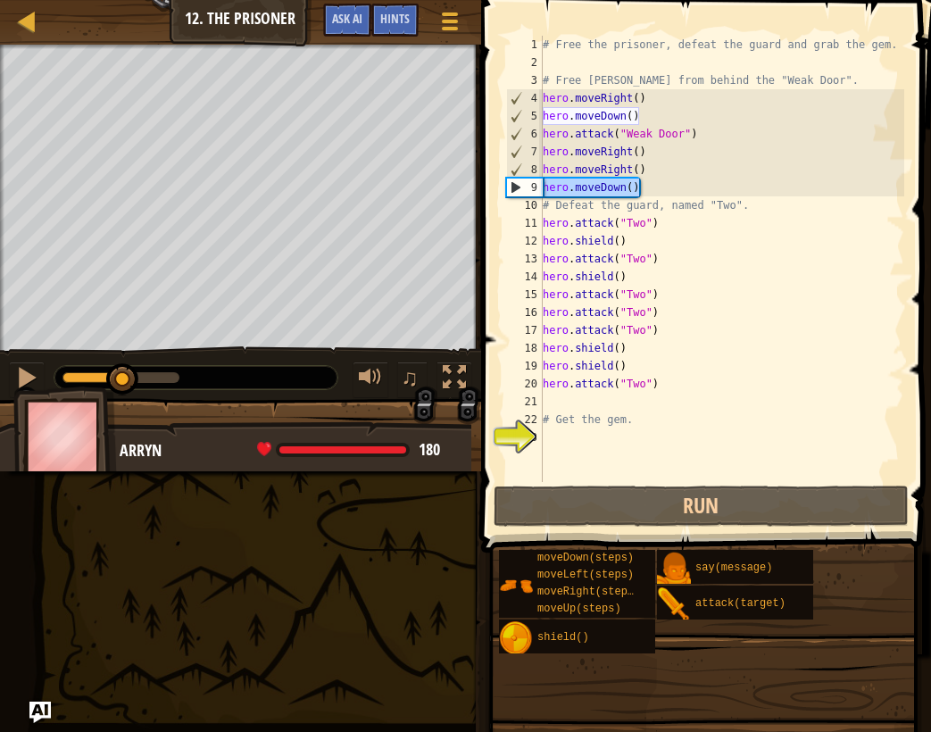
drag, startPoint x: 661, startPoint y: 191, endPoint x: 533, endPoint y: 195, distance: 127.7
click at [533, 195] on div "hero.shield() 1 2 3 4 5 6 7 8 9 10 11 12 13 14 15 16 17 18 19 20 21 22 23 # Fre…" at bounding box center [704, 259] width 402 height 446
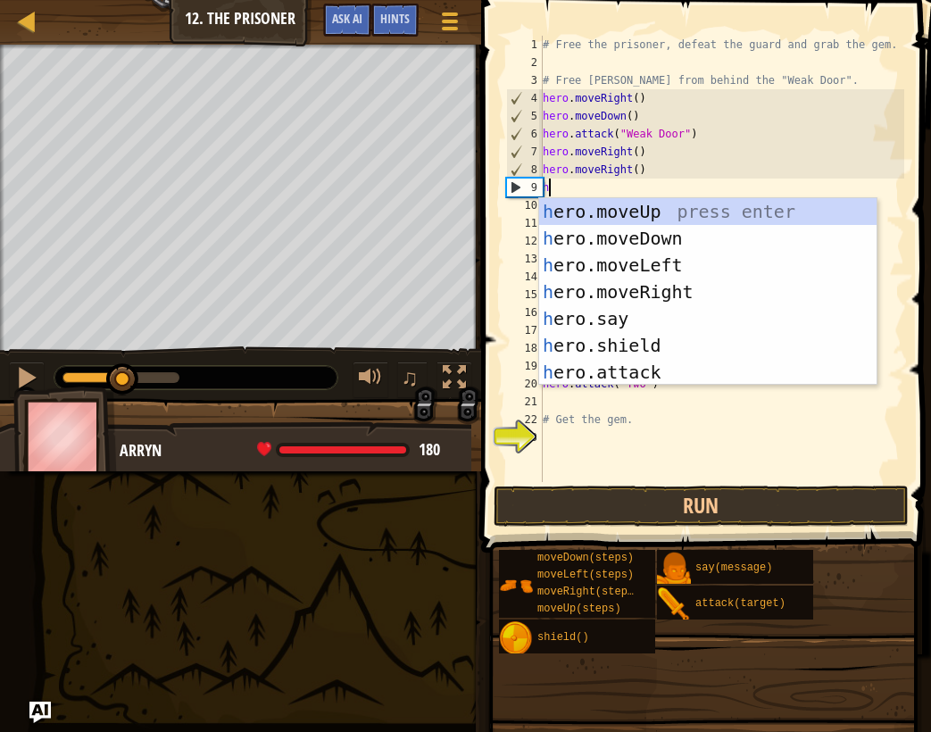
type textarea "he"
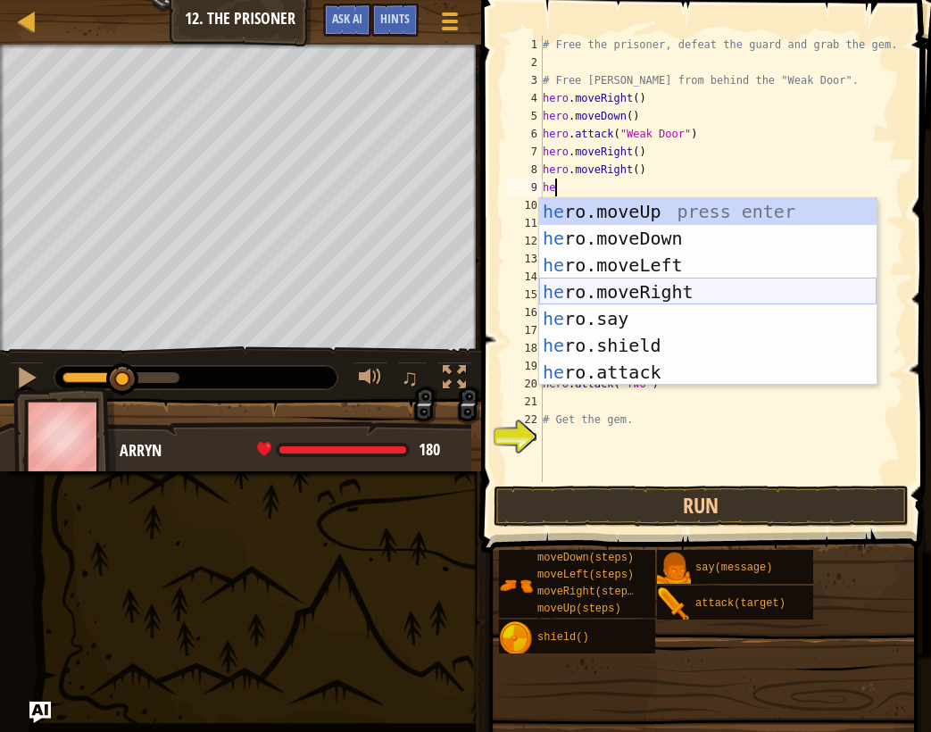
click at [694, 297] on div "he ro.moveUp press enter he ro.moveDown press enter he ro.moveLeft press enter …" at bounding box center [707, 318] width 337 height 241
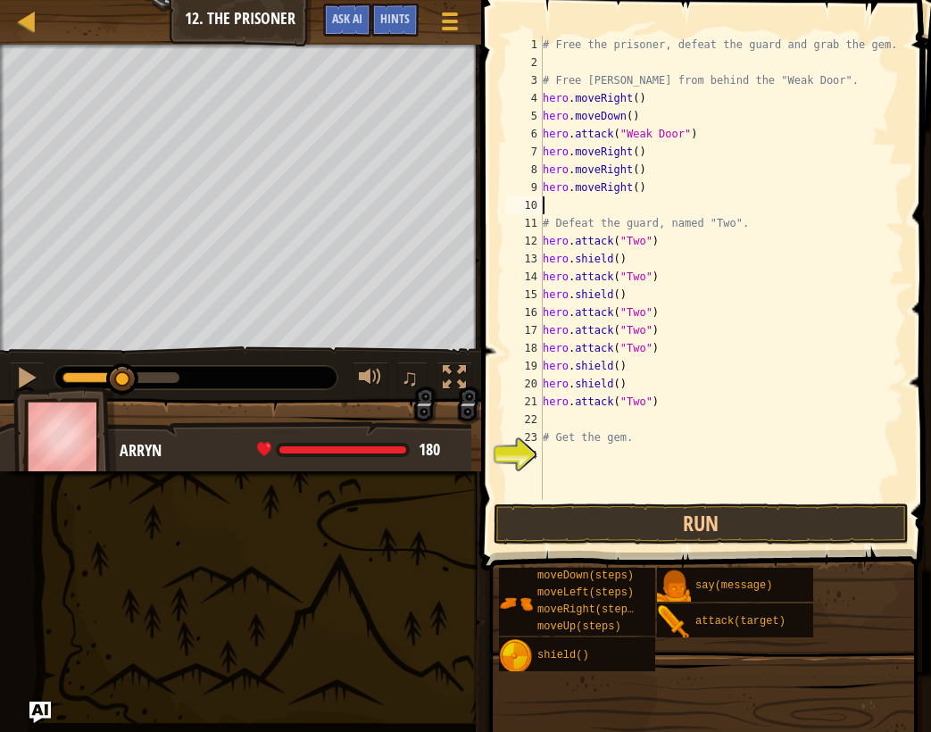
type textarea "h"
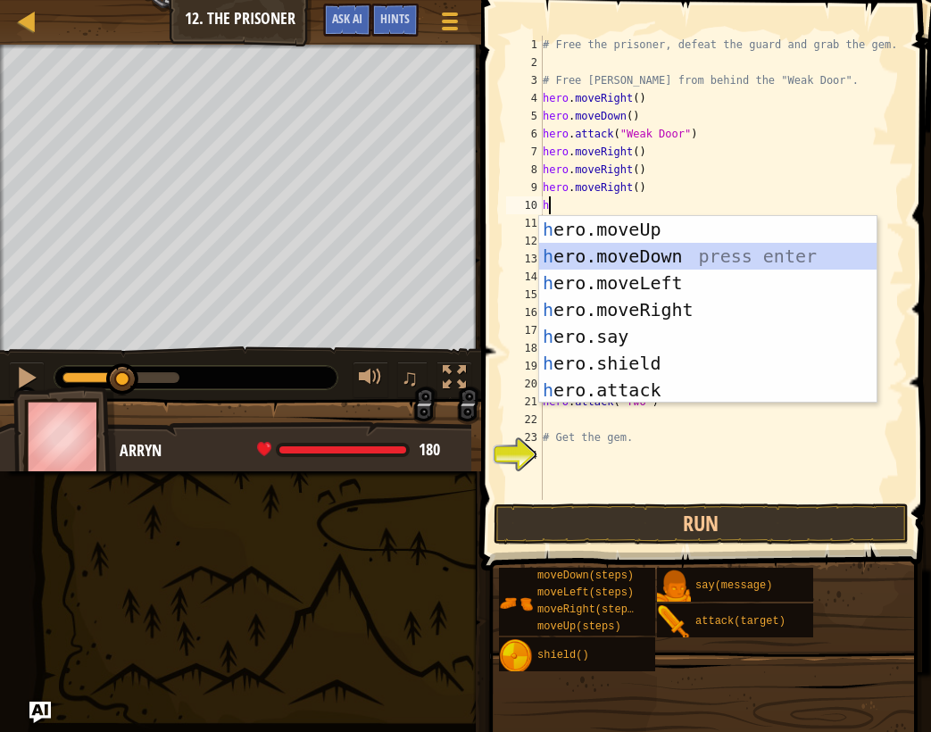
click at [643, 264] on div "h ero.moveUp press enter h ero.moveDown press enter h ero.moveLeft press enter …" at bounding box center [707, 336] width 337 height 241
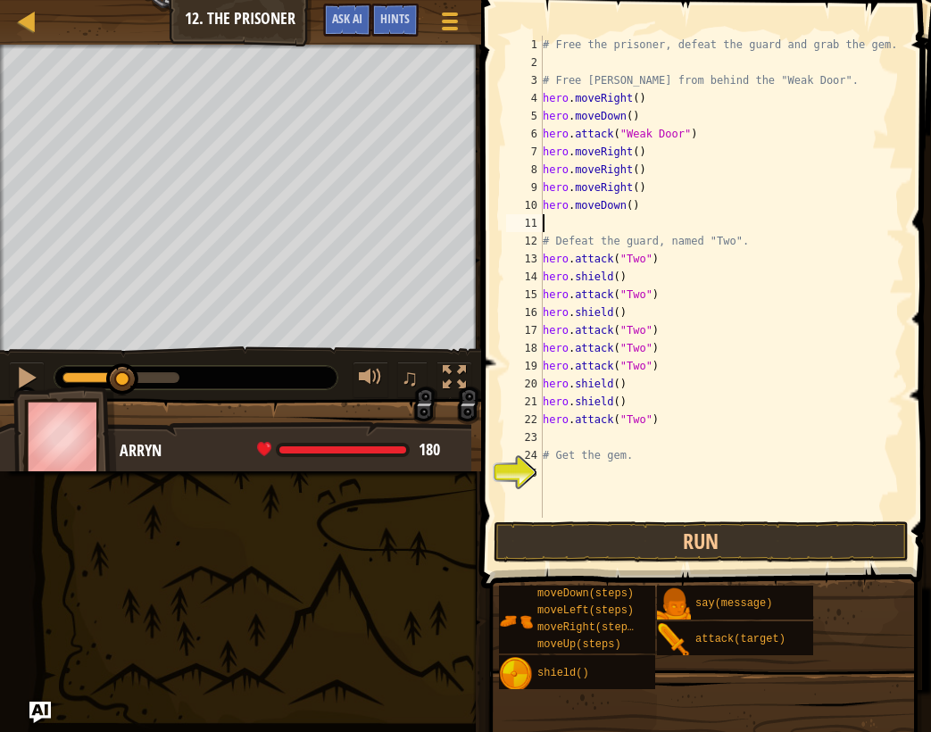
type textarea "h"
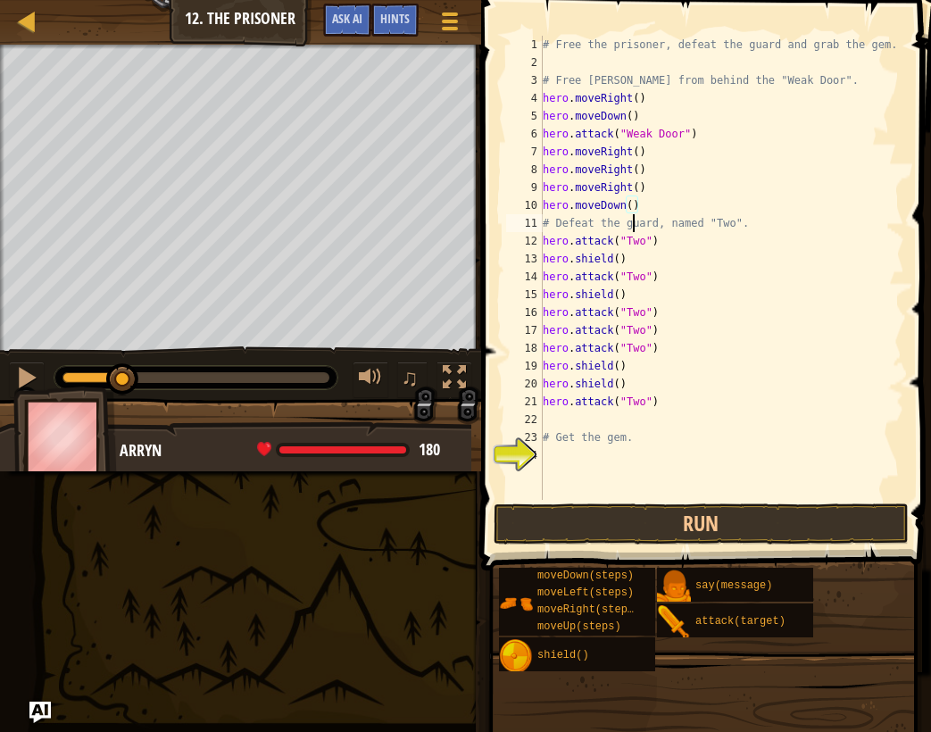
click at [631, 219] on div "# Free the prisoner, defeat the guard and grab the gem. # Free [PERSON_NAME] fr…" at bounding box center [721, 286] width 365 height 500
click at [632, 205] on div "# Free the prisoner, defeat the guard and grab the gem. # Free [PERSON_NAME] fr…" at bounding box center [721, 286] width 365 height 500
type textarea "hero.moveDown(4)"
click at [25, 386] on div at bounding box center [26, 377] width 23 height 23
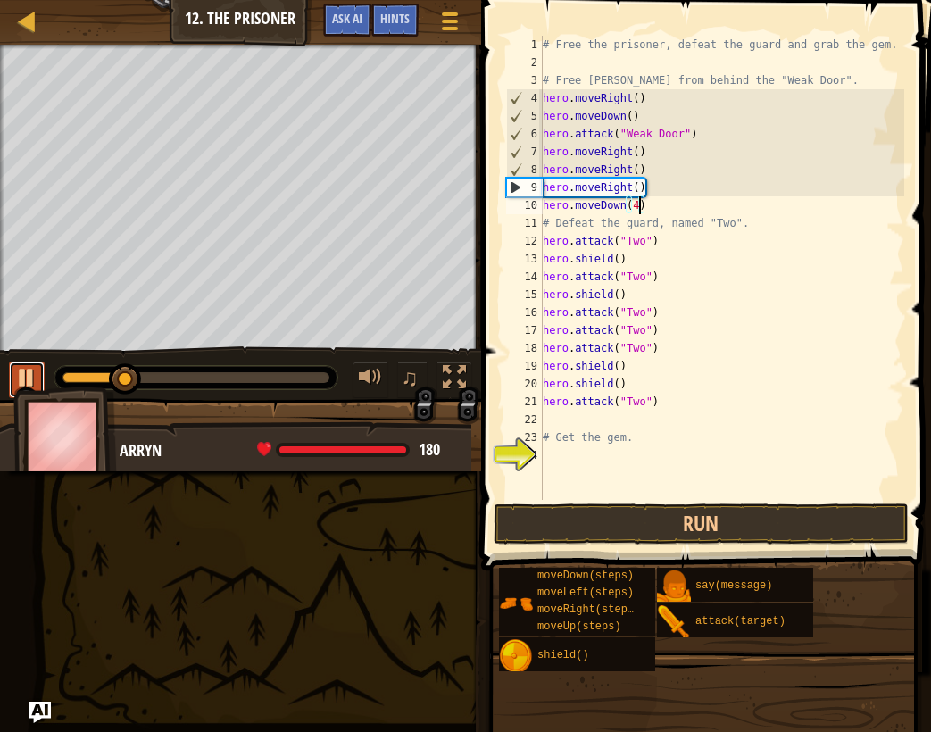
click at [25, 385] on div at bounding box center [26, 377] width 23 height 23
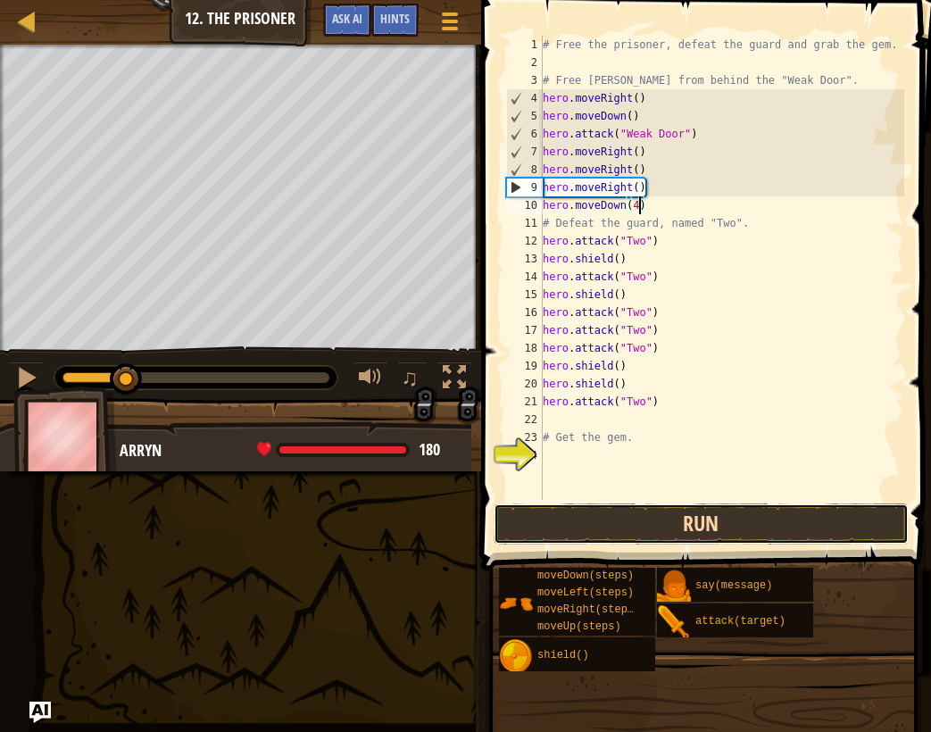
click at [595, 511] on button "Run" at bounding box center [702, 523] width 416 height 41
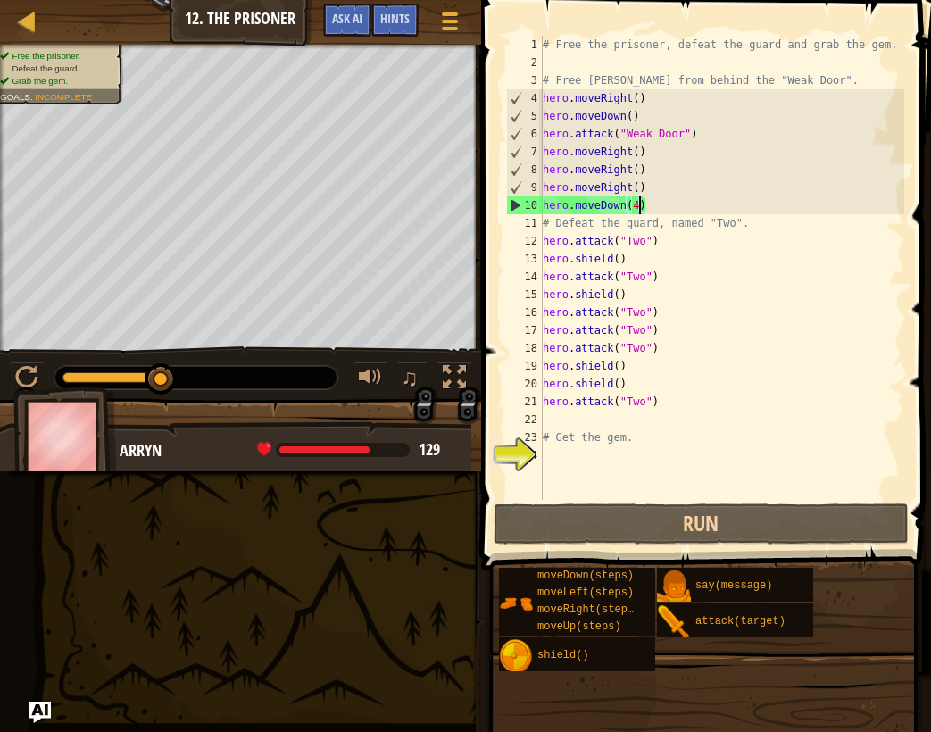
click at [687, 209] on div "# Free the prisoner, defeat the guard and grab the gem. # Free [PERSON_NAME] fr…" at bounding box center [721, 286] width 365 height 500
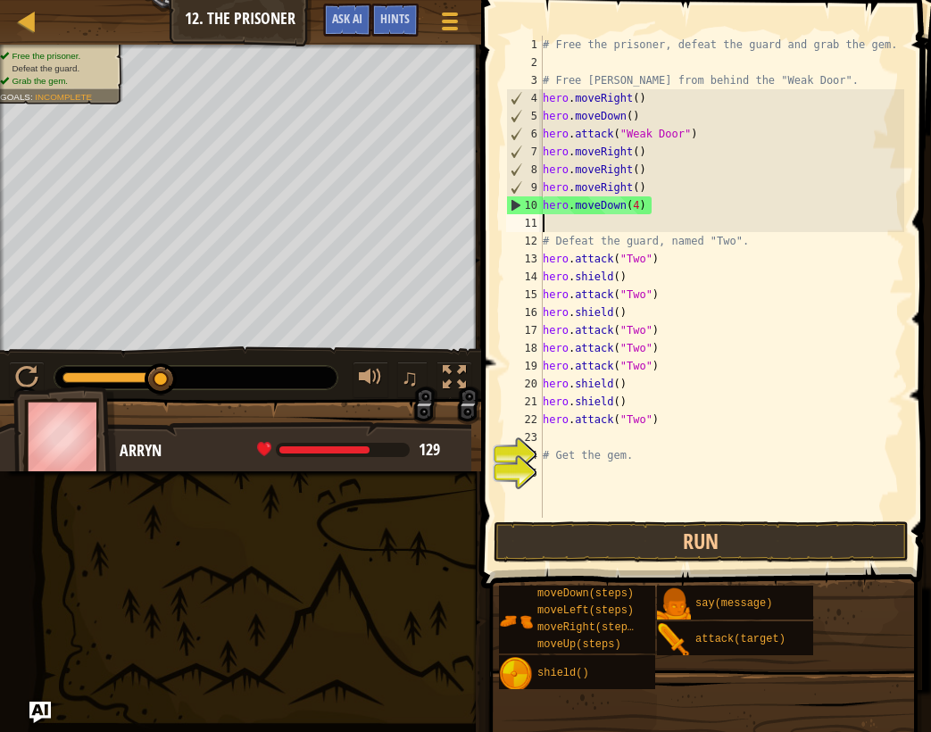
scroll to position [8, 0]
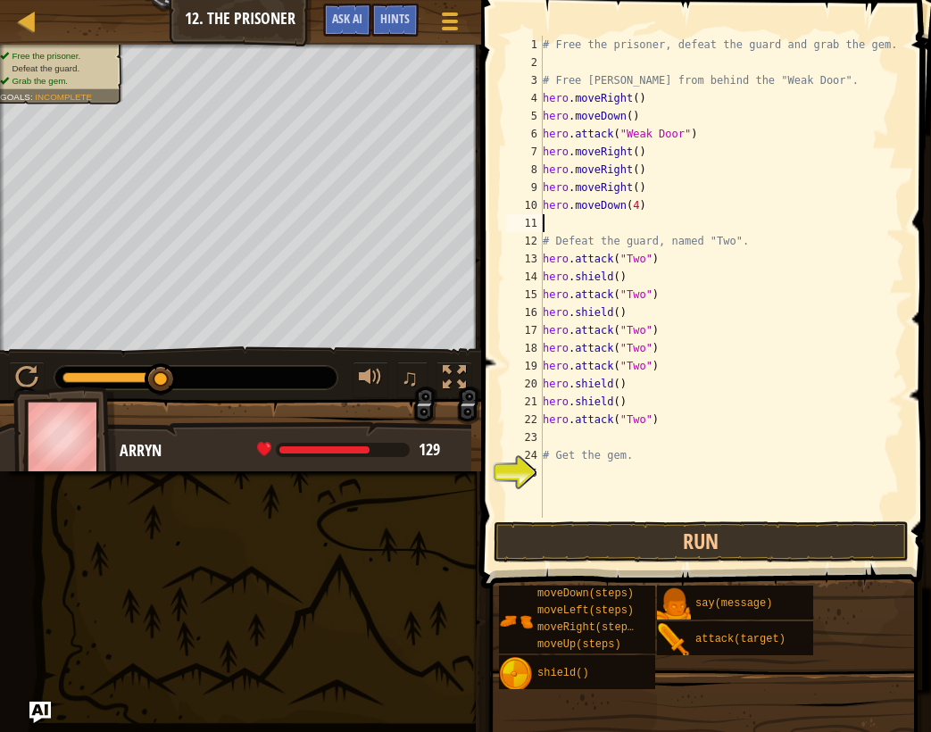
type textarea "m"
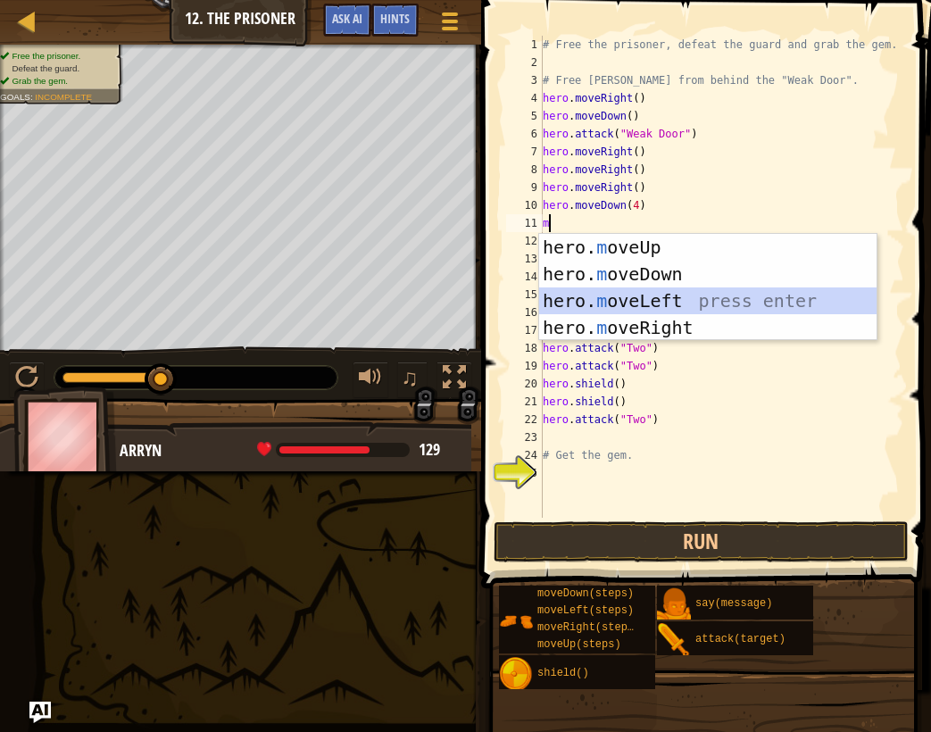
click at [653, 303] on div "hero. m oveUp press enter hero. m oveDown press enter hero. m oveLeft press ent…" at bounding box center [707, 314] width 337 height 161
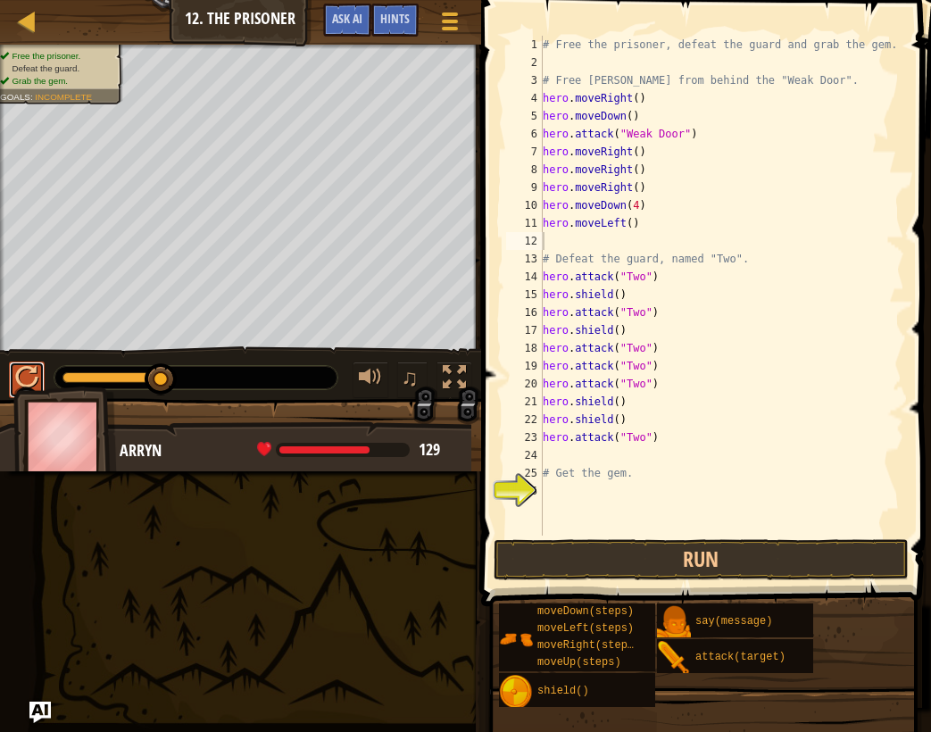
click at [21, 362] on button at bounding box center [27, 380] width 36 height 37
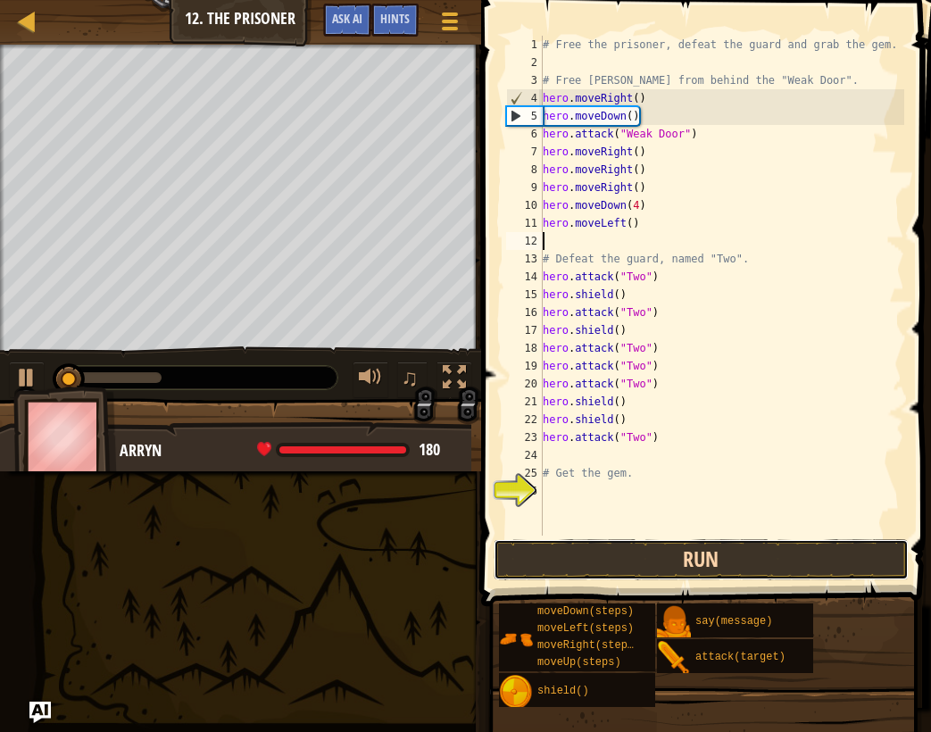
click at [557, 552] on button "Run" at bounding box center [702, 559] width 416 height 41
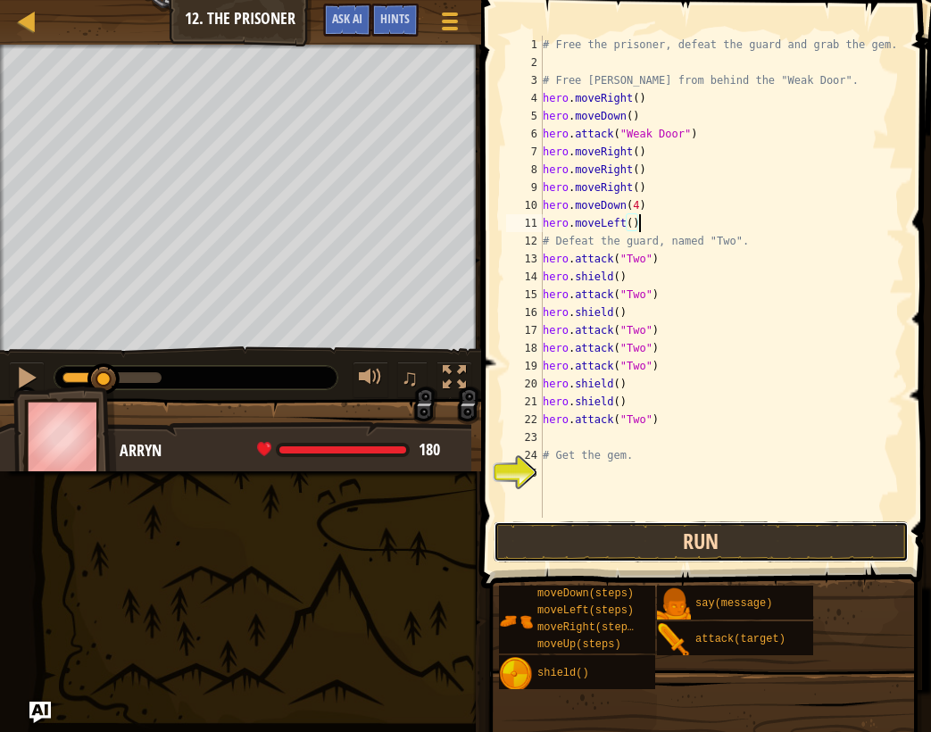
click at [591, 561] on button "Run" at bounding box center [702, 541] width 416 height 41
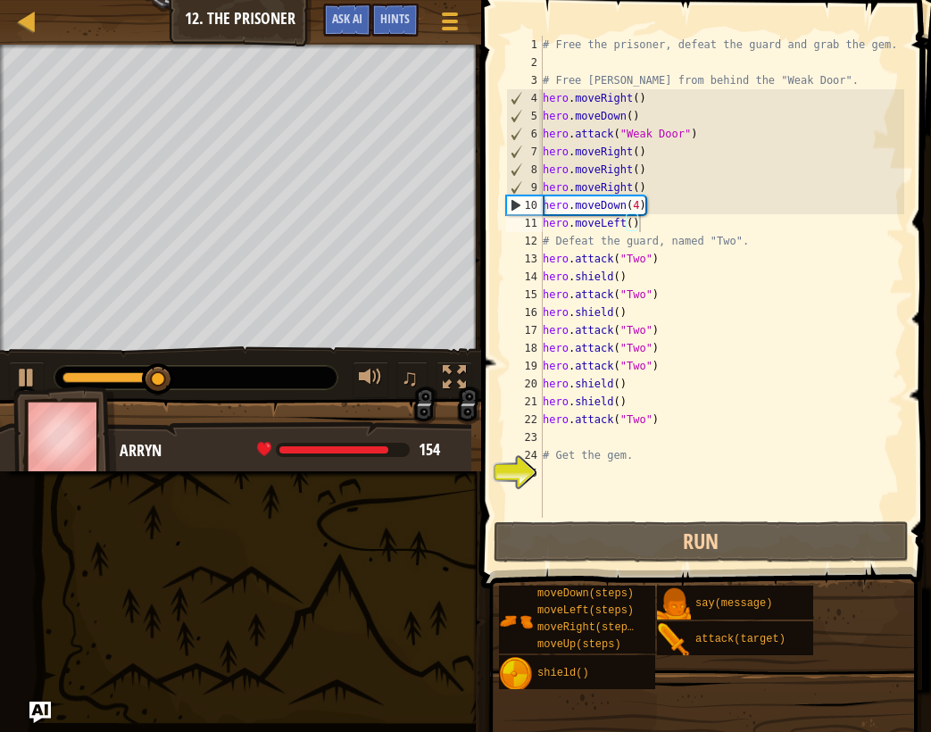
click at [45, 370] on div "♫" at bounding box center [240, 373] width 481 height 54
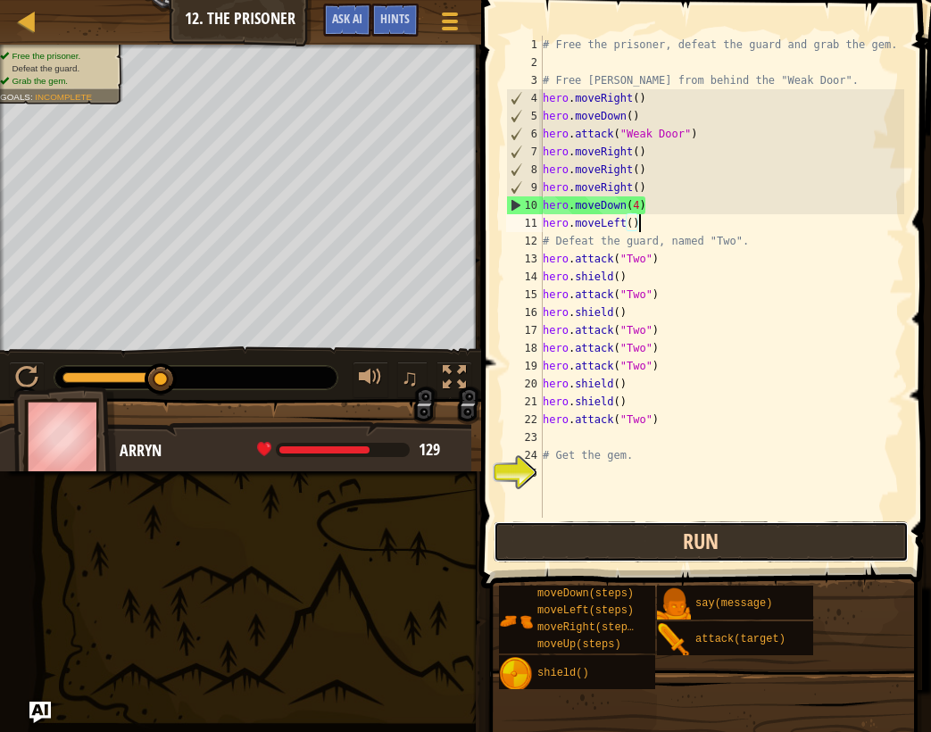
click at [602, 534] on button "Run" at bounding box center [702, 541] width 416 height 41
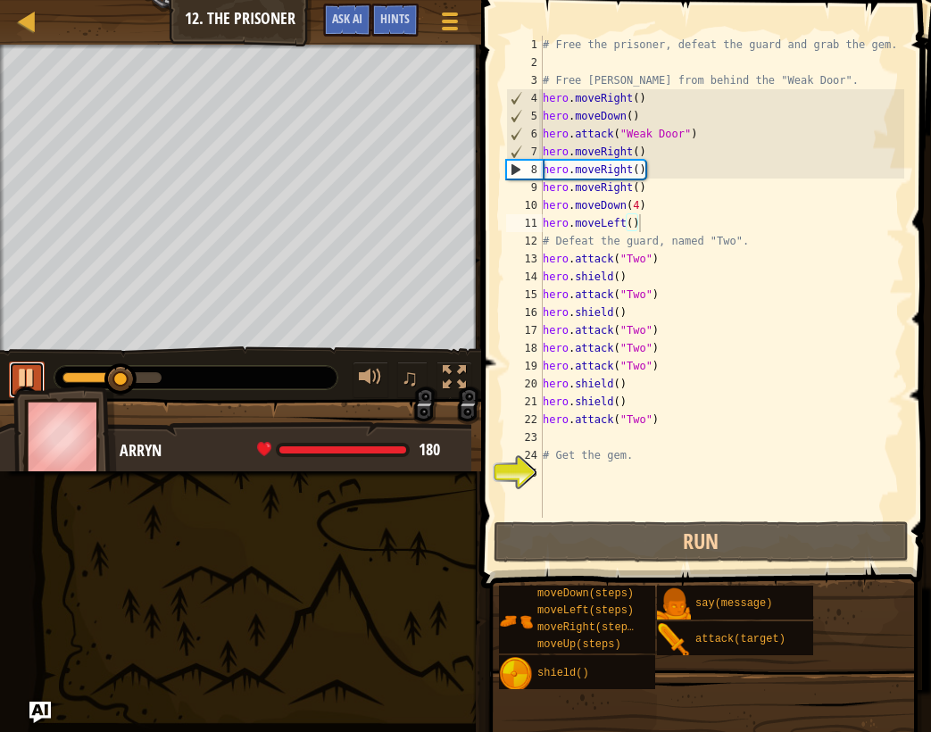
click at [26, 367] on div at bounding box center [26, 377] width 23 height 23
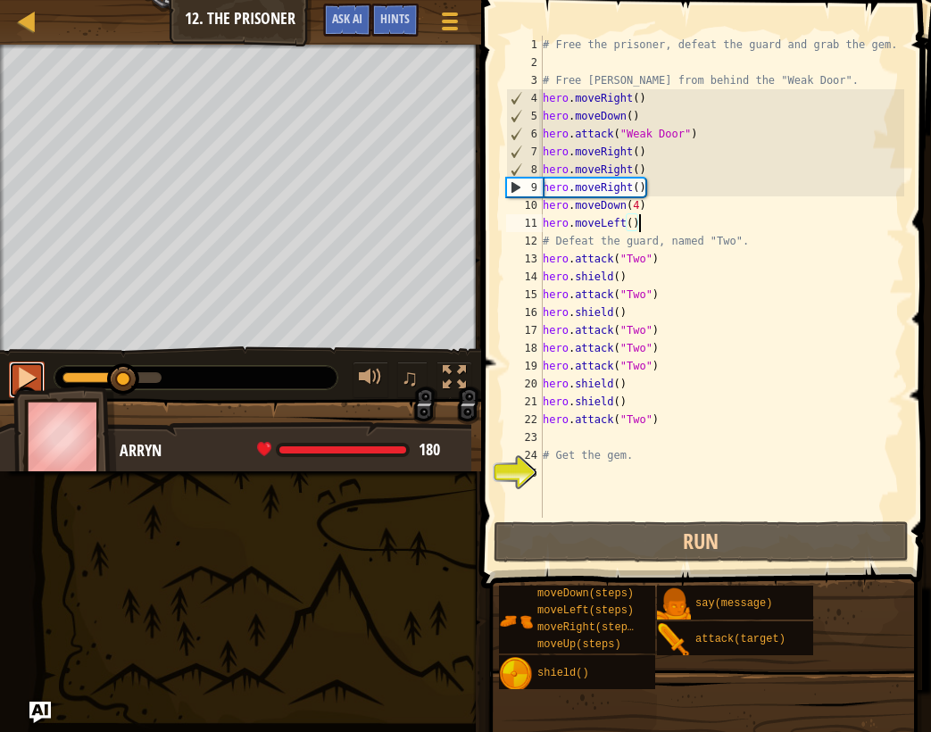
click at [26, 367] on div at bounding box center [26, 377] width 23 height 23
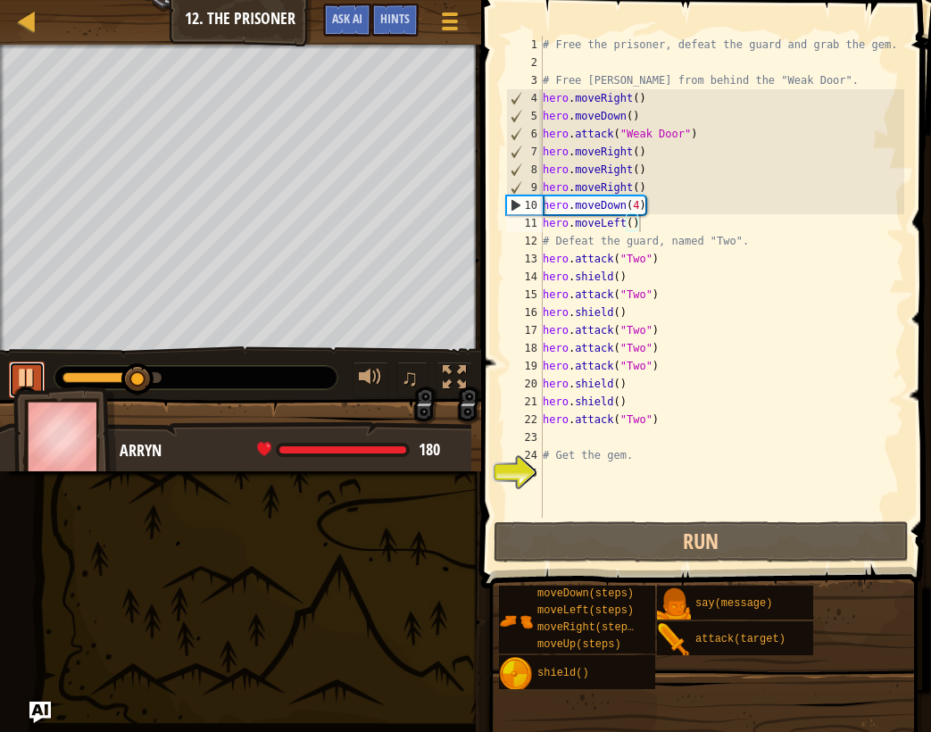
click at [26, 367] on div at bounding box center [26, 377] width 23 height 23
click at [638, 206] on div "# Free the prisoner, defeat the guard and grab the gem. # Free [PERSON_NAME] fr…" at bounding box center [721, 295] width 365 height 518
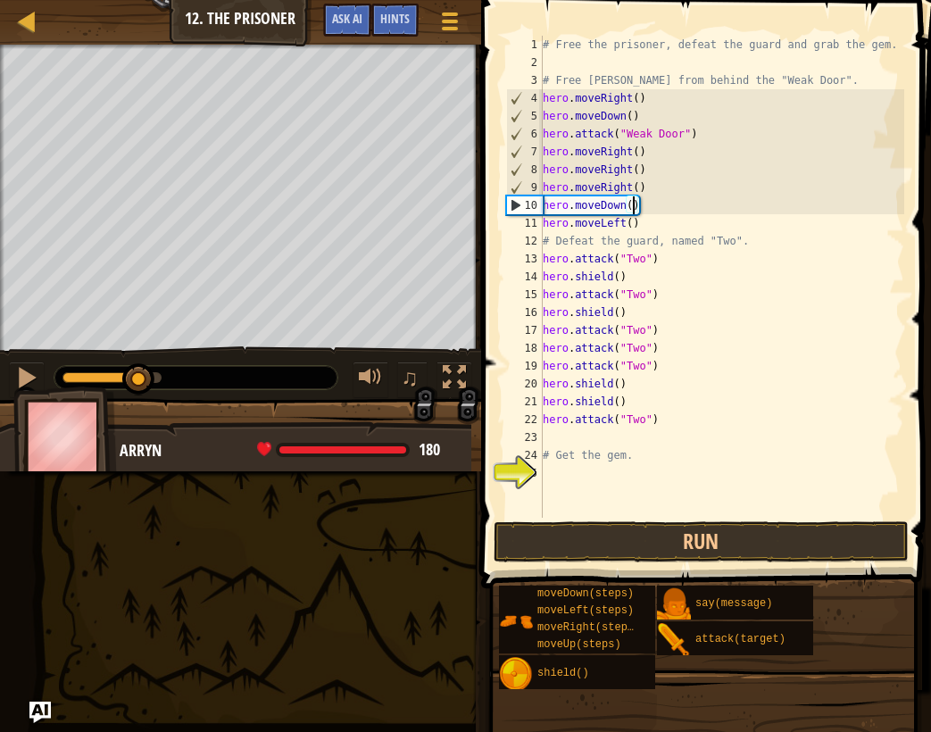
scroll to position [8, 7]
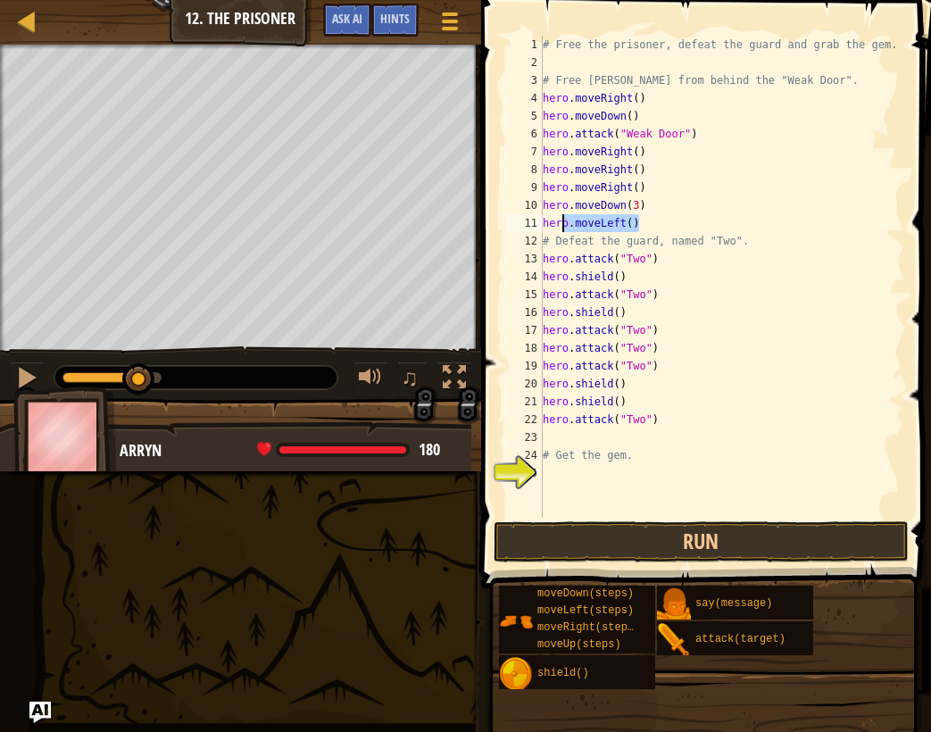
drag, startPoint x: 652, startPoint y: 230, endPoint x: 564, endPoint y: 228, distance: 87.5
click at [564, 228] on div "# Free the prisoner, defeat the guard and grab the gem. # Free [PERSON_NAME] fr…" at bounding box center [721, 295] width 365 height 518
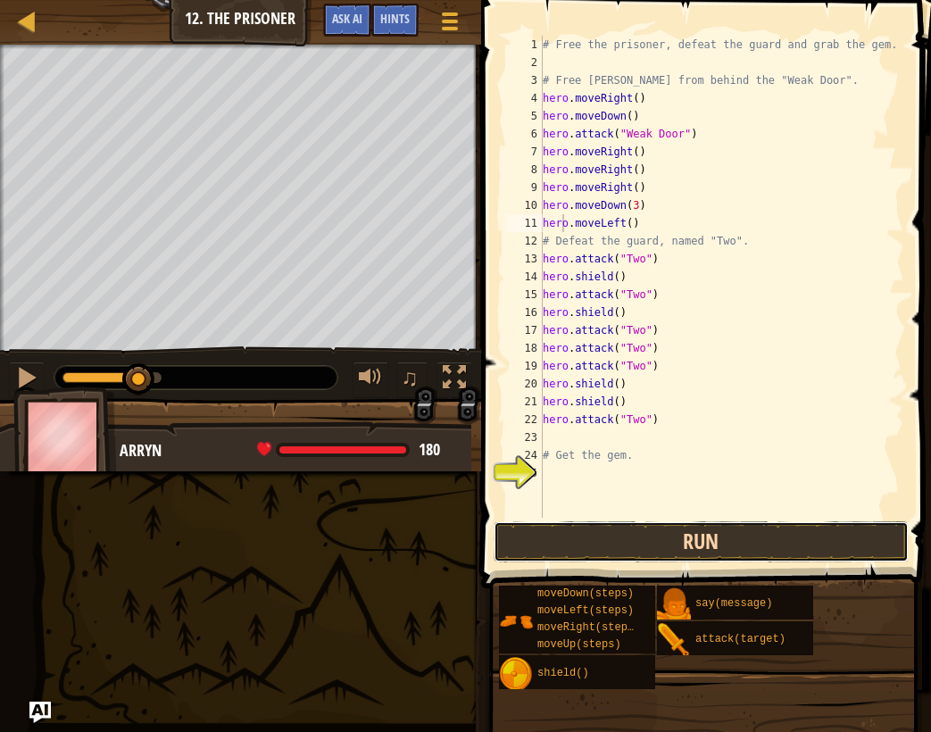
click at [661, 533] on button "Run" at bounding box center [702, 541] width 416 height 41
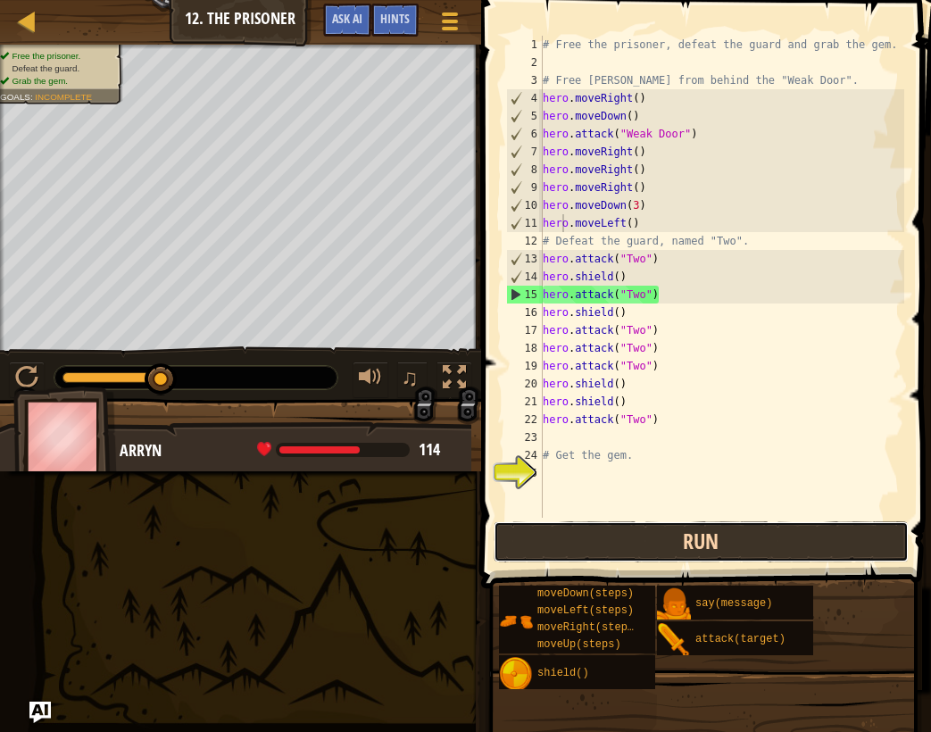
click at [644, 553] on button "Run" at bounding box center [702, 541] width 416 height 41
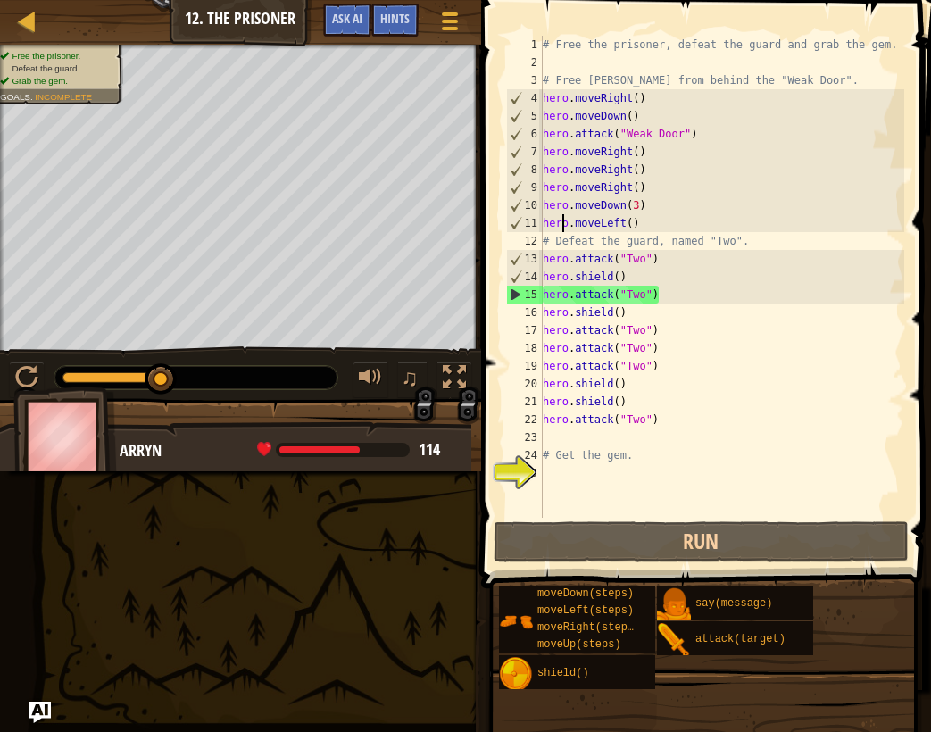
drag, startPoint x: 156, startPoint y: 370, endPoint x: 143, endPoint y: 380, distance: 17.1
click at [146, 381] on div at bounding box center [161, 379] width 32 height 32
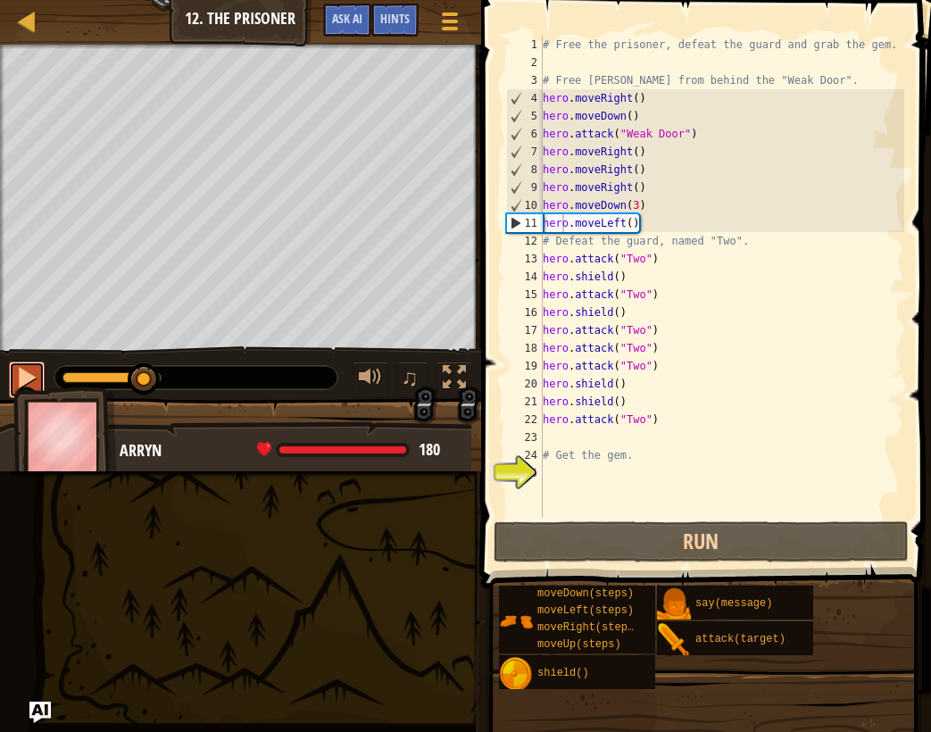
click at [42, 378] on button at bounding box center [27, 380] width 36 height 37
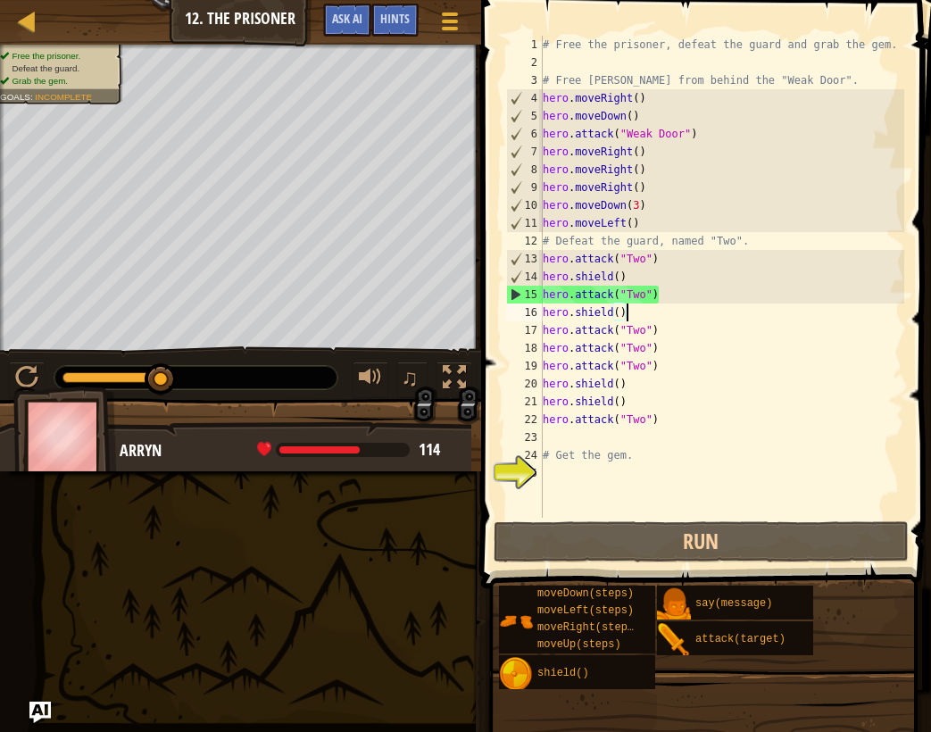
click at [682, 312] on div "# Free the prisoner, defeat the guard and grab the gem. # Free [PERSON_NAME] fr…" at bounding box center [721, 295] width 365 height 518
type textarea "hero.shield()"
drag, startPoint x: 651, startPoint y: 319, endPoint x: 502, endPoint y: 314, distance: 149.1
click at [503, 314] on div "hero.shield() 1 2 3 4 5 6 7 8 9 10 11 12 13 14 15 16 17 18 19 20 21 22 23 24 25…" at bounding box center [704, 277] width 402 height 482
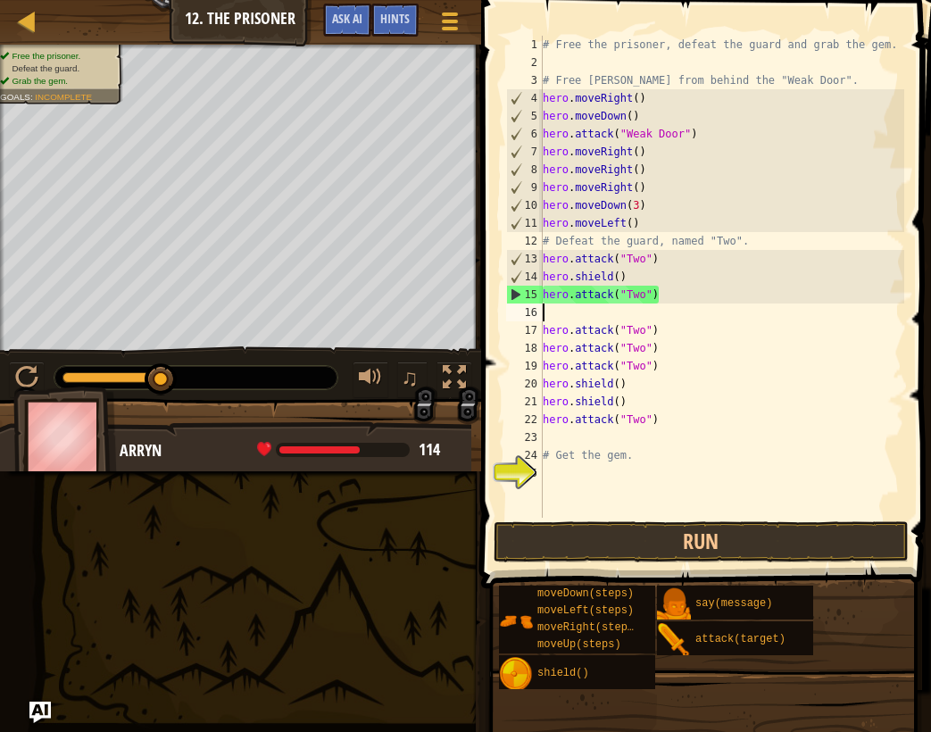
scroll to position [8, 0]
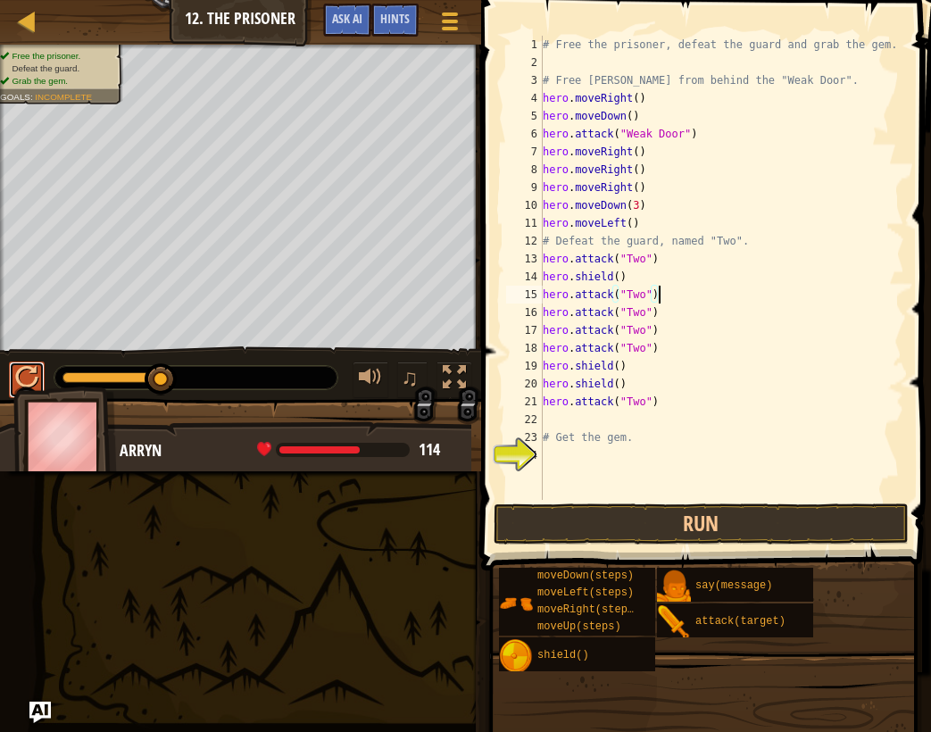
click at [23, 370] on div at bounding box center [26, 377] width 23 height 23
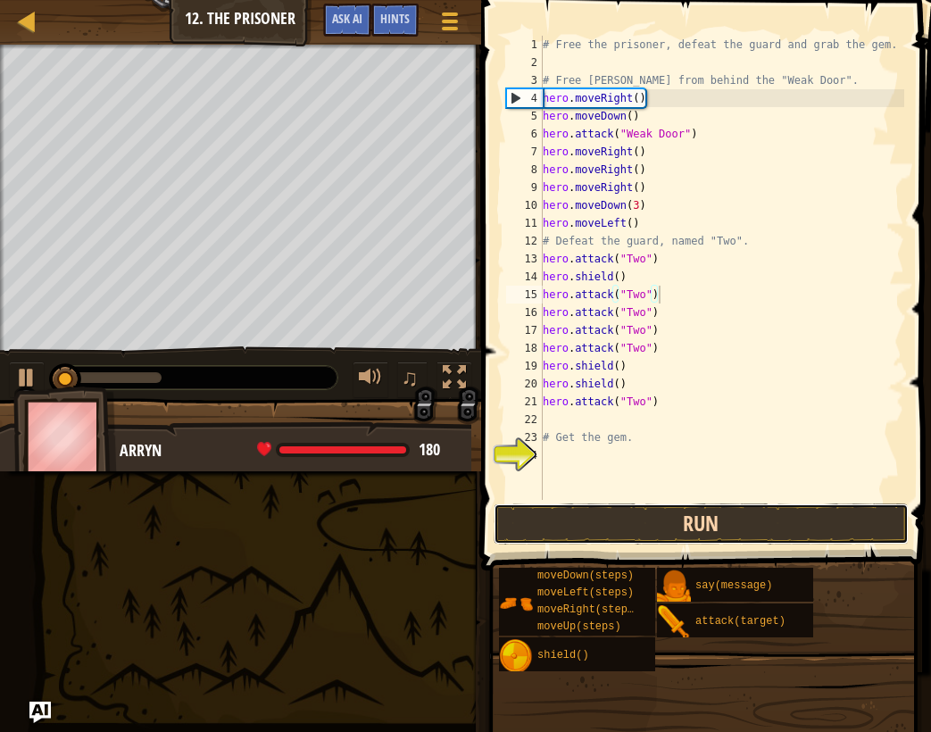
click at [624, 507] on button "Run" at bounding box center [702, 523] width 416 height 41
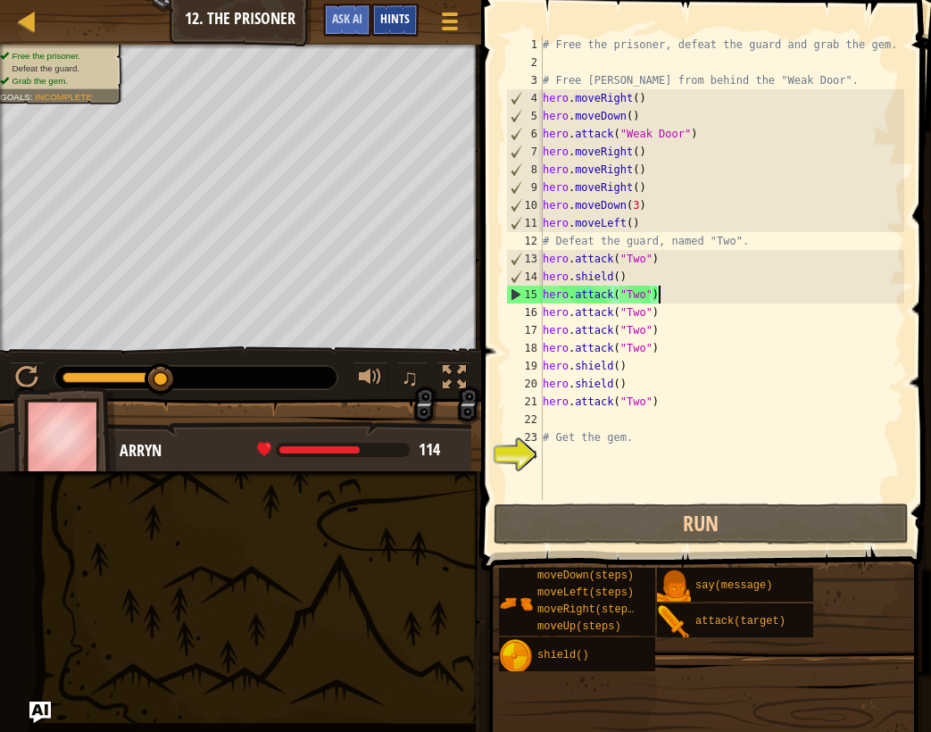
click at [383, 20] on span "Hints" at bounding box center [394, 18] width 29 height 17
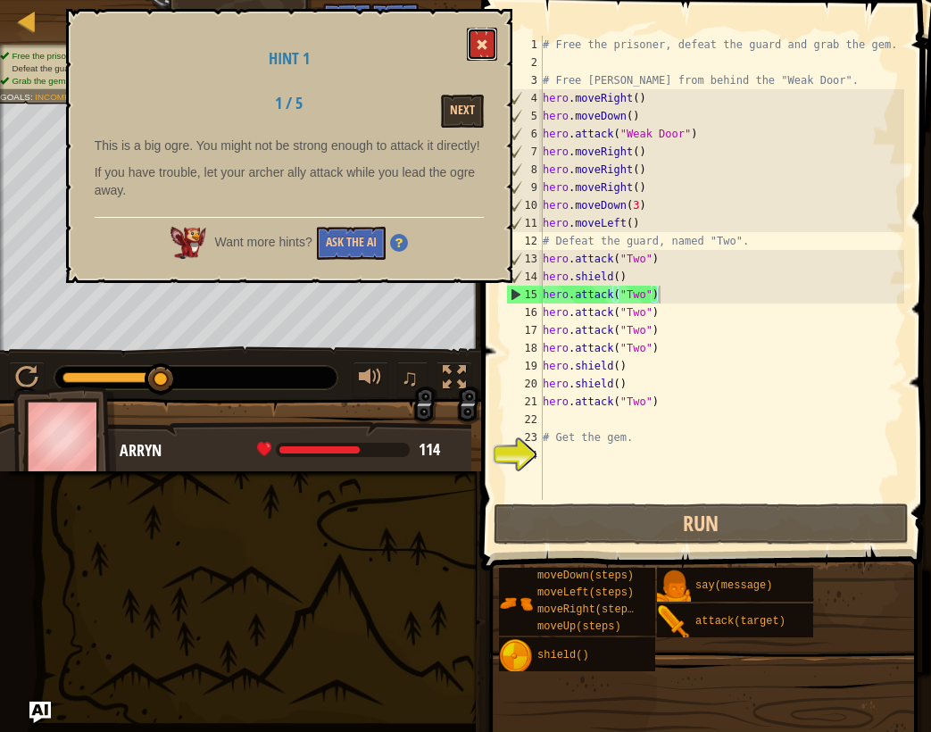
click at [477, 53] on button at bounding box center [482, 44] width 30 height 33
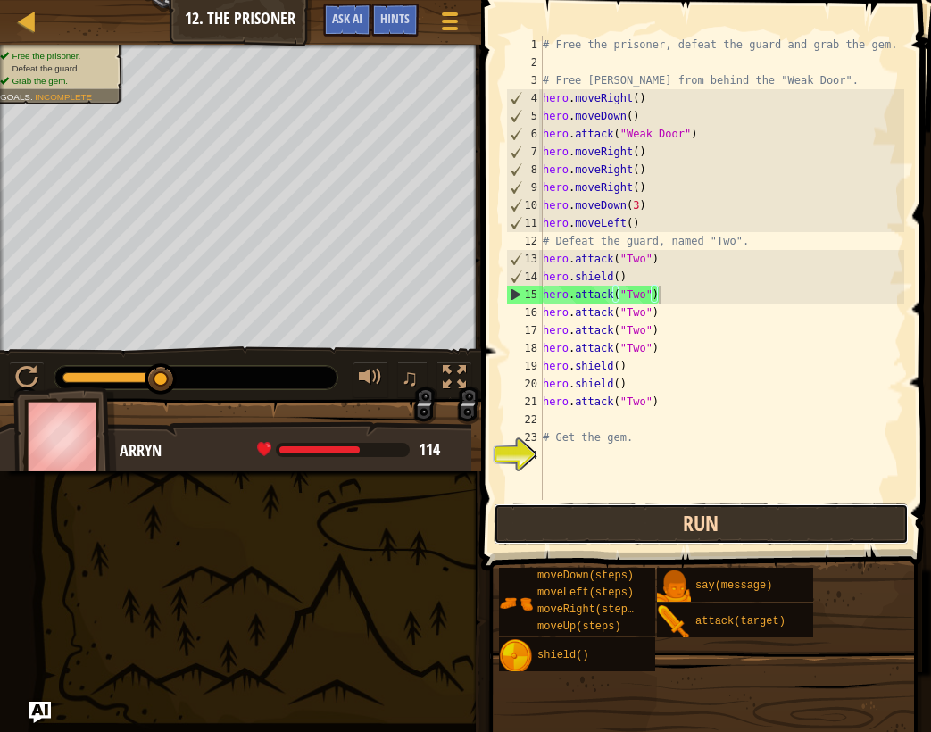
click at [663, 527] on button "Run" at bounding box center [702, 523] width 416 height 41
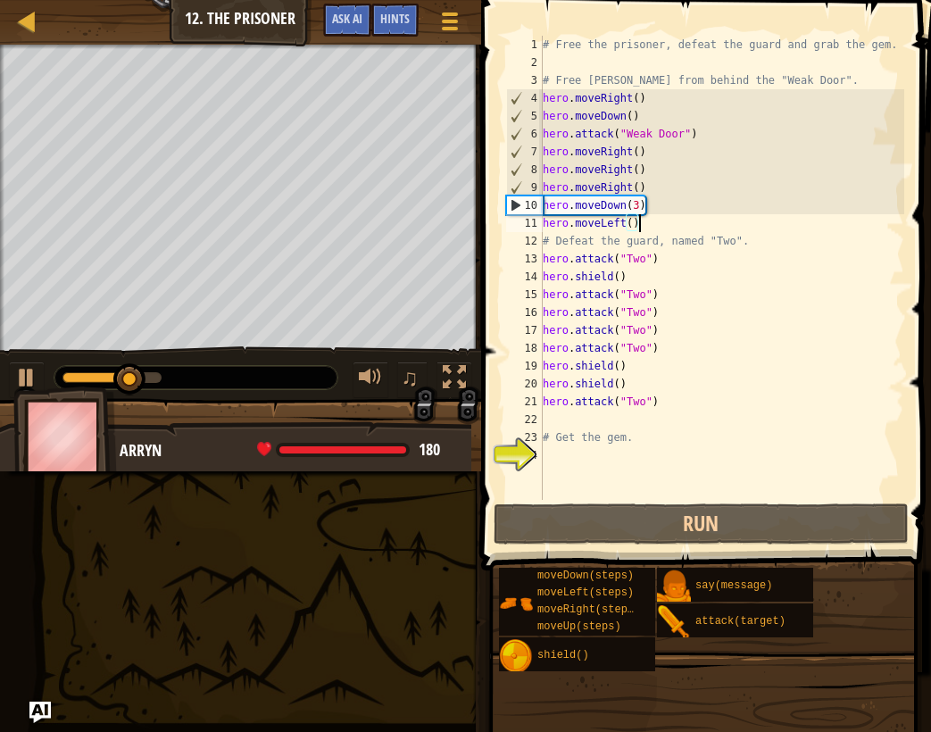
click at [686, 221] on div "# Free the prisoner, defeat the guard and grab the gem. # Free [PERSON_NAME] fr…" at bounding box center [721, 286] width 365 height 500
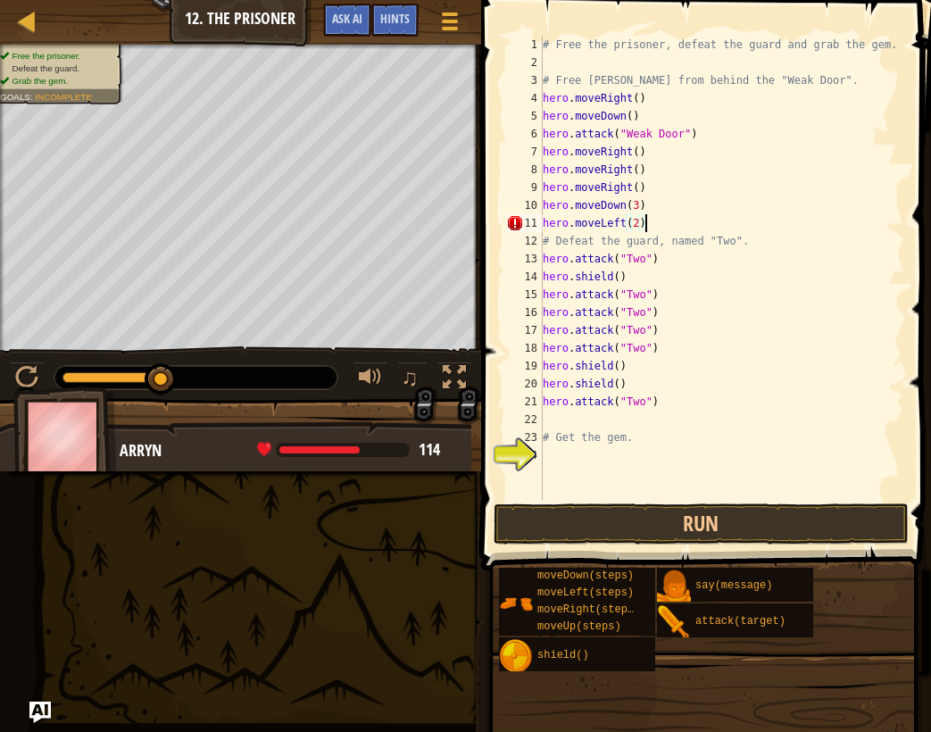
scroll to position [8, 7]
type textarea "hero.moveLeft(2)"
click at [799, 521] on button "Run" at bounding box center [702, 523] width 416 height 41
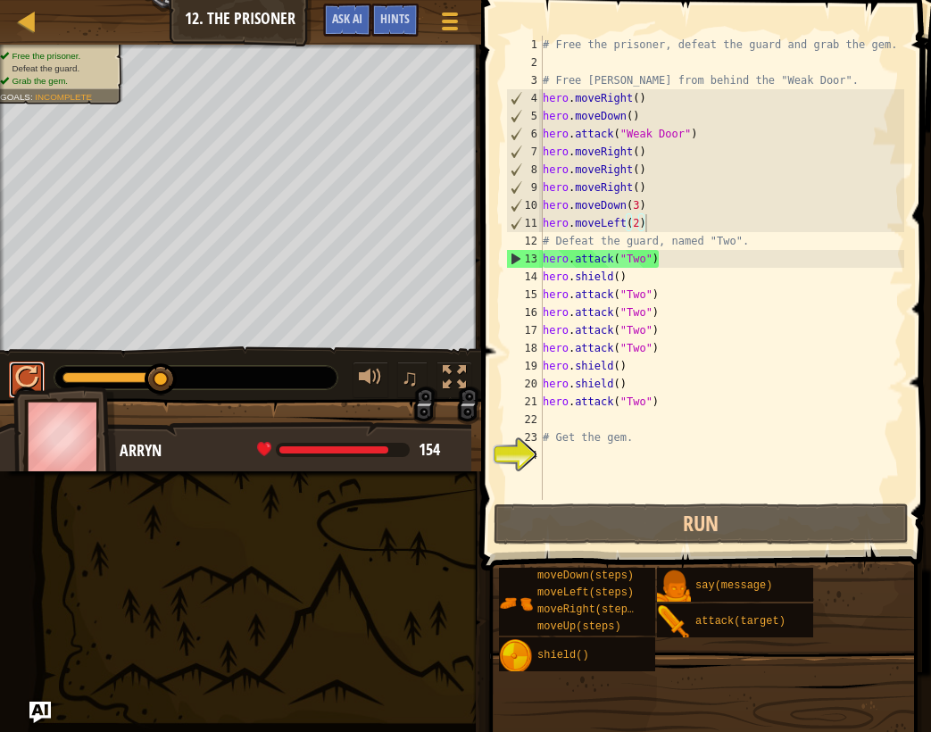
click at [15, 381] on div at bounding box center [26, 377] width 23 height 23
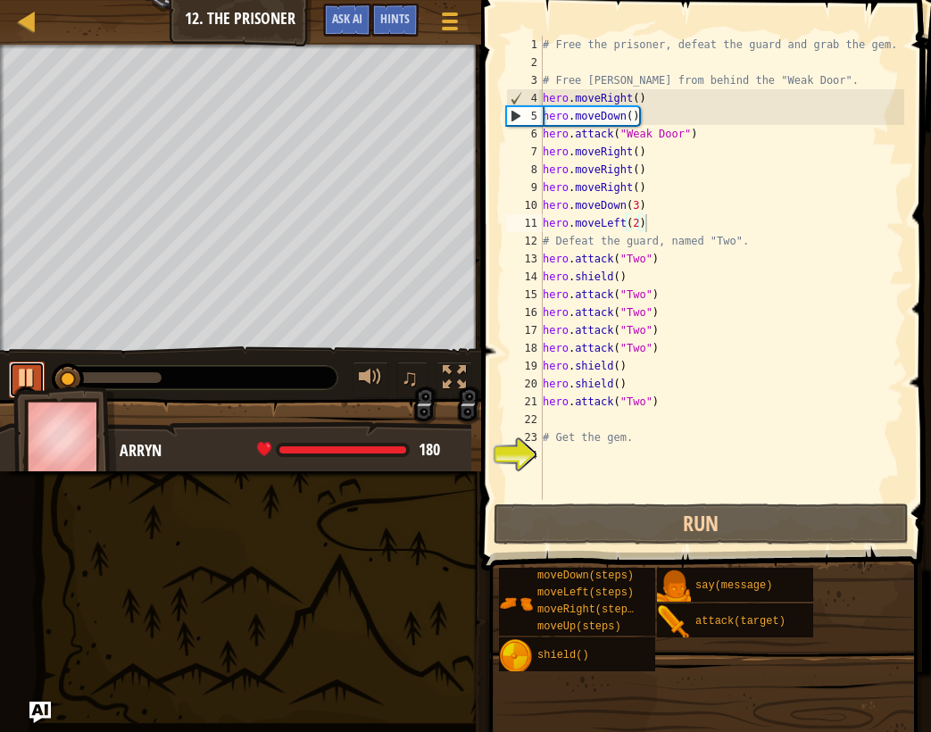
click at [15, 381] on div at bounding box center [26, 377] width 23 height 23
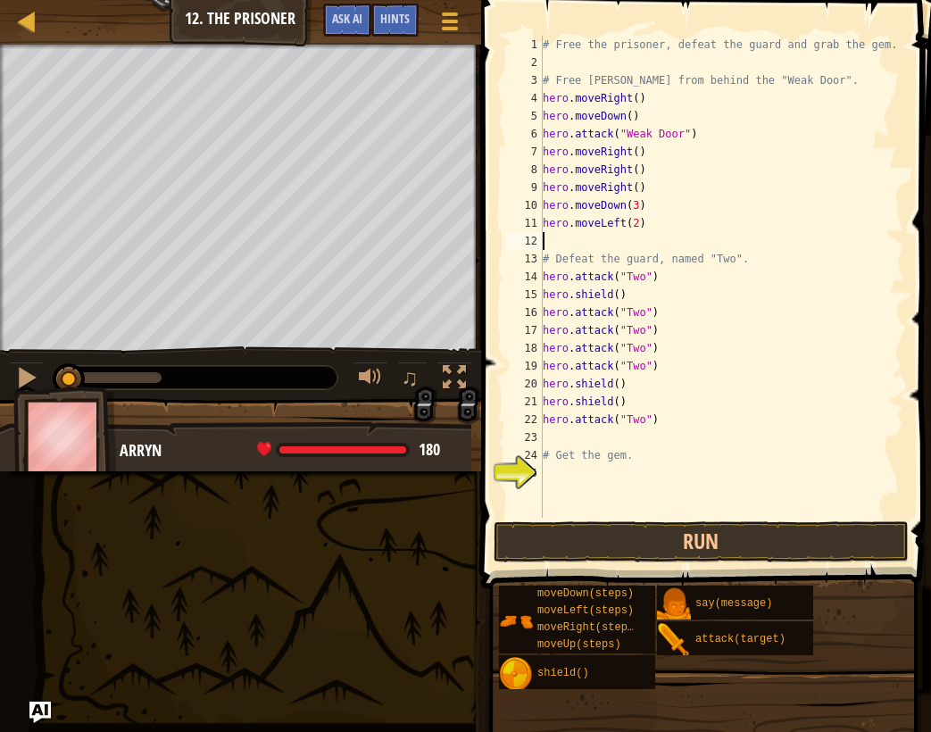
type textarea "h"
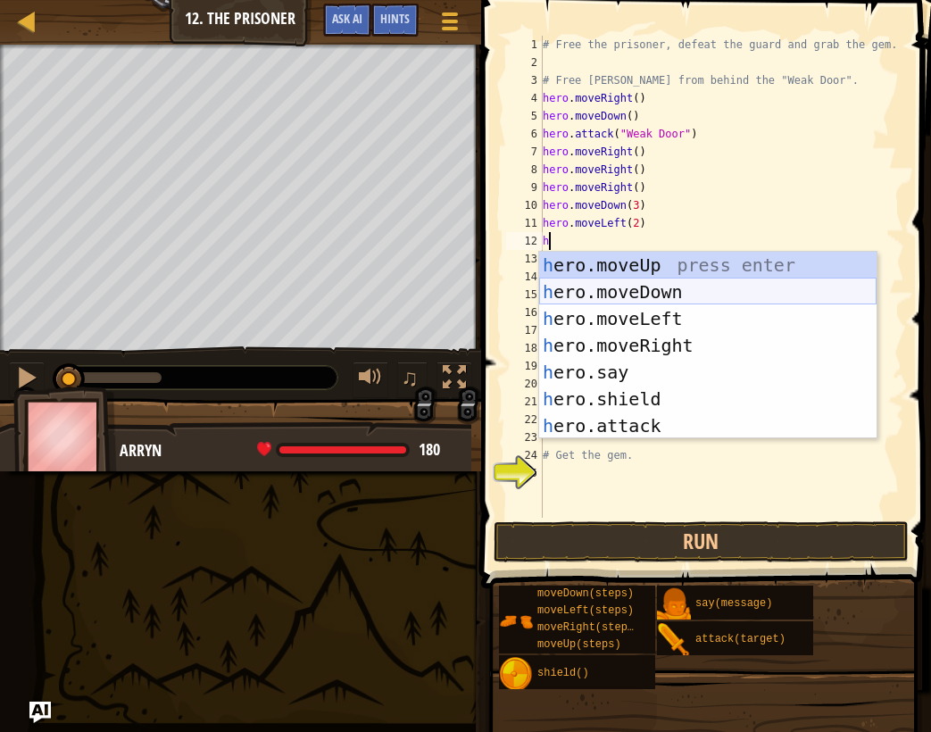
click at [724, 279] on div "h ero.moveUp press enter h ero.moveDown press enter h ero.moveLeft press enter …" at bounding box center [707, 372] width 337 height 241
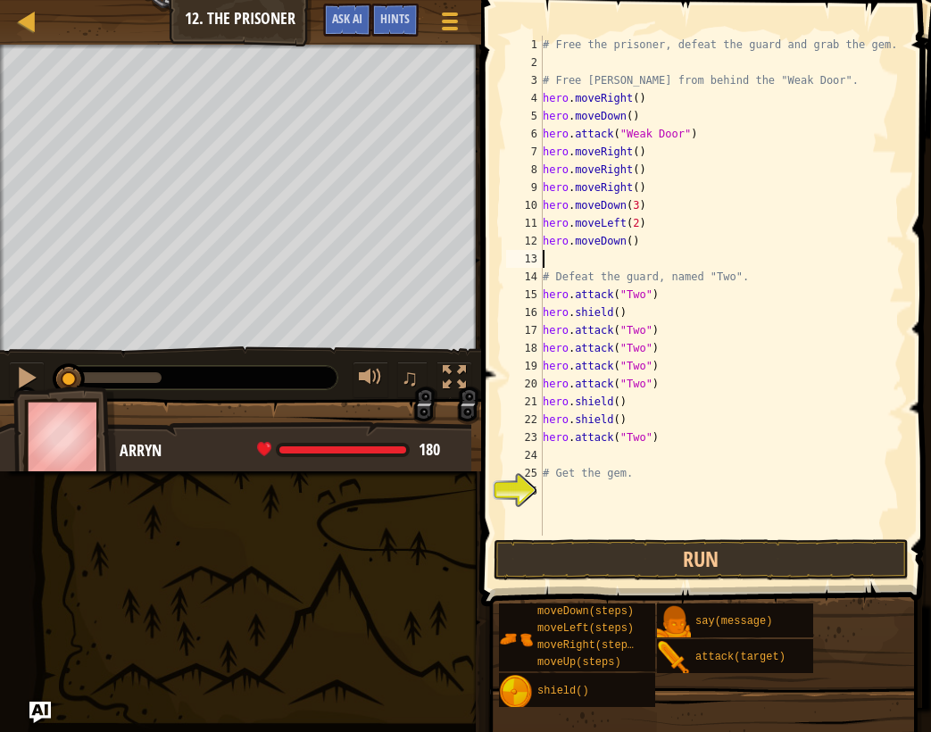
click at [673, 243] on div "# Free the prisoner, defeat the guard and grab the gem. # Free [PERSON_NAME] fr…" at bounding box center [721, 304] width 365 height 536
drag, startPoint x: 673, startPoint y: 243, endPoint x: 613, endPoint y: 237, distance: 60.0
click at [613, 237] on div "# Free the prisoner, defeat the guard and grab the gem. # Free [PERSON_NAME] fr…" at bounding box center [721, 304] width 365 height 536
type textarea "h"
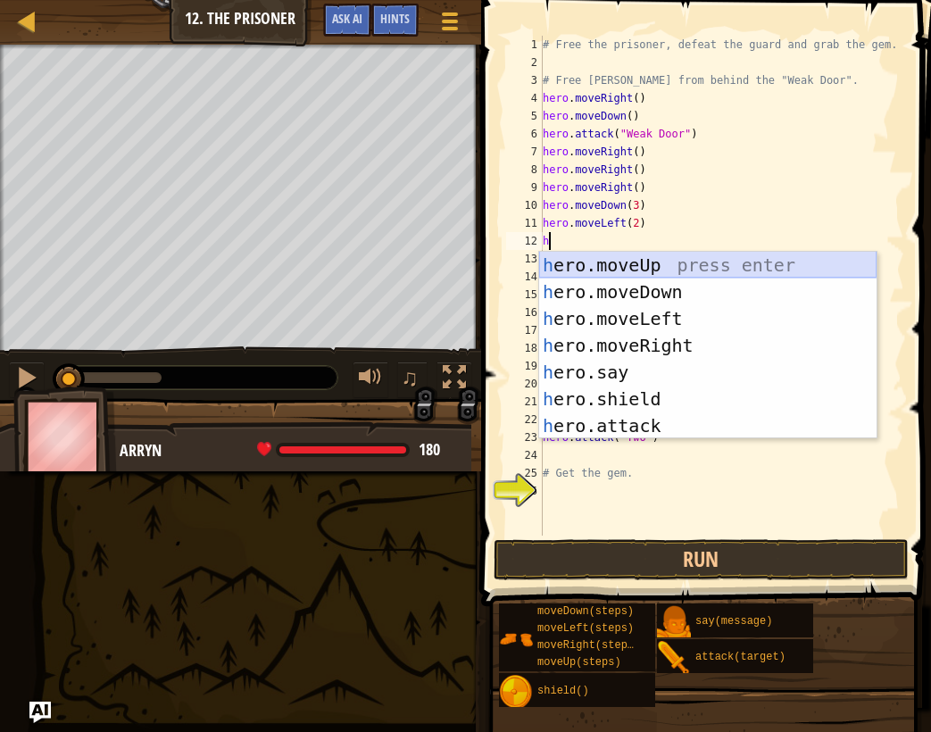
click at [726, 262] on div "h ero.moveUp press enter h ero.moveDown press enter h ero.moveLeft press enter …" at bounding box center [707, 372] width 337 height 241
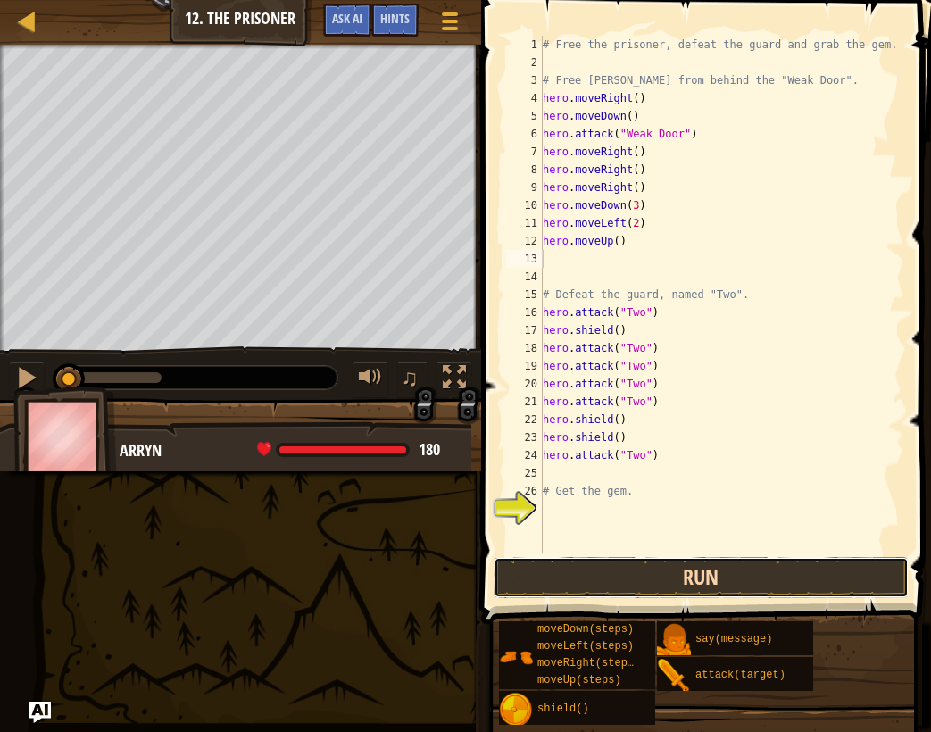
click at [599, 570] on button "Run" at bounding box center [702, 577] width 416 height 41
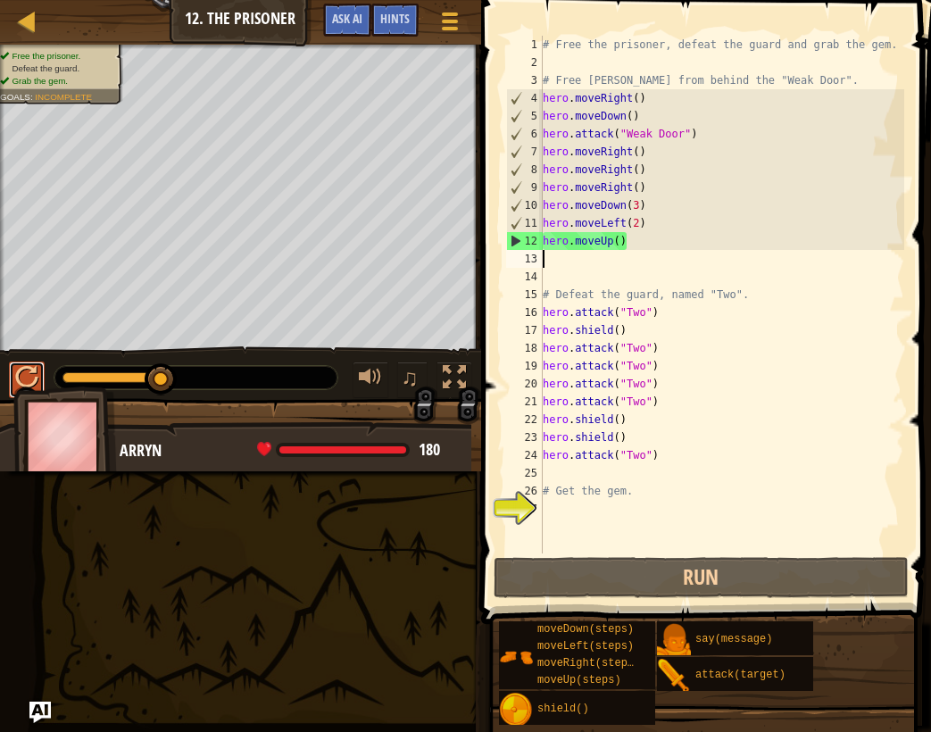
click at [17, 377] on div at bounding box center [26, 377] width 23 height 23
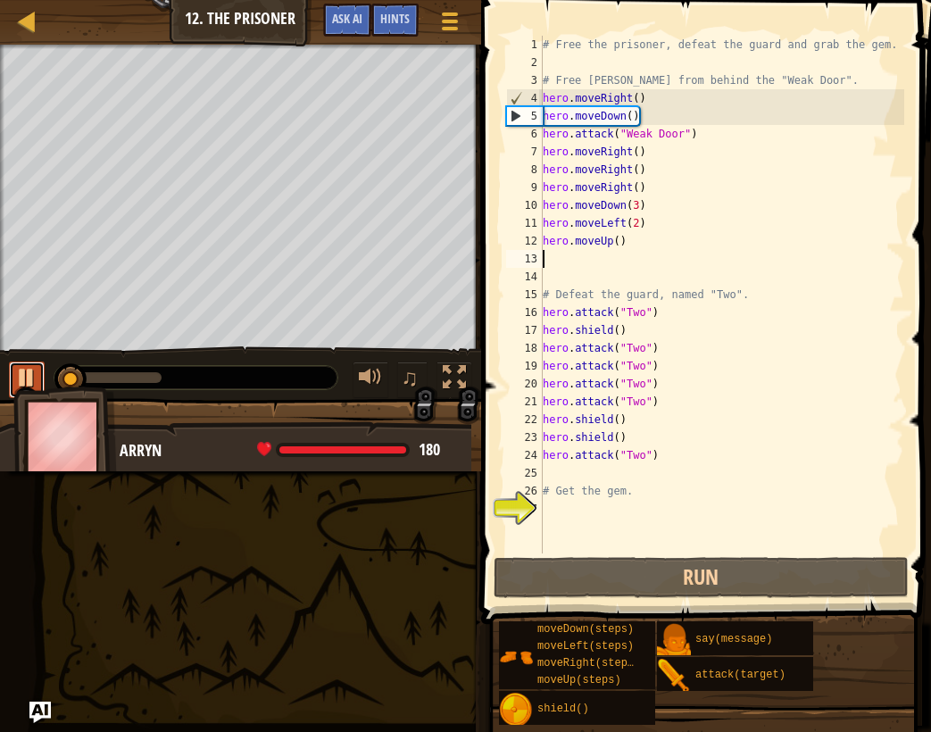
click at [17, 377] on div at bounding box center [26, 377] width 23 height 23
type textarea "m"
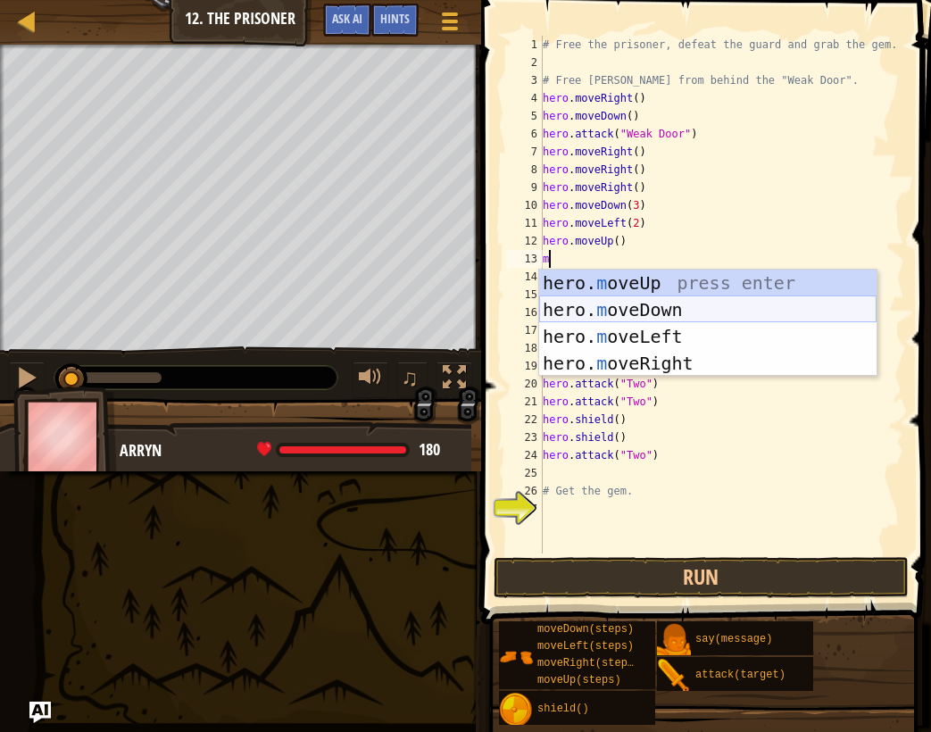
click at [748, 312] on div "hero. m oveUp press enter hero. m oveDown press enter hero. m oveLeft press ent…" at bounding box center [707, 350] width 337 height 161
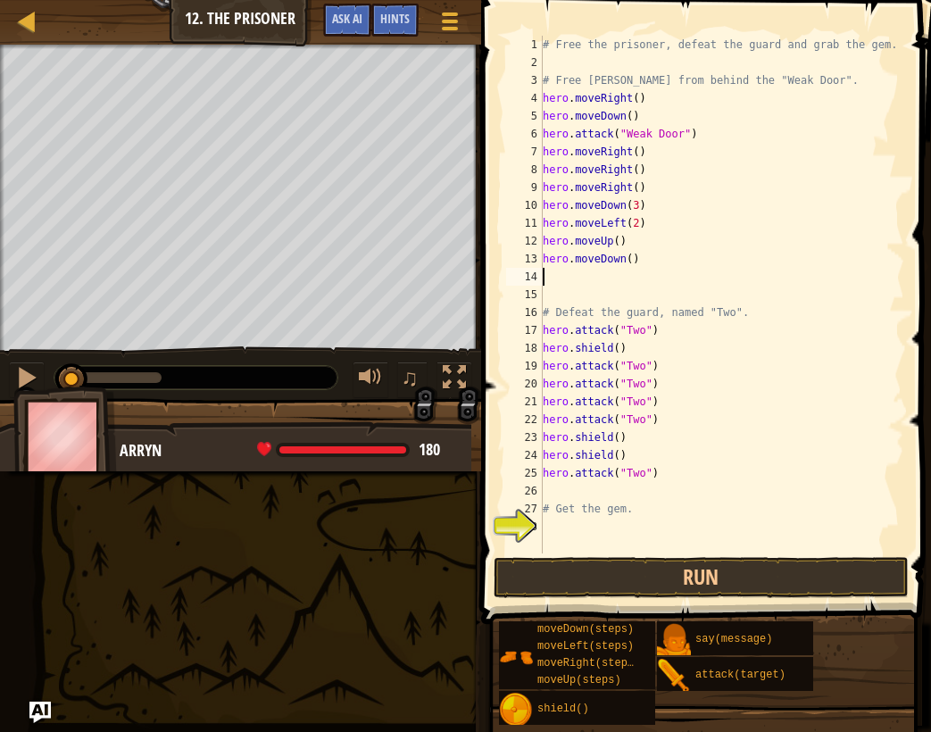
type textarea "hero.moveDown()"
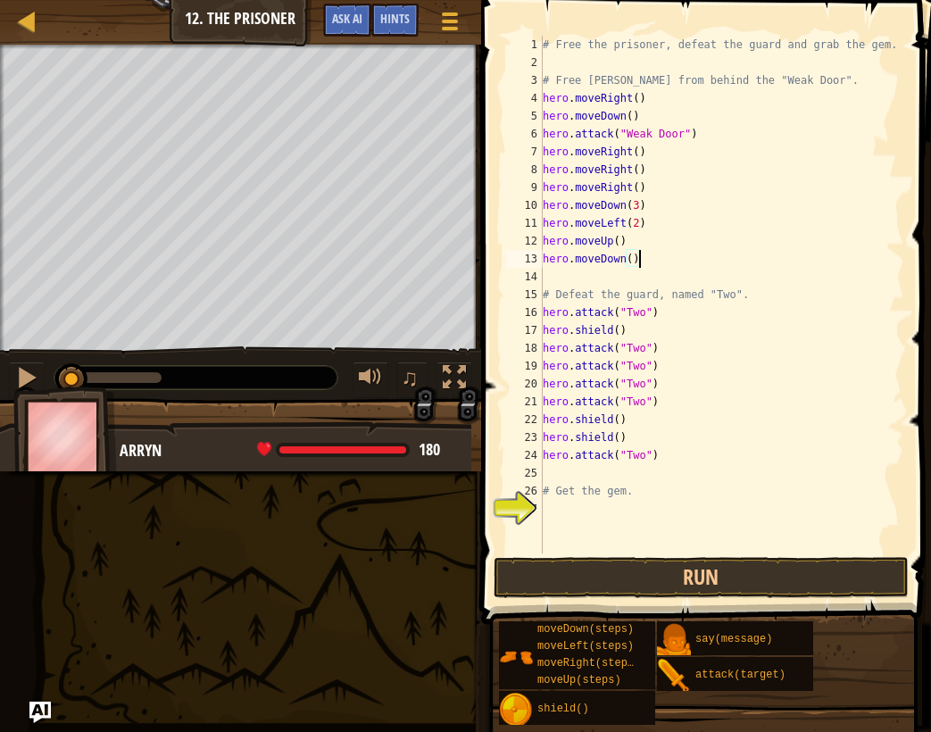
drag, startPoint x: 595, startPoint y: 272, endPoint x: 578, endPoint y: 275, distance: 18.1
click at [595, 273] on div "# Free the prisoner, defeat the guard and grab the gem. # Free [PERSON_NAME] fr…" at bounding box center [721, 312] width 365 height 553
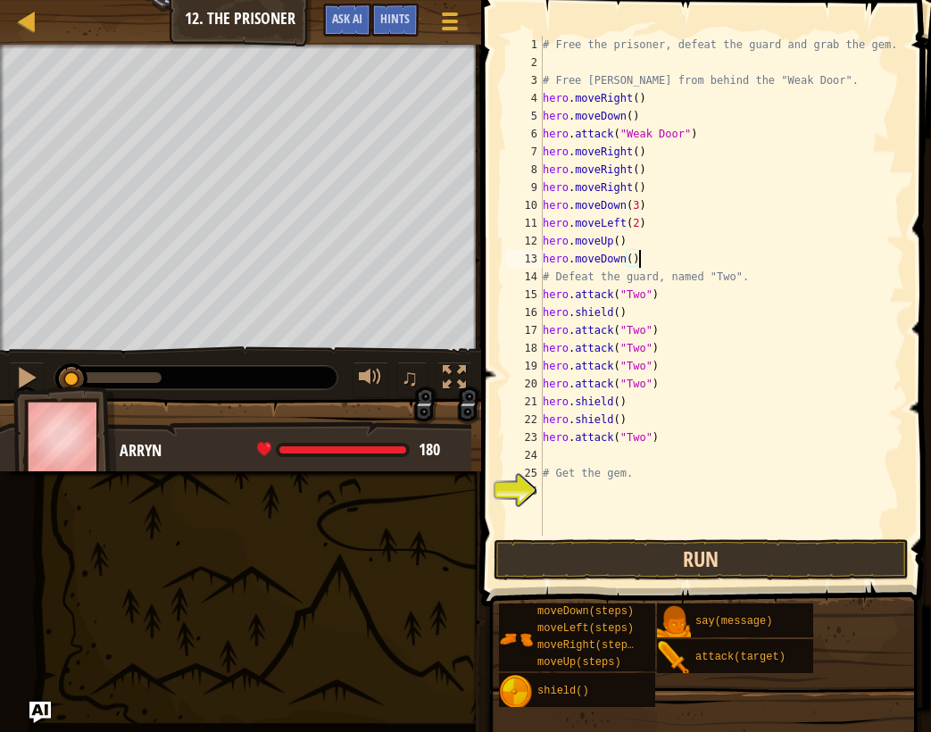
type textarea "hero.moveDown()"
click at [642, 561] on button "Run" at bounding box center [702, 559] width 416 height 41
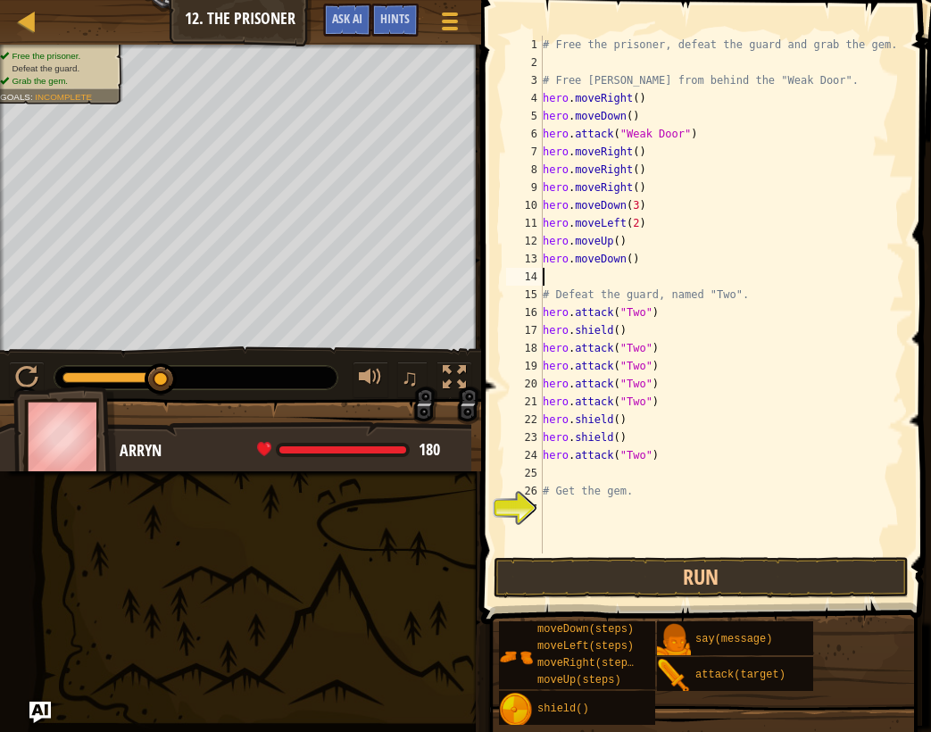
type textarea "m"
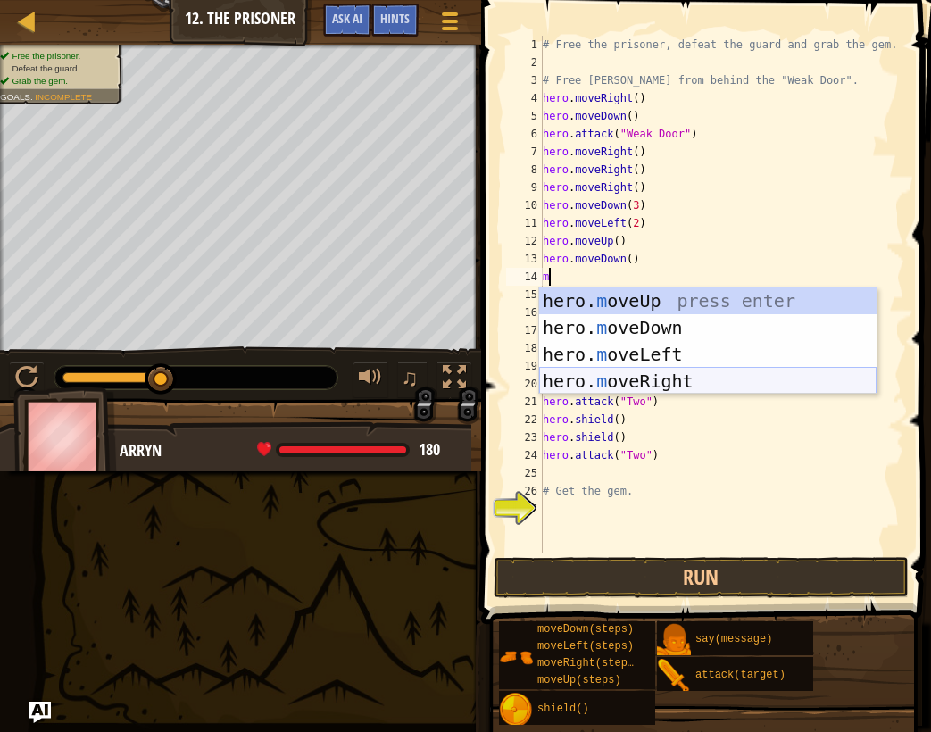
click at [669, 378] on div "hero. m oveUp press enter hero. m oveDown press enter hero. m oveLeft press ent…" at bounding box center [707, 367] width 337 height 161
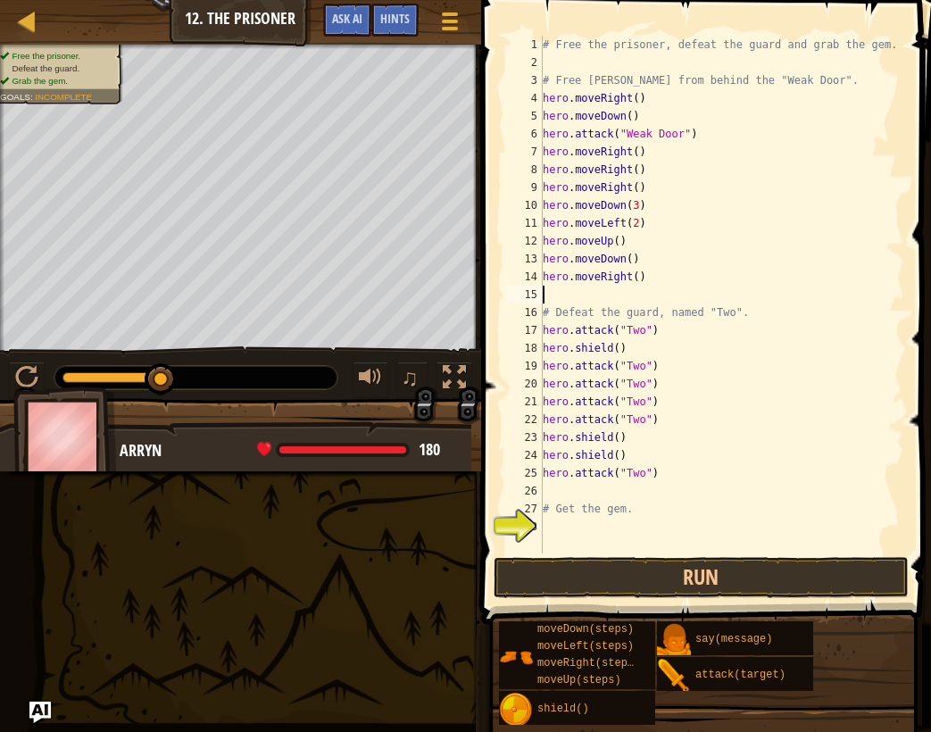
type textarea "m"
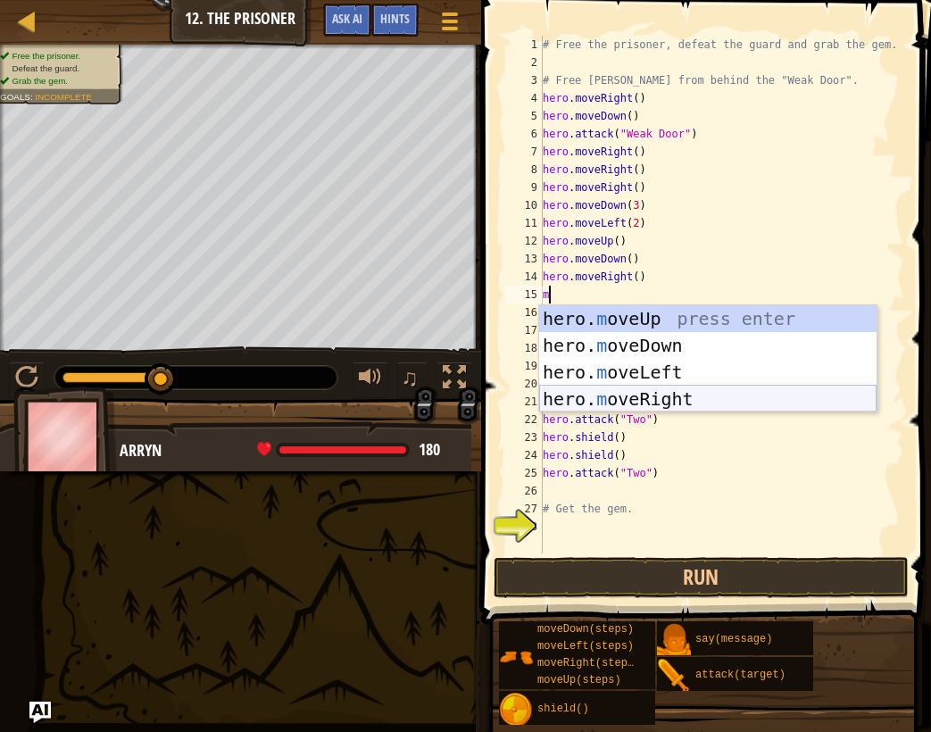
click at [650, 405] on div "hero. m oveUp press enter hero. m oveDown press enter hero. m oveLeft press ent…" at bounding box center [707, 385] width 337 height 161
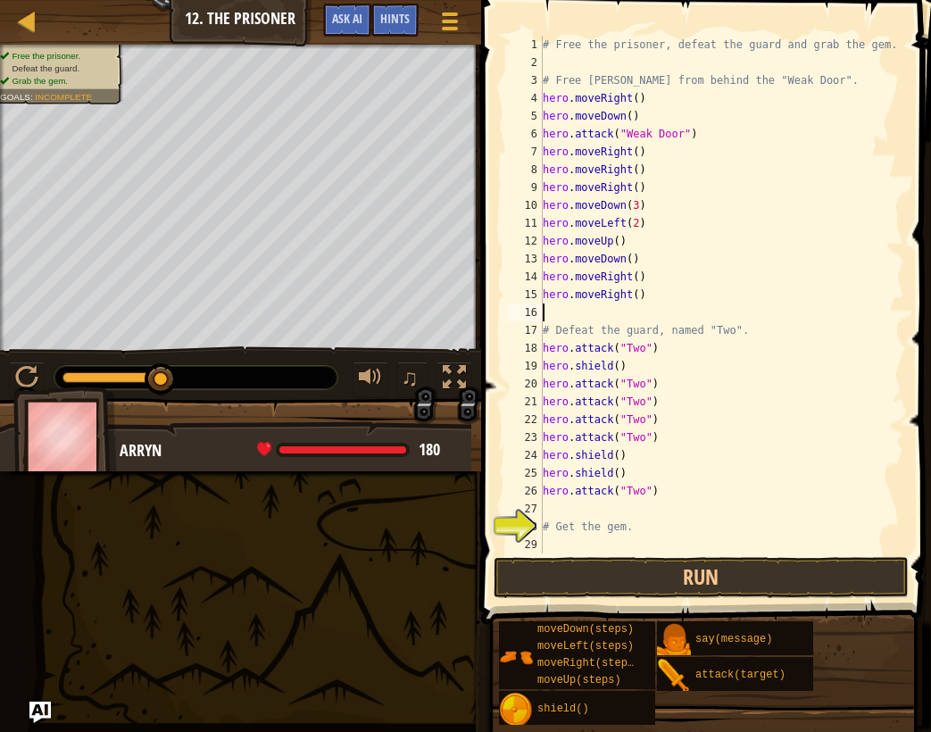
type textarea "m"
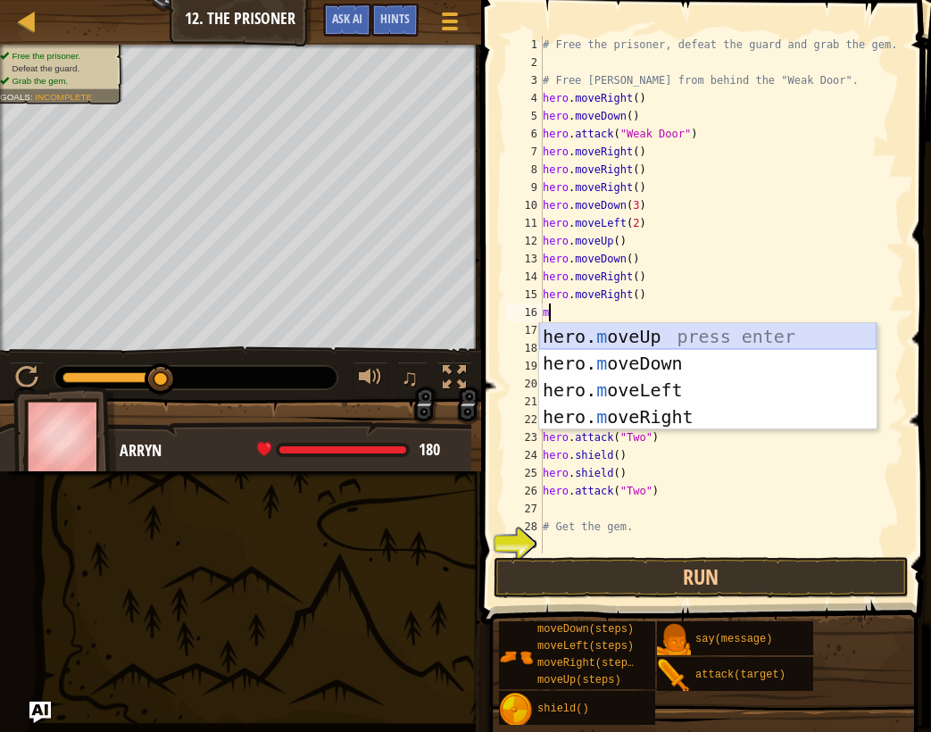
click at [646, 343] on div "hero. m oveUp press enter hero. m oveDown press enter hero. m oveLeft press ent…" at bounding box center [707, 403] width 337 height 161
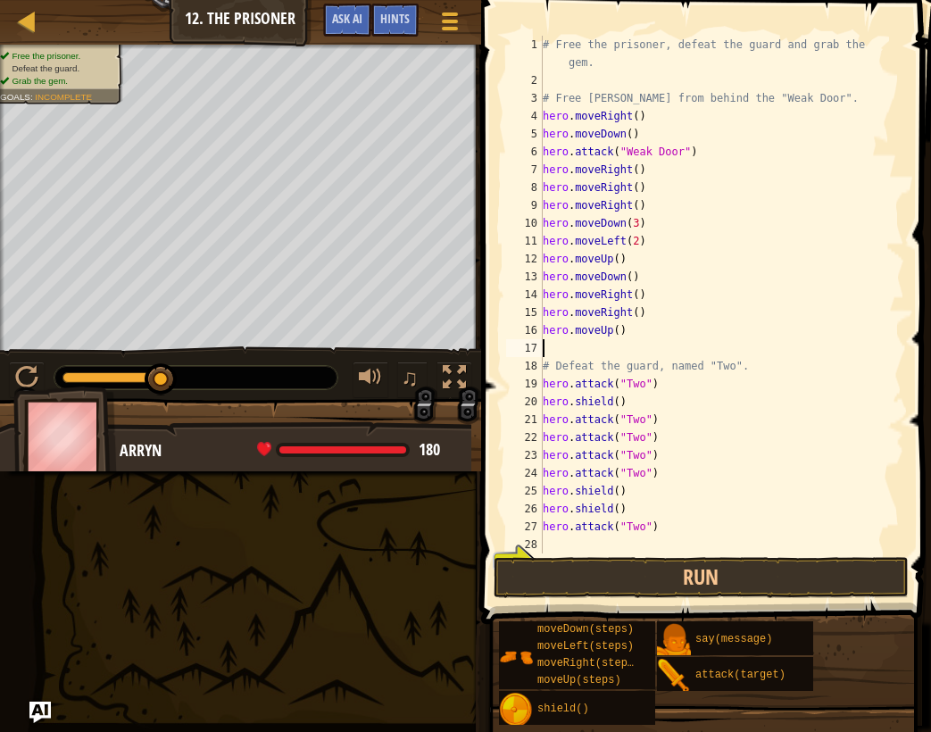
type textarea "m"
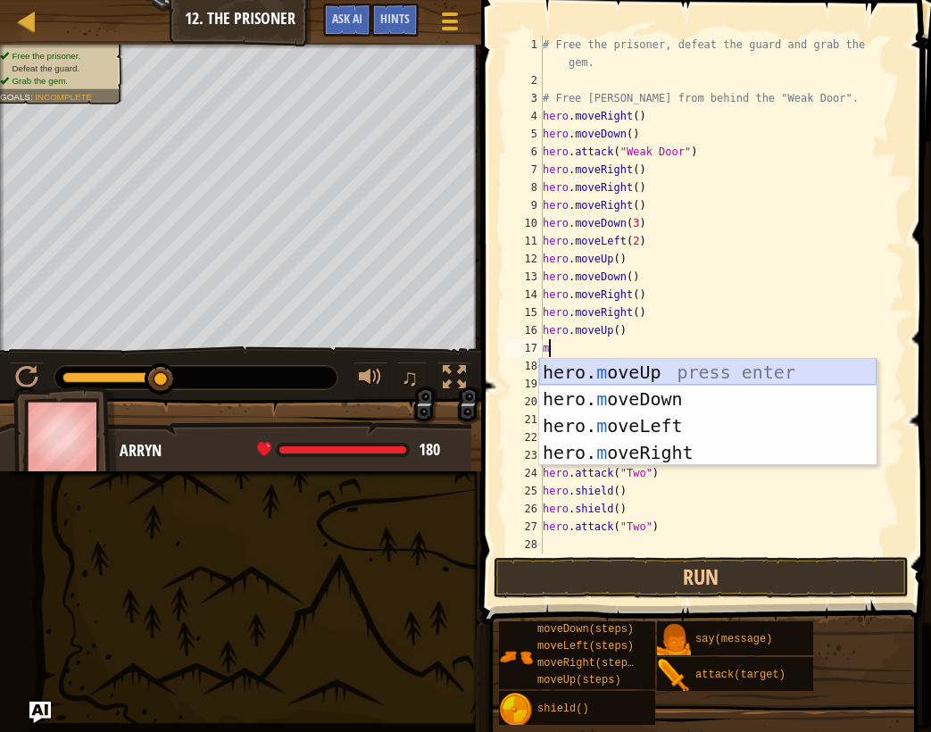
click at [653, 373] on div "hero. m oveUp press enter hero. m oveDown press enter hero. m oveLeft press ent…" at bounding box center [707, 439] width 337 height 161
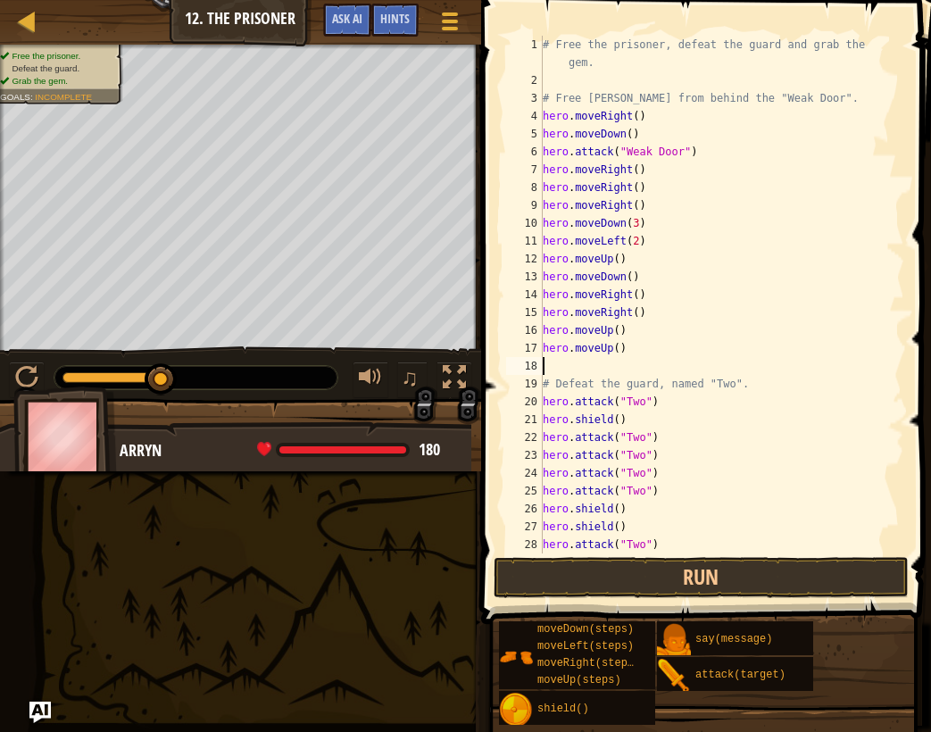
type textarea "m"
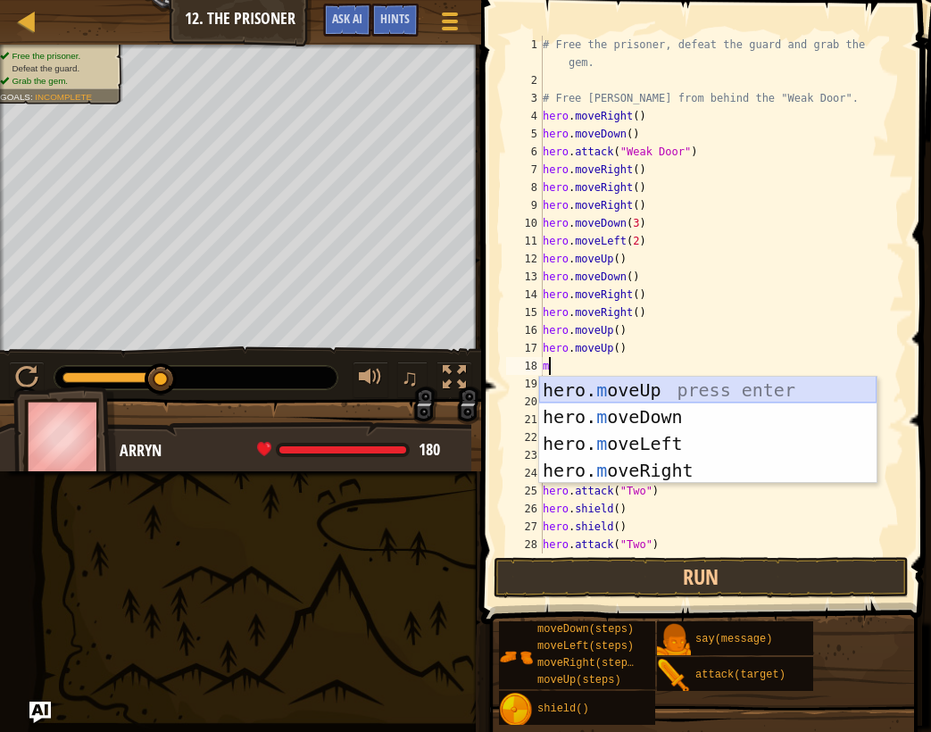
drag, startPoint x: 653, startPoint y: 387, endPoint x: 650, endPoint y: 424, distance: 36.8
click at [653, 388] on div "hero. m oveUp press enter hero. m oveDown press enter hero. m oveLeft press ent…" at bounding box center [707, 457] width 337 height 161
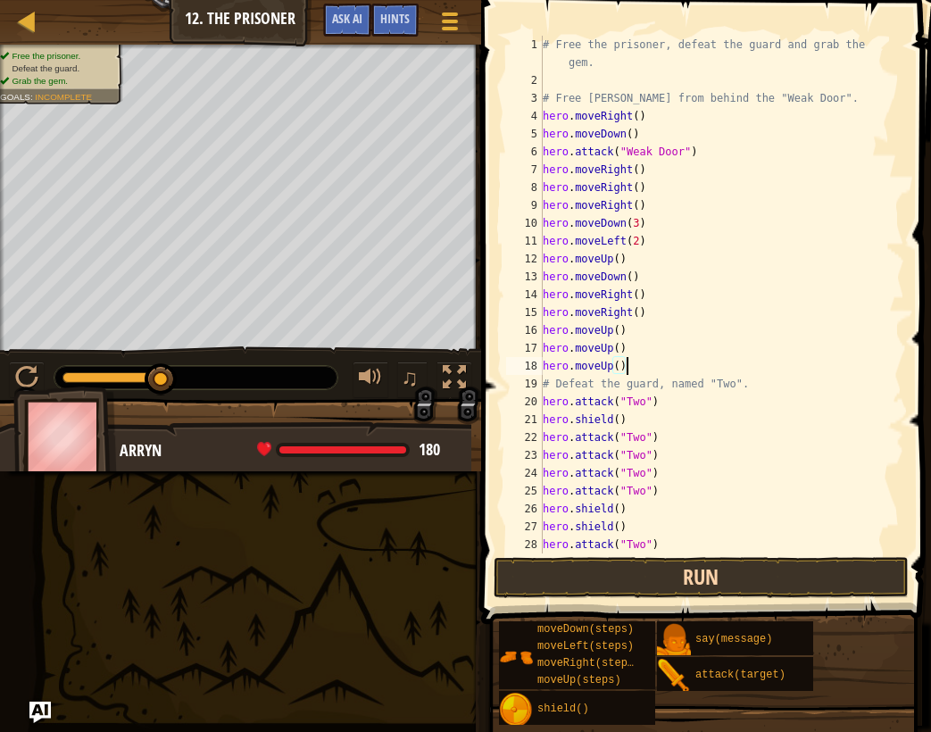
type textarea "hero.moveUp()"
click at [709, 578] on button "Run" at bounding box center [702, 577] width 416 height 41
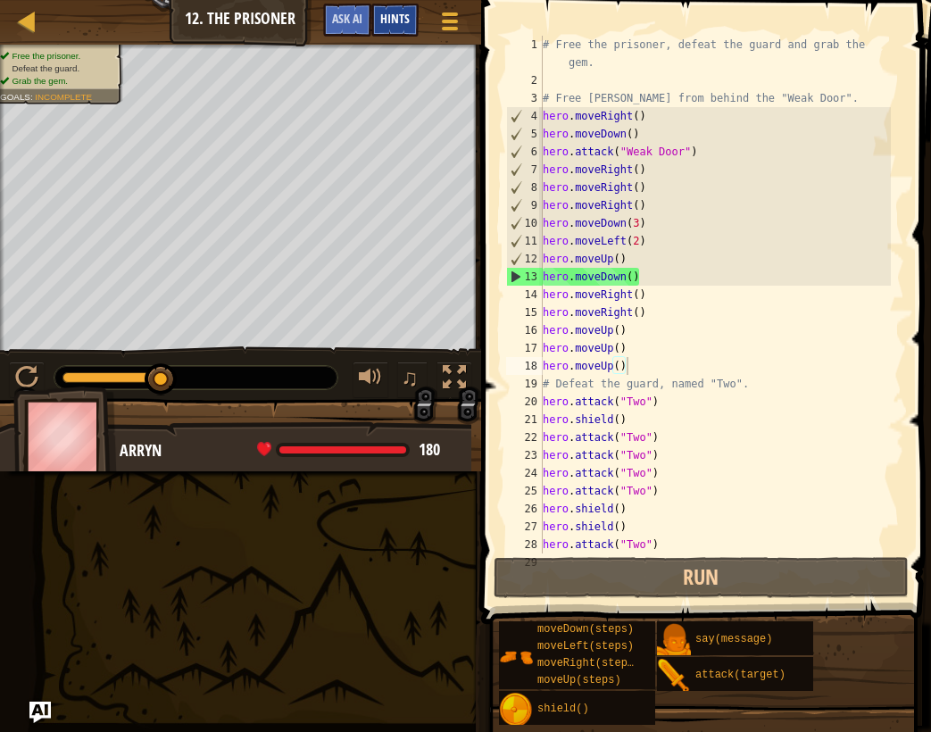
click at [401, 24] on span "Hints" at bounding box center [394, 18] width 29 height 17
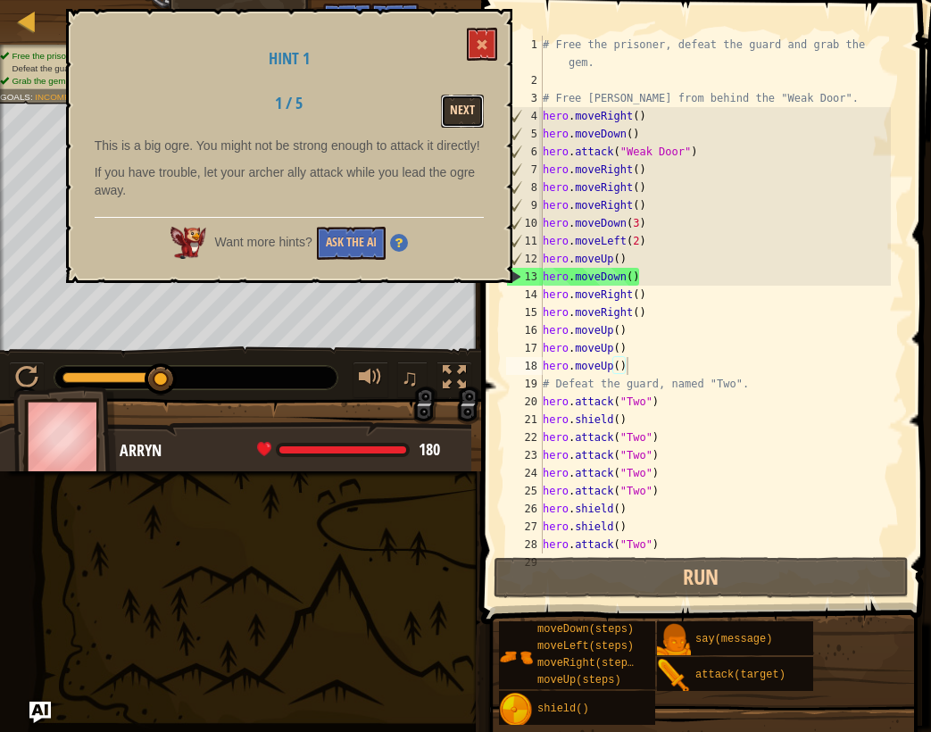
click at [447, 107] on button "Next" at bounding box center [462, 111] width 43 height 33
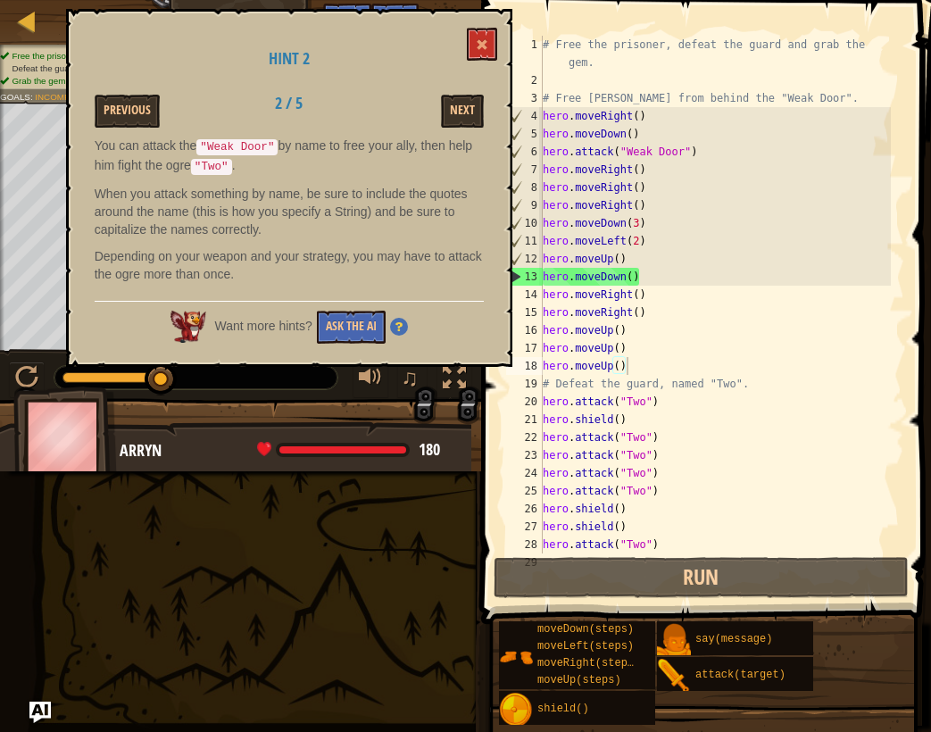
scroll to position [8, 0]
click at [452, 113] on button "Next" at bounding box center [462, 111] width 43 height 33
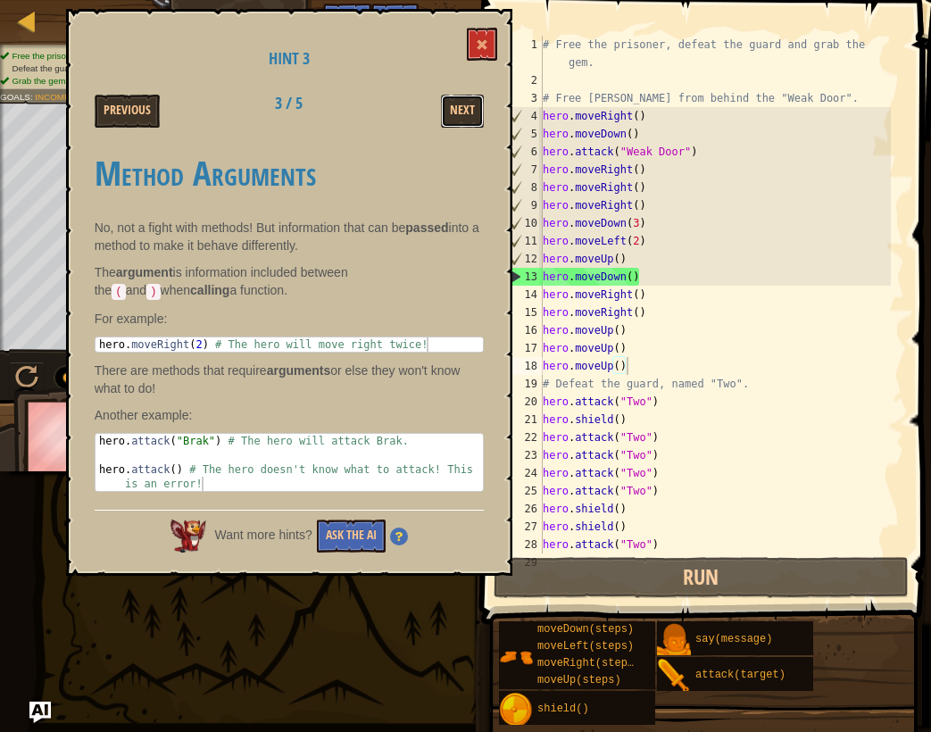
click at [452, 113] on button "Next" at bounding box center [462, 111] width 43 height 33
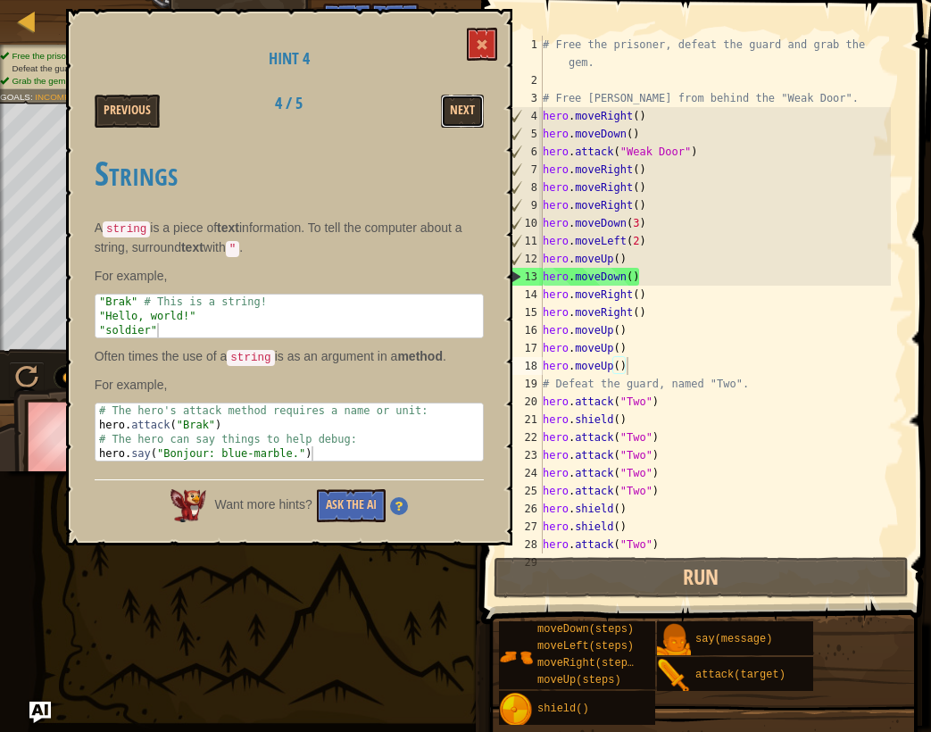
click at [452, 113] on button "Next" at bounding box center [462, 111] width 43 height 33
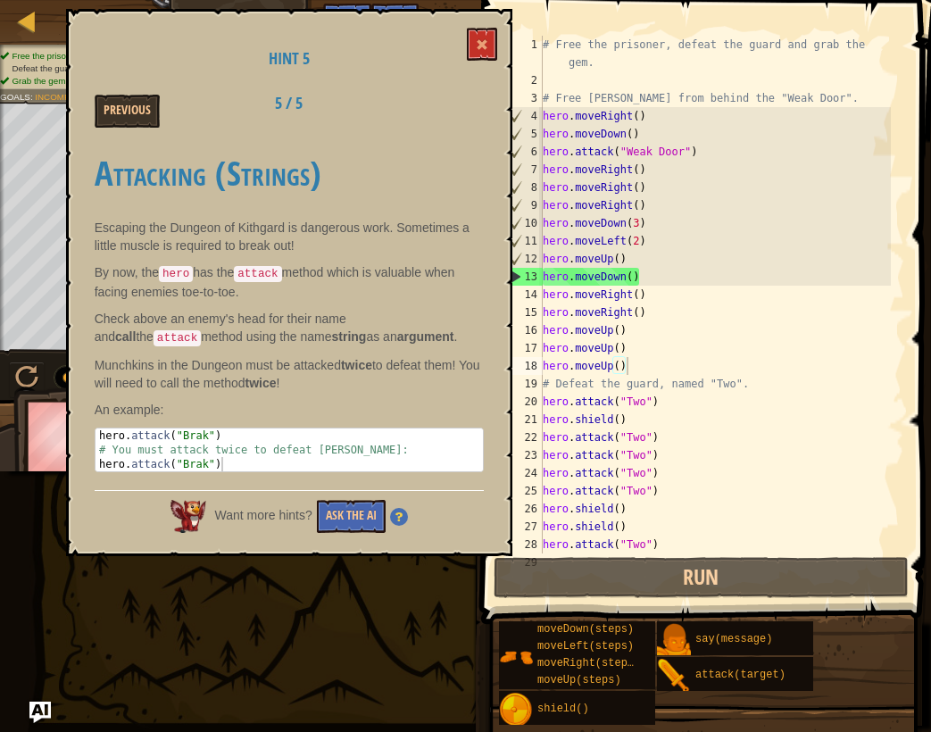
click at [452, 113] on div "Previous 5 / 5" at bounding box center [289, 111] width 416 height 33
click at [502, 46] on div "Hint 5 Previous 5 / 5 Attacking (Strings) Escaping the Dungeon of Kithgard is d…" at bounding box center [289, 282] width 446 height 547
click at [474, 38] on button at bounding box center [482, 44] width 30 height 33
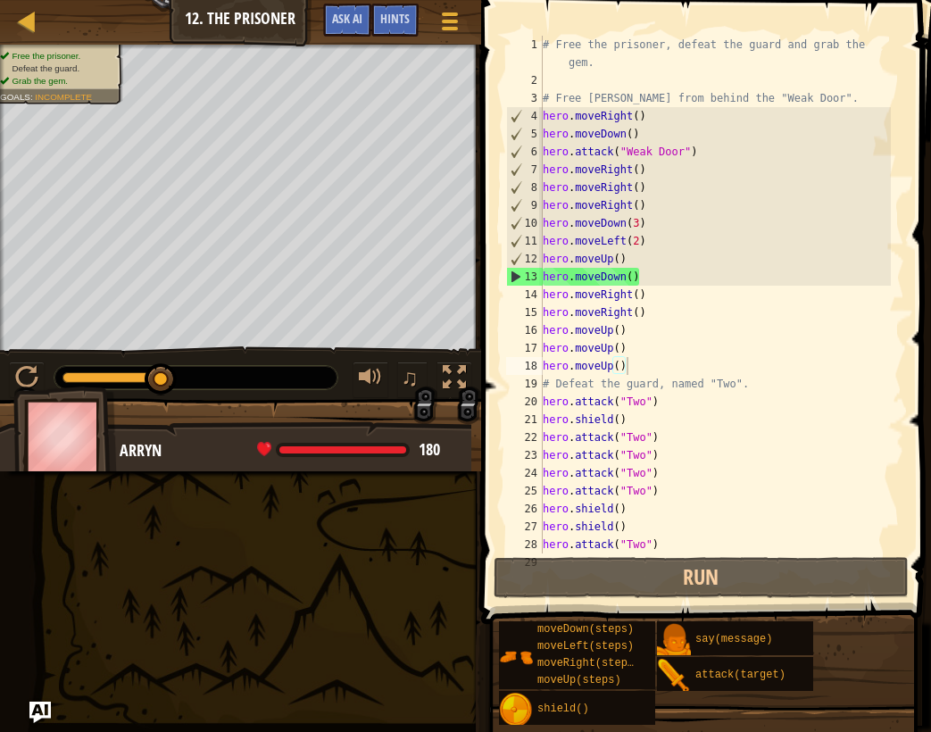
drag, startPoint x: 728, startPoint y: 553, endPoint x: 553, endPoint y: 183, distance: 409.7
click at [579, 216] on div "hero.moveUp() 1 2 3 4 5 6 7 8 9 10 11 12 13 14 15 16 17 18 19 20 21 22 23 24 25…" at bounding box center [703, 347] width 455 height 677
click at [600, 146] on div "# Free the prisoner, defeat the guard and grab the gem. # Free Patrick from beh…" at bounding box center [715, 321] width 352 height 571
drag, startPoint x: 719, startPoint y: 278, endPoint x: 654, endPoint y: 256, distance: 67.7
click at [658, 256] on div "# Free the prisoner, defeat the guard and grab the gem. # Free Patrick from beh…" at bounding box center [715, 321] width 352 height 571
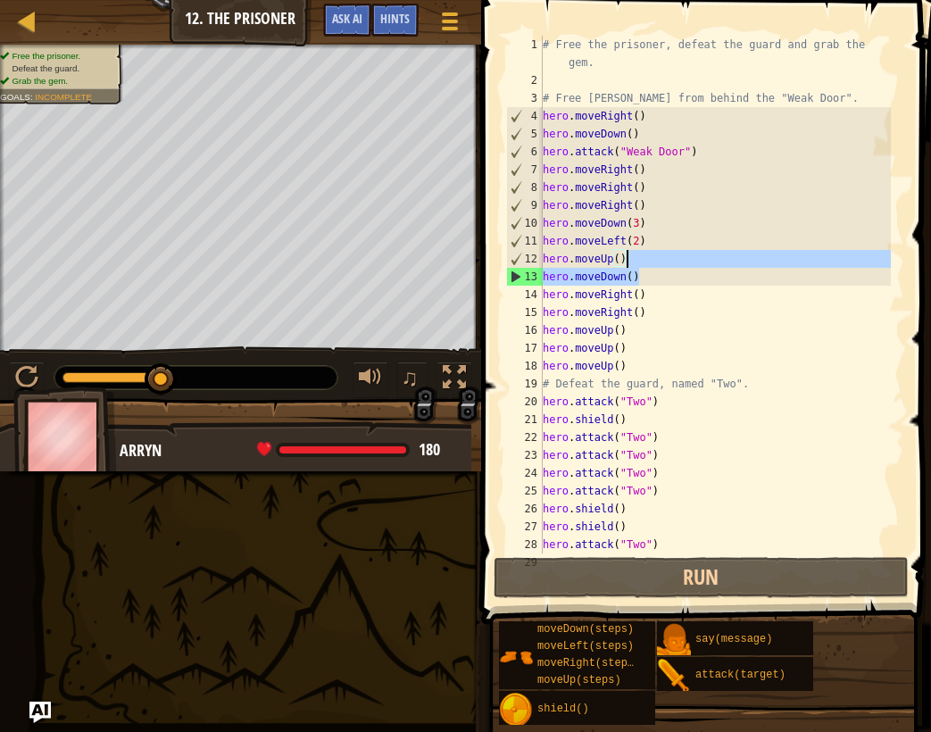
click at [653, 256] on div "# Free the prisoner, defeat the guard and grab the gem. # Free Patrick from beh…" at bounding box center [715, 295] width 352 height 518
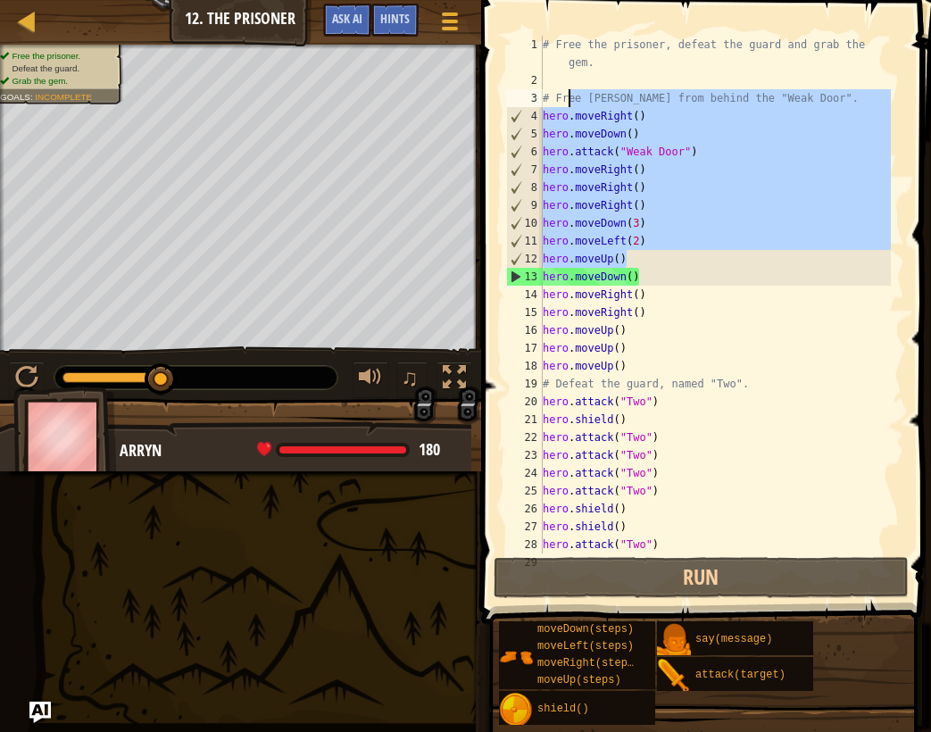
drag, startPoint x: 653, startPoint y: 256, endPoint x: 563, endPoint y: 95, distance: 184.6
click at [563, 95] on div "# Free the prisoner, defeat the guard and grab the gem. # Free Patrick from beh…" at bounding box center [715, 321] width 352 height 571
click at [578, 185] on div "# Free the prisoner, defeat the guard and grab the gem. # Free Patrick from beh…" at bounding box center [715, 321] width 352 height 571
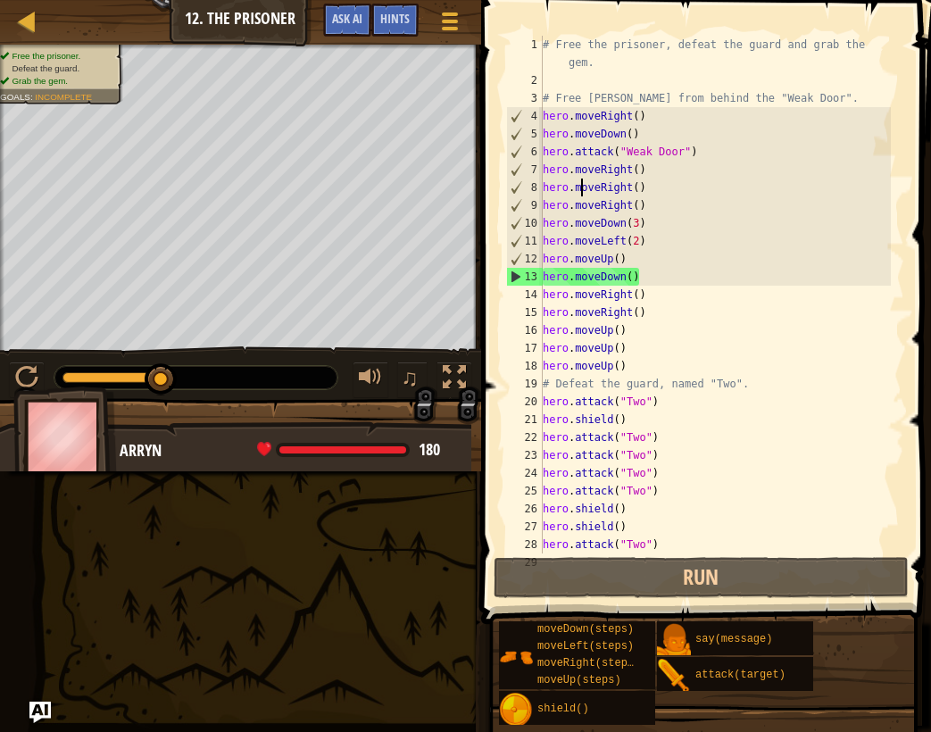
scroll to position [54, 0]
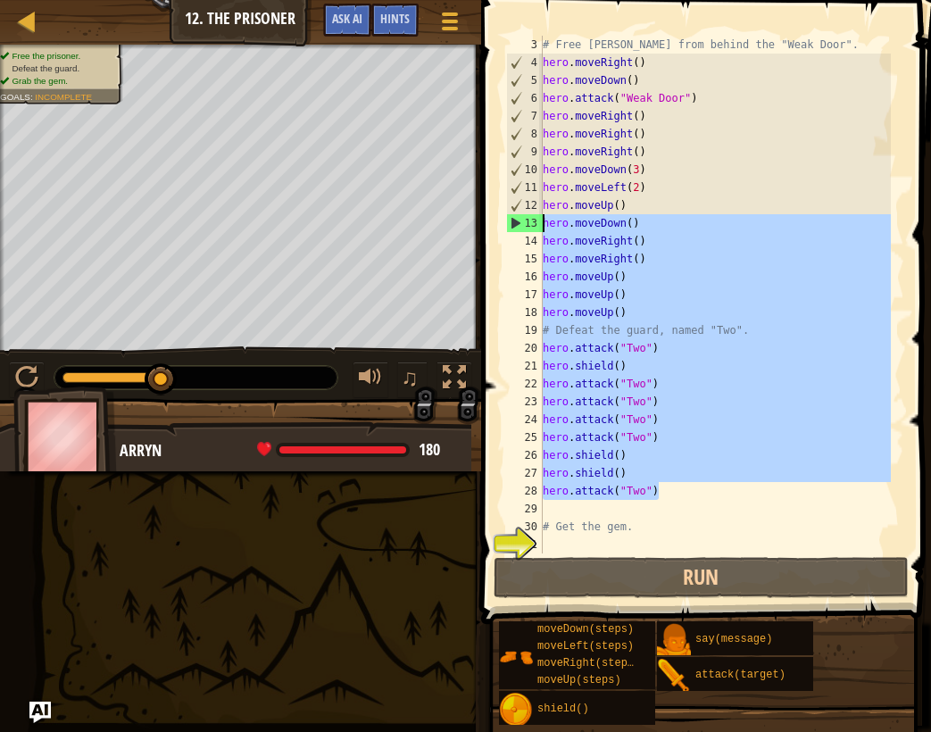
drag, startPoint x: 694, startPoint y: 490, endPoint x: 543, endPoint y: 225, distance: 305.5
click at [543, 225] on div "# Free Patrick from behind the "Weak Door". hero . moveRight ( ) hero . moveDow…" at bounding box center [715, 312] width 352 height 553
click at [511, 220] on div "13" at bounding box center [525, 223] width 36 height 18
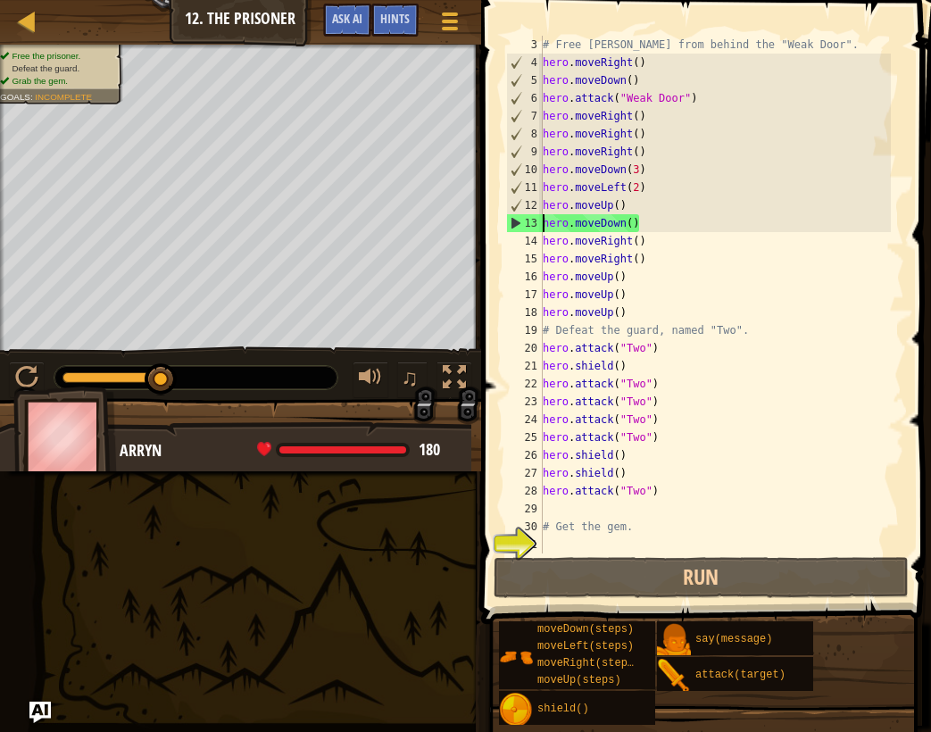
click at [514, 222] on div "13" at bounding box center [525, 223] width 36 height 18
type textarea "hero.moveDown()"
drag, startPoint x: 667, startPoint y: 226, endPoint x: 527, endPoint y: 225, distance: 140.1
click at [527, 225] on div "hero.moveDown() 3 4 5 6 7 8 9 10 11 12 13 14 15 16 17 18 19 20 21 22 23 24 25 2…" at bounding box center [704, 295] width 402 height 518
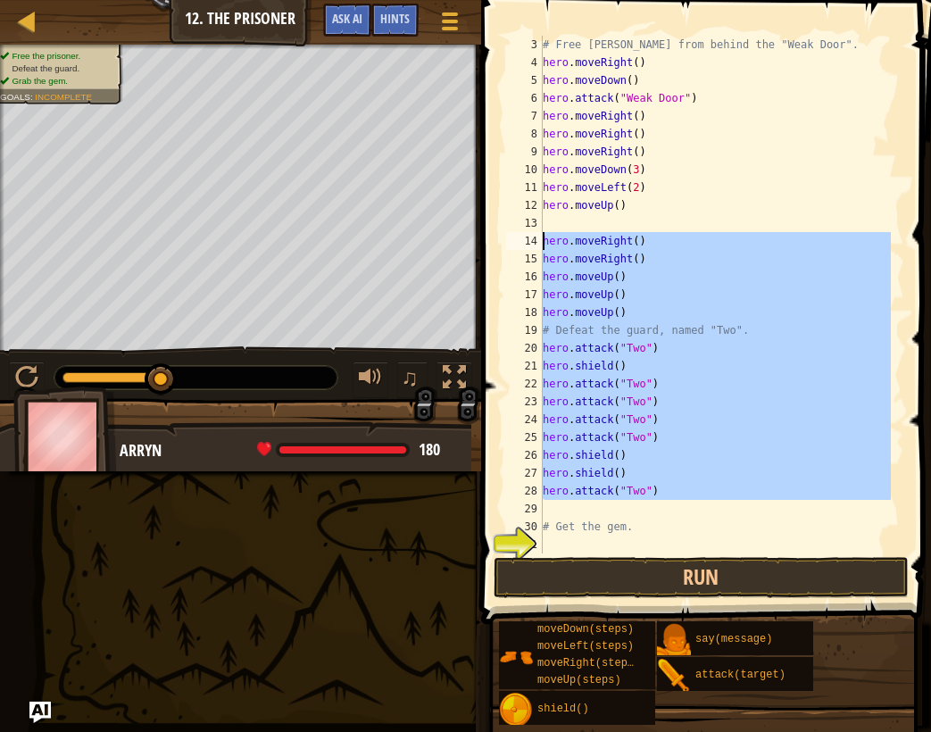
drag, startPoint x: 684, startPoint y: 505, endPoint x: 545, endPoint y: 249, distance: 291.2
click at [545, 249] on div "# Free Patrick from behind the "Weak Door". hero . moveRight ( ) hero . moveDow…" at bounding box center [715, 312] width 352 height 553
type textarea "hero.moveRight() hero.moveRight()"
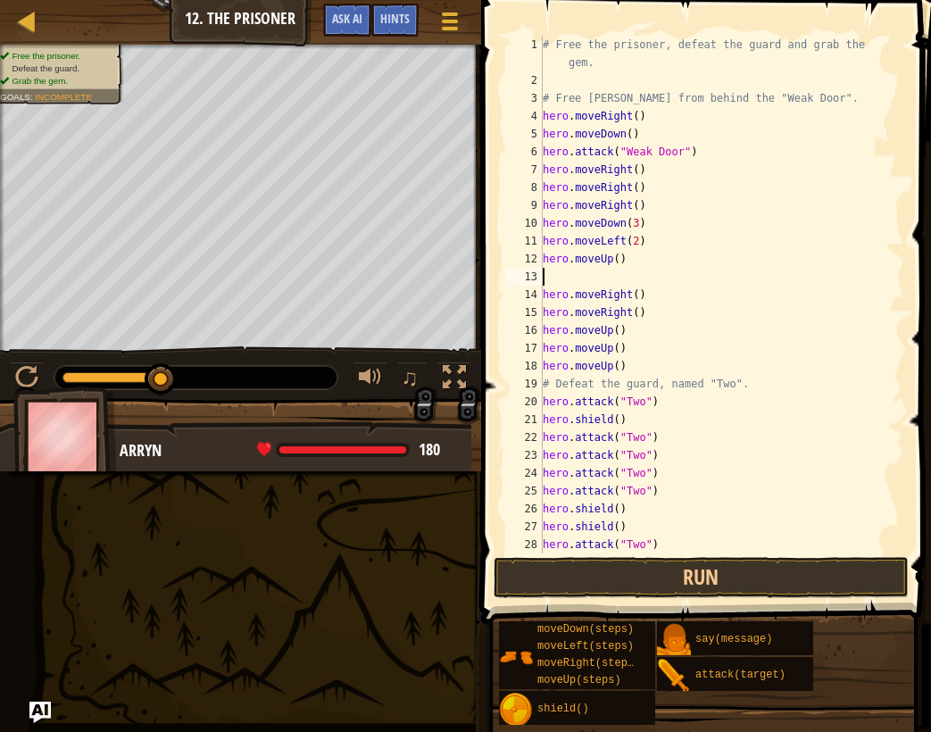
click at [606, 279] on div "# Free the prisoner, defeat the guard and grab the gem. # Free Patrick from beh…" at bounding box center [715, 321] width 352 height 571
click at [717, 577] on button "Run" at bounding box center [702, 577] width 416 height 41
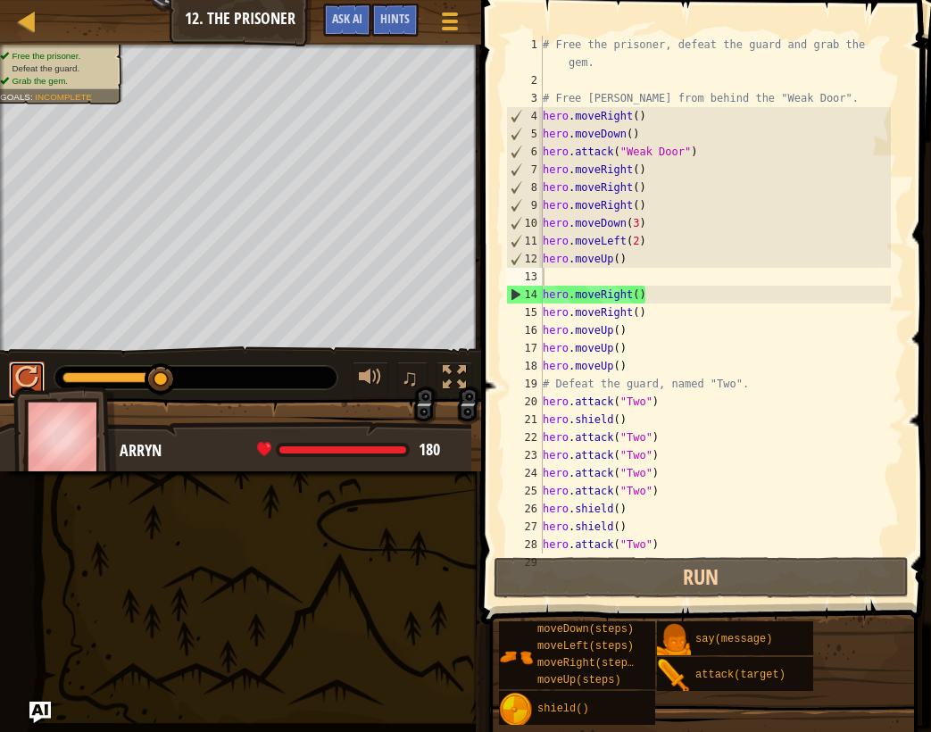
click at [33, 375] on div at bounding box center [26, 377] width 23 height 23
click at [516, 294] on div "14" at bounding box center [525, 295] width 36 height 18
type textarea "# Get the gem."
click at [516, 294] on div "14" at bounding box center [525, 295] width 36 height 18
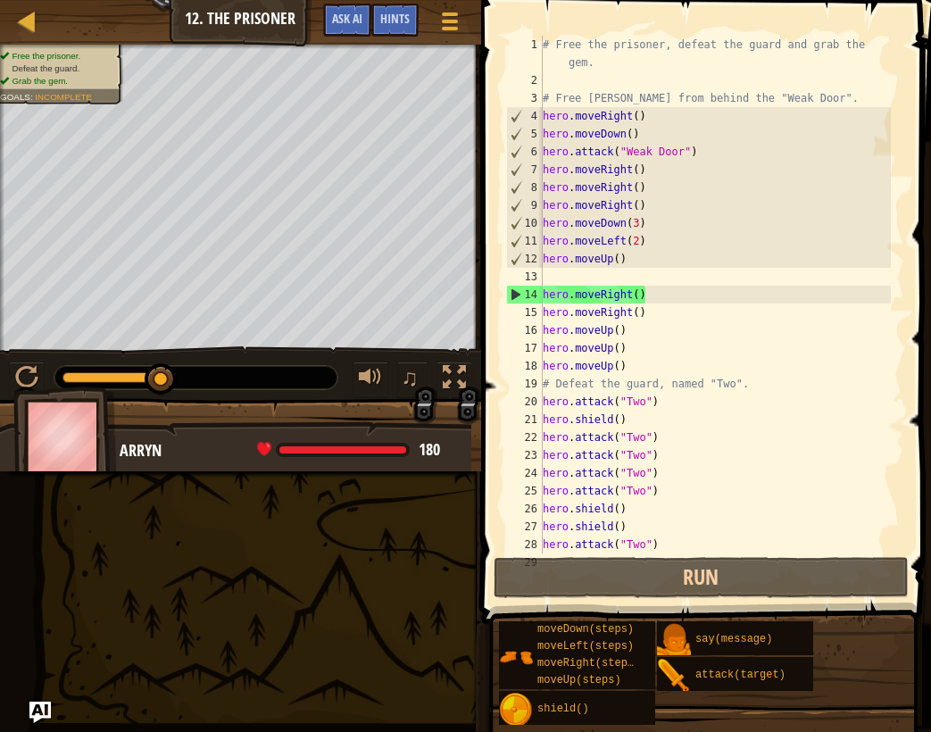
click at [516, 294] on div "14" at bounding box center [525, 295] width 36 height 18
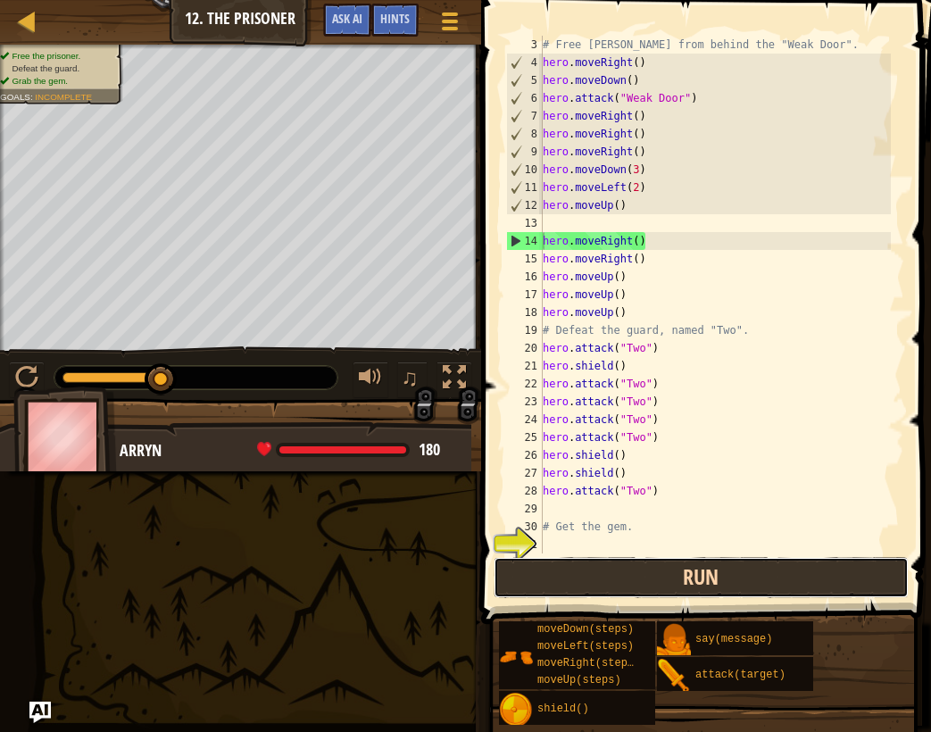
click at [657, 572] on button "Run" at bounding box center [702, 577] width 416 height 41
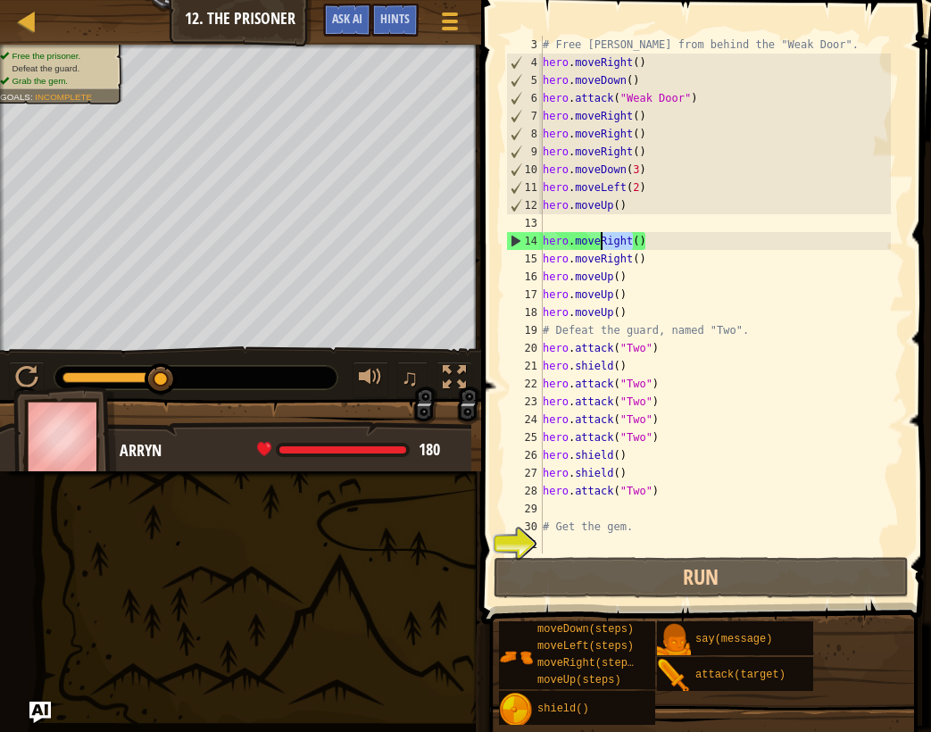
drag, startPoint x: 633, startPoint y: 241, endPoint x: 603, endPoint y: 244, distance: 30.5
click at [603, 244] on div "# Free Patrick from behind the "Weak Door". hero . moveRight ( ) hero . moveDow…" at bounding box center [715, 312] width 352 height 553
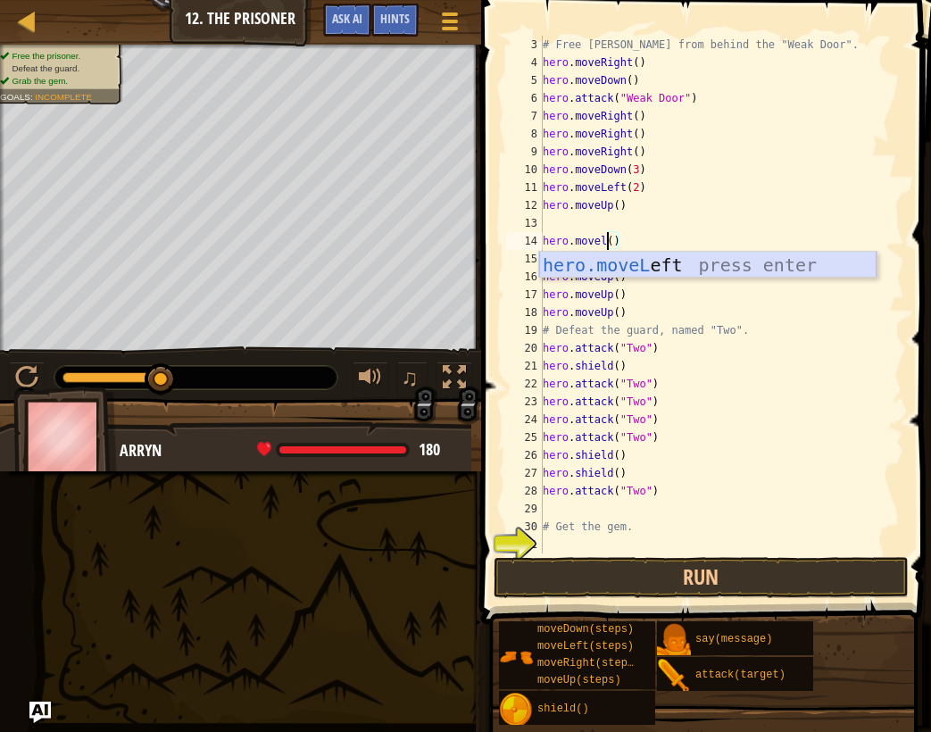
click at [616, 270] on div "hero.moveL eft press enter" at bounding box center [707, 292] width 337 height 80
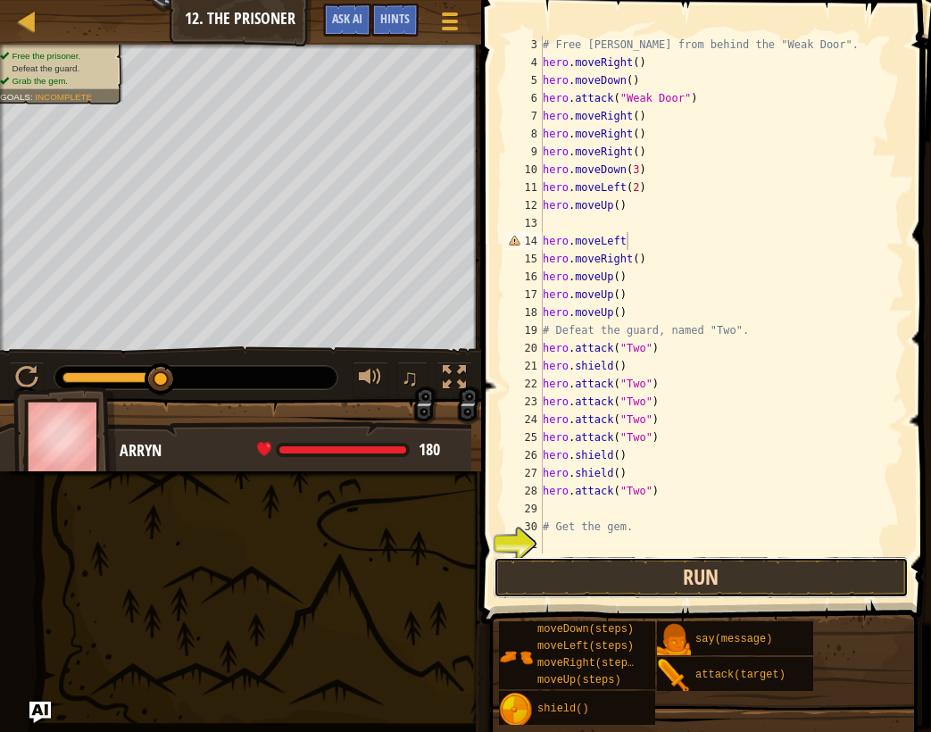
click at [764, 583] on button "Run" at bounding box center [702, 577] width 416 height 41
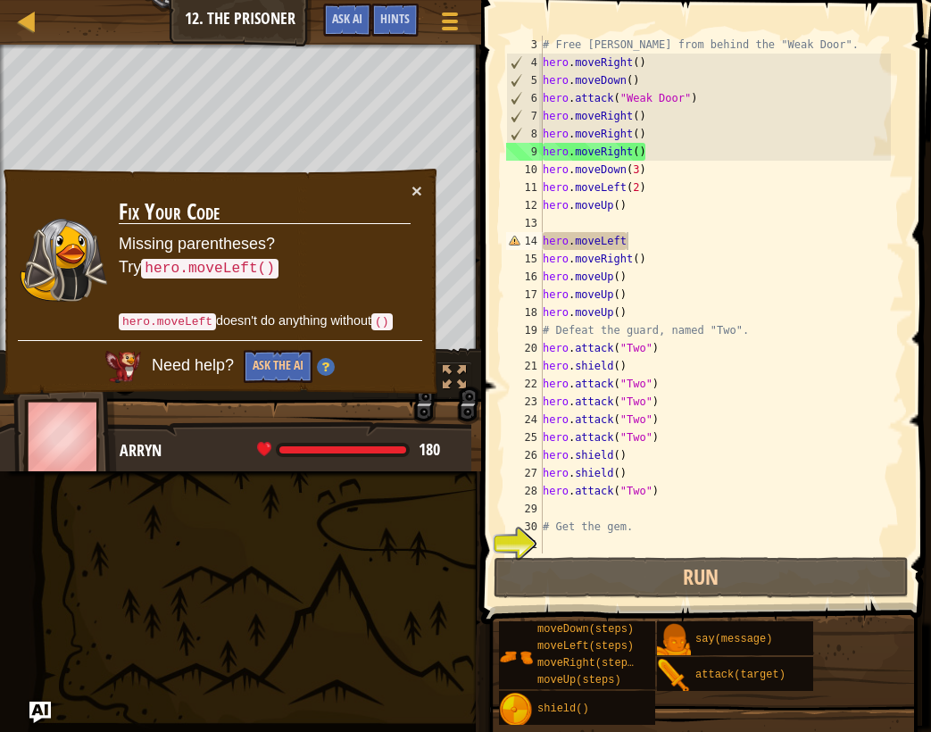
click at [228, 267] on code "hero.moveLeft()" at bounding box center [209, 269] width 137 height 20
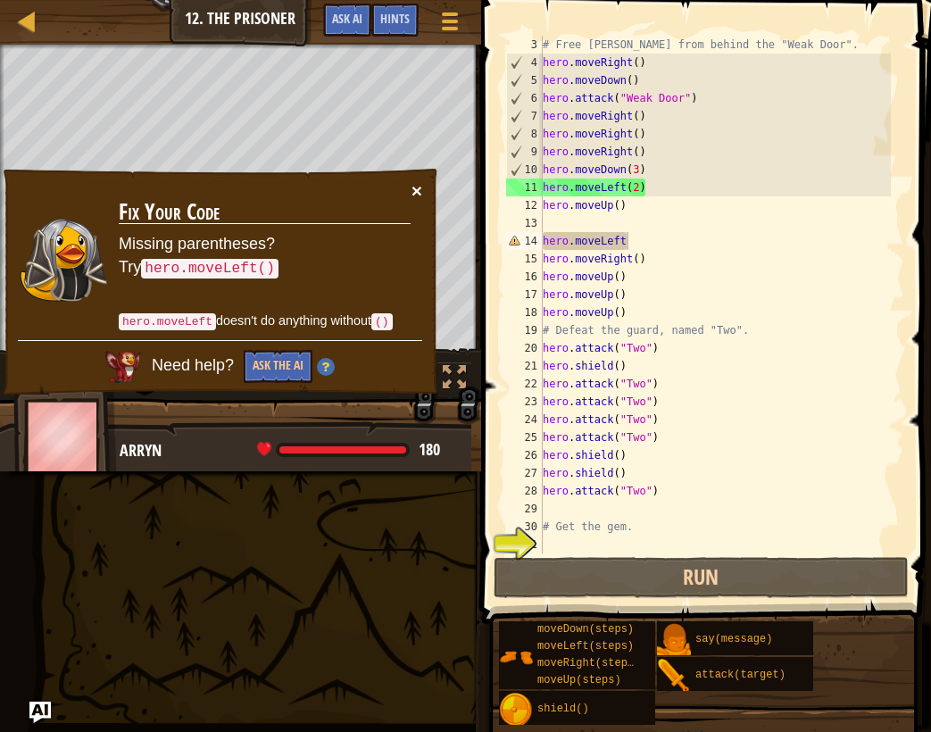
click at [418, 194] on button "×" at bounding box center [417, 190] width 11 height 19
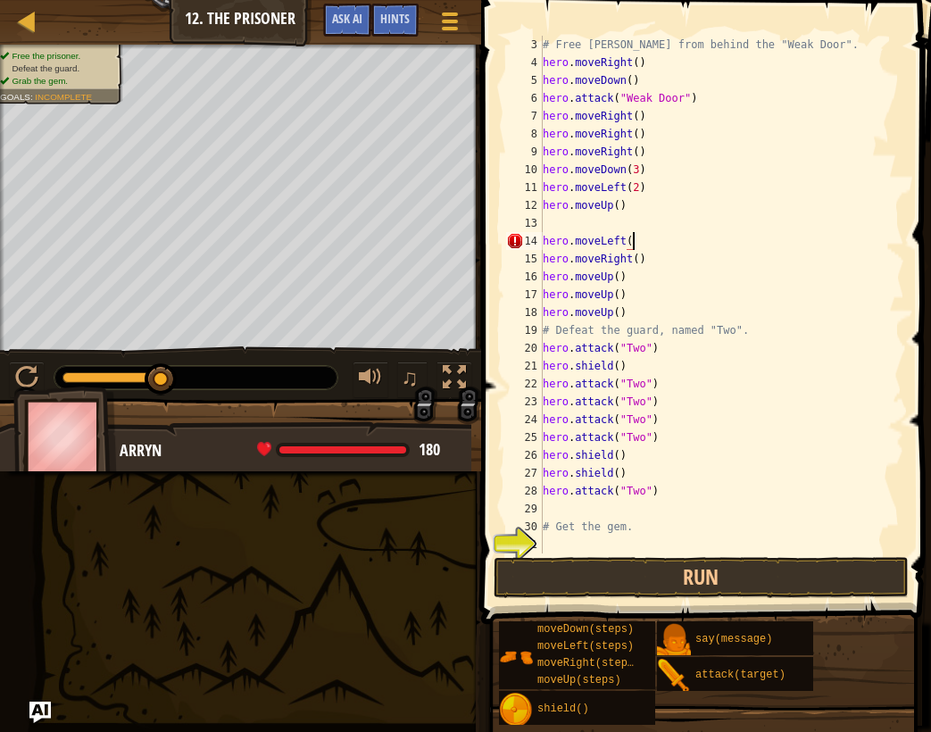
scroll to position [8, 7]
click at [687, 570] on button "Run" at bounding box center [702, 577] width 416 height 41
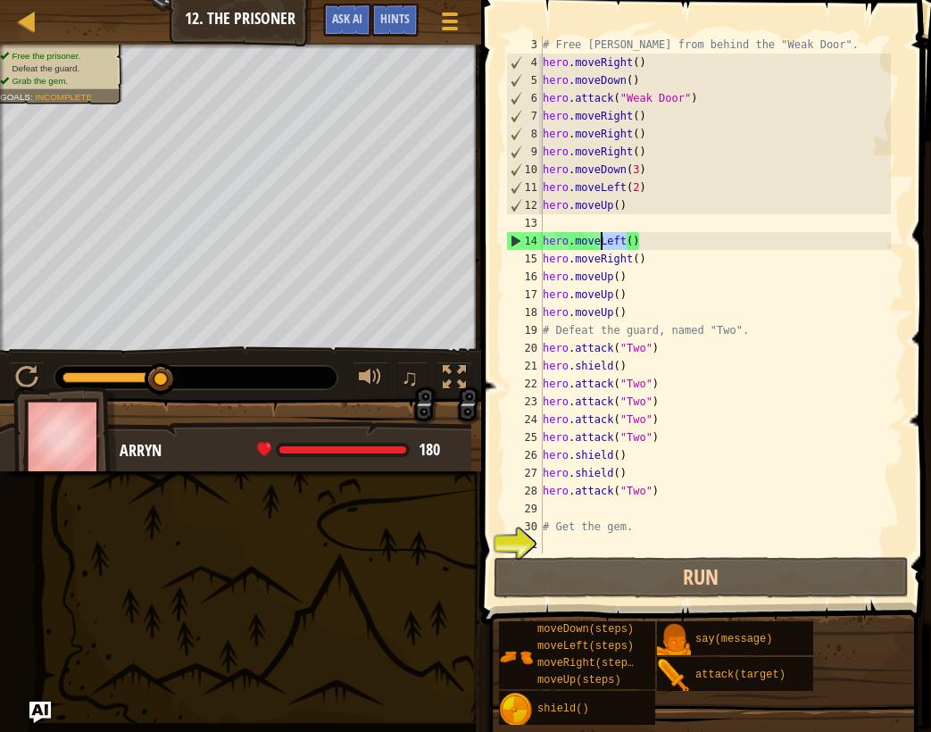
drag, startPoint x: 628, startPoint y: 240, endPoint x: 600, endPoint y: 243, distance: 27.8
click at [600, 243] on div "# Free Patrick from behind the "Weak Door". hero . moveRight ( ) hero . moveDow…" at bounding box center [715, 312] width 352 height 553
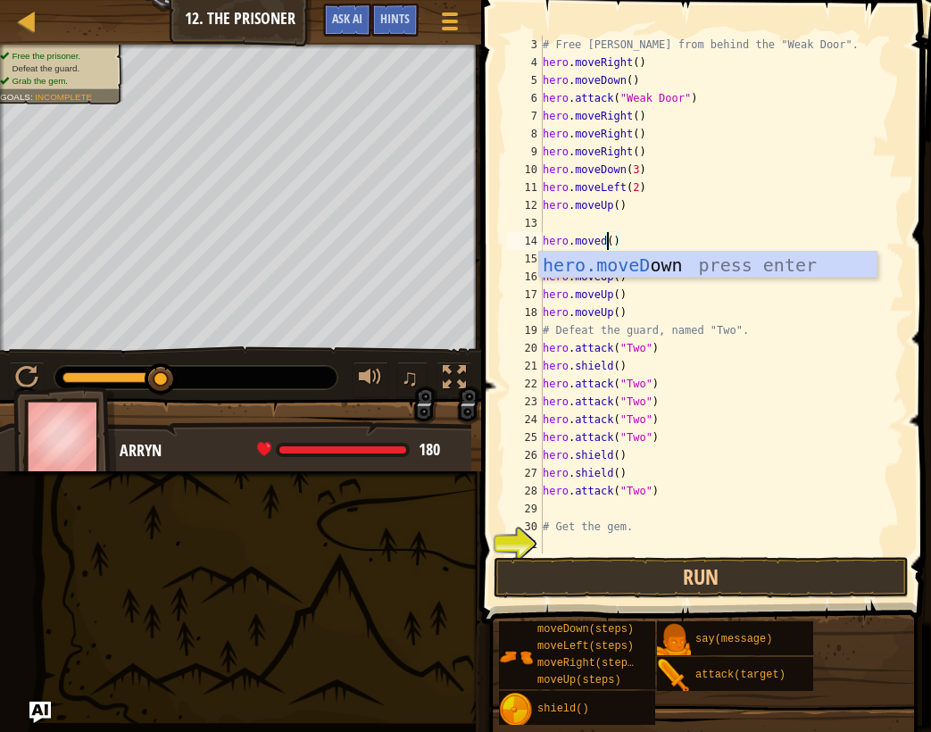
click at [639, 0] on body "Map Introduction to Computer Science 12. The Prisoner Game Menu Done Hints Ask …" at bounding box center [465, 0] width 931 height 0
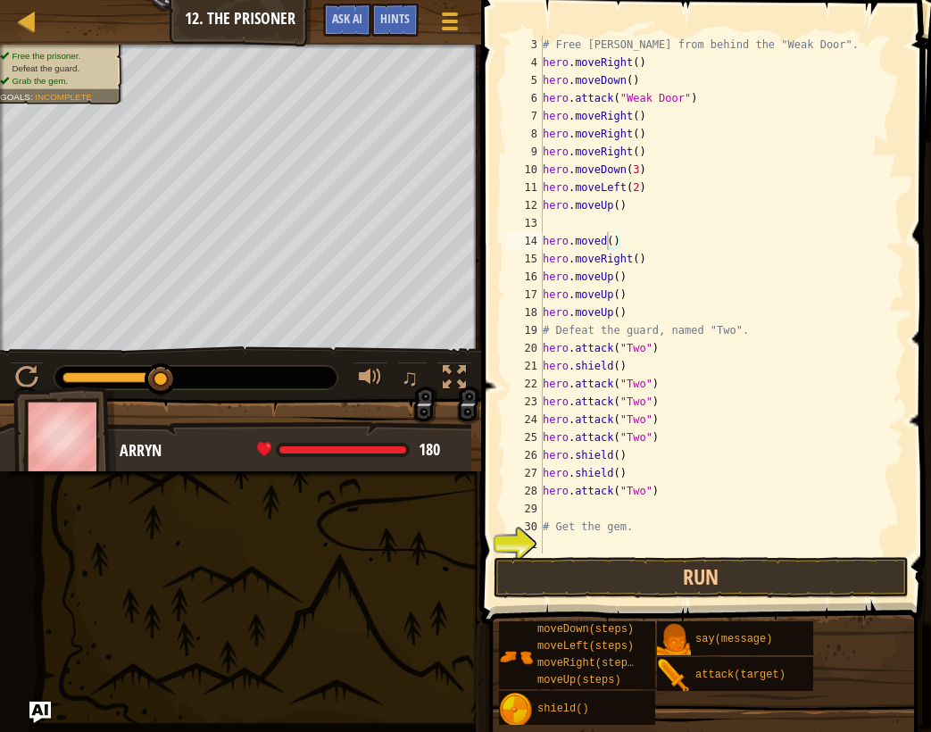
click at [608, 243] on div "# Free Patrick from behind the "Weak Door". hero . moveRight ( ) hero . moveDow…" at bounding box center [715, 312] width 352 height 553
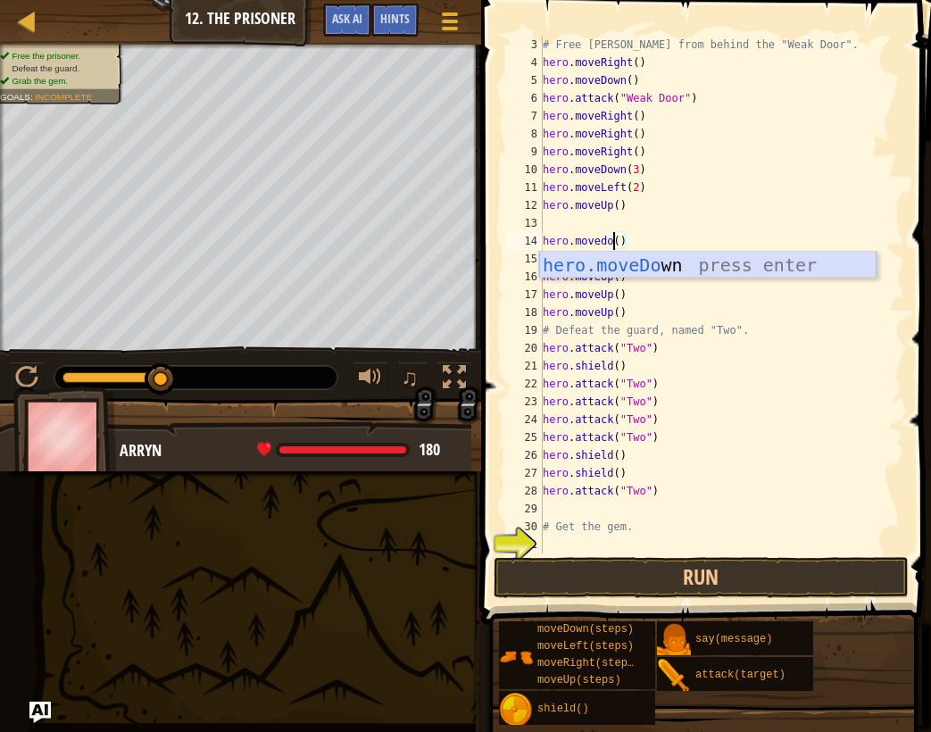
click at [615, 267] on div "hero.moveDo wn press enter" at bounding box center [707, 292] width 337 height 80
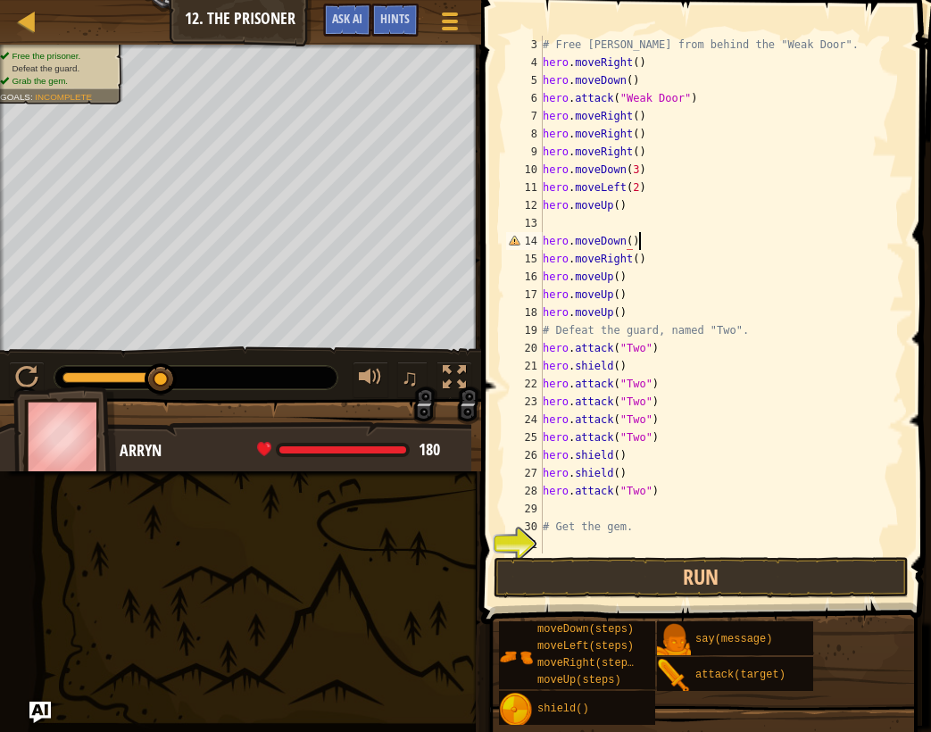
scroll to position [8, 7]
click at [809, 583] on button "Run" at bounding box center [702, 577] width 416 height 41
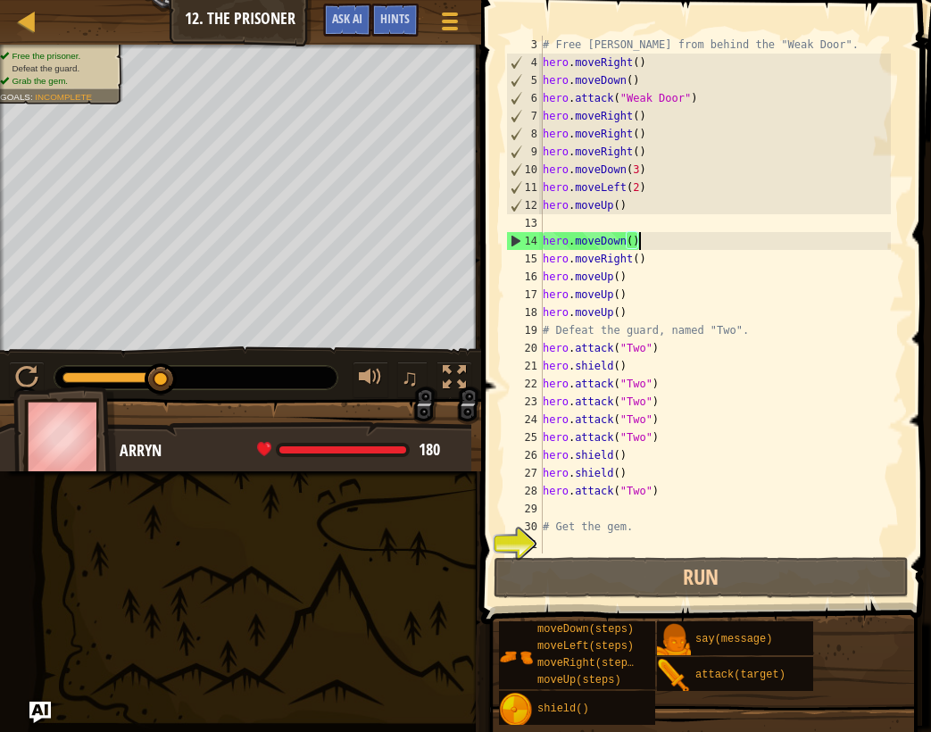
click at [635, 248] on div "# Free Patrick from behind the "Weak Door". hero . moveRight ( ) hero . moveDow…" at bounding box center [715, 312] width 352 height 553
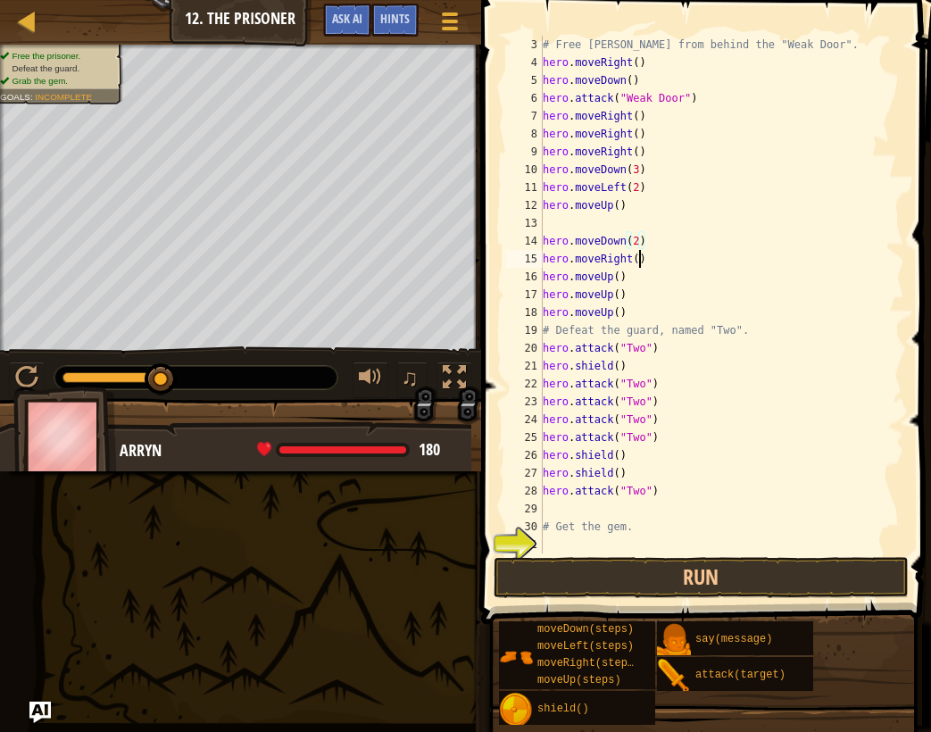
click at [638, 258] on div "# Free Patrick from behind the "Weak Door". hero . moveRight ( ) hero . moveDow…" at bounding box center [715, 312] width 352 height 553
click at [618, 278] on div "# Free Patrick from behind the "Weak Door". hero . moveRight ( ) hero . moveDow…" at bounding box center [715, 312] width 352 height 553
drag, startPoint x: 650, startPoint y: 300, endPoint x: 563, endPoint y: 302, distance: 86.6
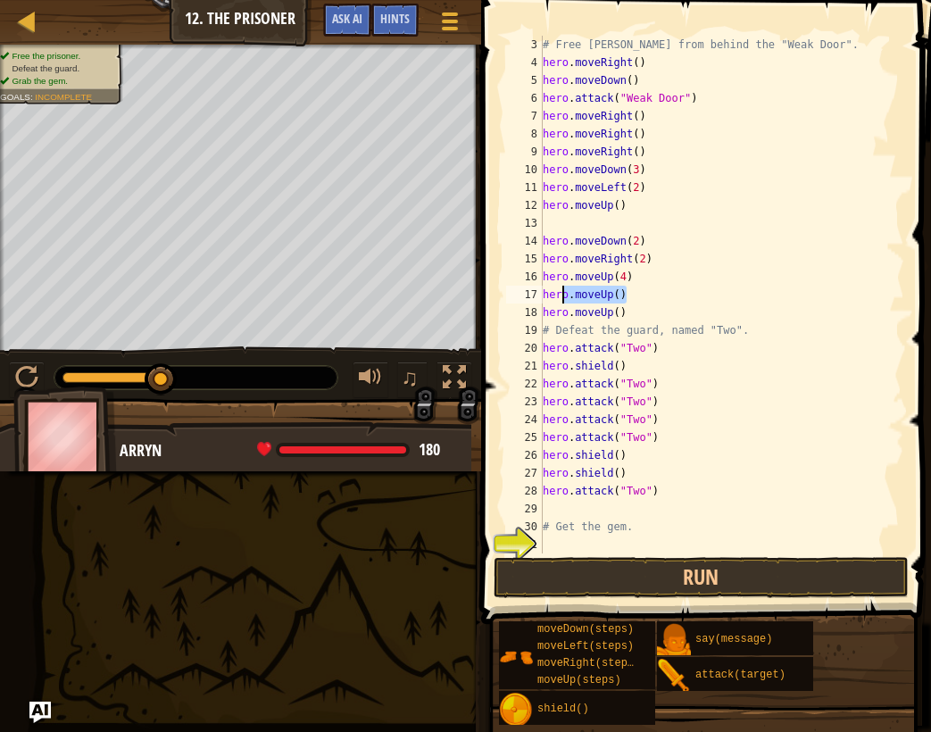
click at [564, 302] on div "# Free Patrick from behind the "Weak Door". hero . moveRight ( ) hero . moveDow…" at bounding box center [715, 312] width 352 height 553
click at [545, 301] on div "# Free Patrick from behind the "Weak Door". hero . moveRight ( ) hero . moveDow…" at bounding box center [715, 312] width 352 height 553
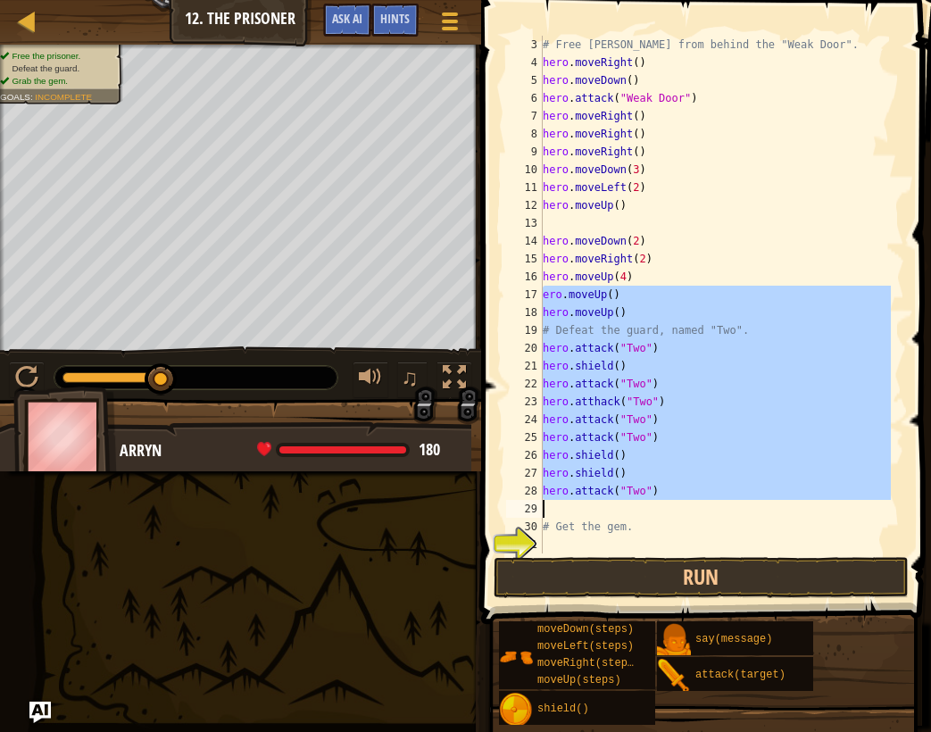
drag, startPoint x: 545, startPoint y: 295, endPoint x: 686, endPoint y: 505, distance: 252.8
click at [686, 505] on div "# Free Patrick from behind the "Weak Door". hero . moveRight ( ) hero . moveDow…" at bounding box center [715, 312] width 352 height 553
type textarea "hero.attack("Two")"
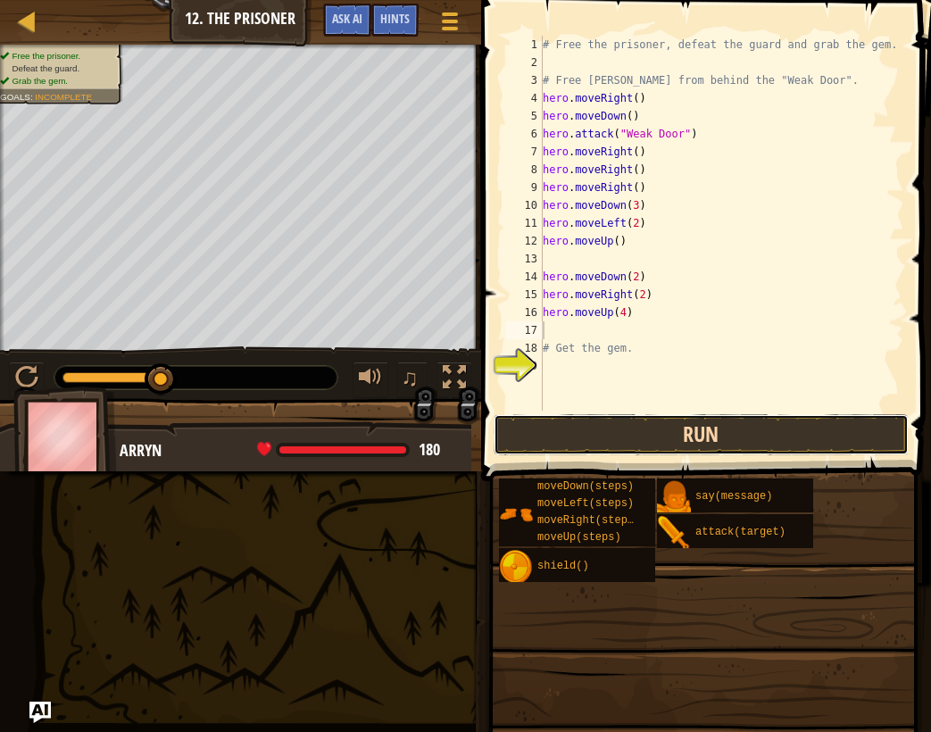
click at [644, 425] on button "Run" at bounding box center [702, 434] width 416 height 41
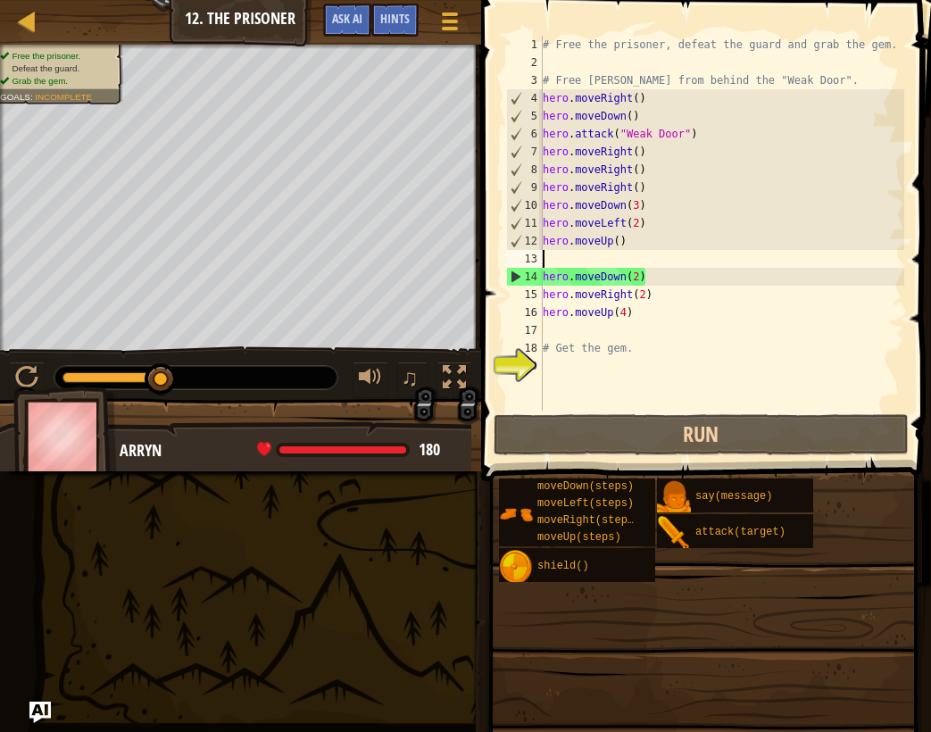
click at [633, 259] on div "# Free the prisoner, defeat the guard and grab the gem. # Free Patrick from beh…" at bounding box center [721, 241] width 365 height 411
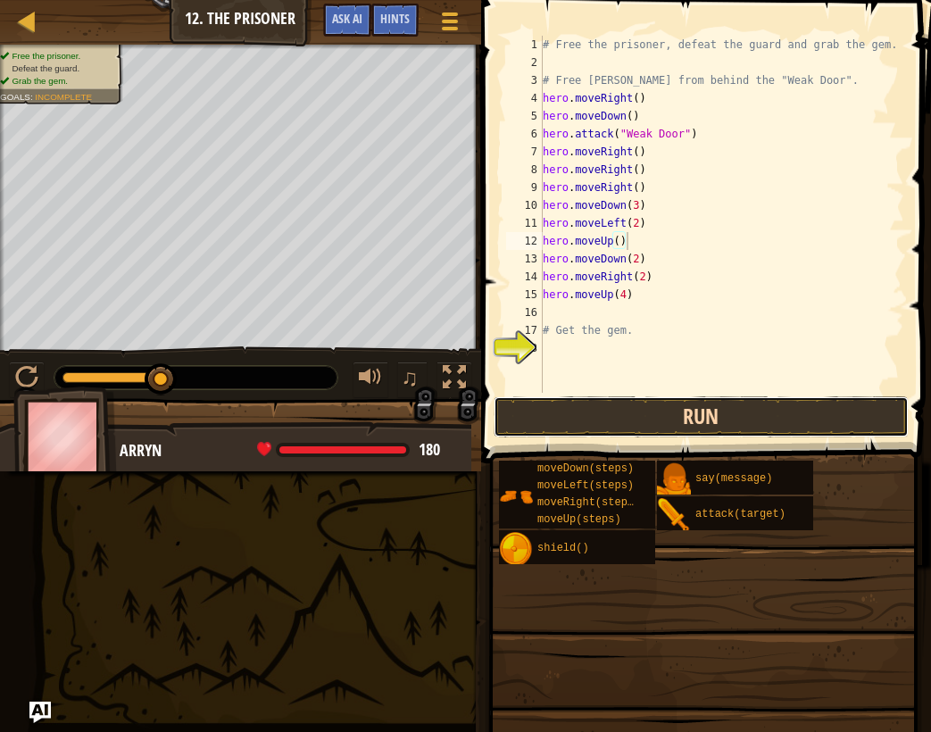
click at [620, 411] on button "Run" at bounding box center [702, 416] width 416 height 41
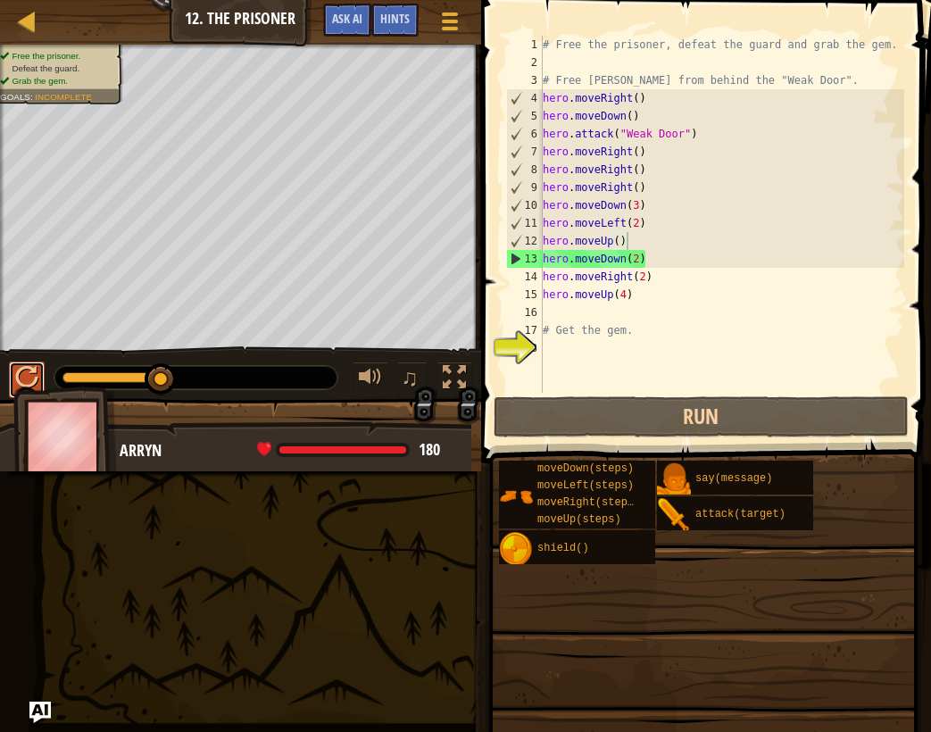
click at [10, 377] on button at bounding box center [27, 380] width 36 height 37
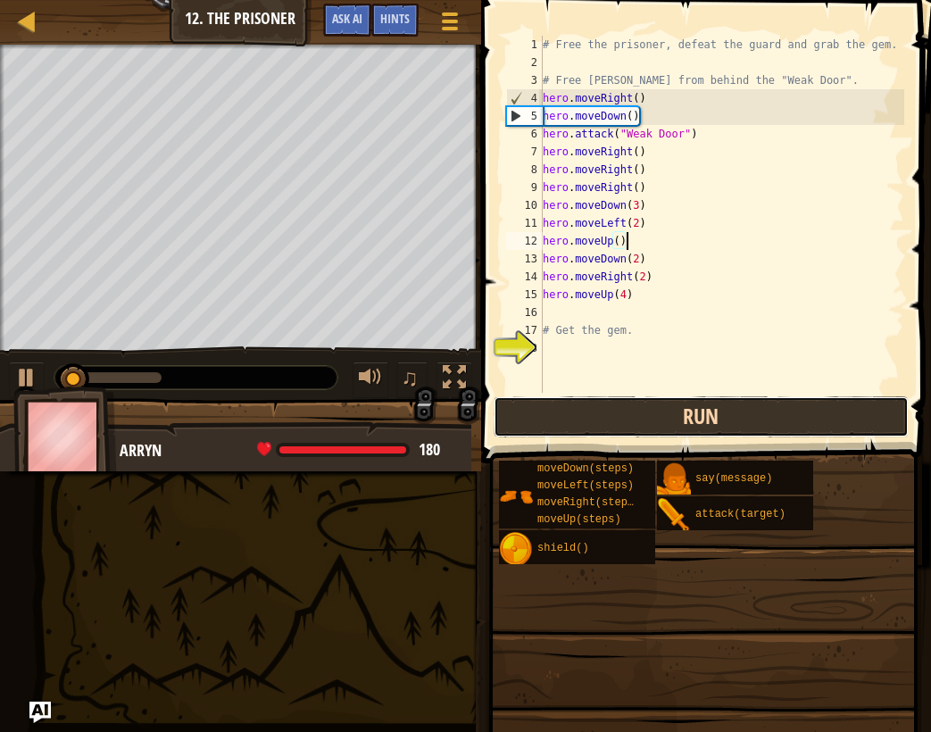
click at [611, 406] on button "Run" at bounding box center [702, 416] width 416 height 41
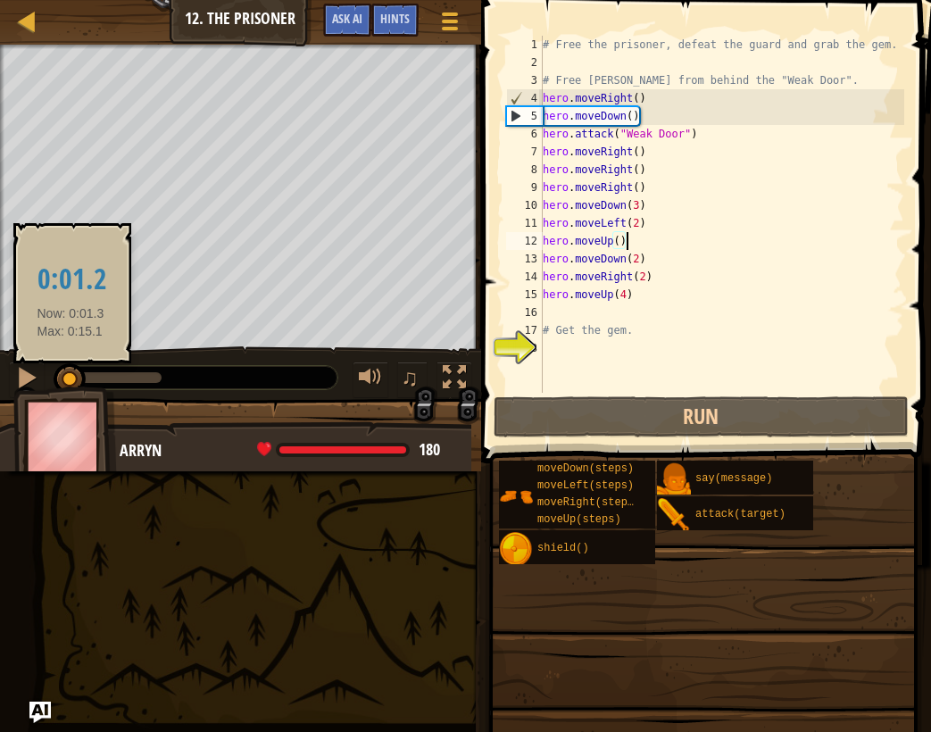
drag, startPoint x: 167, startPoint y: 380, endPoint x: 71, endPoint y: 377, distance: 96.5
click at [71, 377] on div at bounding box center [70, 379] width 32 height 32
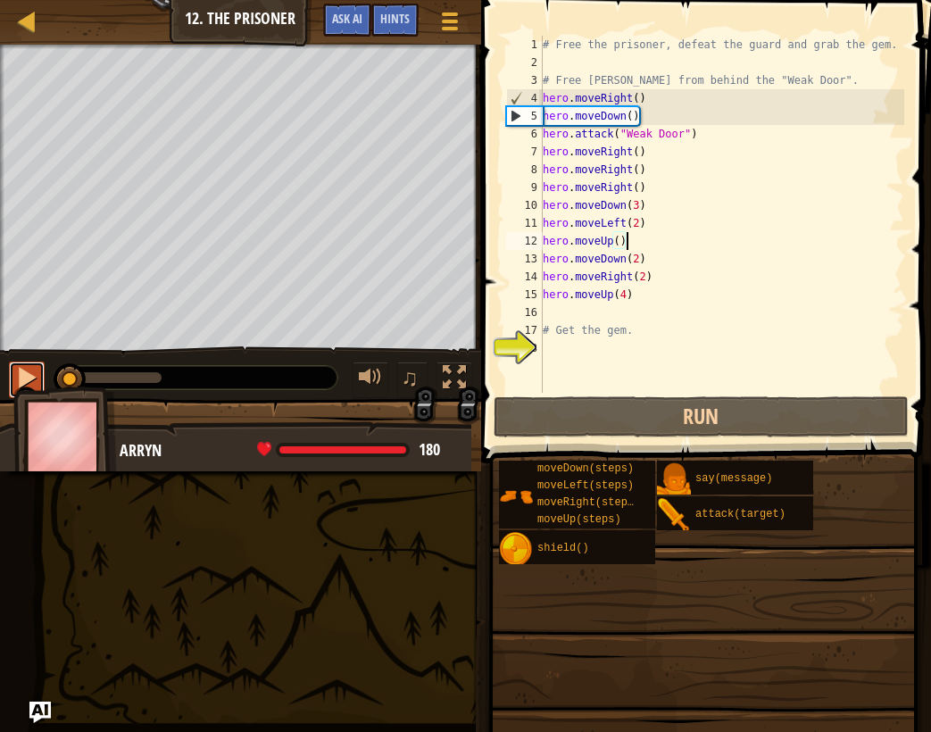
click at [12, 371] on button at bounding box center [27, 380] width 36 height 37
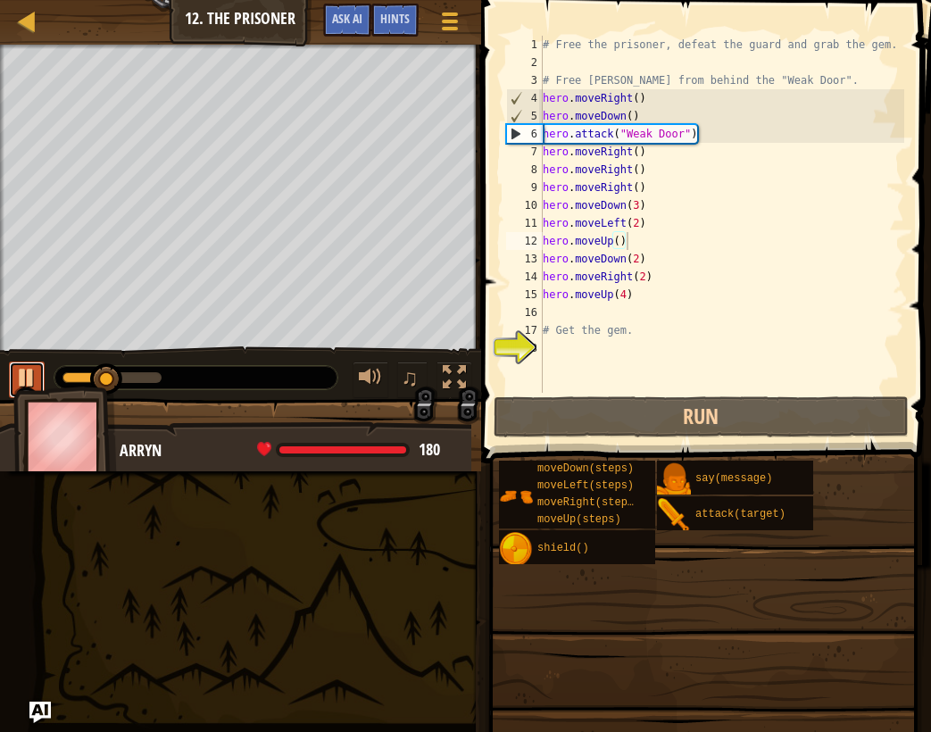
click at [31, 366] on div at bounding box center [26, 377] width 23 height 23
drag, startPoint x: 666, startPoint y: 115, endPoint x: 500, endPoint y: 113, distance: 166.0
click at [500, 113] on div "hero.moveUp() 1 2 3 4 5 6 7 8 9 10 11 12 13 14 15 16 17 18 # Free the prisoner,…" at bounding box center [703, 267] width 455 height 516
type textarea "hero.moveDown()"
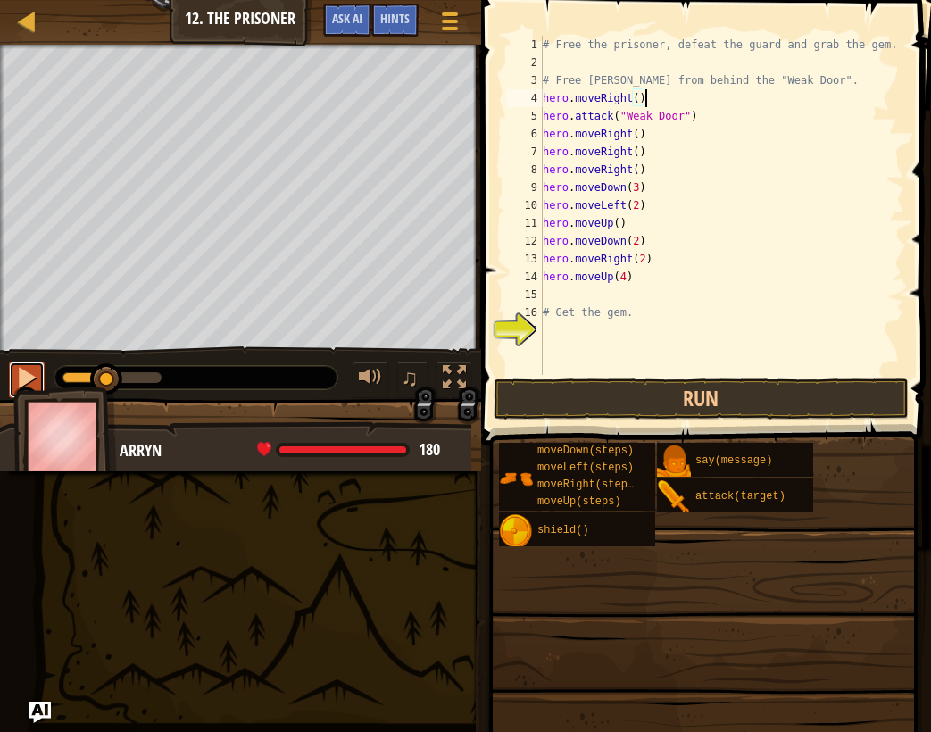
click at [24, 373] on div at bounding box center [26, 377] width 23 height 23
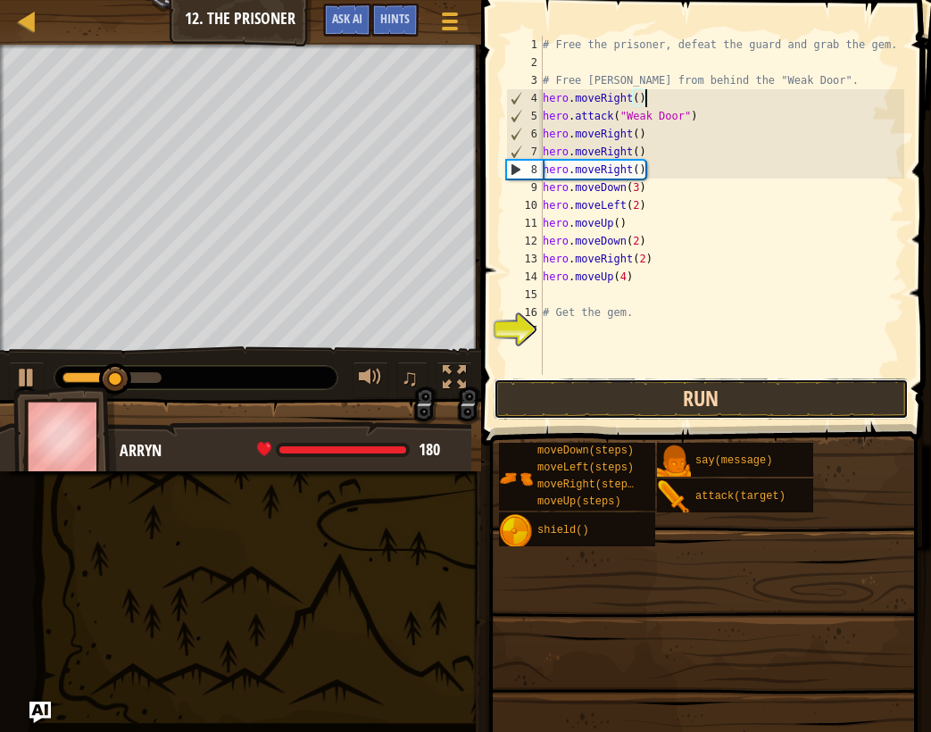
click at [569, 397] on button "Run" at bounding box center [702, 398] width 416 height 41
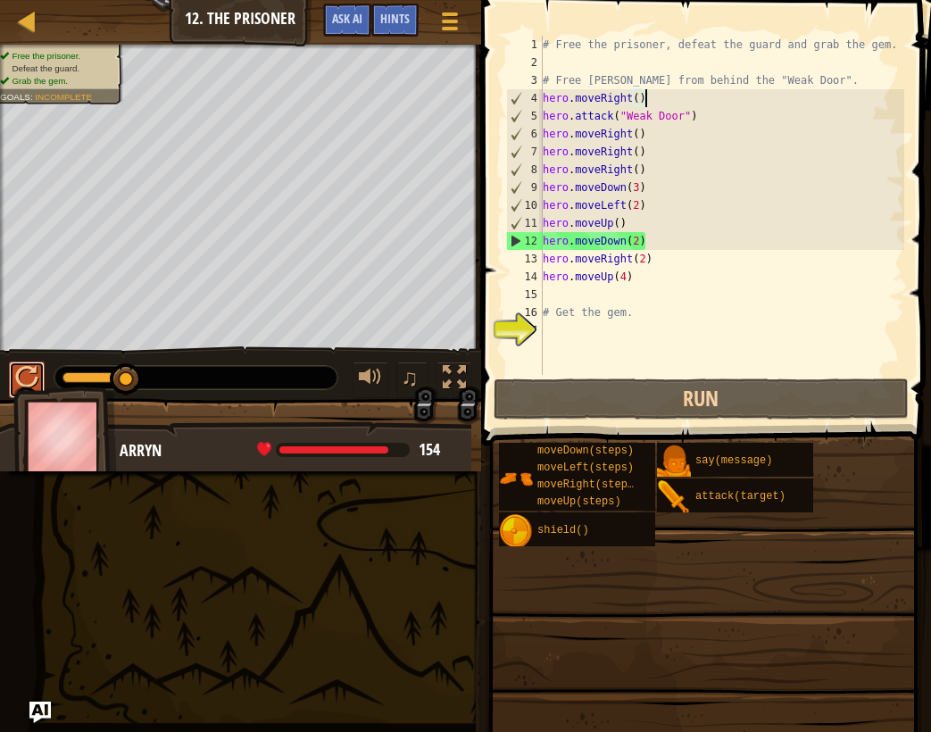
click at [37, 371] on div at bounding box center [26, 377] width 23 height 23
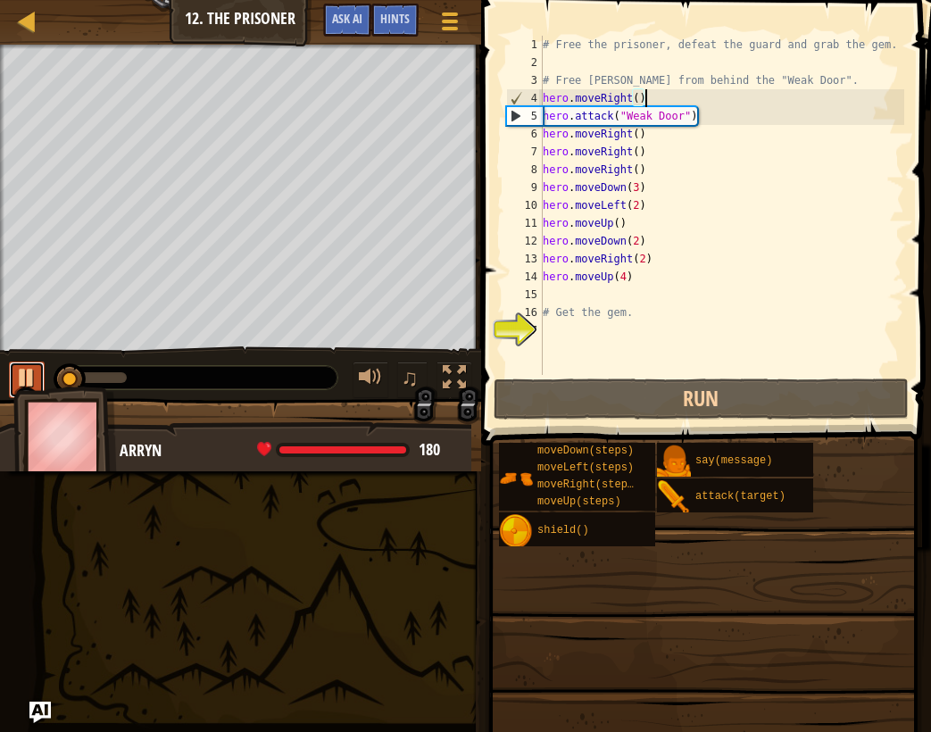
click at [37, 371] on div at bounding box center [26, 377] width 23 height 23
click at [36, 366] on div at bounding box center [26, 377] width 23 height 23
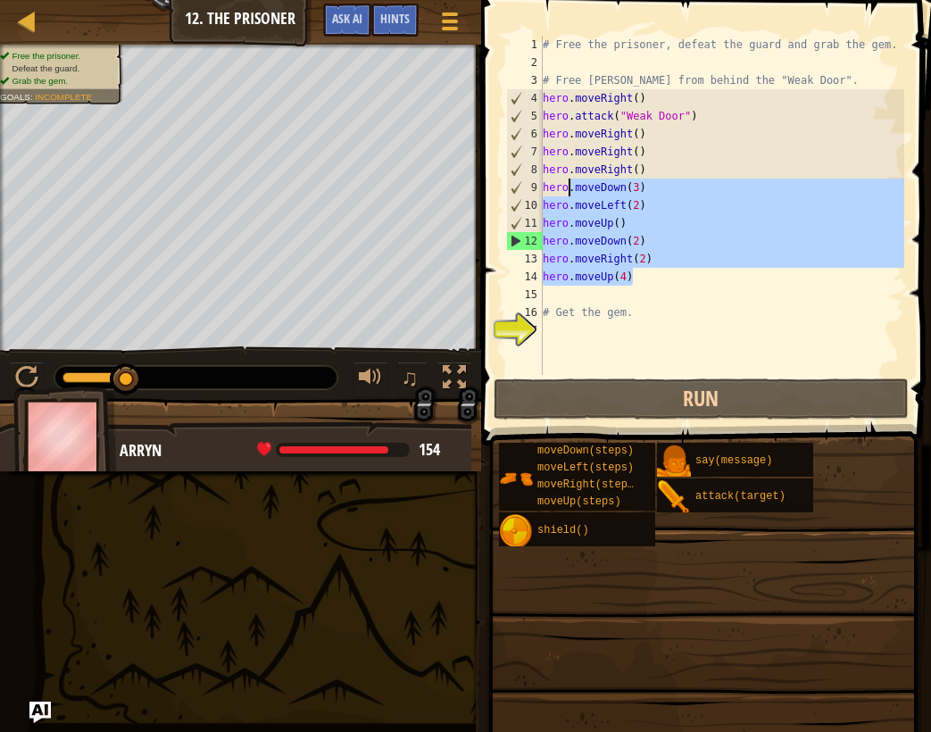
drag, startPoint x: 691, startPoint y: 274, endPoint x: 570, endPoint y: 185, distance: 150.0
click at [570, 185] on div "# Free the prisoner, defeat the guard and grab the gem. # Free Patrick from beh…" at bounding box center [721, 223] width 365 height 375
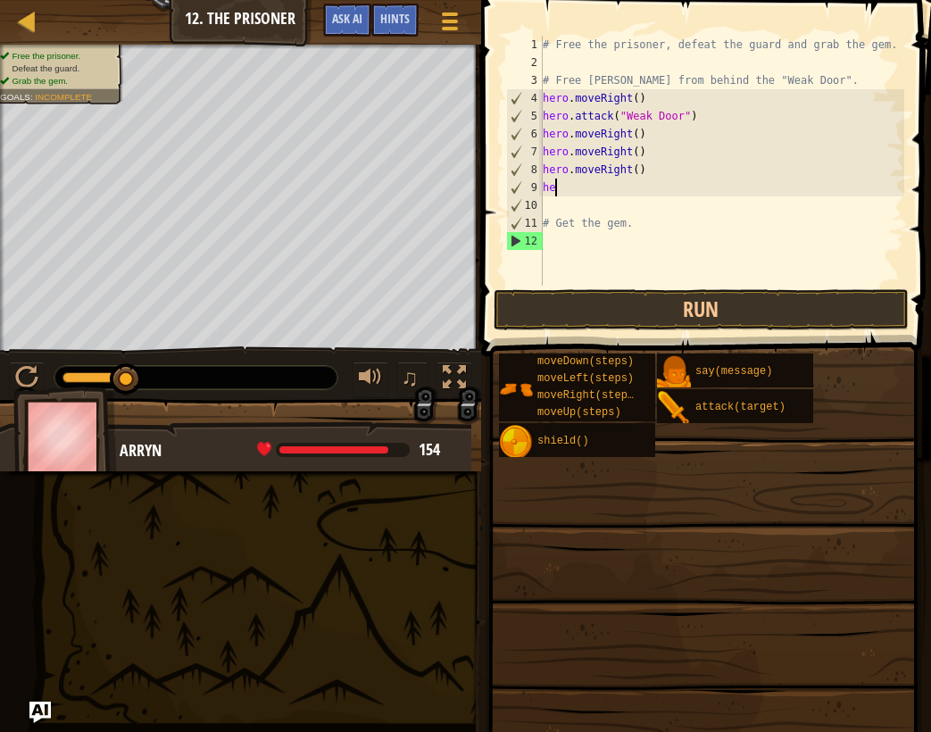
type textarea "h"
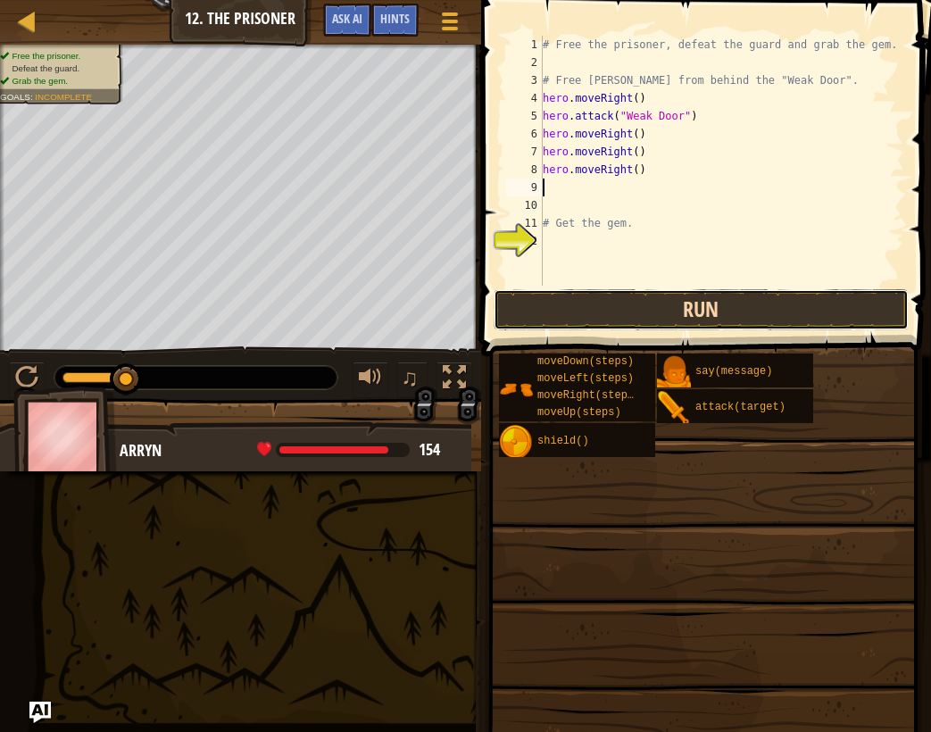
click at [504, 308] on button "Run" at bounding box center [702, 309] width 416 height 41
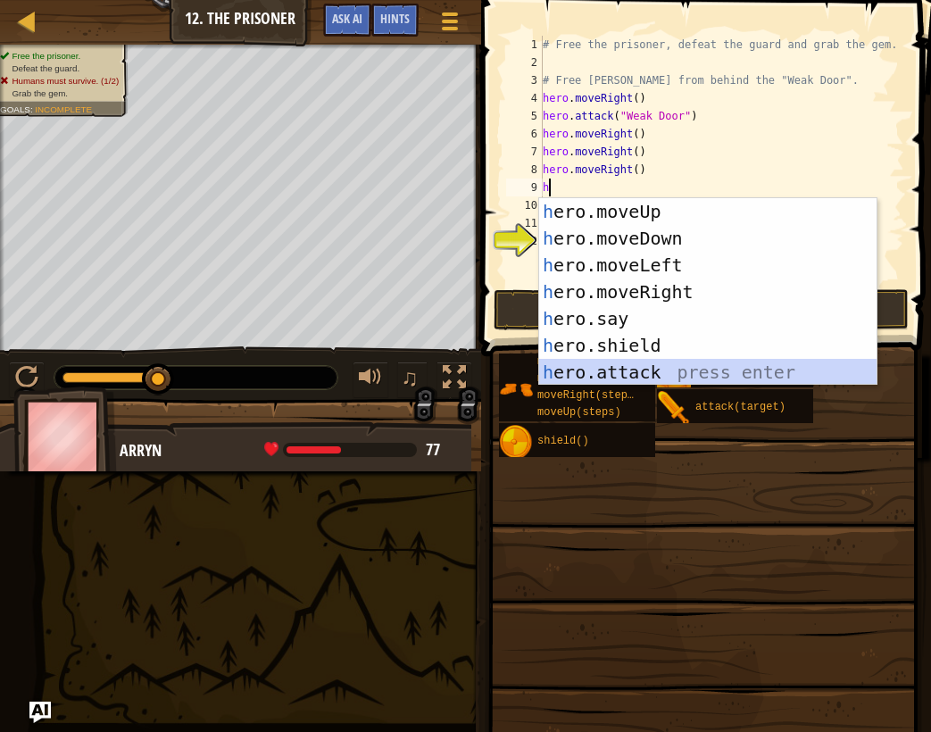
click at [651, 359] on div "h ero.moveUp press enter h ero.moveDown press enter h ero.moveLeft press enter …" at bounding box center [707, 318] width 337 height 241
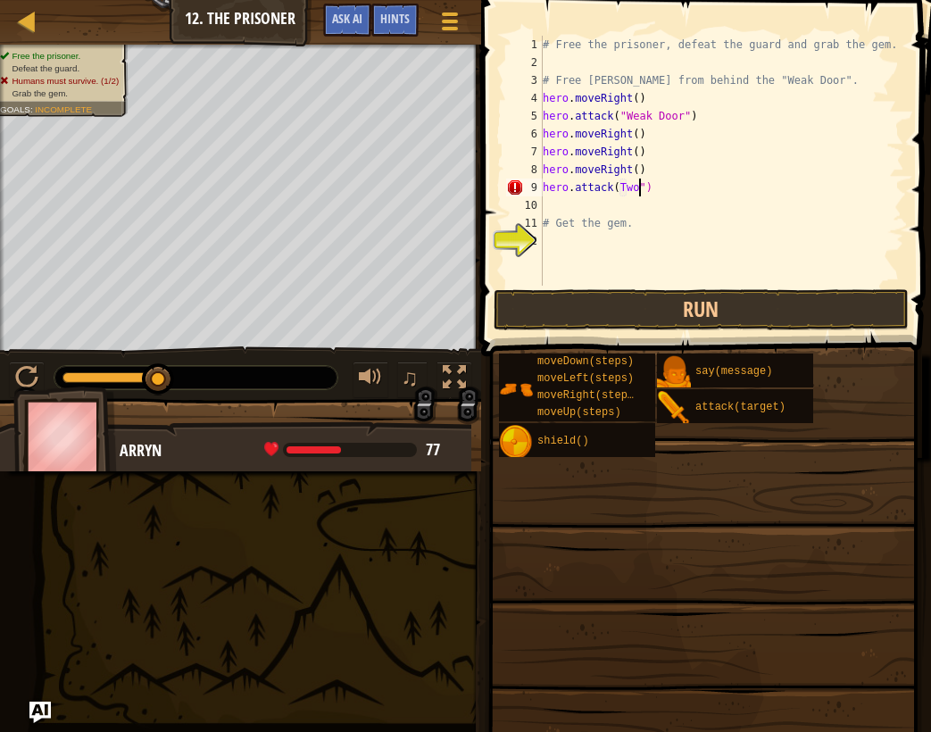
scroll to position [8, 8]
click at [618, 192] on div "# Free the prisoner, defeat the guard and grab the gem. # Free Patrick from beh…" at bounding box center [721, 179] width 365 height 286
type textarea "hero.attack("Two")"
click at [641, 192] on div "# Free the prisoner, defeat the guard and grab the gem. # Free Patrick from beh…" at bounding box center [721, 179] width 365 height 286
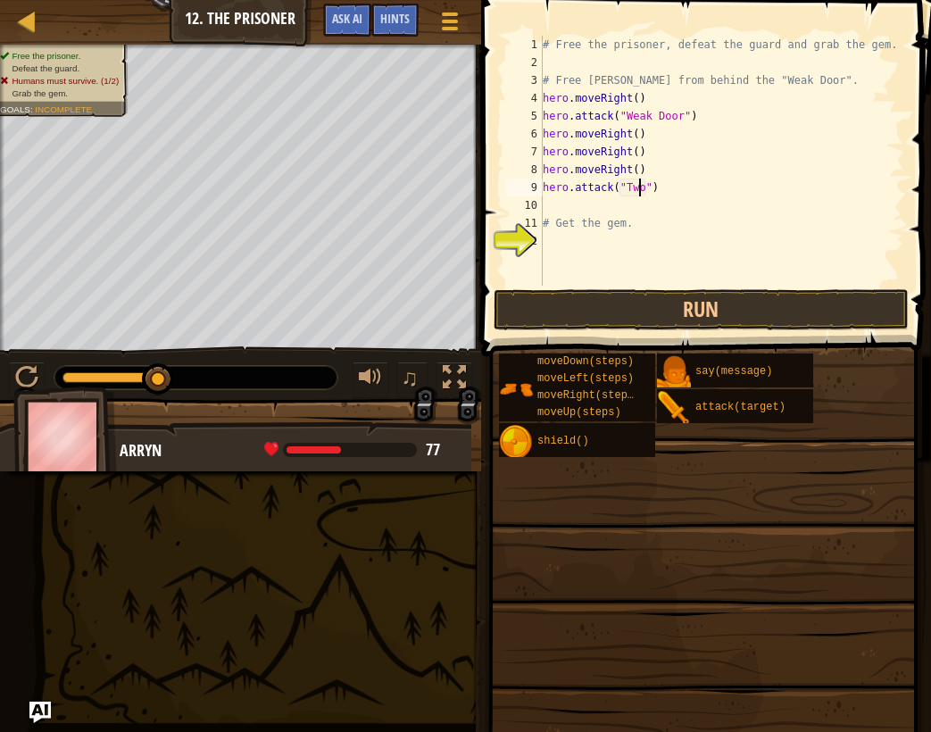
click at [641, 195] on div "# Free the prisoner, defeat the guard and grab the gem. # Free Patrick from beh…" at bounding box center [721, 179] width 365 height 286
click at [628, 203] on div "# Free the prisoner, defeat the guard and grab the gem. # Free Patrick from beh…" at bounding box center [721, 179] width 365 height 286
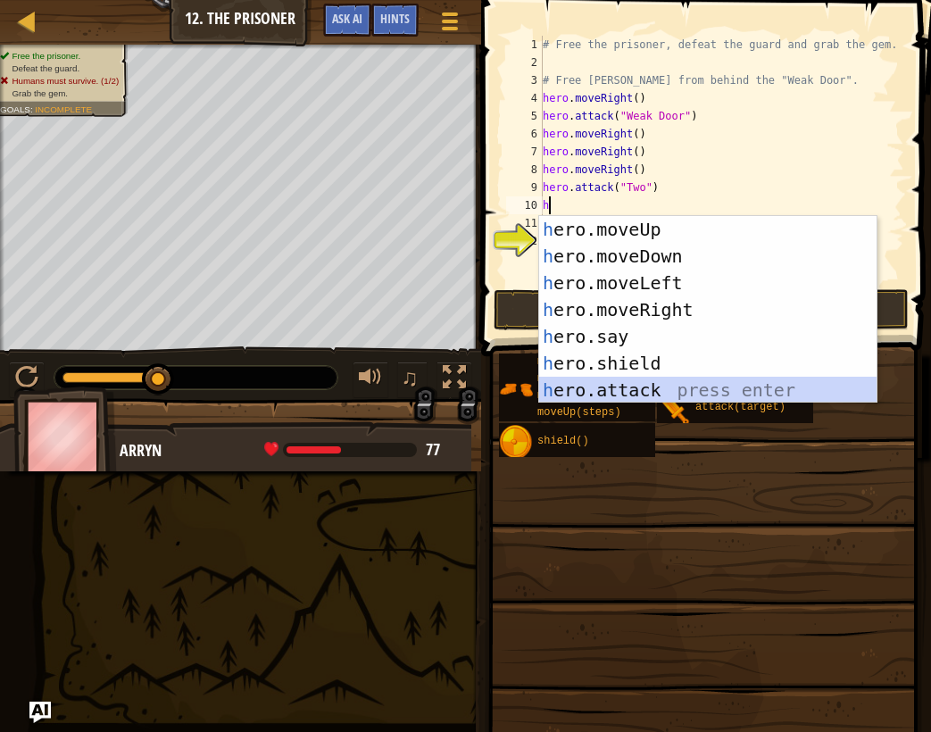
click at [659, 395] on div "h ero.moveUp press enter h ero.moveDown press enter h ero.moveLeft press enter …" at bounding box center [707, 336] width 337 height 241
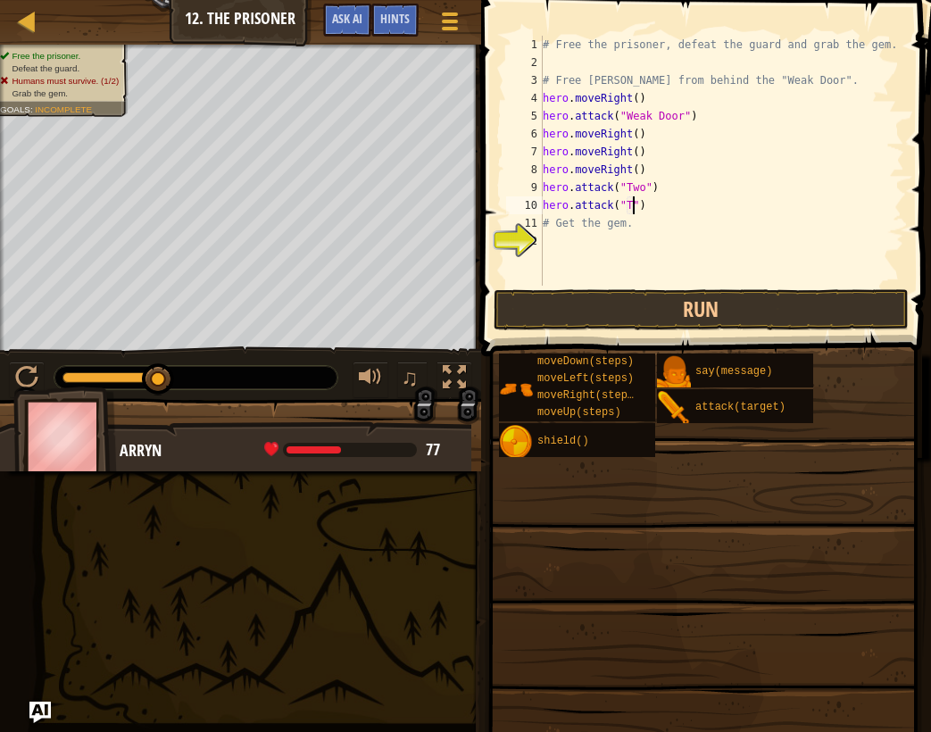
scroll to position [8, 8]
click at [631, 219] on div "# Free the prisoner, defeat the guard and grab the gem. # Free Patrick from beh…" at bounding box center [721, 179] width 365 height 286
click at [684, 201] on div "# Free the prisoner, defeat the guard and grab the gem. # Free Patrick from beh…" at bounding box center [721, 179] width 365 height 286
type textarea "hero.attack("Two")"
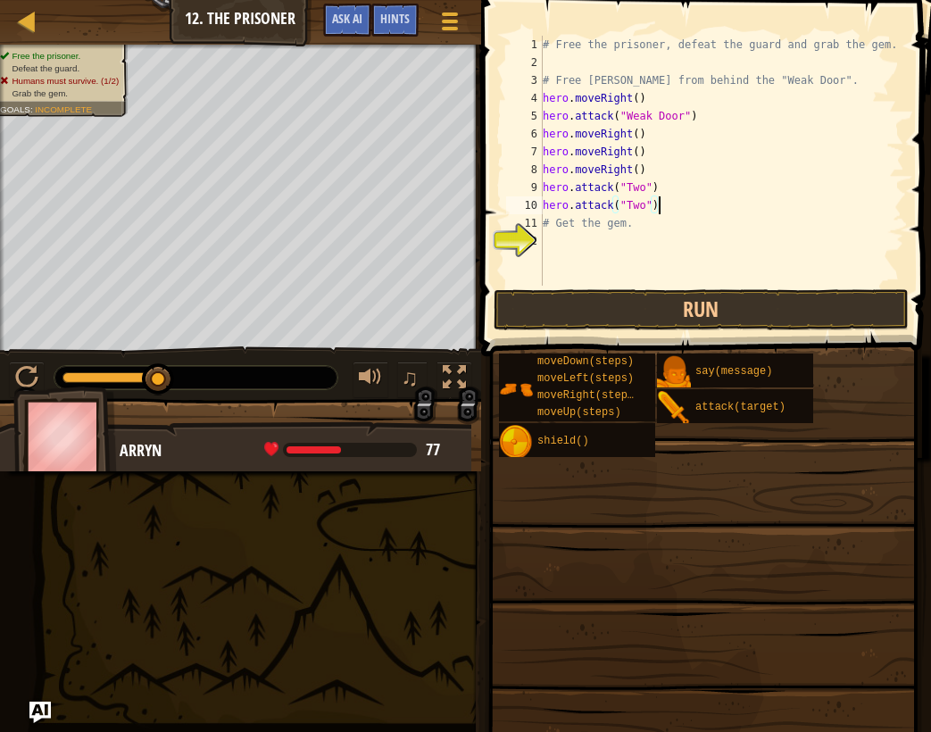
scroll to position [8, 0]
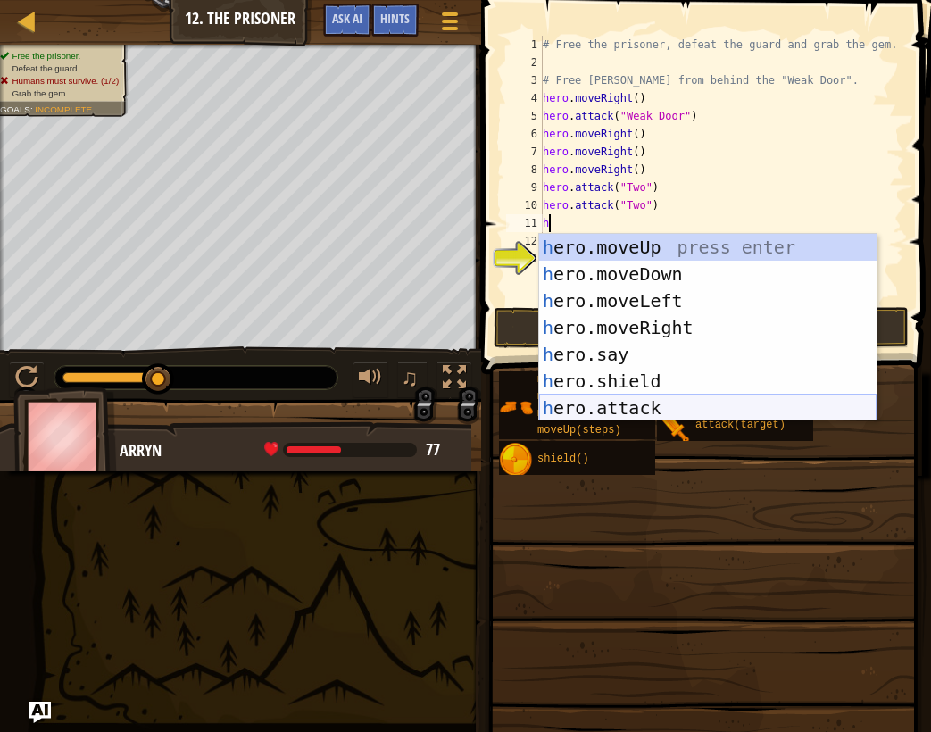
click at [675, 408] on div "h ero.moveUp press enter h ero.moveDown press enter h ero.moveLeft press enter …" at bounding box center [707, 354] width 337 height 241
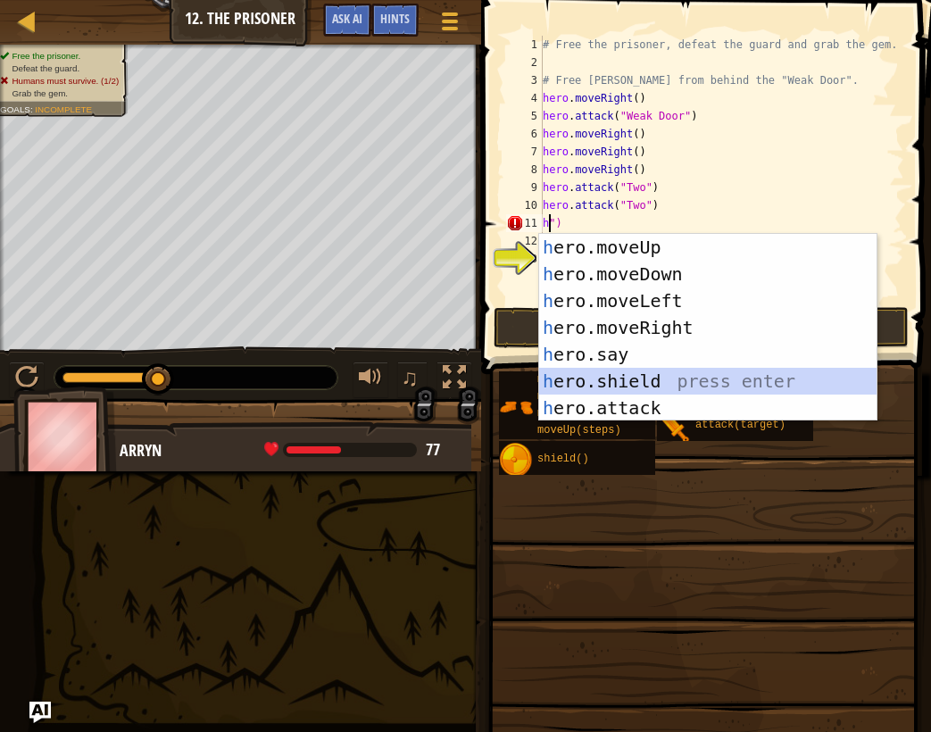
click at [733, 375] on div "h ero.moveUp press enter h ero.moveDown press enter h ero.moveLeft press enter …" at bounding box center [707, 354] width 337 height 241
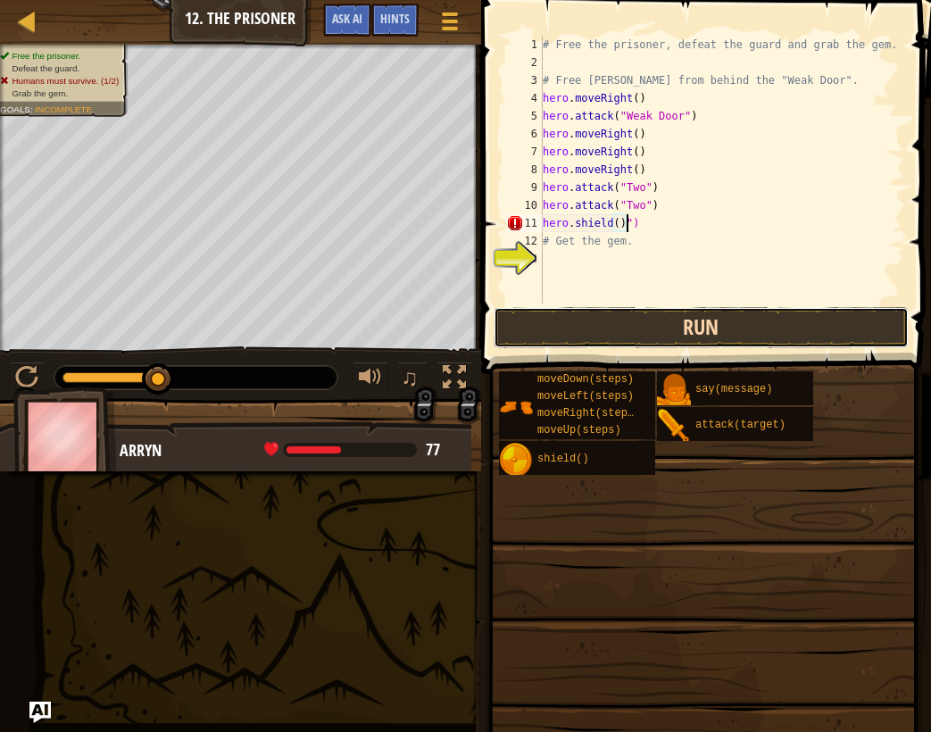
click at [578, 335] on button "Run" at bounding box center [702, 327] width 416 height 41
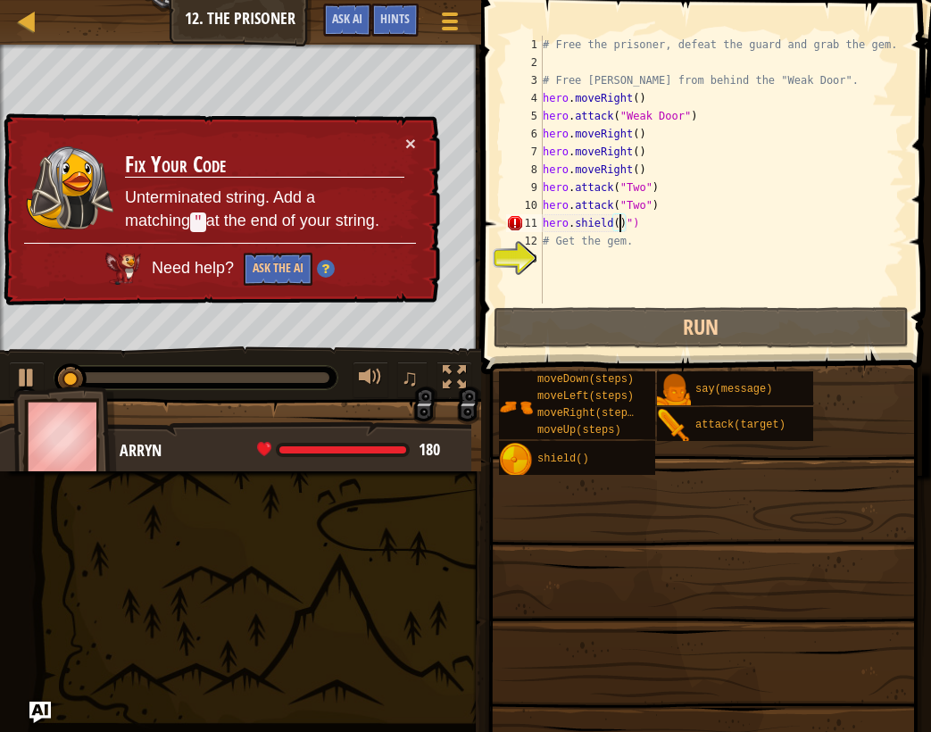
click at [619, 220] on div "# Free the prisoner, defeat the guard and grab the gem. # Free Patrick from beh…" at bounding box center [721, 187] width 365 height 303
click at [660, 221] on div "# Free the prisoner, defeat the guard and grab the gem. # Free Patrick from beh…" at bounding box center [721, 187] width 365 height 303
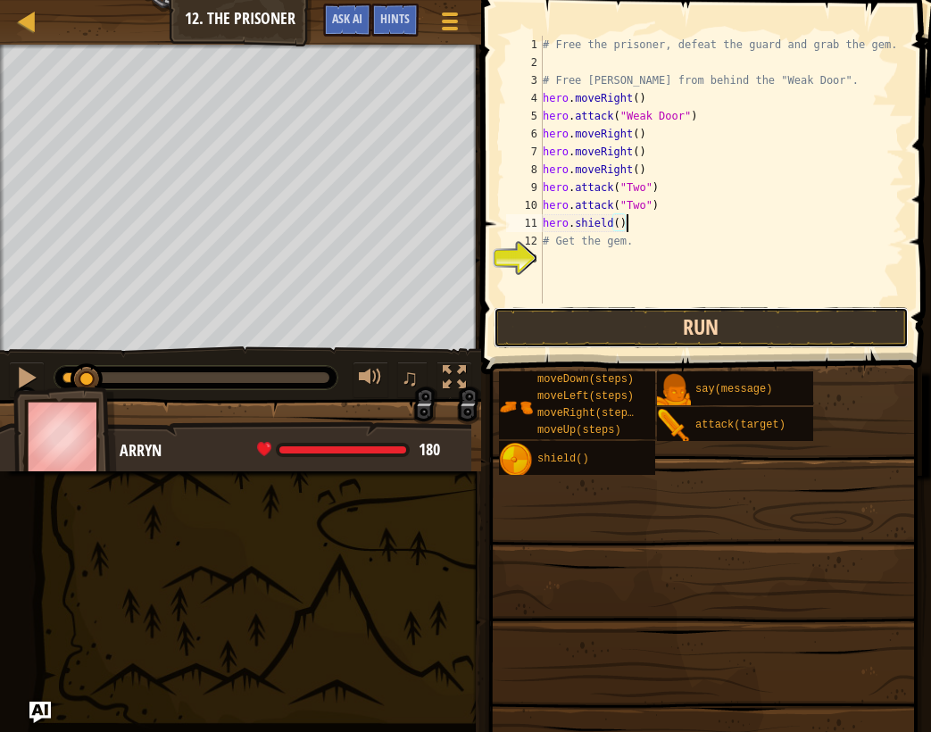
click at [655, 339] on button "Run" at bounding box center [702, 327] width 416 height 41
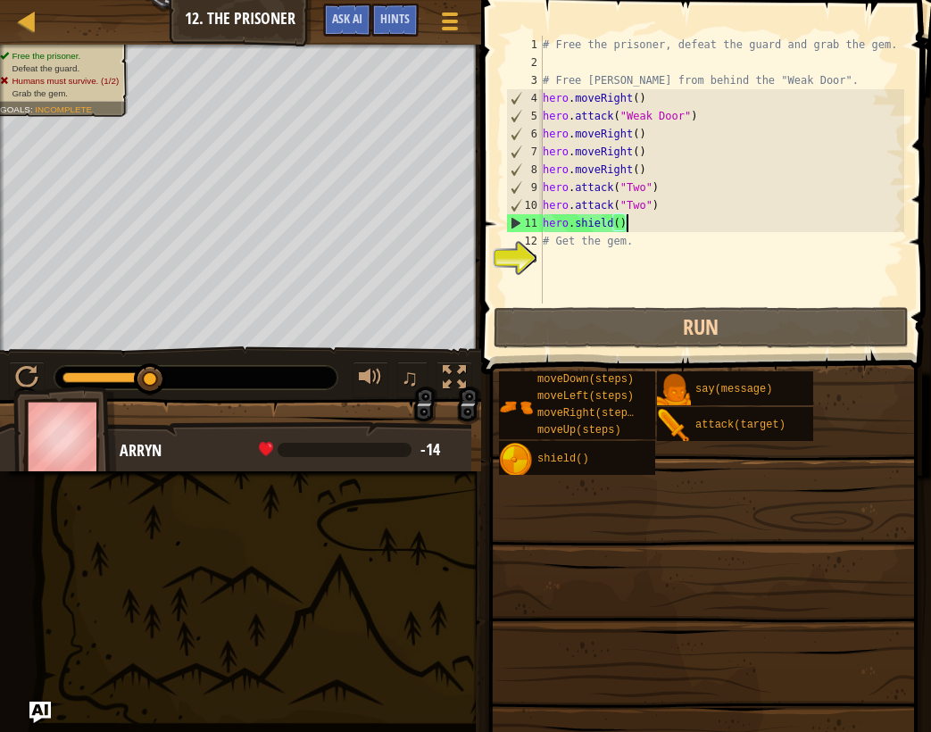
click at [648, 220] on div "# Free the prisoner, defeat the guard and grab the gem. # Free Patrick from beh…" at bounding box center [721, 187] width 365 height 303
drag, startPoint x: 660, startPoint y: 225, endPoint x: 535, endPoint y: 199, distance: 127.6
click at [535, 199] on div "hero.shield() 1 2 3 4 5 6 7 8 9 10 11 12 13 # Free the prisoner, defeat the gua…" at bounding box center [704, 170] width 402 height 268
type textarea "hero.attack("Two") hero.shield()"
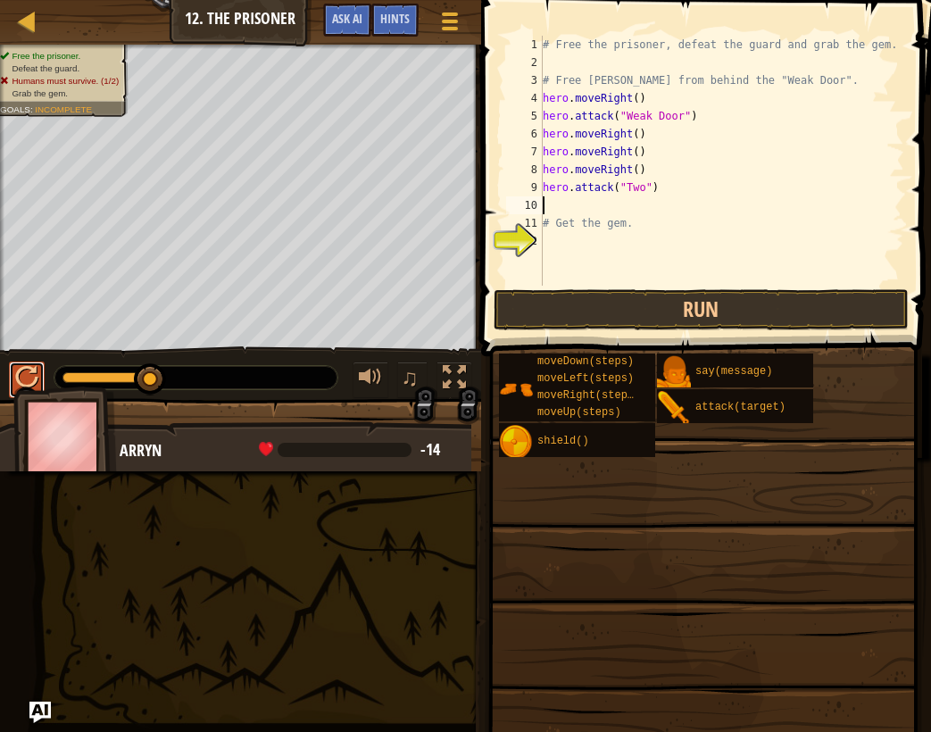
click at [22, 375] on div at bounding box center [26, 377] width 23 height 23
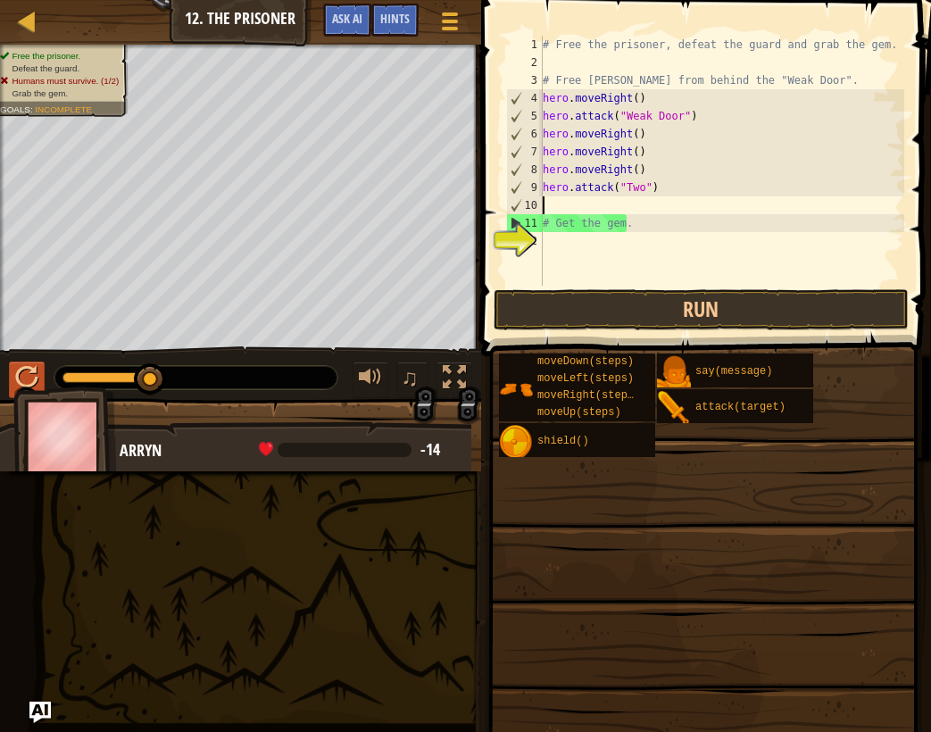
type textarea "@"
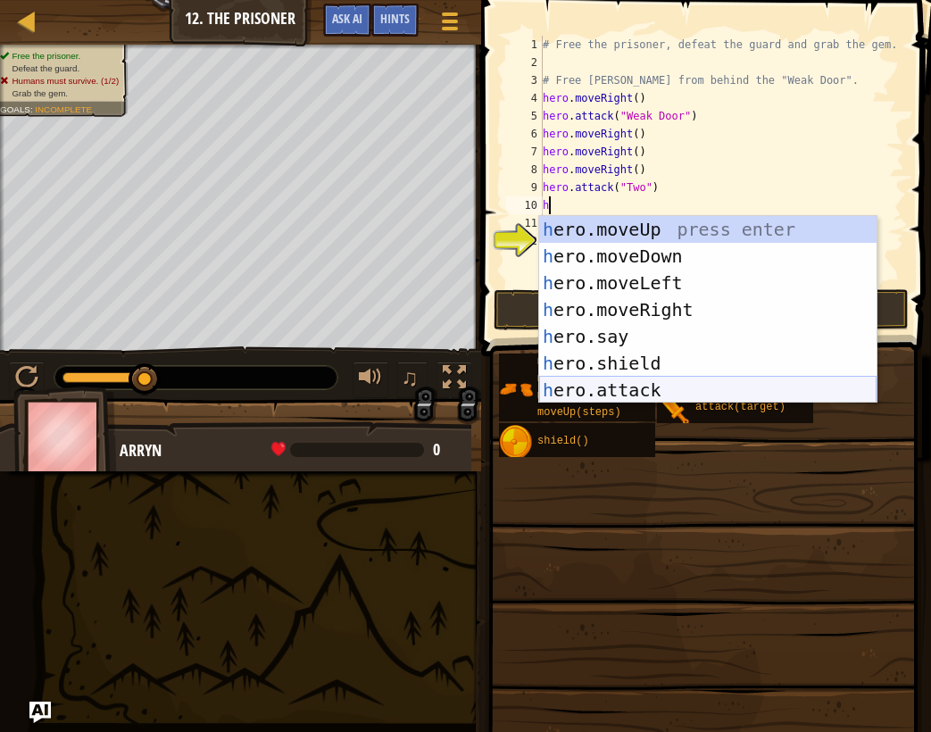
click at [675, 387] on div "h ero.moveUp press enter h ero.moveDown press enter h ero.moveLeft press enter …" at bounding box center [707, 336] width 337 height 241
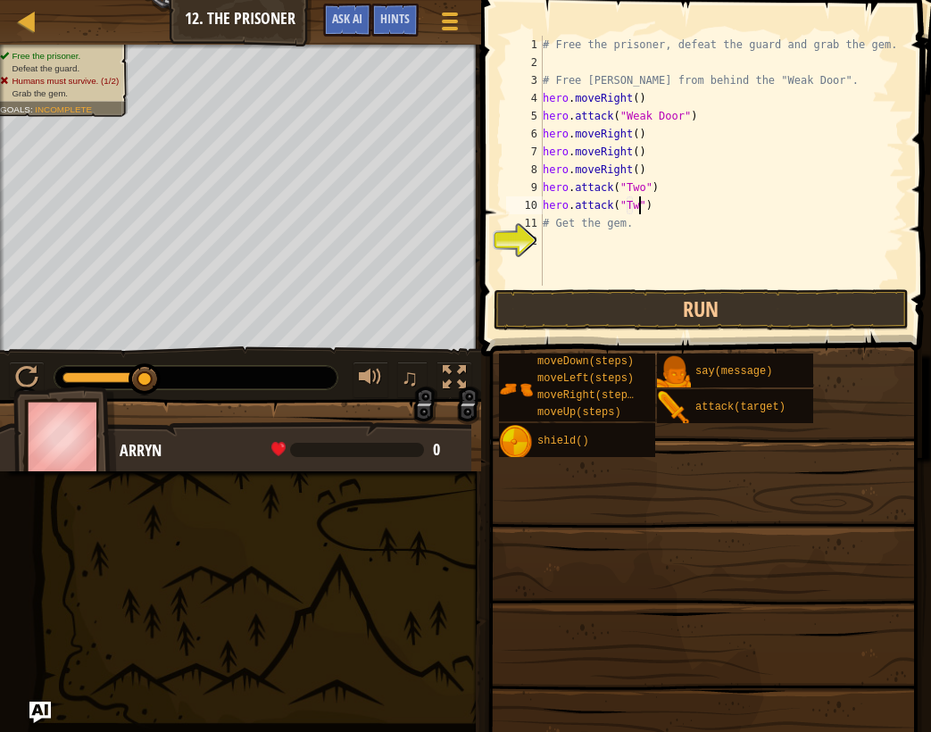
type textarea "hero.attack("Two")"
click at [703, 207] on div "# Free the prisoner, defeat the guard and grab the gem. # Free Patrick from beh…" at bounding box center [721, 179] width 365 height 286
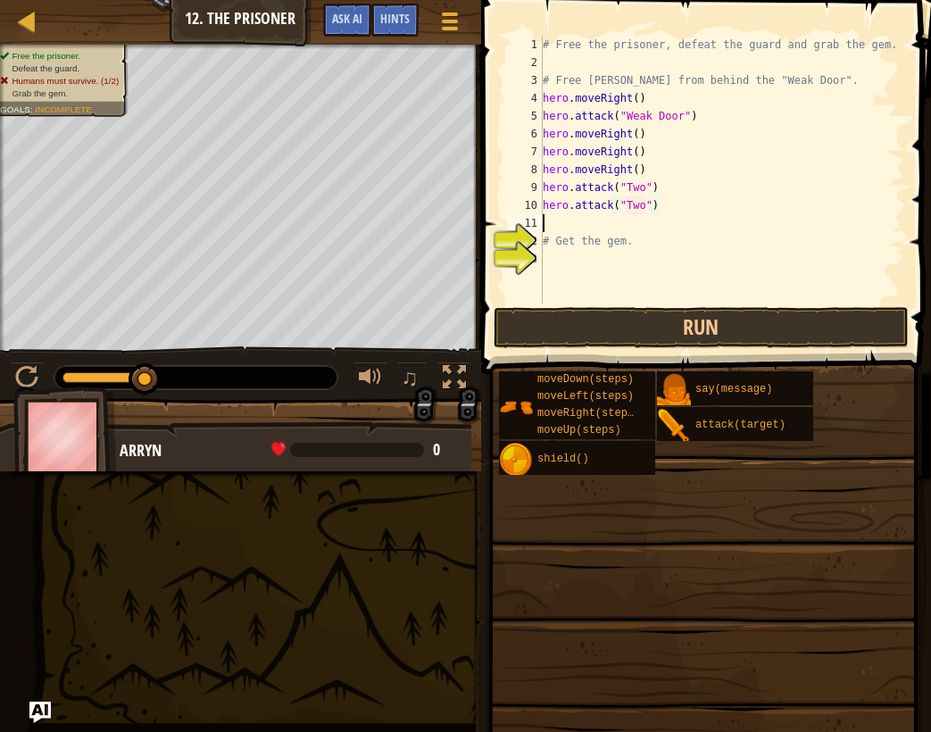
scroll to position [8, 0]
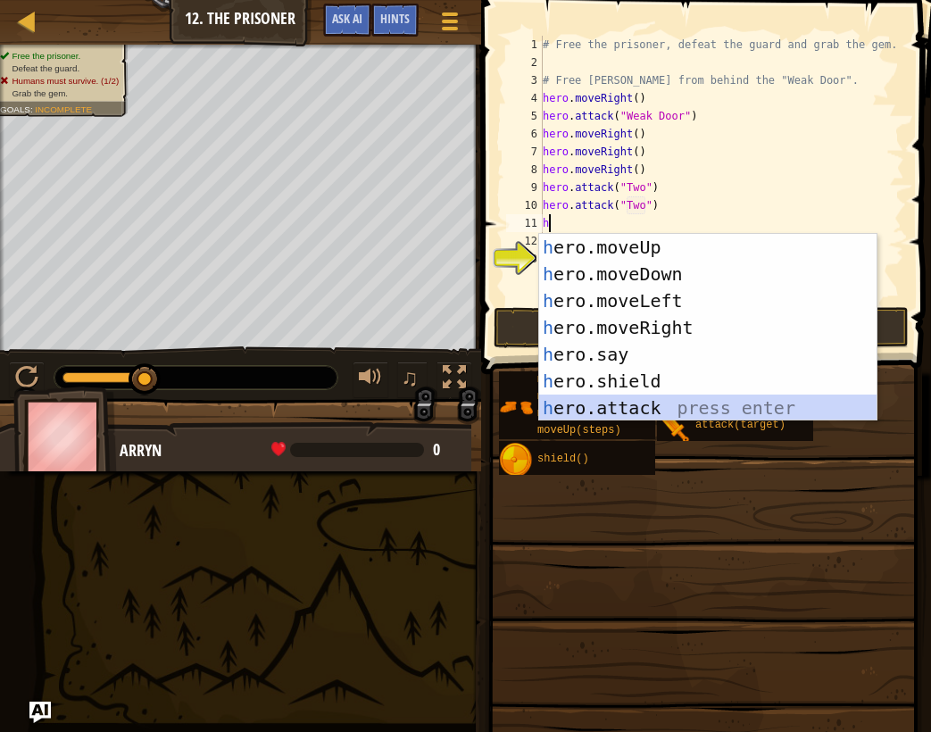
click at [633, 409] on div "h ero.moveUp press enter h ero.moveDown press enter h ero.moveLeft press enter …" at bounding box center [707, 354] width 337 height 241
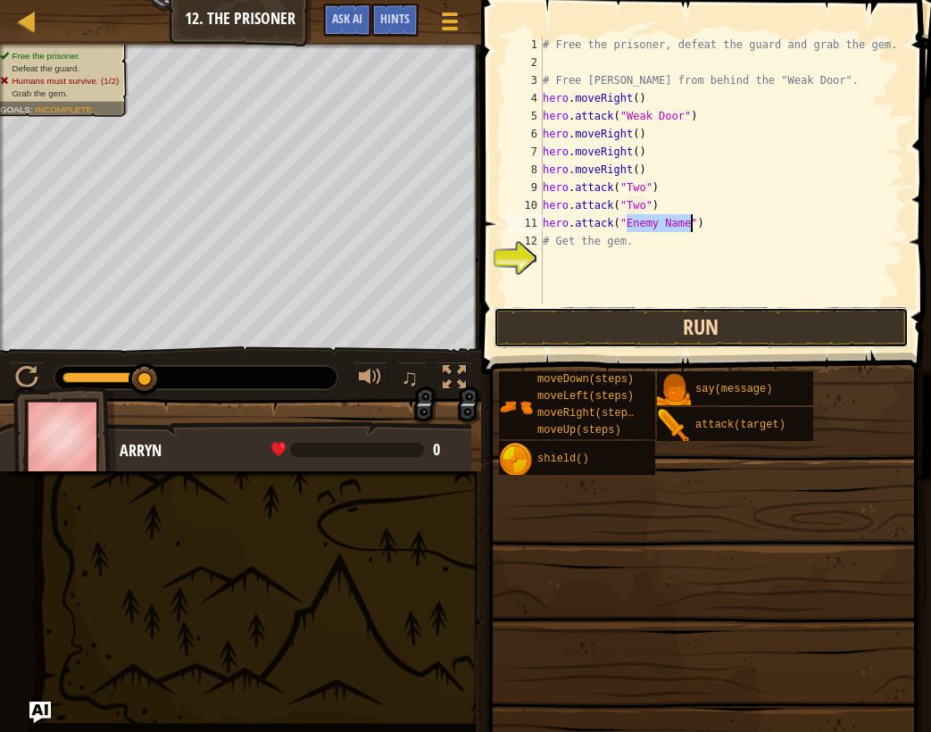
click at [676, 335] on button "Run" at bounding box center [702, 327] width 416 height 41
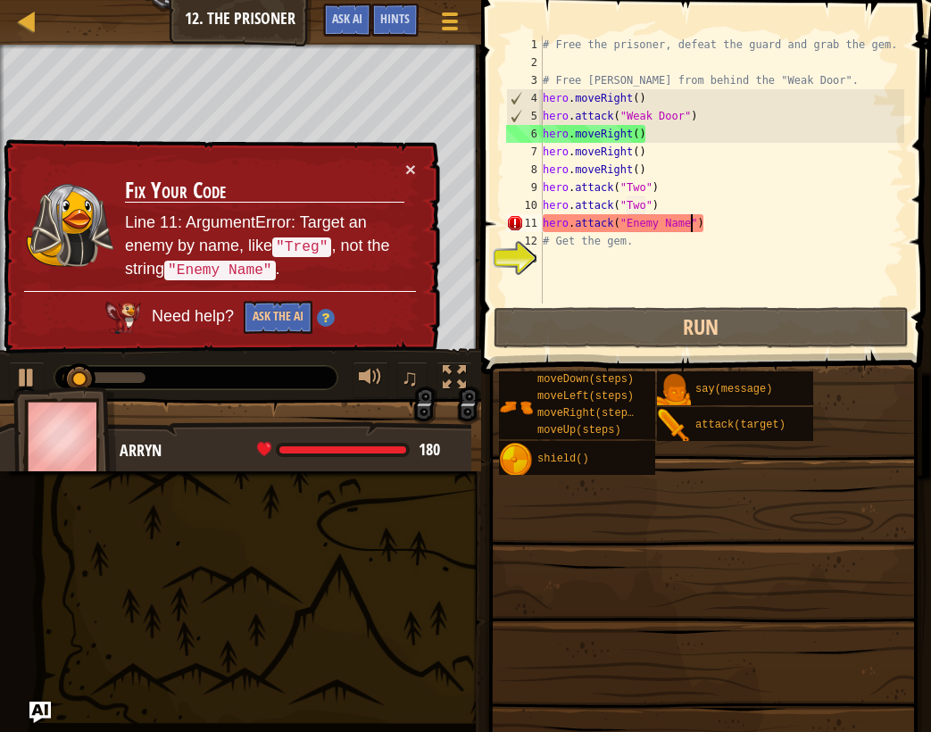
click at [686, 219] on div "# Free the prisoner, defeat the guard and grab the gem. # Free Patrick from beh…" at bounding box center [721, 187] width 365 height 303
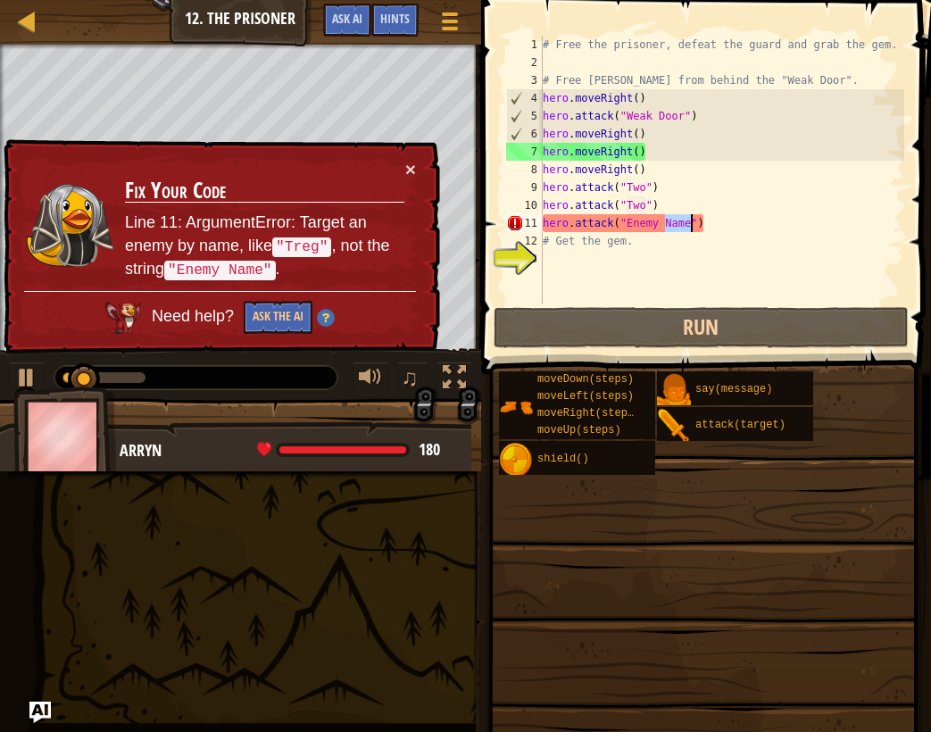
click at [686, 219] on div "# Free the prisoner, defeat the guard and grab the gem. # Free Patrick from beh…" at bounding box center [721, 187] width 365 height 303
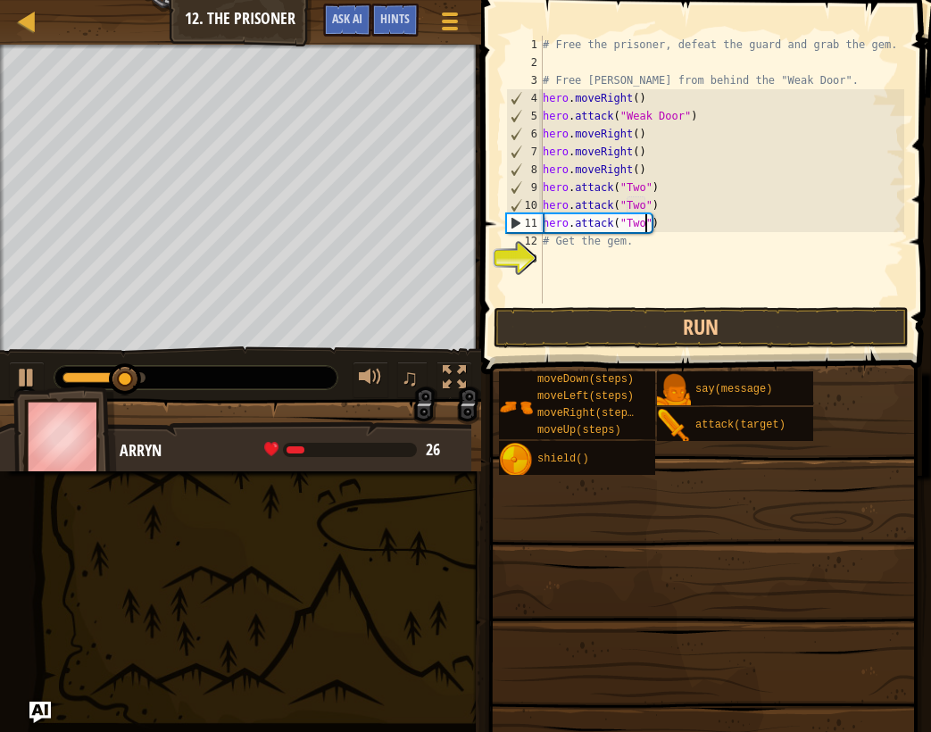
scroll to position [8, 8]
type textarea "hero.attack("Two")"
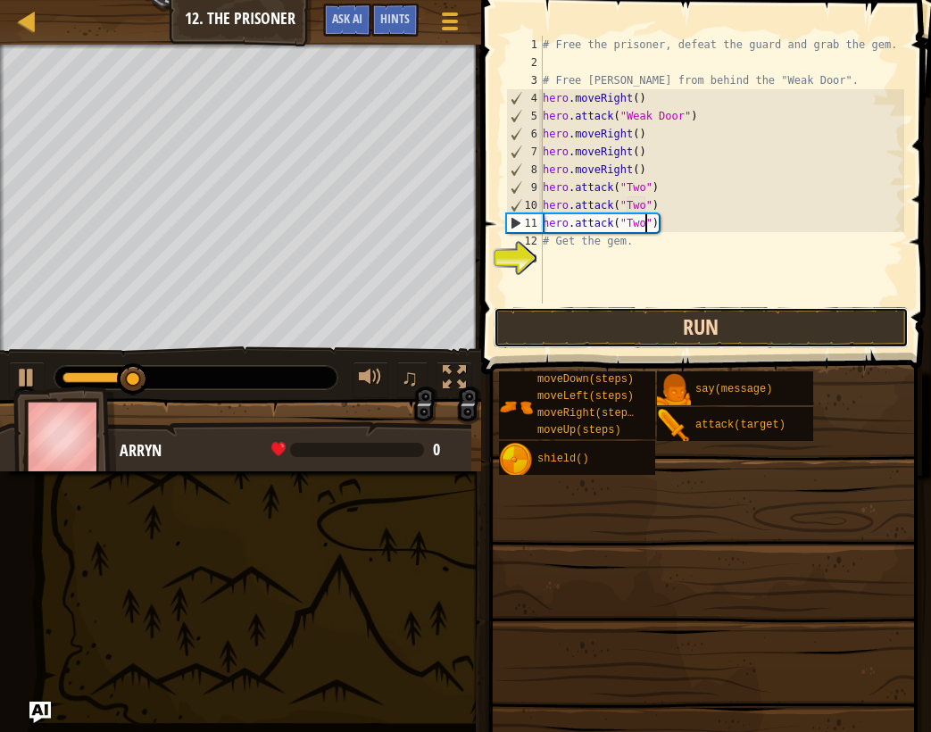
click at [772, 327] on button "Run" at bounding box center [702, 327] width 416 height 41
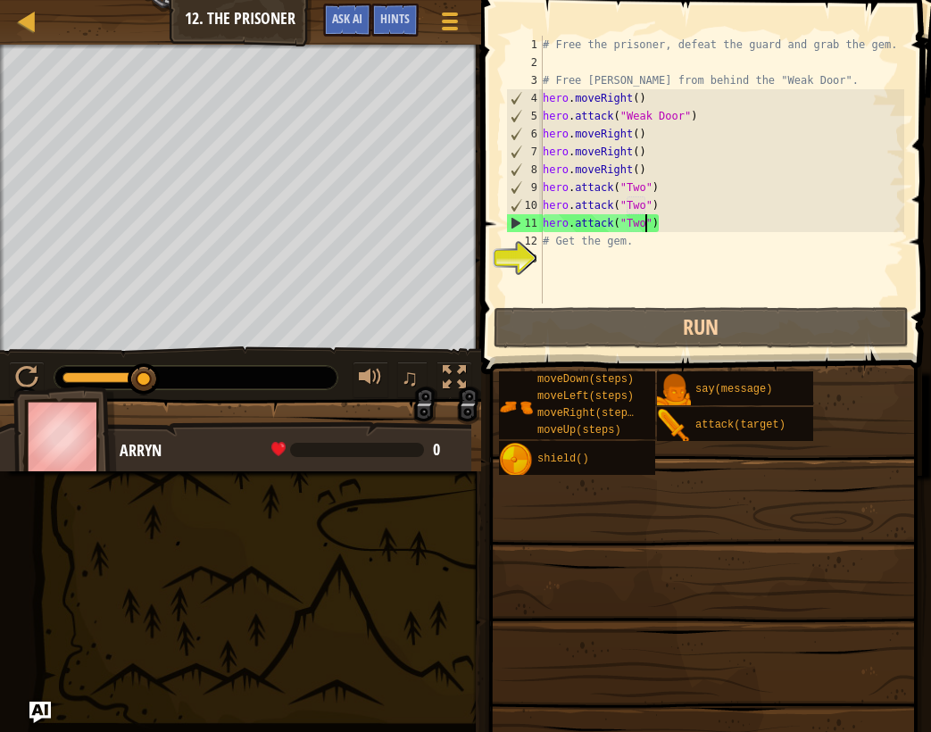
click at [710, 219] on div "# Free the prisoner, defeat the guard and grab the gem. # Free Patrick from beh…" at bounding box center [721, 187] width 365 height 303
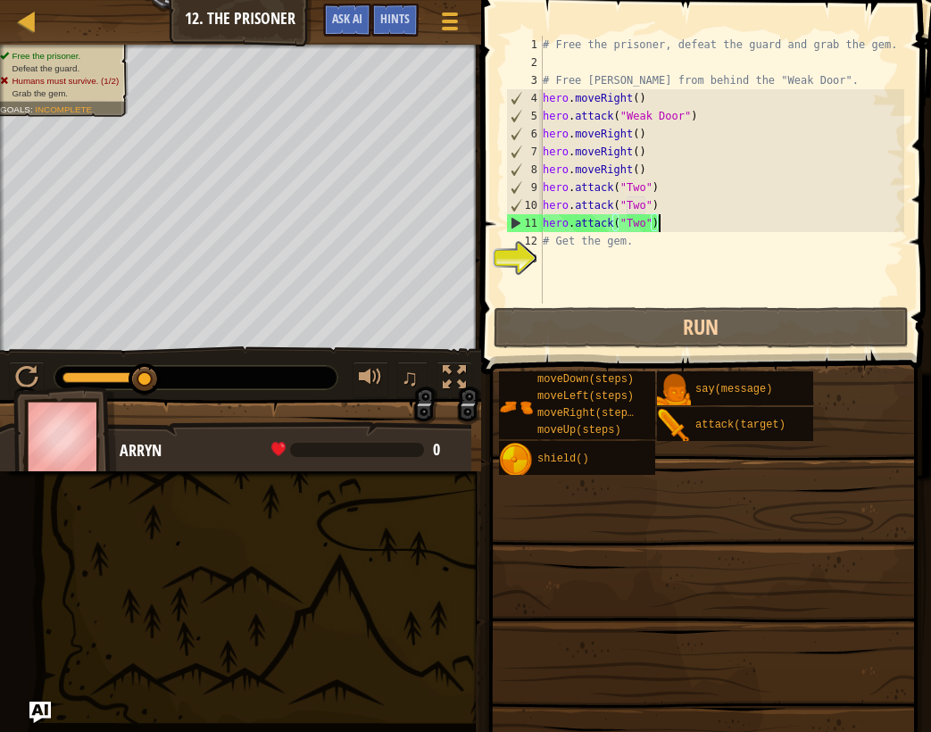
scroll to position [8, 0]
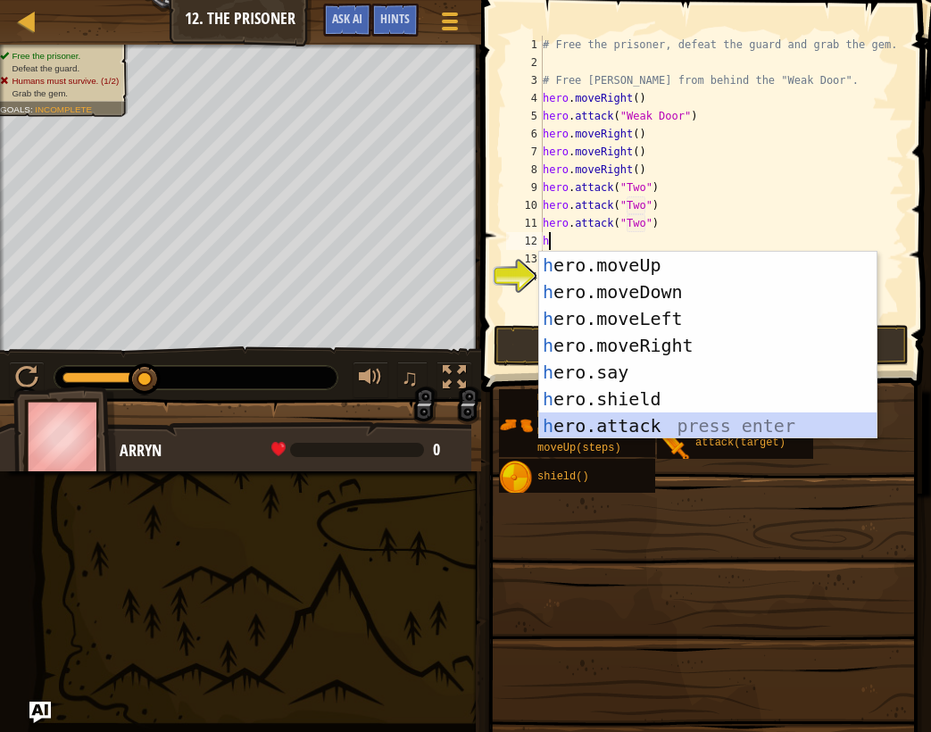
click at [695, 430] on div "h ero.moveUp press enter h ero.moveDown press enter h ero.moveLeft press enter …" at bounding box center [707, 372] width 337 height 241
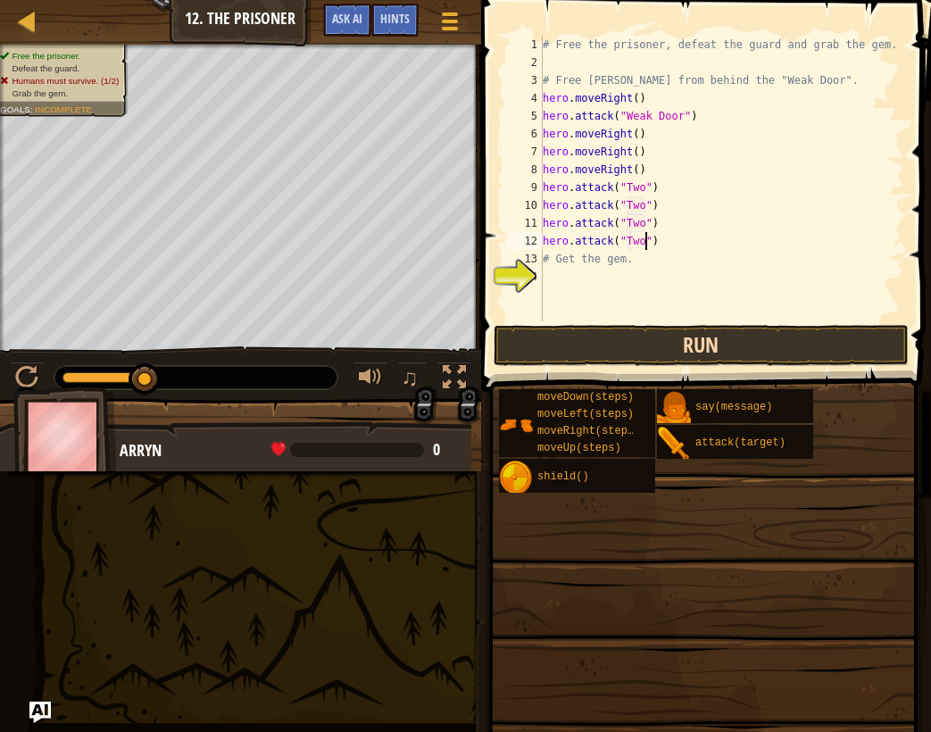
scroll to position [8, 8]
type textarea "hero.attack("Two")"
click at [676, 353] on button "Run" at bounding box center [702, 345] width 416 height 41
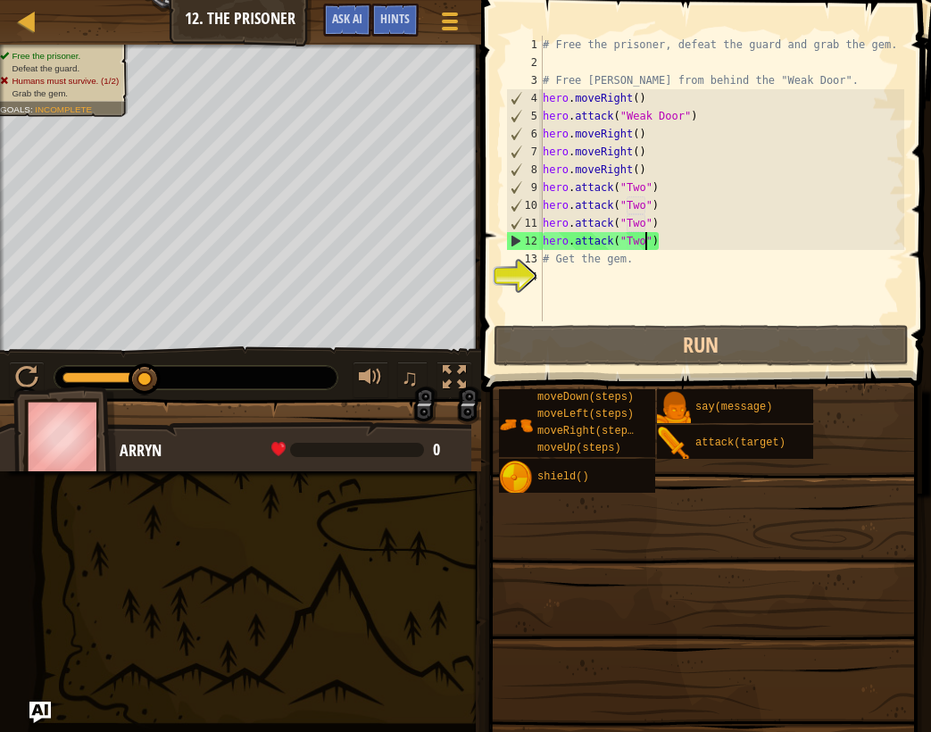
click at [758, 244] on div "# Free the prisoner, defeat the guard and grab the gem. # Free Patrick from beh…" at bounding box center [721, 196] width 365 height 321
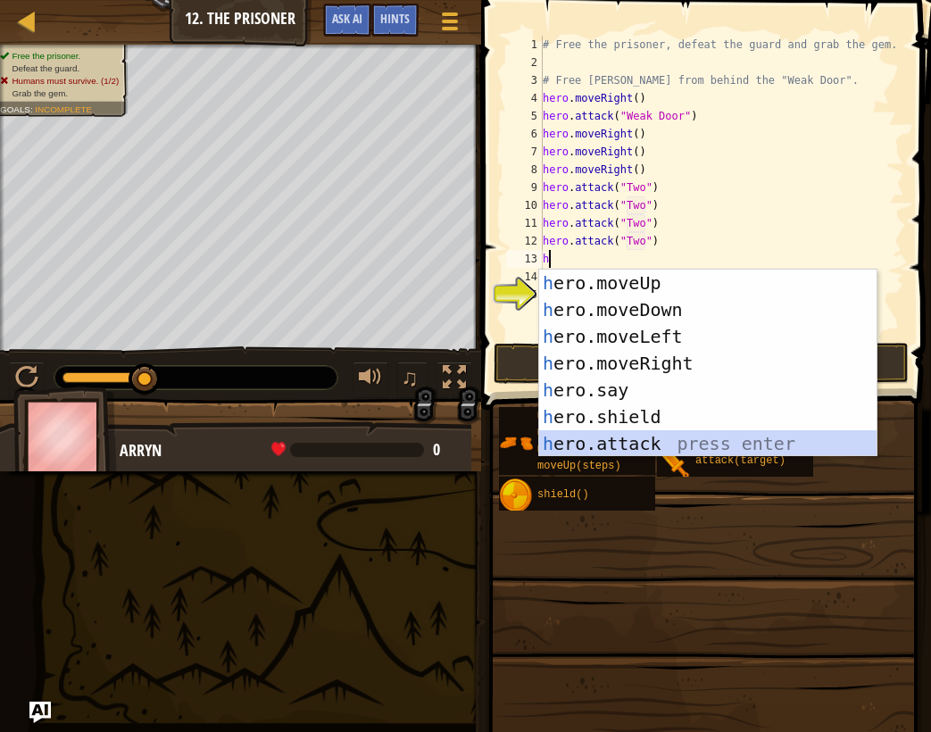
drag, startPoint x: 778, startPoint y: 444, endPoint x: 770, endPoint y: 422, distance: 22.9
click at [777, 439] on div "h ero.moveUp press enter h ero.moveDown press enter h ero.moveLeft press enter …" at bounding box center [707, 390] width 337 height 241
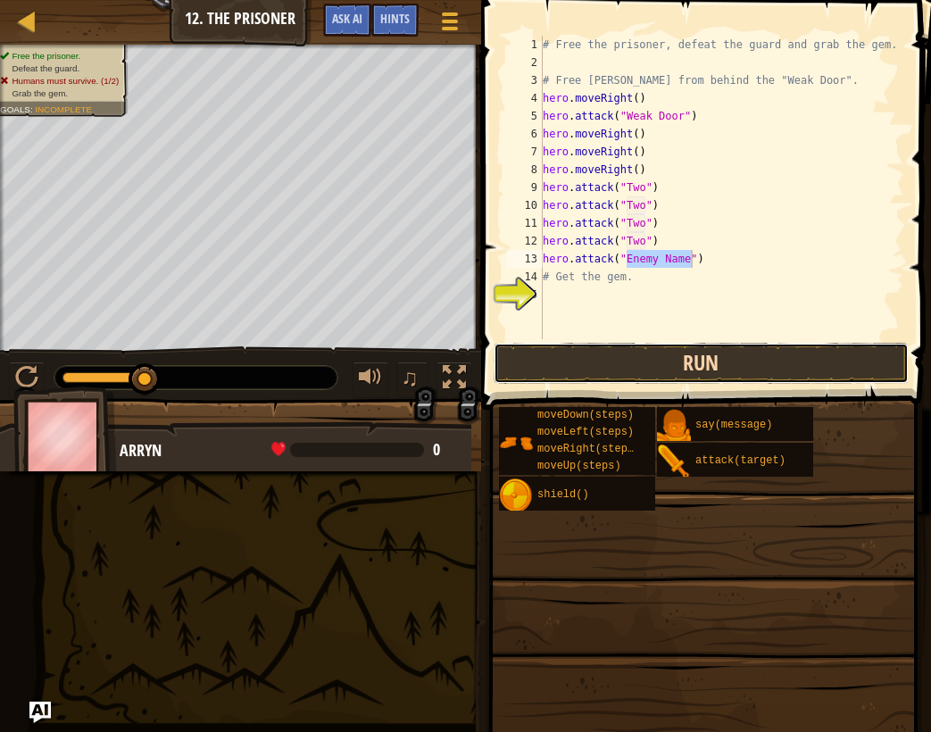
click at [718, 374] on button "Run" at bounding box center [702, 363] width 416 height 41
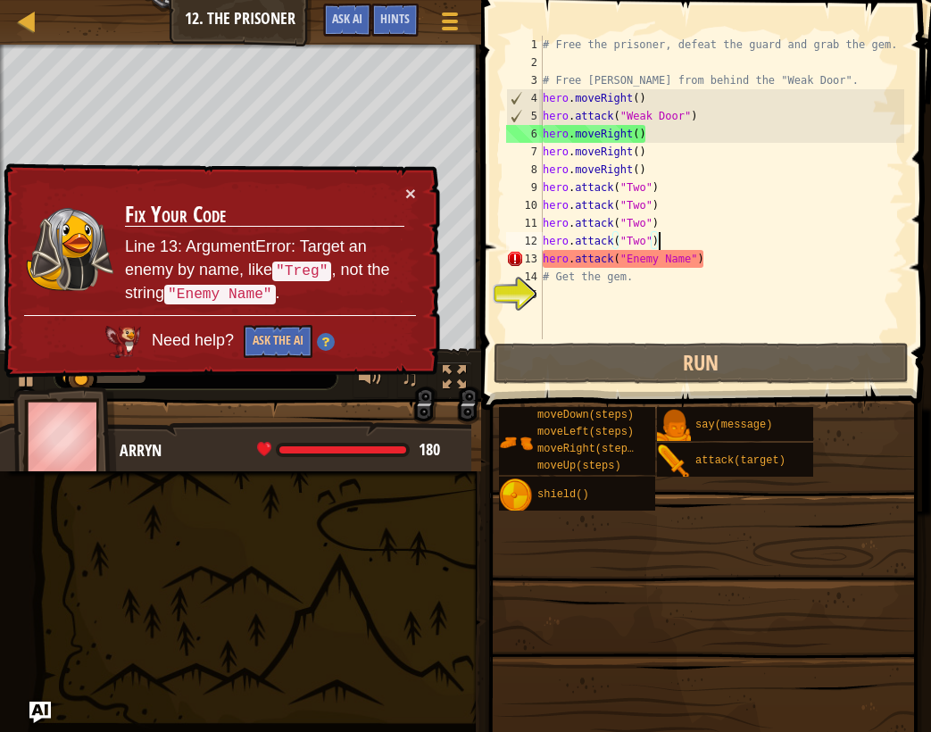
click at [697, 245] on div "# Free the prisoner, defeat the guard and grab the gem. # Free Patrick from beh…" at bounding box center [721, 205] width 365 height 339
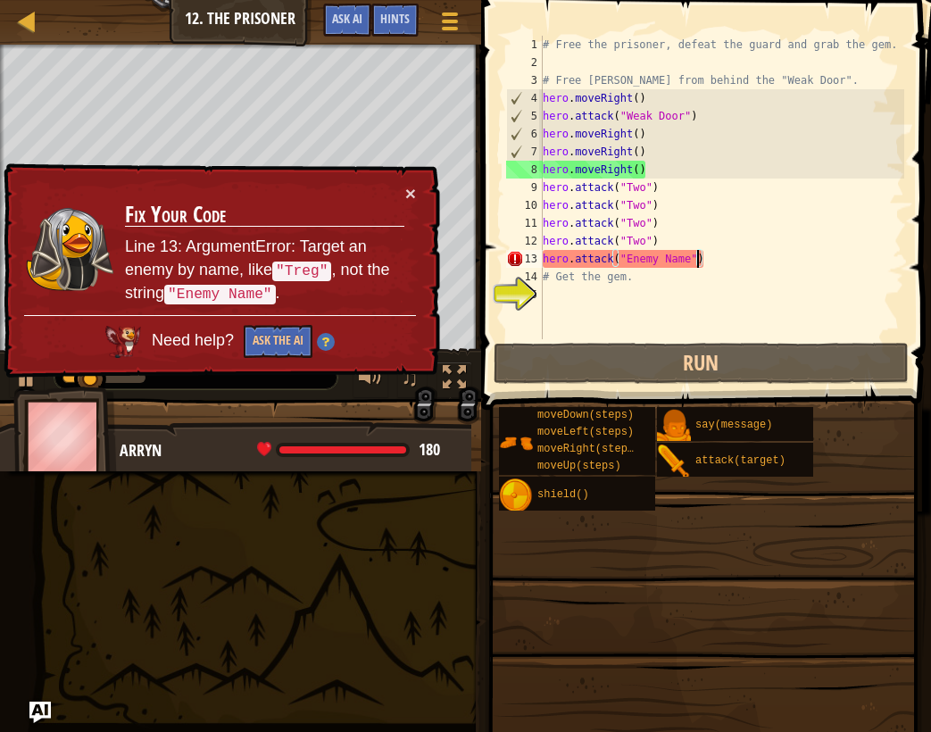
click at [694, 254] on div "# Free the prisoner, defeat the guard and grab the gem. # Free Patrick from beh…" at bounding box center [721, 205] width 365 height 339
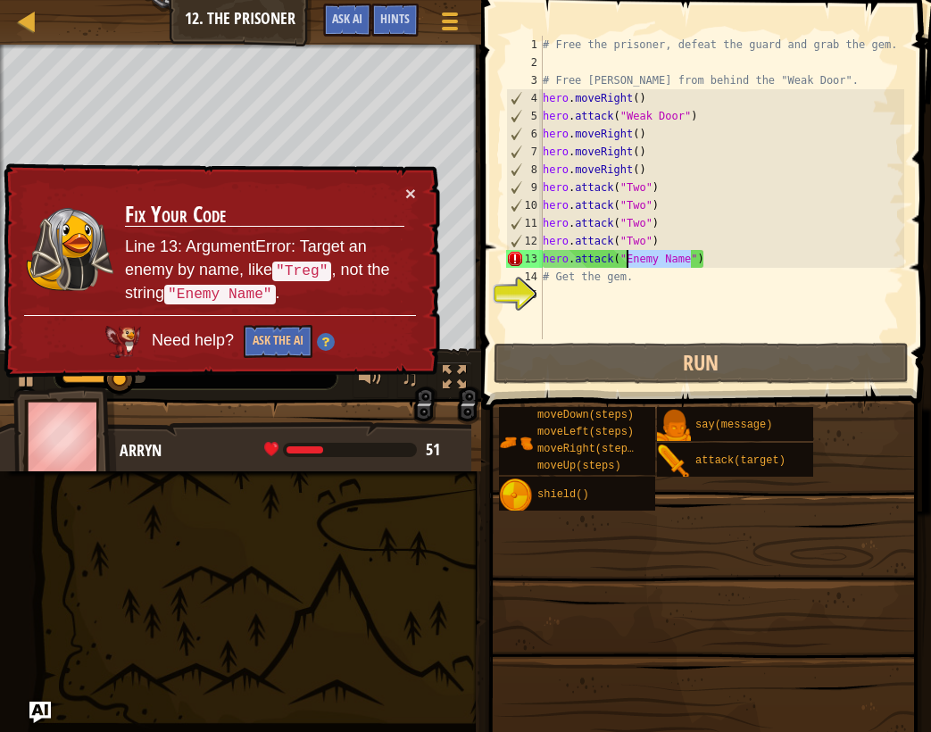
drag, startPoint x: 690, startPoint y: 255, endPoint x: 626, endPoint y: 250, distance: 64.5
click at [626, 250] on div "# Free the prisoner, defeat the guard and grab the gem. # Free Patrick from beh…" at bounding box center [721, 205] width 365 height 339
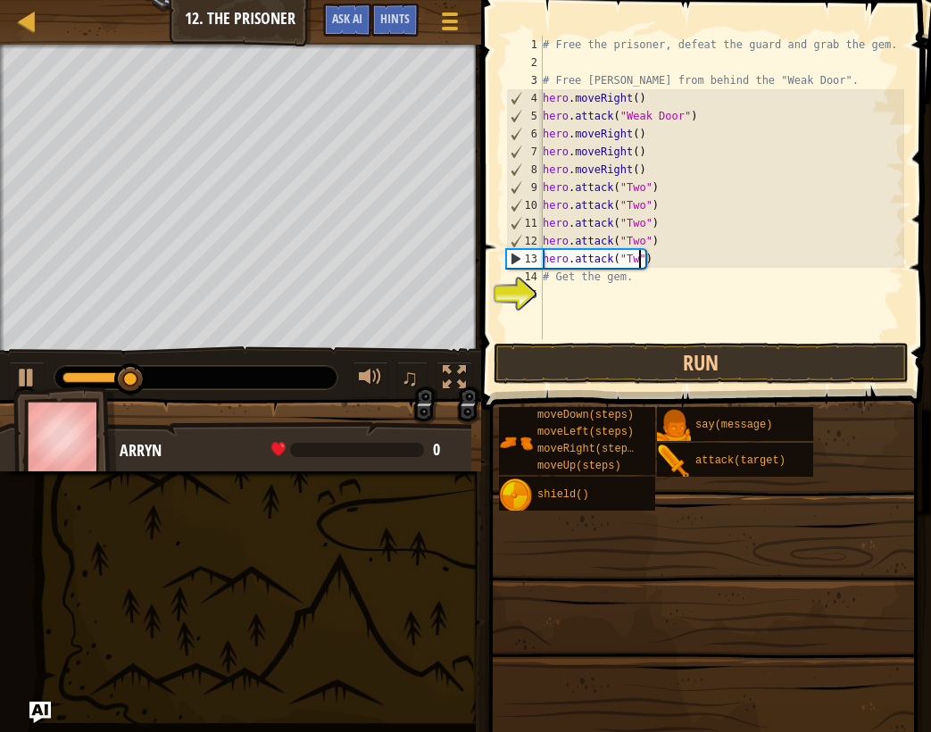
scroll to position [8, 8]
type textarea "hero.attack("Two")"
click at [668, 361] on button "Run" at bounding box center [702, 363] width 416 height 41
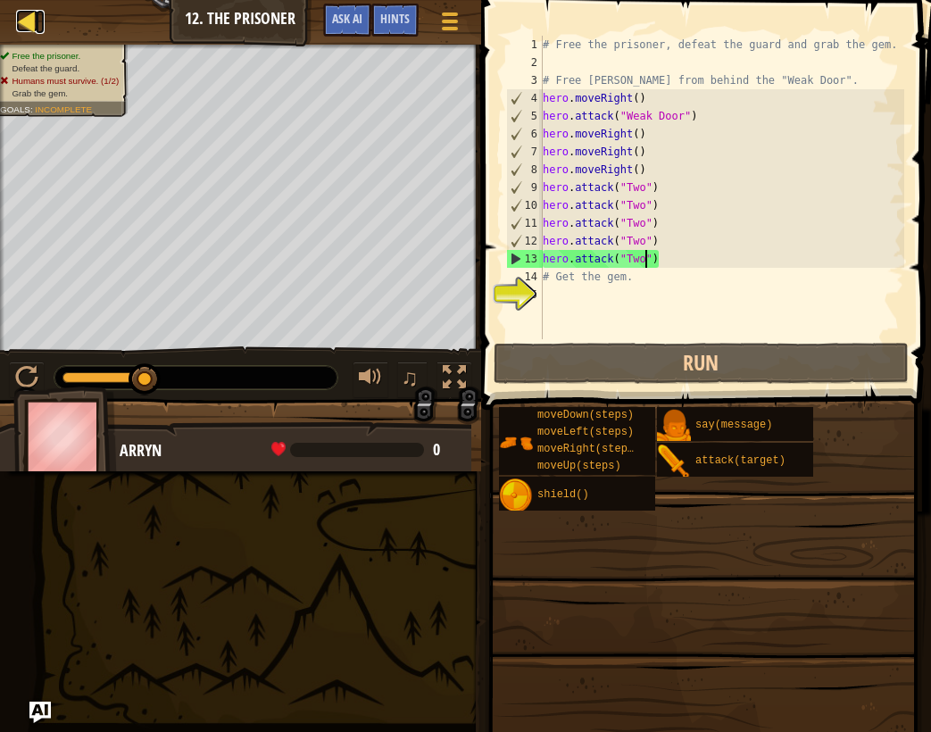
click at [29, 22] on div at bounding box center [27, 21] width 22 height 22
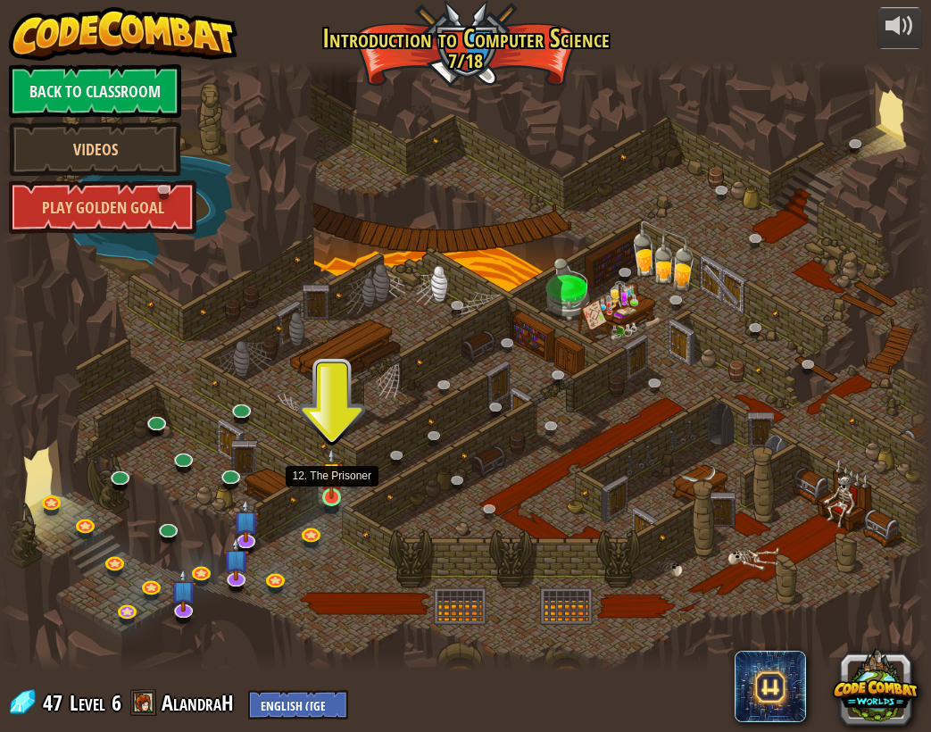
click at [328, 495] on img at bounding box center [331, 473] width 22 height 52
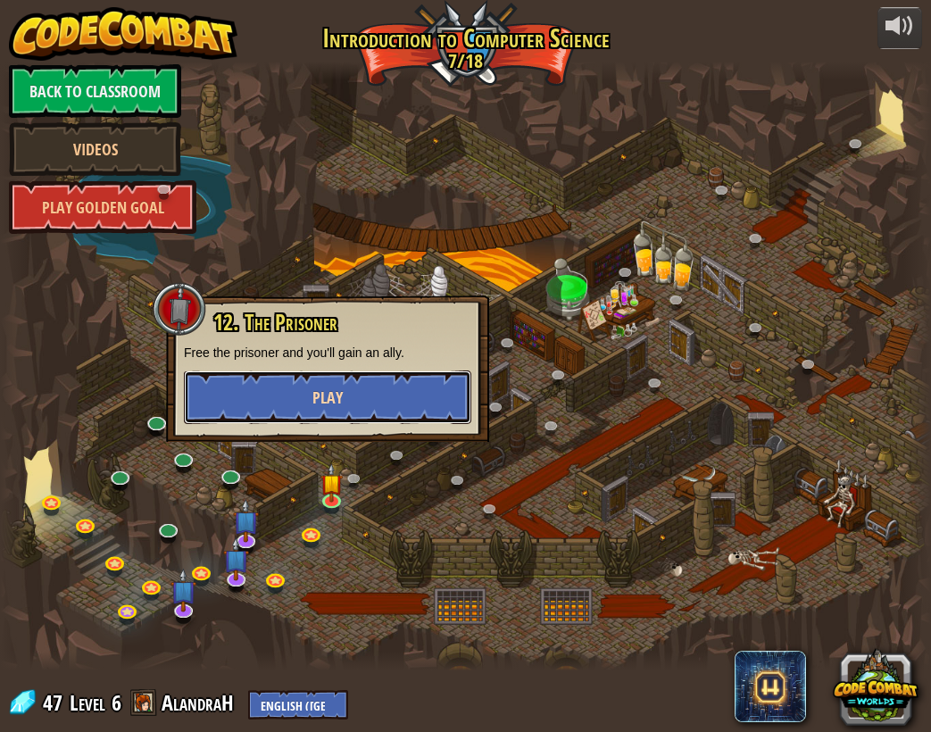
click at [312, 395] on span "Play" at bounding box center [327, 398] width 30 height 22
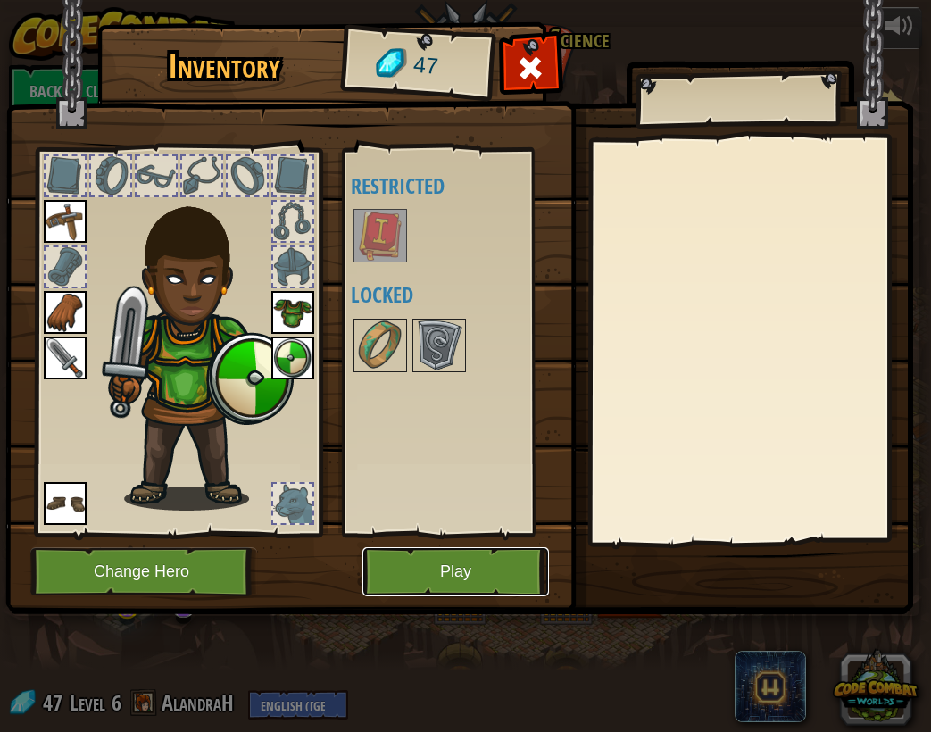
click at [459, 559] on button "Play" at bounding box center [455, 571] width 187 height 49
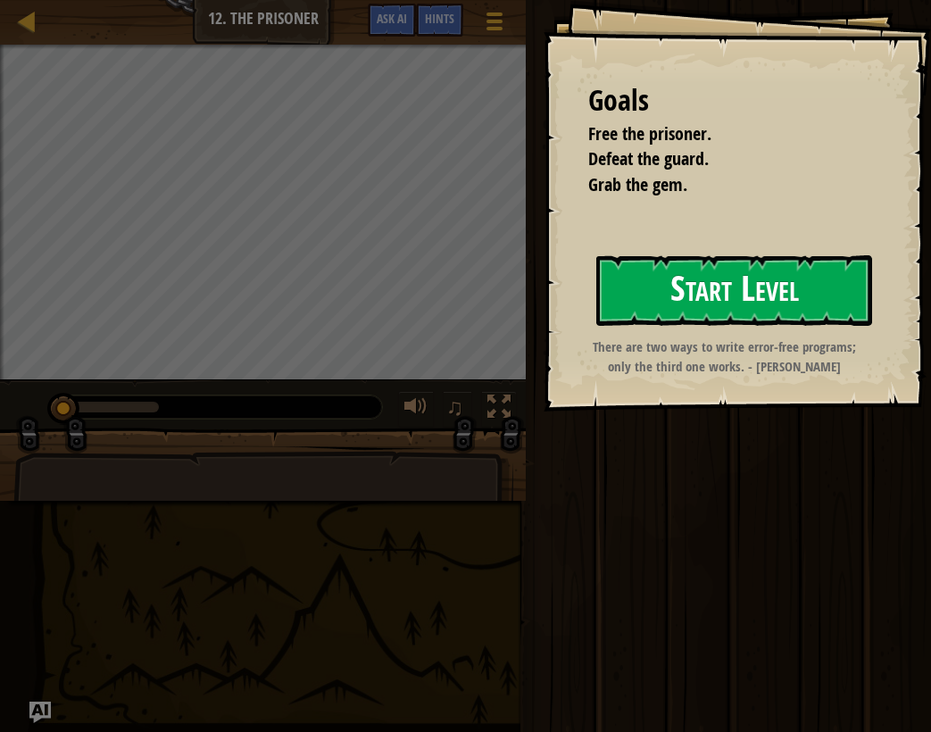
click at [708, 298] on button "Start Level" at bounding box center [734, 290] width 276 height 71
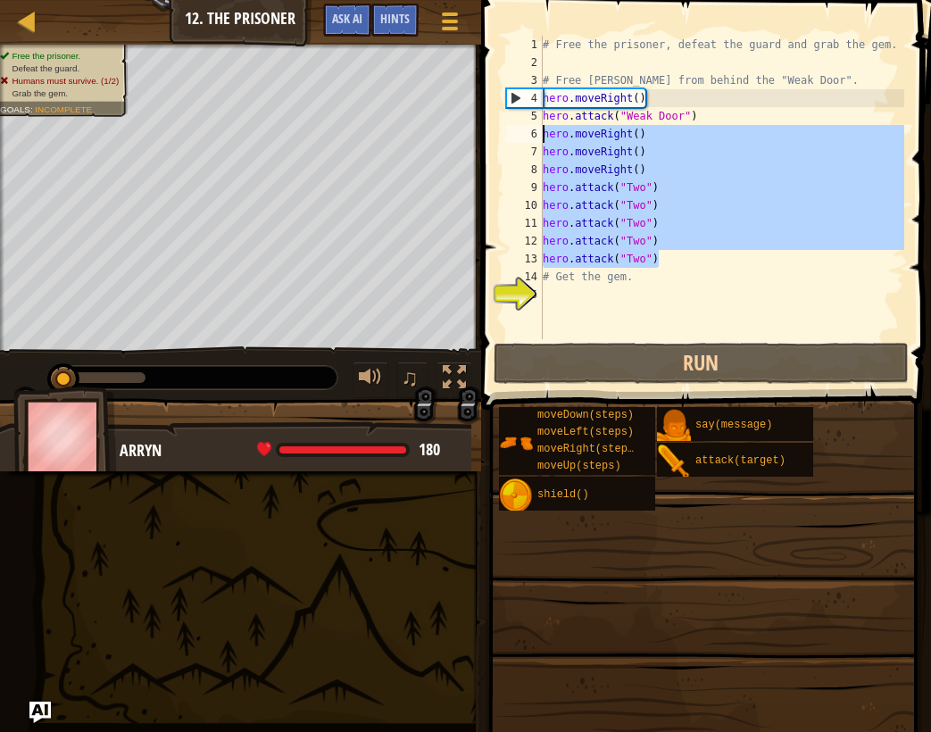
drag, startPoint x: 728, startPoint y: 258, endPoint x: 542, endPoint y: 141, distance: 220.2
click at [542, 141] on div "1 2 3 4 5 6 7 8 9 10 11 12 13 14 15 # Free the prisoner, defeat the guard and g…" at bounding box center [704, 187] width 402 height 303
type textarea "hero.moveRight() hero.moveRight()"
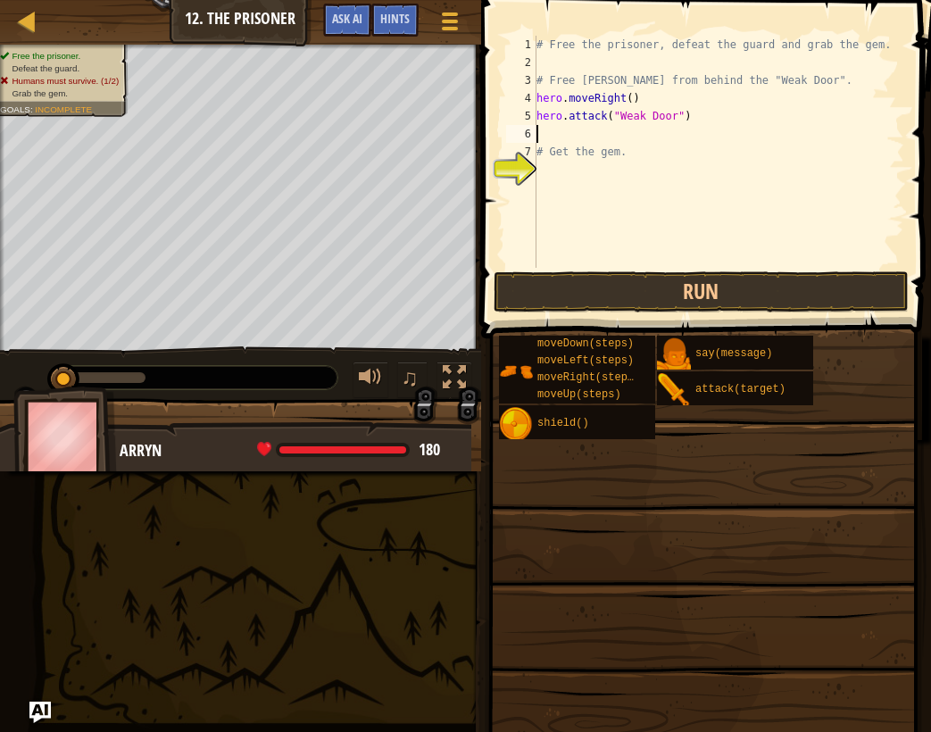
type textarea "hero.attack("Weak Door")"
click at [640, 144] on div "# Free the prisoner, defeat the guard and grab the gem. # Free Patrick from beh…" at bounding box center [718, 170] width 371 height 268
click at [701, 112] on div "# Free the prisoner, defeat the guard and grab the gem. # Free Patrick from beh…" at bounding box center [718, 170] width 371 height 268
type textarea "hero.attack("Weak Door")"
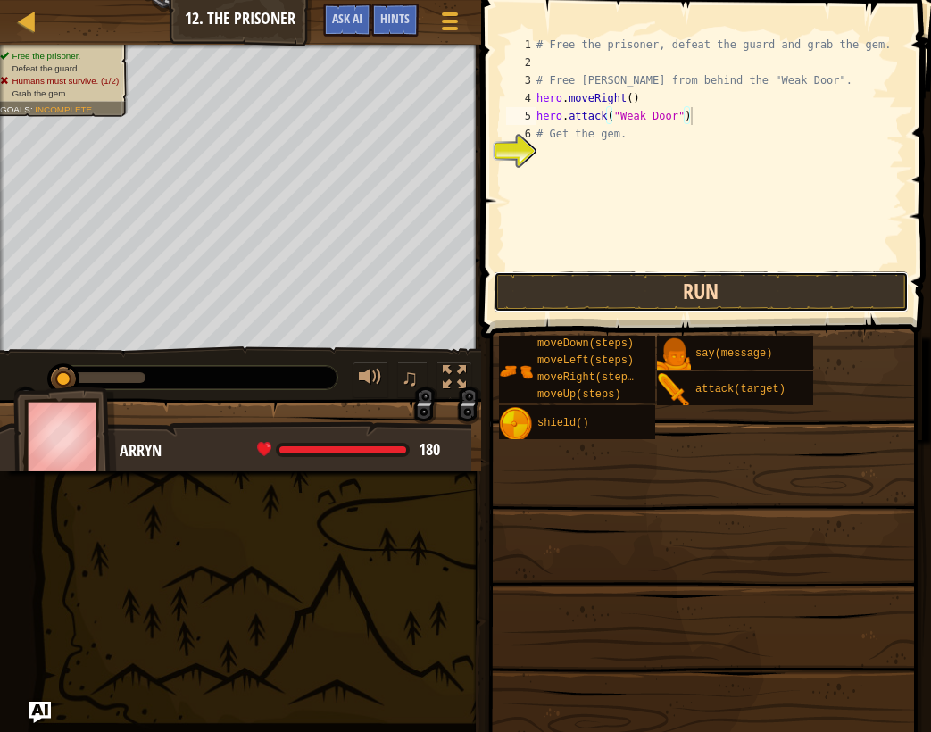
click at [570, 303] on button "Run" at bounding box center [702, 291] width 416 height 41
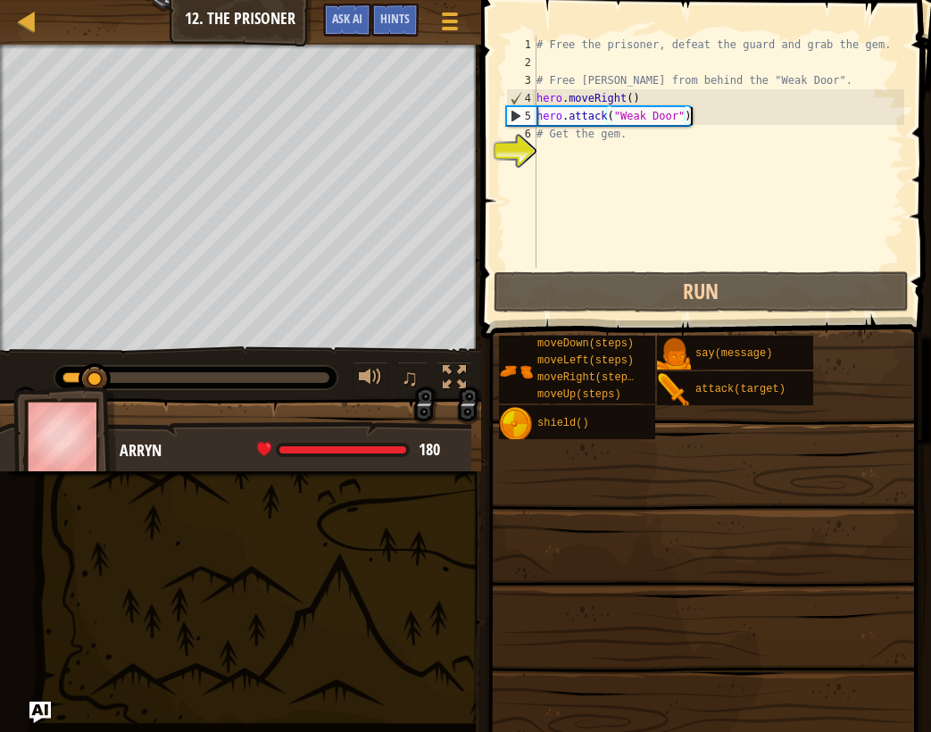
click at [740, 123] on div "# Free the prisoner, defeat the guard and grab the gem. # Free Patrick from beh…" at bounding box center [718, 170] width 371 height 268
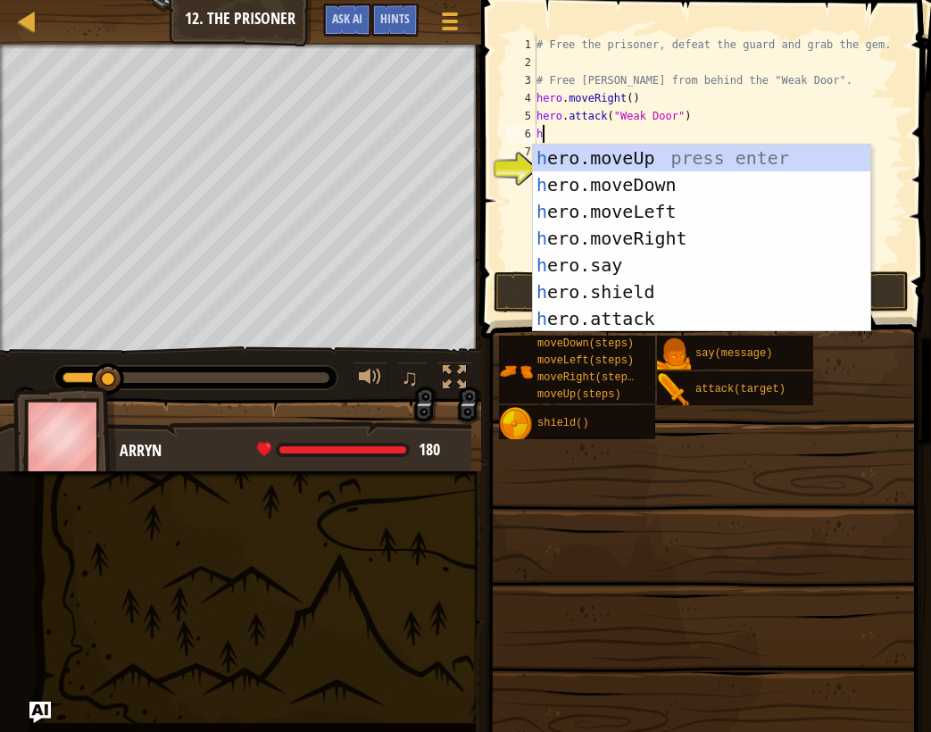
scroll to position [8, 0]
click at [688, 504] on span at bounding box center [703, 581] width 437 height 528
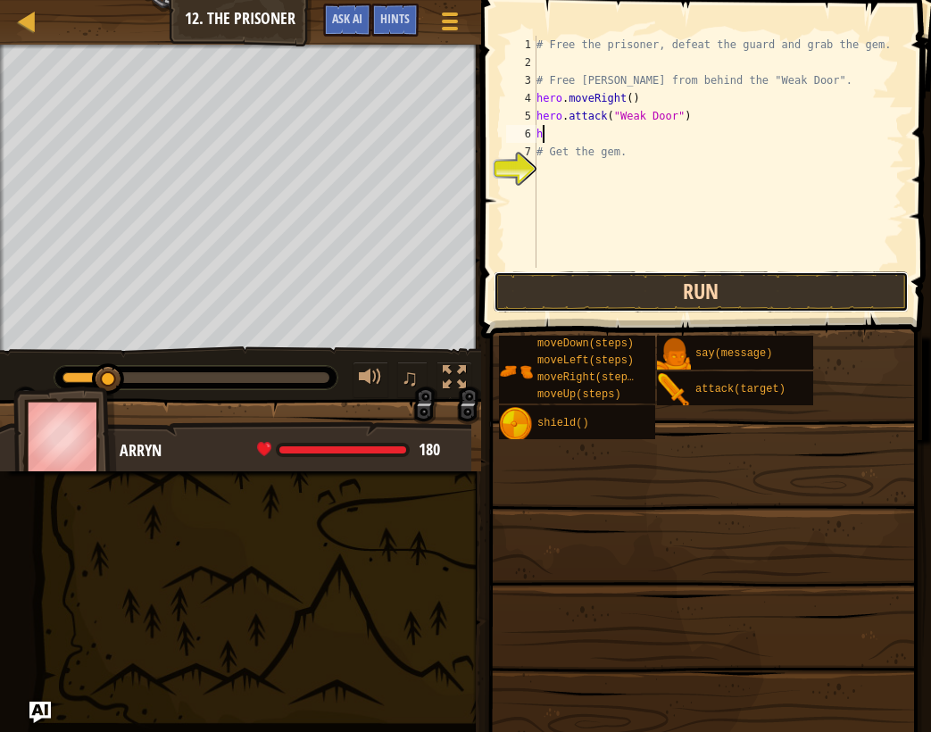
click at [595, 281] on button "Run" at bounding box center [702, 291] width 416 height 41
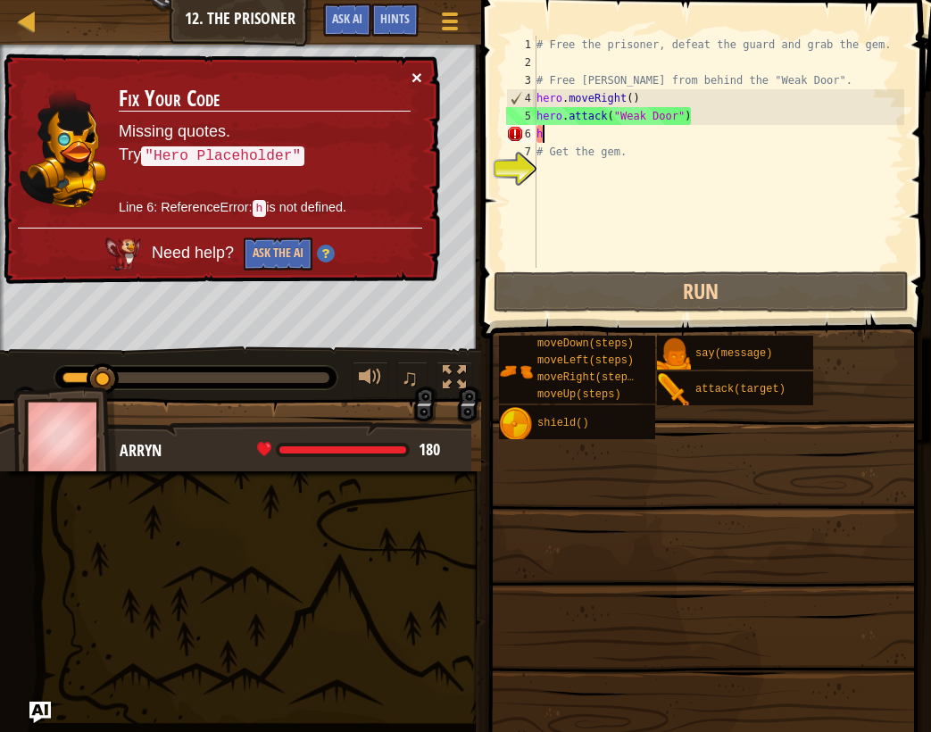
click at [420, 84] on button "×" at bounding box center [417, 77] width 11 height 19
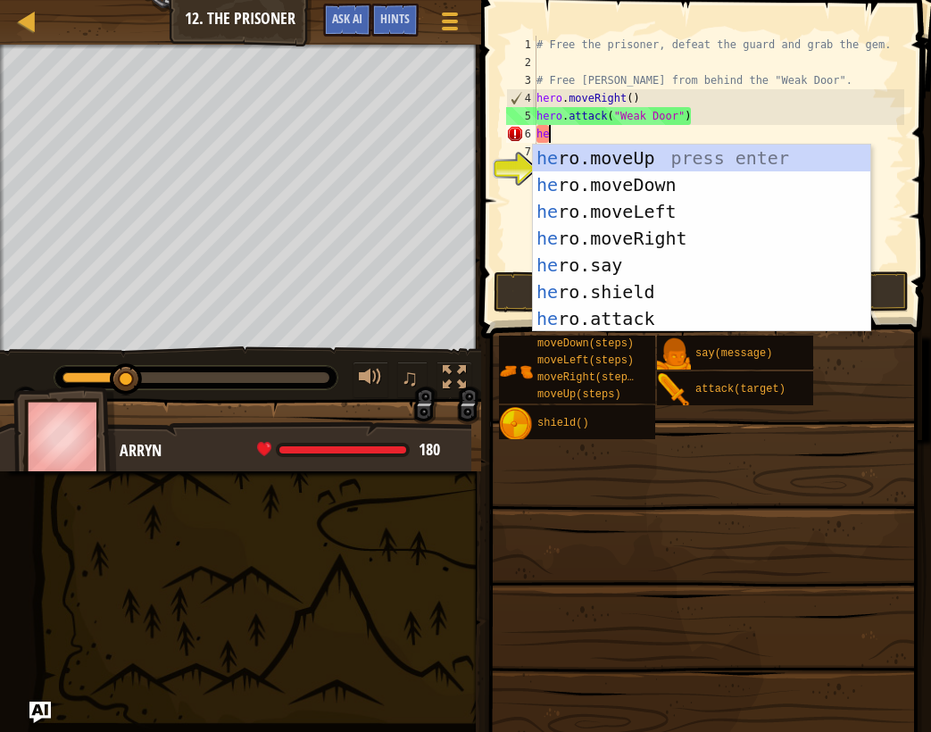
type textarea "her"
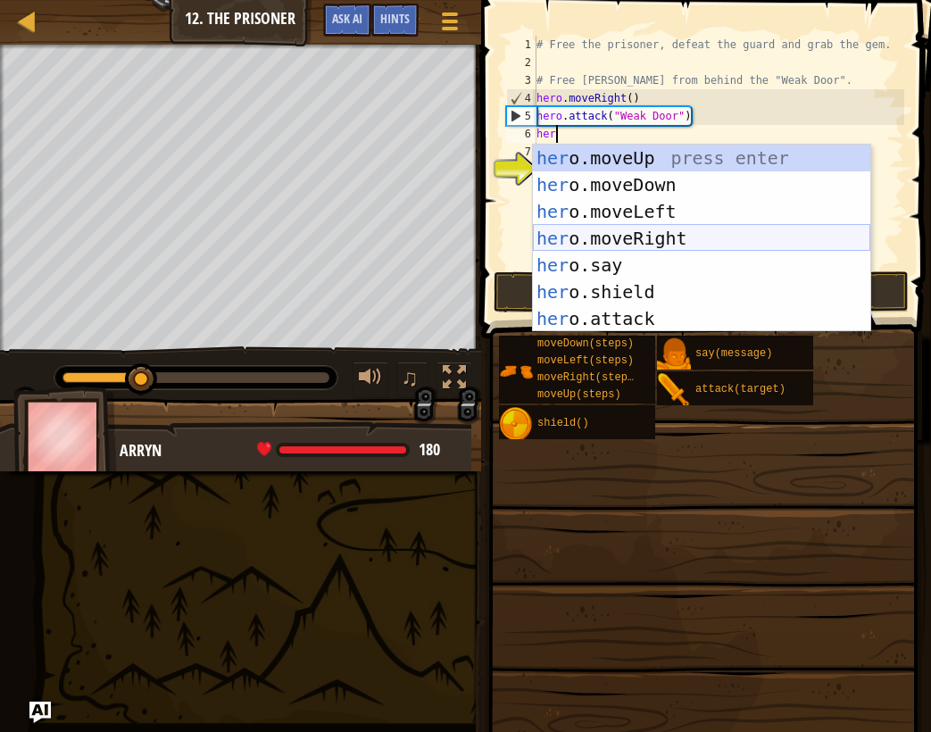
click at [668, 229] on div "her o.moveUp press enter her o.moveDown press enter her o.moveLeft press enter …" at bounding box center [701, 265] width 337 height 241
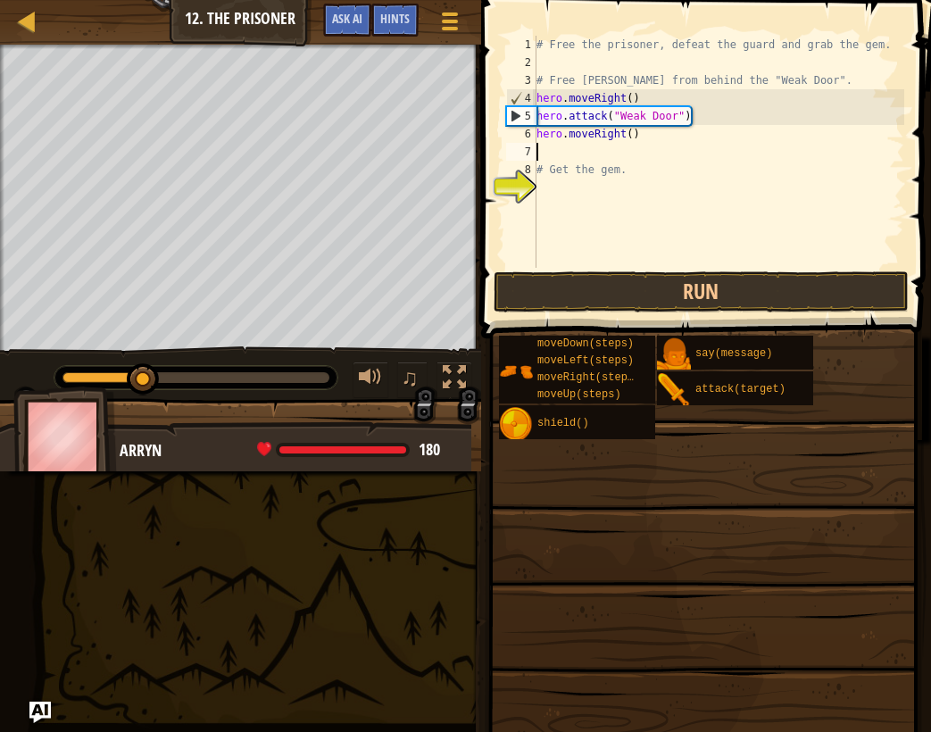
scroll to position [8, 0]
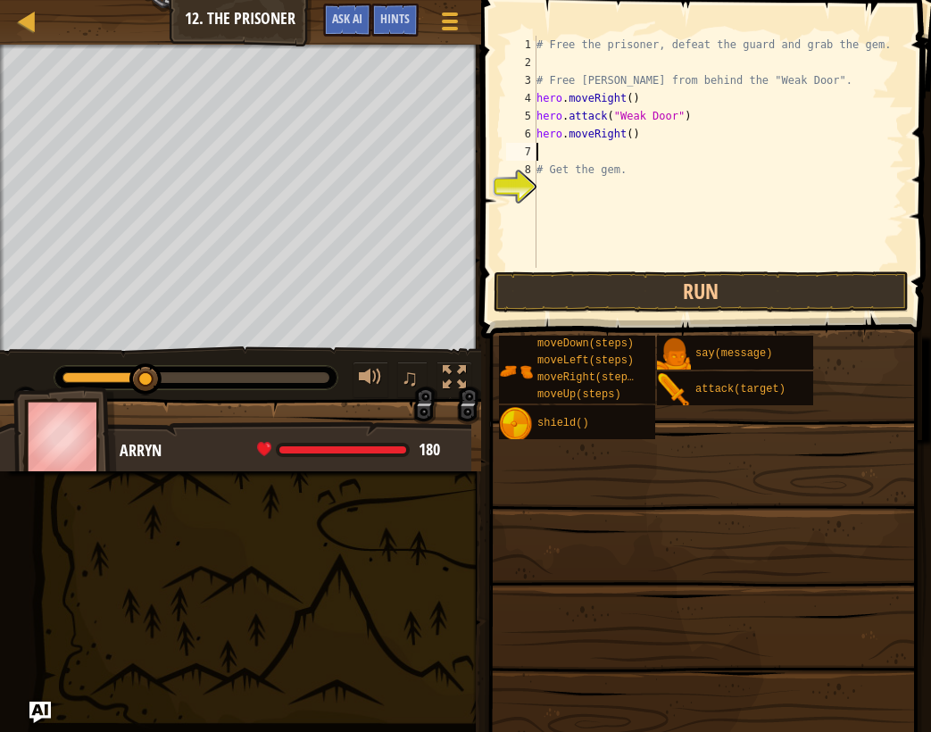
click at [632, 134] on div "# Free the prisoner, defeat the guard and grab the gem. # Free Patrick from beh…" at bounding box center [718, 170] width 371 height 268
type textarea "hero.moveRight(2)"
click at [636, 144] on div "# Free the prisoner, defeat the guard and grab the gem. # Free Patrick from beh…" at bounding box center [718, 170] width 371 height 268
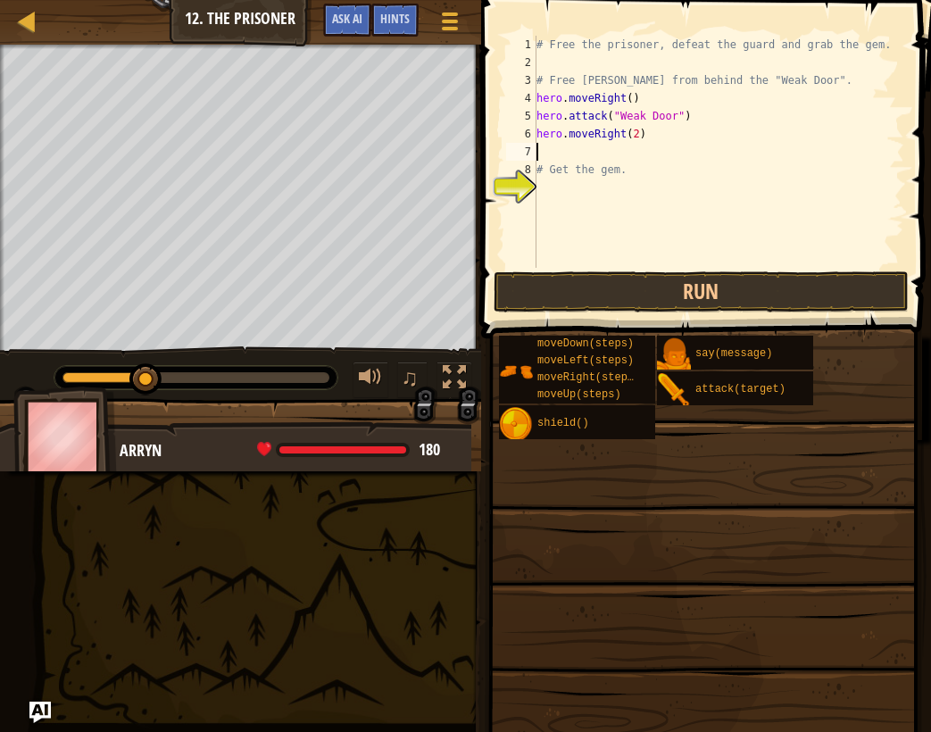
type textarea "h"
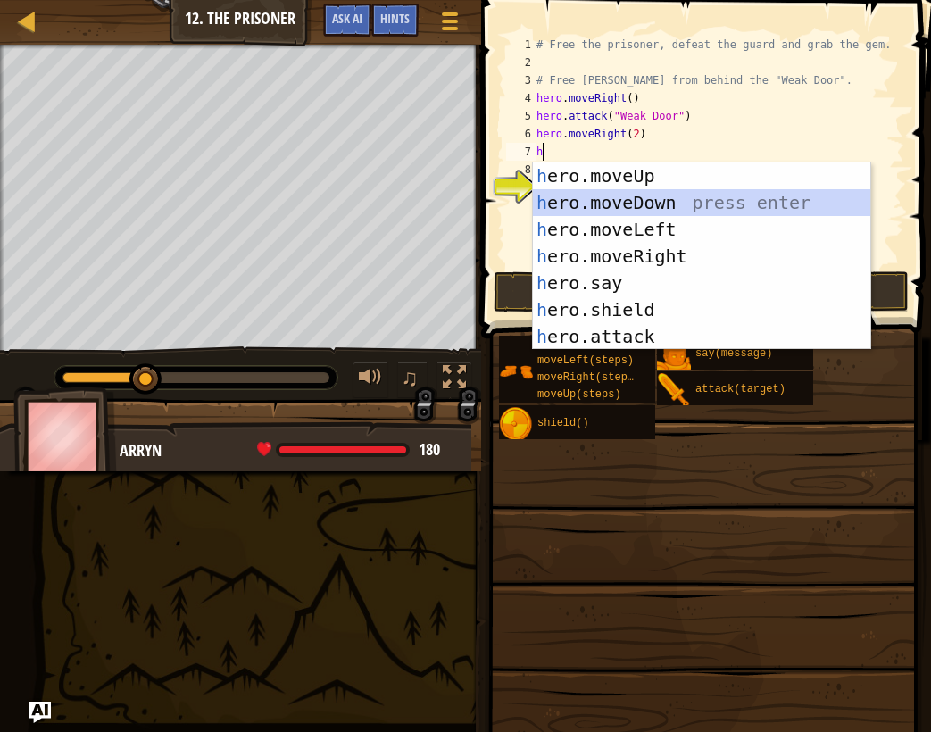
click at [662, 212] on div "h ero.moveUp press enter h ero.moveDown press enter h ero.moveLeft press enter …" at bounding box center [701, 282] width 337 height 241
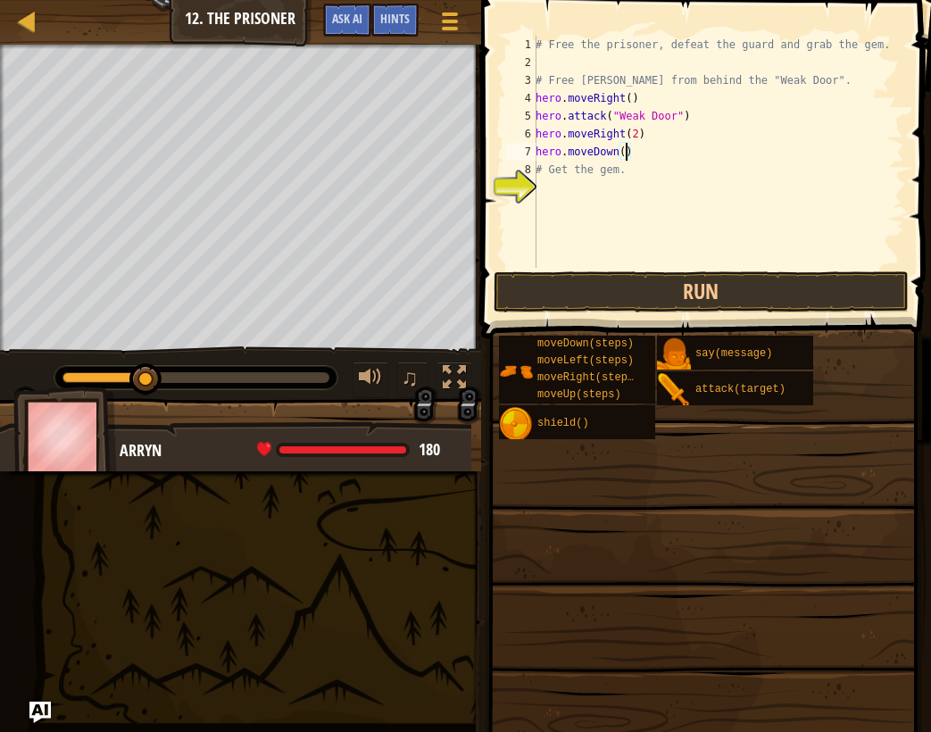
click at [624, 151] on div "# Free the prisoner, defeat the guard and grab the gem. # Free Patrick from beh…" at bounding box center [718, 170] width 372 height 268
click at [691, 297] on button "Run" at bounding box center [702, 291] width 416 height 41
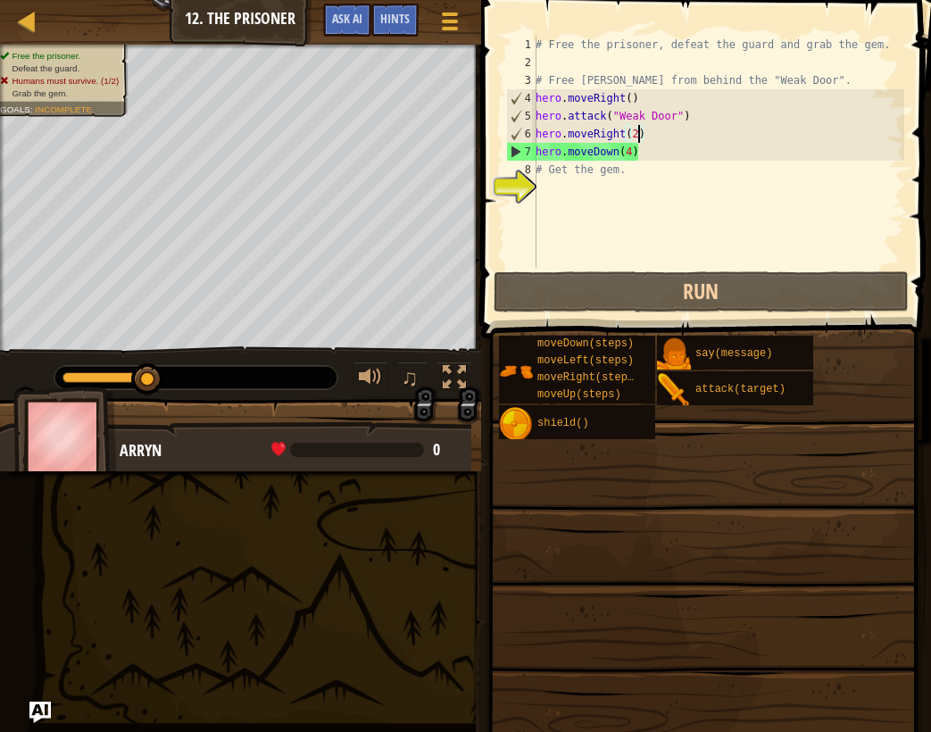
click at [640, 137] on div "# Free the prisoner, defeat the guard and grab the gem. # Free Patrick from beh…" at bounding box center [718, 170] width 372 height 268
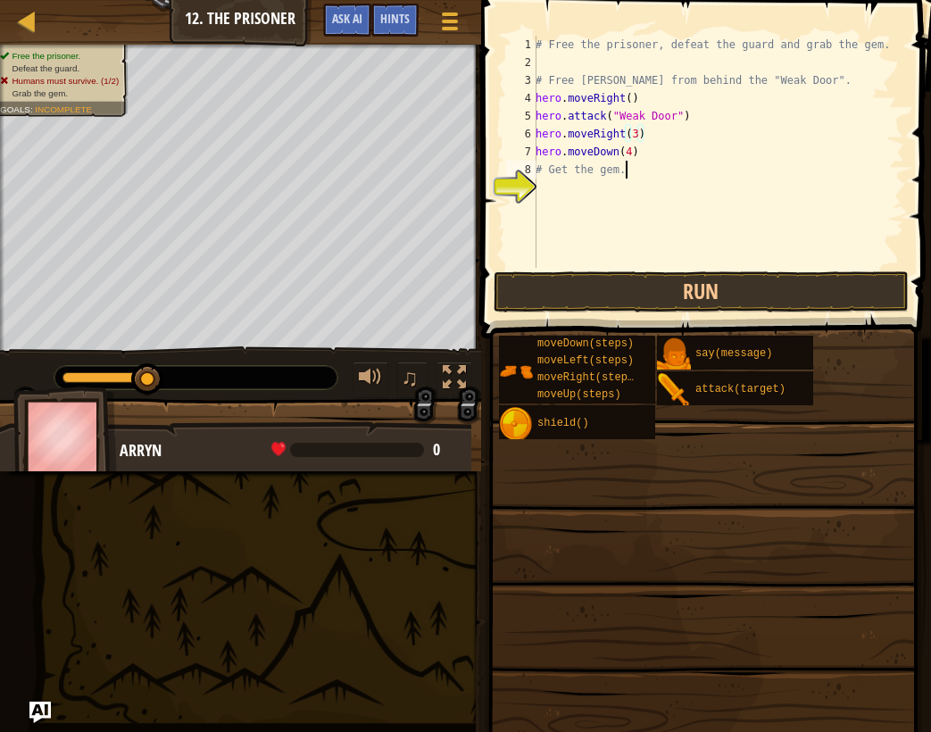
click at [644, 167] on div "# Free the prisoner, defeat the guard and grab the gem. # Free Patrick from beh…" at bounding box center [718, 170] width 372 height 268
click at [646, 155] on div "# Free the prisoner, defeat the guard and grab the gem. # Free Patrick from beh…" at bounding box center [718, 170] width 372 height 268
type textarea "hero.moveDown(4)"
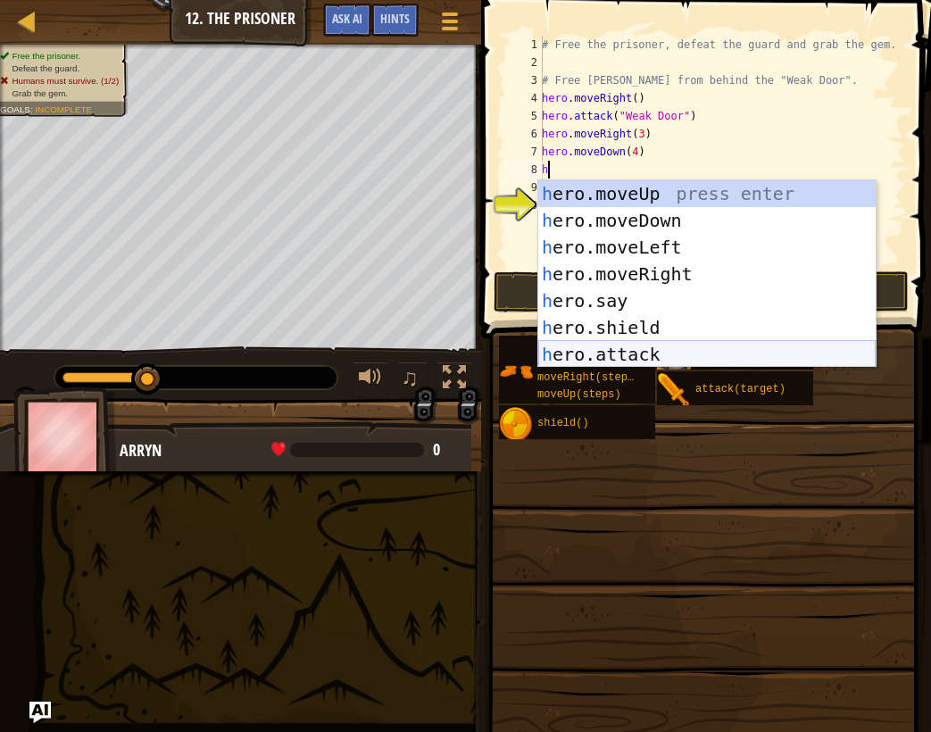
click at [663, 345] on div "h ero.moveUp press enter h ero.moveDown press enter h ero.moveLeft press enter …" at bounding box center [706, 300] width 337 height 241
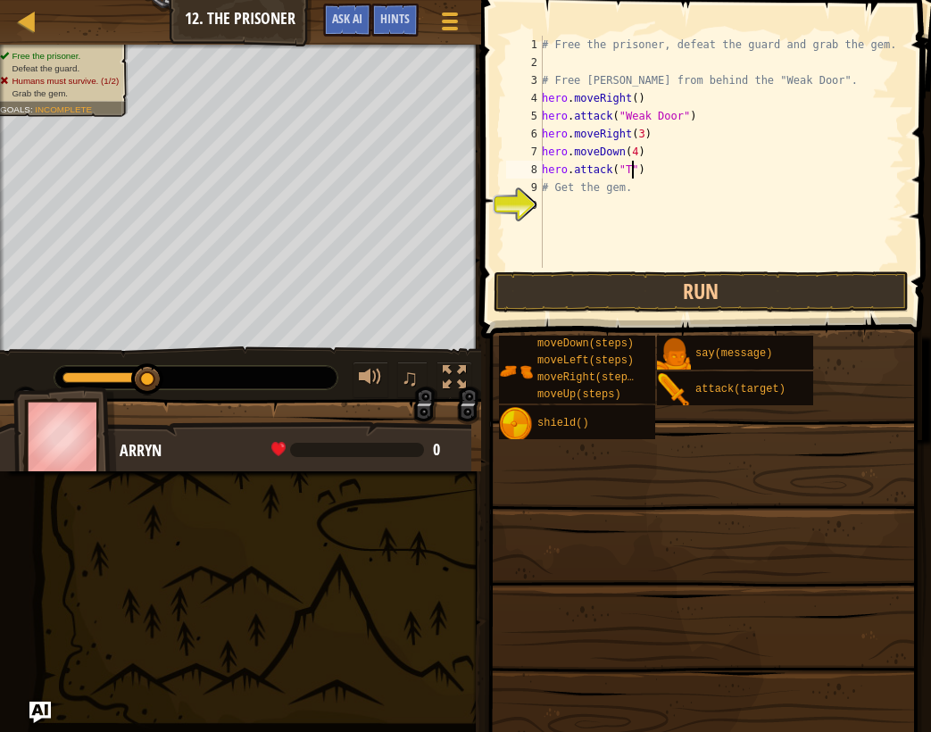
type textarea "hero.attack("Two")"
click at [726, 165] on div "# Free the prisoner, defeat the guard and grab the gem. # Free Patrick from beh…" at bounding box center [721, 170] width 366 height 268
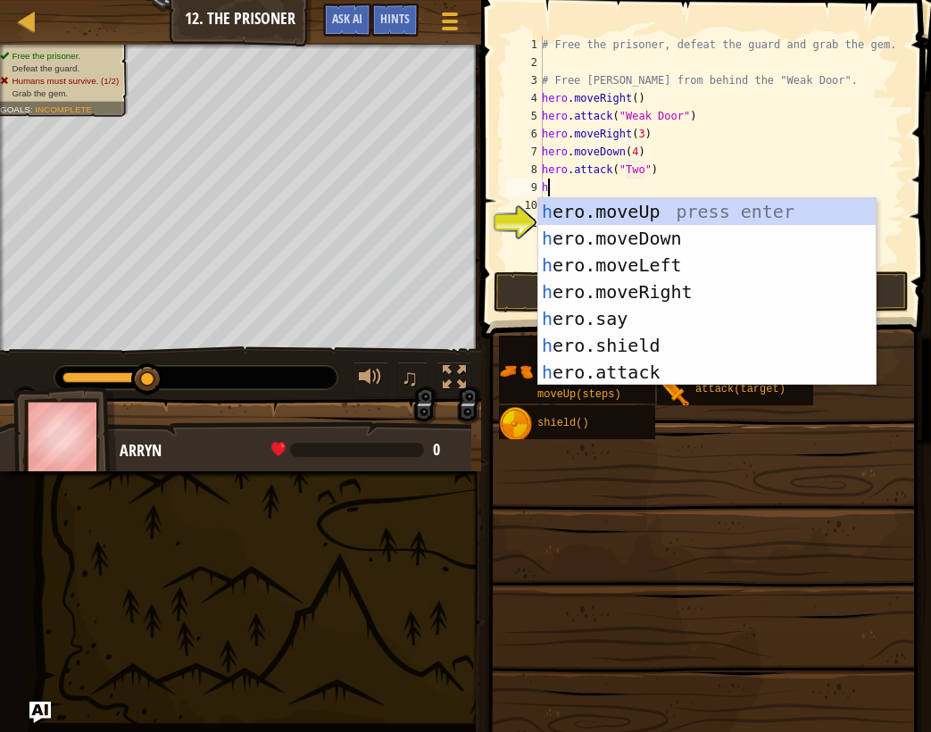
type textarea "he"
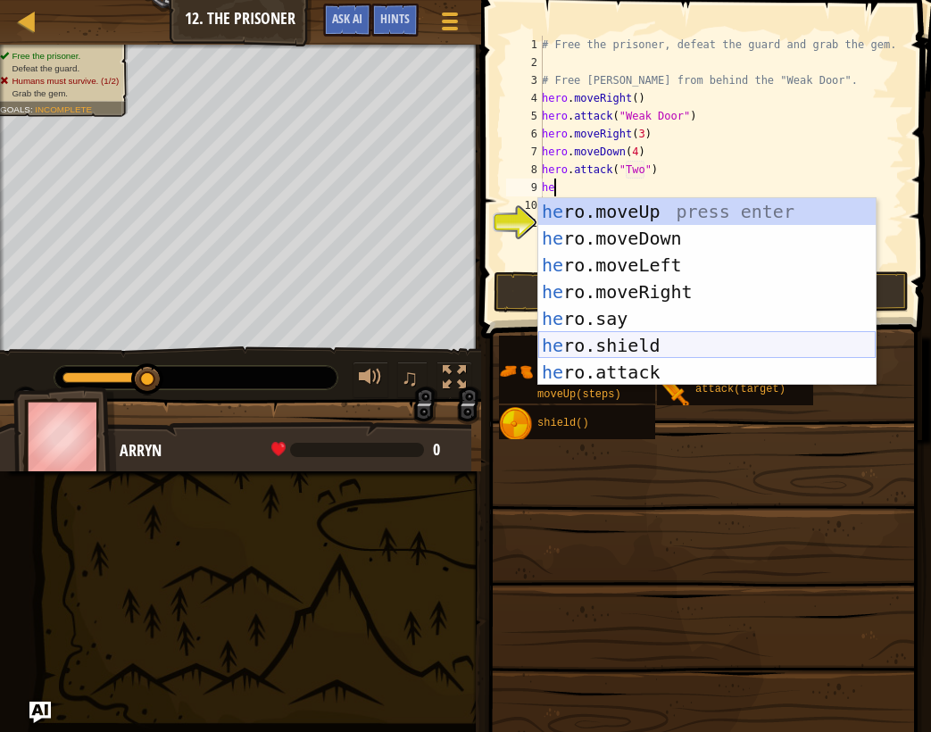
click at [717, 345] on div "he ro.moveUp press enter he ro.moveDown press enter he ro.moveLeft press enter …" at bounding box center [706, 318] width 337 height 241
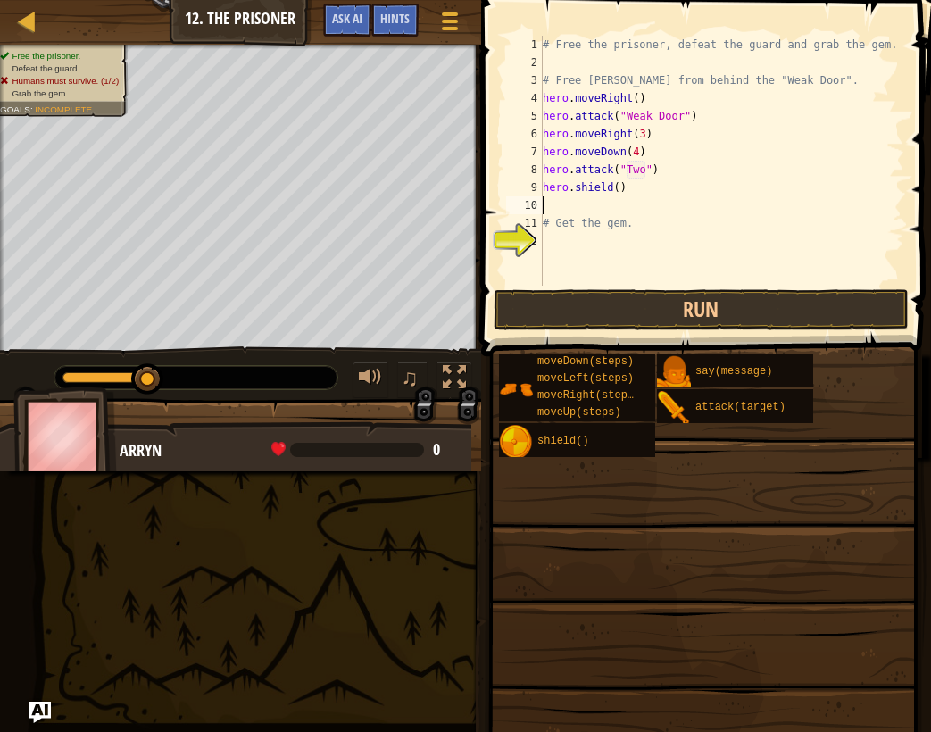
click at [639, 199] on div "# Free the prisoner, defeat the guard and grab the gem. # Free Patrick from beh…" at bounding box center [721, 179] width 365 height 286
click at [619, 191] on div "# Free the prisoner, defeat the guard and grab the gem. # Free Patrick from beh…" at bounding box center [721, 179] width 365 height 286
type textarea "hero.shield(2)"
click at [626, 206] on div "# Free the prisoner, defeat the guard and grab the gem. # Free Patrick from beh…" at bounding box center [721, 179] width 365 height 286
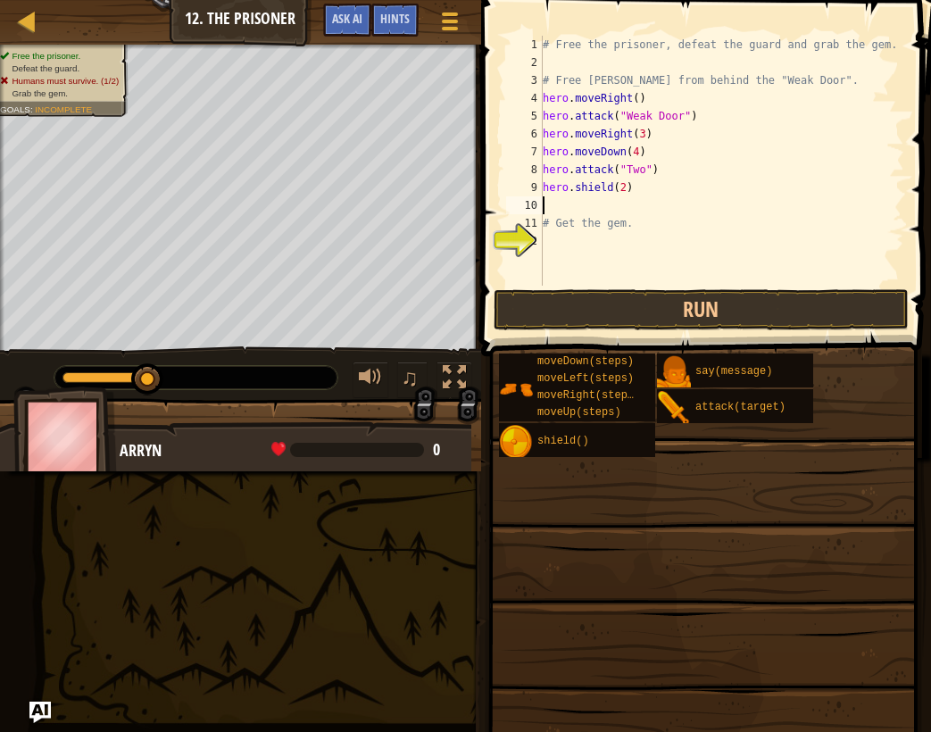
scroll to position [8, 0]
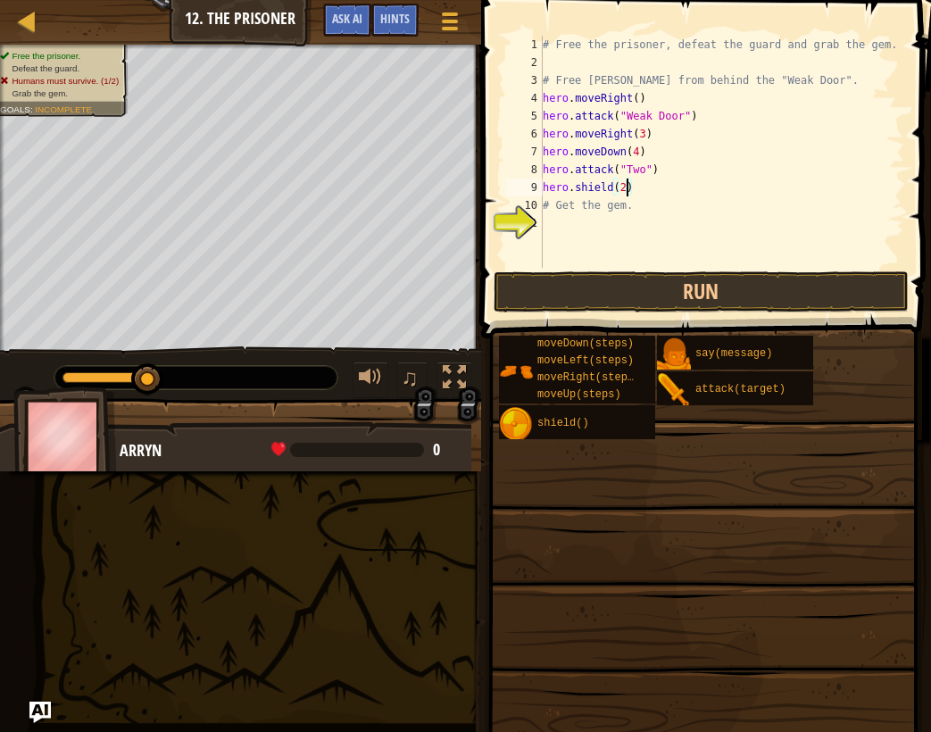
click at [624, 187] on div "# Free the prisoner, defeat the guard and grab the gem. # Free Patrick from beh…" at bounding box center [721, 170] width 365 height 268
click at [684, 175] on div "# Free the prisoner, defeat the guard and grab the gem. # Free Patrick from beh…" at bounding box center [721, 170] width 365 height 268
type textarea "hero.attack("Two")"
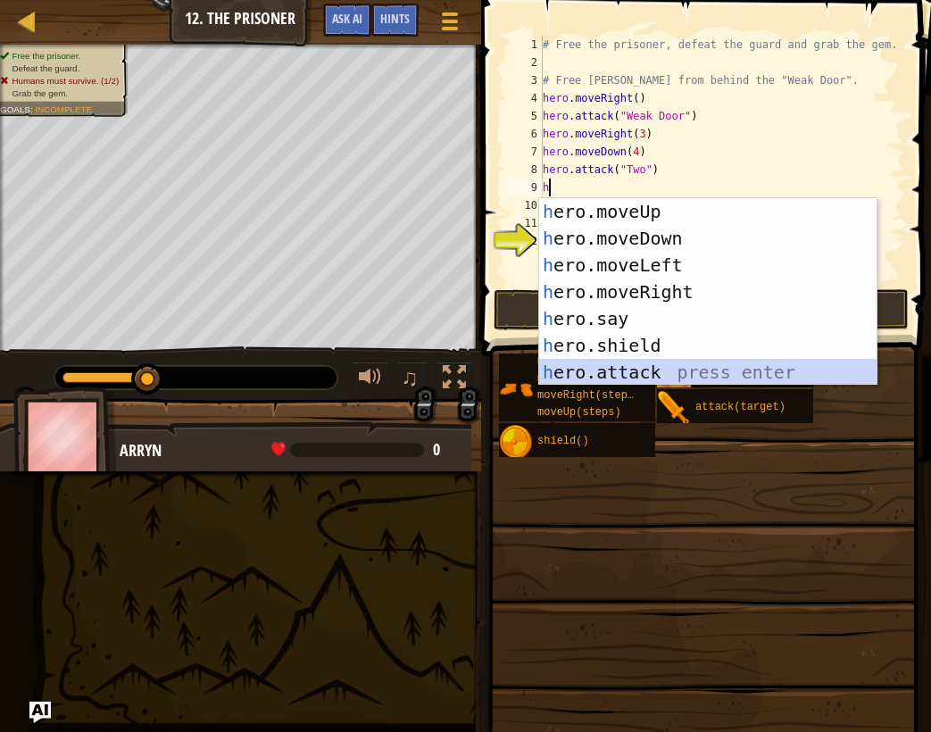
click at [695, 375] on div "h ero.moveUp press enter h ero.moveDown press enter h ero.moveLeft press enter …" at bounding box center [707, 318] width 337 height 241
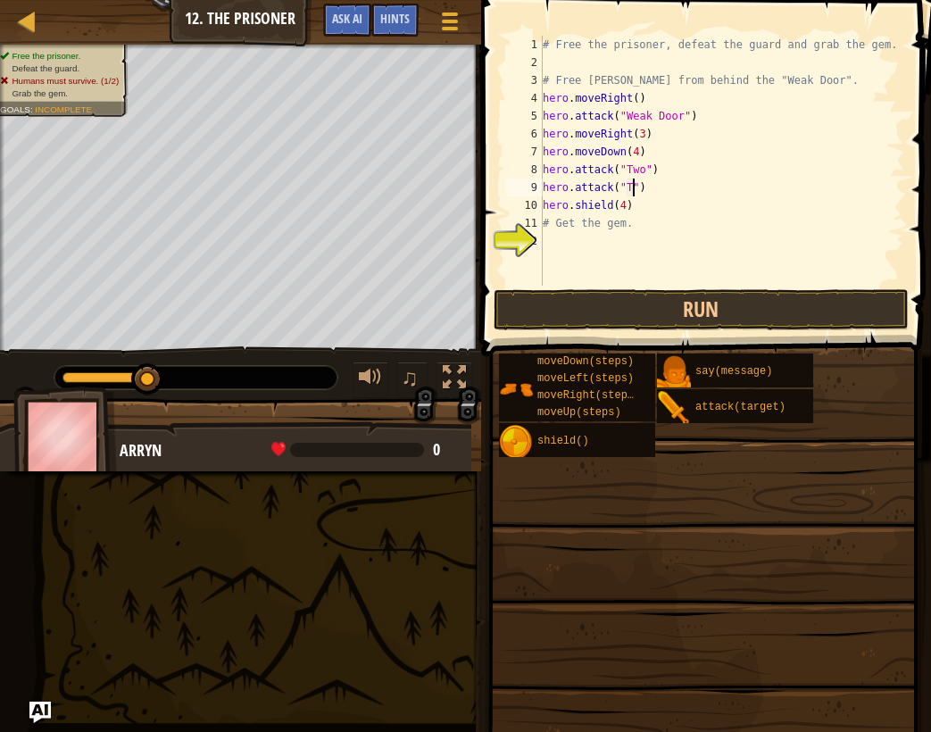
scroll to position [8, 8]
click at [713, 287] on span at bounding box center [708, 152] width 464 height 409
click at [714, 305] on button "Run" at bounding box center [702, 309] width 416 height 41
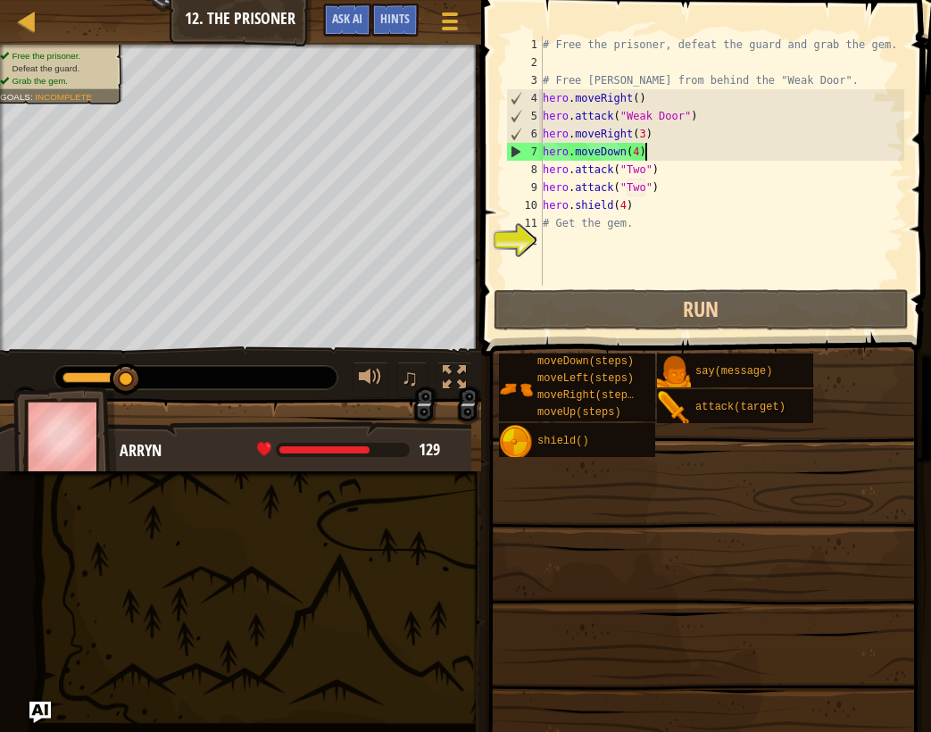
click at [672, 158] on div "# Free the prisoner, defeat the guard and grab the gem. # Free Patrick from beh…" at bounding box center [721, 179] width 365 height 286
type textarea "hero.moveDown(4)"
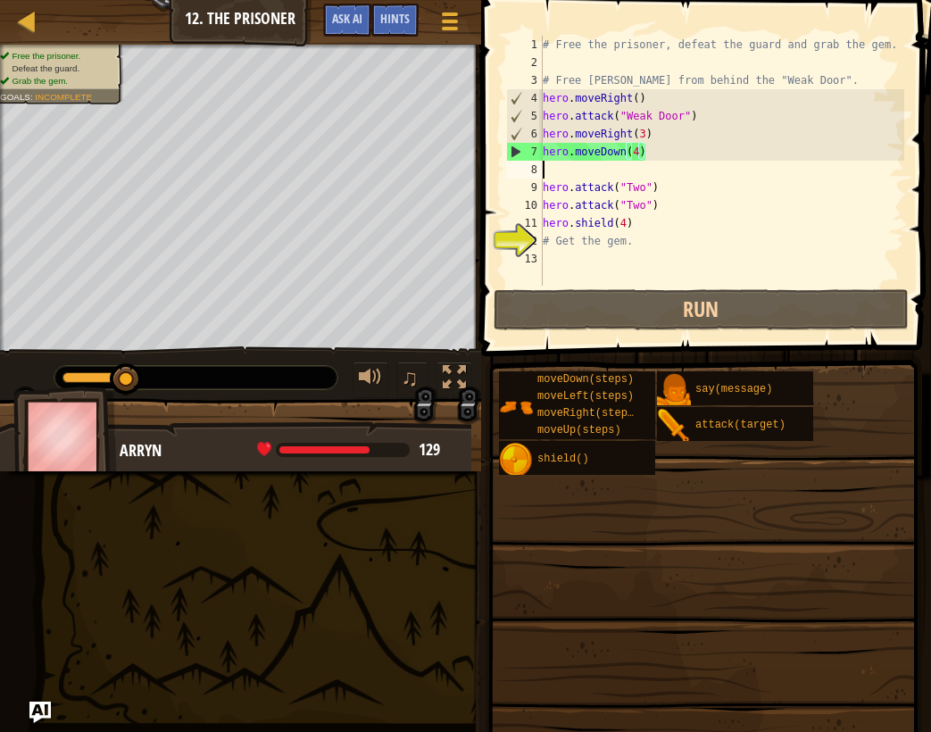
scroll to position [8, 0]
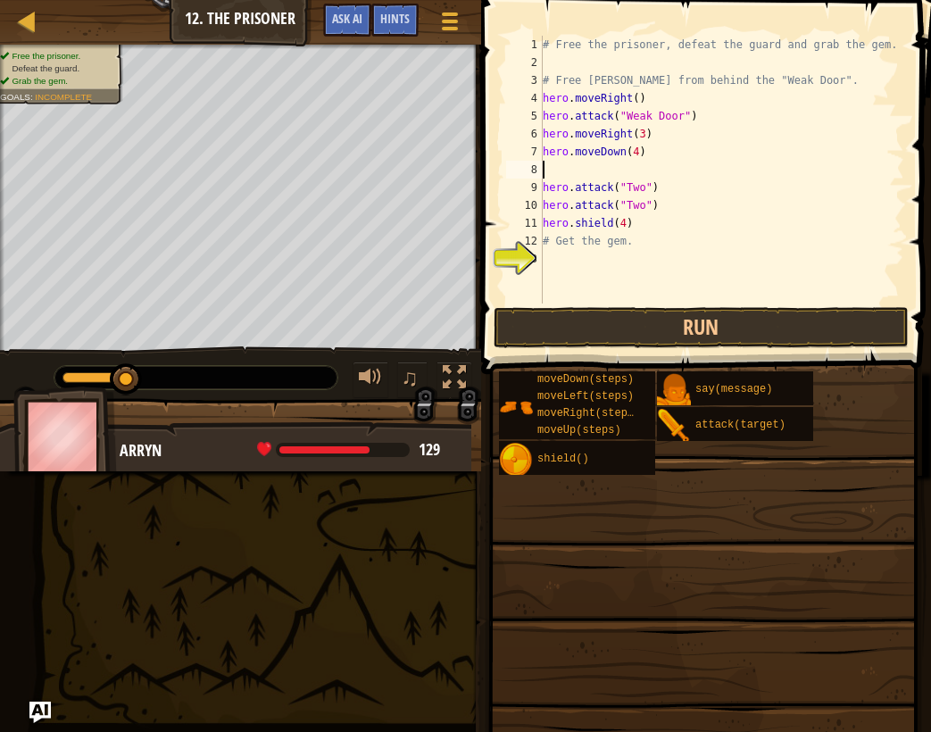
type textarea "he"
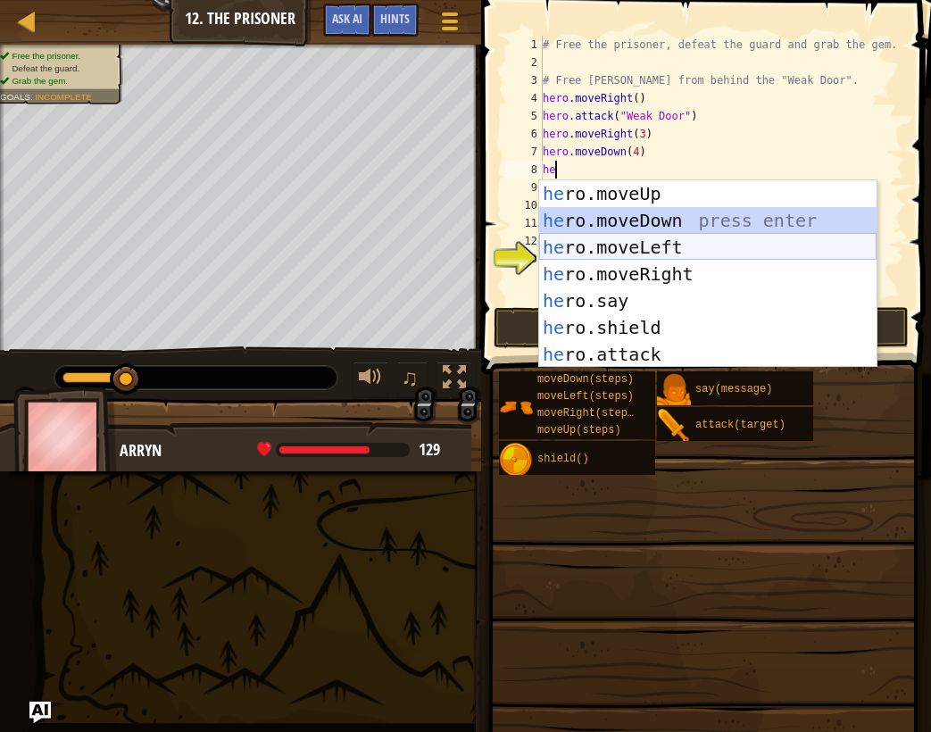
drag, startPoint x: 736, startPoint y: 232, endPoint x: 737, endPoint y: 241, distance: 9.0
click at [737, 241] on div "he ro.moveUp press enter he ro.moveDown press enter he ro.moveLeft press enter …" at bounding box center [707, 300] width 337 height 241
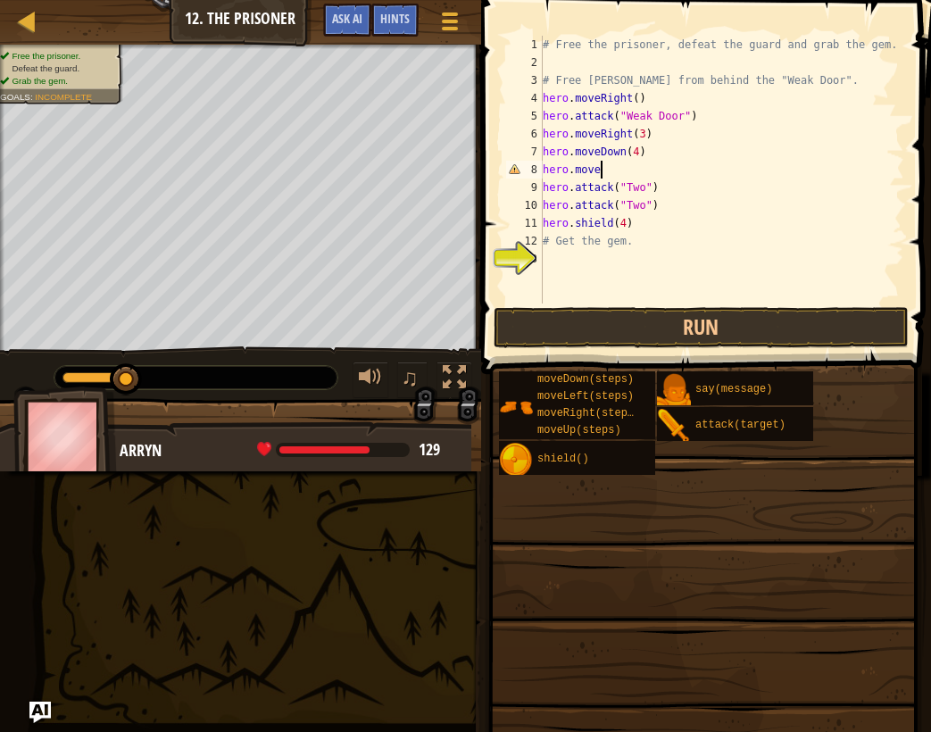
type textarea "hero.movel"
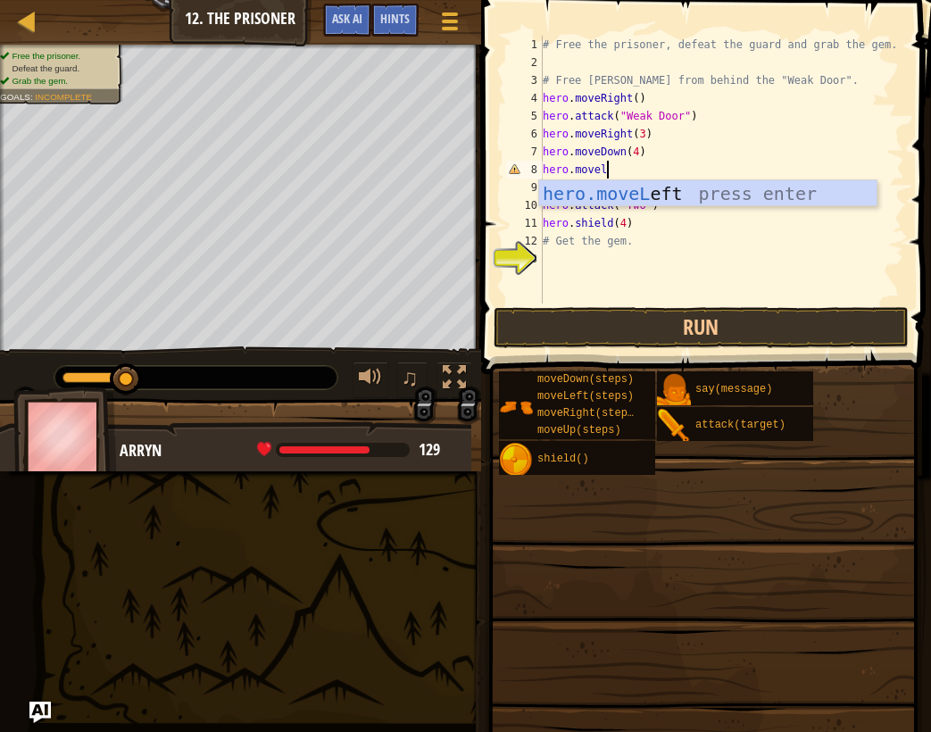
scroll to position [8, 4]
click at [674, 186] on div "hero.moveL eft press enter" at bounding box center [707, 220] width 337 height 80
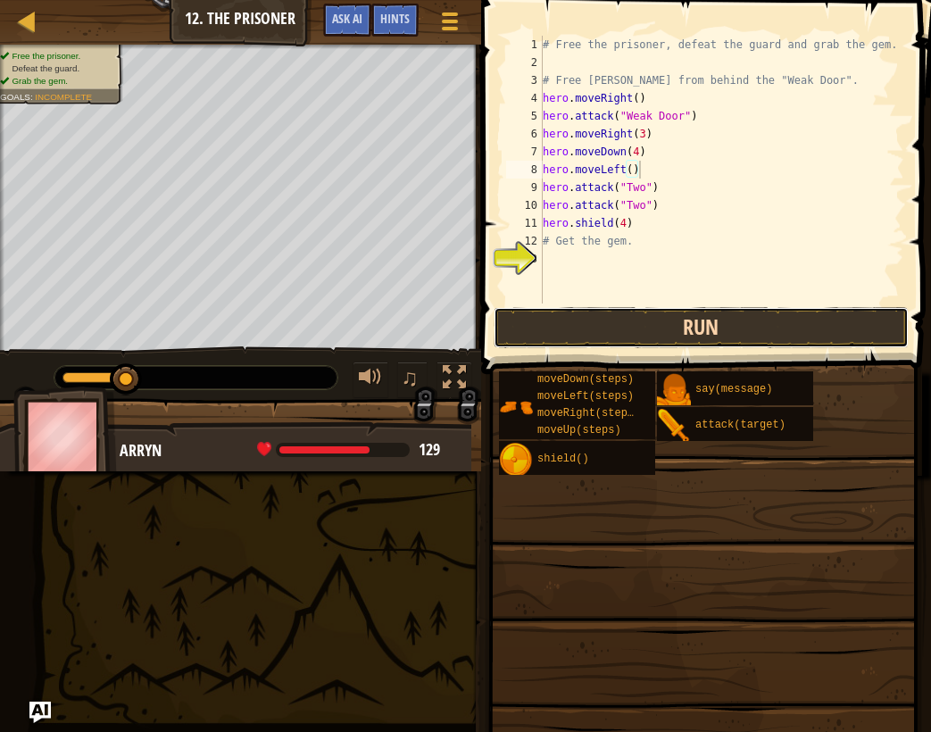
click at [665, 323] on button "Run" at bounding box center [702, 327] width 416 height 41
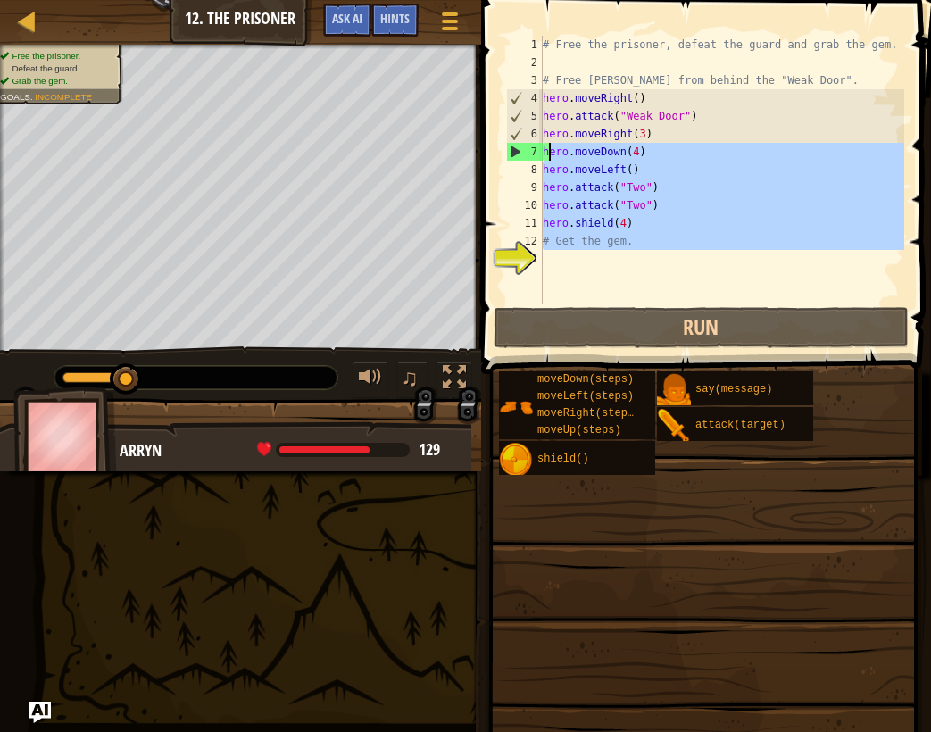
drag, startPoint x: 726, startPoint y: 257, endPoint x: 546, endPoint y: 150, distance: 209.0
click at [547, 150] on div "# Free the prisoner, defeat the guard and grab the gem. # Free Patrick from beh…" at bounding box center [721, 187] width 365 height 303
type textarea "h"
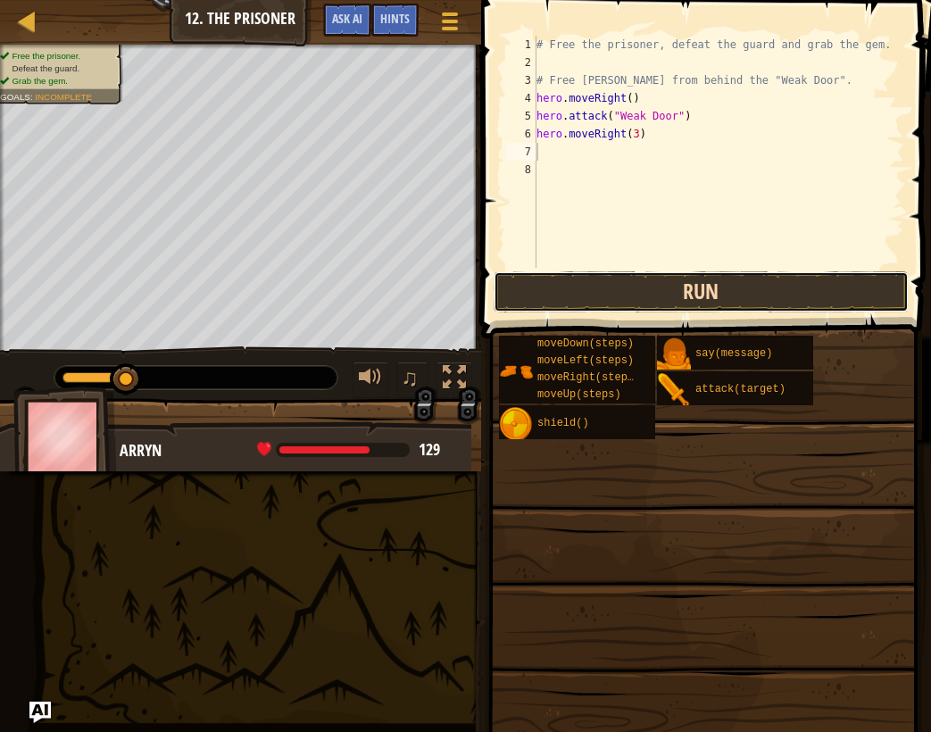
click at [665, 301] on button "Run" at bounding box center [702, 291] width 416 height 41
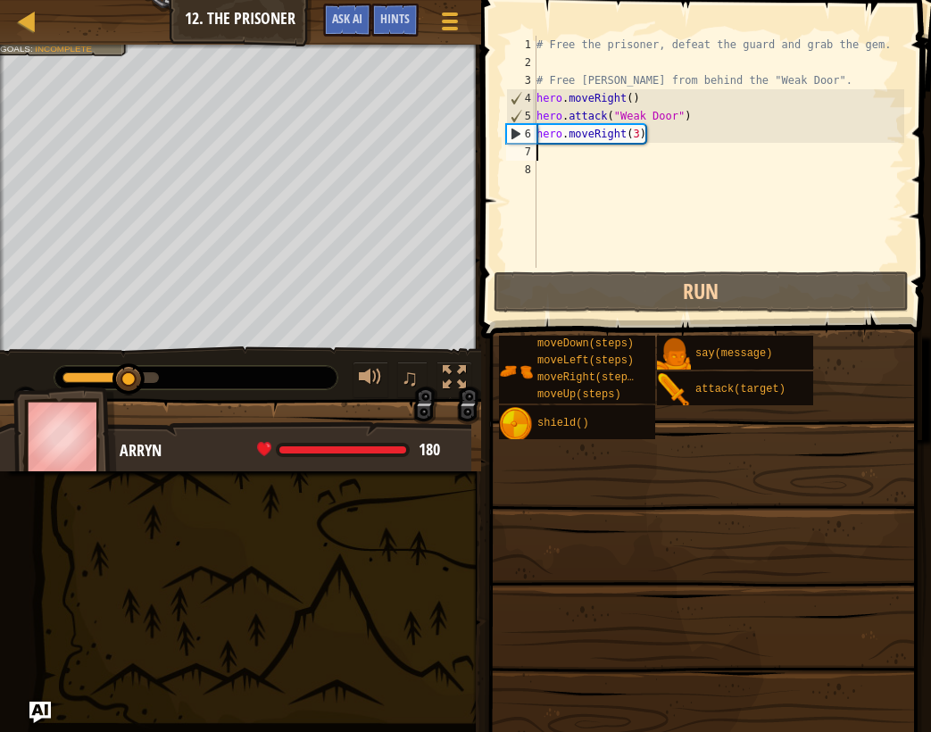
click at [25, 376] on div "♫" at bounding box center [240, 373] width 481 height 54
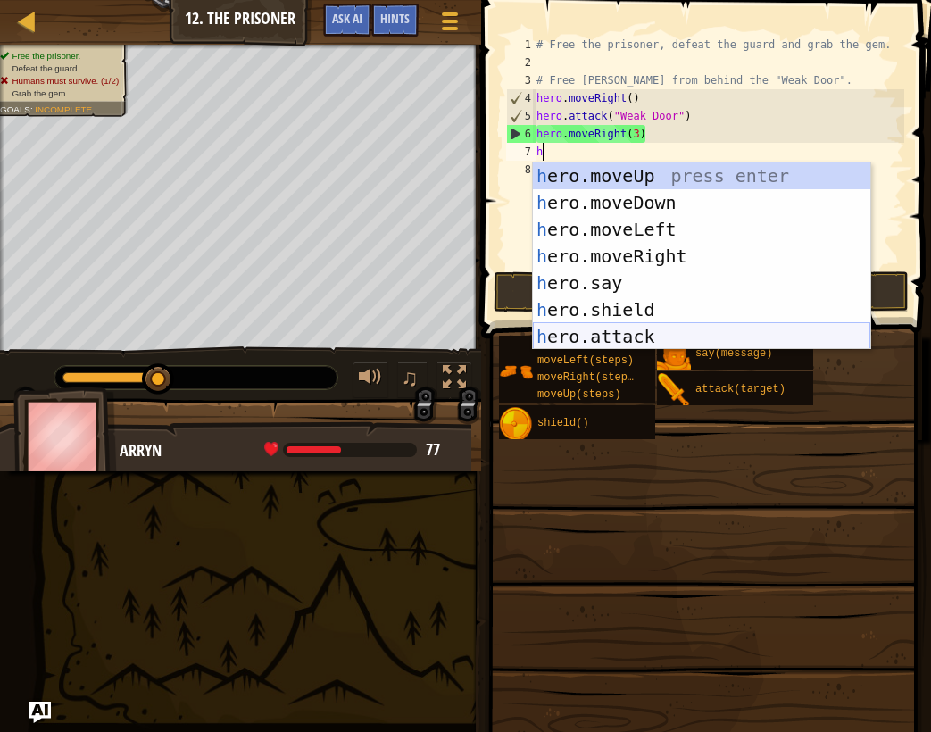
click at [694, 333] on div "h ero.moveUp press enter h ero.moveDown press enter h ero.moveLeft press enter …" at bounding box center [701, 282] width 337 height 241
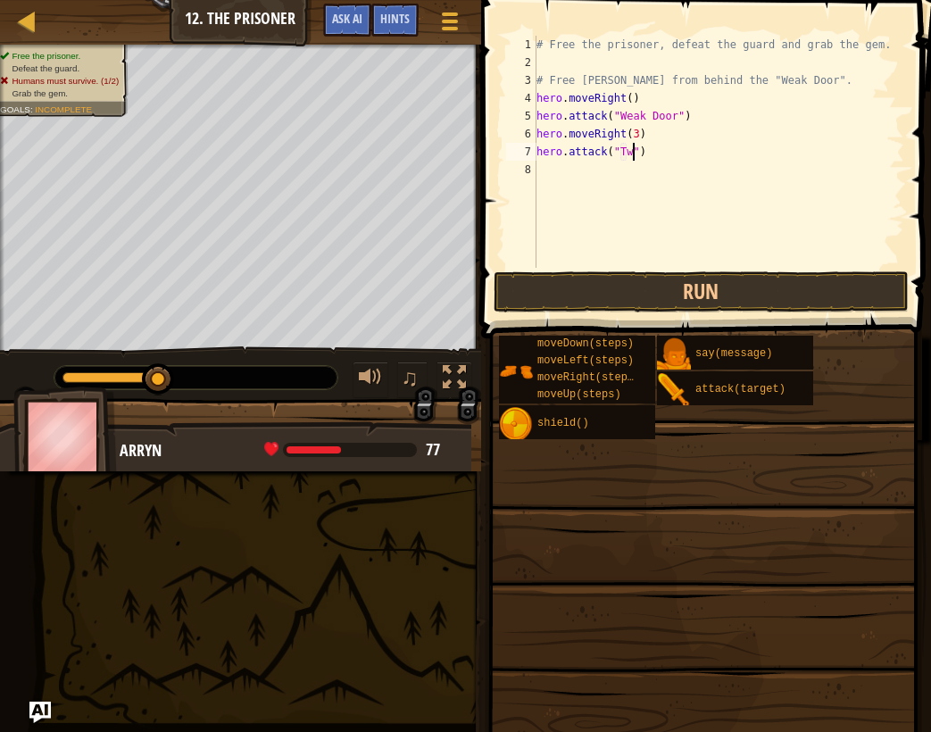
type textarea "hero.attack("Two")"
click at [666, 176] on div "# Free the prisoner, defeat the guard and grab the gem. # Free Patrick from beh…" at bounding box center [718, 170] width 371 height 268
type textarea "hh"
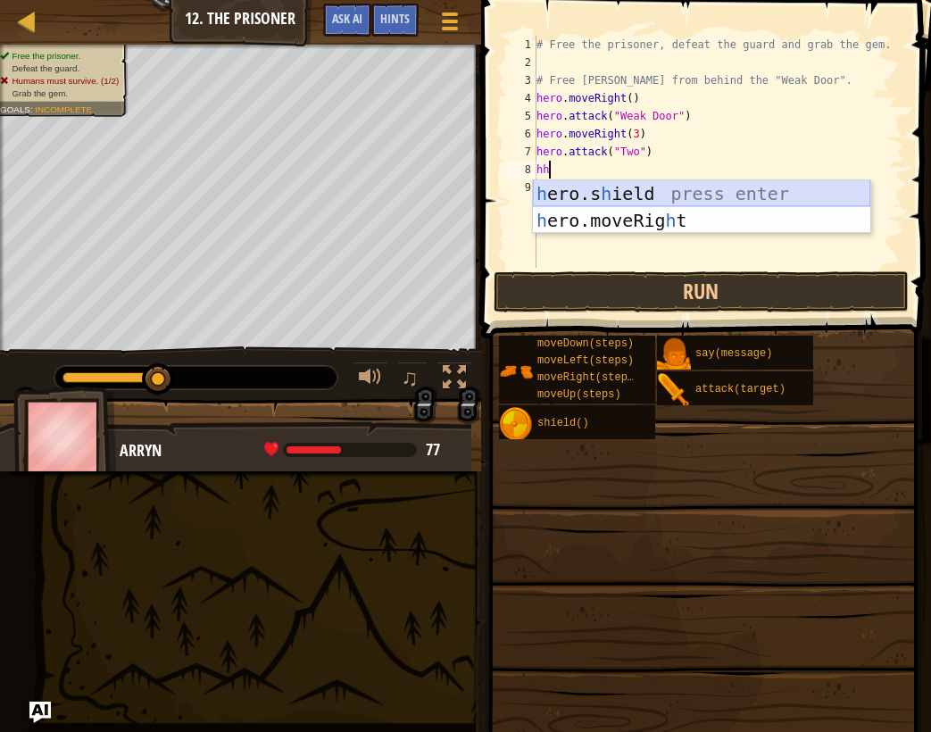
click at [664, 192] on div "h ero.s h ield press enter h ero.moveRig h t press enter" at bounding box center [701, 233] width 337 height 107
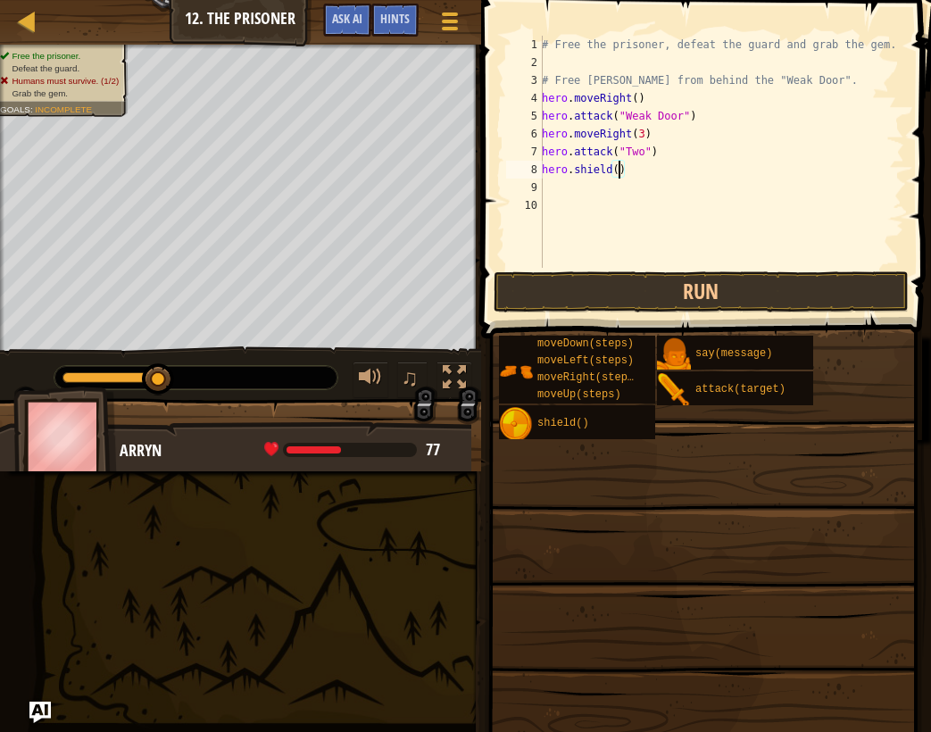
click at [622, 167] on div "# Free the prisoner, defeat the guard and grab the gem. # Free Patrick from beh…" at bounding box center [721, 170] width 366 height 268
type textarea "hero.shield(6)"
click at [638, 184] on div "# Free the prisoner, defeat the guard and grab the gem. # Free Patrick from beh…" at bounding box center [721, 170] width 366 height 268
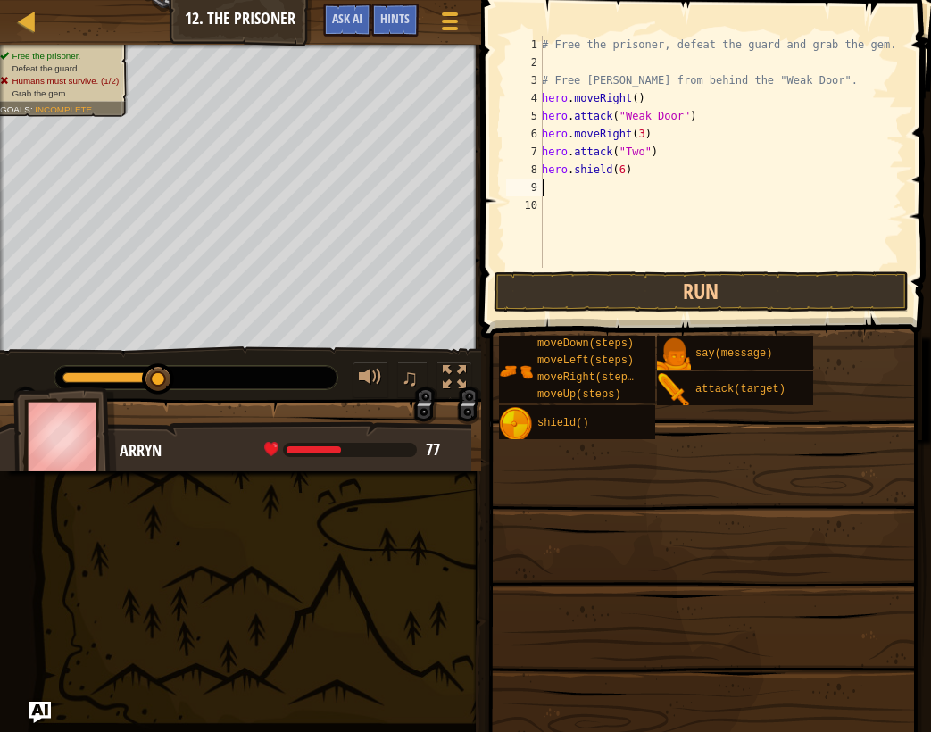
type textarea "h"
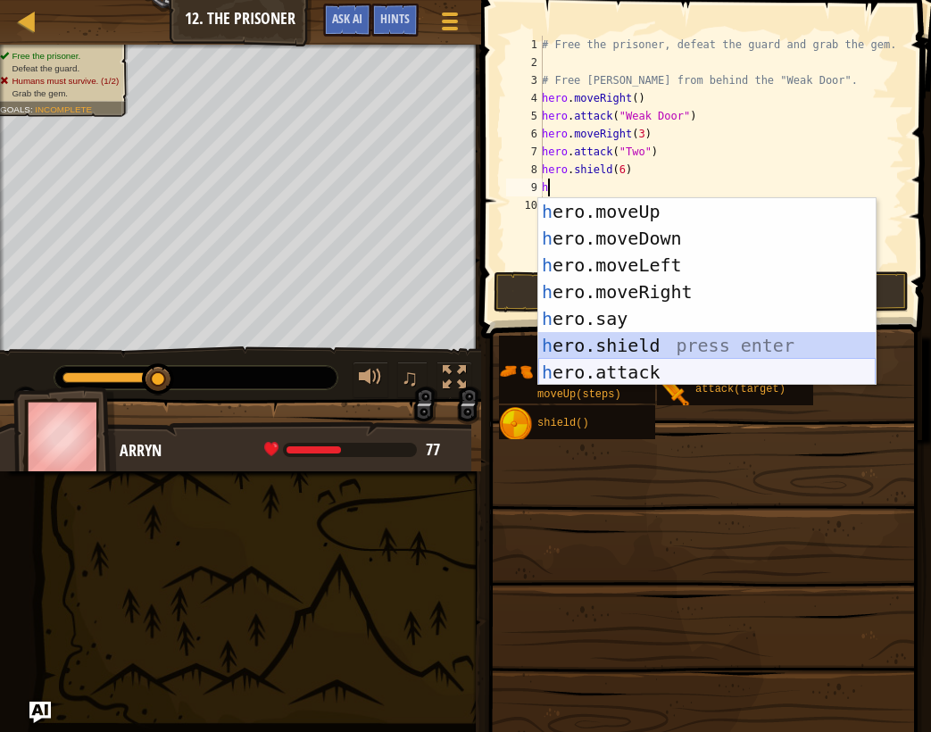
drag, startPoint x: 628, startPoint y: 358, endPoint x: 642, endPoint y: 369, distance: 17.1
click at [642, 369] on div "h ero.moveUp press enter h ero.moveDown press enter h ero.moveLeft press enter …" at bounding box center [706, 318] width 337 height 241
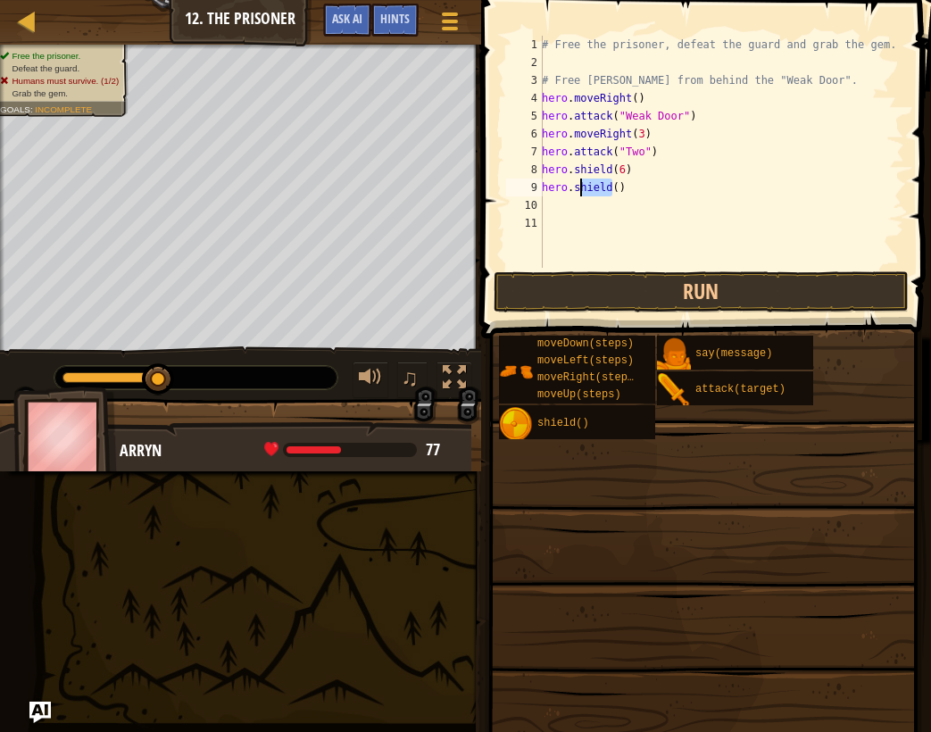
drag, startPoint x: 614, startPoint y: 189, endPoint x: 580, endPoint y: 190, distance: 33.9
click at [580, 190] on div "# Free the prisoner, defeat the guard and grab the gem. # Free Patrick from beh…" at bounding box center [721, 170] width 366 height 268
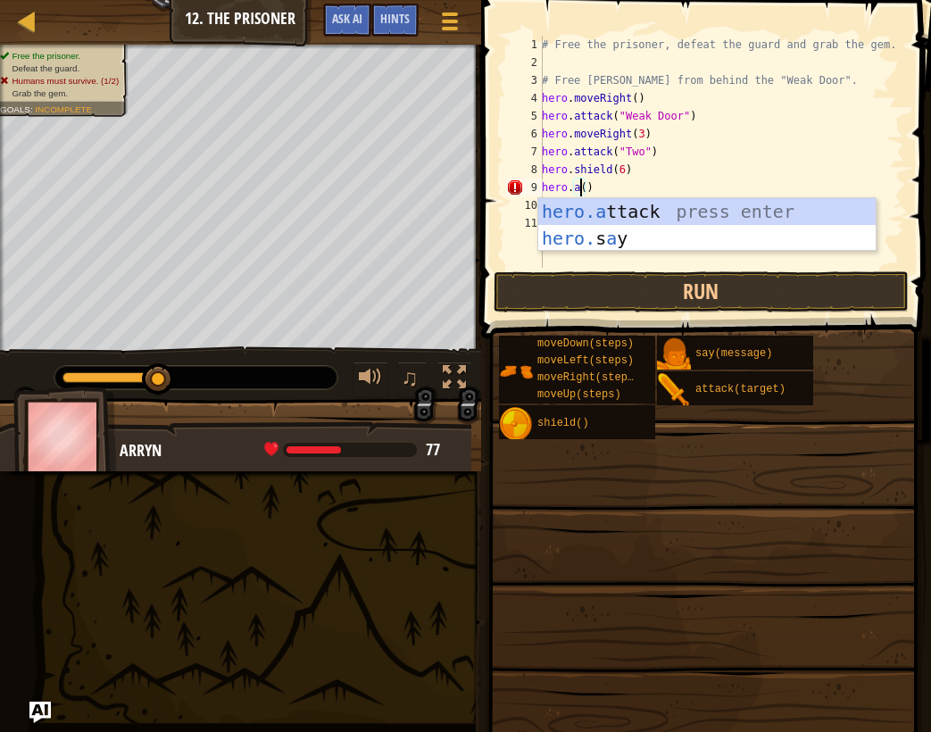
scroll to position [8, 3]
click at [651, 203] on div "hero.a ttack press enter hero. s a y press enter" at bounding box center [706, 251] width 337 height 107
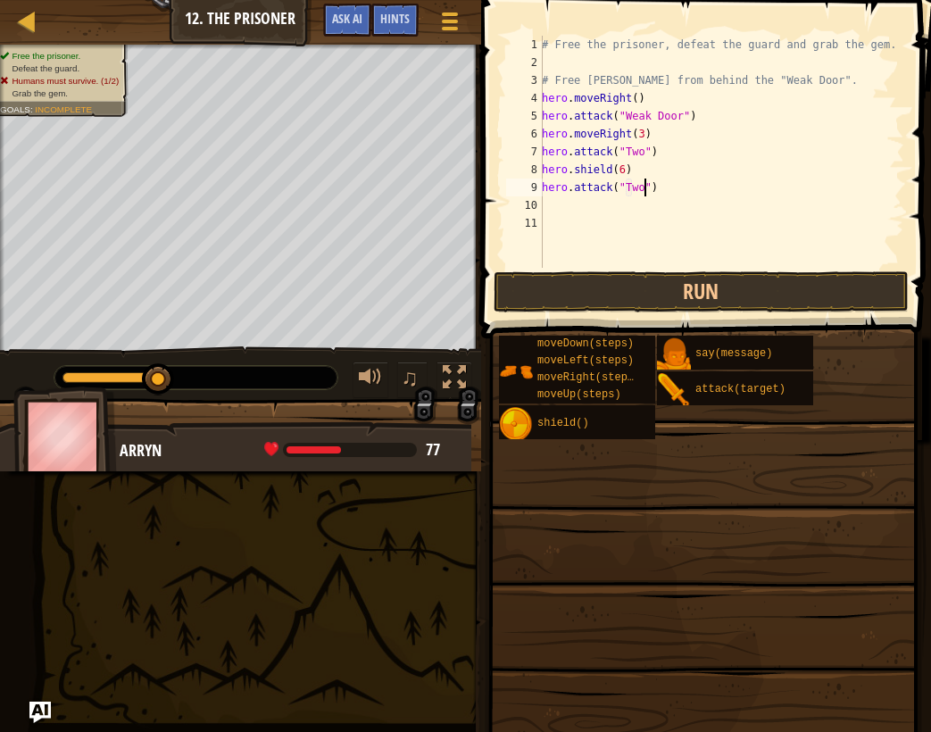
scroll to position [8, 8]
type textarea "hero.attack("Two")"
click at [724, 271] on button "Run" at bounding box center [702, 291] width 416 height 41
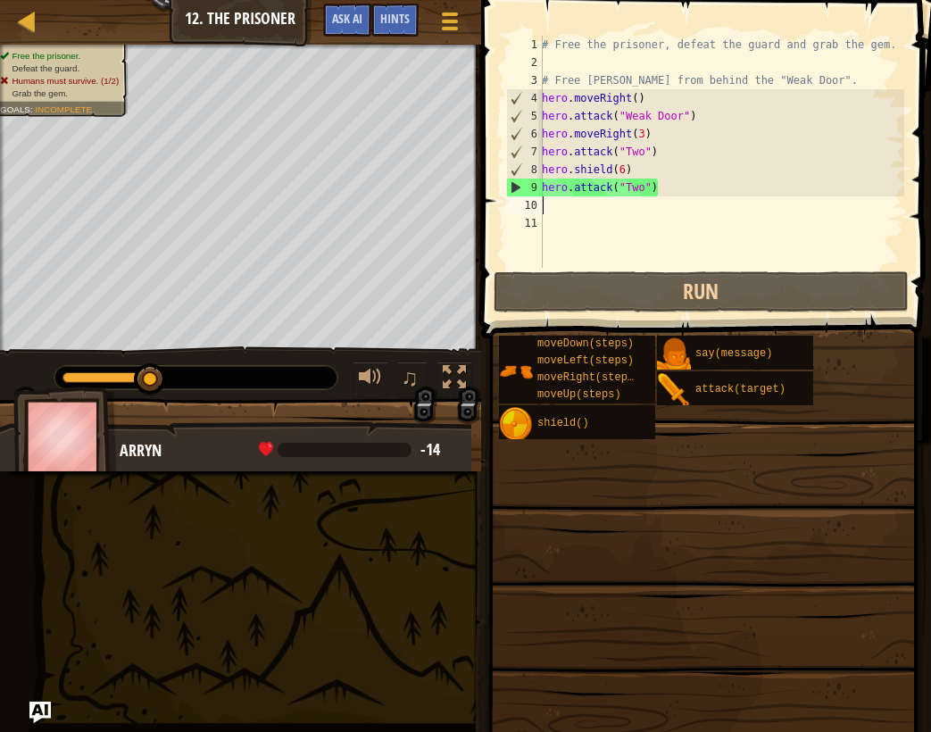
click at [692, 197] on div "# Free the prisoner, defeat the guard and grab the gem. # Free Patrick from beh…" at bounding box center [721, 170] width 366 height 268
click at [688, 190] on div "# Free the prisoner, defeat the guard and grab the gem. # Free Patrick from beh…" at bounding box center [721, 170] width 366 height 268
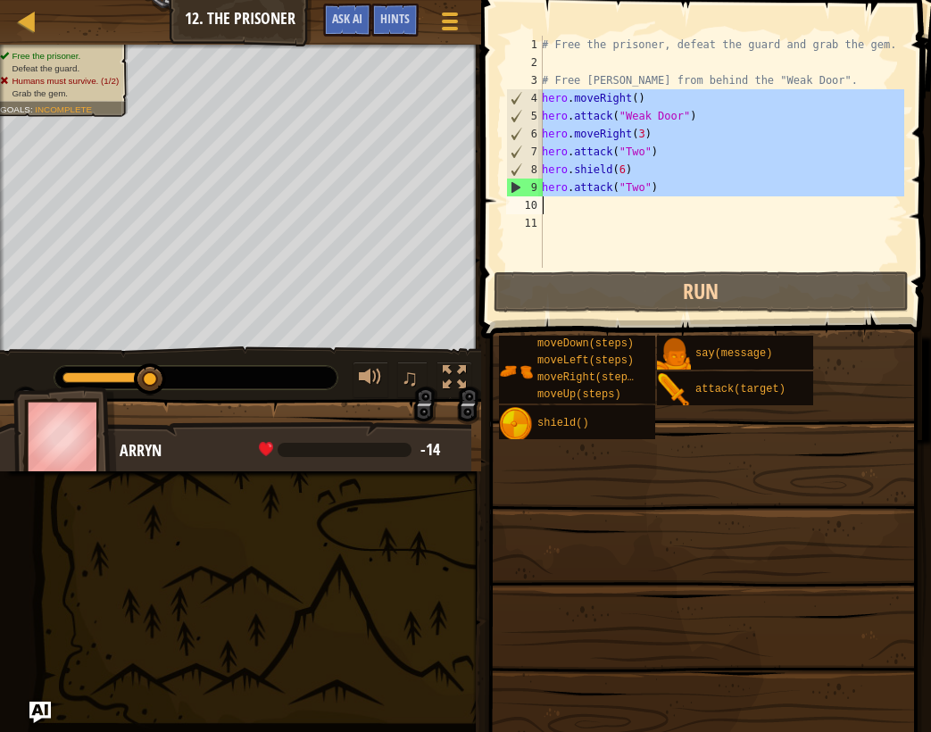
drag, startPoint x: 544, startPoint y: 98, endPoint x: 687, endPoint y: 212, distance: 183.6
click at [687, 212] on div "# Free the prisoner, defeat the guard and grab the gem. # Free Patrick from beh…" at bounding box center [721, 170] width 366 height 268
type textarea "hero.attack("Two")"
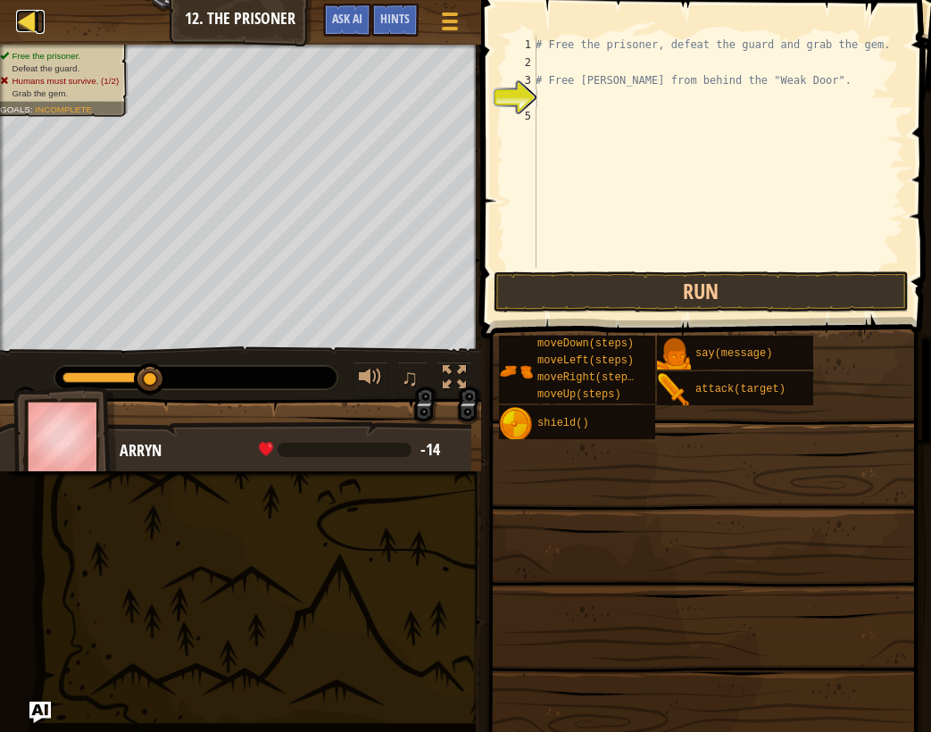
click at [17, 25] on div at bounding box center [27, 21] width 22 height 22
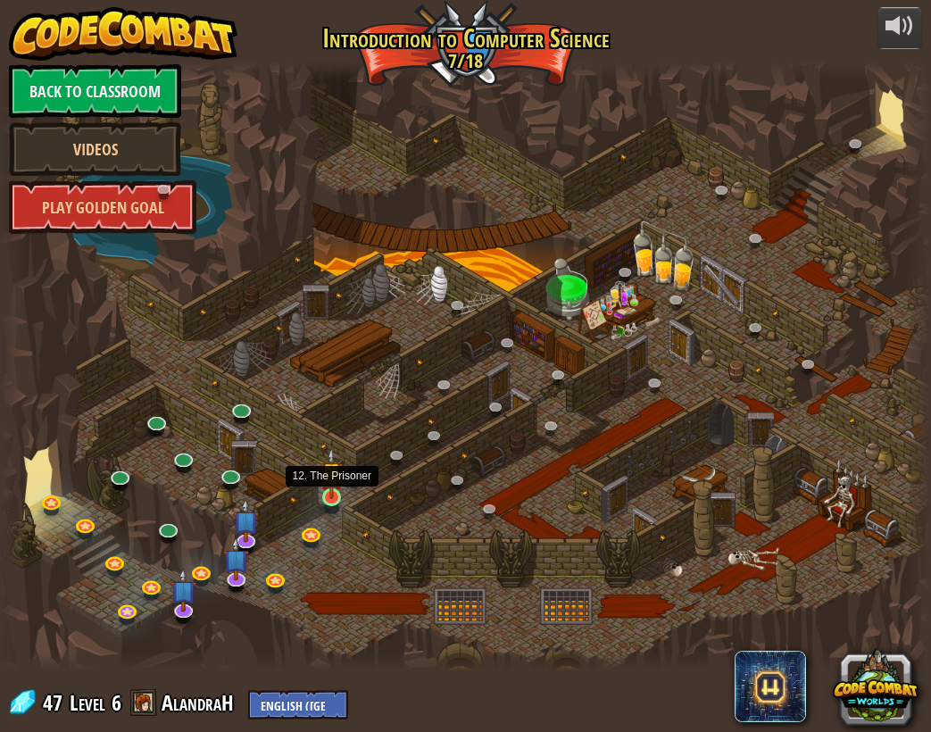
click at [332, 494] on img at bounding box center [331, 473] width 22 height 52
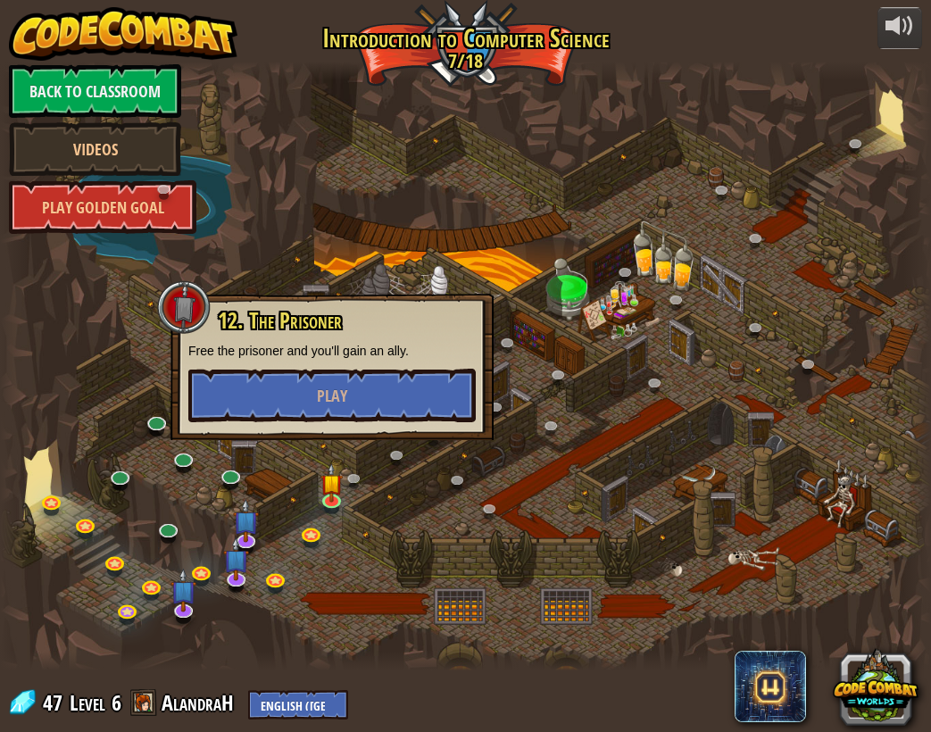
click at [335, 365] on div "12. The Prisoner Free the prisoner and you'll gain an ally. Play" at bounding box center [331, 365] width 287 height 113
click at [345, 395] on span "Play" at bounding box center [332, 396] width 30 height 22
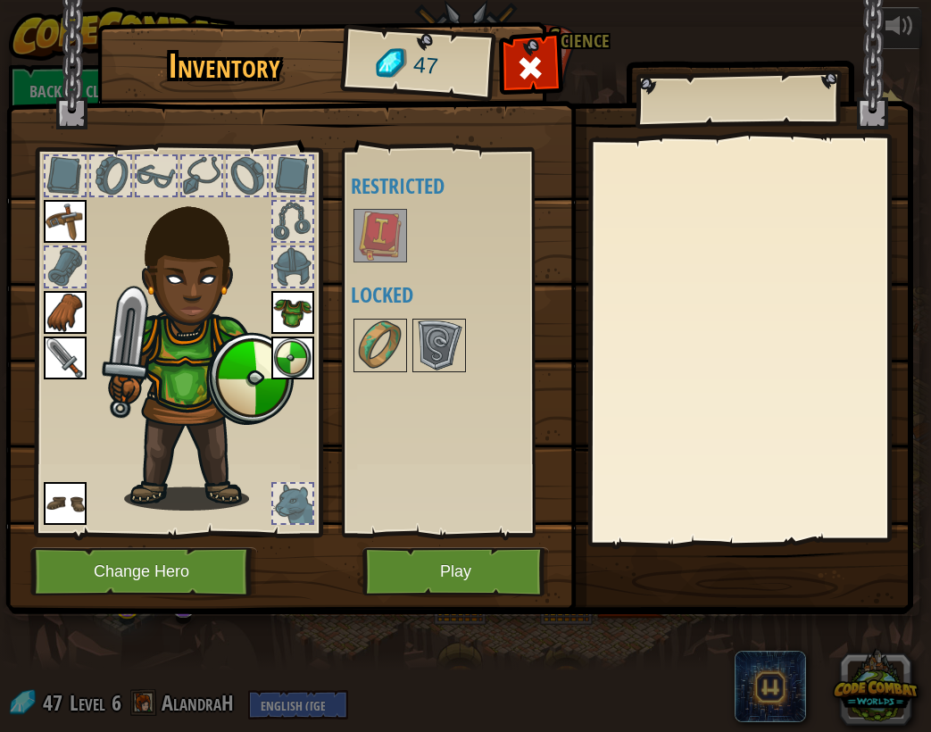
click at [546, 78] on div at bounding box center [531, 73] width 56 height 56
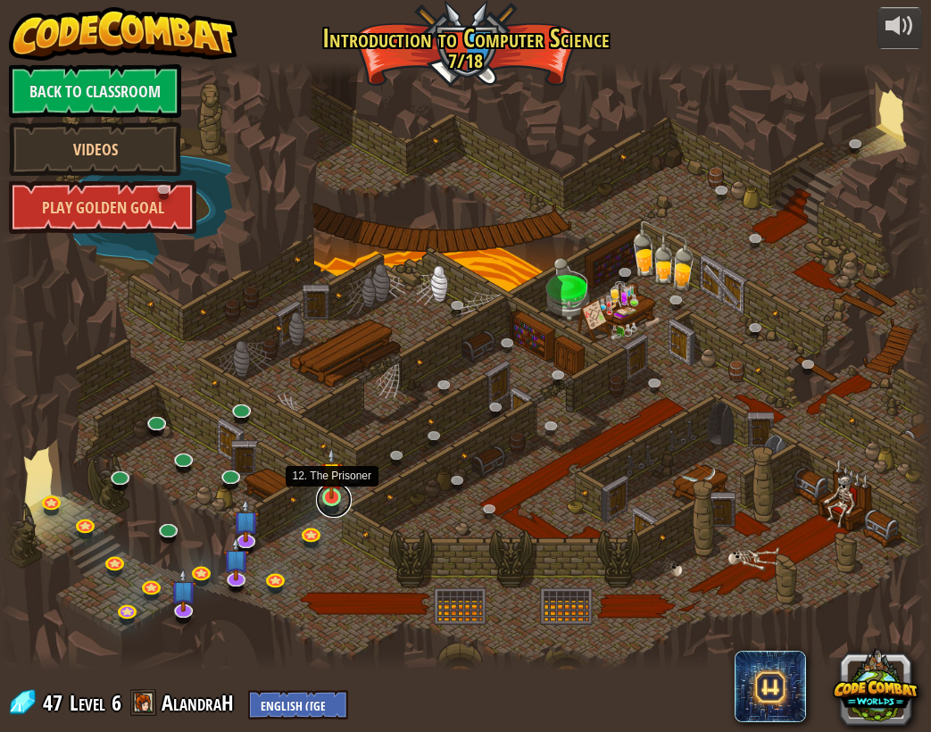
click at [332, 509] on link at bounding box center [334, 500] width 36 height 36
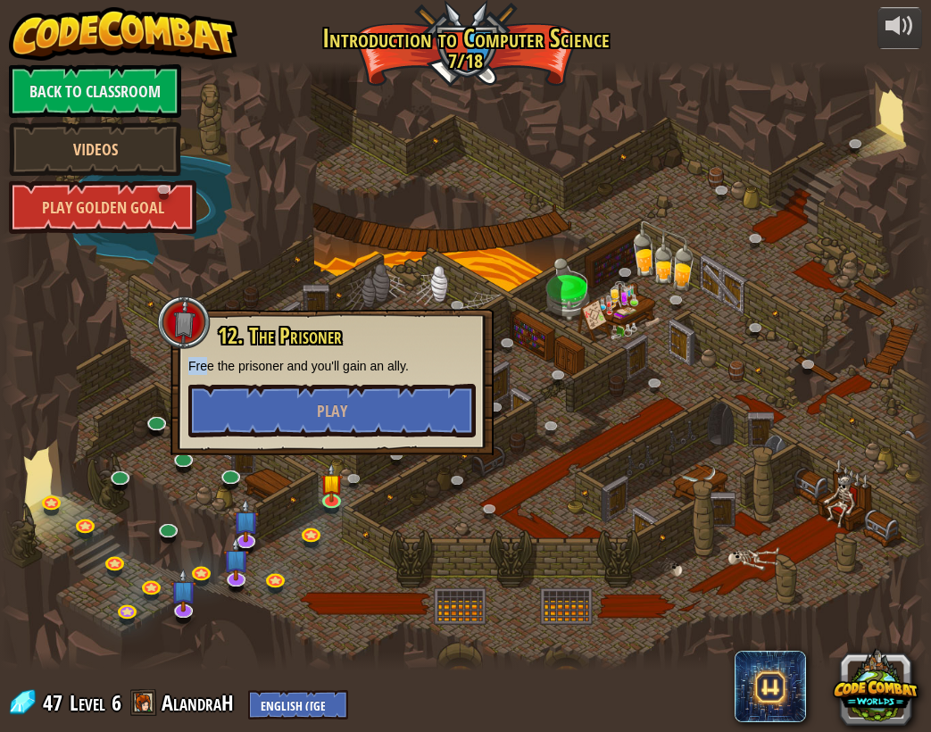
drag, startPoint x: 204, startPoint y: 368, endPoint x: 416, endPoint y: 353, distance: 212.9
click at [416, 353] on div "12. The Prisoner Free the prisoner and you'll gain an ally. Play" at bounding box center [331, 380] width 287 height 113
click at [415, 370] on p "Free the prisoner and you'll gain an ally." at bounding box center [331, 366] width 287 height 18
click at [406, 401] on button "Play" at bounding box center [331, 411] width 287 height 54
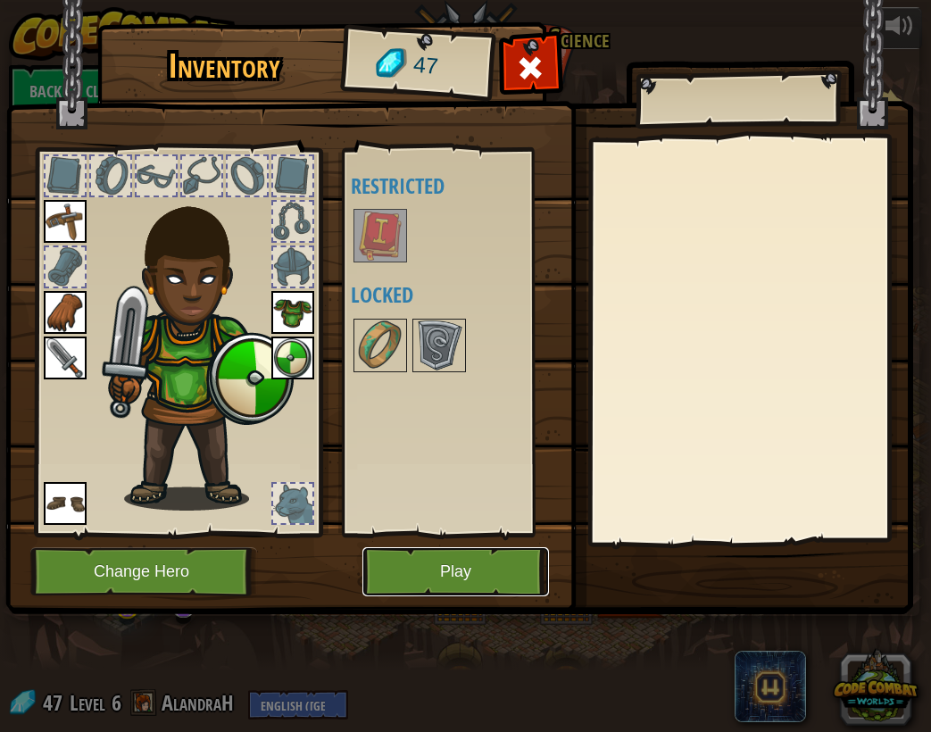
click at [393, 566] on button "Play" at bounding box center [455, 571] width 187 height 49
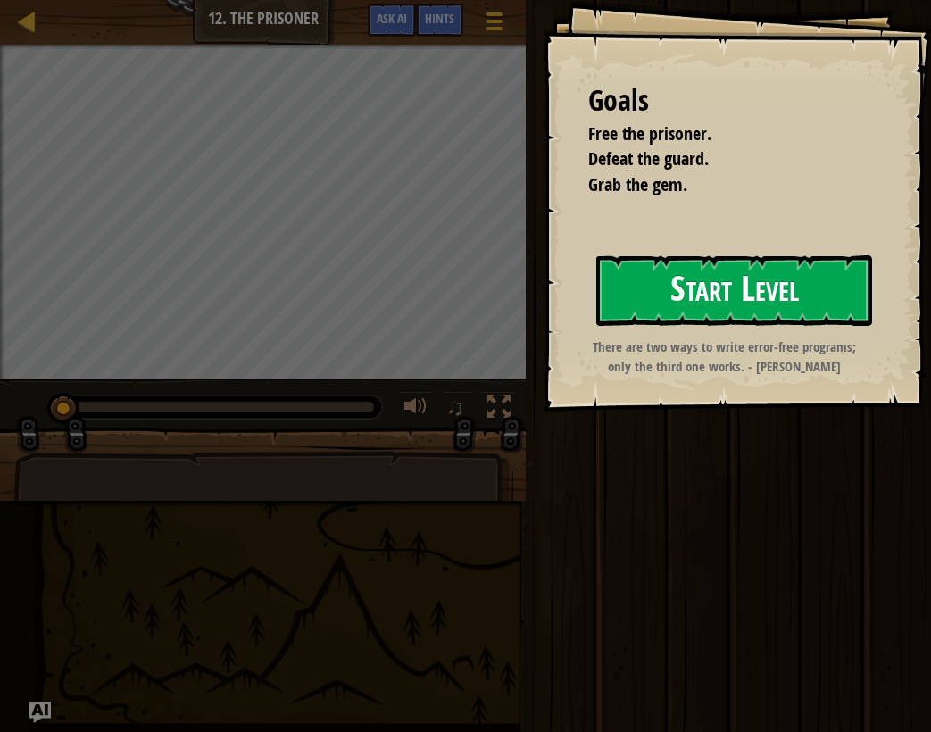
click at [694, 266] on button "Start Level" at bounding box center [734, 290] width 276 height 71
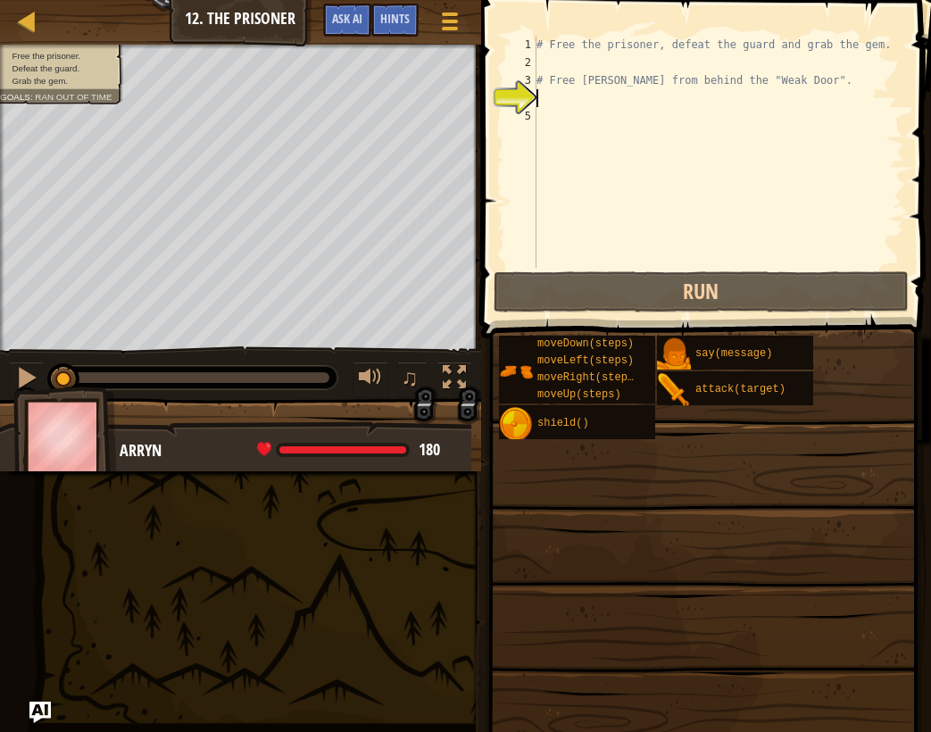
type textarea "m"
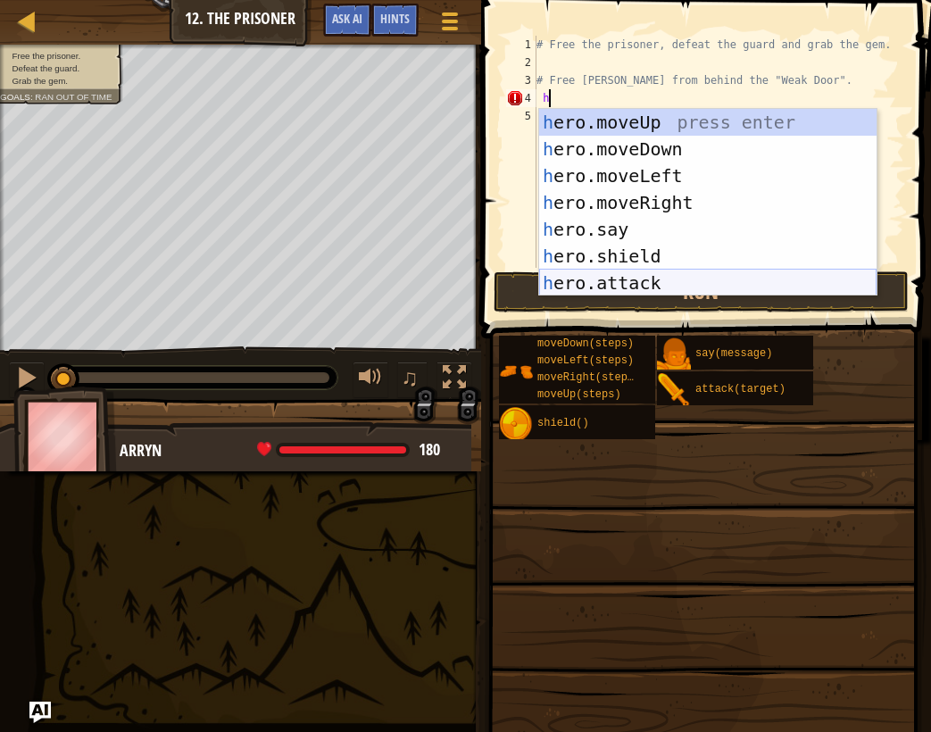
click at [711, 276] on div "h ero.moveUp press enter h ero.moveDown press enter h ero.moveLeft press enter …" at bounding box center [707, 229] width 337 height 241
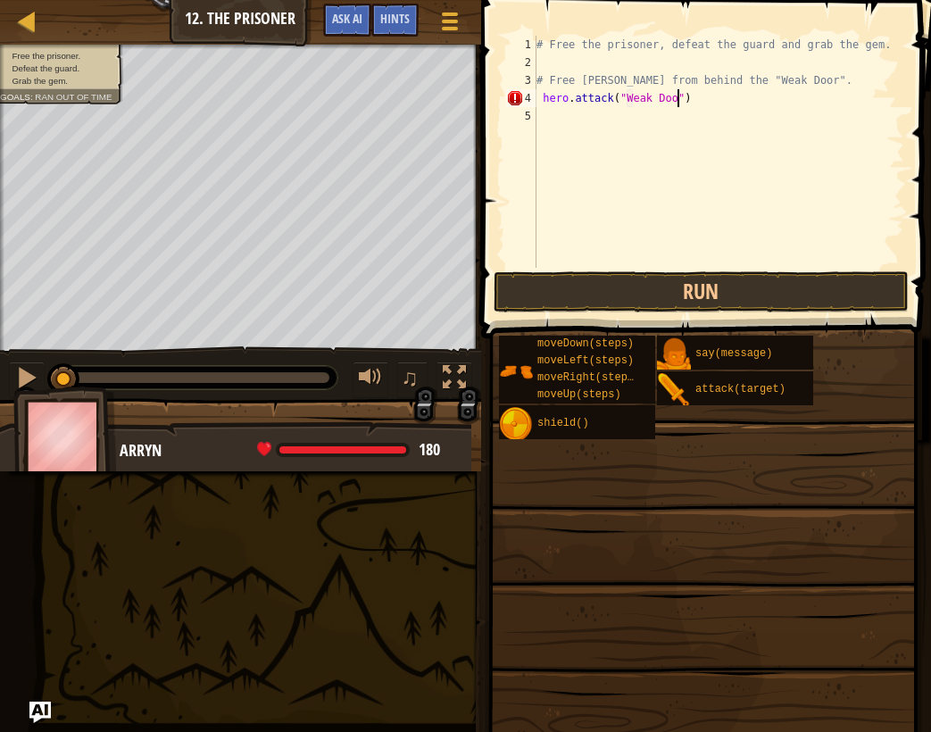
scroll to position [8, 12]
click at [864, 302] on button "Run" at bounding box center [702, 291] width 416 height 41
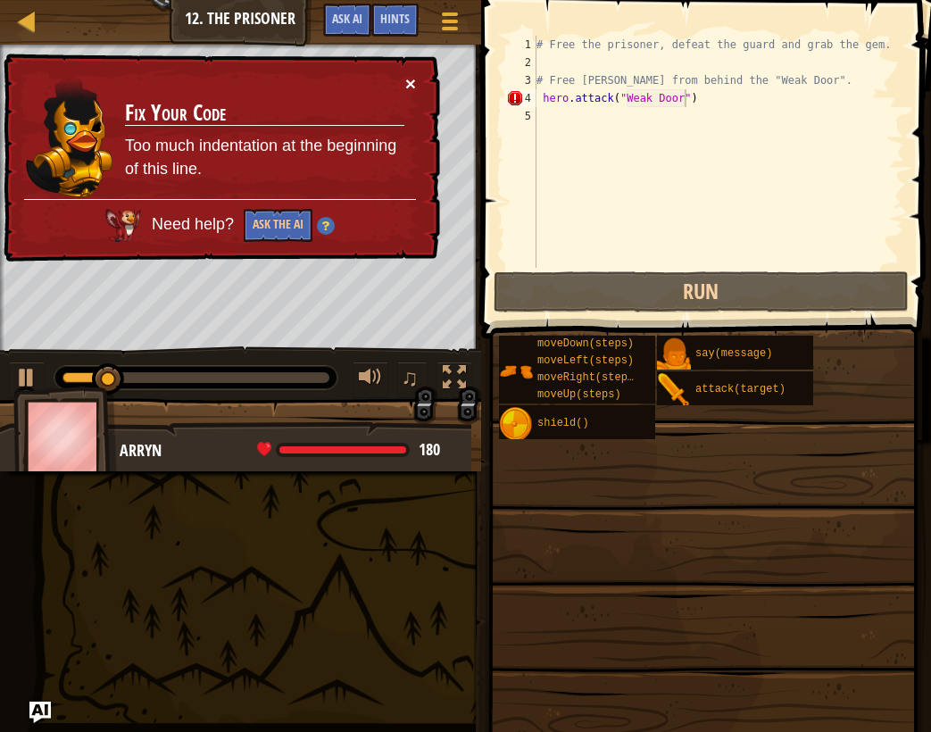
click at [412, 91] on button "×" at bounding box center [410, 83] width 11 height 19
click at [420, 83] on div "× Fix Your Code Too much indentation at the beginning of this line. Need help? …" at bounding box center [220, 158] width 440 height 209
click at [411, 86] on button "×" at bounding box center [410, 83] width 11 height 19
click at [410, 87] on button "×" at bounding box center [410, 83] width 11 height 19
click at [461, 109] on div "Map Introduction to Computer Science 12. The Prisoner Game Menu Done Hints Ask …" at bounding box center [465, 366] width 931 height 732
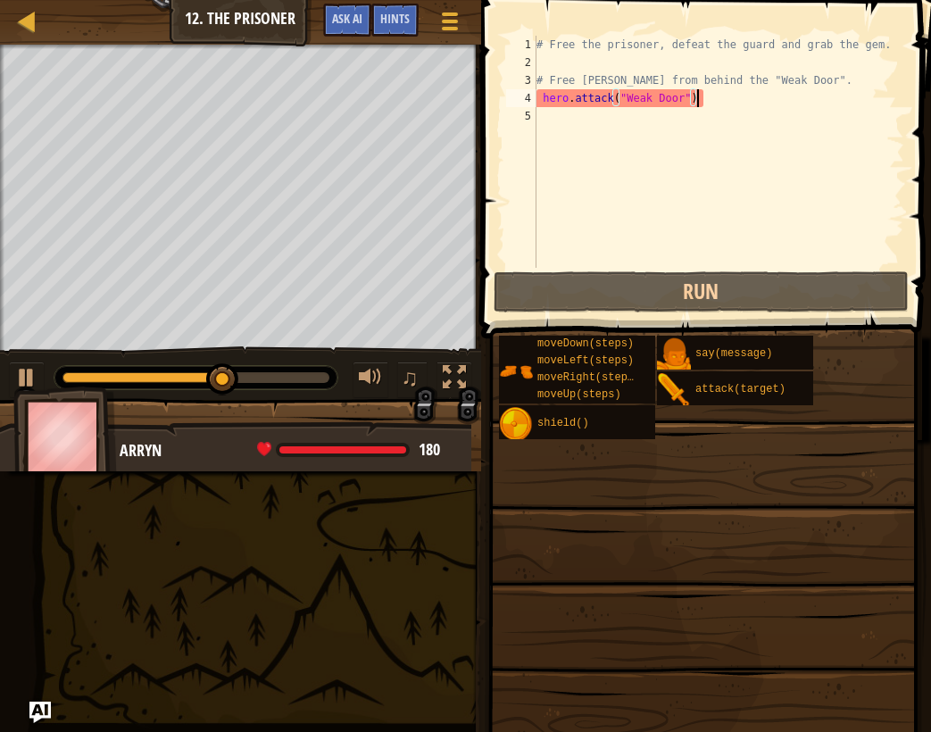
type textarea "hero.attack("Weak Door""
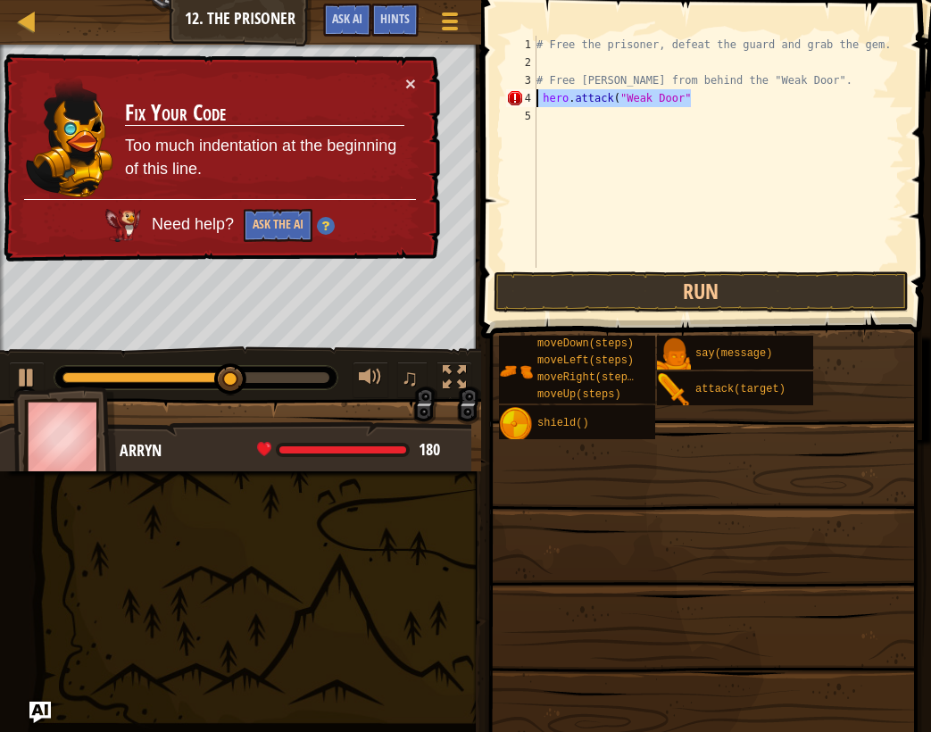
drag, startPoint x: 726, startPoint y: 91, endPoint x: 511, endPoint y: 96, distance: 214.3
click at [511, 96] on div "hero.attack("Weak Door" 1 2 3 4 5 # Free the prisoner, defeat the guard and gra…" at bounding box center [704, 152] width 402 height 232
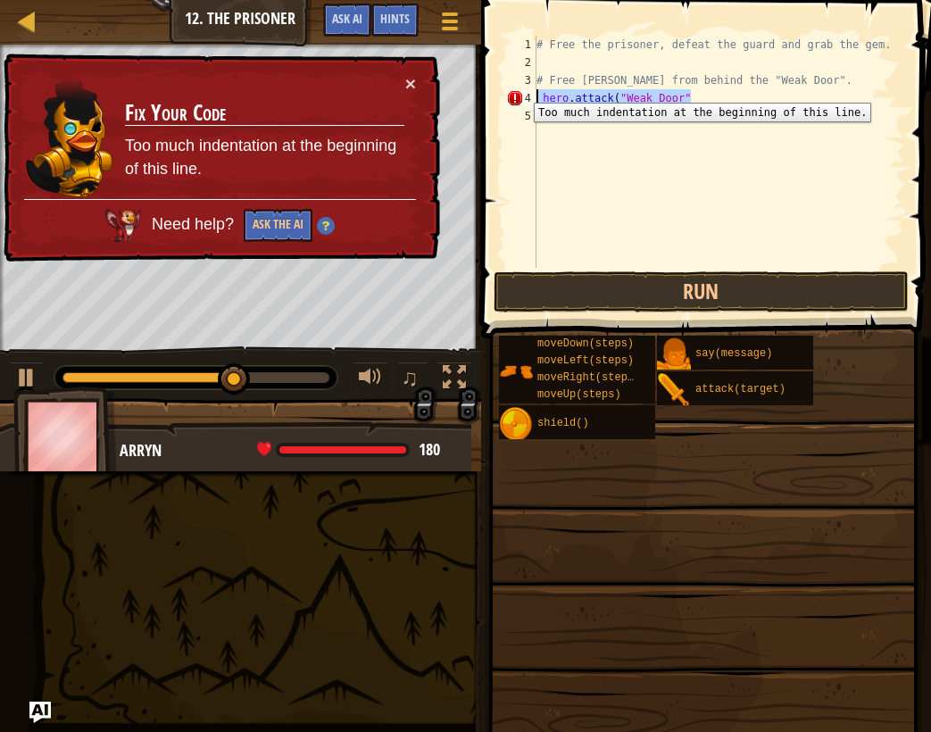
scroll to position [8, 0]
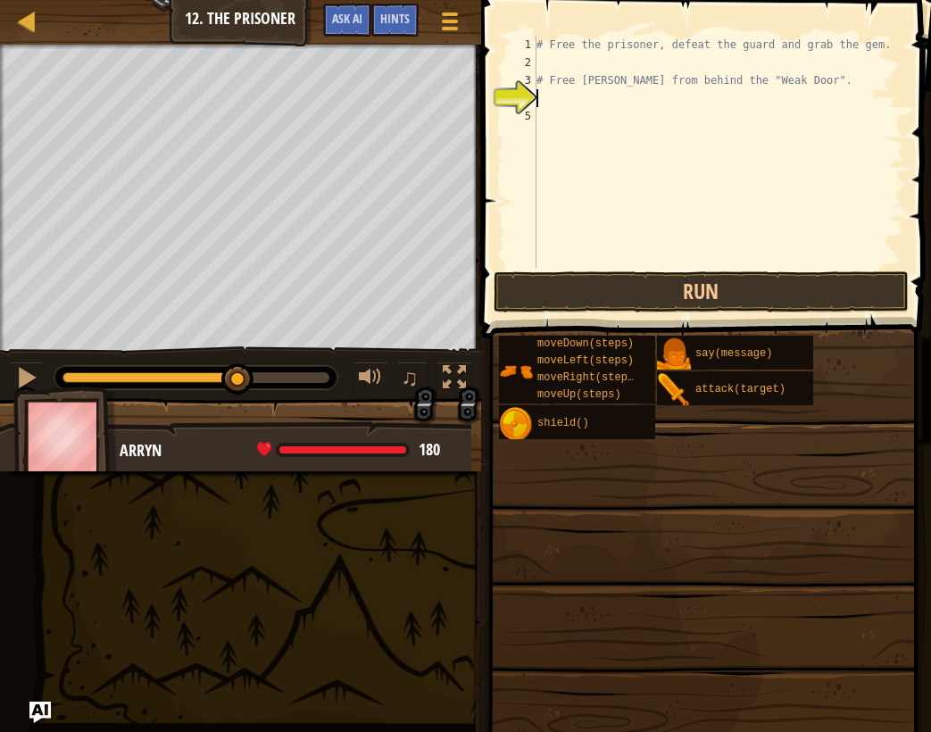
click at [603, 96] on div "# Free the prisoner, defeat the guard and grab the gem. # Free Patrick from beh…" at bounding box center [718, 170] width 371 height 268
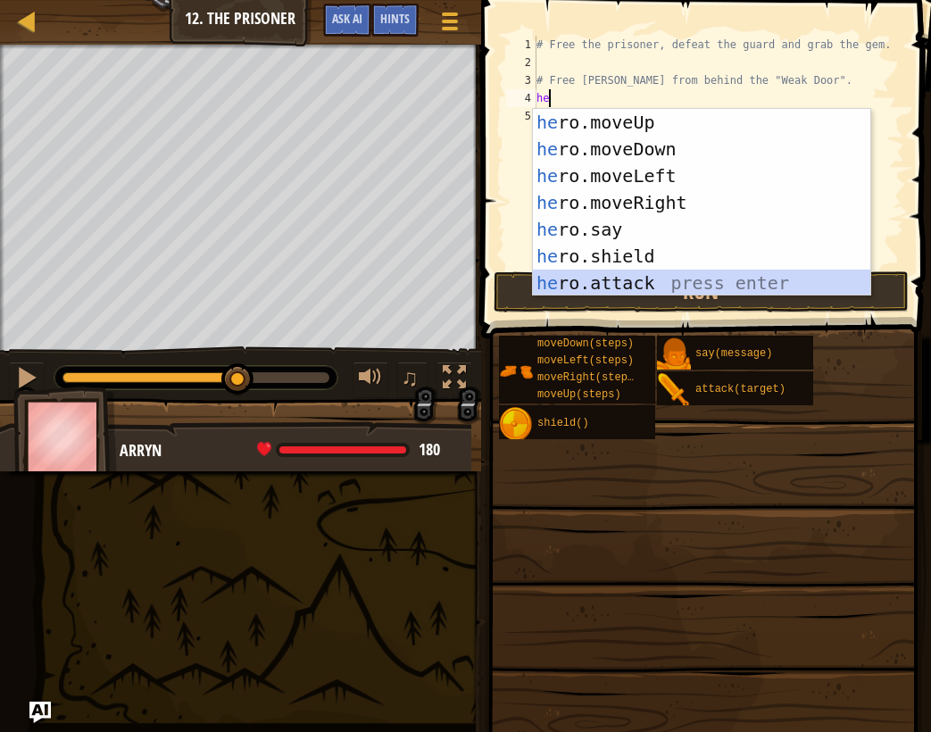
click at [667, 275] on div "he ro.moveUp press enter he ro.moveDown press enter he ro.moveLeft press enter …" at bounding box center [701, 229] width 337 height 241
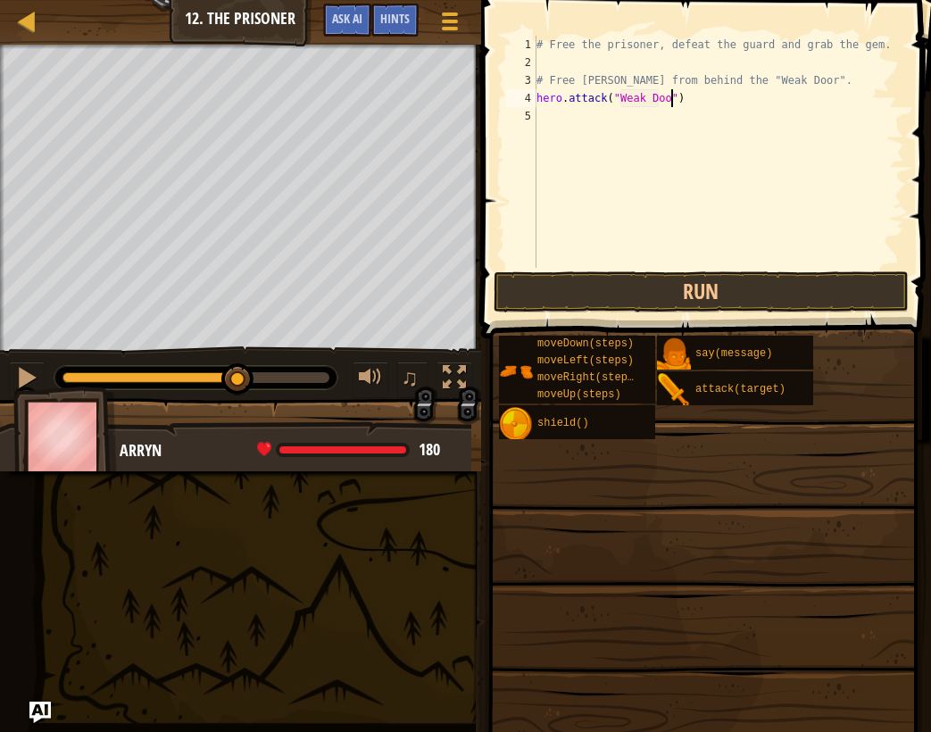
scroll to position [8, 12]
click at [756, 290] on button "Run" at bounding box center [702, 291] width 416 height 41
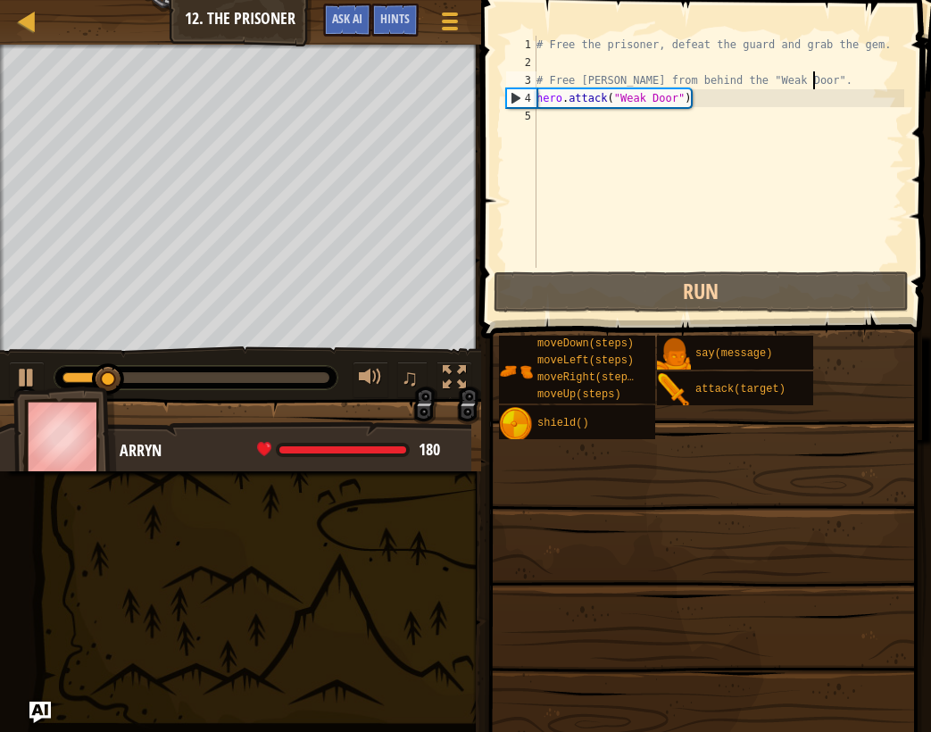
click at [814, 87] on div "# Free the prisoner, defeat the guard and grab the gem. # Free Patrick from beh…" at bounding box center [718, 170] width 371 height 268
type textarea "# Free [PERSON_NAME] from behind the "Weak Door"."
click at [786, 122] on div "# Free the prisoner, defeat the guard and grab the gem. # Free Patrick from beh…" at bounding box center [718, 170] width 371 height 268
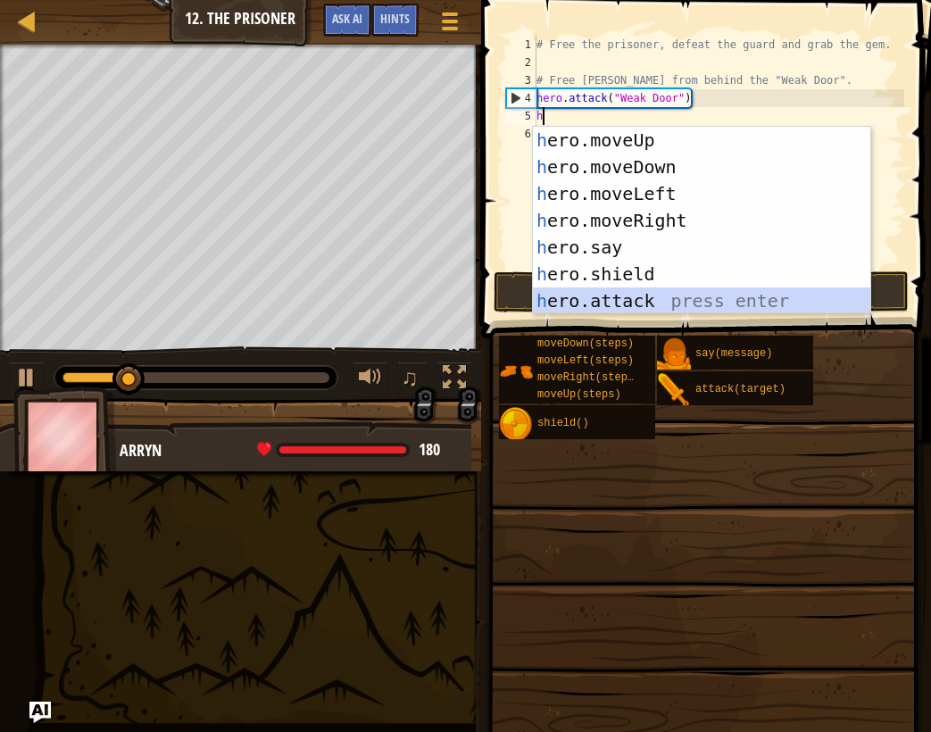
click at [713, 307] on div "h ero.moveUp press enter h ero.moveDown press enter h ero.moveLeft press enter …" at bounding box center [701, 247] width 337 height 241
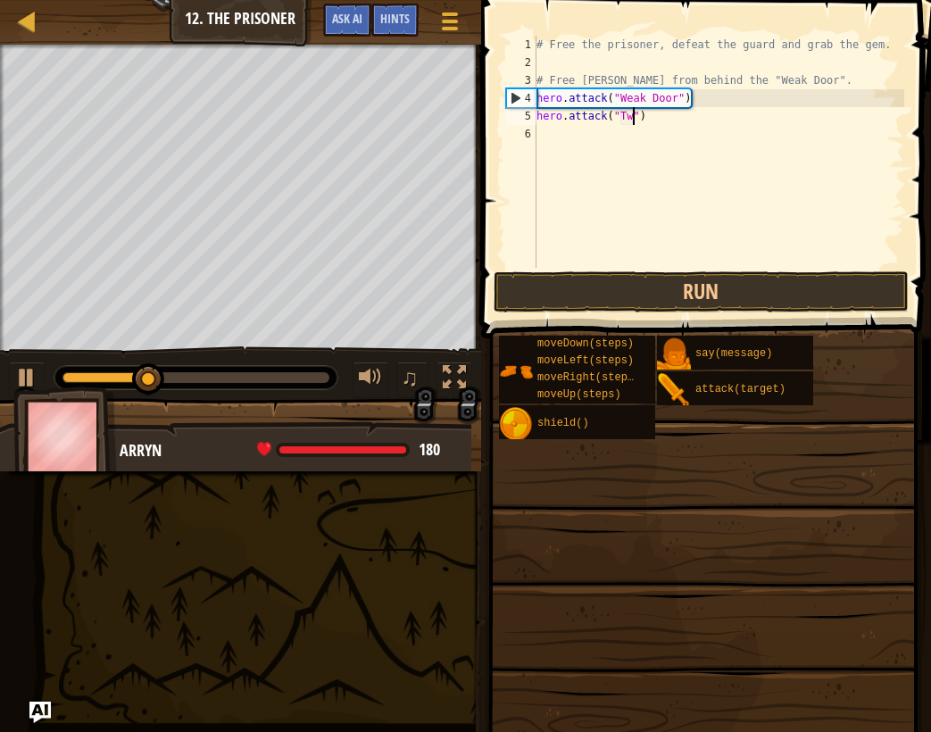
type textarea "hero.attack("Two")"
click at [690, 142] on div "# Free the prisoner, defeat the guard and grab the gem. # Free Patrick from beh…" at bounding box center [718, 170] width 371 height 268
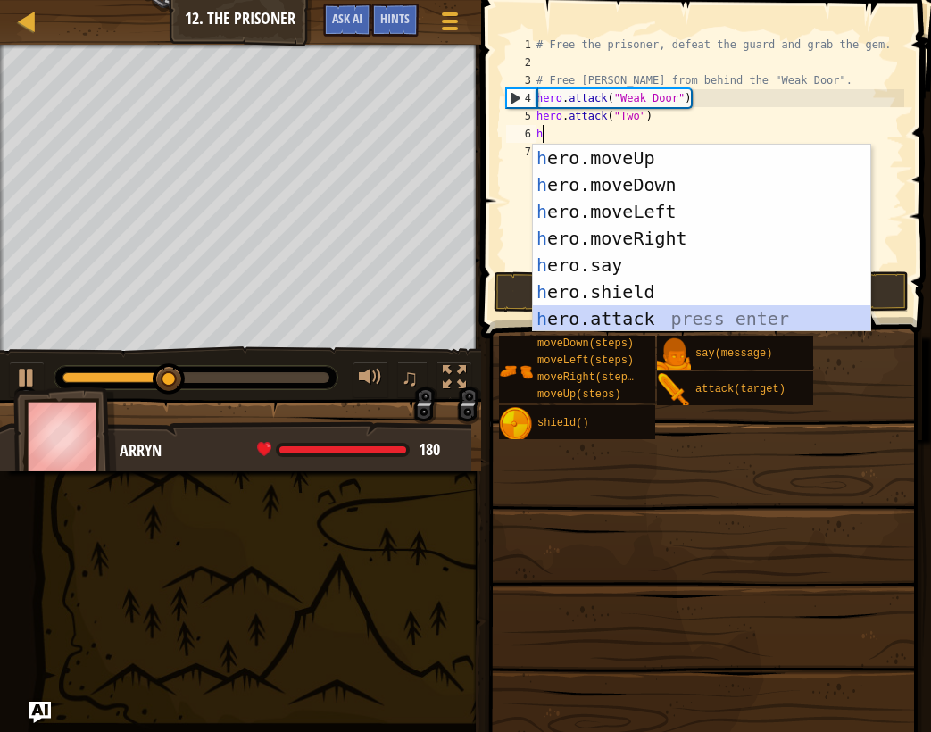
click at [673, 309] on div "h ero.moveUp press enter h ero.moveDown press enter h ero.moveLeft press enter …" at bounding box center [701, 265] width 337 height 241
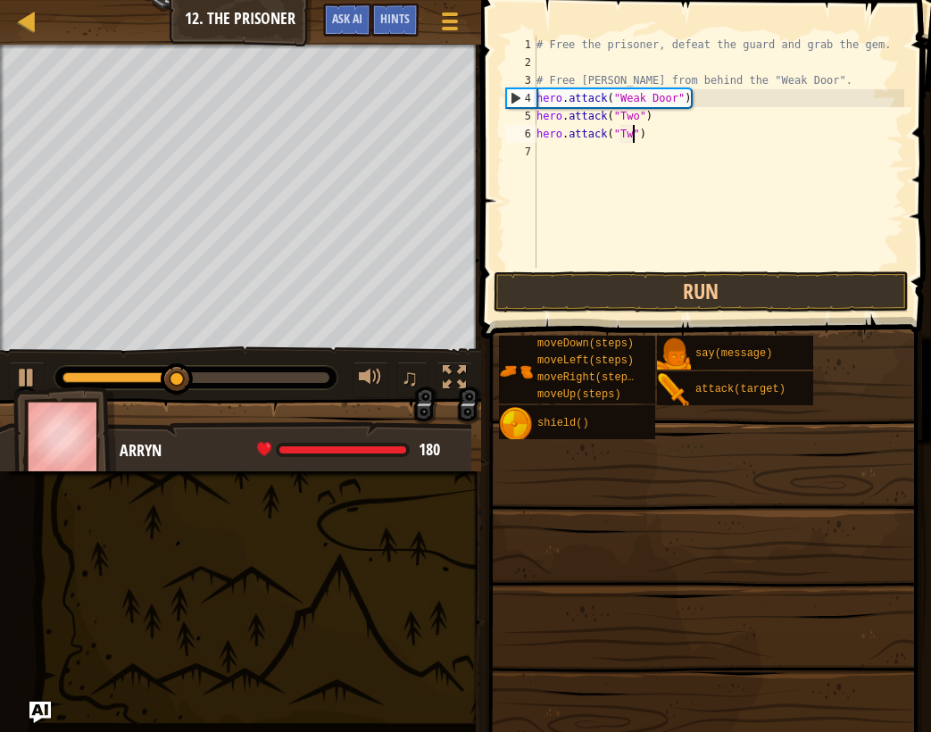
type textarea "hero.attack("Two")"
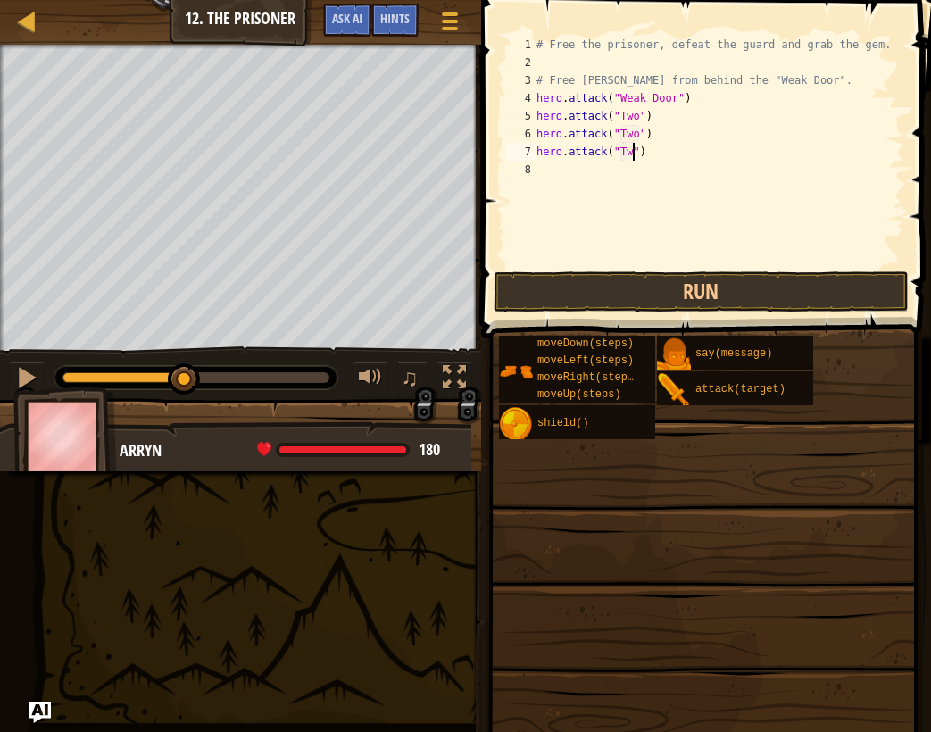
scroll to position [8, 8]
click at [640, 151] on div "# Free the prisoner, defeat the guard and grab the gem. # Free Patrick from beh…" at bounding box center [718, 170] width 371 height 268
type textarea "hero.attack("Two")"
click at [741, 287] on button "Run" at bounding box center [702, 291] width 416 height 41
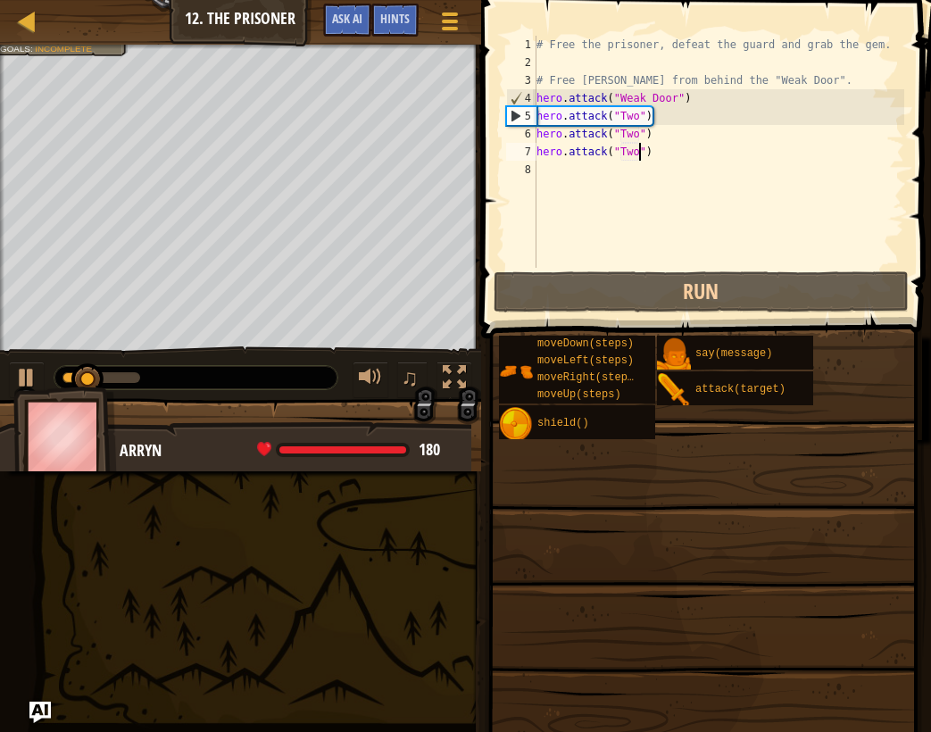
click at [685, 177] on div "# Free the prisoner, defeat the guard and grab the gem. # Free Patrick from beh…" at bounding box center [718, 170] width 371 height 268
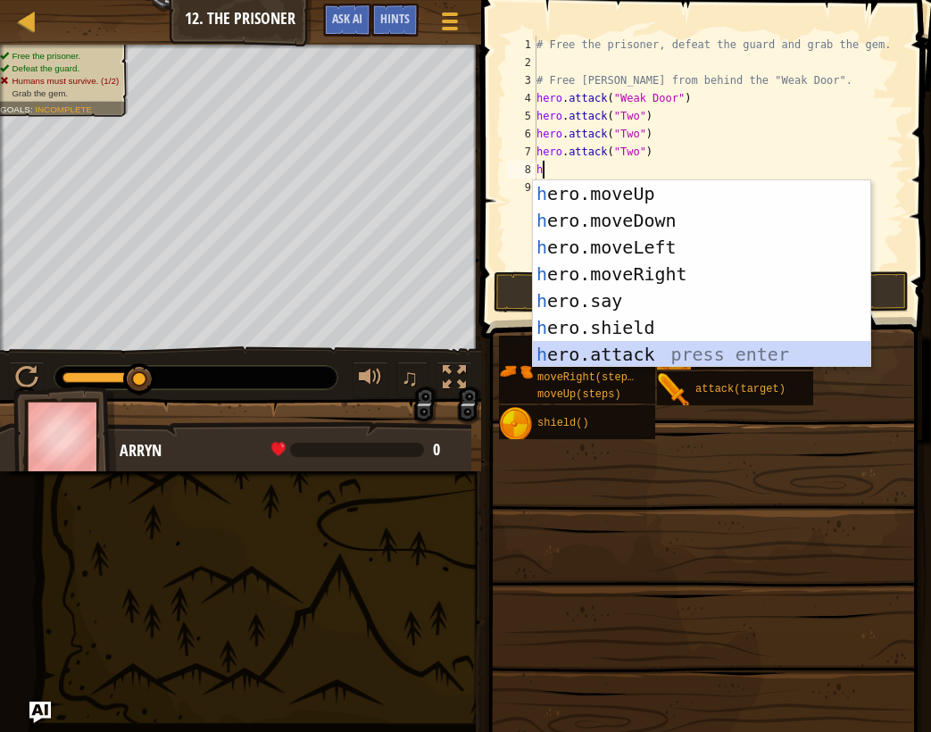
click at [651, 354] on div "h ero.moveUp press enter h ero.moveDown press enter h ero.moveLeft press enter …" at bounding box center [701, 300] width 337 height 241
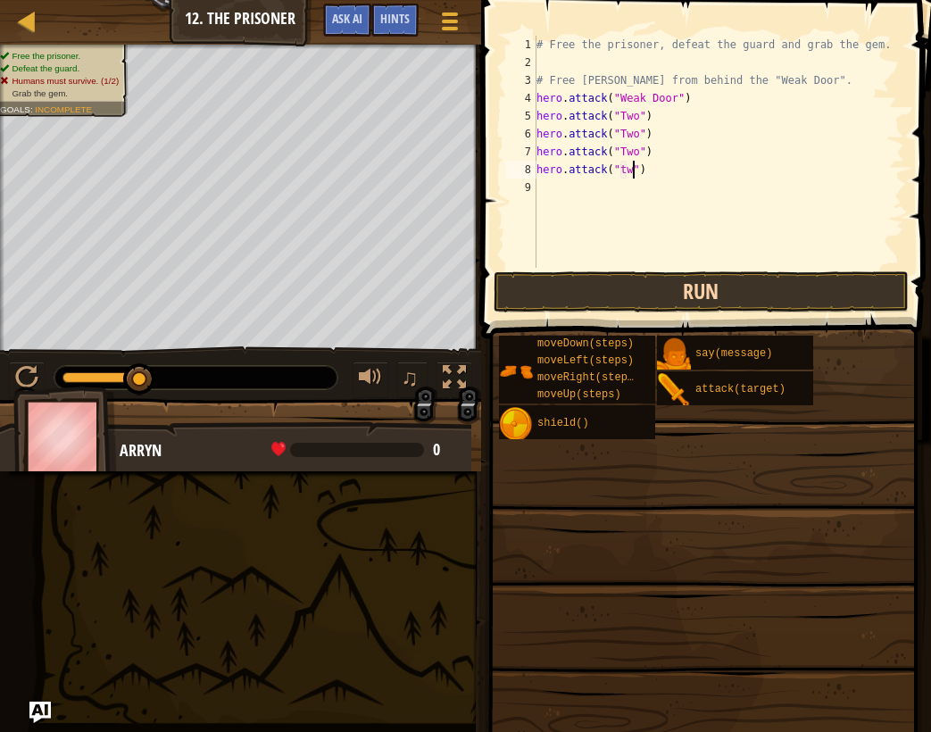
scroll to position [8, 8]
type textarea "hero.attack("Two")"
click at [612, 181] on div "# Free the prisoner, defeat the guard and grab the gem. # Free Patrick from beh…" at bounding box center [718, 170] width 371 height 268
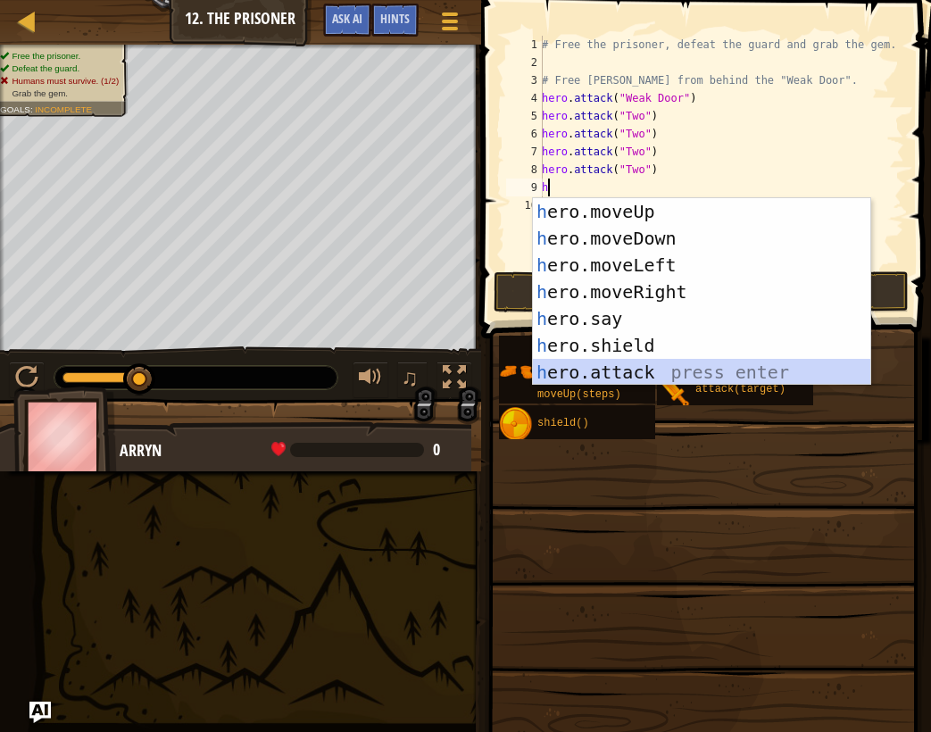
click at [657, 377] on div "h ero.moveUp press enter h ero.moveDown press enter h ero.moveLeft press enter …" at bounding box center [701, 318] width 337 height 241
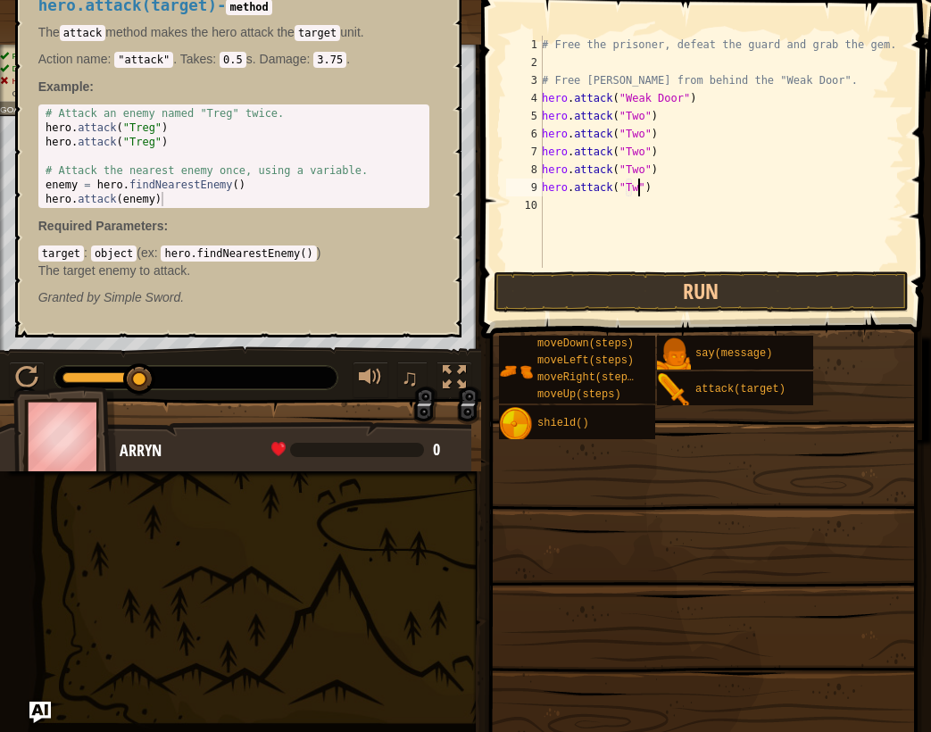
scroll to position [8, 8]
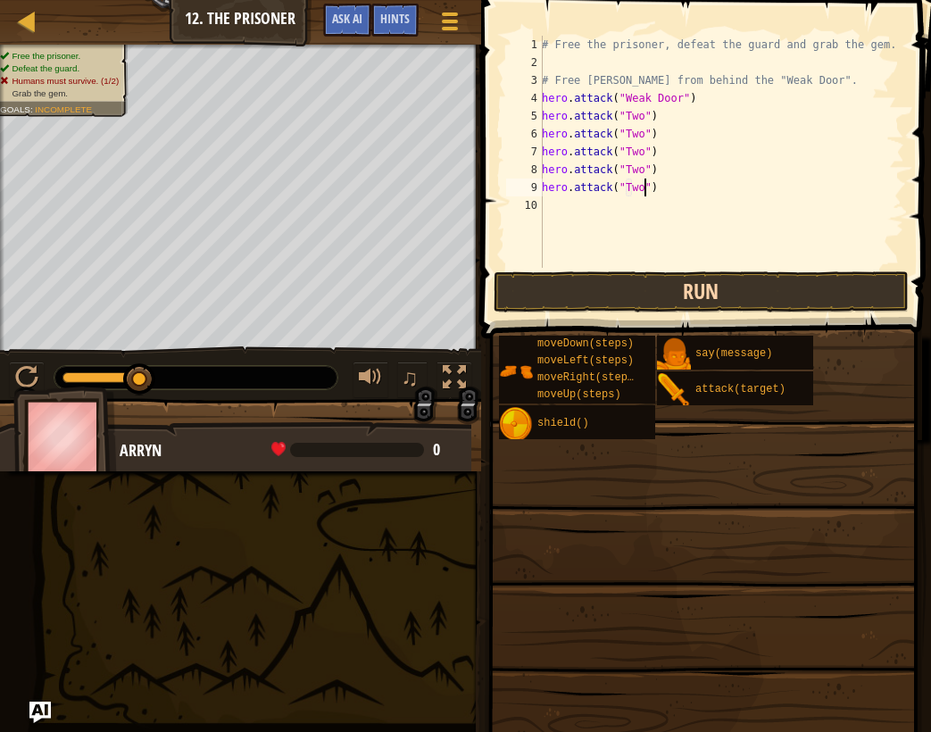
type textarea "hero.attack("Two")"
click at [759, 285] on button "Run" at bounding box center [702, 291] width 416 height 41
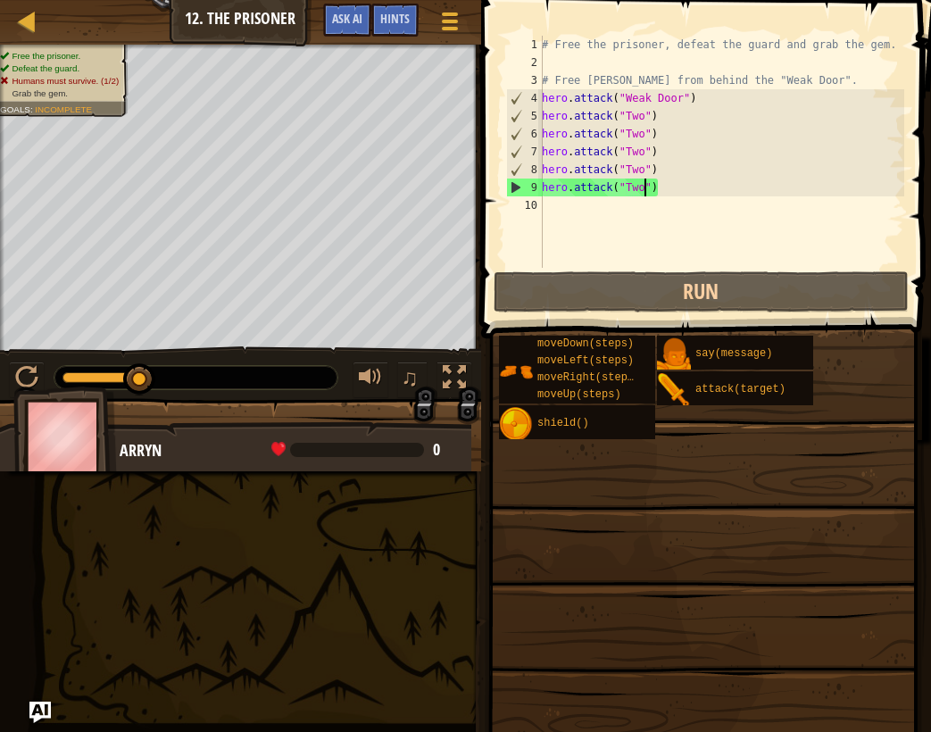
click at [609, 219] on div "# Free the prisoner, defeat the guard and grab the gem. # Free Patrick from beh…" at bounding box center [721, 170] width 366 height 268
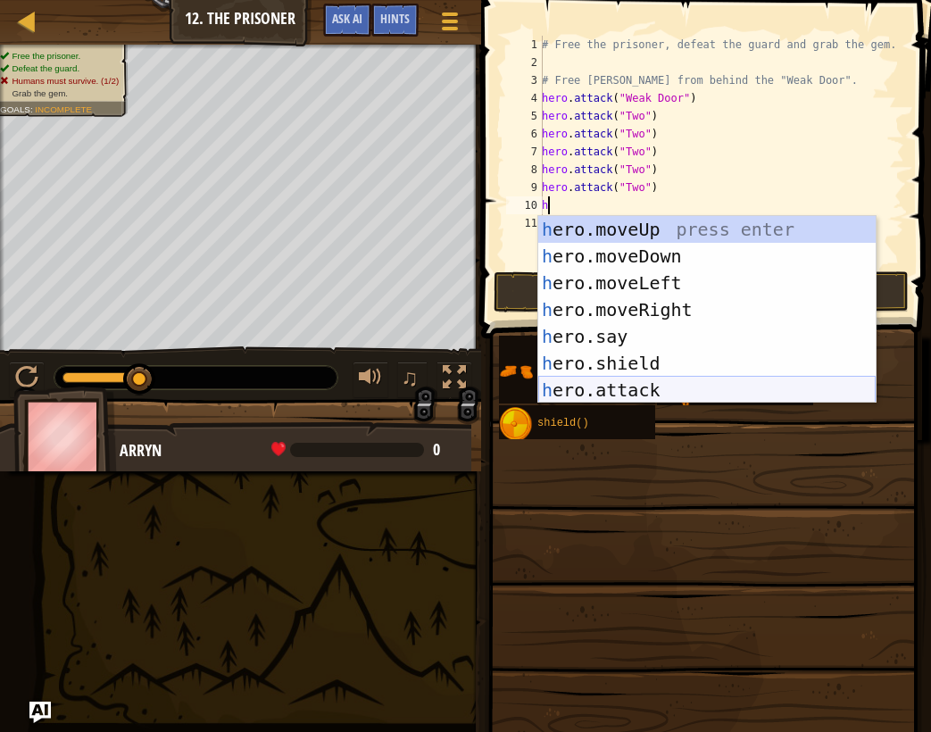
click at [635, 393] on div "h ero.moveUp press enter h ero.moveDown press enter h ero.moveLeft press enter …" at bounding box center [706, 336] width 337 height 241
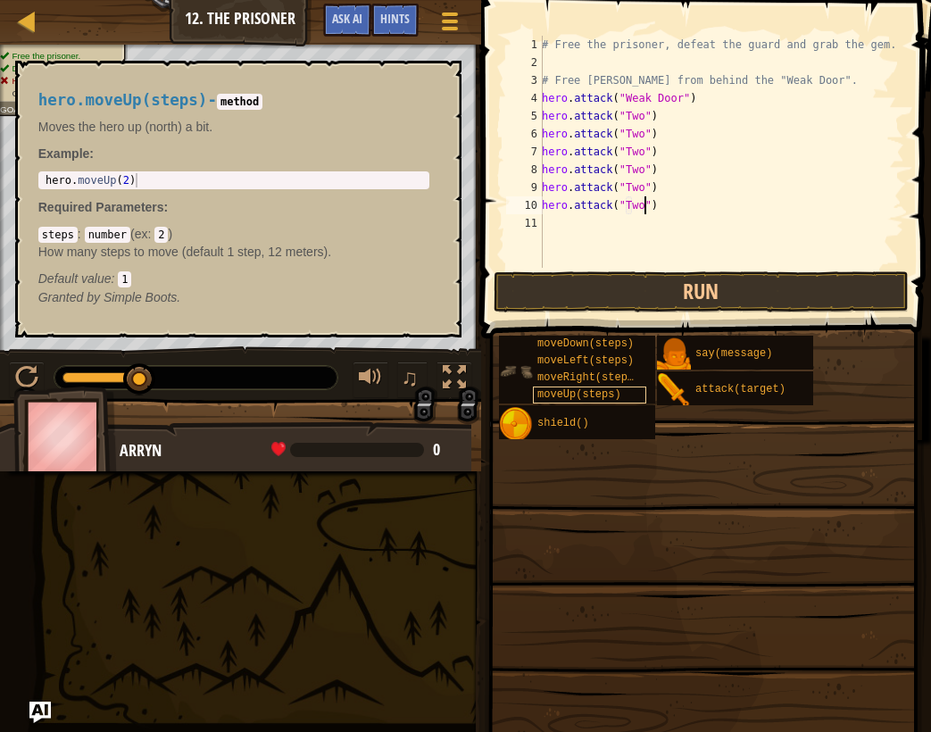
scroll to position [8, 8]
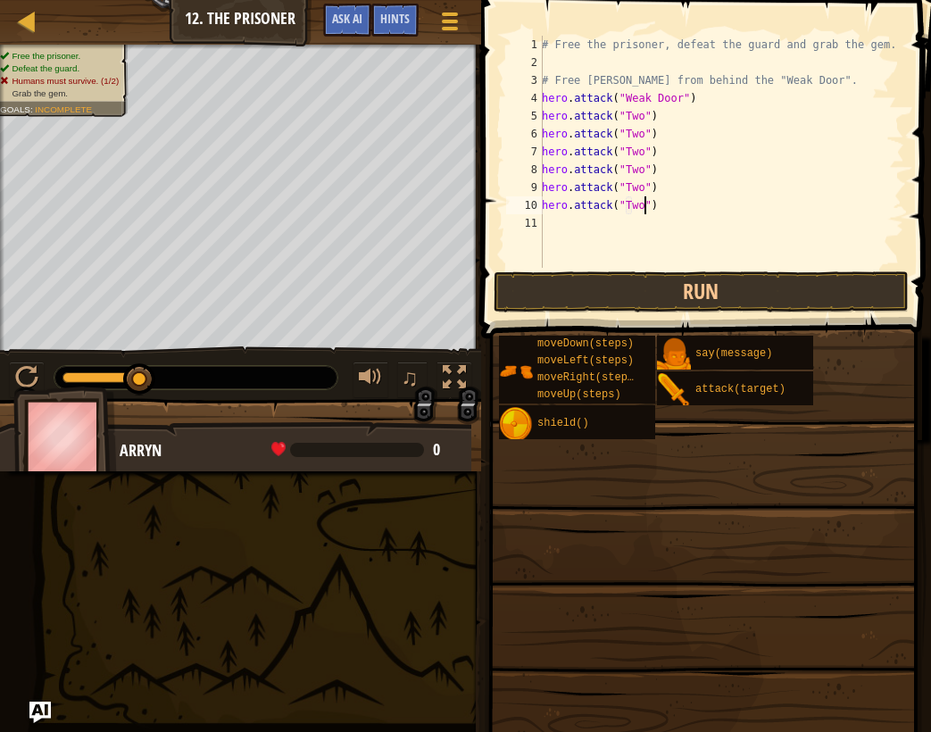
type textarea "hero.attack("Two")"
click at [777, 270] on span at bounding box center [708, 143] width 464 height 391
click at [819, 306] on button "Run" at bounding box center [702, 291] width 416 height 41
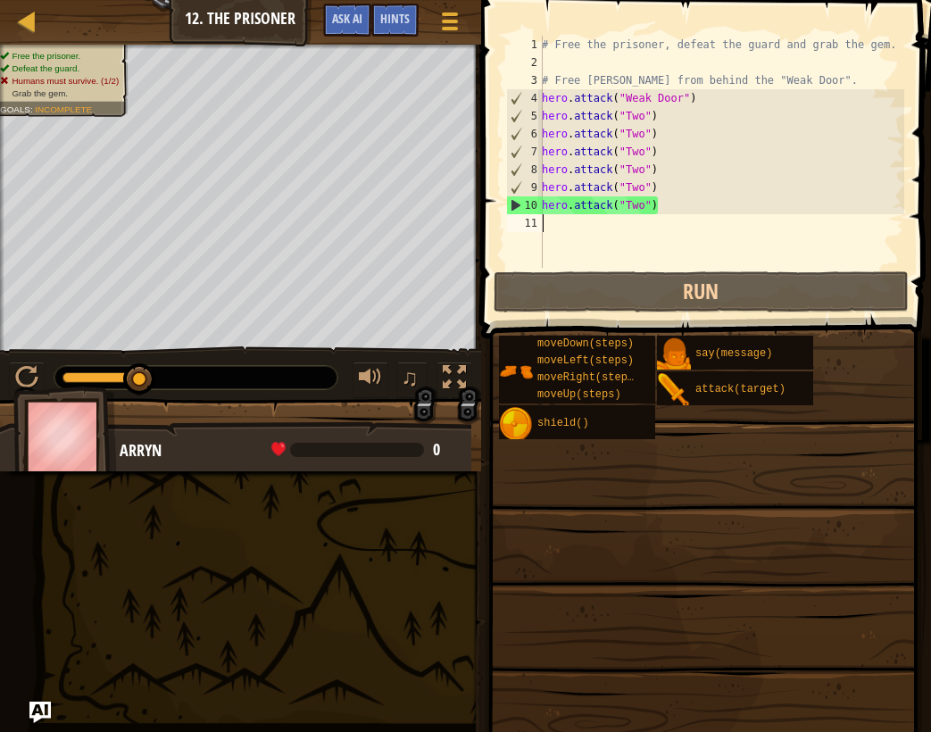
click at [680, 227] on div "# Free the prisoner, defeat the guard and grab the gem. # Free Patrick from beh…" at bounding box center [721, 170] width 366 height 268
click at [678, 206] on div "# Free the prisoner, defeat the guard and grab the gem. # Free Patrick from beh…" at bounding box center [721, 170] width 366 height 268
type textarea "hero.attack("Two")"
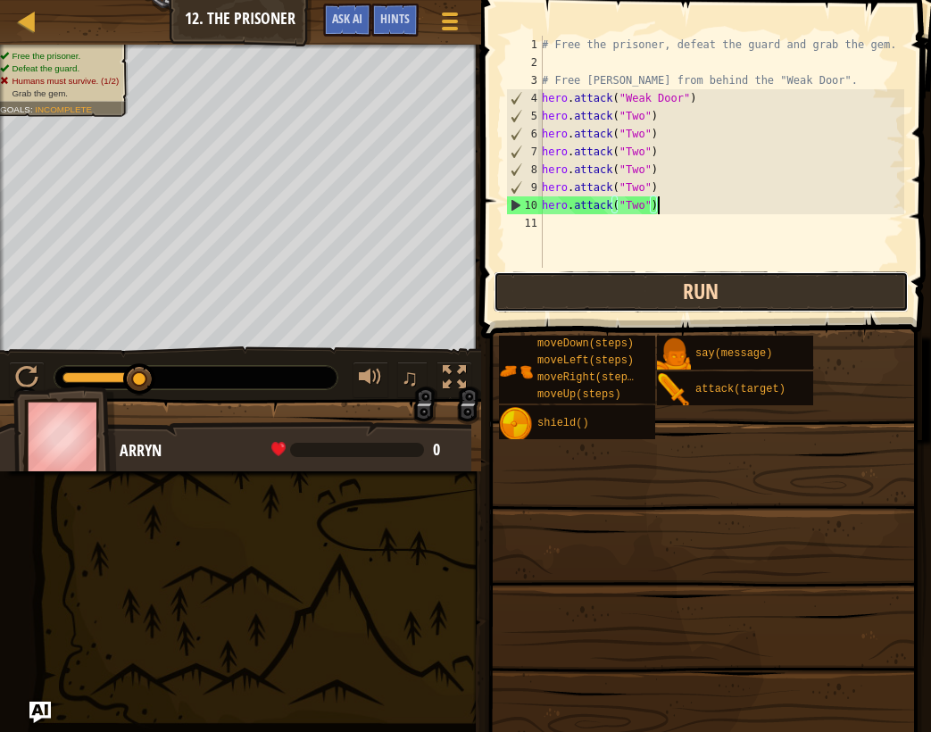
click at [661, 311] on button "Run" at bounding box center [702, 291] width 416 height 41
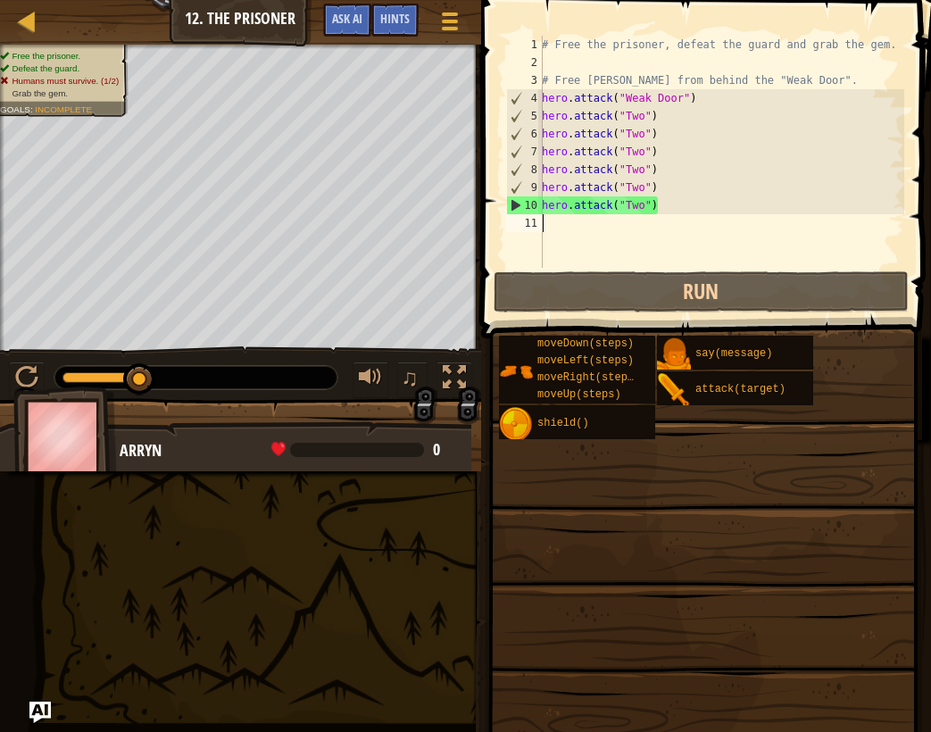
click at [639, 225] on div "# Free the prisoner, defeat the guard and grab the gem. # Free Patrick from beh…" at bounding box center [721, 170] width 366 height 268
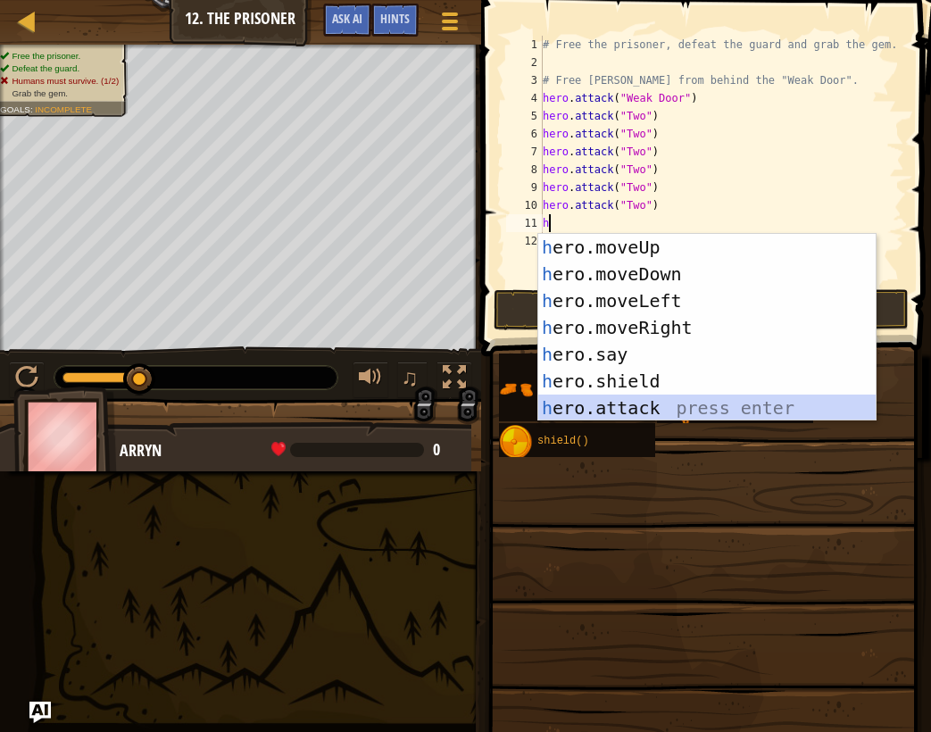
click at [678, 398] on div "h ero.moveUp press enter h ero.moveDown press enter h ero.moveLeft press enter …" at bounding box center [706, 354] width 337 height 241
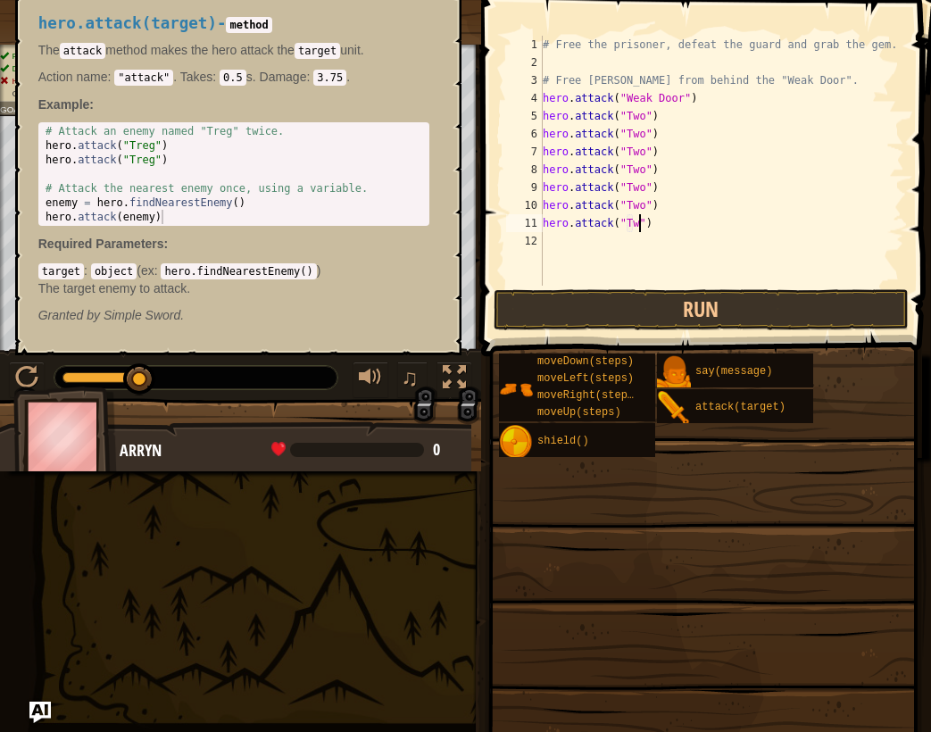
scroll to position [8, 8]
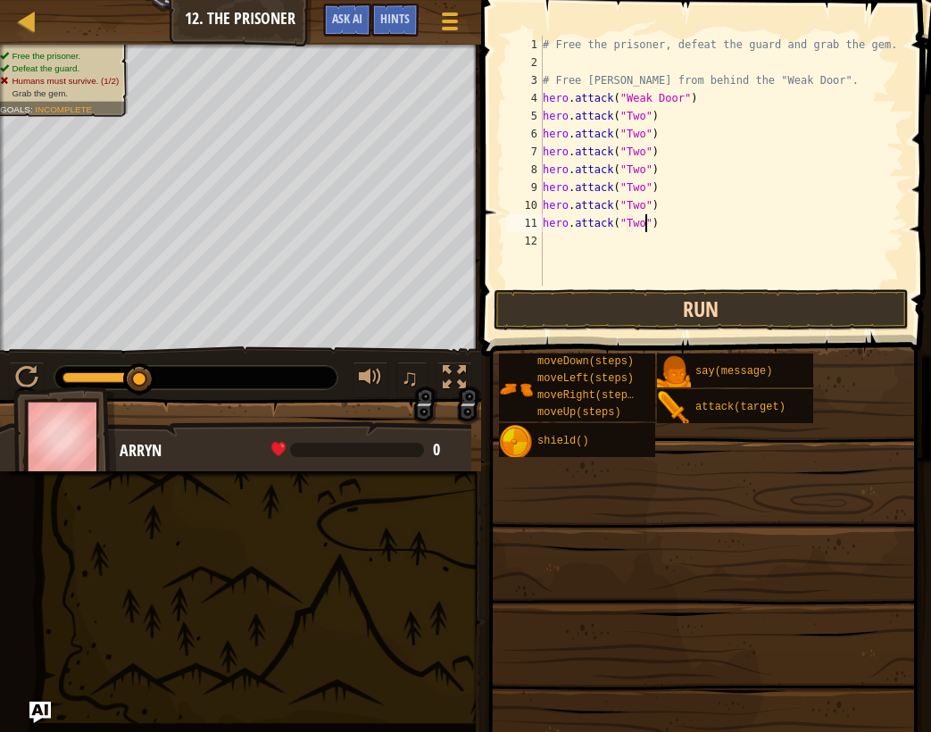
type textarea "hero.attack("Two")"
click at [697, 305] on button "Run" at bounding box center [702, 309] width 416 height 41
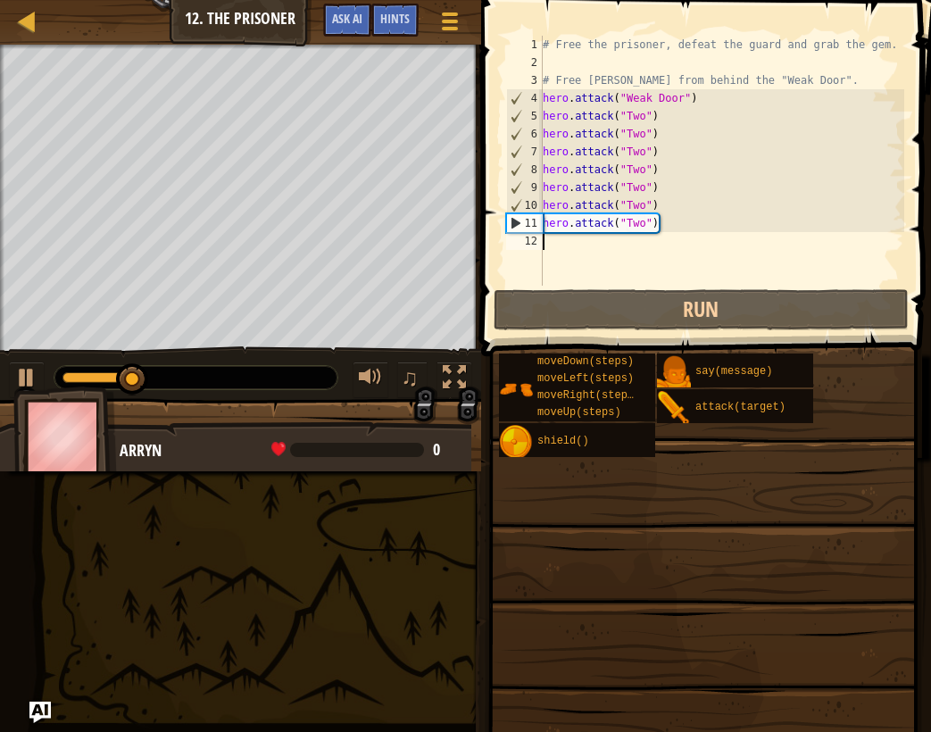
click at [608, 248] on div "# Free the prisoner, defeat the guard and grab the gem. # Free Patrick from beh…" at bounding box center [721, 179] width 365 height 286
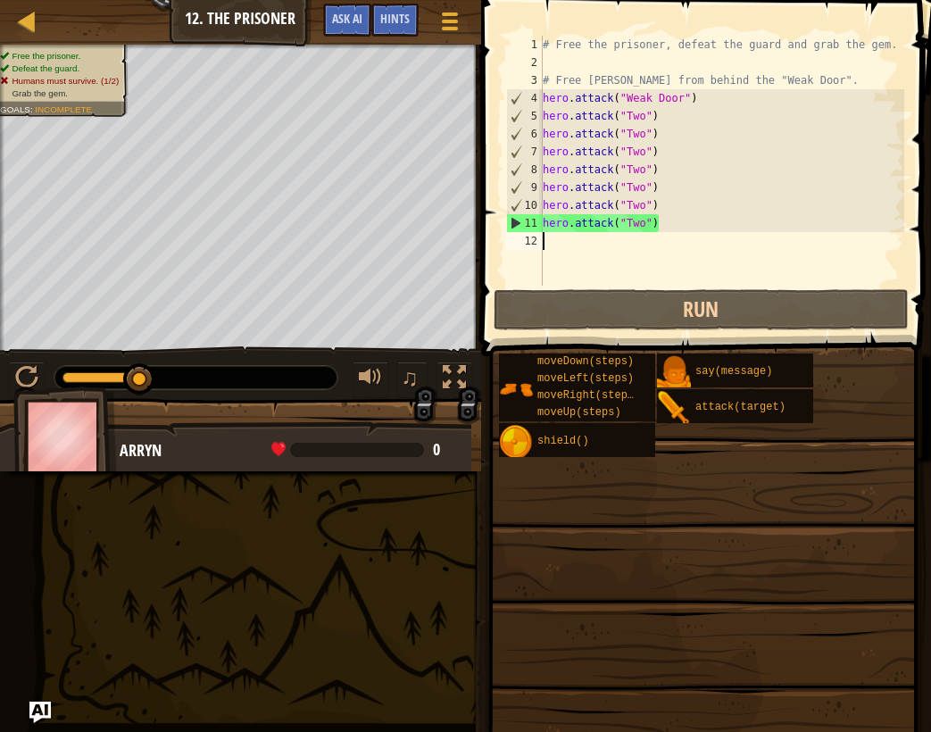
type textarea "h"
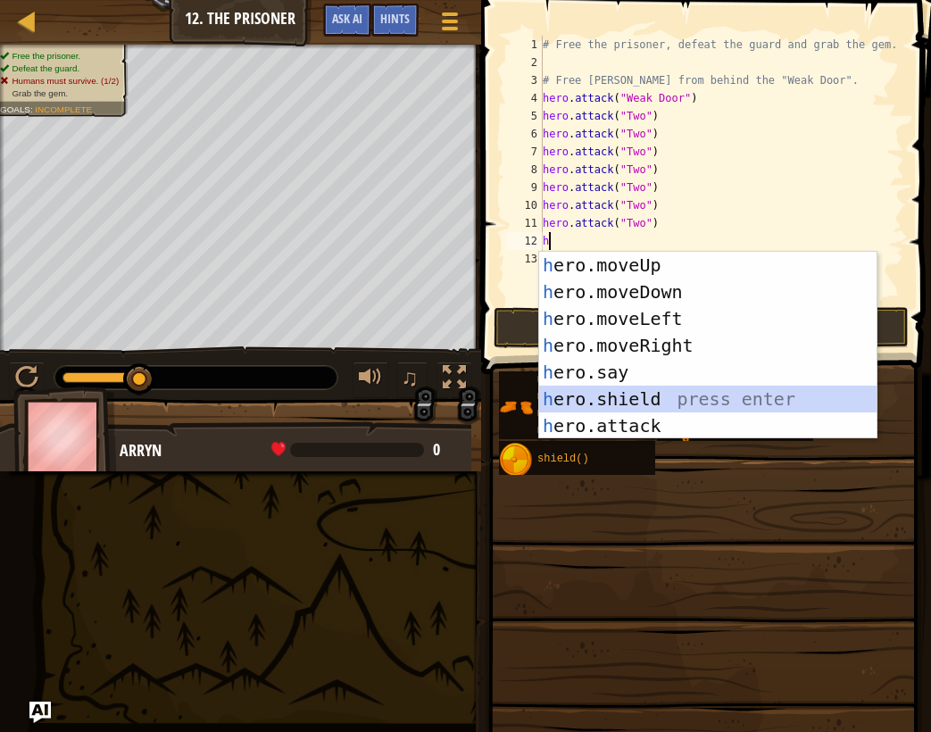
click at [691, 411] on div "h ero.moveUp press enter h ero.moveDown press enter h ero.moveLeft press enter …" at bounding box center [707, 372] width 337 height 241
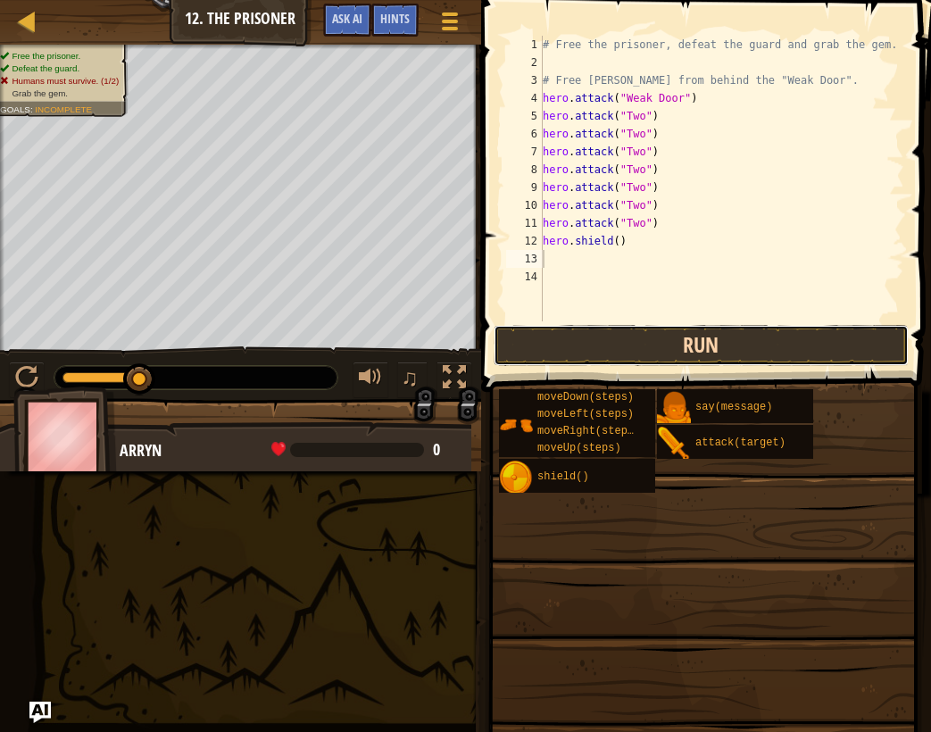
click at [672, 352] on button "Run" at bounding box center [702, 345] width 416 height 41
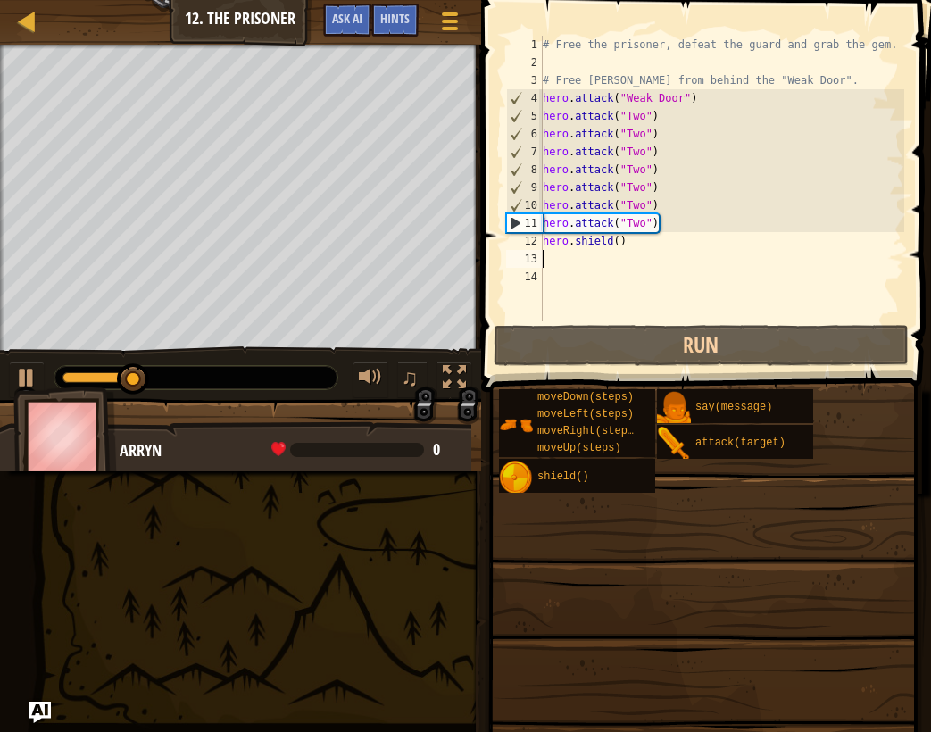
type textarea "h"
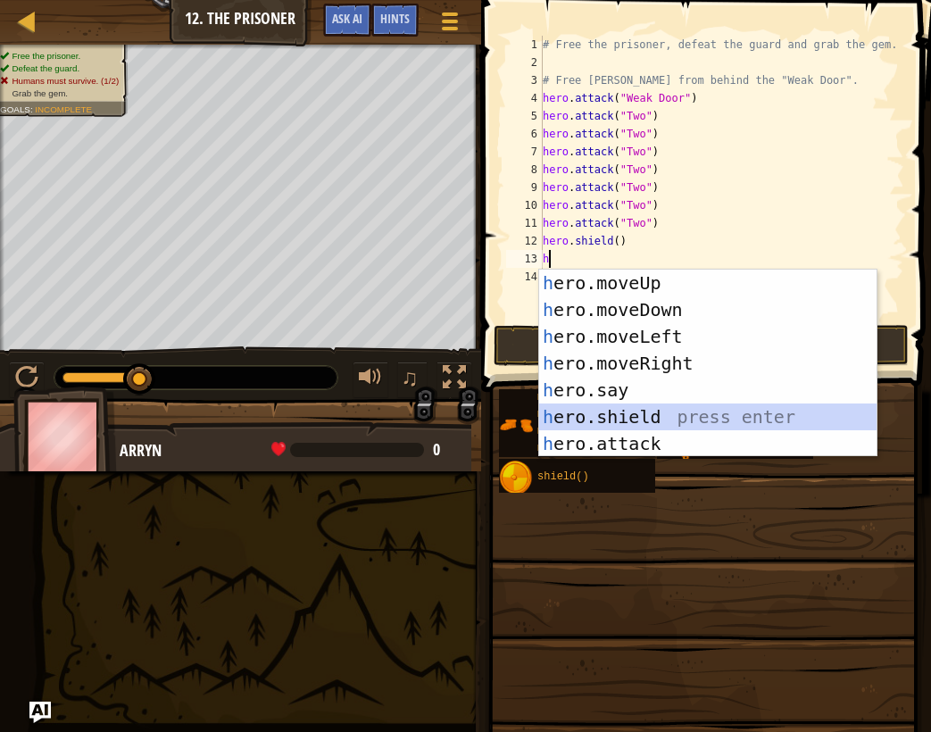
click at [645, 415] on div "h ero.moveUp press enter h ero.moveDown press enter h ero.moveLeft press enter …" at bounding box center [707, 390] width 337 height 241
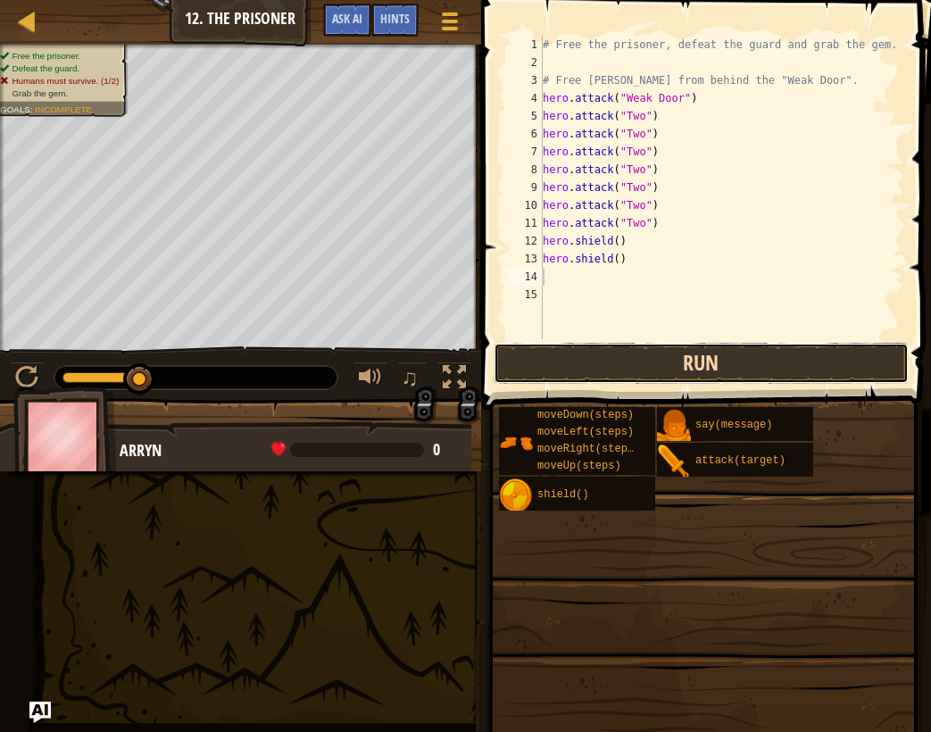
click at [626, 362] on button "Run" at bounding box center [702, 363] width 416 height 41
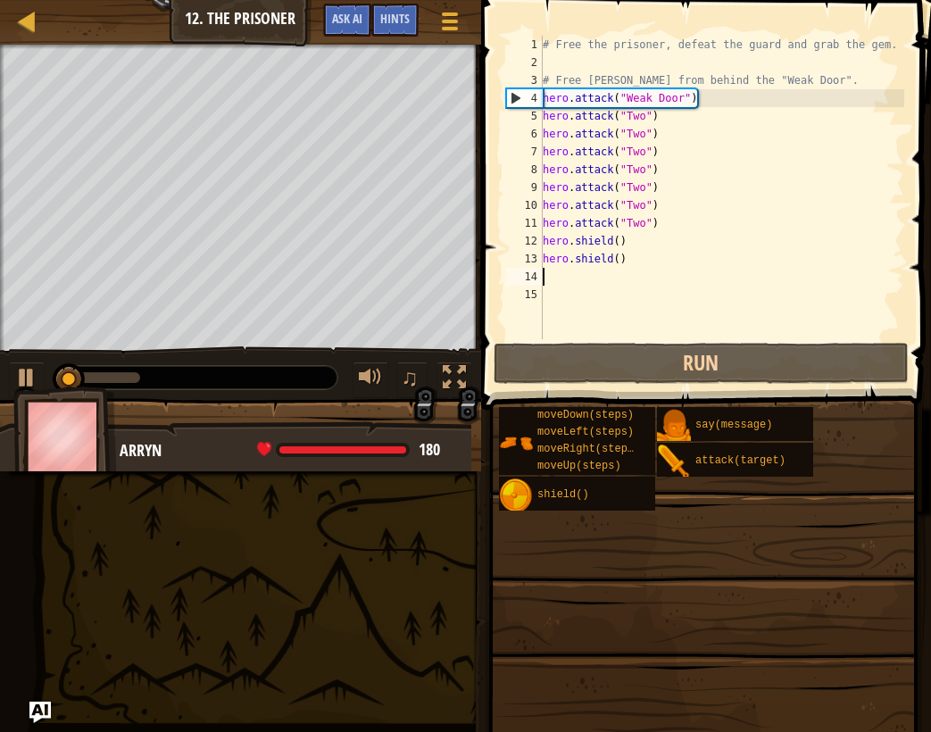
type textarea "h"
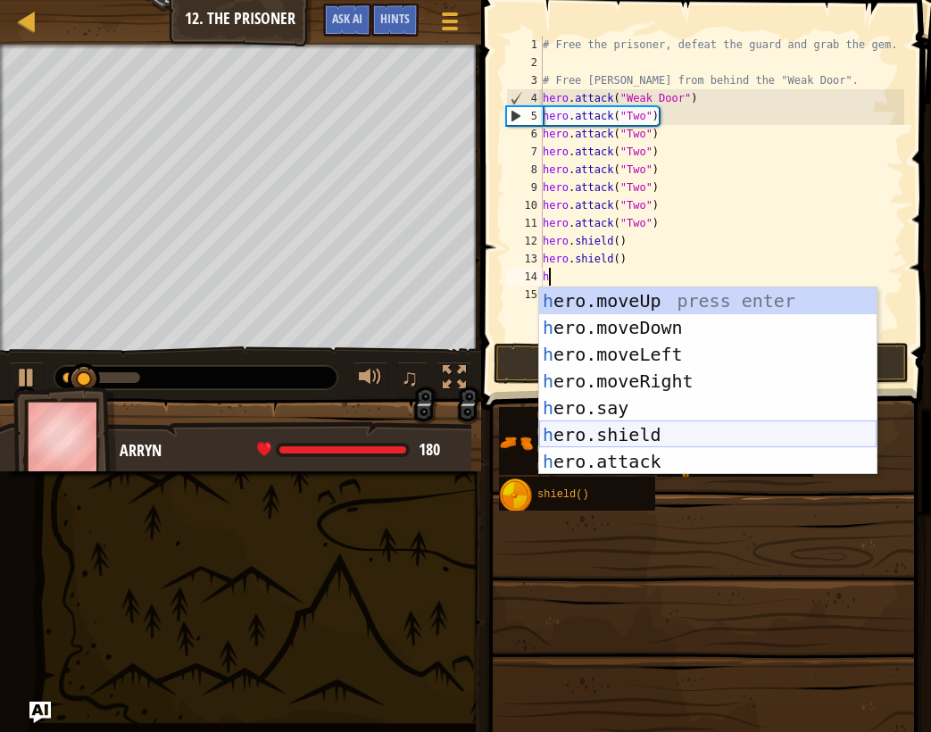
click at [675, 436] on div "h ero.moveUp press enter h ero.moveDown press enter h ero.moveLeft press enter …" at bounding box center [707, 407] width 337 height 241
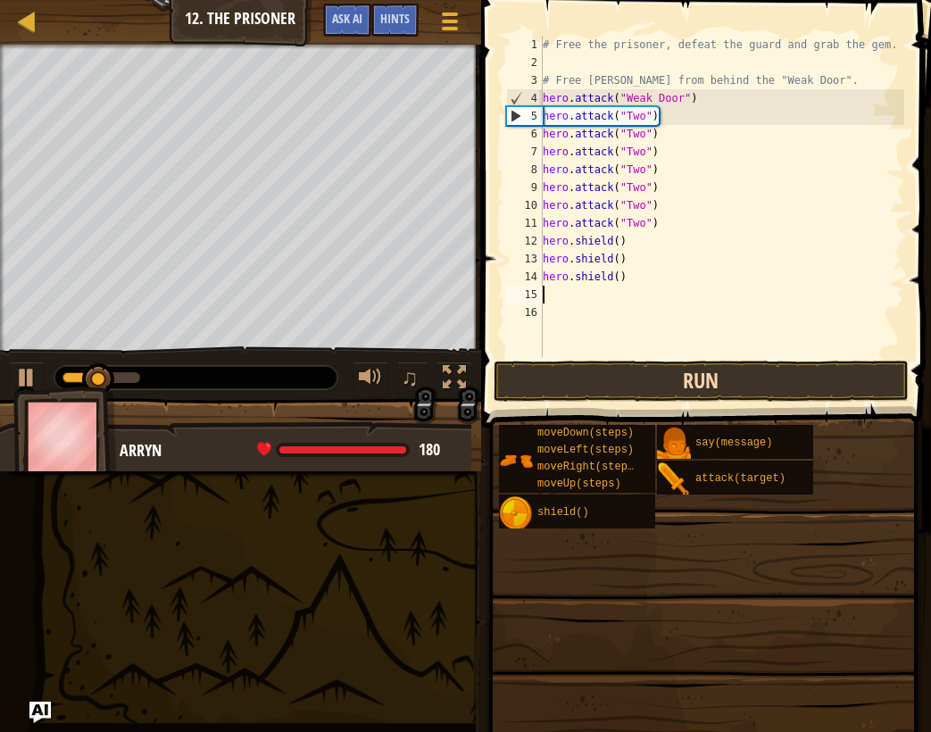
type textarea "h"
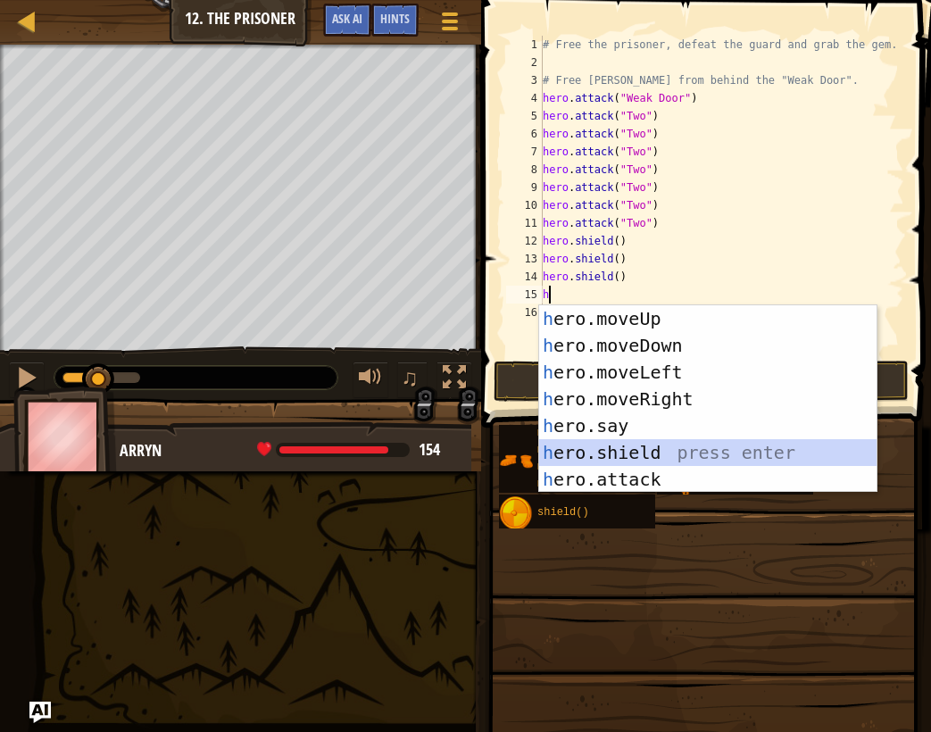
click at [688, 457] on div "h ero.moveUp press enter h ero.moveDown press enter h ero.moveLeft press enter …" at bounding box center [707, 425] width 337 height 241
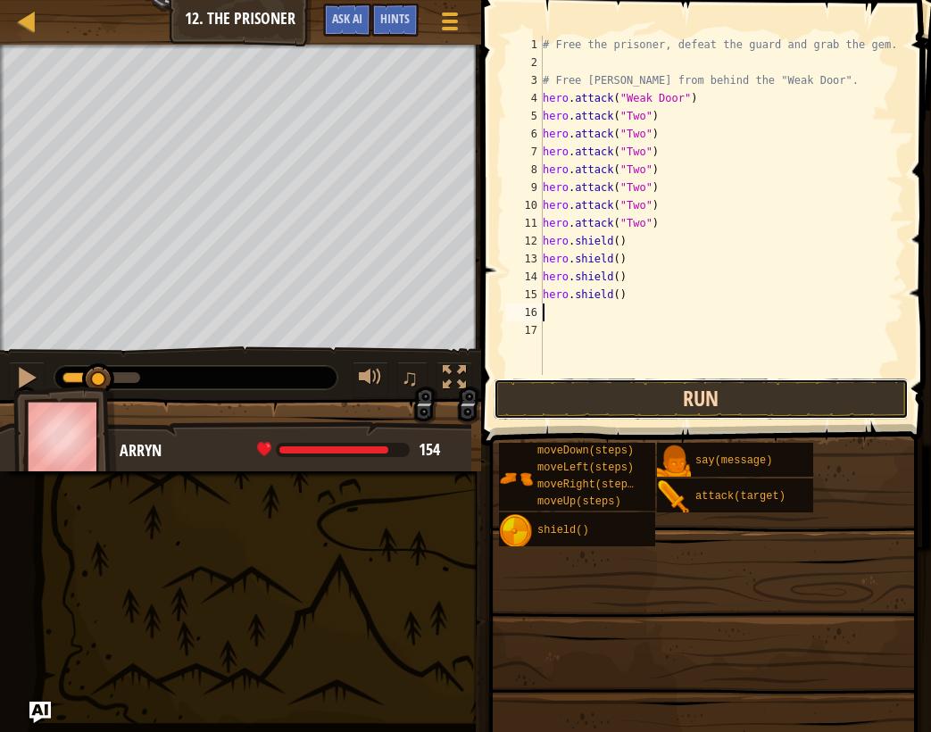
click at [662, 407] on button "Run" at bounding box center [702, 398] width 416 height 41
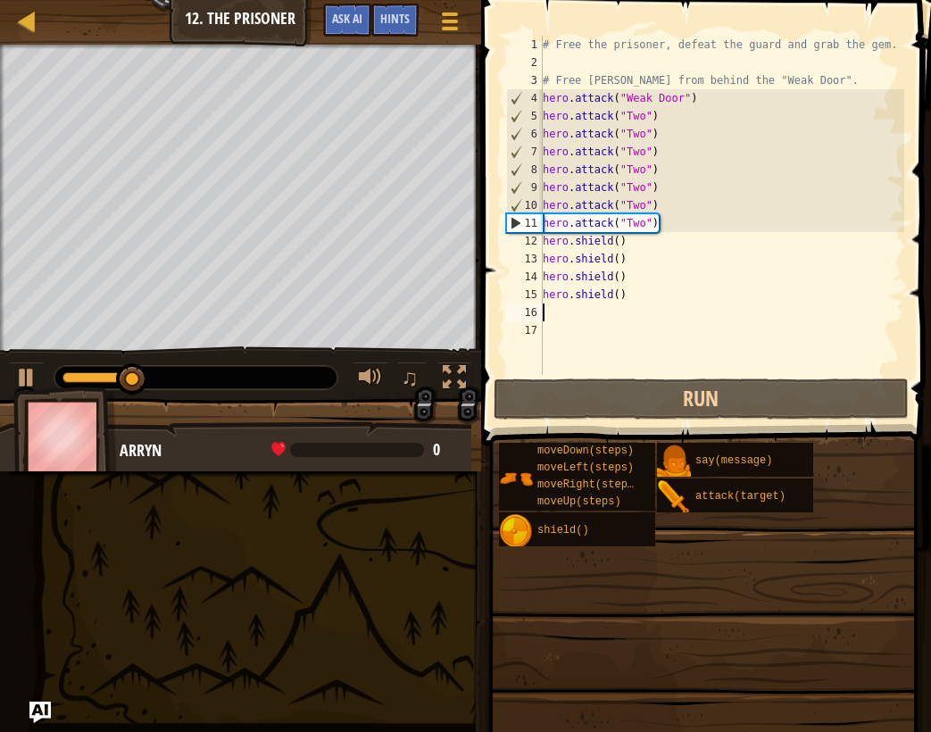
type textarea "h"
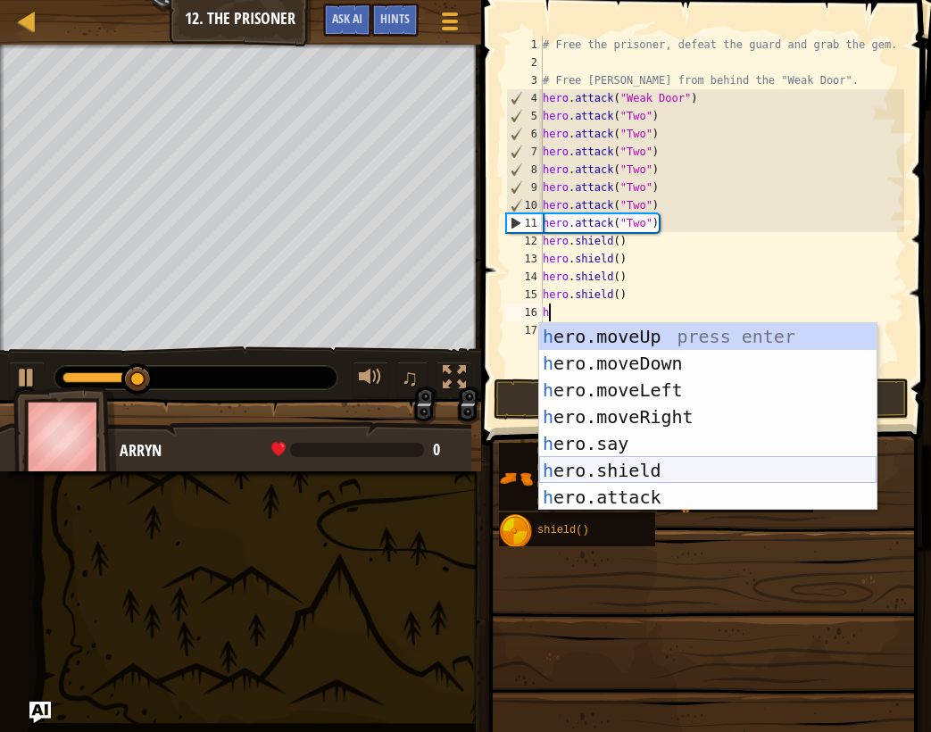
click at [669, 474] on div "h ero.moveUp press enter h ero.moveDown press enter h ero.moveLeft press enter …" at bounding box center [707, 443] width 337 height 241
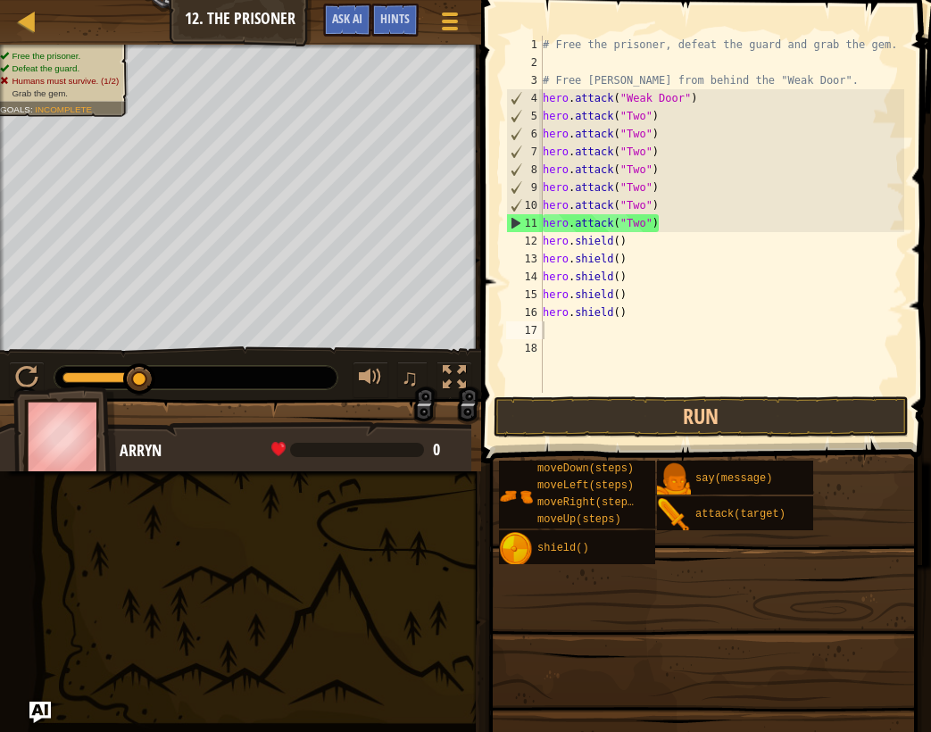
click at [639, 393] on span at bounding box center [708, 206] width 464 height 516
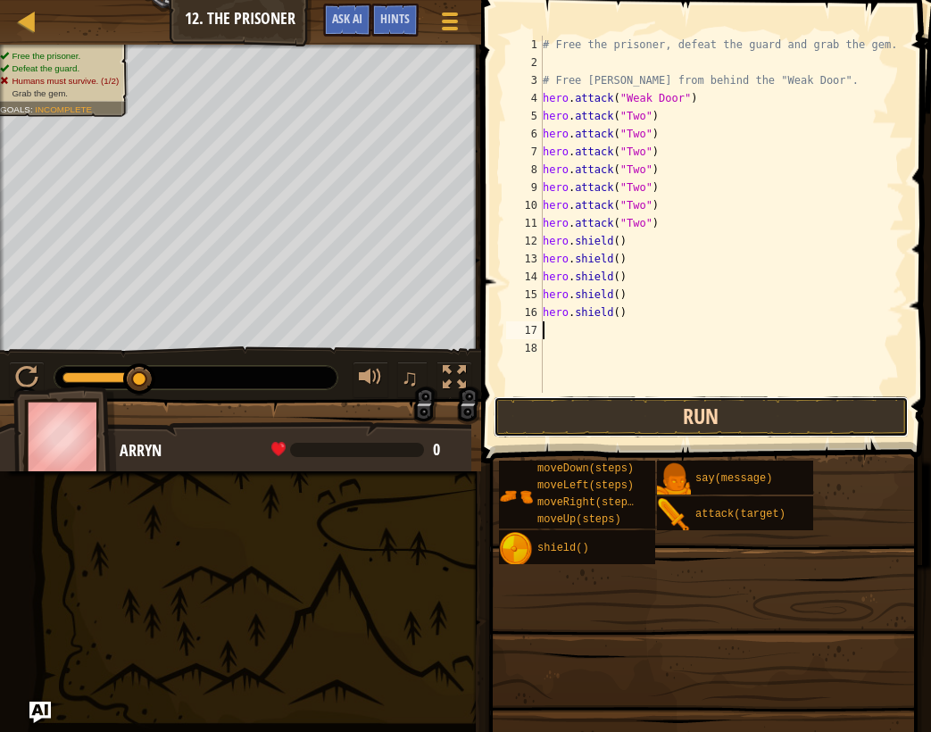
click at [653, 419] on button "Run" at bounding box center [702, 416] width 416 height 41
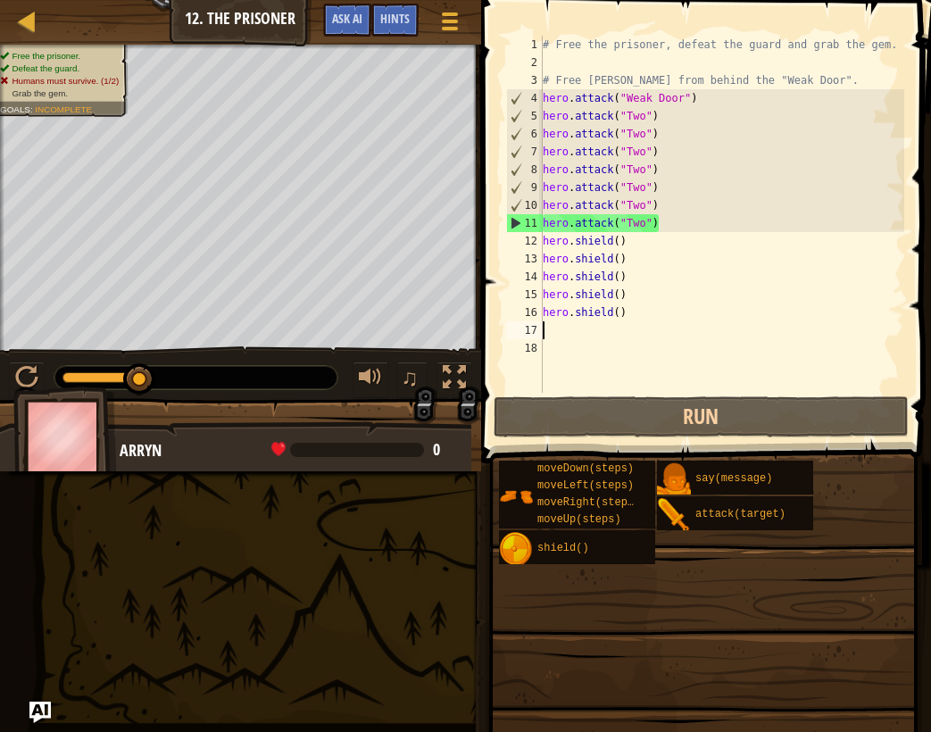
click at [754, 109] on div "# Free the prisoner, defeat the guard and grab the gem. # Free Patrick from beh…" at bounding box center [721, 232] width 365 height 393
type textarea "hero.attack("Two")"
drag, startPoint x: 656, startPoint y: 320, endPoint x: 603, endPoint y: 358, distance: 64.6
click at [603, 358] on div "# Free the prisoner, defeat the guard and grab the gem. # Free Patrick from beh…" at bounding box center [721, 232] width 365 height 393
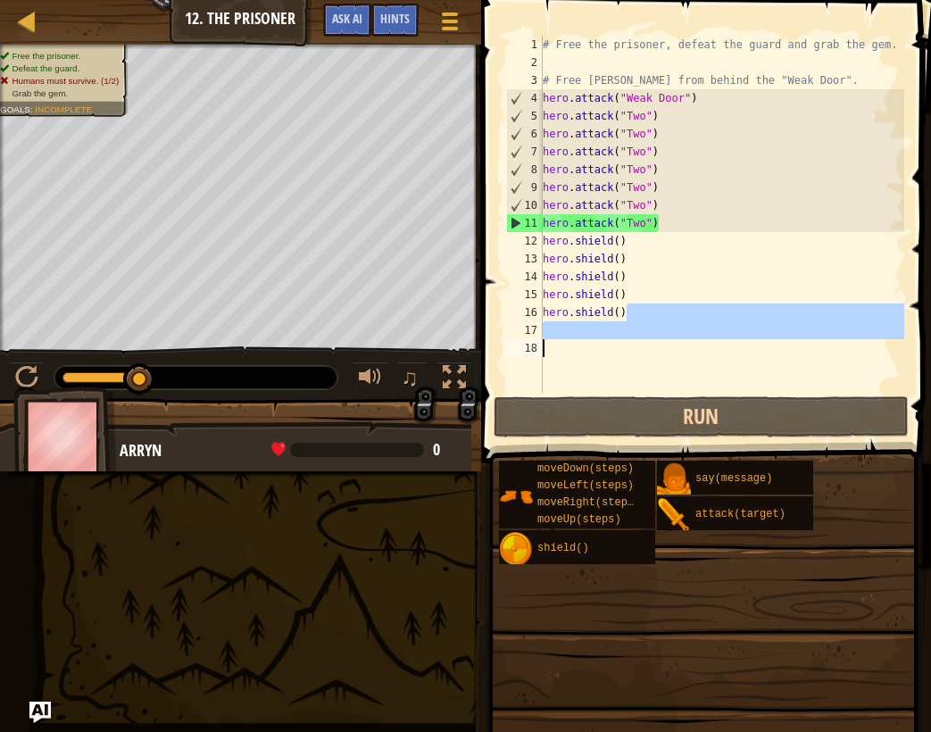
click at [604, 353] on div "# Free the prisoner, defeat the guard and grab the gem. # Free Patrick from beh…" at bounding box center [721, 232] width 365 height 393
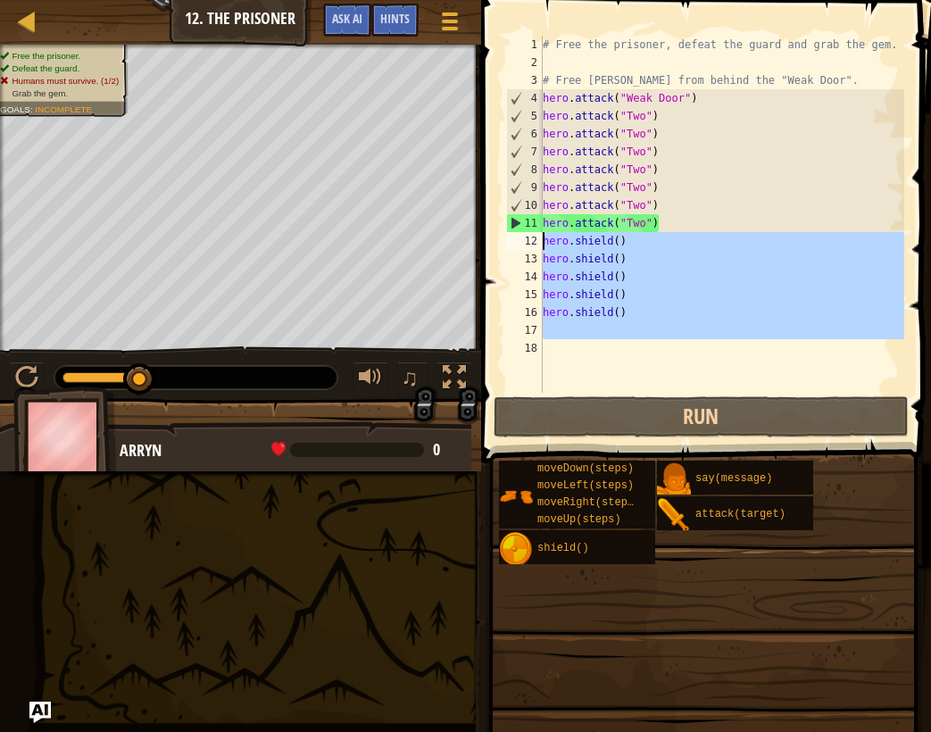
drag, startPoint x: 604, startPoint y: 353, endPoint x: 541, endPoint y: 244, distance: 126.8
click at [541, 244] on div "1 2 3 4 5 6 7 8 9 10 11 12 13 14 15 16 17 18 # Free the prisoner, defeat the gu…" at bounding box center [704, 214] width 402 height 357
type textarea "hero.shield() hero.shield()"
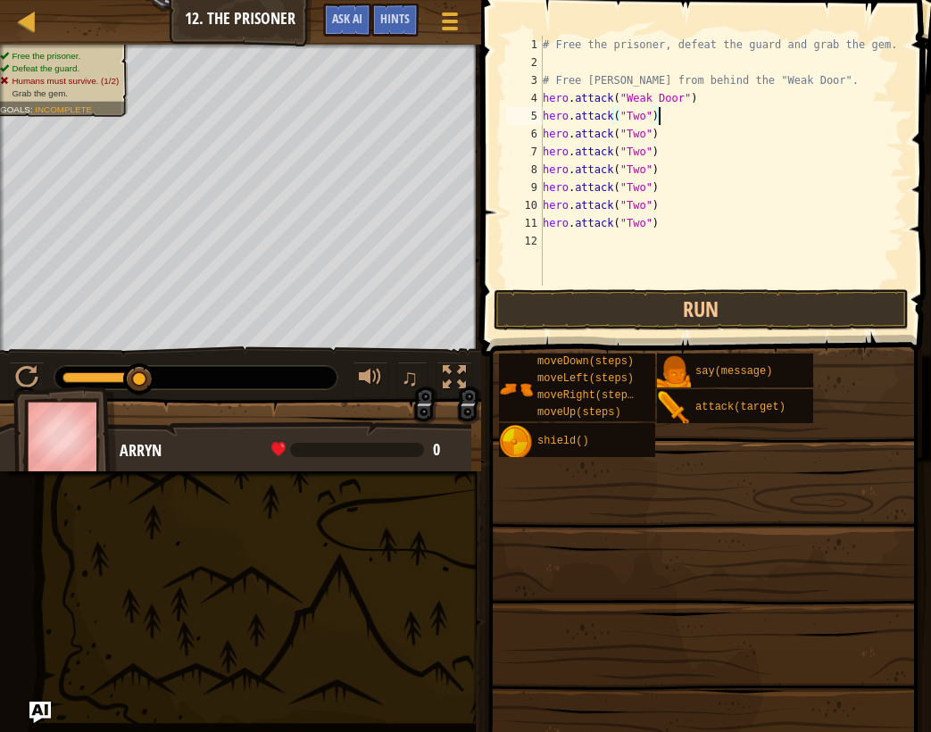
click at [711, 110] on div "# Free the prisoner, defeat the guard and grab the gem. # Free Patrick from beh…" at bounding box center [721, 179] width 365 height 286
click at [711, 99] on div "# Free the prisoner, defeat the guard and grab the gem. # Free Patrick from beh…" at bounding box center [721, 179] width 365 height 286
type textarea "hero.attack("Weak Door")"
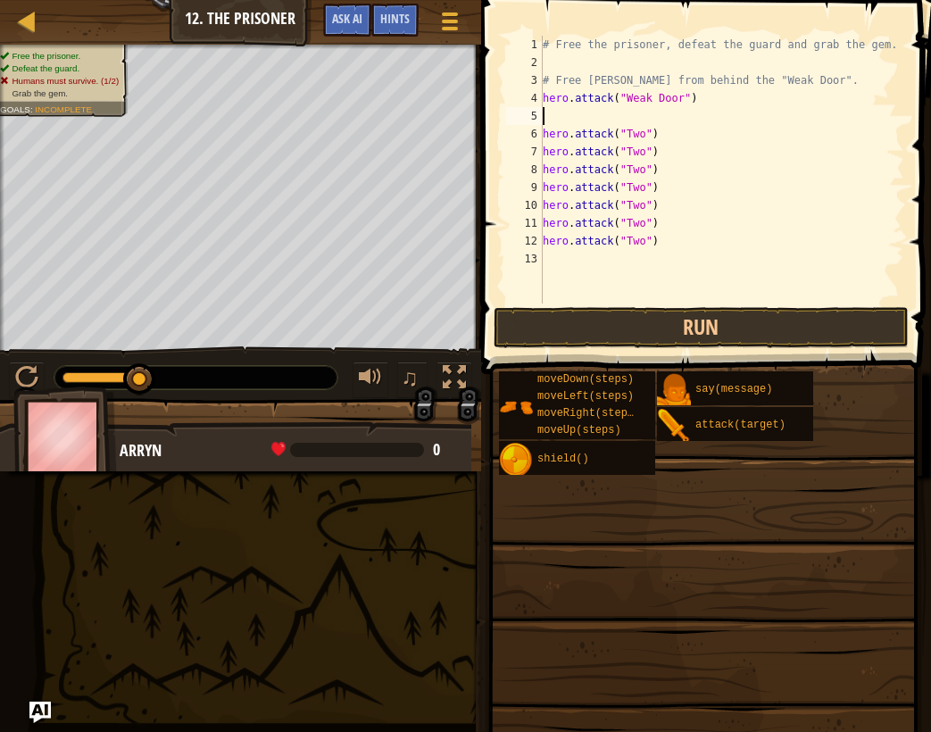
type textarea "h"
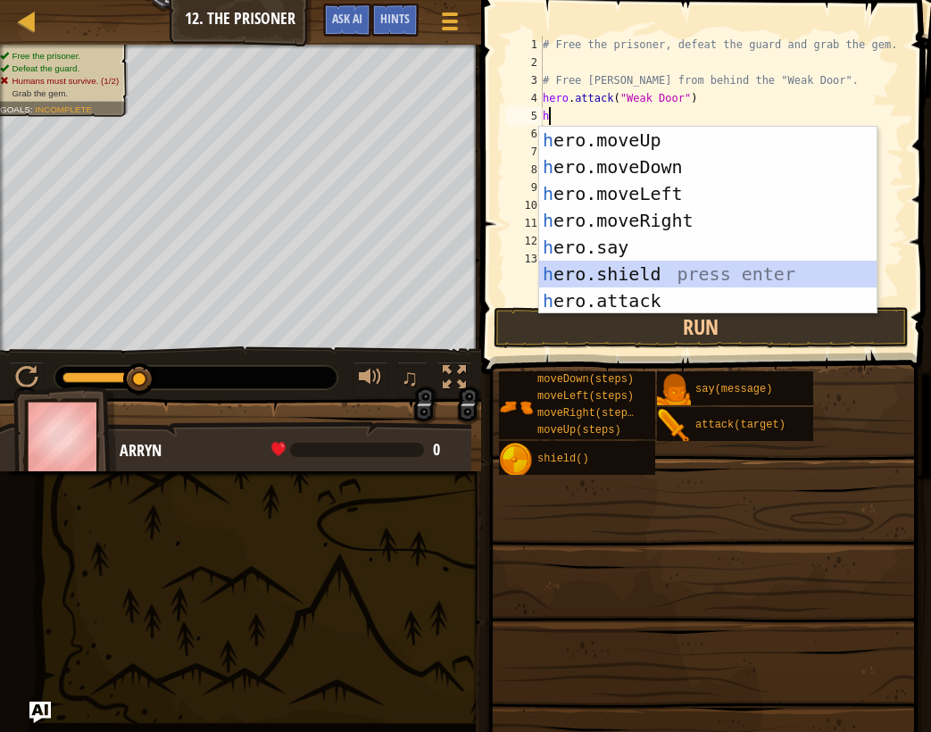
click at [667, 273] on div "h ero.moveUp press enter h ero.moveDown press enter h ero.moveLeft press enter …" at bounding box center [707, 247] width 337 height 241
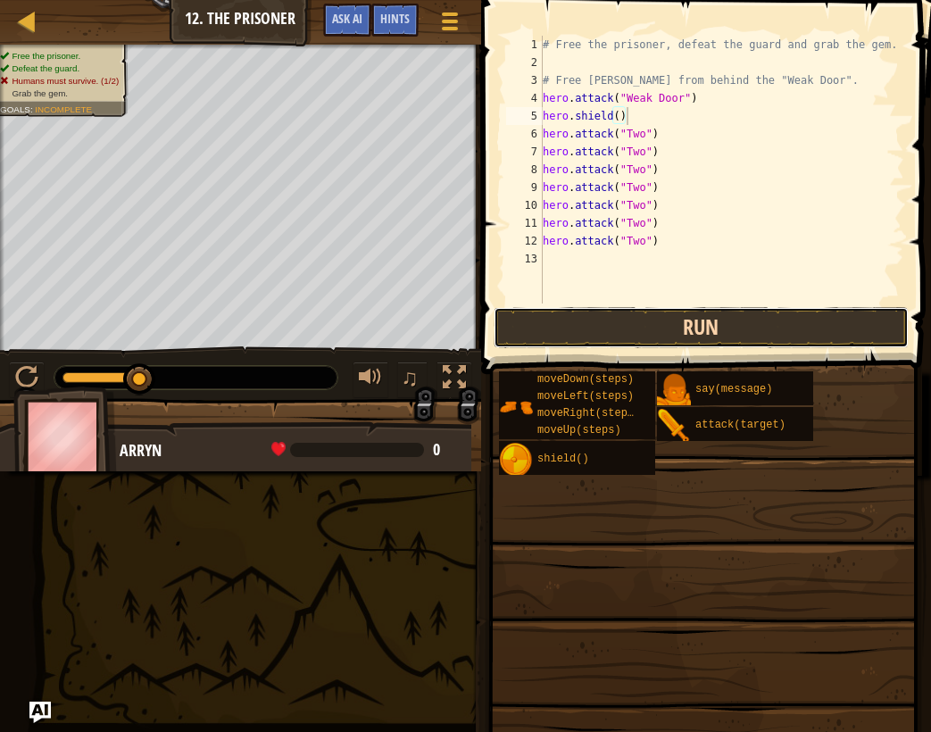
click at [674, 343] on button "Run" at bounding box center [702, 327] width 416 height 41
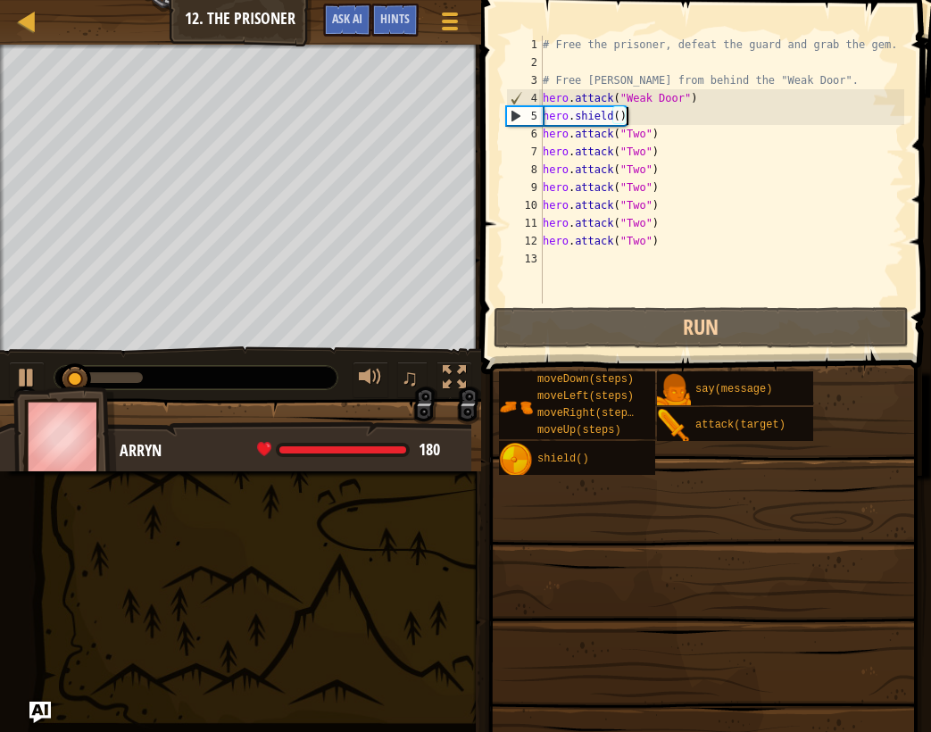
click at [668, 143] on div "# Free the prisoner, defeat the guard and grab the gem. # Free Patrick from beh…" at bounding box center [721, 187] width 365 height 303
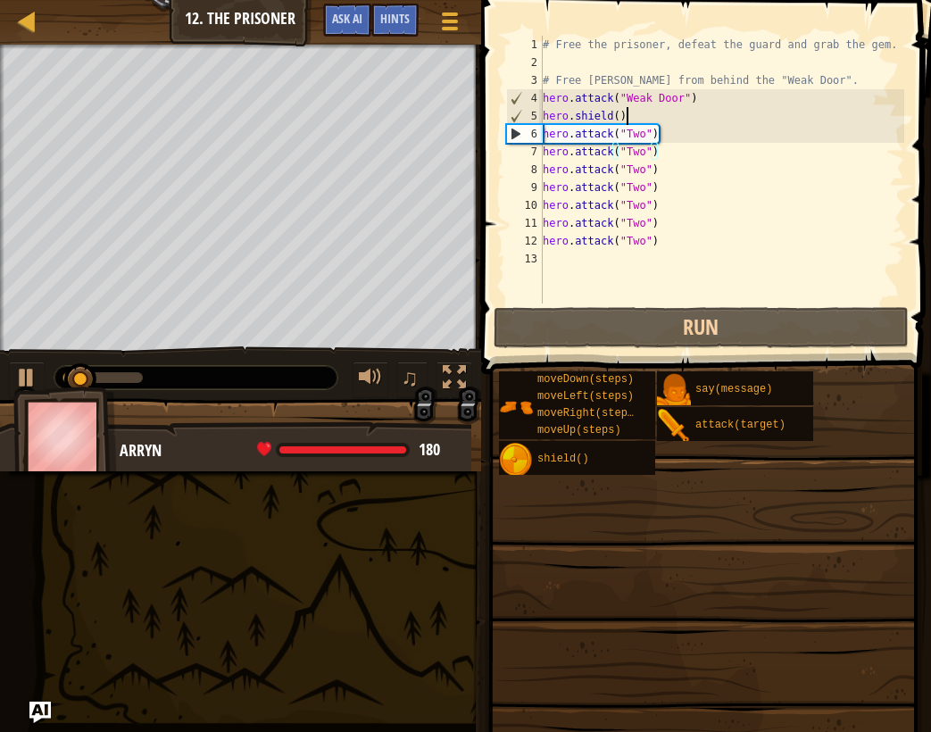
click at [666, 124] on div "# Free the prisoner, defeat the guard and grab the gem. # Free Patrick from beh…" at bounding box center [721, 187] width 365 height 303
click at [667, 133] on div "# Free the prisoner, defeat the guard and grab the gem. # Free Patrick from beh…" at bounding box center [721, 187] width 365 height 303
type textarea "hero.attack("Two")"
click at [667, 146] on div "# Free the prisoner, defeat the guard and grab the gem. # Free Patrick from beh…" at bounding box center [721, 187] width 365 height 303
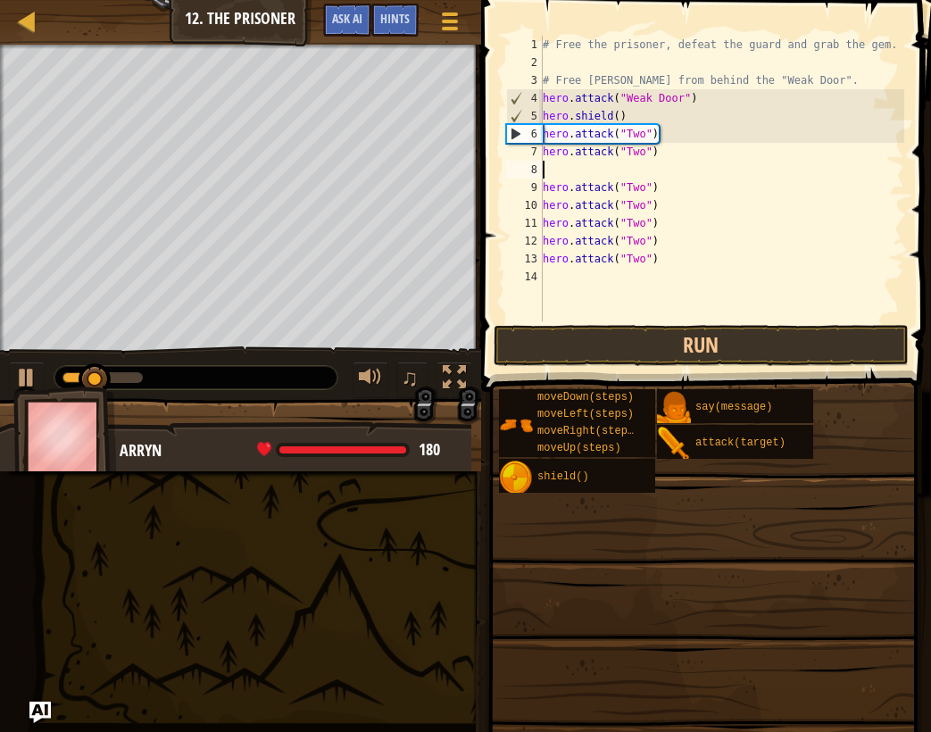
type textarea "h"
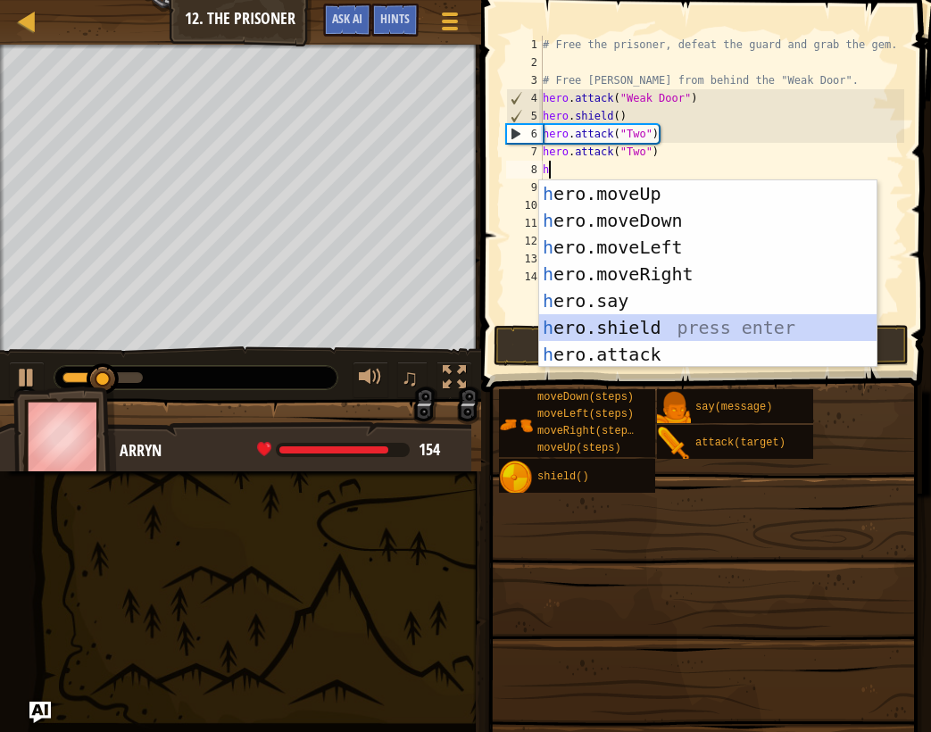
click at [683, 316] on div "h ero.moveUp press enter h ero.moveDown press enter h ero.moveLeft press enter …" at bounding box center [707, 300] width 337 height 241
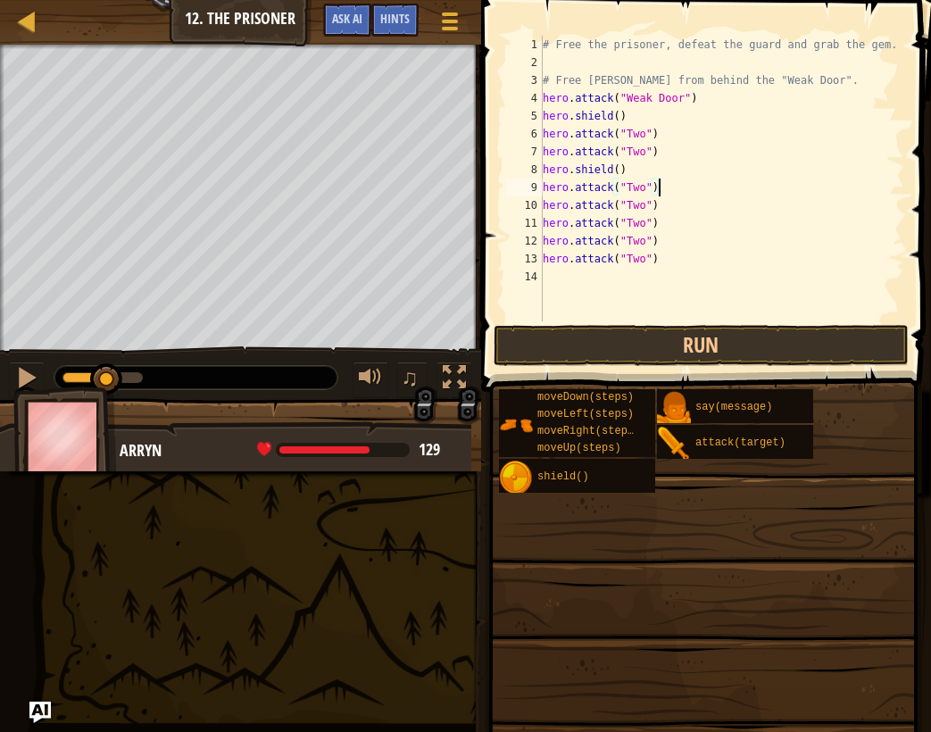
click at [673, 183] on div "# Free the prisoner, defeat the guard and grab the gem. # Free Patrick from beh…" at bounding box center [721, 196] width 365 height 321
type textarea "hero.attack("Two")"
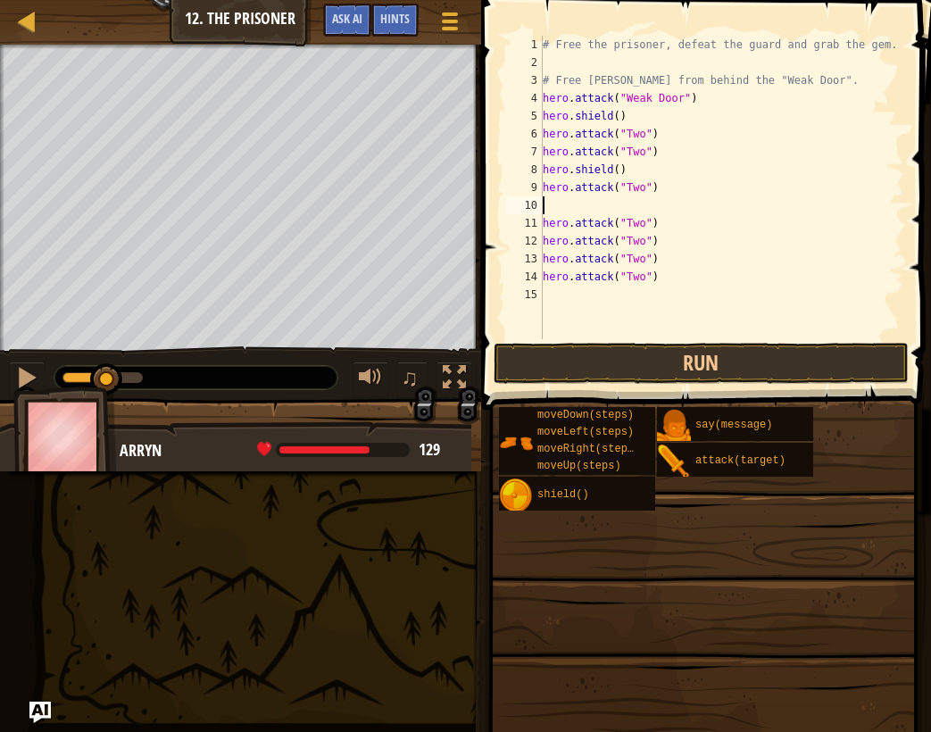
type textarea "h"
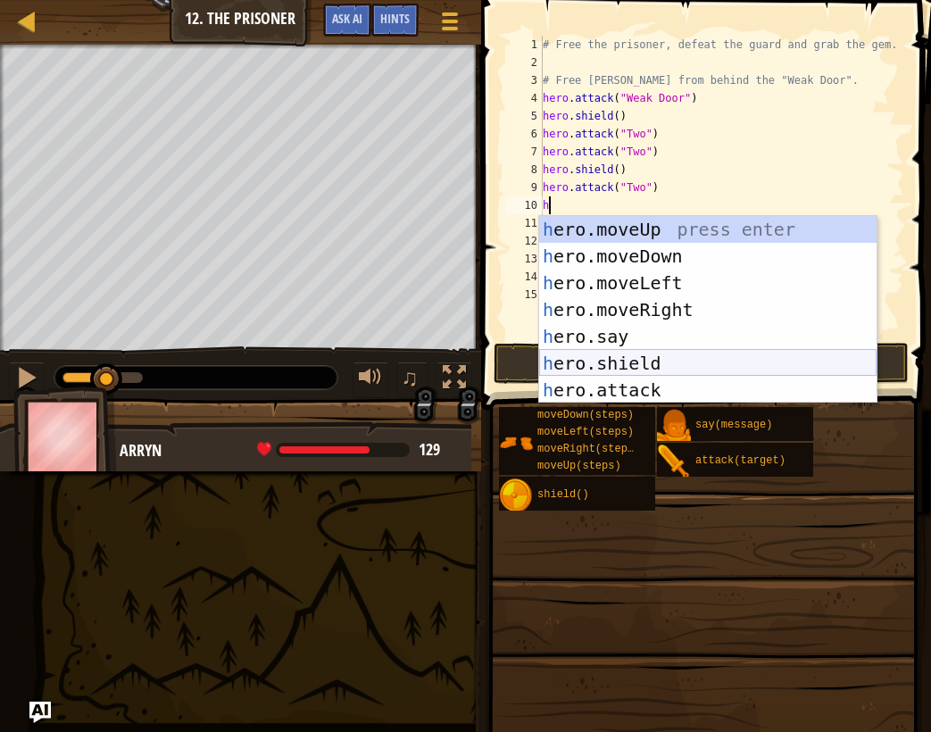
click at [674, 357] on div "h ero.moveUp press enter h ero.moveDown press enter h ero.moveLeft press enter …" at bounding box center [707, 336] width 337 height 241
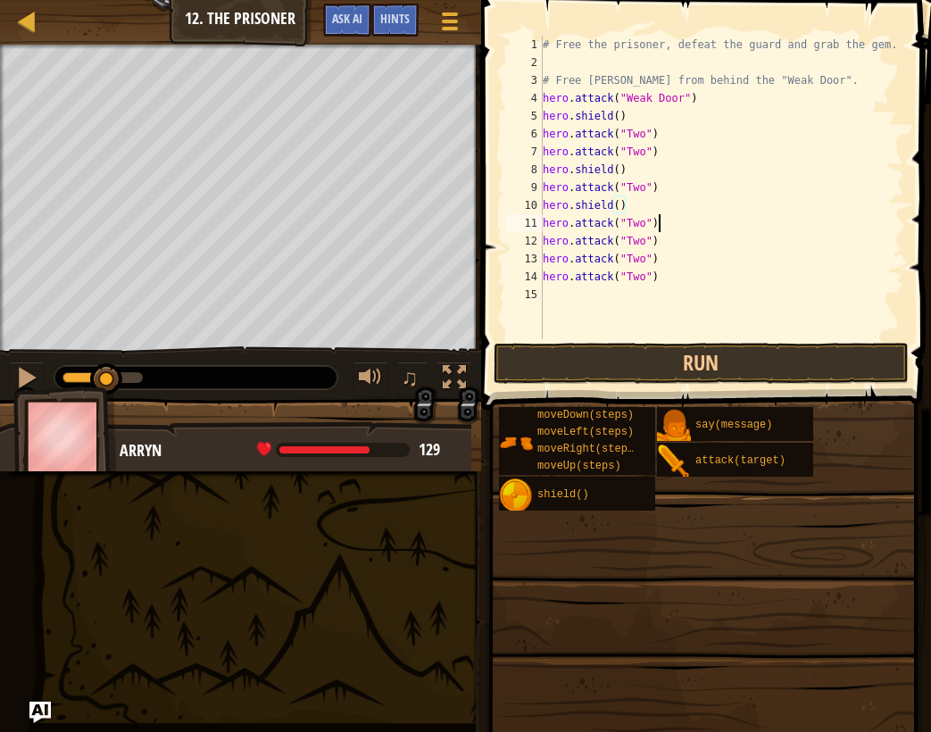
click at [665, 231] on div "# Free the prisoner, defeat the guard and grab the gem. # Free Patrick from beh…" at bounding box center [721, 205] width 365 height 339
type textarea "hero.attack("Two")"
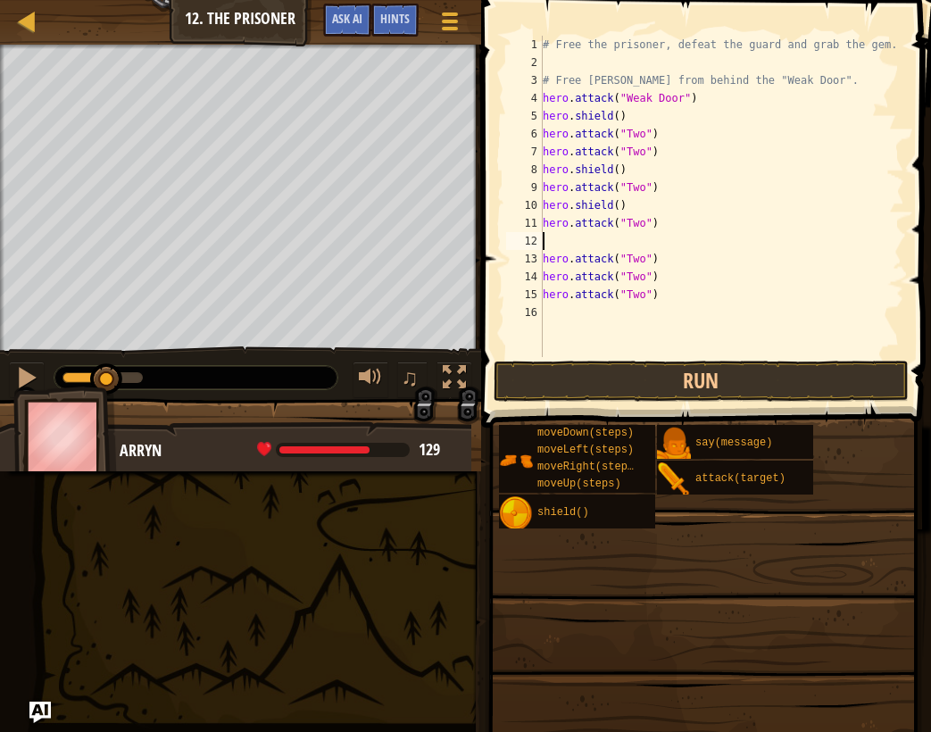
type textarea "h"
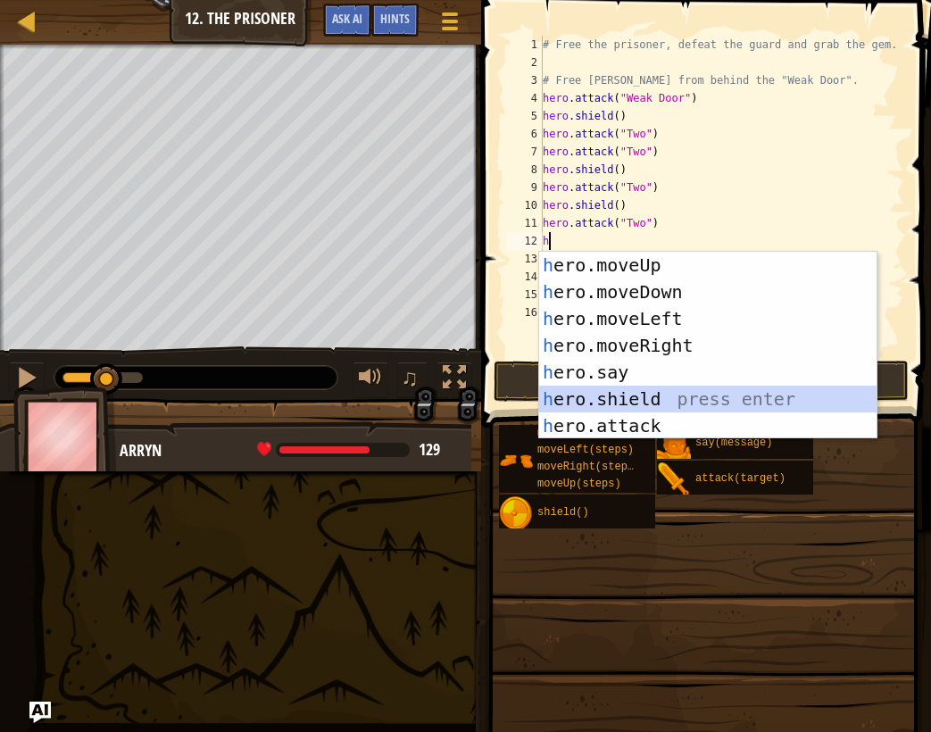
click at [689, 387] on div "h ero.moveUp press enter h ero.moveDown press enter h ero.moveLeft press enter …" at bounding box center [707, 372] width 337 height 241
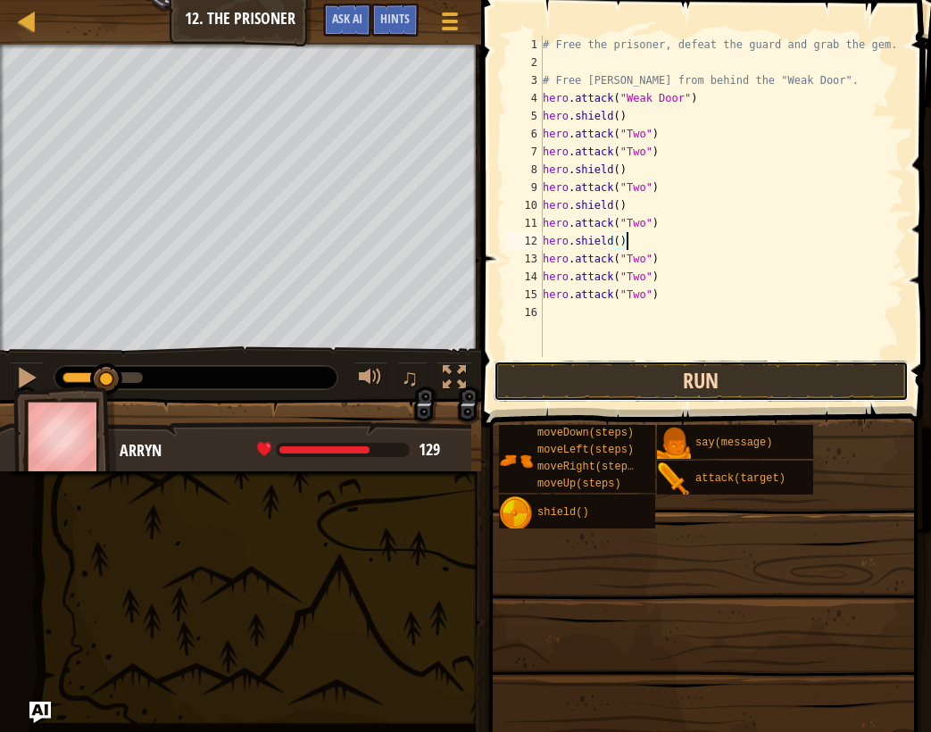
click at [625, 388] on button "Run" at bounding box center [702, 381] width 416 height 41
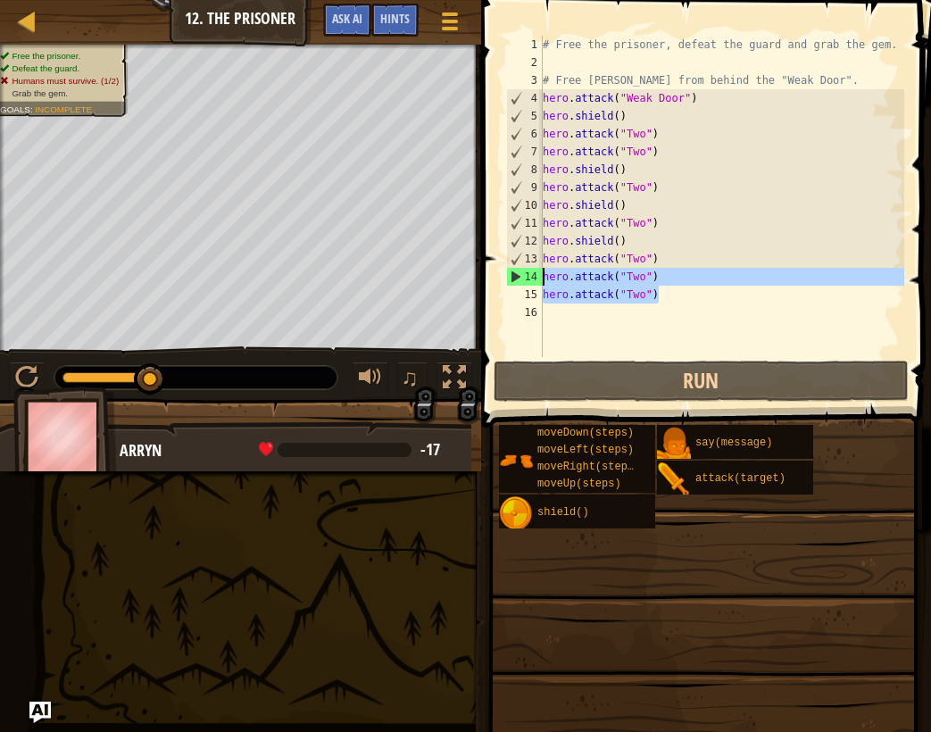
drag, startPoint x: 686, startPoint y: 292, endPoint x: 515, endPoint y: 278, distance: 171.1
click at [515, 278] on div "hero.shield() 1 2 3 4 5 6 7 8 9 10 11 12 13 14 15 16 # Free the prisoner, defea…" at bounding box center [704, 196] width 402 height 321
click at [705, 301] on div "# Free the prisoner, defeat the guard and grab the gem. # Free Patrick from beh…" at bounding box center [721, 214] width 365 height 357
drag, startPoint x: 705, startPoint y: 301, endPoint x: 537, endPoint y: 281, distance: 169.0
click at [537, 281] on div "hero.attack("Two") 1 2 3 4 5 6 7 8 9 10 11 12 13 14 15 16 # Free the prisoner, …" at bounding box center [704, 196] width 402 height 321
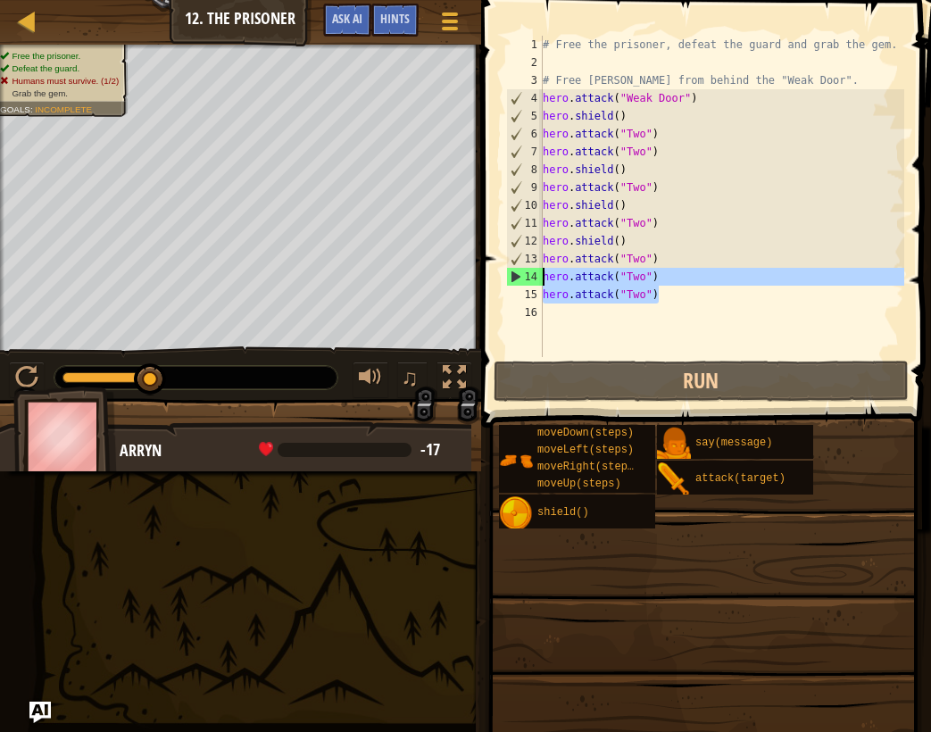
type textarea "h"
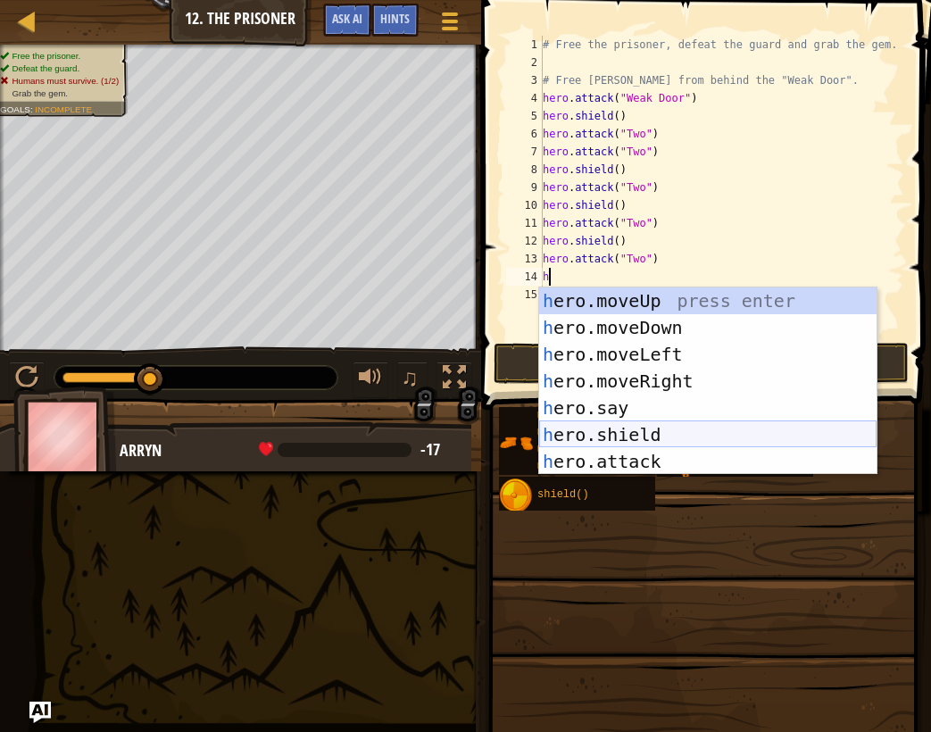
click at [665, 426] on div "h ero.moveUp press enter h ero.moveDown press enter h ero.moveLeft press enter …" at bounding box center [707, 407] width 337 height 241
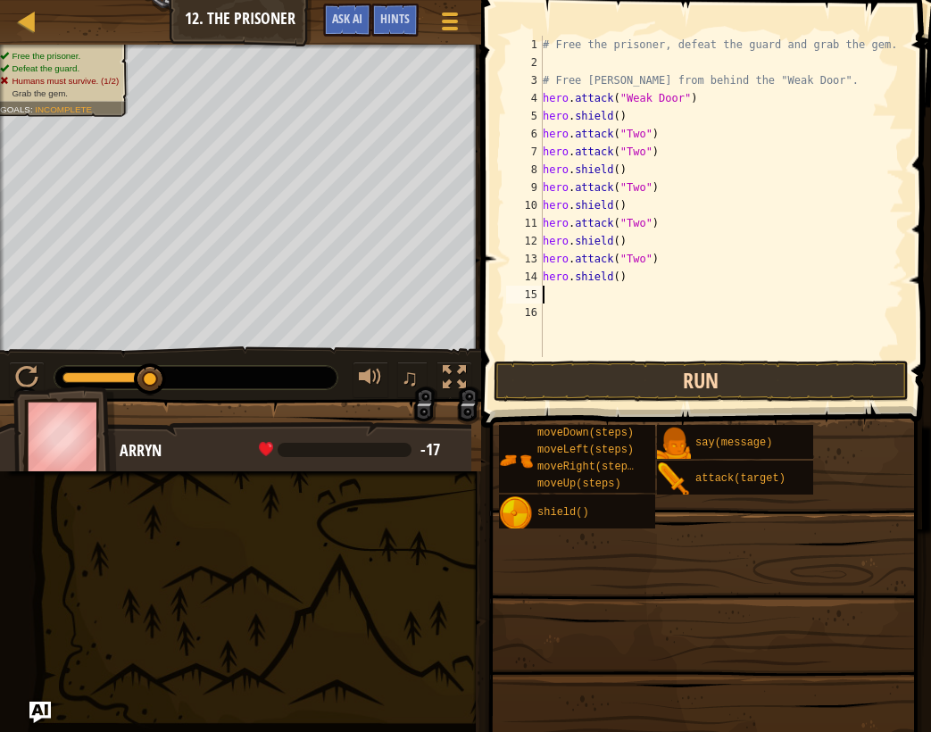
type textarea "hero.shield()"
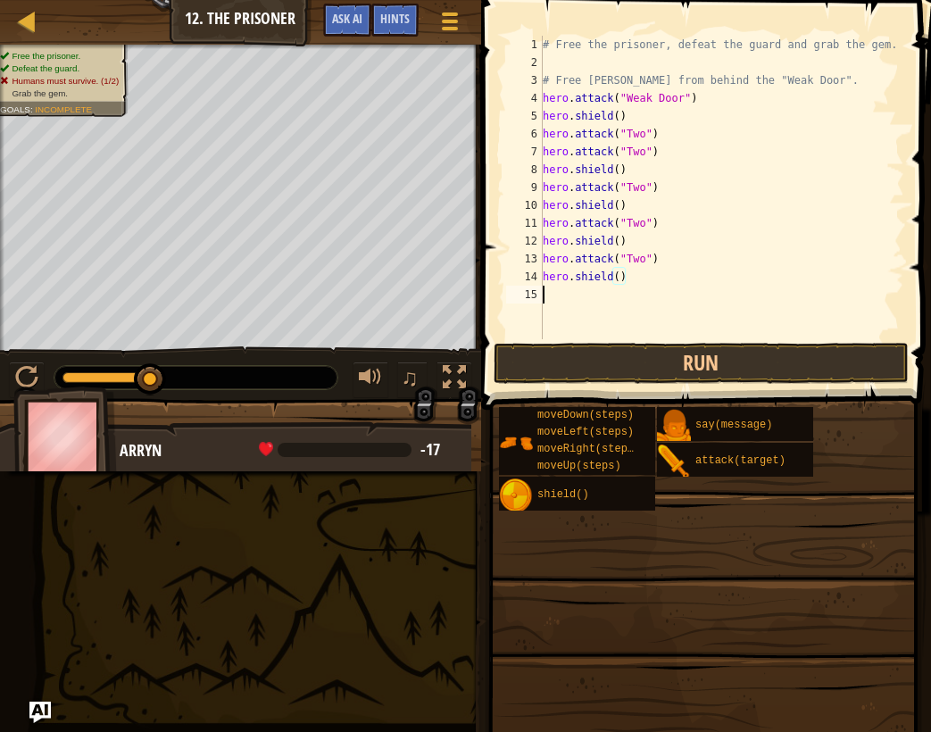
click at [586, 306] on div "# Free the prisoner, defeat the guard and grab the gem. # Free Patrick from beh…" at bounding box center [721, 205] width 365 height 339
type textarea "hero.shield()"
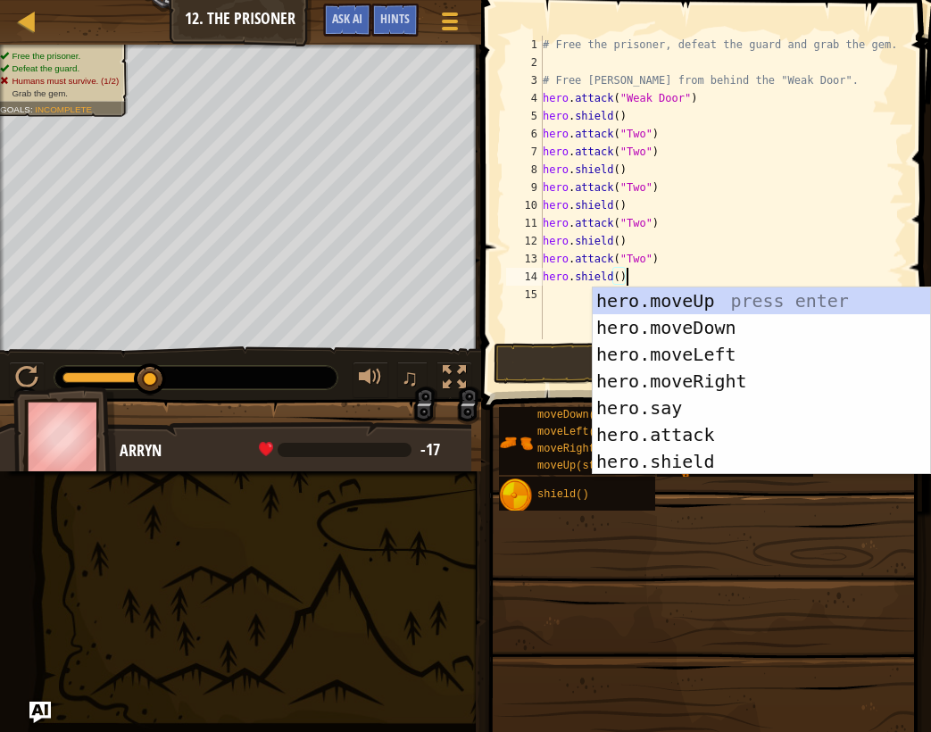
click at [553, 291] on div "# Free the prisoner, defeat the guard and grab the gem. # Free Patrick from beh…" at bounding box center [721, 205] width 365 height 339
type textarea "hero.shield()"
click at [545, 355] on button "Run" at bounding box center [702, 363] width 416 height 41
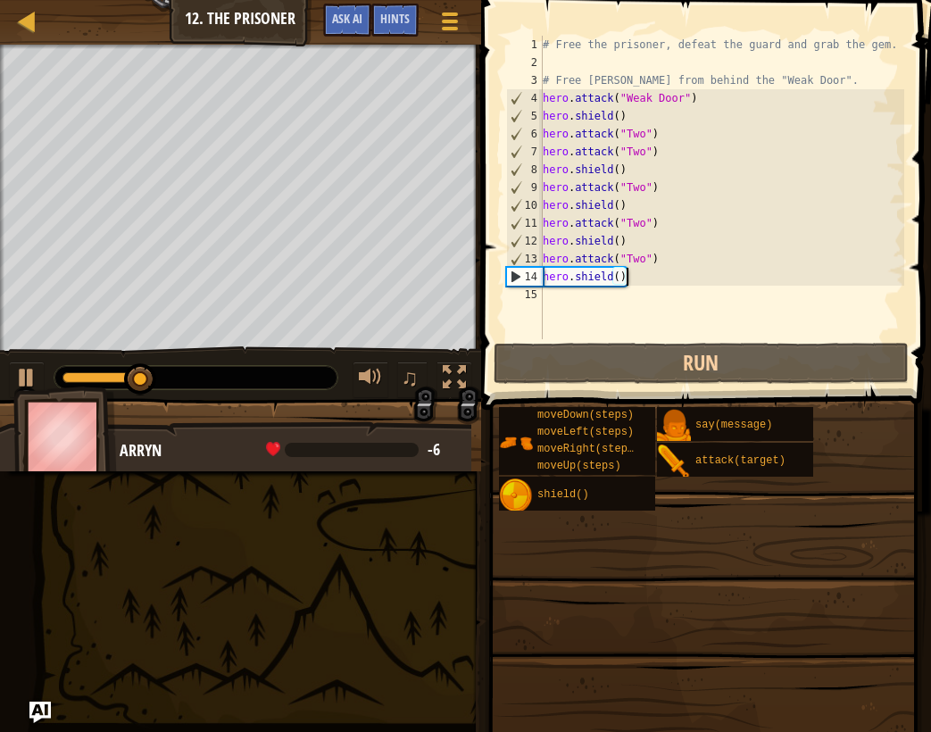
click at [583, 295] on div "# Free the prisoner, defeat the guard and grab the gem. # Free Patrick from beh…" at bounding box center [721, 205] width 365 height 339
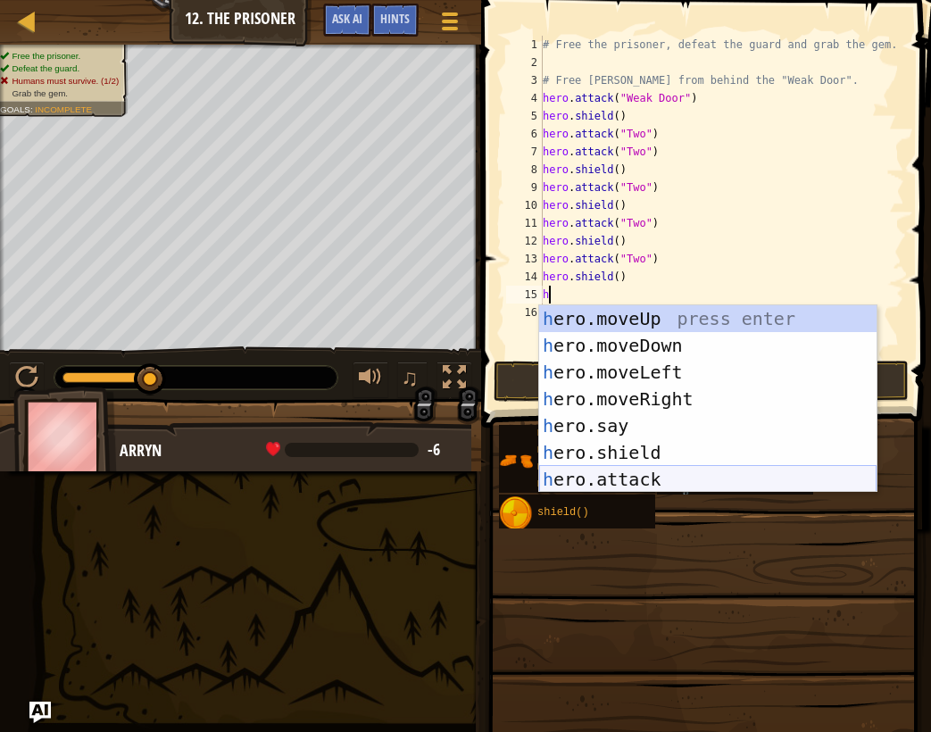
click at [661, 480] on div "h ero.moveUp press enter h ero.moveDown press enter h ero.moveLeft press enter …" at bounding box center [707, 425] width 337 height 241
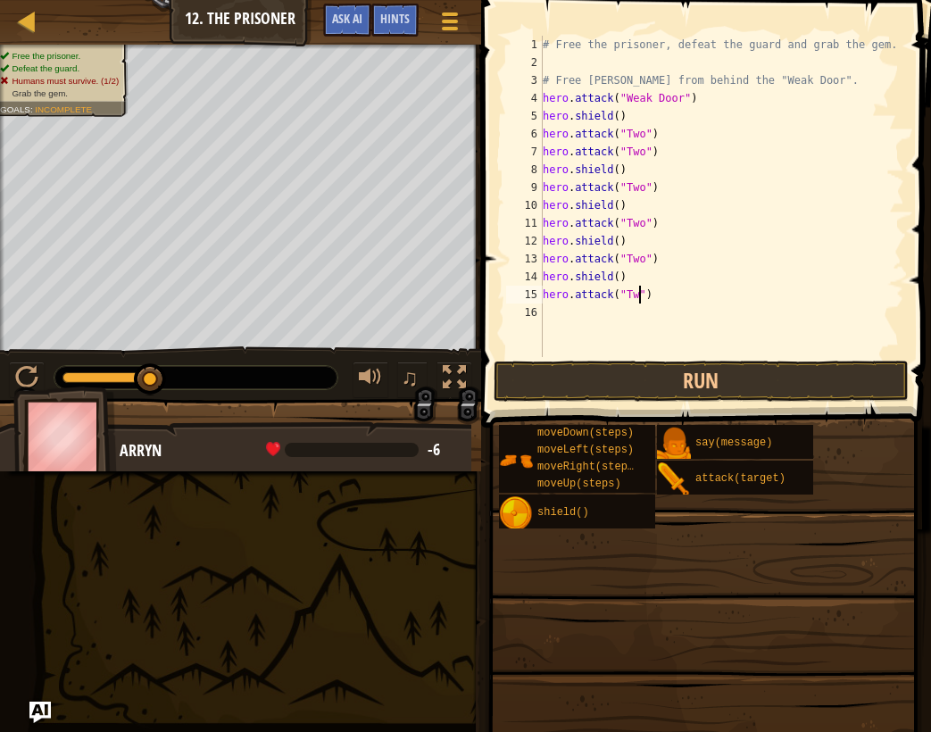
scroll to position [8, 8]
type textarea "hero.attack("Two")"
click at [656, 387] on button "Run" at bounding box center [702, 381] width 416 height 41
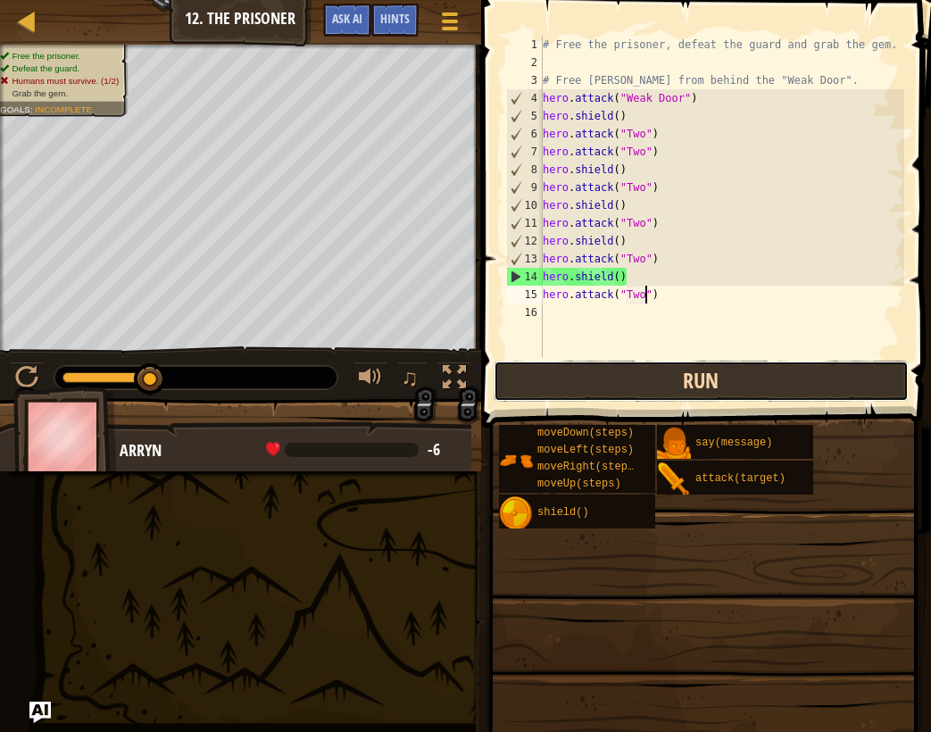
click at [682, 367] on button "Run" at bounding box center [702, 381] width 416 height 41
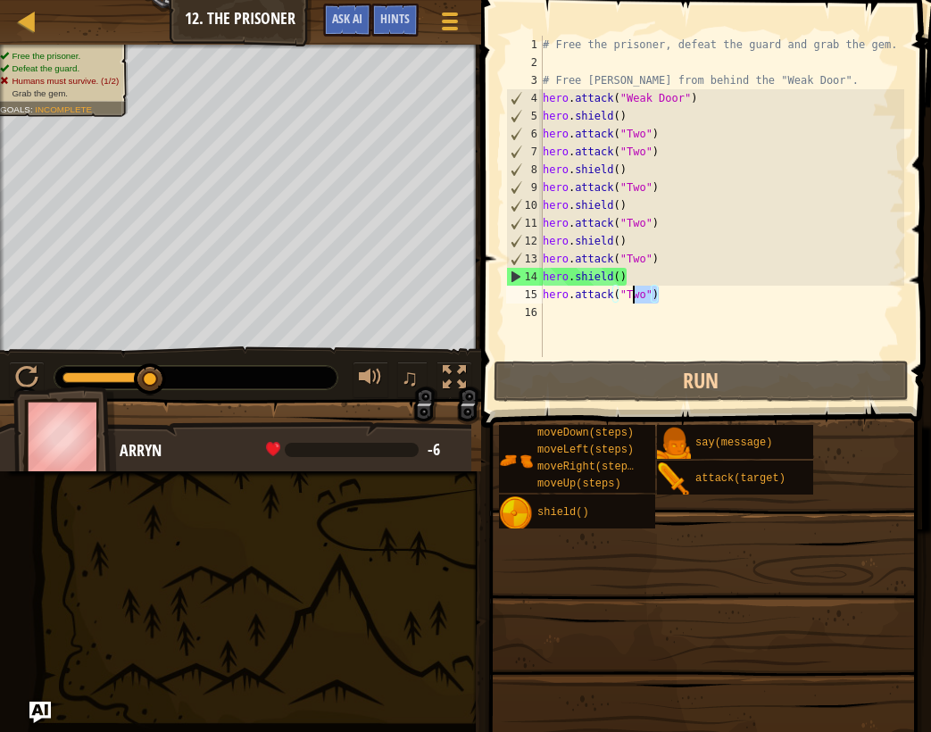
drag, startPoint x: 701, startPoint y: 296, endPoint x: 507, endPoint y: 300, distance: 193.7
click at [507, 300] on div "hero.attack("Two") 1 2 3 4 5 6 7 8 9 10 11 12 13 14 15 16 # Free the prisoner, …" at bounding box center [704, 196] width 402 height 321
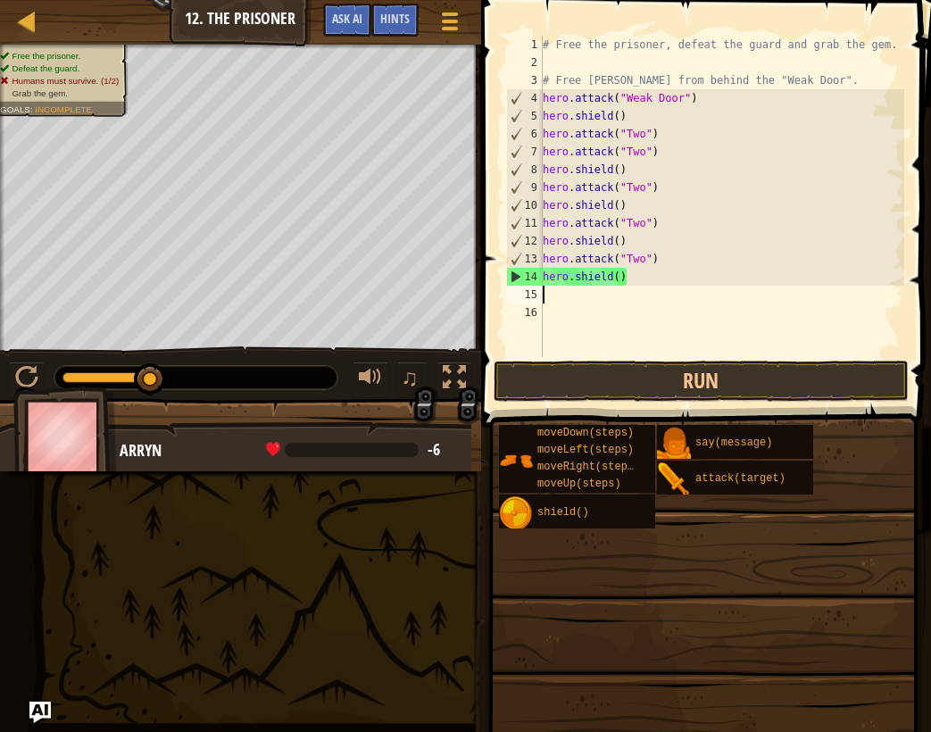
scroll to position [8, 0]
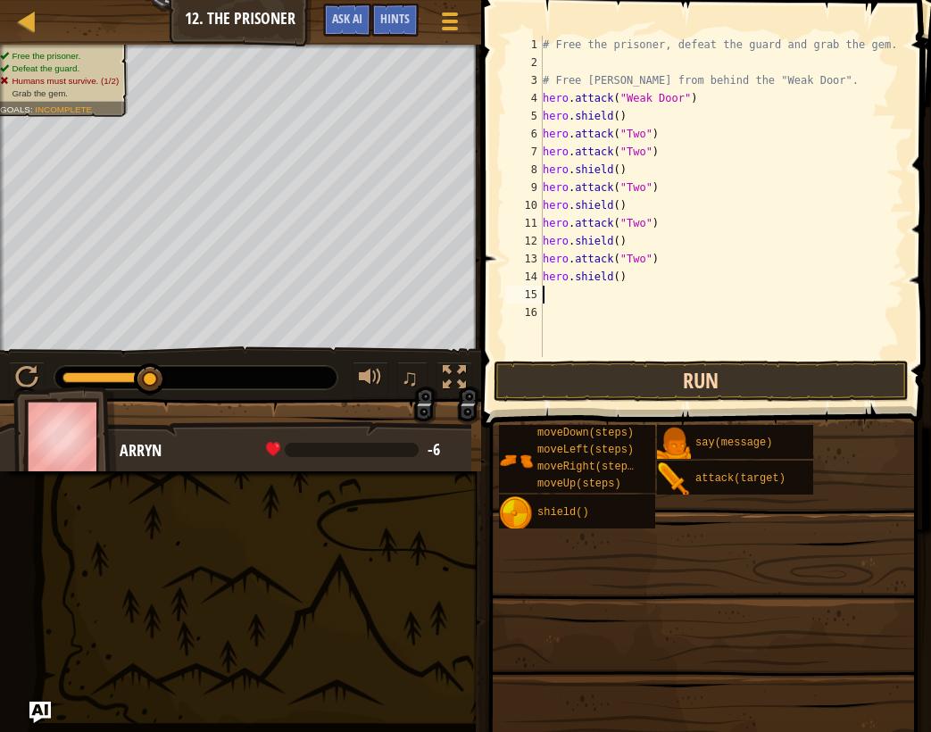
type textarea "hero.shield()"
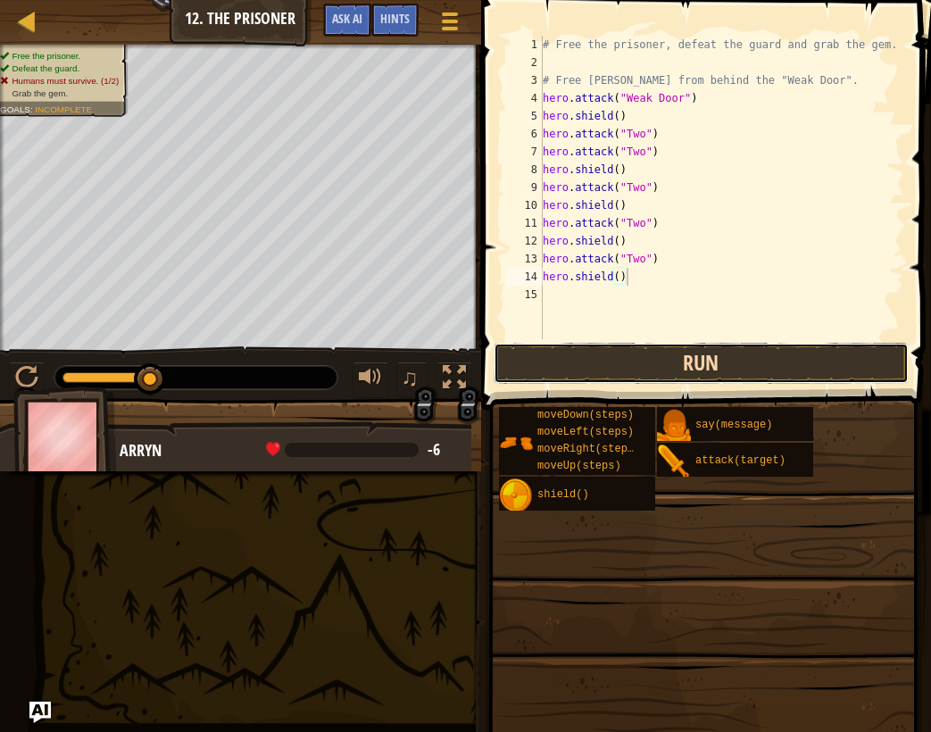
click at [617, 365] on button "Run" at bounding box center [702, 363] width 416 height 41
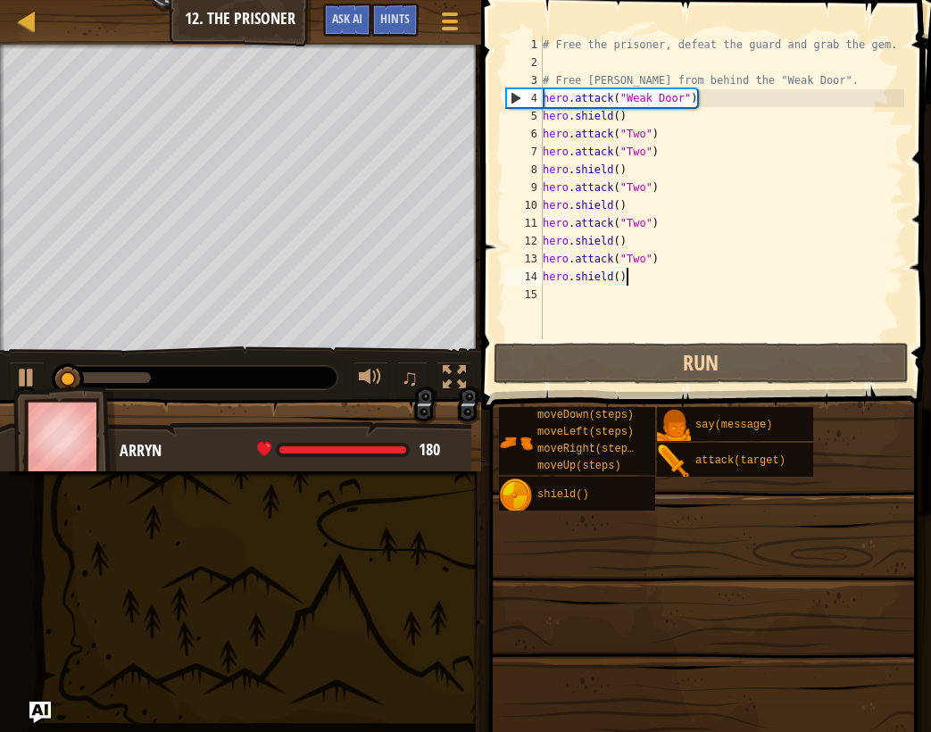
click at [548, 304] on div "# Free the prisoner, defeat the guard and grab the gem. # Free Patrick from beh…" at bounding box center [721, 205] width 365 height 339
type textarea "hero.shield()"
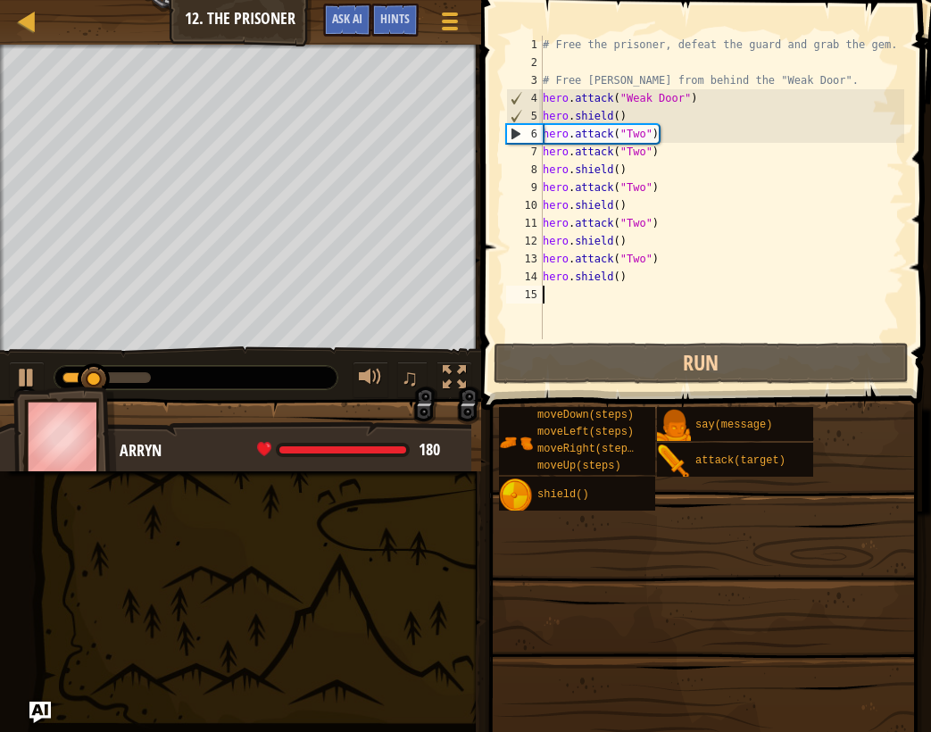
click at [545, 299] on div "# Free the prisoner, defeat the guard and grab the gem. # Free Patrick from beh…" at bounding box center [721, 205] width 365 height 339
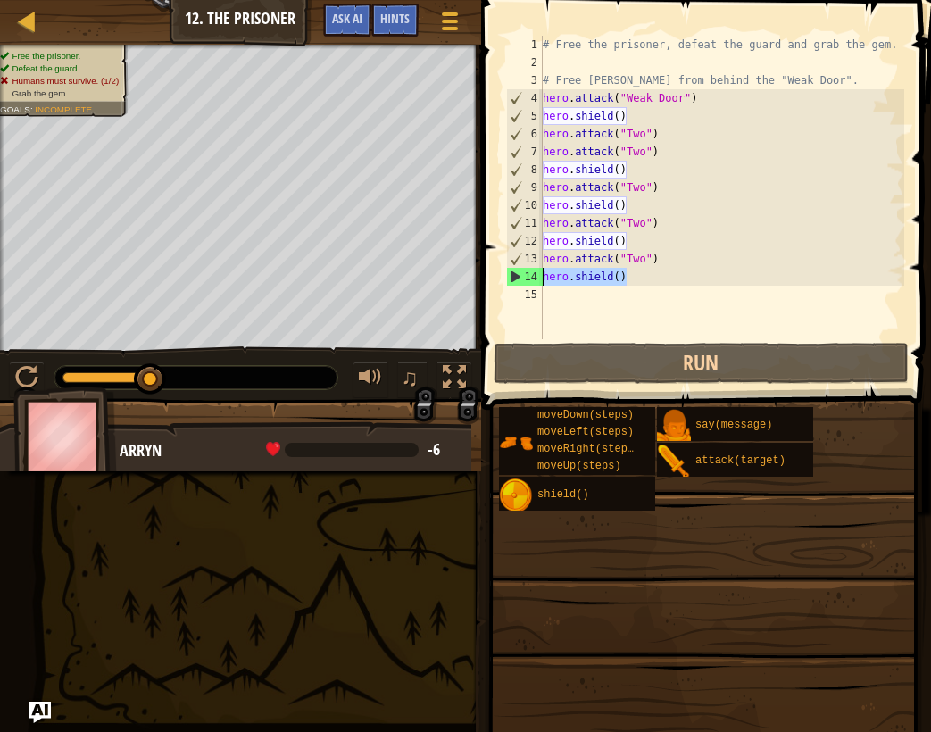
drag, startPoint x: 663, startPoint y: 278, endPoint x: 495, endPoint y: 282, distance: 168.8
click at [495, 282] on div "1 2 3 4 5 6 7 8 9 10 11 12 13 14 15 # Free the prisoner, defeat the guard and g…" at bounding box center [703, 240] width 455 height 462
type textarea "hero.shield()"
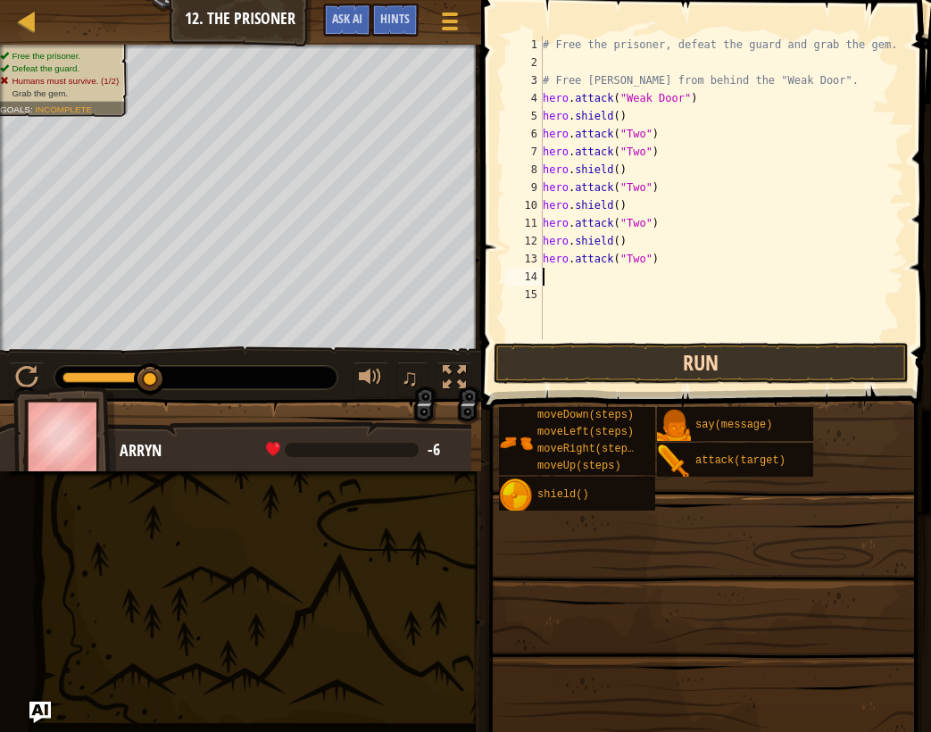
type textarea "hero.attack("Two")"
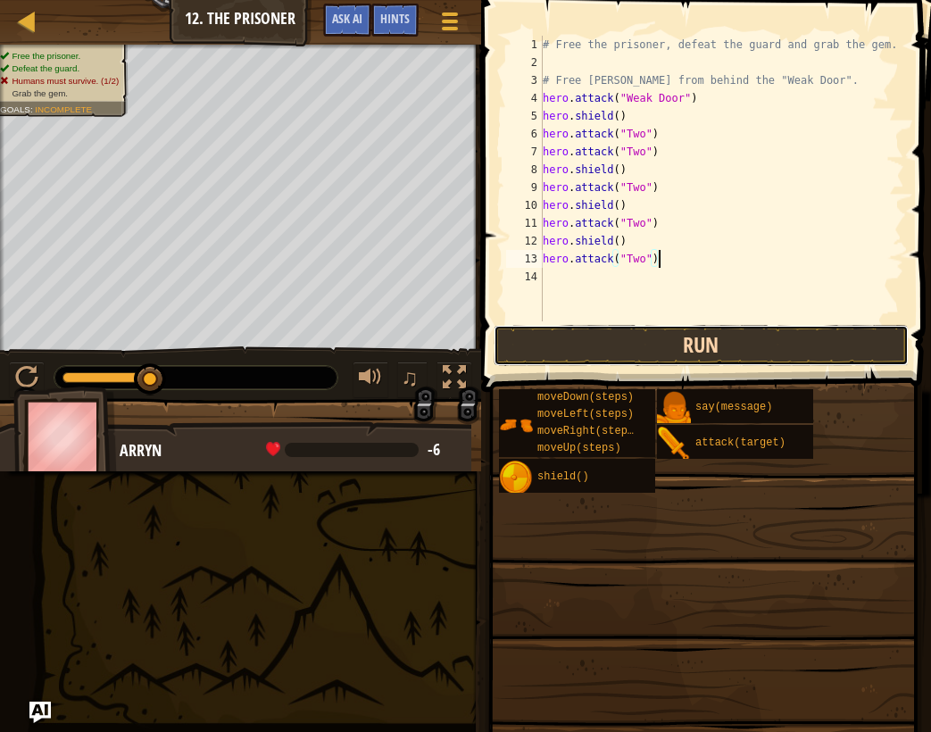
click at [652, 359] on button "Run" at bounding box center [702, 345] width 416 height 41
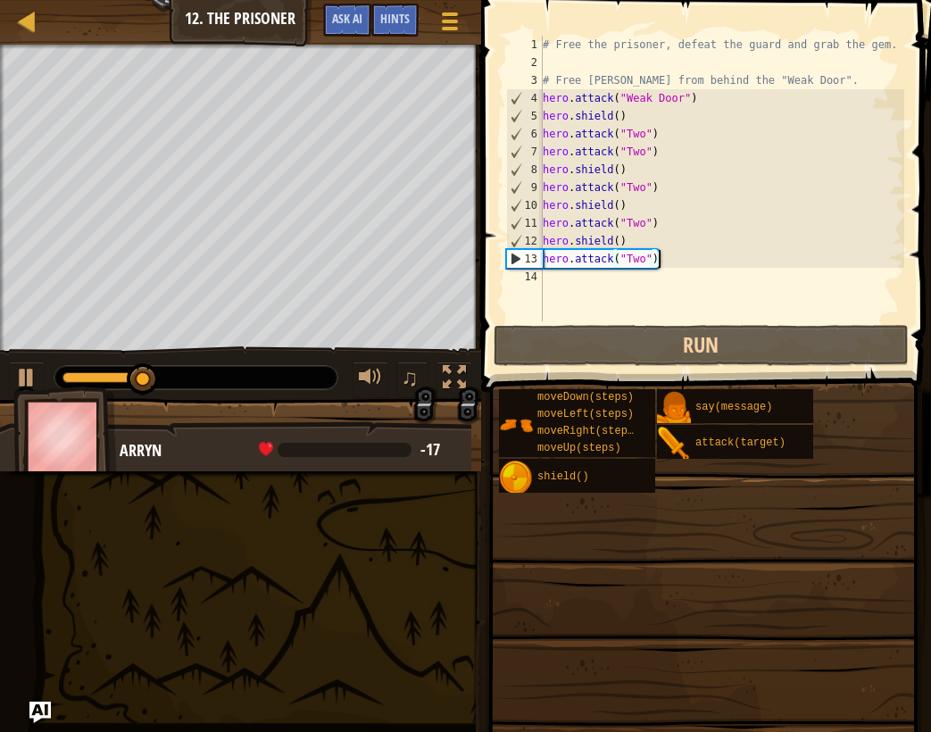
click at [616, 288] on div "# Free the prisoner, defeat the guard and grab the gem. # Free Patrick from beh…" at bounding box center [721, 196] width 365 height 321
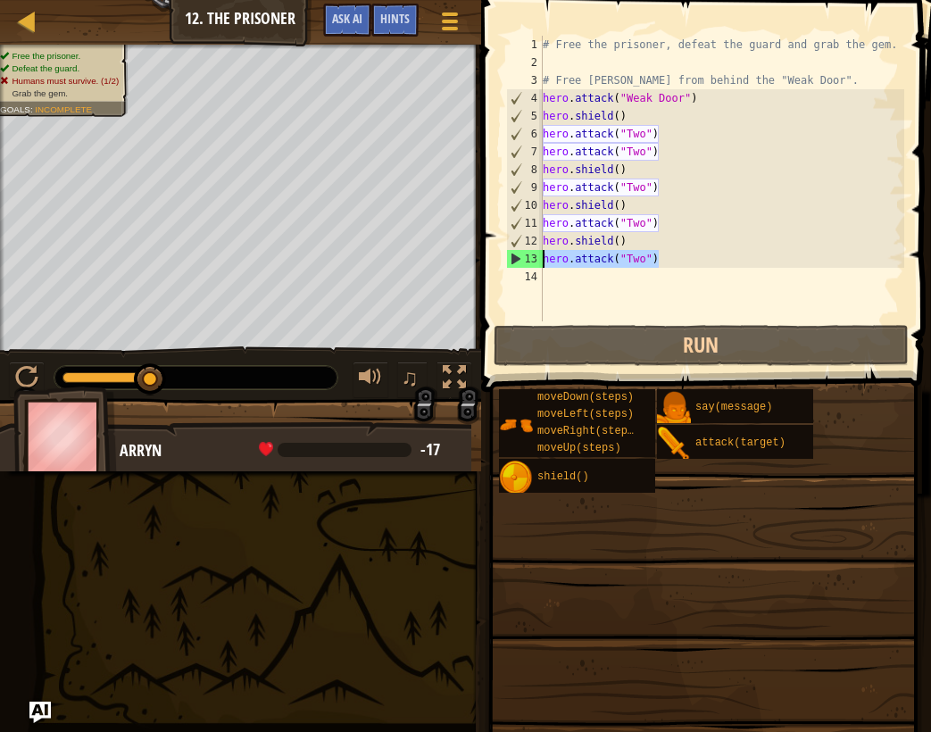
drag, startPoint x: 693, startPoint y: 265, endPoint x: 521, endPoint y: 266, distance: 171.4
click at [521, 266] on div "1 2 3 4 5 6 7 8 9 10 11 12 13 14 # Free the prisoner, defeat the guard and grab…" at bounding box center [704, 179] width 402 height 286
type textarea "hero.attack("Two")"
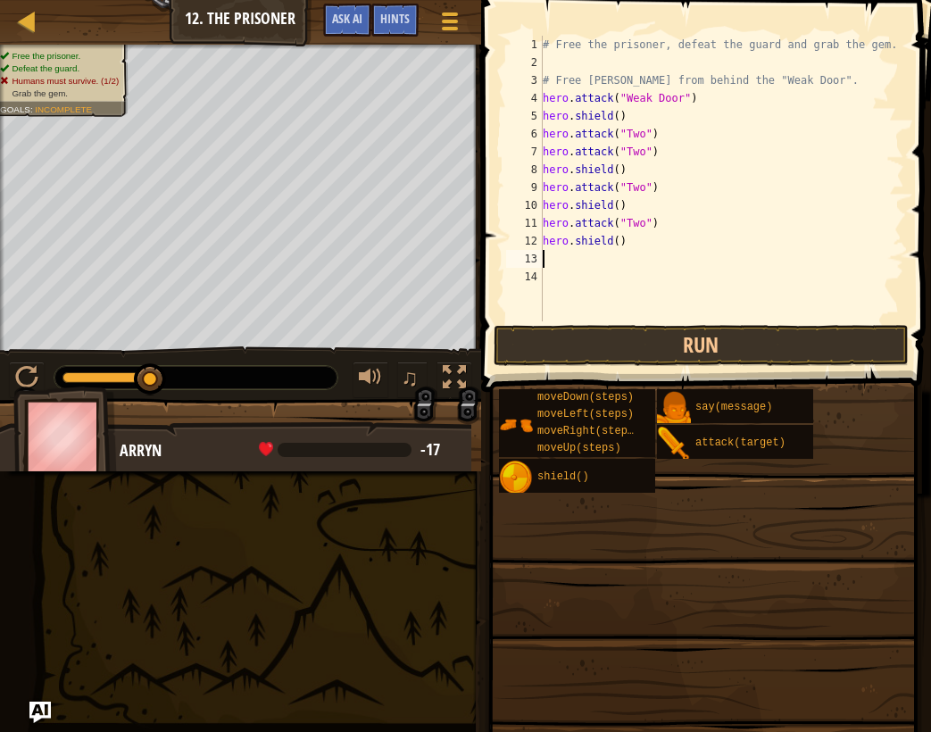
type textarea "hero.shield()"
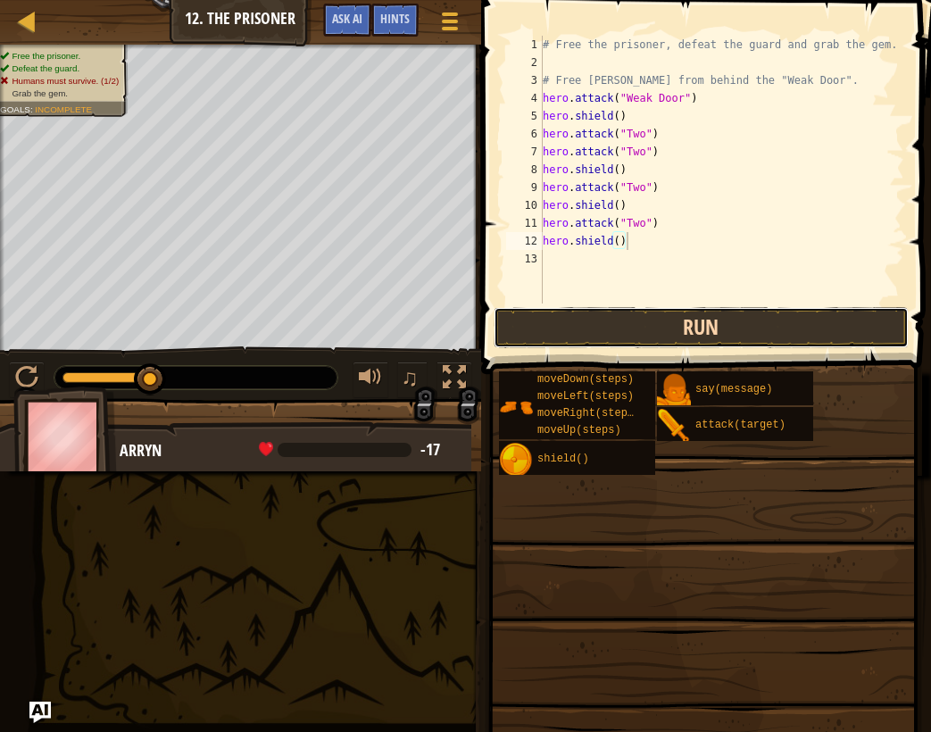
drag, startPoint x: 608, startPoint y: 333, endPoint x: 603, endPoint y: 321, distance: 12.8
click at [607, 328] on button "Run" at bounding box center [702, 327] width 416 height 41
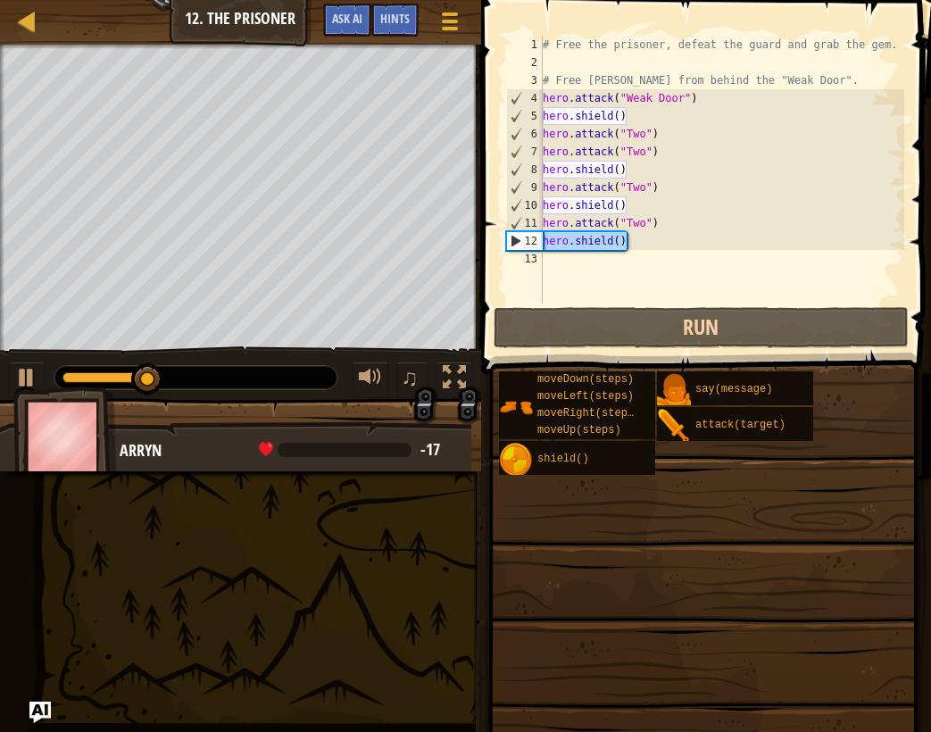
drag, startPoint x: 638, startPoint y: 245, endPoint x: 532, endPoint y: 241, distance: 106.3
click at [532, 241] on div "hero.shield() 1 2 3 4 5 6 7 8 9 10 11 12 13 # Free the prisoner, defeat the gua…" at bounding box center [704, 170] width 402 height 268
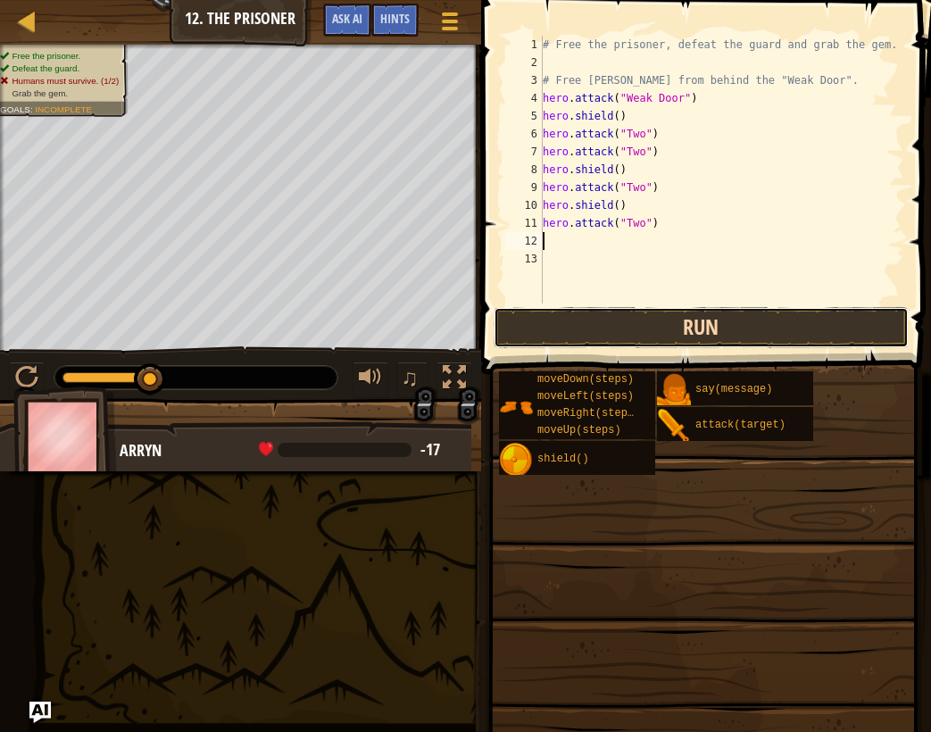
click at [644, 336] on button "Run" at bounding box center [702, 327] width 416 height 41
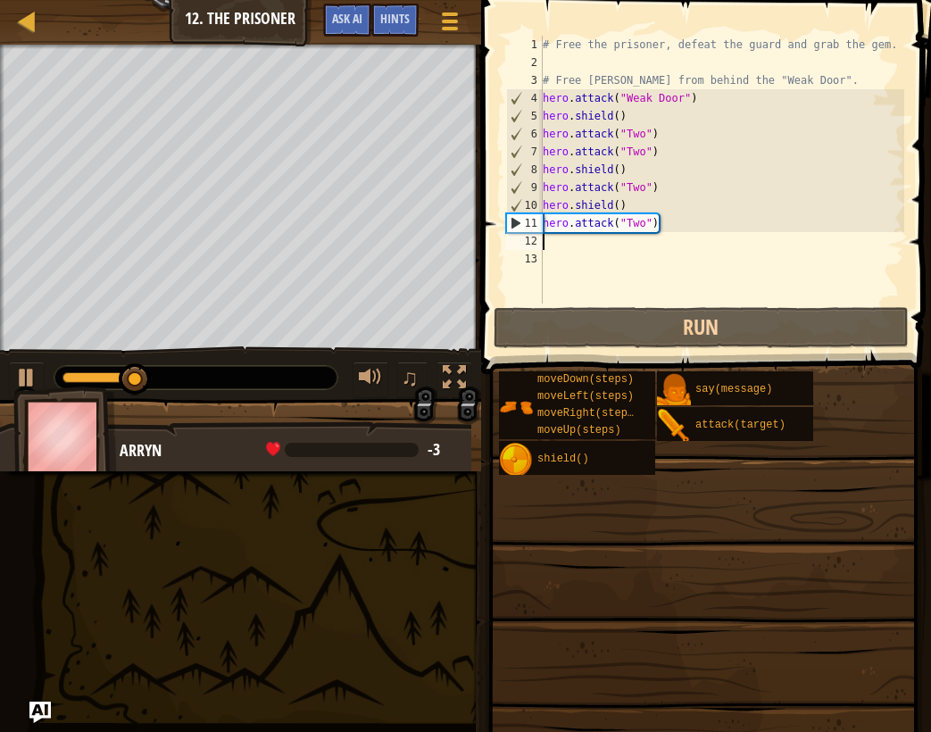
type textarea "hero.attack("Two")"
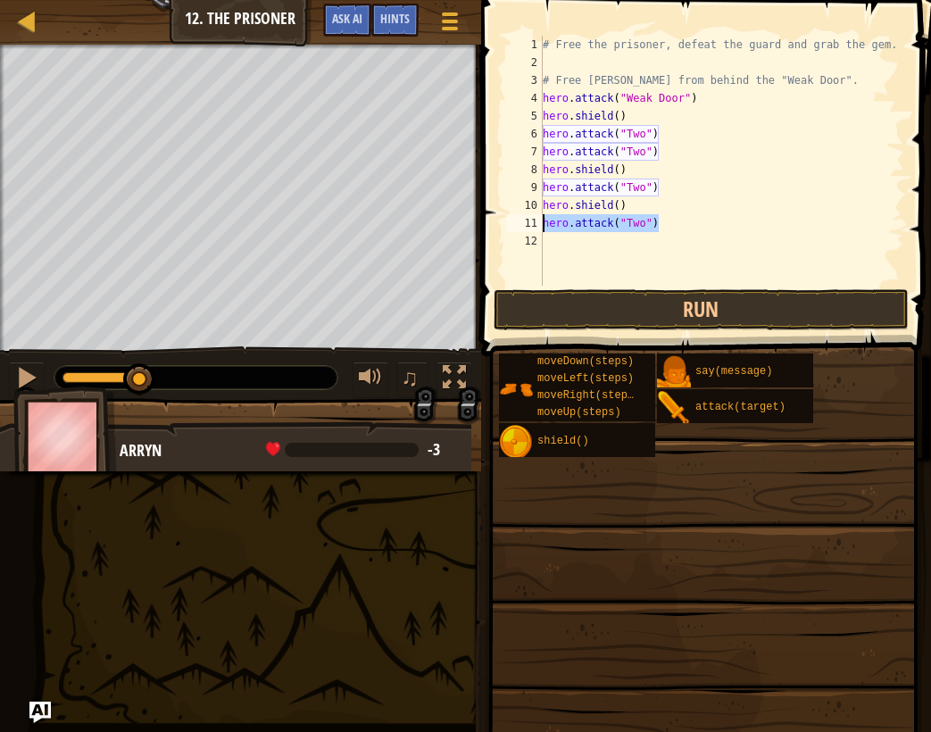
click at [469, 231] on div "Map Introduction to Computer Science 12. The Prisoner Game Menu Done Hints Ask …" at bounding box center [465, 366] width 931 height 732
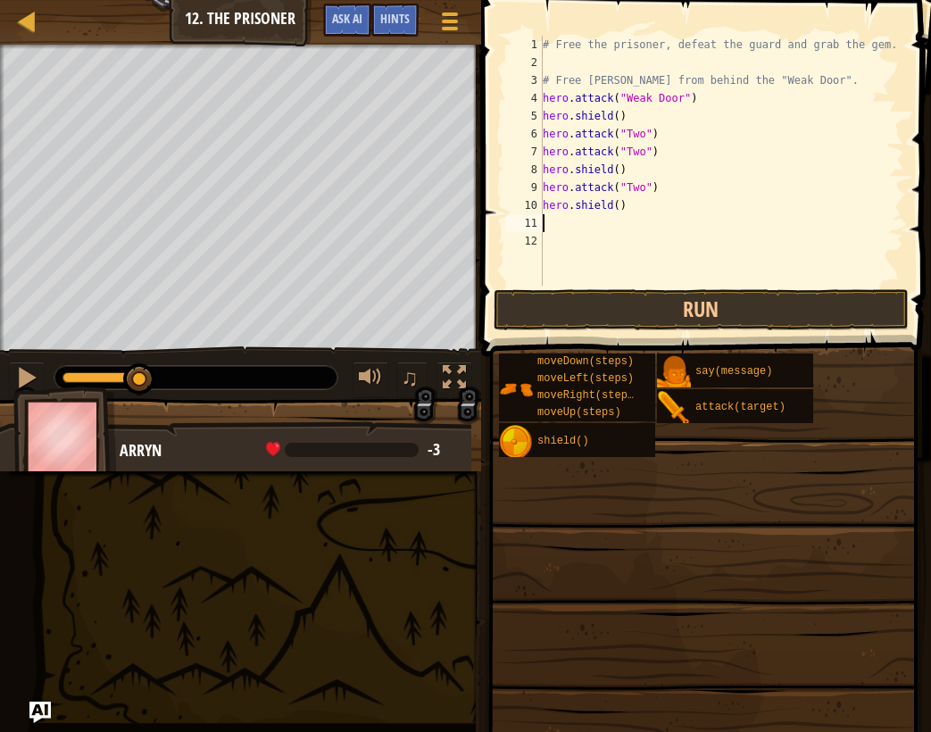
type textarea "hero.shield()"
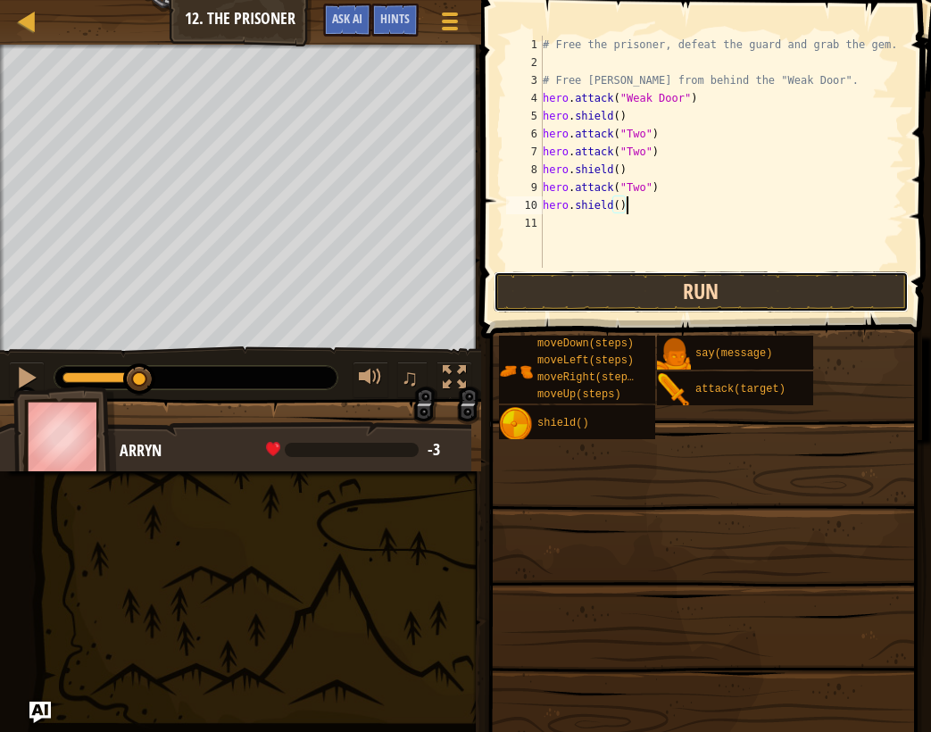
click at [573, 302] on button "Run" at bounding box center [702, 291] width 416 height 41
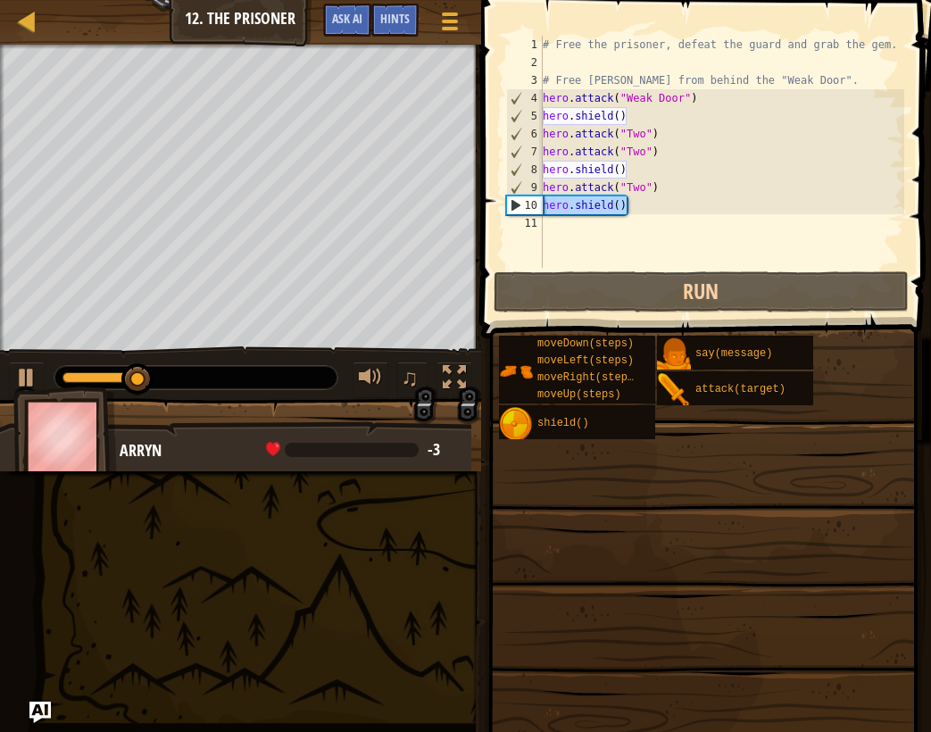
drag, startPoint x: 660, startPoint y: 213, endPoint x: 527, endPoint y: 206, distance: 133.2
click at [527, 206] on div "hero.shield() 1 2 3 4 5 6 7 8 9 10 11 # Free the prisoner, defeat the guard and…" at bounding box center [704, 152] width 402 height 232
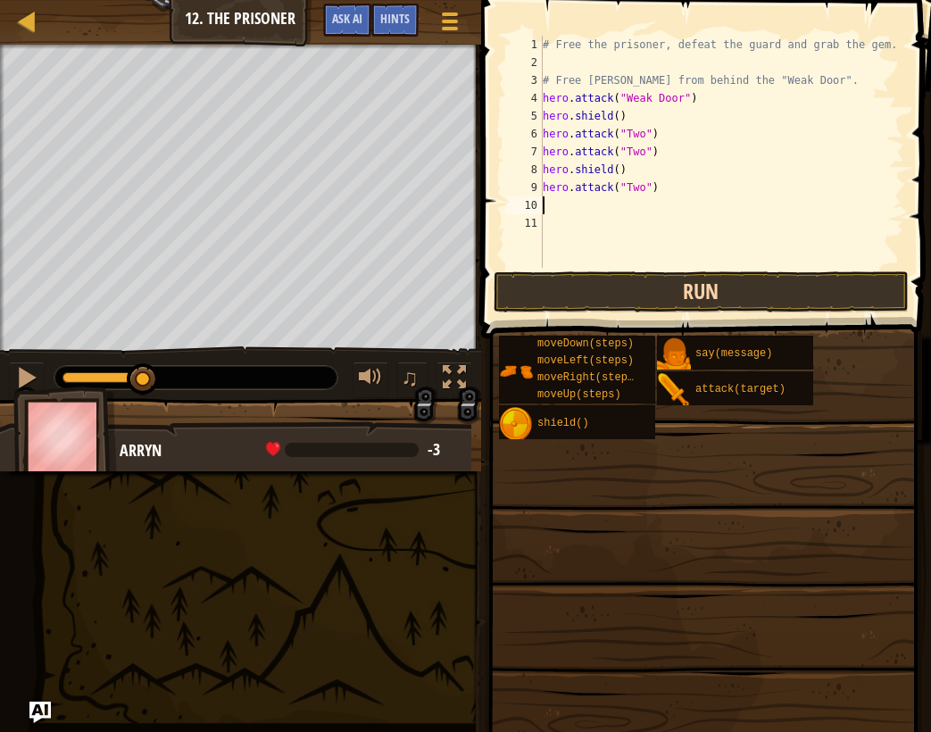
type textarea "hero.attack("Two")"
click at [597, 288] on button "Run" at bounding box center [702, 291] width 416 height 41
